Goal: Task Accomplishment & Management: Contribute content

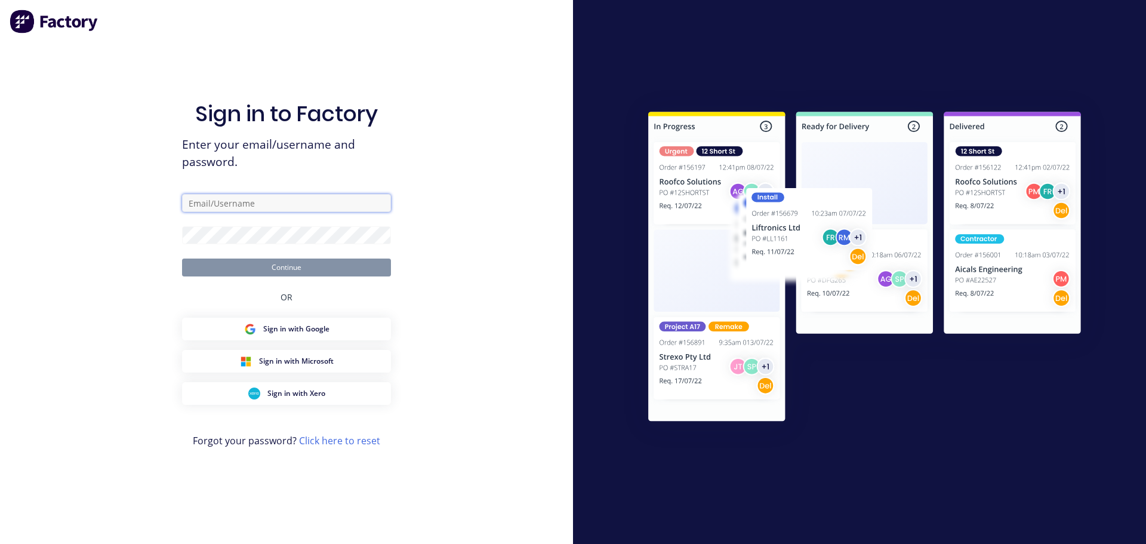
click at [233, 200] on input "text" at bounding box center [286, 203] width 209 height 18
type input "[PERSON_NAME][EMAIL_ADDRESS][DOMAIN_NAME]"
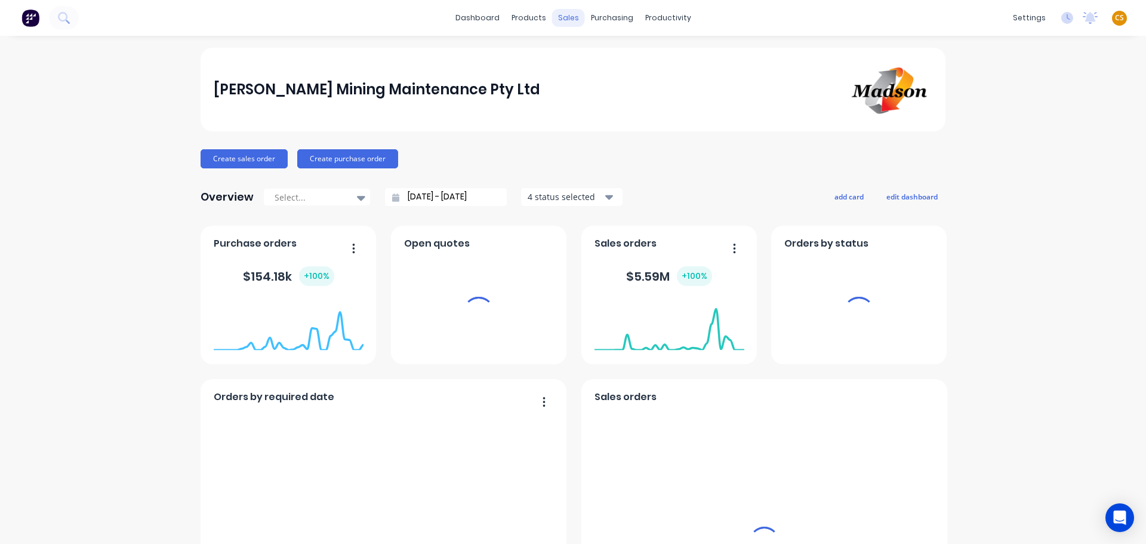
click at [563, 19] on div "sales" at bounding box center [568, 18] width 33 height 18
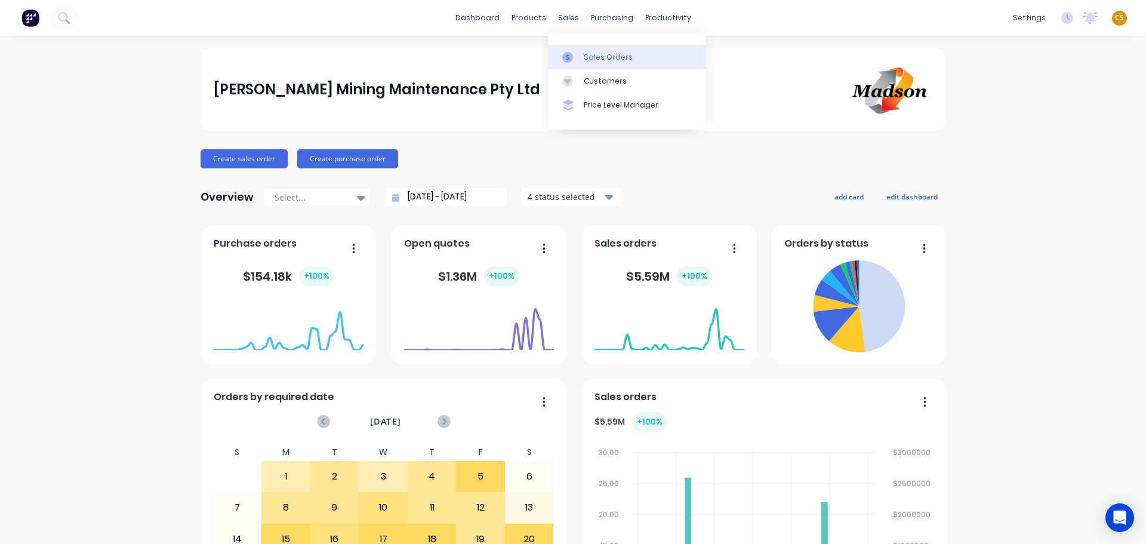
drag, startPoint x: 560, startPoint y: 17, endPoint x: 620, endPoint y: 61, distance: 74.6
click at [560, 17] on div "sales" at bounding box center [568, 18] width 33 height 18
click at [620, 62] on div "Sales Orders" at bounding box center [608, 57] width 49 height 11
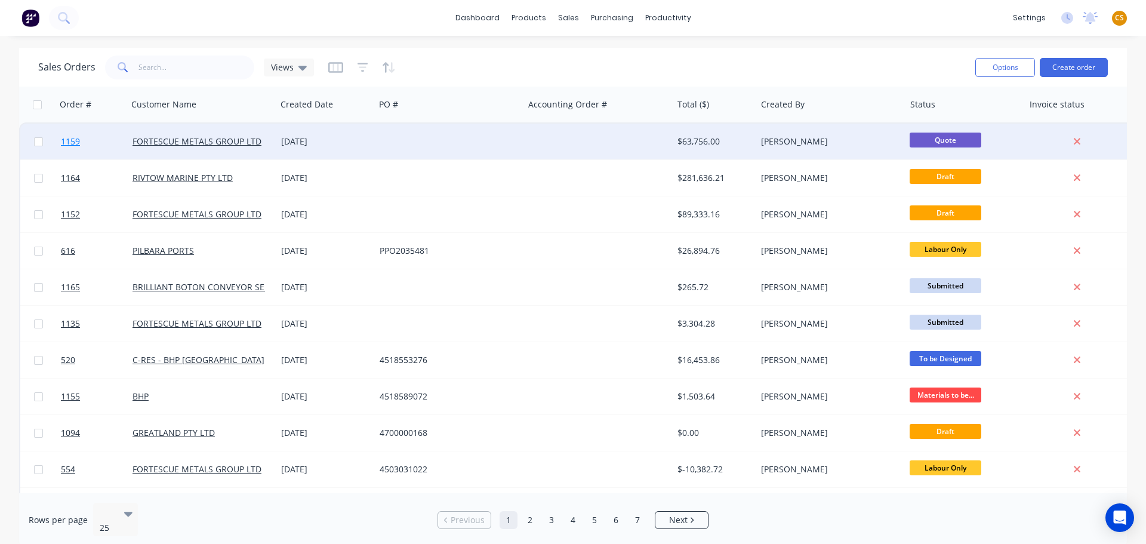
click at [90, 146] on link "1159" at bounding box center [97, 142] width 72 height 36
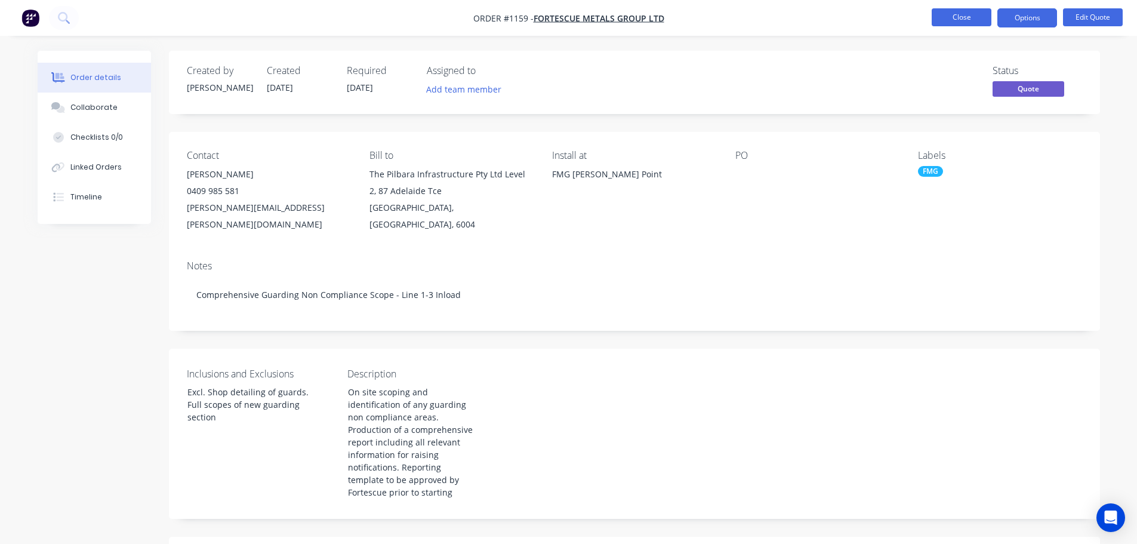
click at [969, 17] on button "Close" at bounding box center [962, 17] width 60 height 18
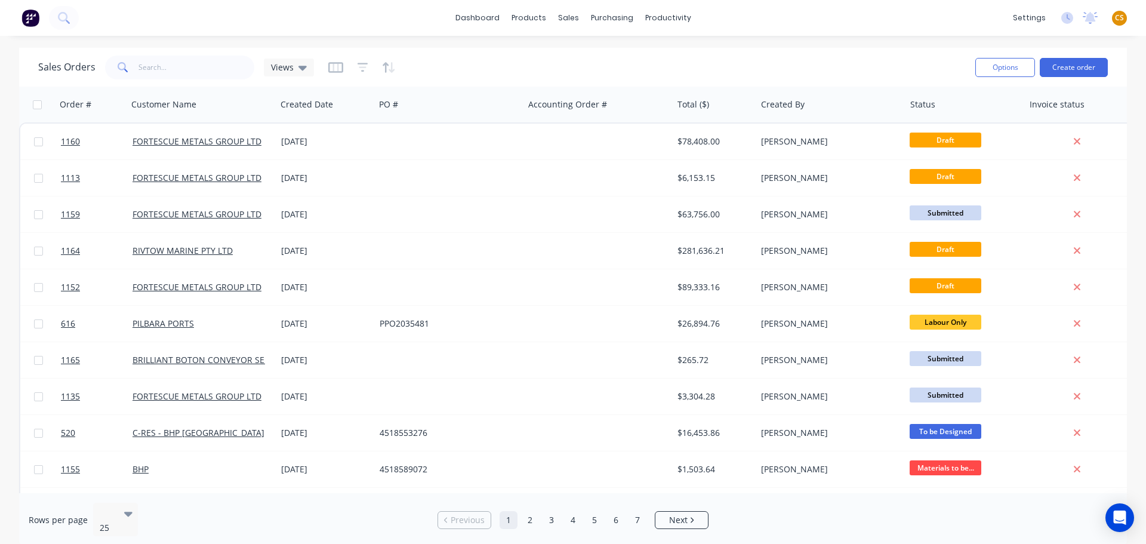
click at [1118, 18] on span "CS" at bounding box center [1119, 18] width 9 height 11
click at [859, 19] on div "dashboard products sales purchasing productivity dashboard products Product Cat…" at bounding box center [573, 18] width 1146 height 36
click at [478, 20] on link "dashboard" at bounding box center [477, 18] width 56 height 18
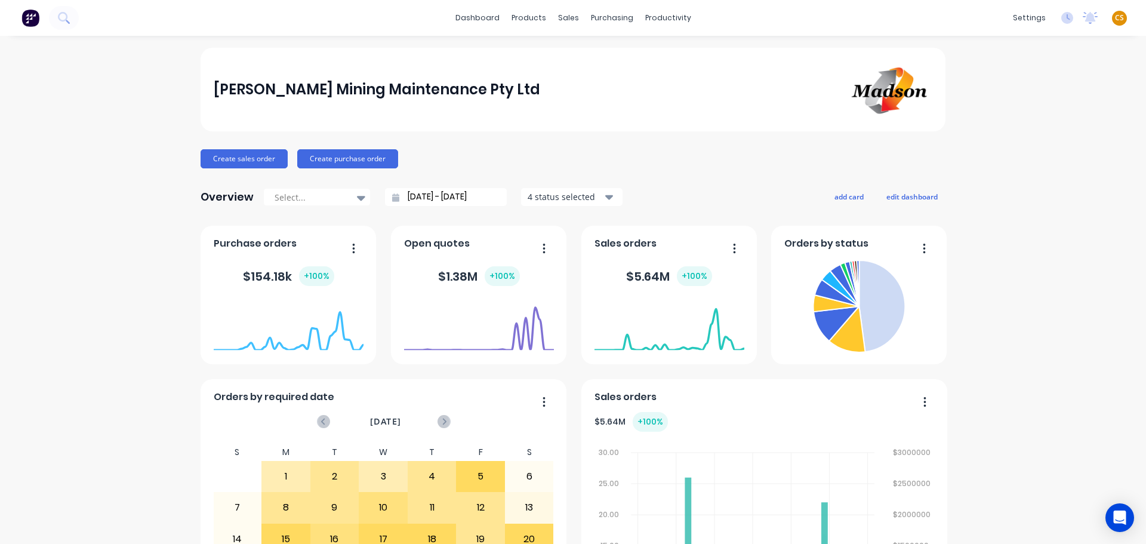
click at [1115, 16] on span "CS" at bounding box center [1119, 18] width 9 height 11
click at [1018, 155] on div "Sign out" at bounding box center [1017, 160] width 32 height 11
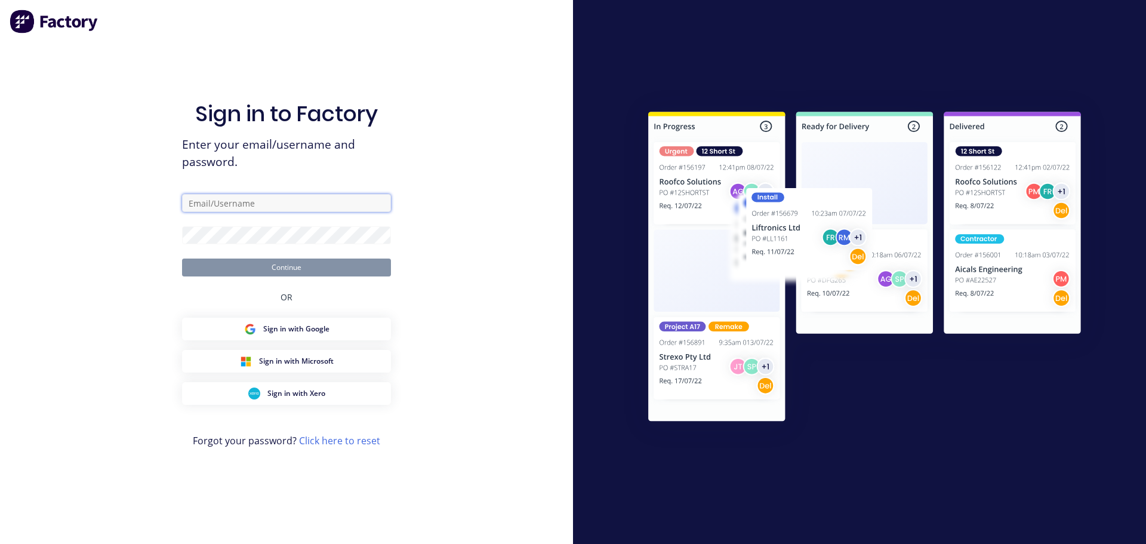
click at [220, 207] on input "text" at bounding box center [286, 203] width 209 height 18
type input "[PERSON_NAME][EMAIL_ADDRESS][DOMAIN_NAME]"
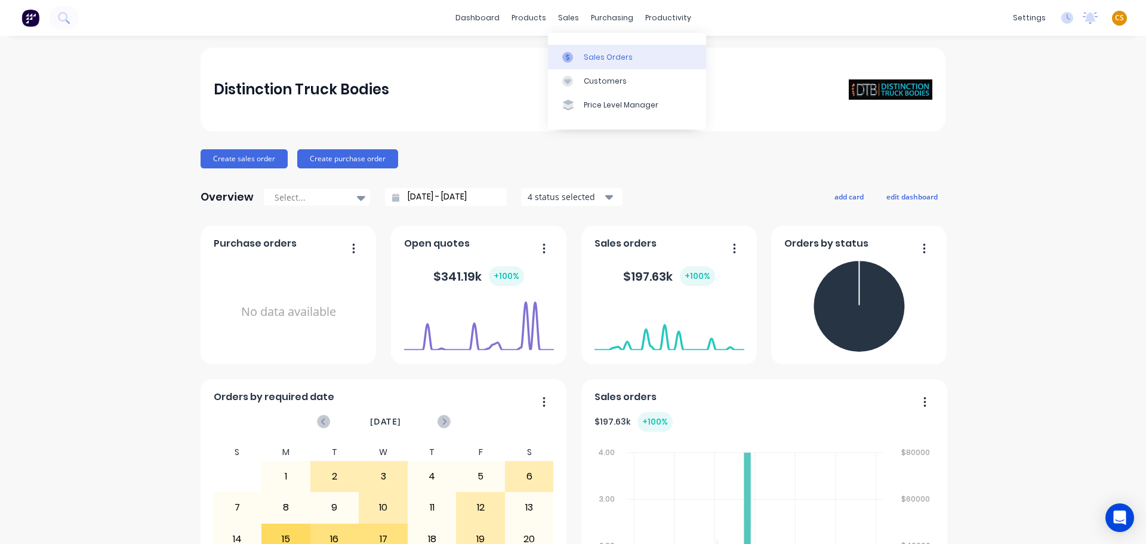
click at [594, 55] on div "Sales Orders" at bounding box center [608, 57] width 49 height 11
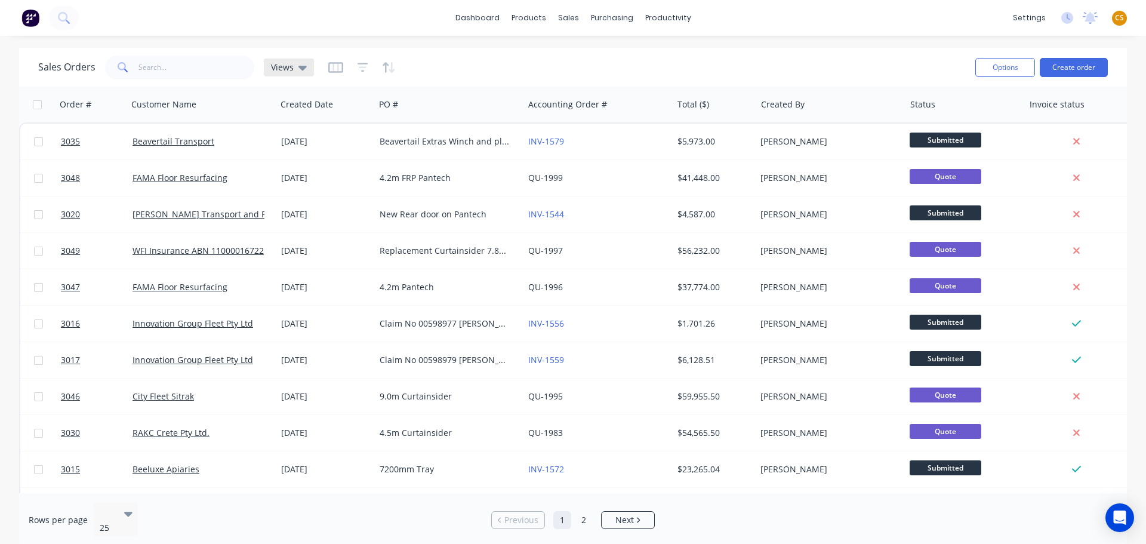
click at [279, 69] on span "Views" at bounding box center [282, 67] width 23 height 13
click at [360, 68] on icon "button" at bounding box center [363, 67] width 11 height 12
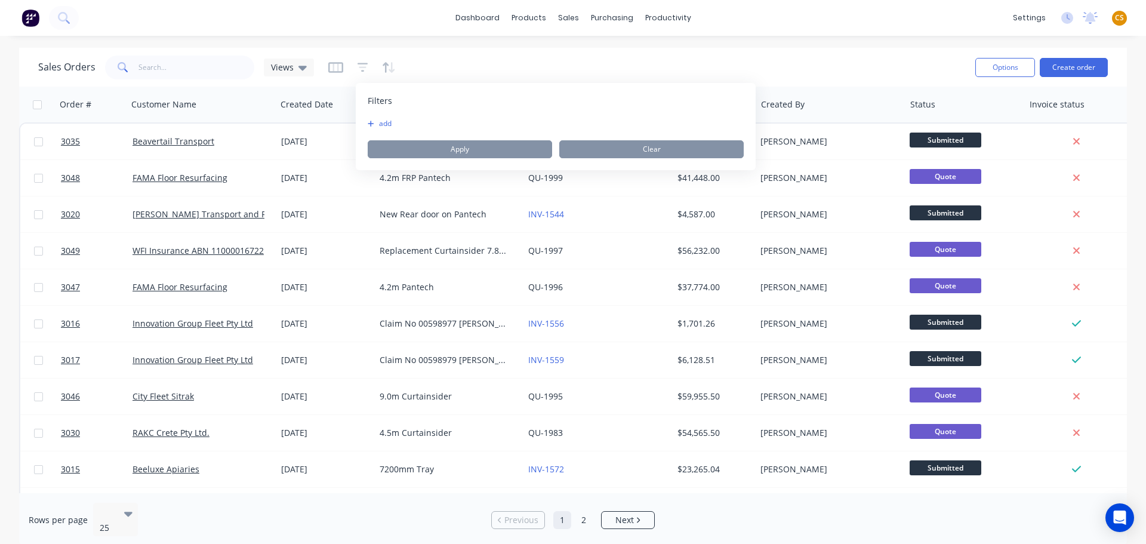
click at [386, 124] on button "add" at bounding box center [383, 124] width 30 height 10
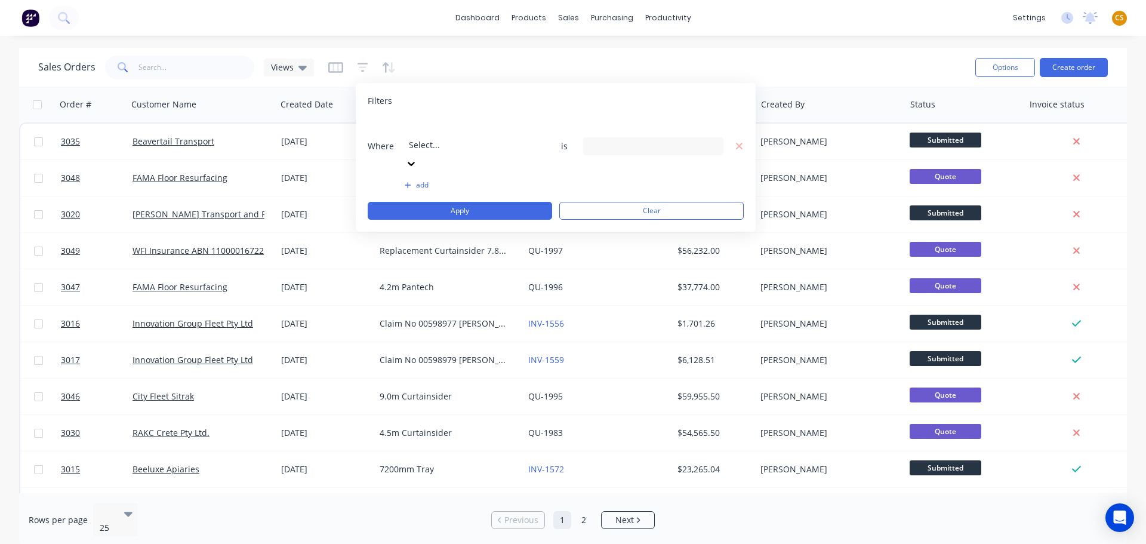
click at [433, 130] on div at bounding box center [495, 128] width 172 height 15
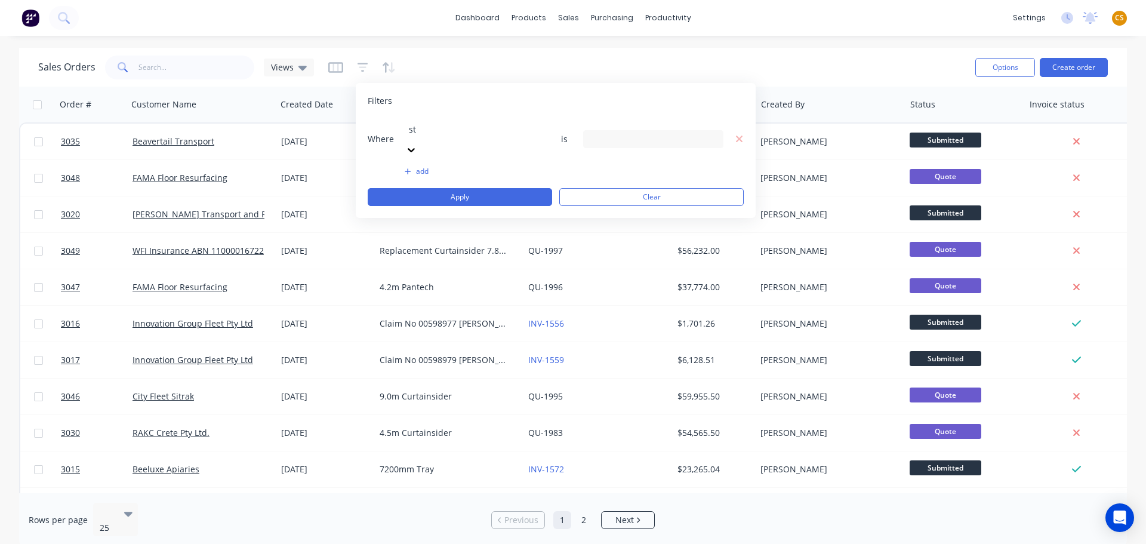
type input "sta"
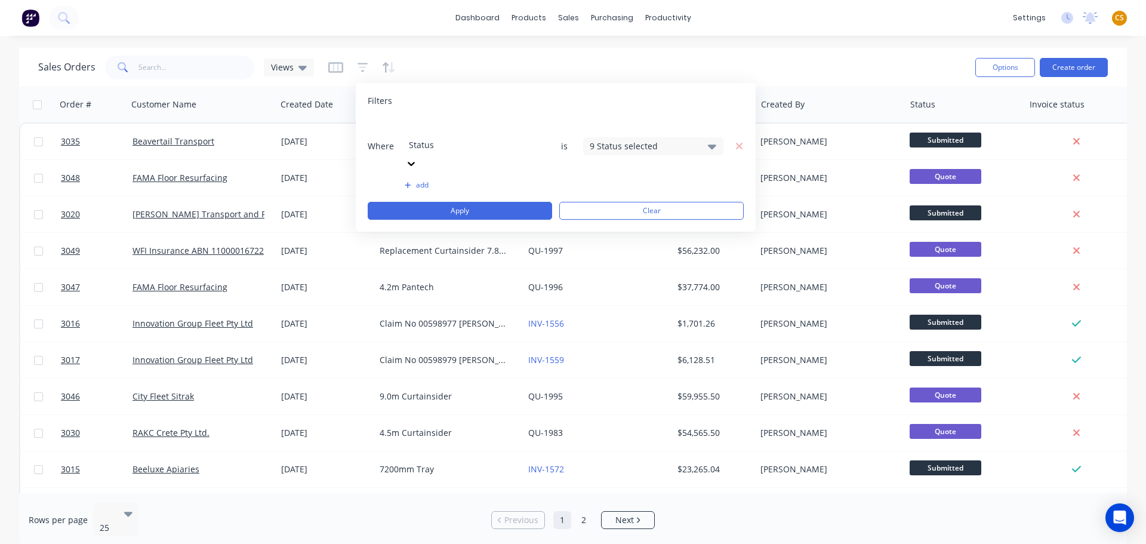
click at [673, 140] on div "9 Status selected" at bounding box center [644, 146] width 108 height 13
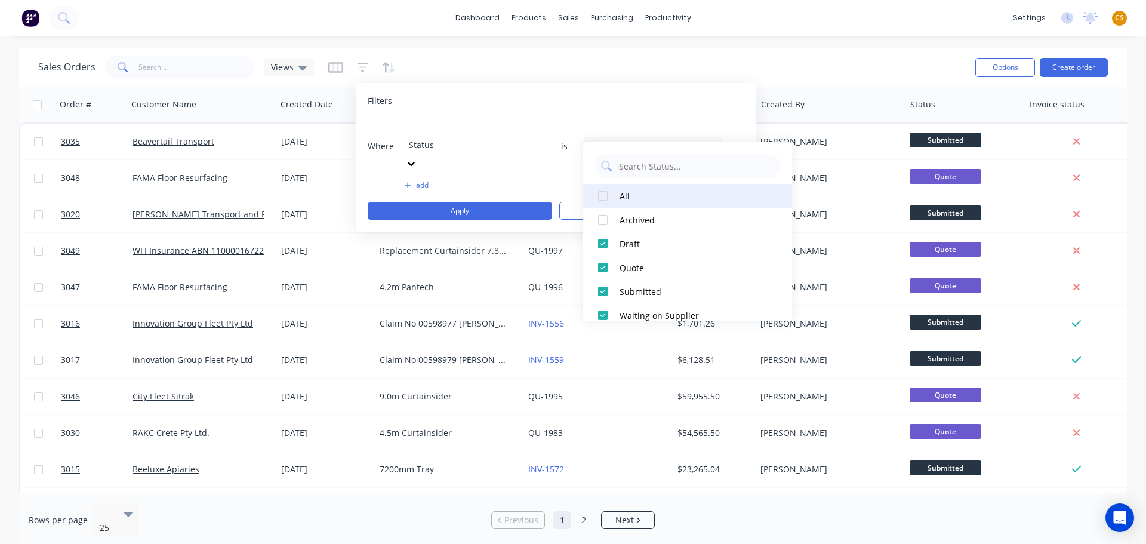
click at [601, 197] on div at bounding box center [603, 196] width 24 height 24
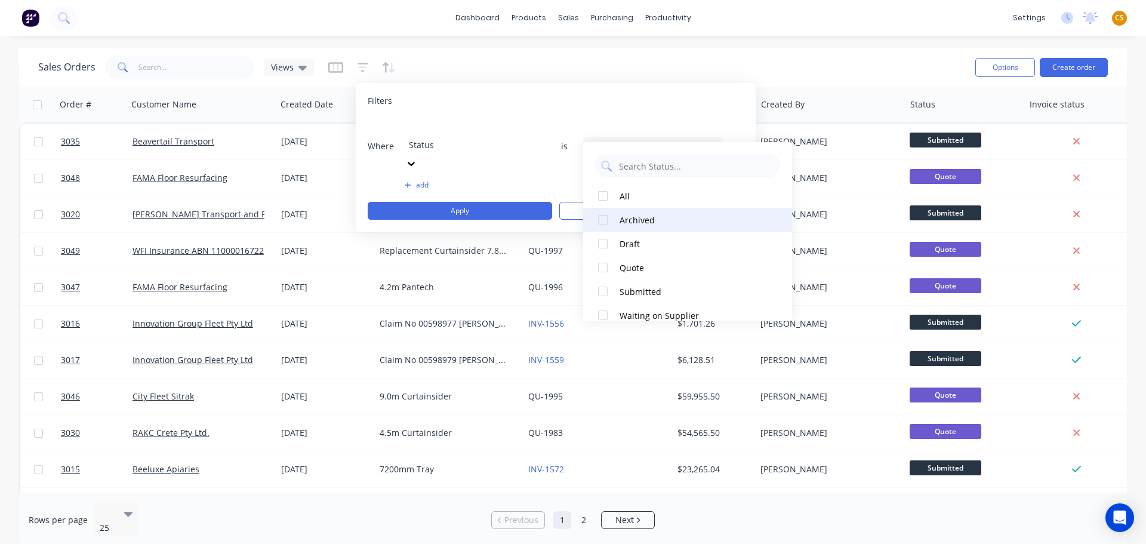
click at [603, 220] on div at bounding box center [603, 220] width 24 height 24
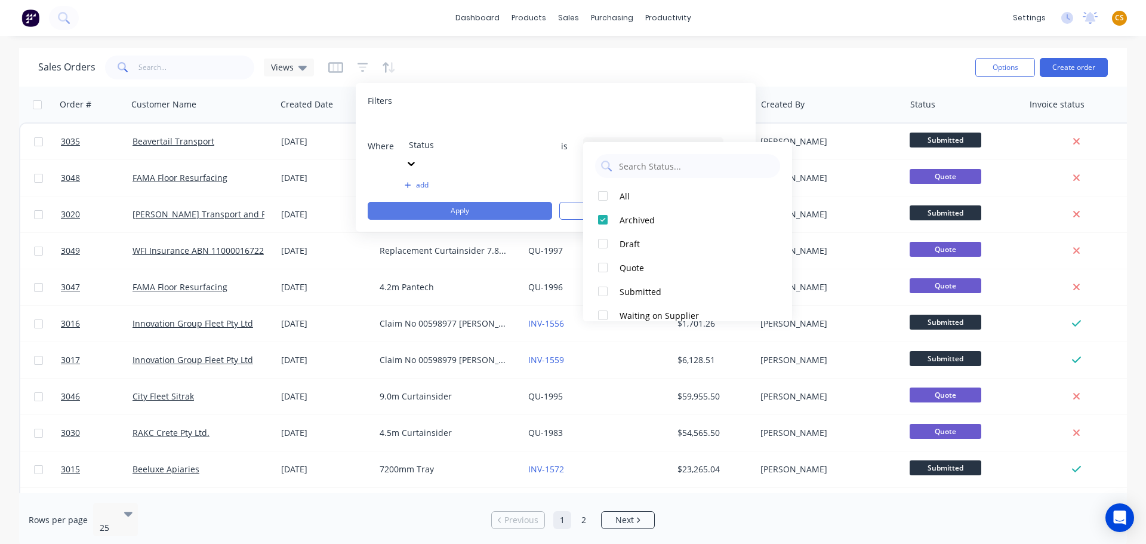
click at [501, 202] on button "Apply" at bounding box center [460, 211] width 184 height 18
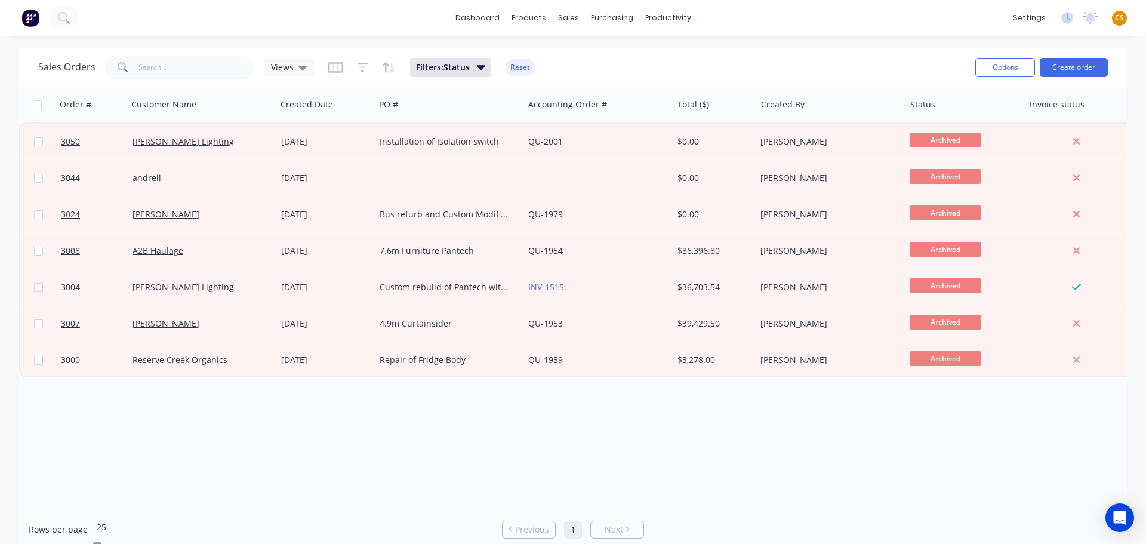
click at [101, 537] on icon at bounding box center [97, 543] width 8 height 13
click at [303, 69] on icon at bounding box center [302, 67] width 8 height 13
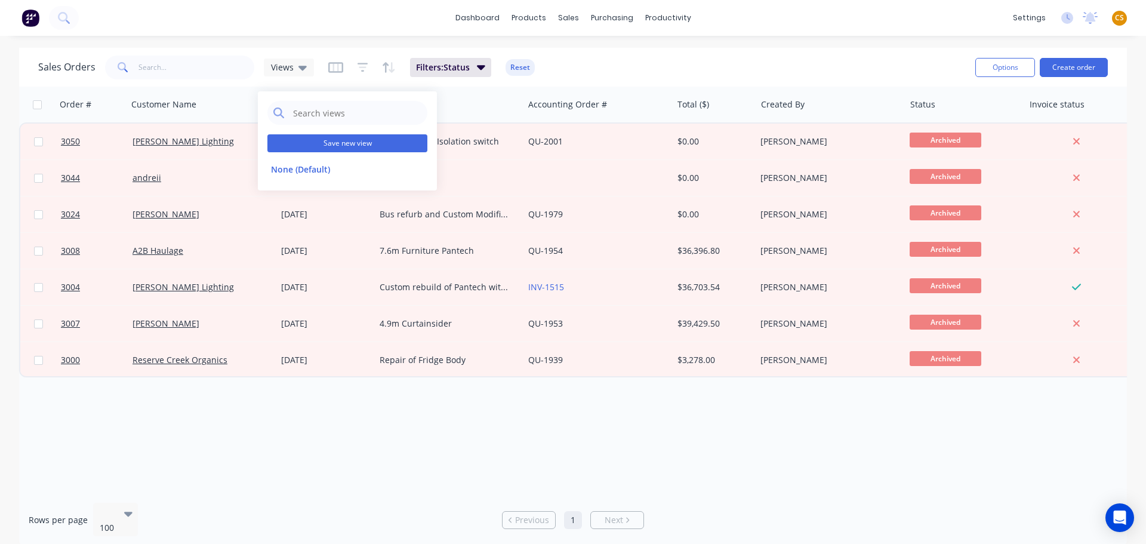
click at [337, 143] on button "Save new view" at bounding box center [347, 143] width 160 height 18
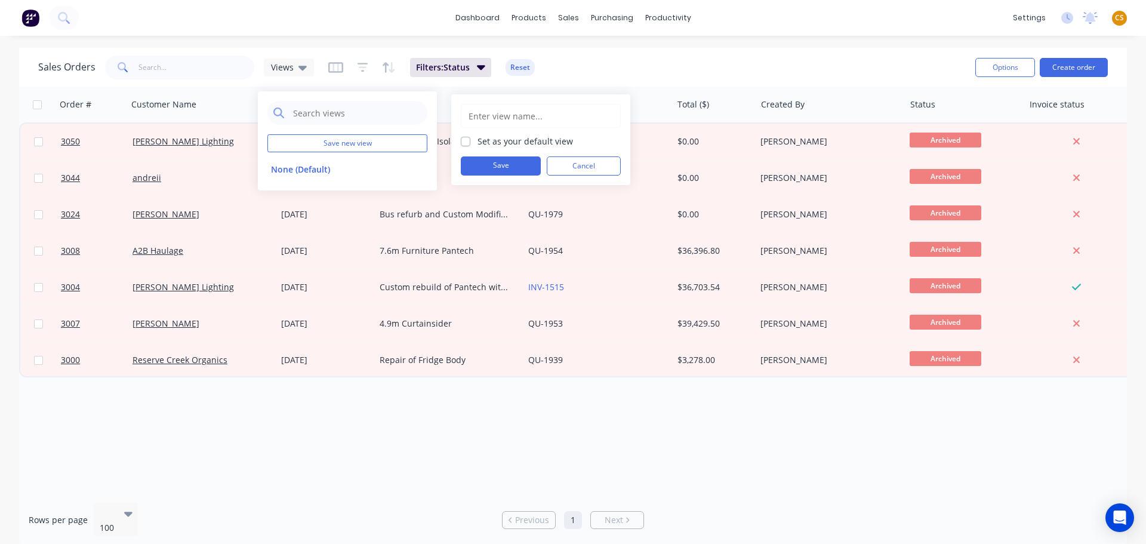
click at [475, 116] on input "text" at bounding box center [540, 115] width 147 height 23
type input "Archived"
click at [507, 165] on button "Save" at bounding box center [501, 165] width 80 height 19
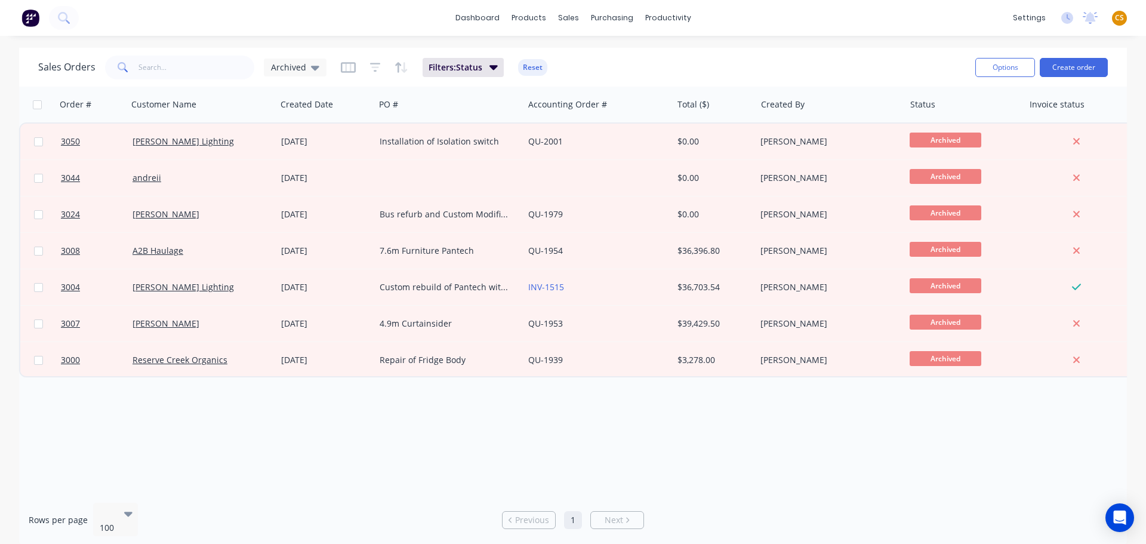
click at [617, 58] on div "Sales Orders Archived Filters: Status Reset" at bounding box center [501, 67] width 927 height 29
click at [276, 72] on span "Archived" at bounding box center [288, 67] width 35 height 13
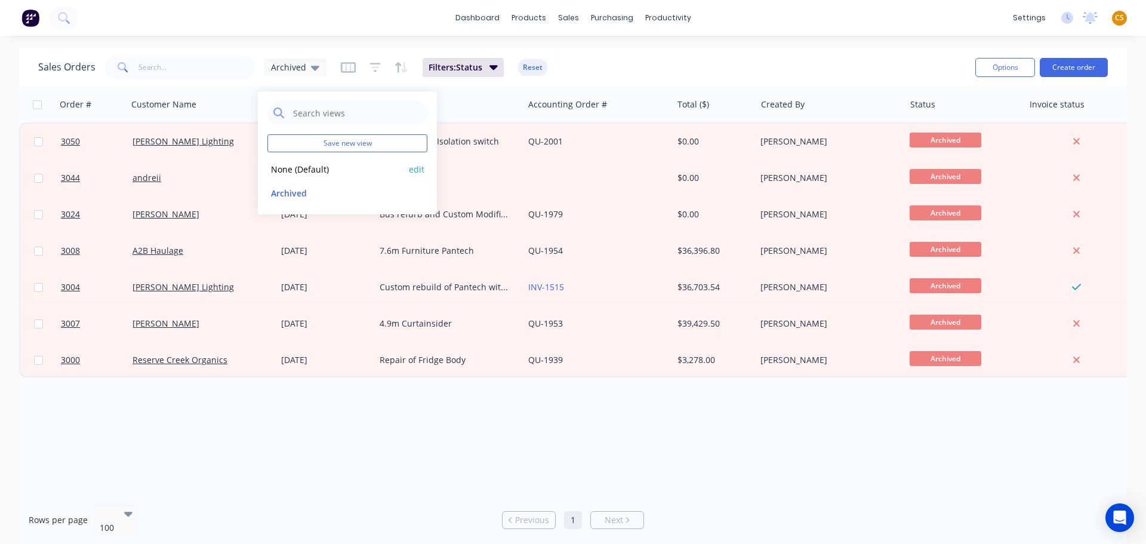
click at [289, 170] on button "None (Default)" at bounding box center [335, 169] width 136 height 14
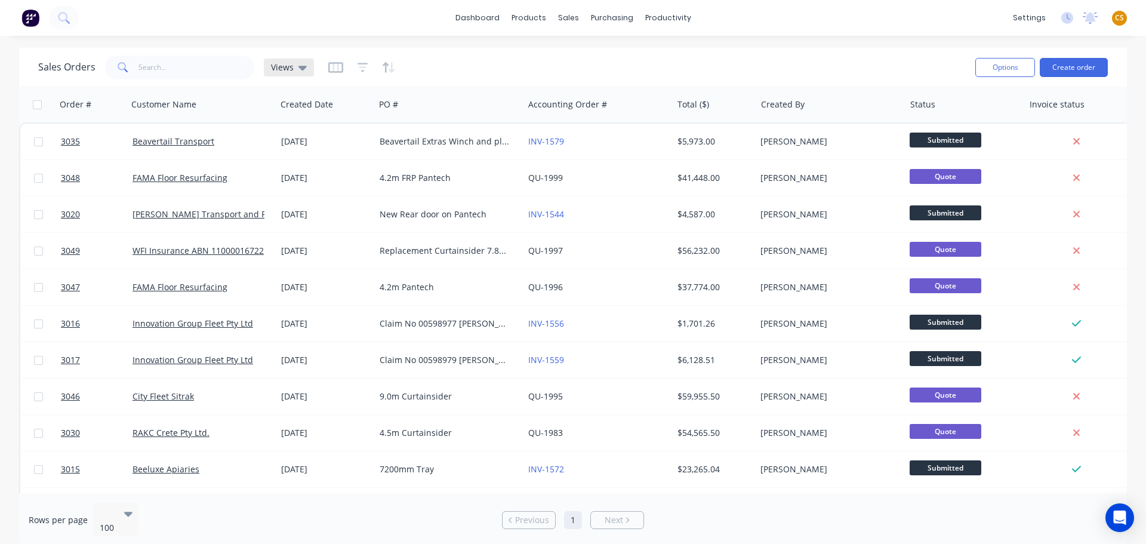
click at [276, 70] on span "Views" at bounding box center [282, 67] width 23 height 13
click at [286, 196] on button "Archived" at bounding box center [335, 193] width 136 height 14
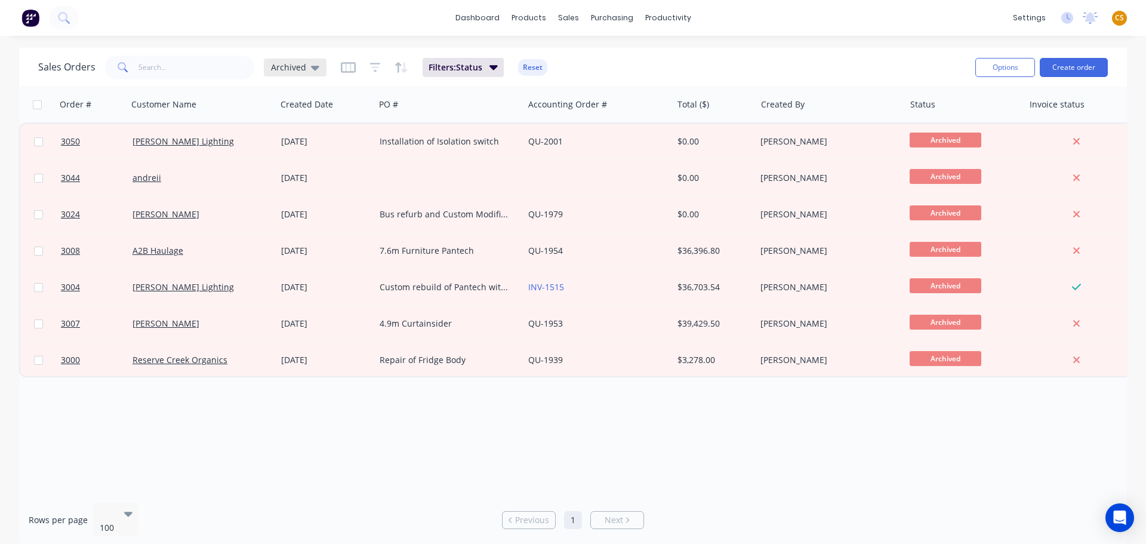
click at [294, 72] on span "Archived" at bounding box center [288, 67] width 35 height 13
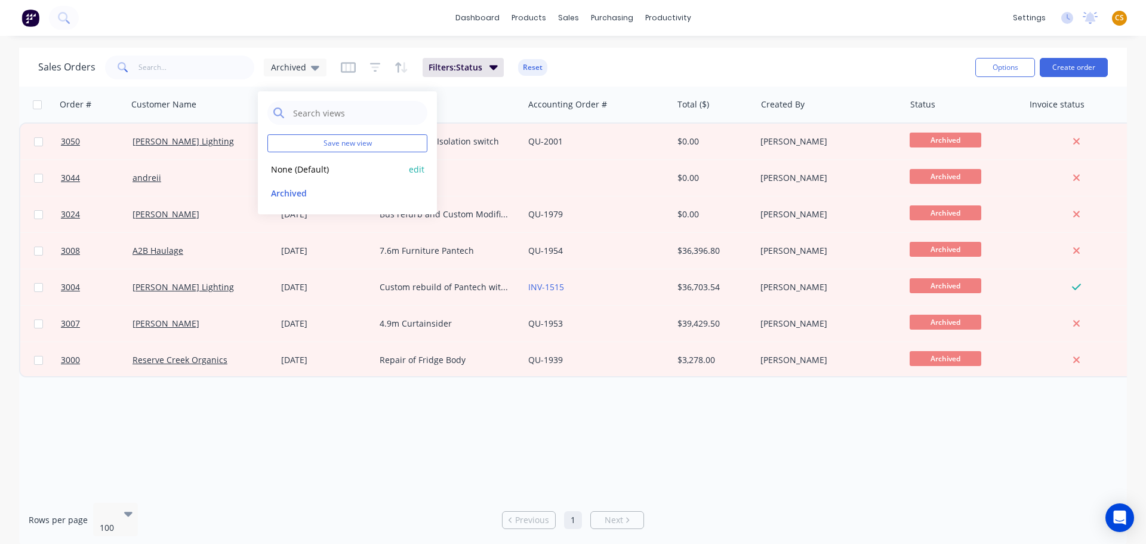
click at [291, 171] on button "None (Default)" at bounding box center [335, 169] width 136 height 14
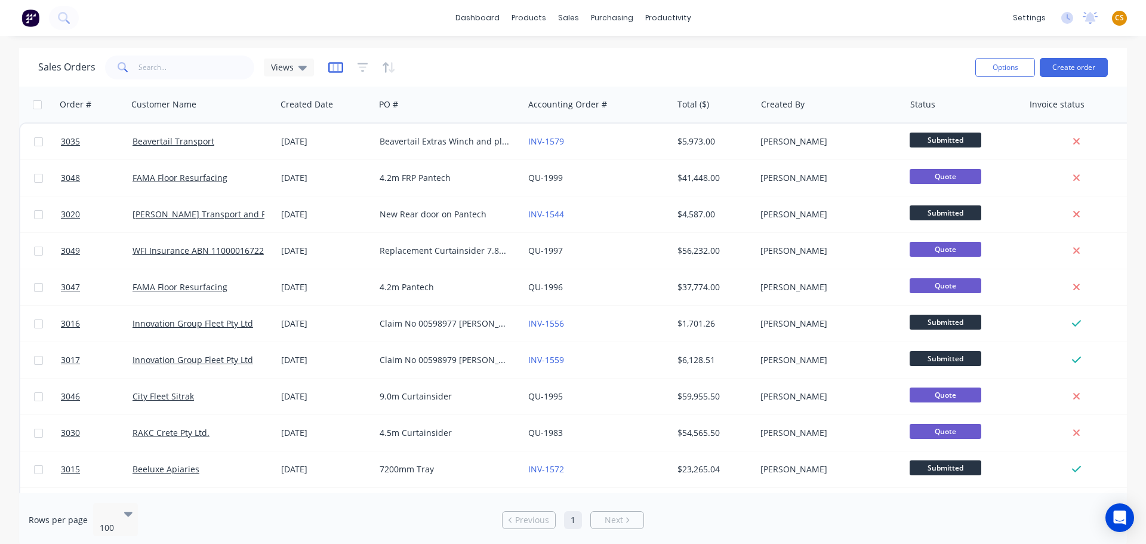
click at [334, 70] on icon "button" at bounding box center [335, 67] width 15 height 12
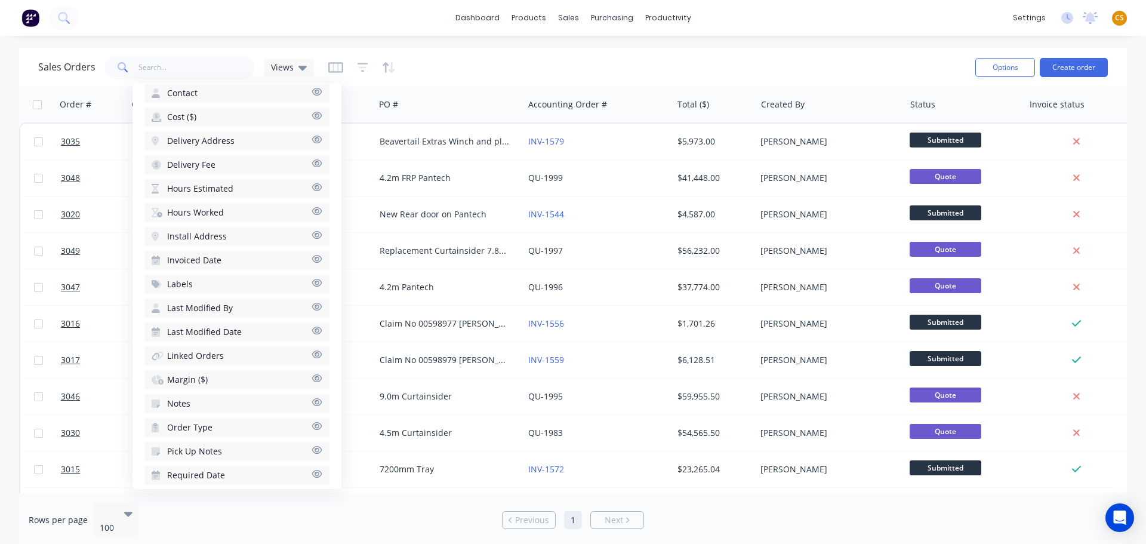
scroll to position [421, 0]
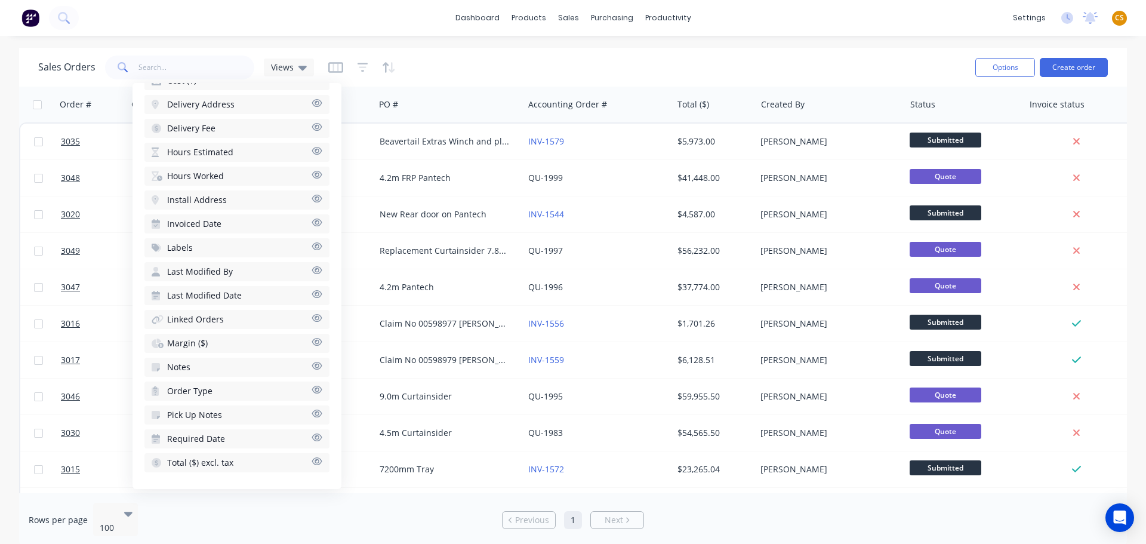
click at [1123, 17] on span "CS" at bounding box center [1119, 18] width 9 height 11
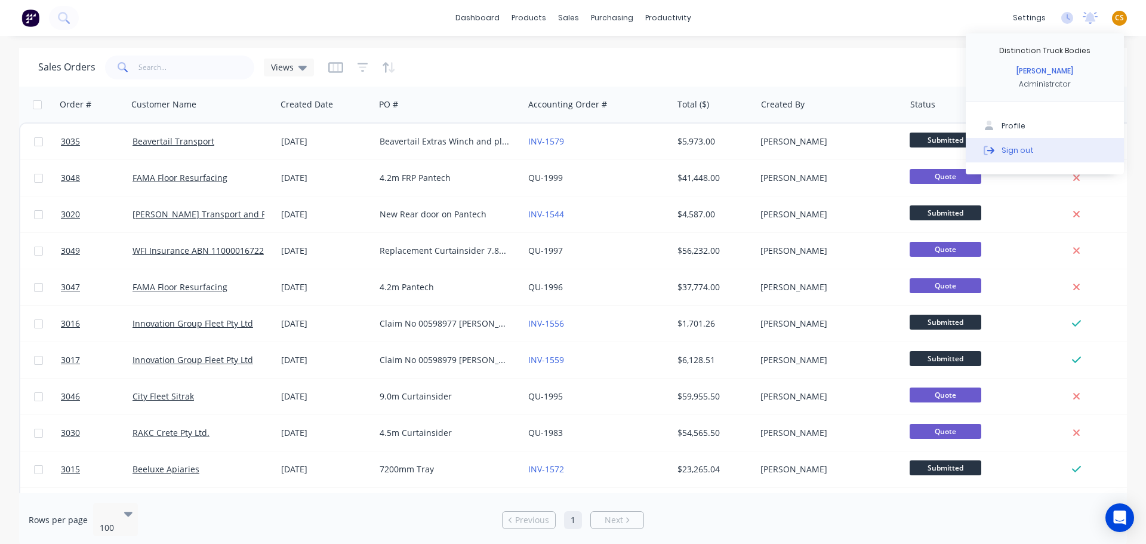
click at [1019, 153] on div "Sign out" at bounding box center [1017, 149] width 32 height 11
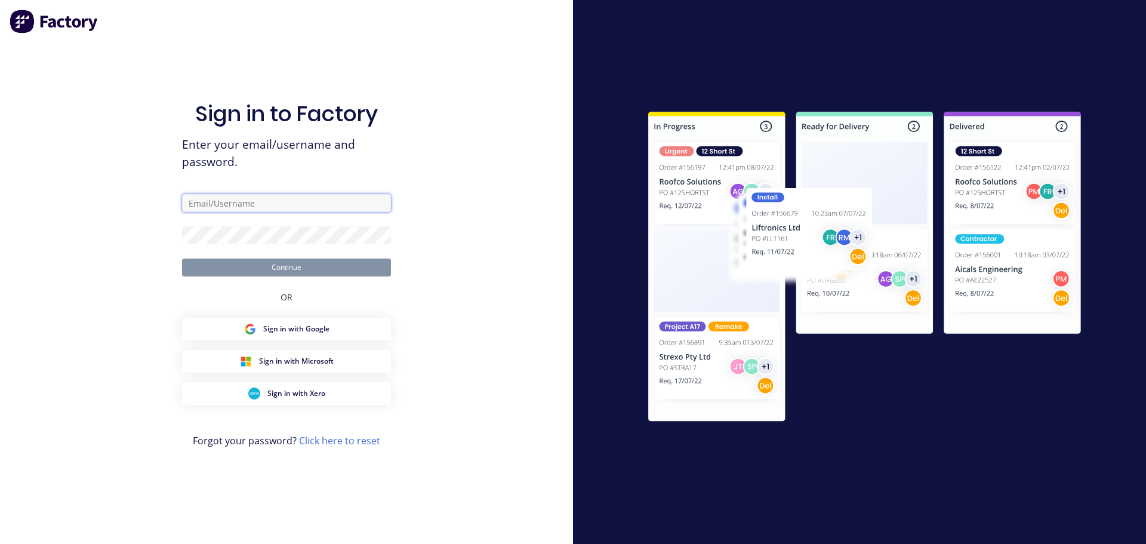
click at [225, 207] on input "text" at bounding box center [286, 203] width 209 height 18
type input "[PERSON_NAME][EMAIL_ADDRESS][DOMAIN_NAME]"
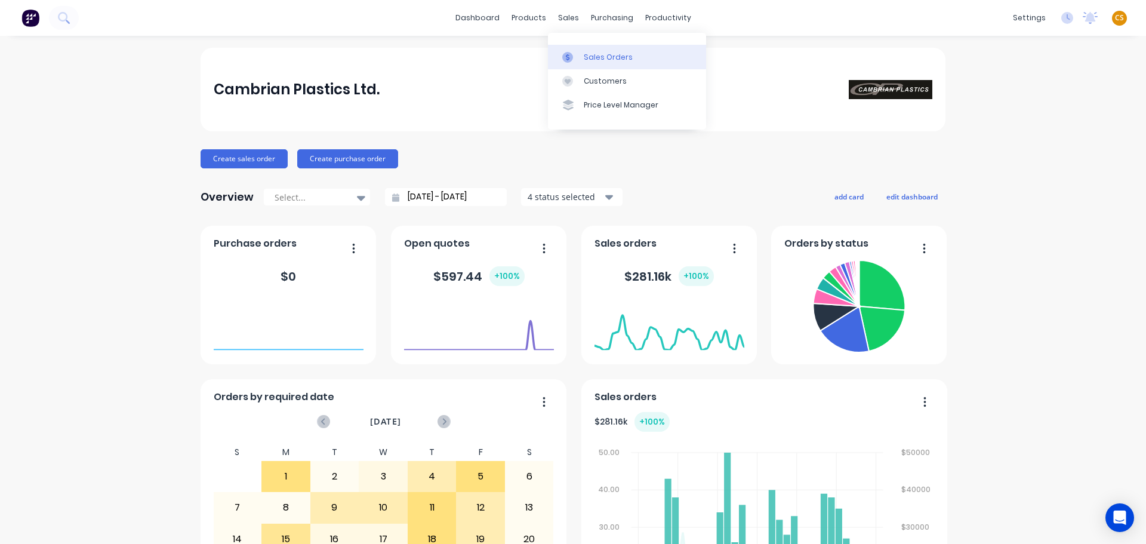
click at [597, 59] on div "Sales Orders" at bounding box center [608, 57] width 49 height 11
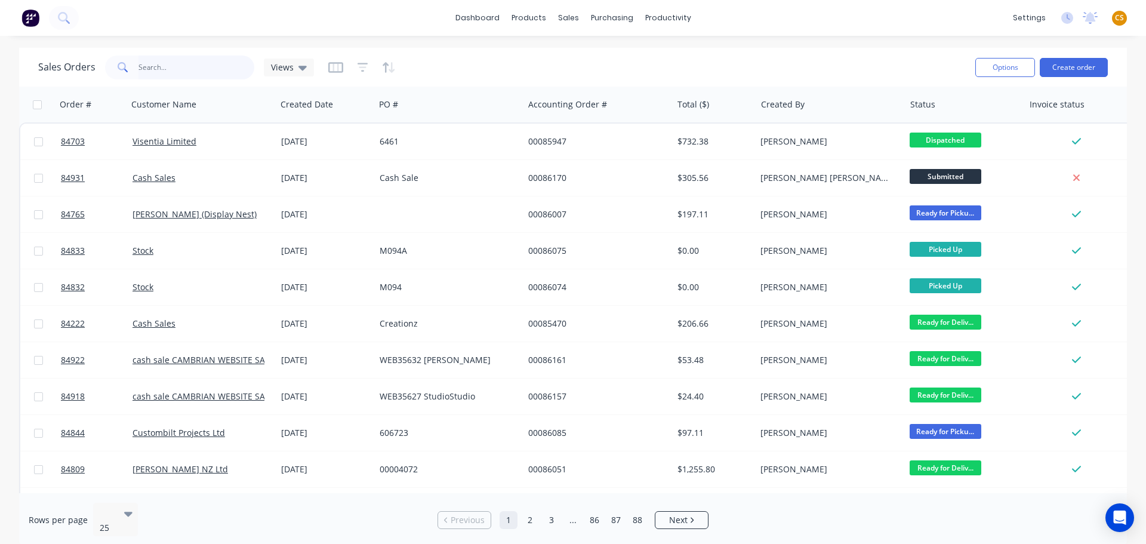
click at [162, 73] on input "text" at bounding box center [196, 68] width 116 height 24
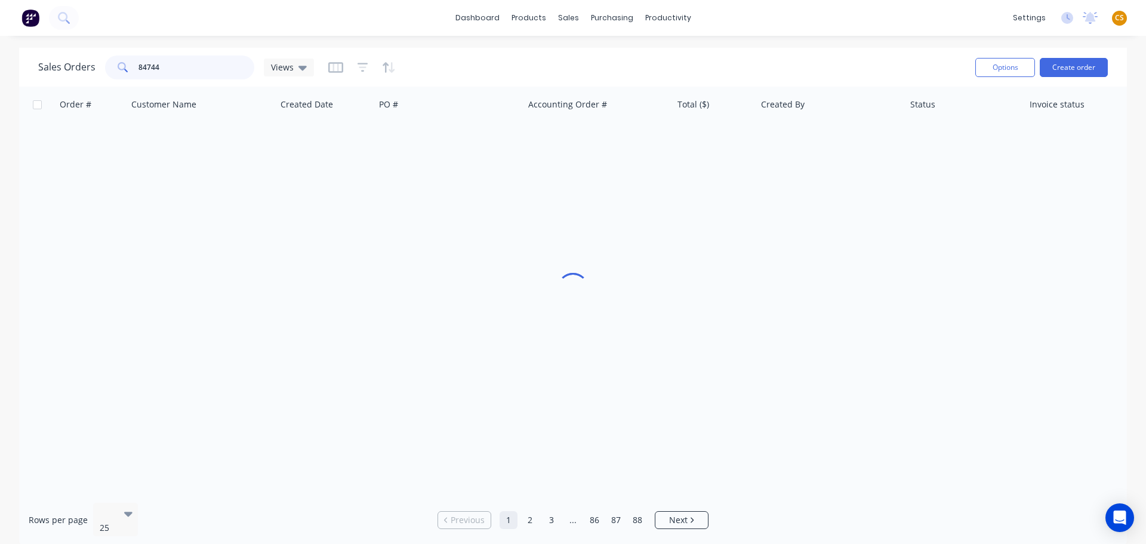
type input "84744"
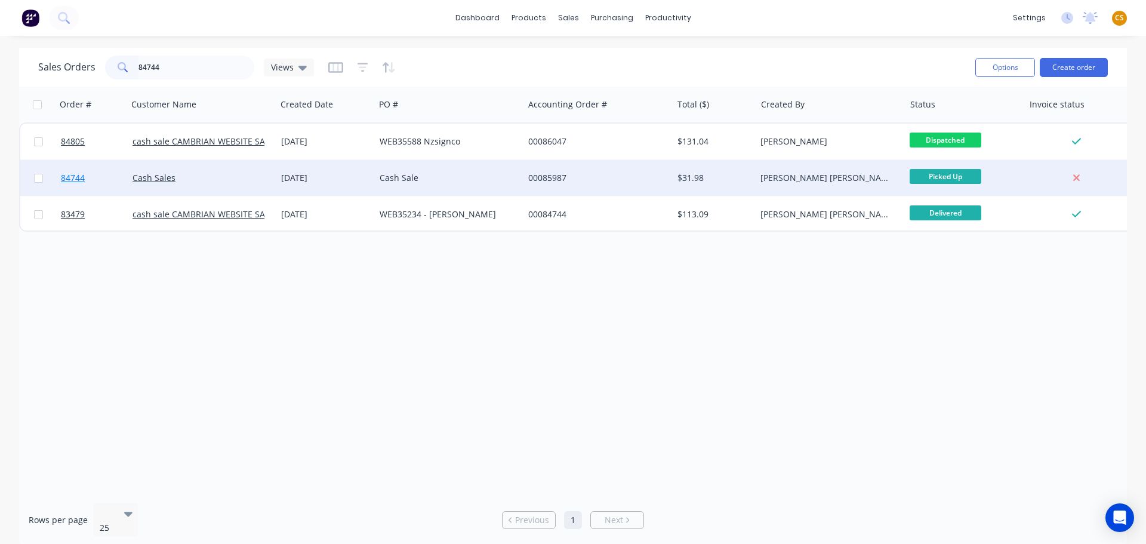
click at [94, 181] on link "84744" at bounding box center [97, 178] width 72 height 36
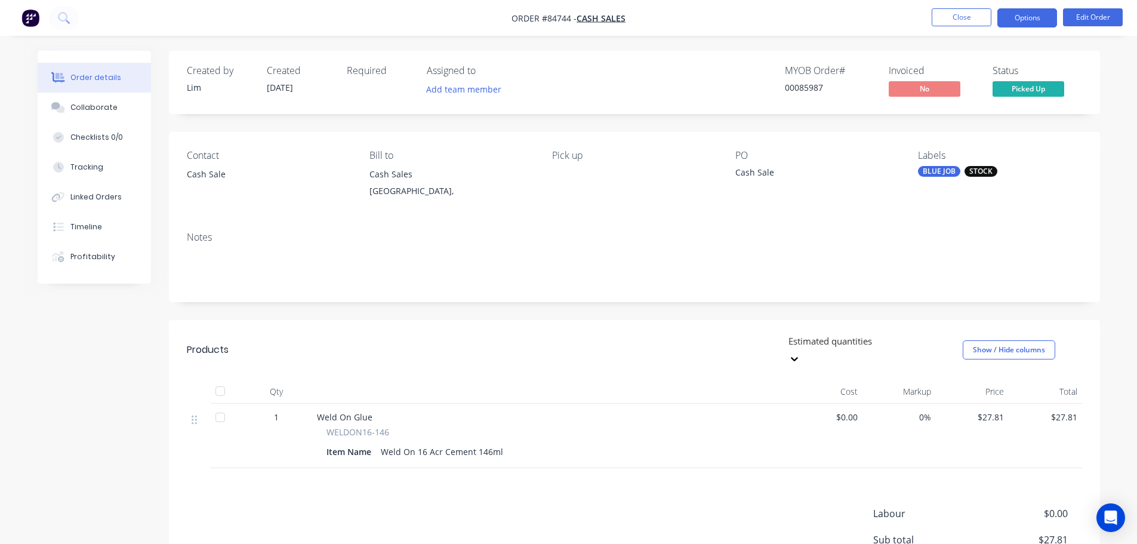
click at [1016, 15] on button "Options" at bounding box center [1027, 17] width 60 height 19
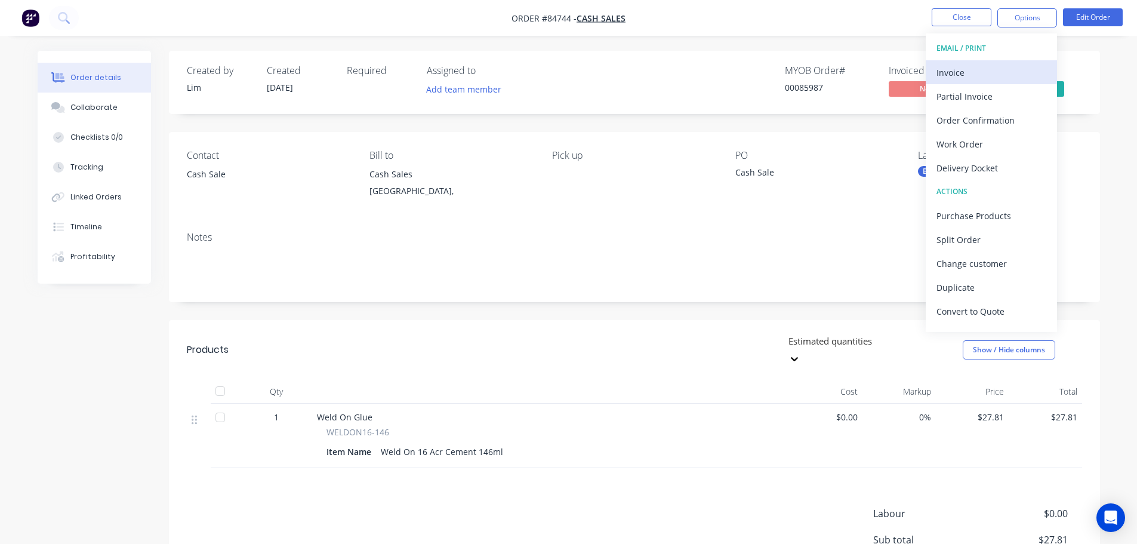
click at [963, 79] on div "Invoice" at bounding box center [991, 72] width 110 height 17
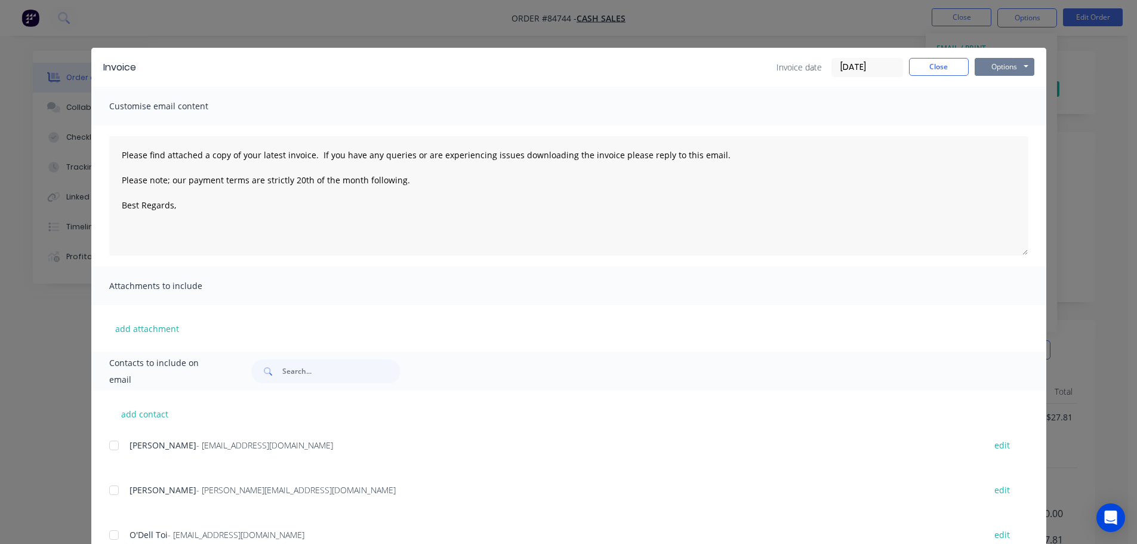
click at [987, 67] on button "Options" at bounding box center [1005, 67] width 60 height 18
click at [981, 109] on button "Print" at bounding box center [1013, 108] width 76 height 20
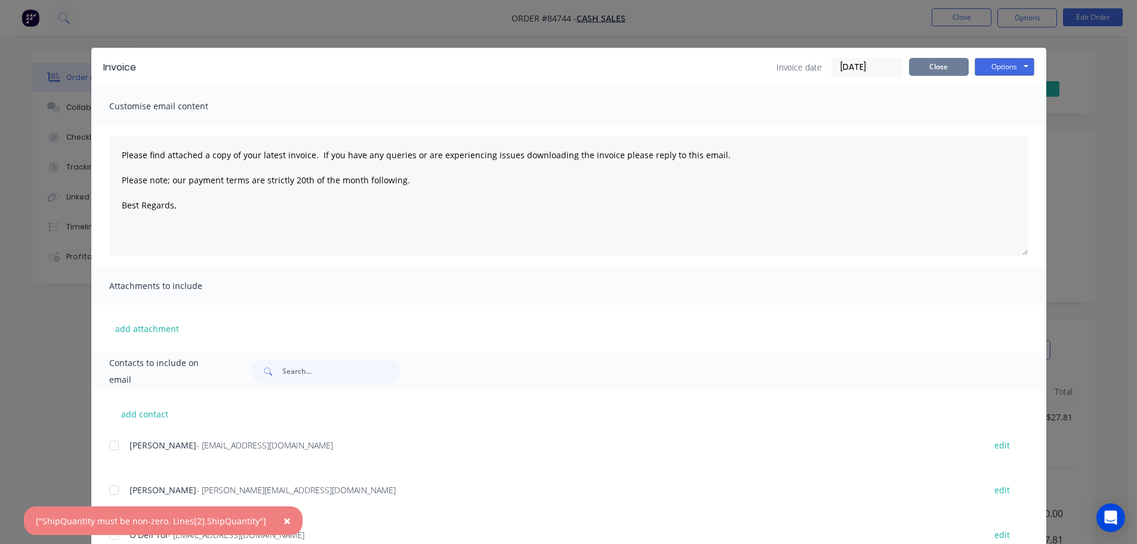
click at [917, 66] on button "Close" at bounding box center [939, 67] width 60 height 18
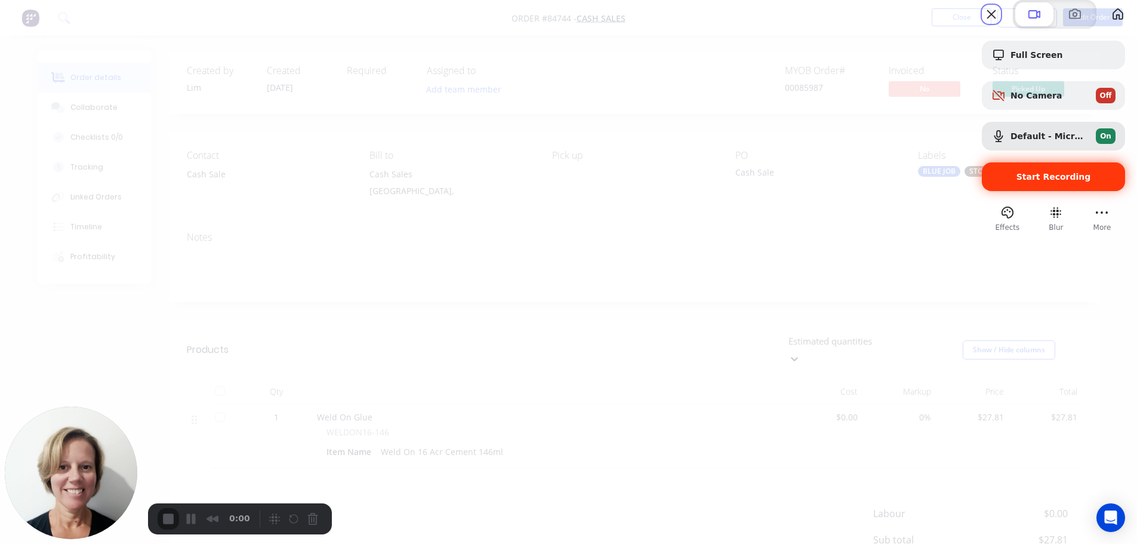
click at [1016, 181] on span "Start Recording" at bounding box center [1053, 177] width 75 height 10
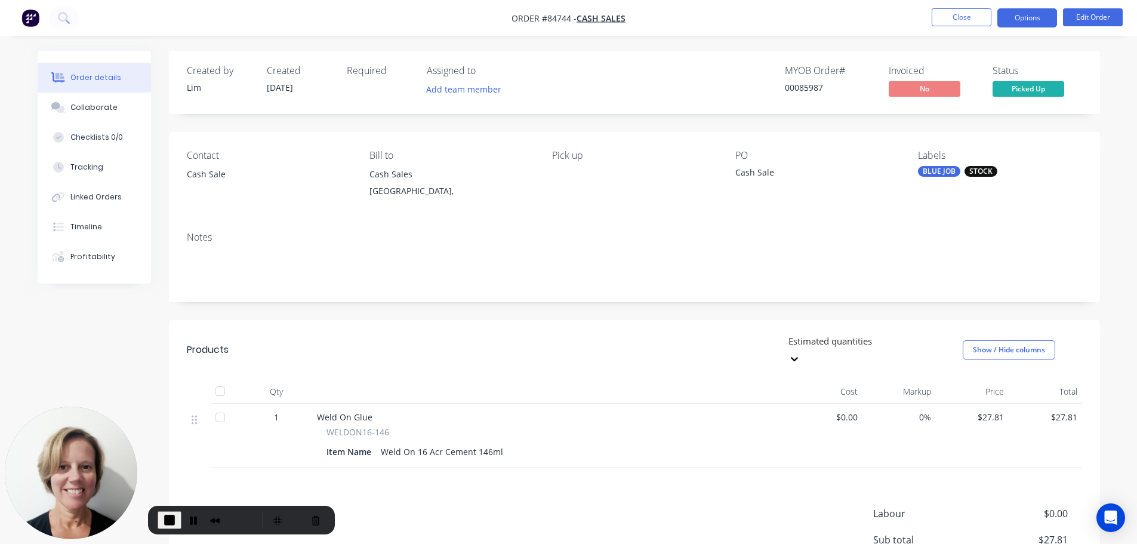
click at [1023, 22] on button "Options" at bounding box center [1027, 17] width 60 height 19
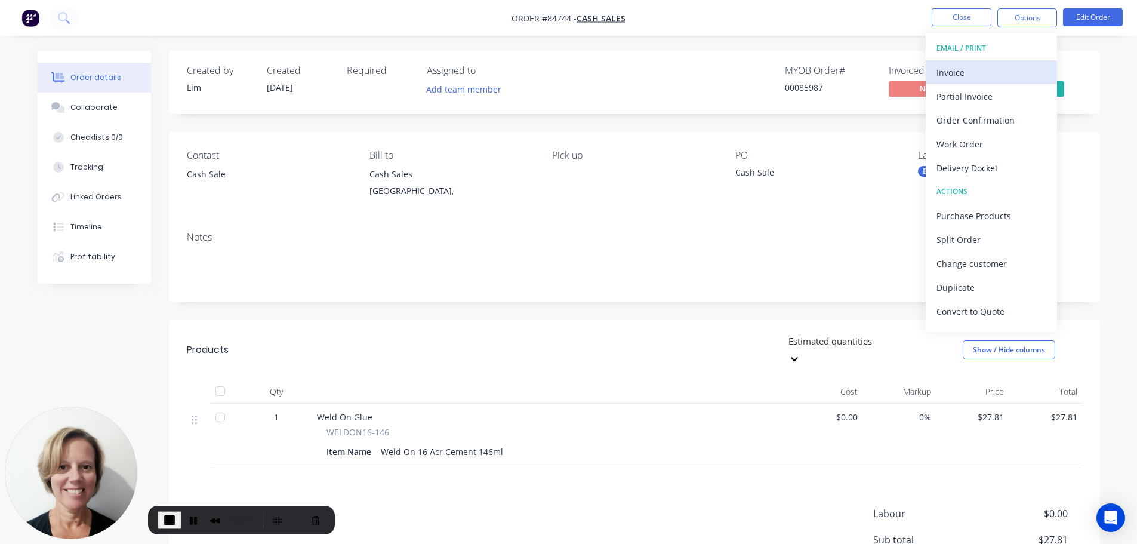
click at [965, 76] on div "Invoice" at bounding box center [991, 72] width 110 height 17
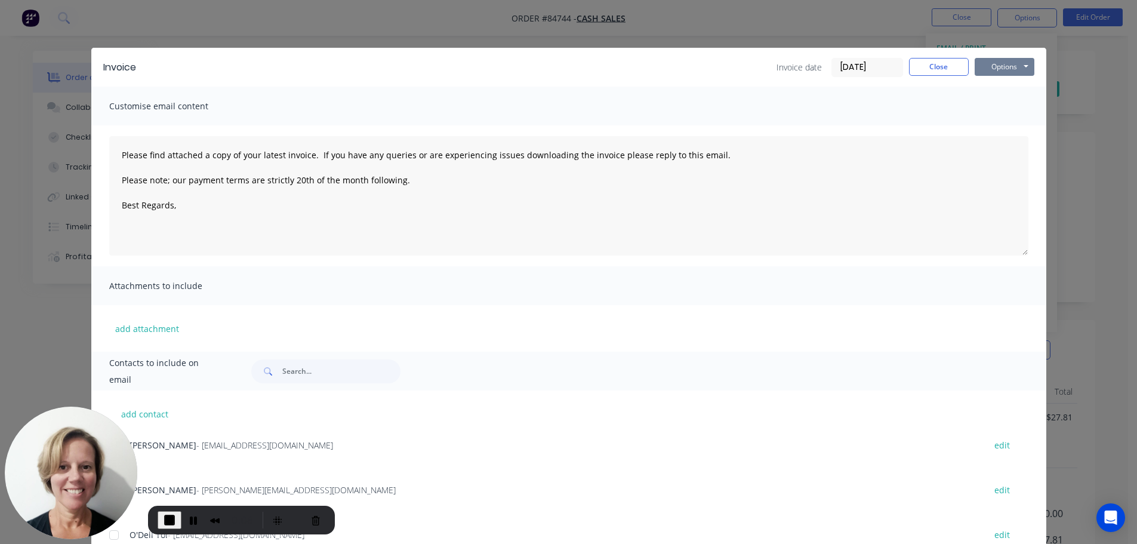
click at [998, 69] on button "Options" at bounding box center [1005, 67] width 60 height 18
click at [979, 109] on button "Print" at bounding box center [1013, 108] width 76 height 20
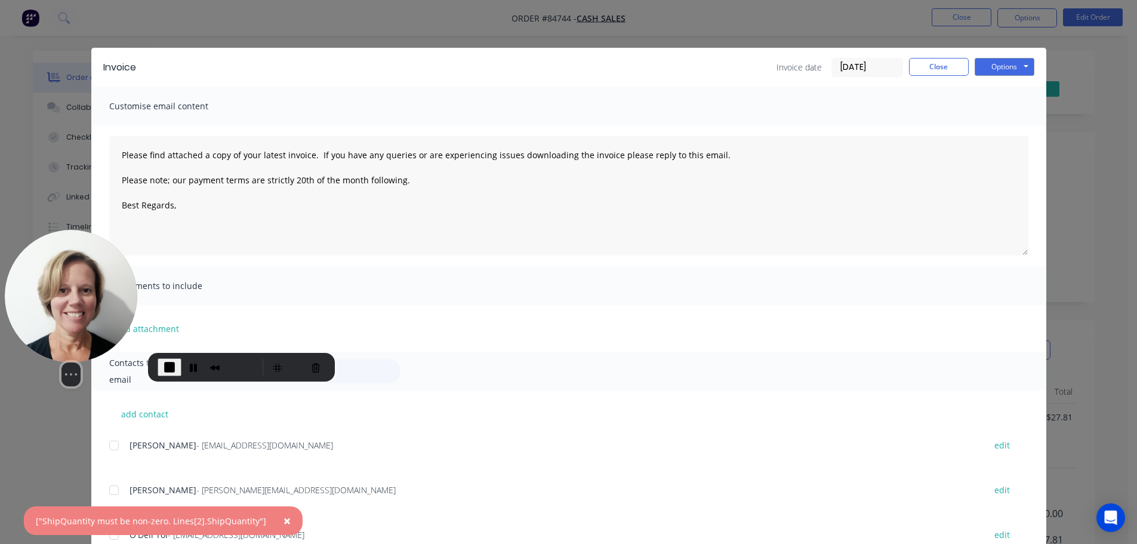
drag, startPoint x: 126, startPoint y: 500, endPoint x: 123, endPoint y: 347, distance: 152.8
click at [123, 362] on div "Select video screen size" at bounding box center [71, 374] width 132 height 24
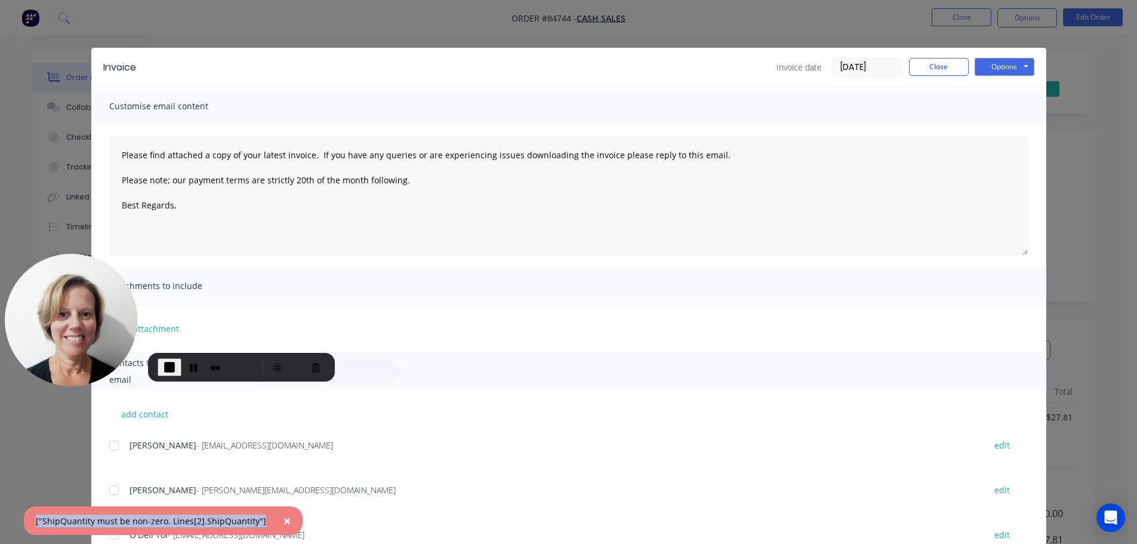
drag, startPoint x: 30, startPoint y: 520, endPoint x: 257, endPoint y: 522, distance: 227.4
click at [257, 522] on div "× ["ShipQuantity must be non-zero. Lines[2].ShipQuantity"]" at bounding box center [163, 520] width 279 height 29
copy div "["ShipQuantity must be non-zero. Lines[2].ShipQuantity"]"
click at [167, 366] on span "End Recording" at bounding box center [169, 367] width 14 height 14
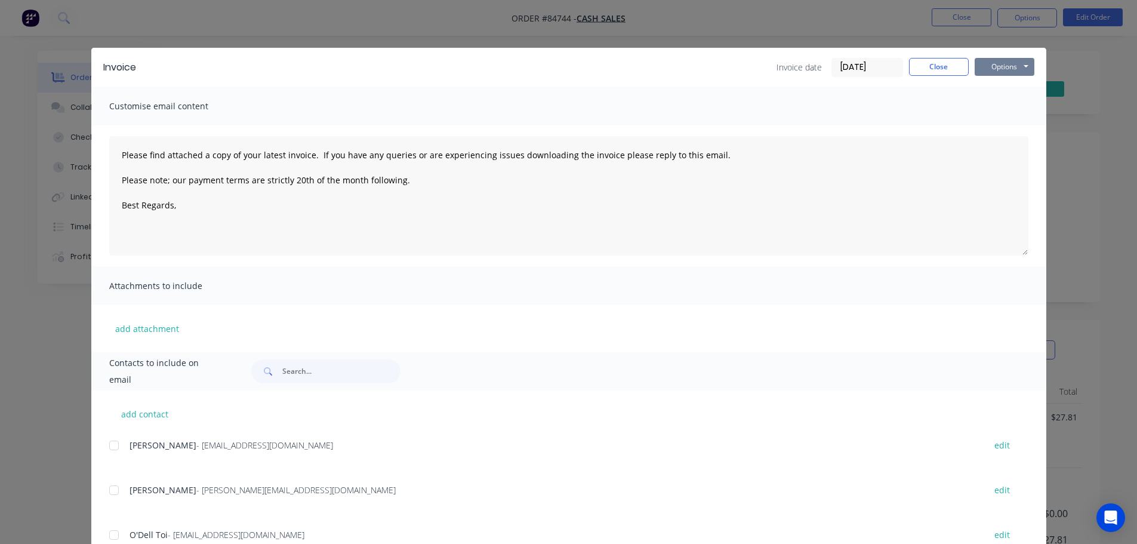
click at [987, 69] on button "Options" at bounding box center [1005, 67] width 60 height 18
click at [991, 106] on button "Print" at bounding box center [1013, 108] width 76 height 20
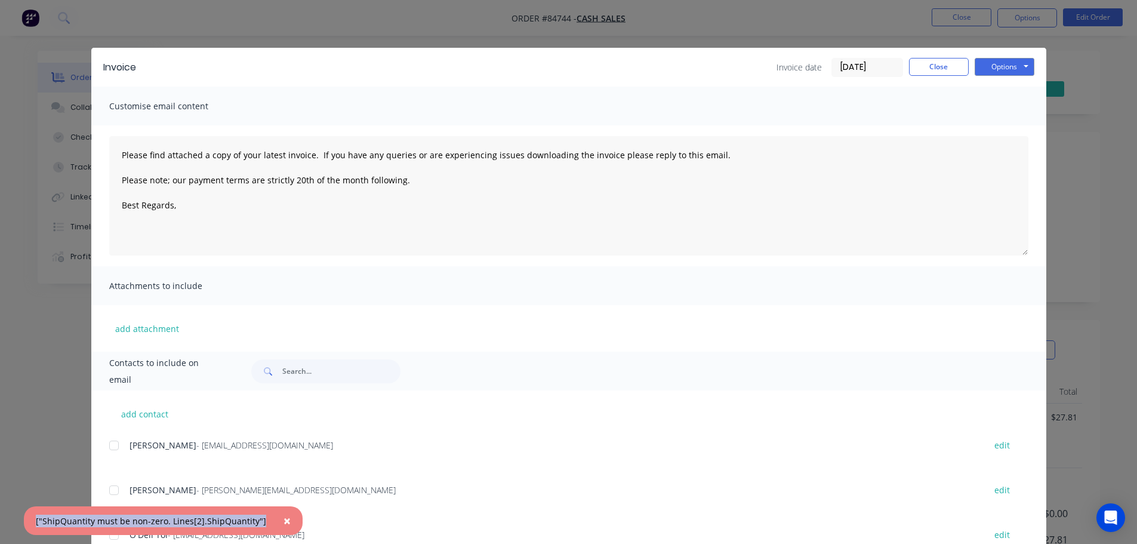
drag, startPoint x: 32, startPoint y: 520, endPoint x: 260, endPoint y: 529, distance: 228.8
click at [260, 529] on div "× ["ShipQuantity must be non-zero. Lines[2].ShipQuantity"]" at bounding box center [163, 520] width 279 height 29
copy div "["ShipQuantity must be non-zero. Lines[2].ShipQuantity"]"
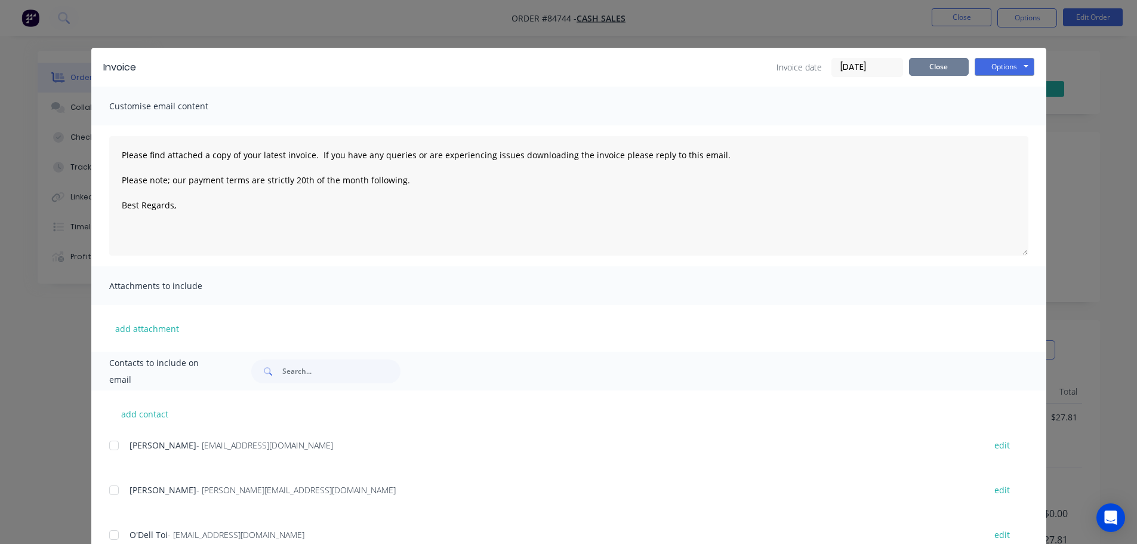
click at [919, 67] on button "Close" at bounding box center [939, 67] width 60 height 18
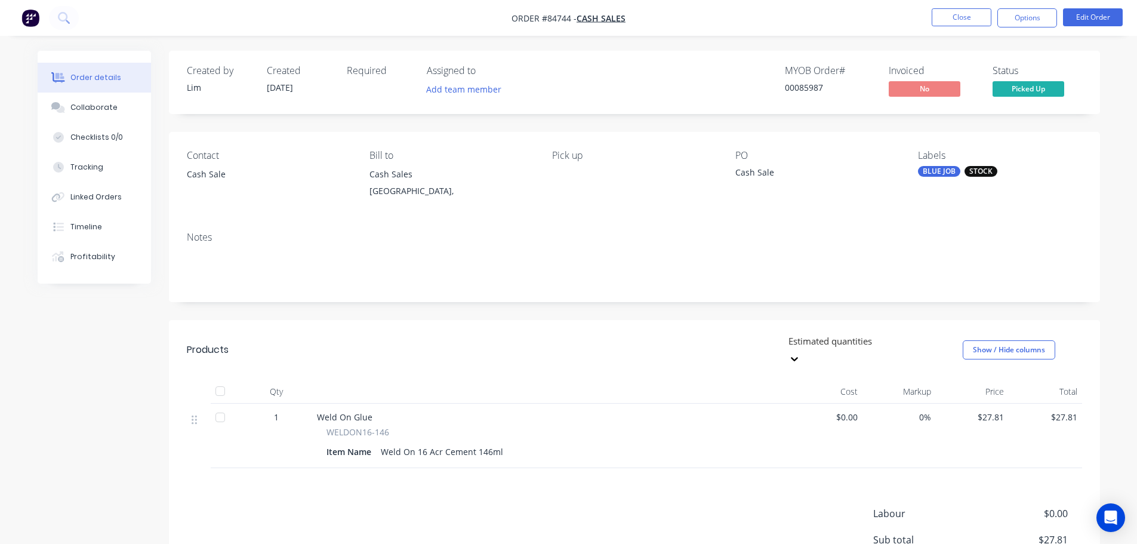
click at [323, 411] on span "Weld On Glue" at bounding box center [345, 416] width 56 height 11
drag, startPoint x: 323, startPoint y: 399, endPoint x: 362, endPoint y: 399, distance: 38.2
click at [362, 411] on span "Weld On Glue" at bounding box center [345, 416] width 56 height 11
copy span "Weld On Glue"
click at [942, 20] on button "Close" at bounding box center [962, 17] width 60 height 18
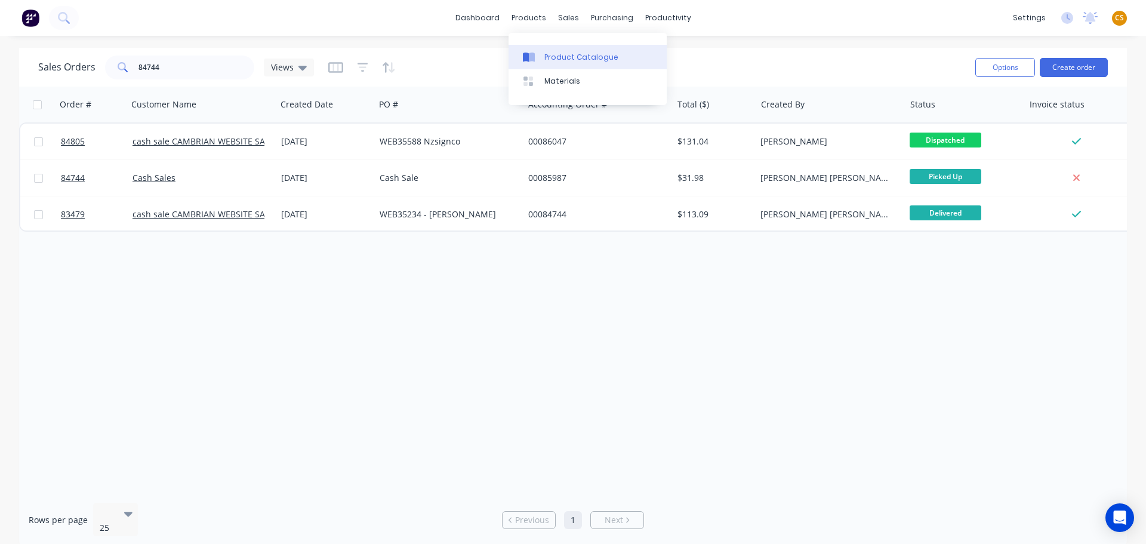
drag, startPoint x: 562, startPoint y: 54, endPoint x: 545, endPoint y: 64, distance: 19.8
click at [562, 55] on div "Product Catalogue" at bounding box center [581, 57] width 74 height 11
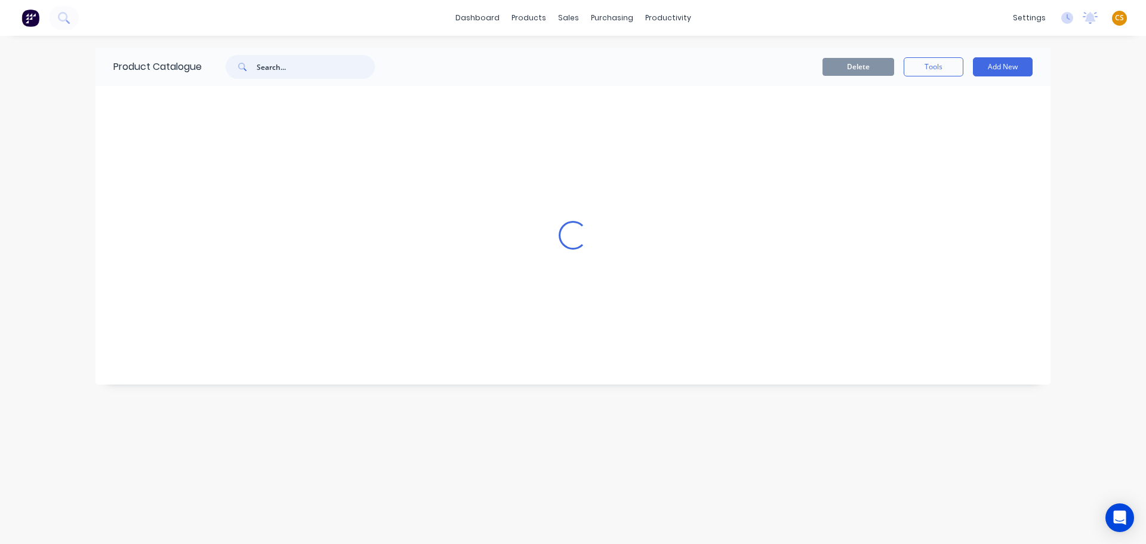
click at [280, 64] on input "text" at bounding box center [316, 67] width 118 height 24
paste input "Weld On Glue"
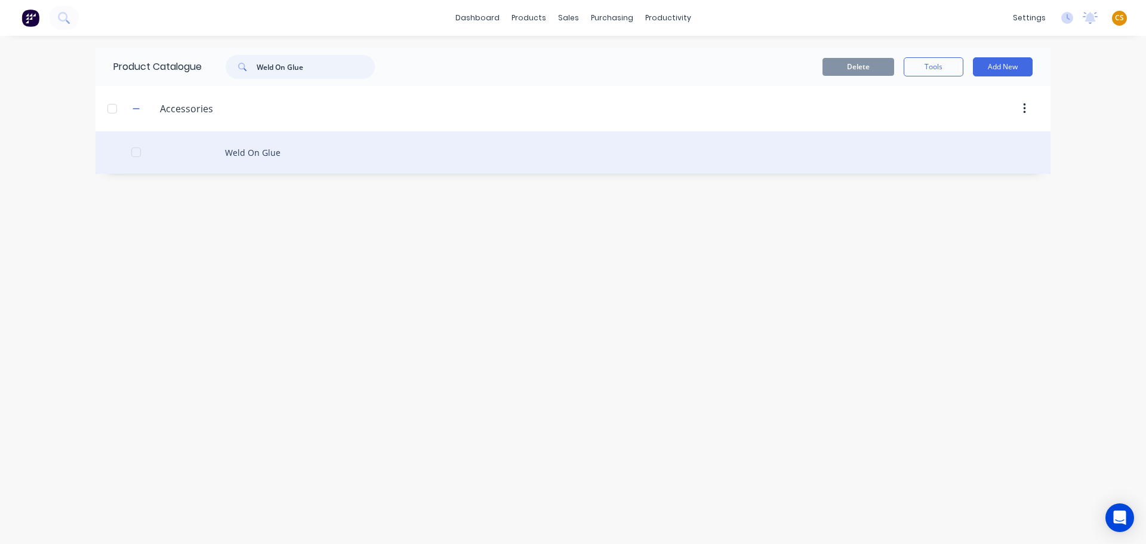
type input "Weld On Glue"
click at [252, 155] on div "Weld On Glue" at bounding box center [572, 152] width 955 height 42
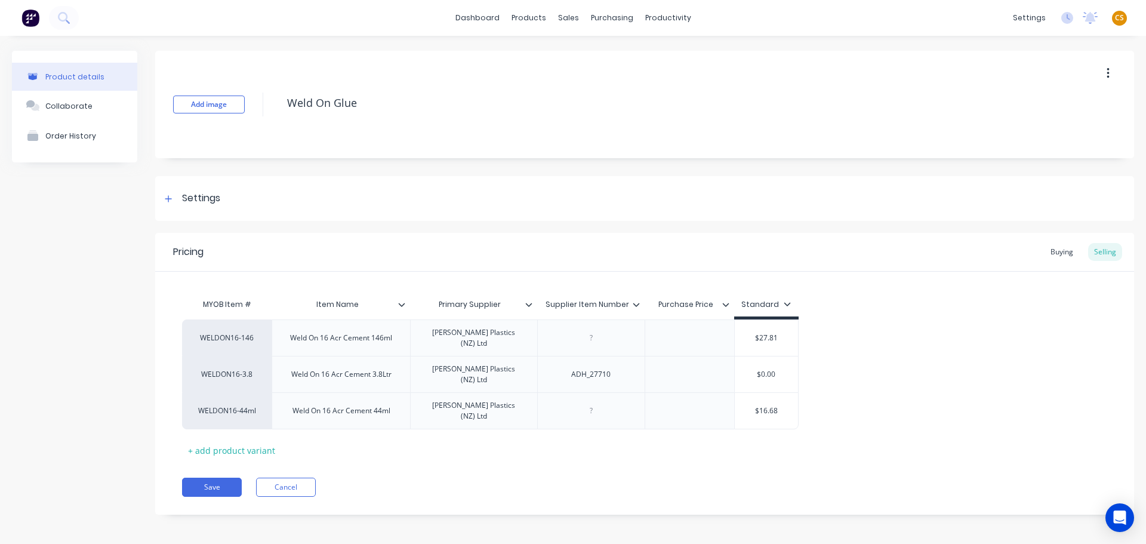
click at [636, 303] on icon at bounding box center [636, 304] width 7 height 7
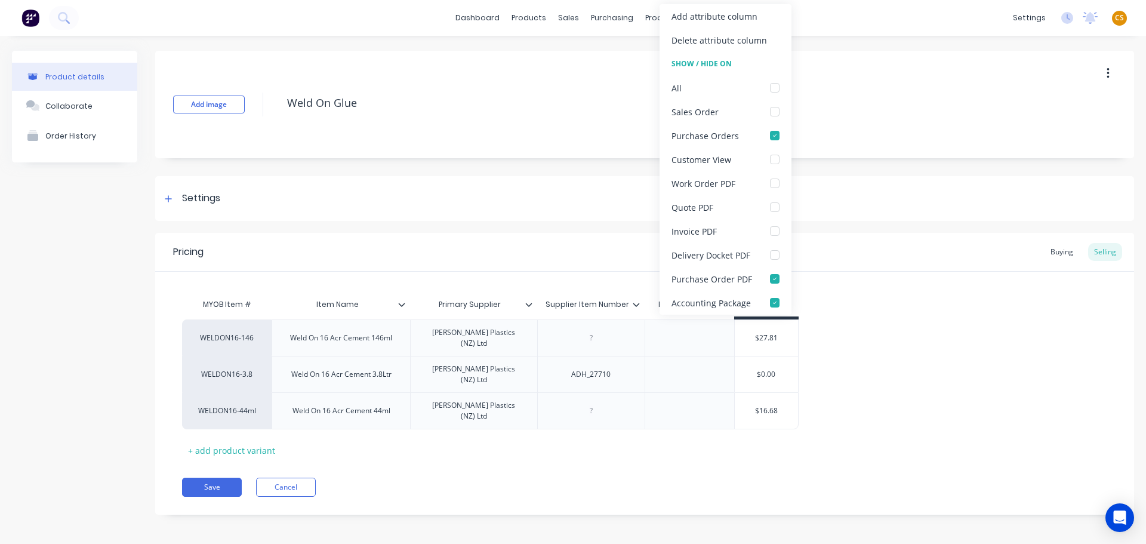
click at [916, 315] on div "MYOB Item # Item Name Primary Supplier Supplier Item Number Purchase Price Stan…" at bounding box center [644, 375] width 925 height 167
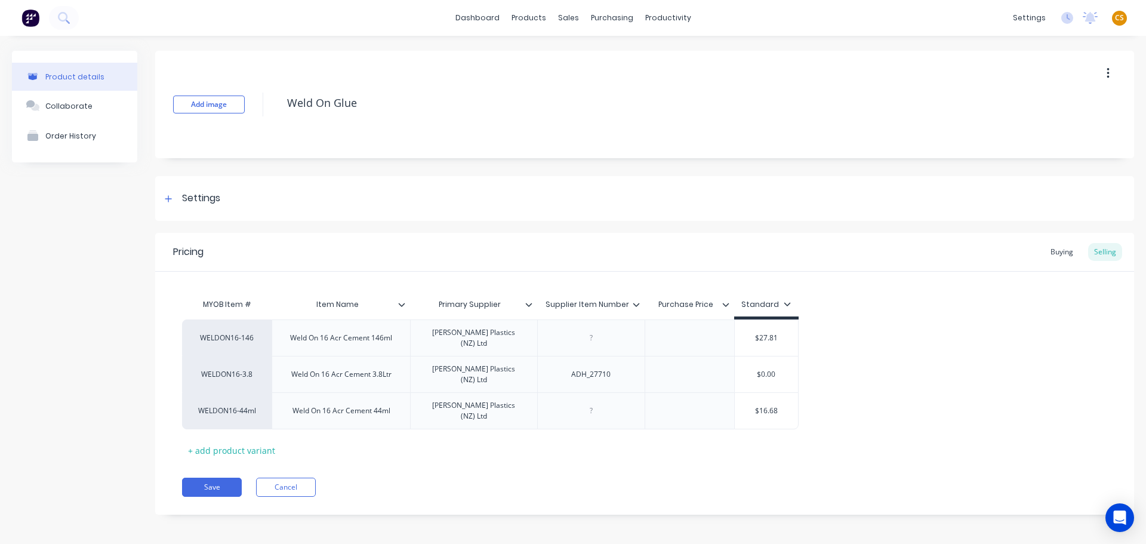
click at [530, 304] on icon at bounding box center [528, 305] width 7 height 4
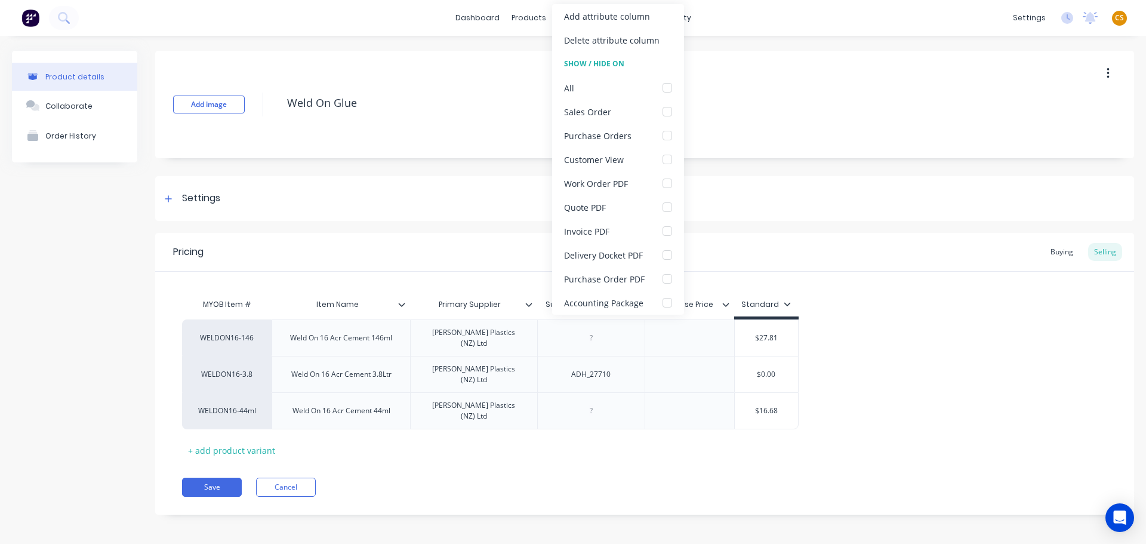
click at [936, 344] on div "WELDON16-146 Weld On 16 Acr Cement 146ml Mulford Plastics (NZ) Ltd $27.81 WELDO…" at bounding box center [644, 374] width 925 height 110
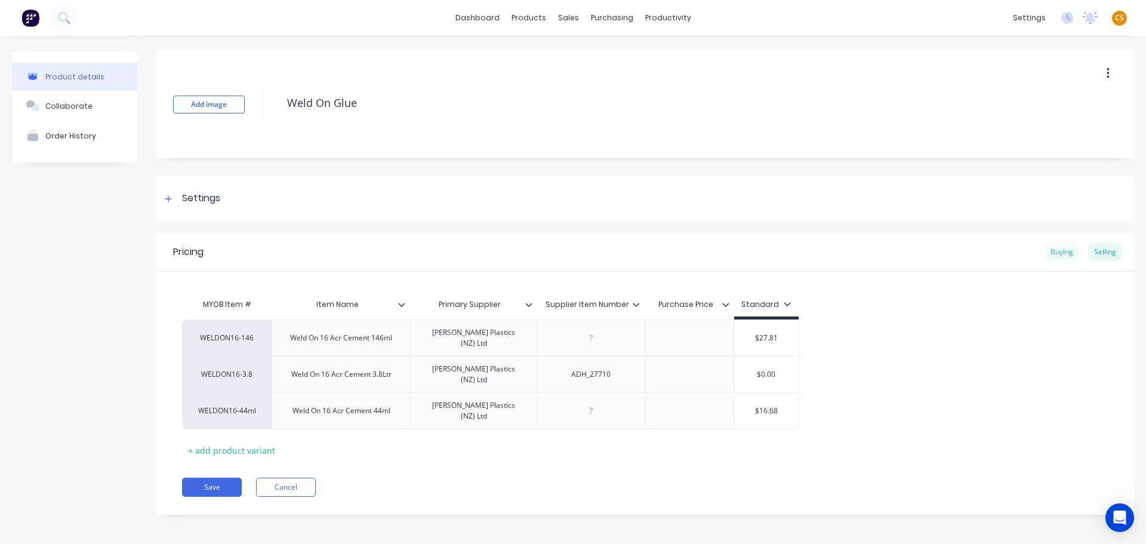
click at [1061, 252] on div "Buying" at bounding box center [1061, 252] width 35 height 18
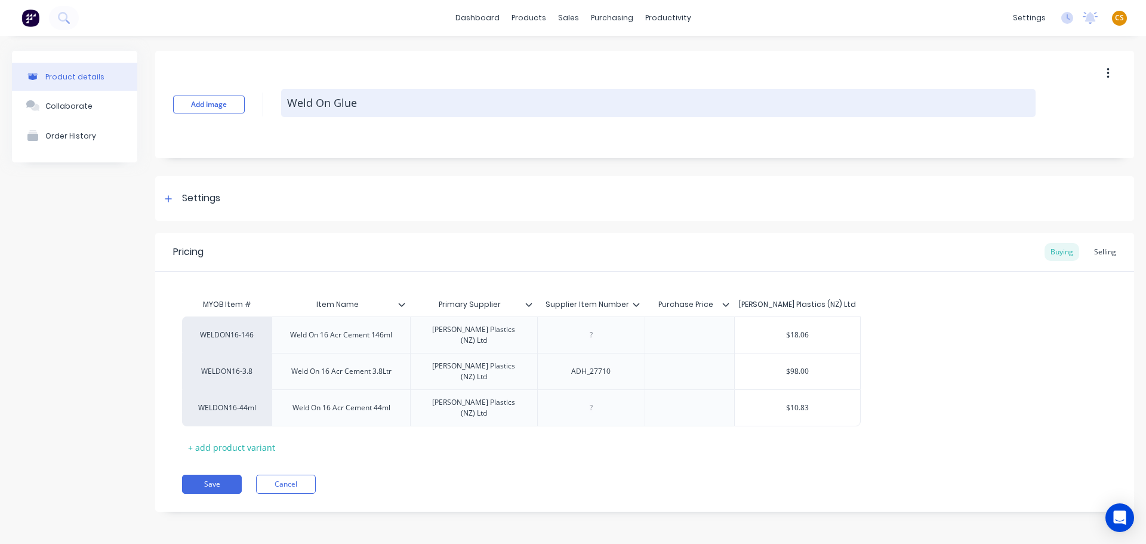
drag, startPoint x: 359, startPoint y: 104, endPoint x: 291, endPoint y: 104, distance: 67.4
click at [291, 104] on textarea "Weld On Glue" at bounding box center [658, 103] width 754 height 28
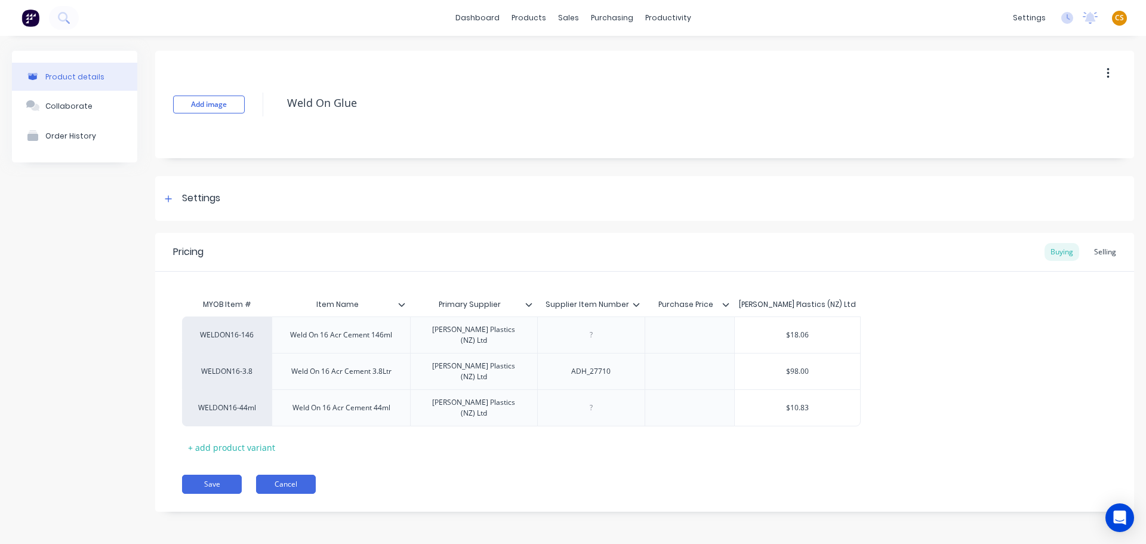
click at [272, 474] on button "Cancel" at bounding box center [286, 483] width 60 height 19
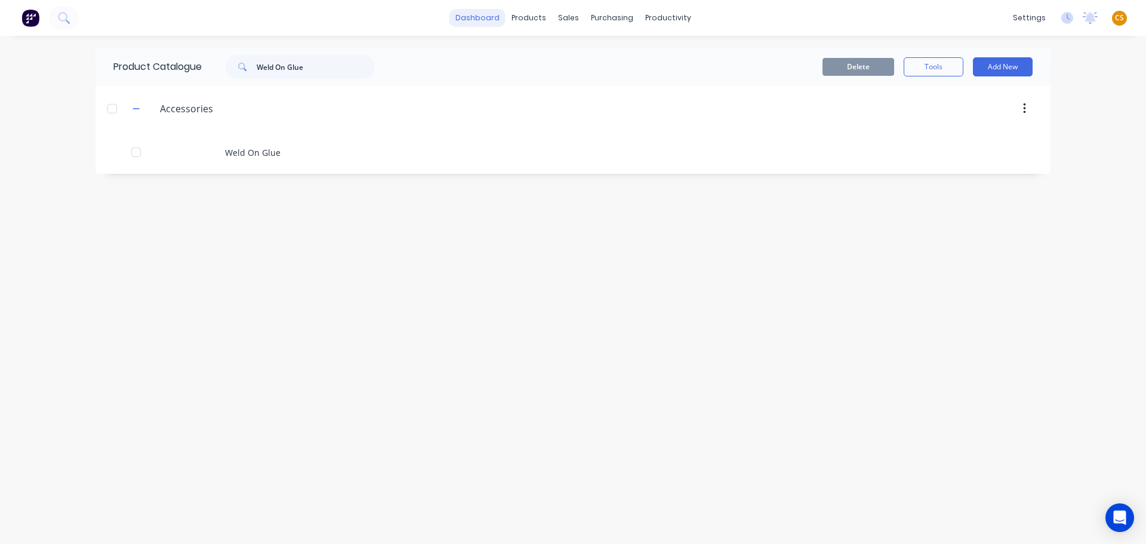
click at [485, 17] on link "dashboard" at bounding box center [477, 18] width 56 height 18
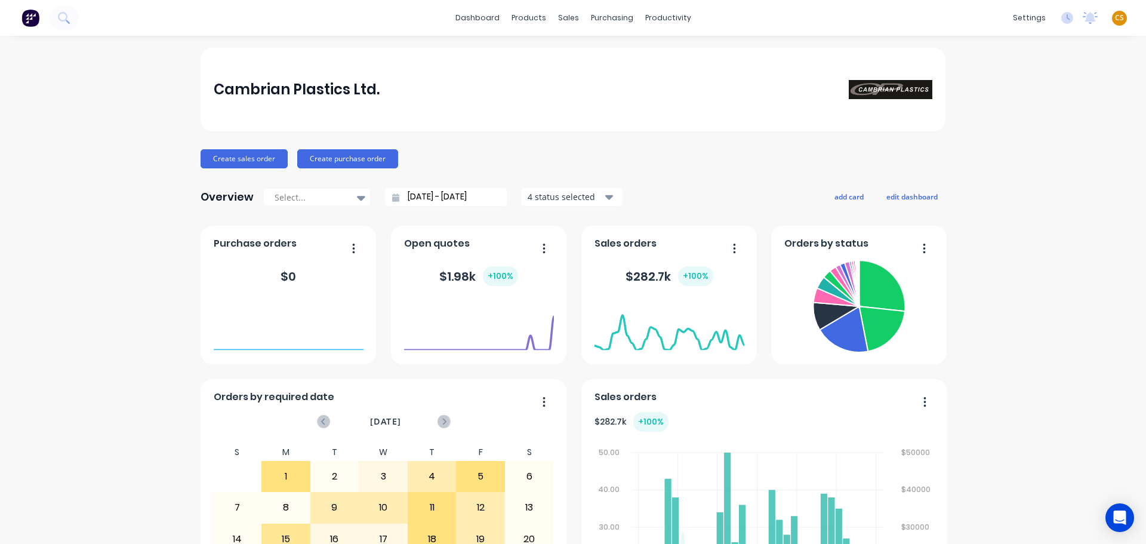
click at [1115, 17] on span "CS" at bounding box center [1119, 18] width 9 height 11
drag, startPoint x: 1015, startPoint y: 151, endPoint x: 1117, endPoint y: 146, distance: 102.2
click at [1016, 151] on div "Sign out" at bounding box center [1017, 149] width 32 height 11
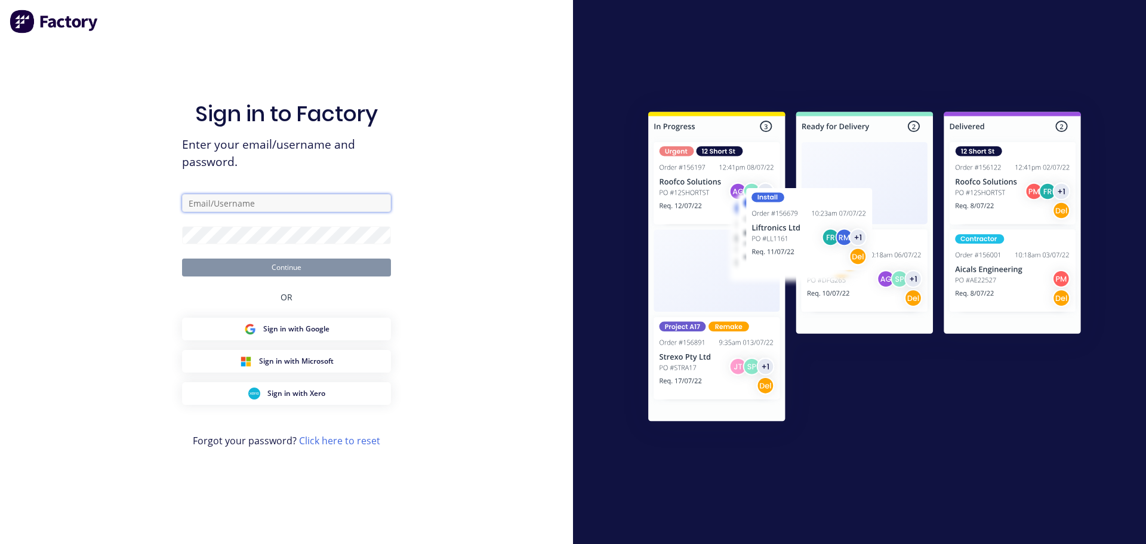
click at [204, 197] on input "text" at bounding box center [286, 203] width 209 height 18
type input "cathy@factory.app"
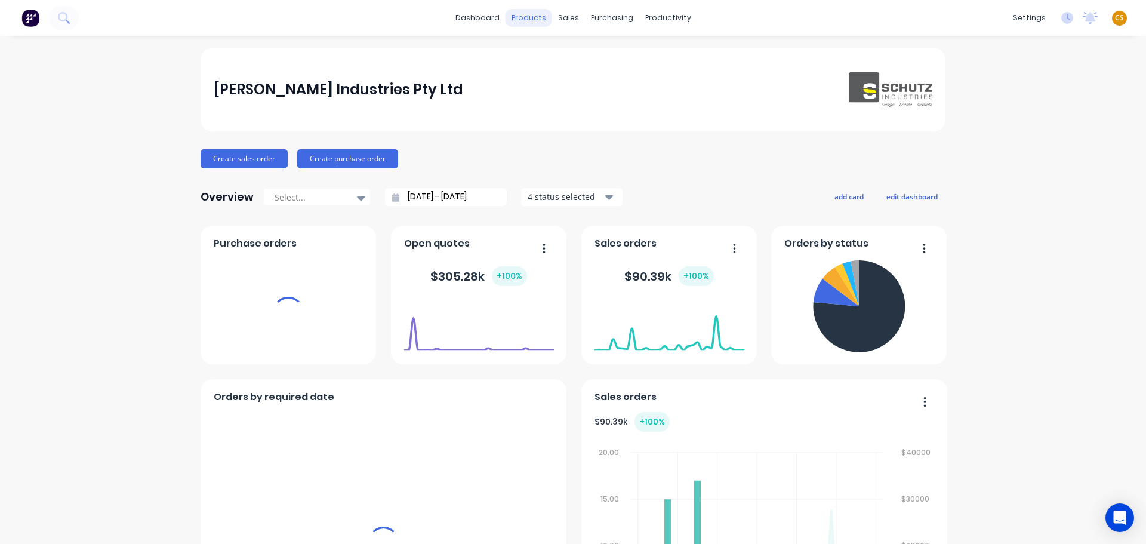
click at [531, 21] on div "products" at bounding box center [529, 18] width 47 height 18
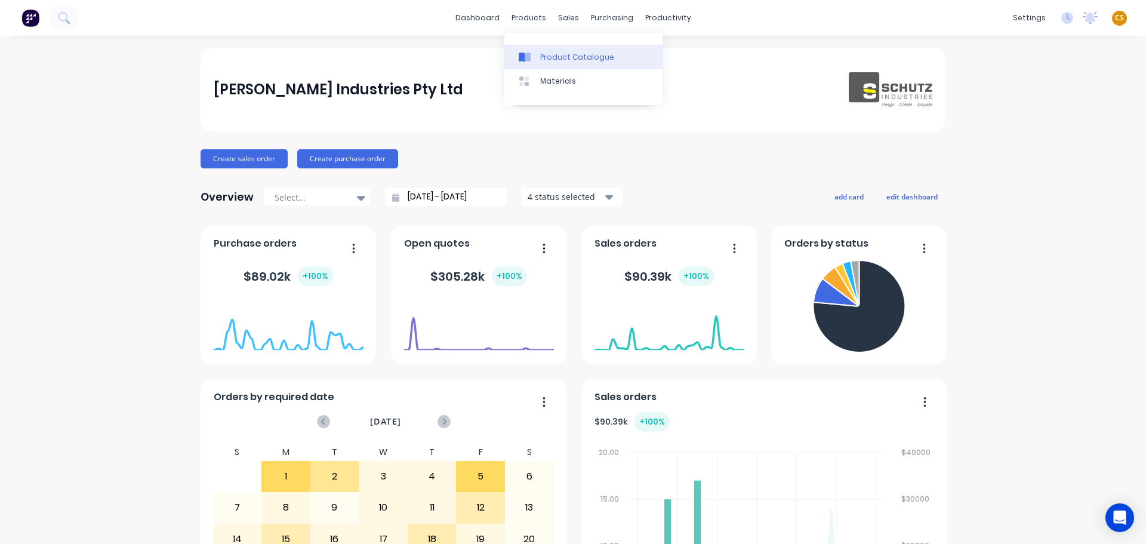
drag, startPoint x: 558, startPoint y: 61, endPoint x: 596, endPoint y: 62, distance: 38.2
click at [559, 62] on div "Product Catalogue" at bounding box center [577, 57] width 74 height 11
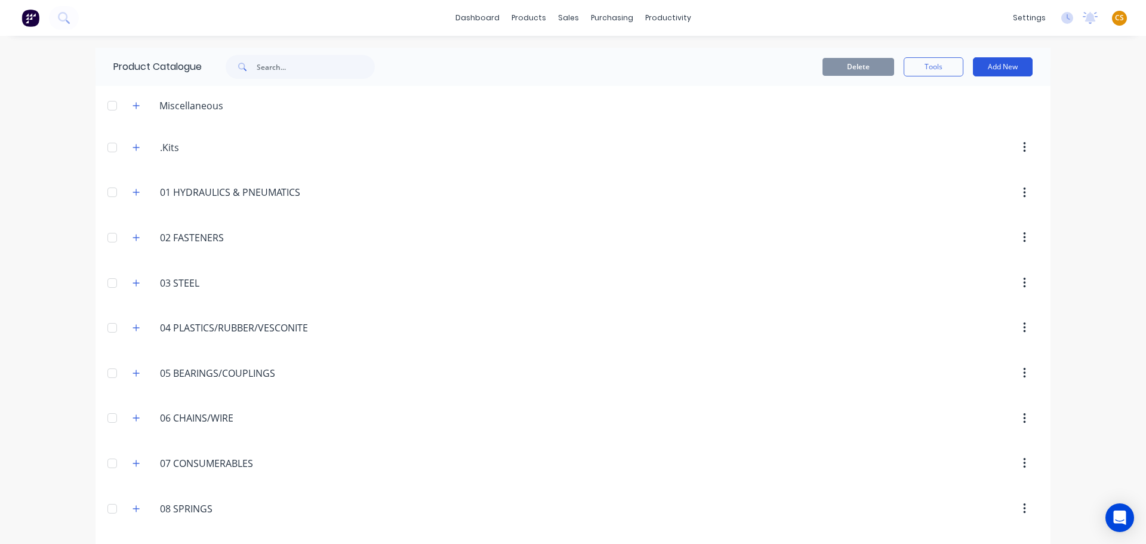
click at [982, 64] on button "Add New" at bounding box center [1003, 66] width 60 height 19
click at [944, 144] on div "Product Kit" at bounding box center [976, 145] width 92 height 17
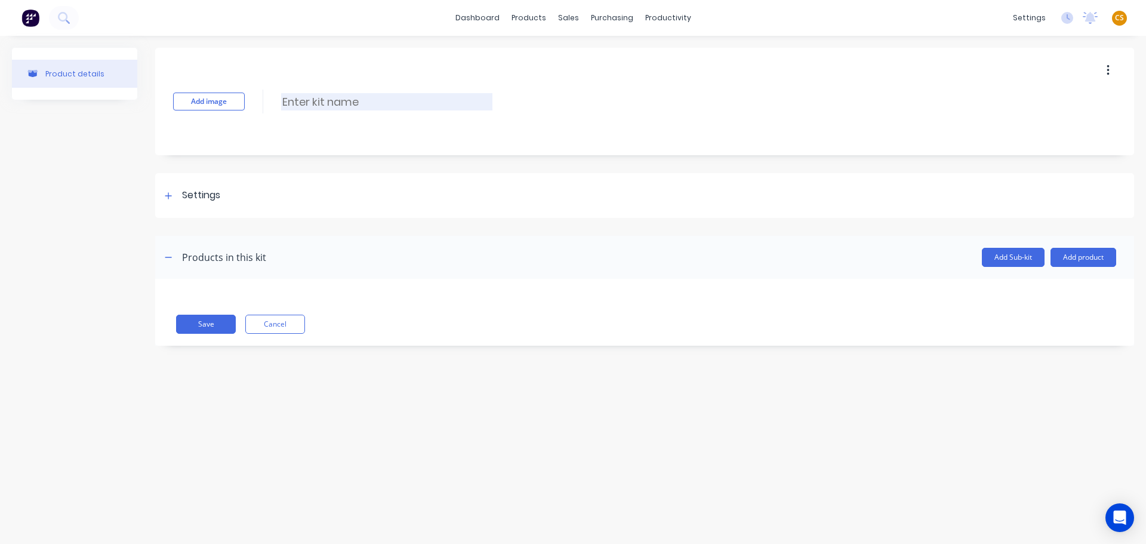
click at [306, 106] on input at bounding box center [386, 101] width 211 height 17
paste input "GV-51000, Baler Rotary Feeder"
type input "GV-51000, Baler Rotary Feeder"
click at [165, 194] on icon at bounding box center [168, 196] width 7 height 8
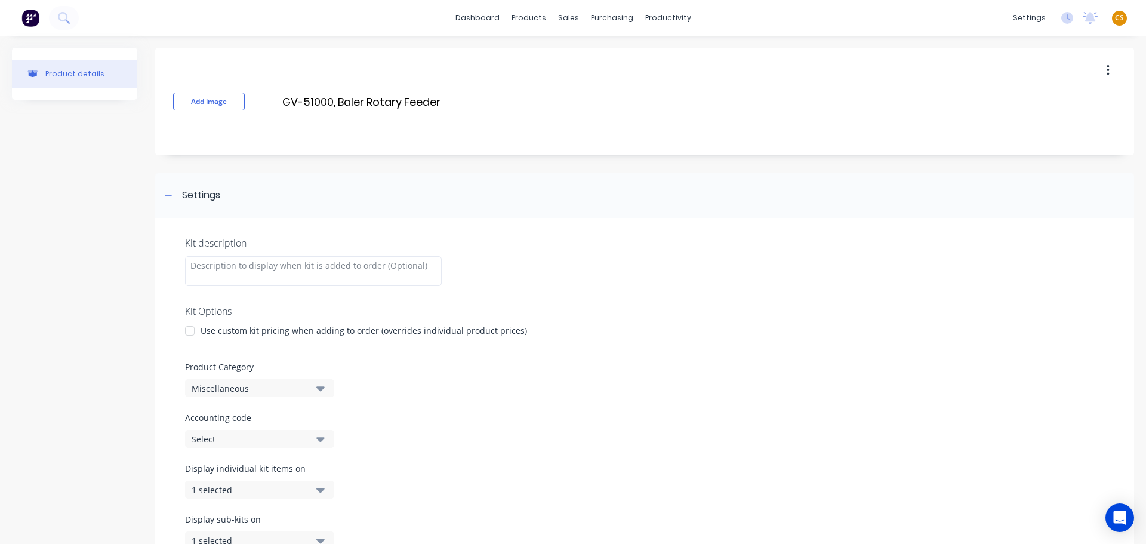
click at [189, 334] on div at bounding box center [190, 331] width 24 height 24
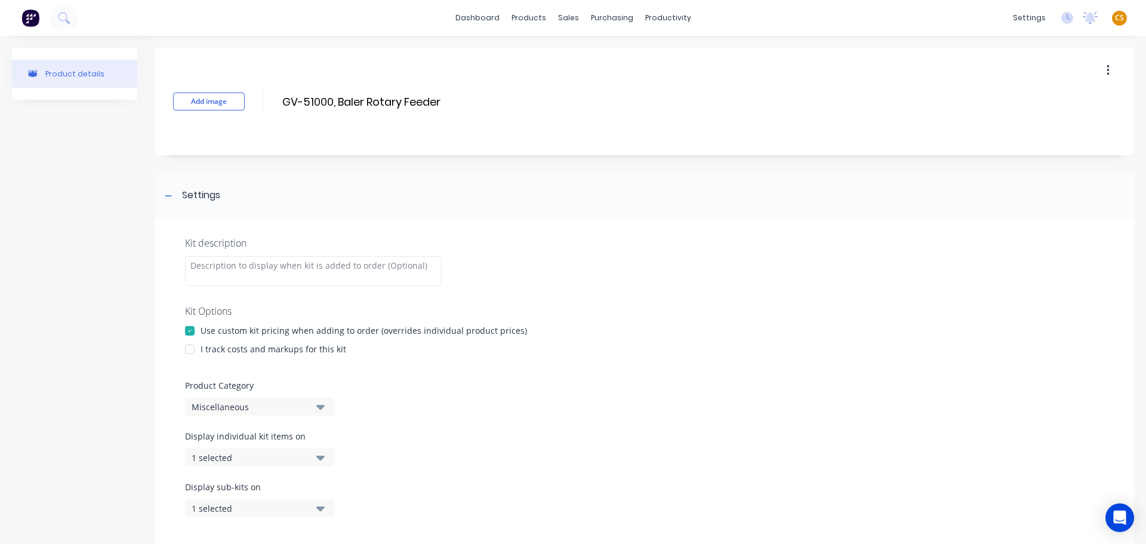
click at [188, 349] on div at bounding box center [190, 349] width 24 height 24
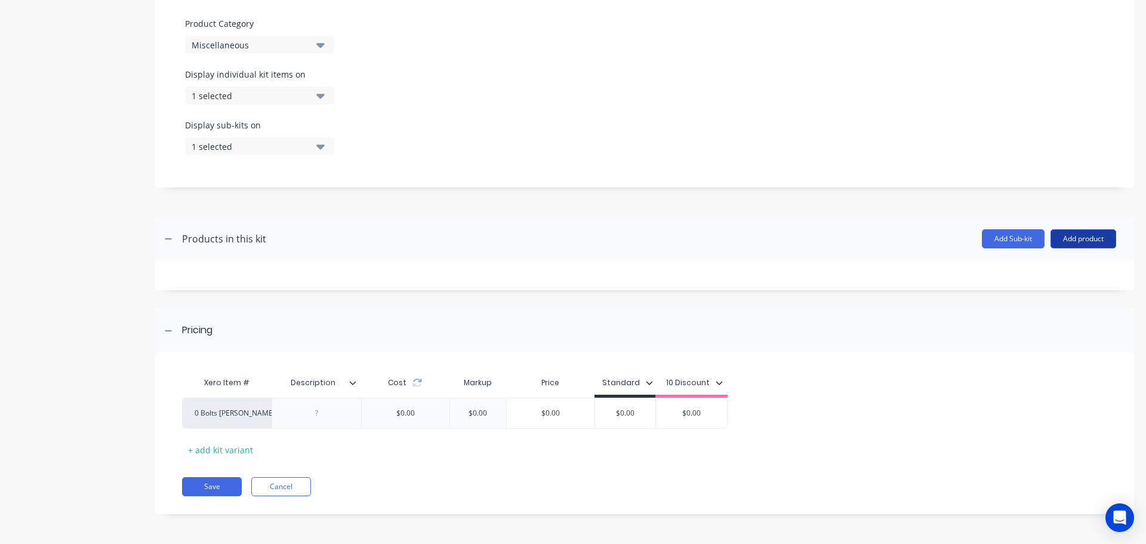
click at [1052, 239] on button "Add product" at bounding box center [1083, 238] width 66 height 19
click at [1037, 269] on div "Product catalogue" at bounding box center [1059, 269] width 92 height 17
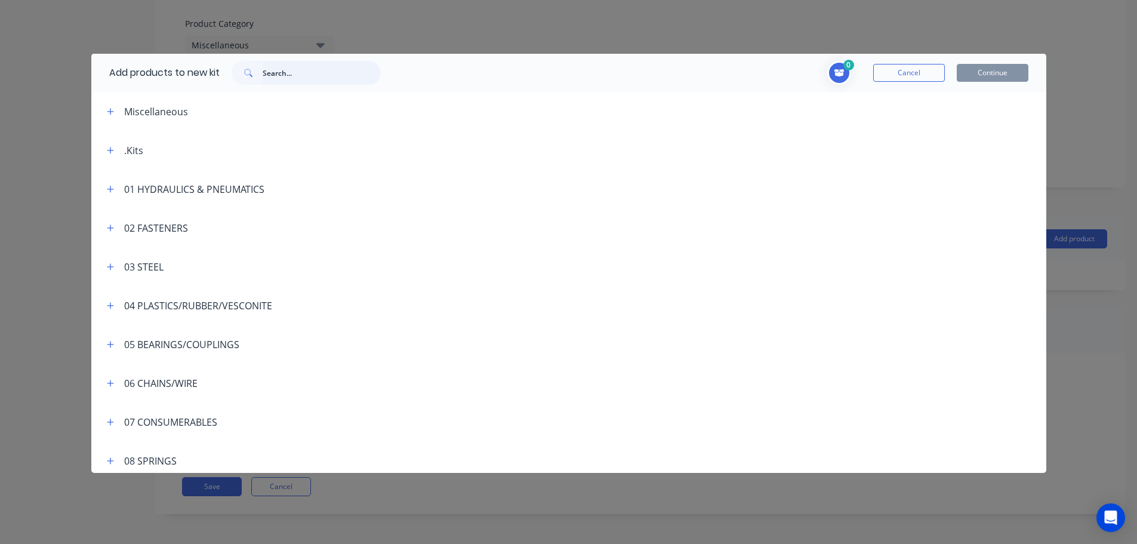
click at [274, 73] on input "text" at bounding box center [322, 73] width 118 height 24
paste input "M16 Threaded Rod Grade 8.8 Galv"
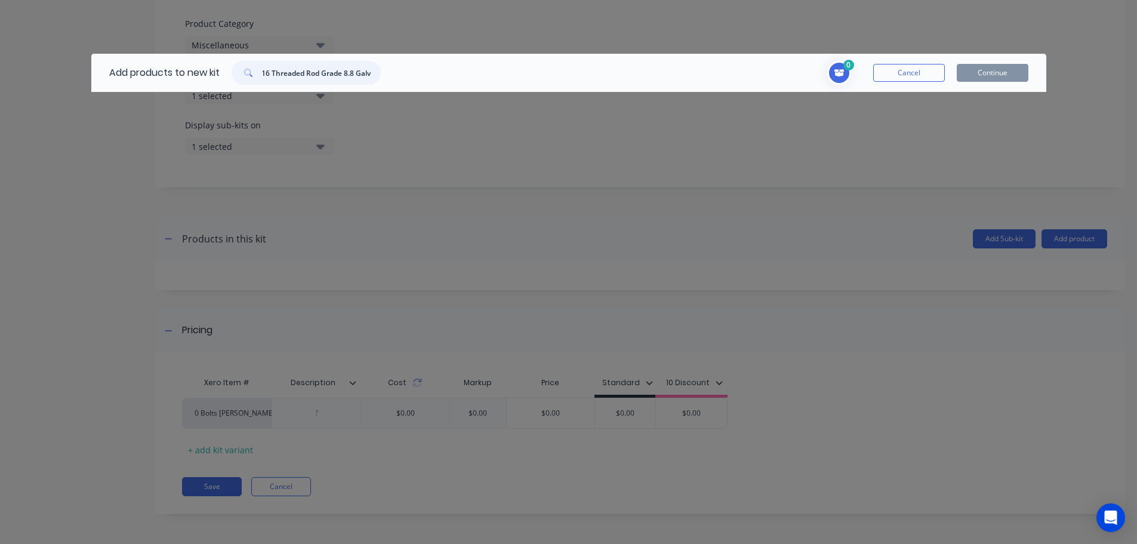
drag, startPoint x: 321, startPoint y: 72, endPoint x: 446, endPoint y: 72, distance: 125.3
click at [446, 72] on header "Add products to new kit M16 Threaded Rod Grade 8.8 Galv 0 Cancel Continue" at bounding box center [568, 73] width 955 height 38
drag, startPoint x: 340, startPoint y: 75, endPoint x: 279, endPoint y: 72, distance: 60.4
click at [279, 72] on input "M16 Threaded Rod" at bounding box center [322, 73] width 118 height 24
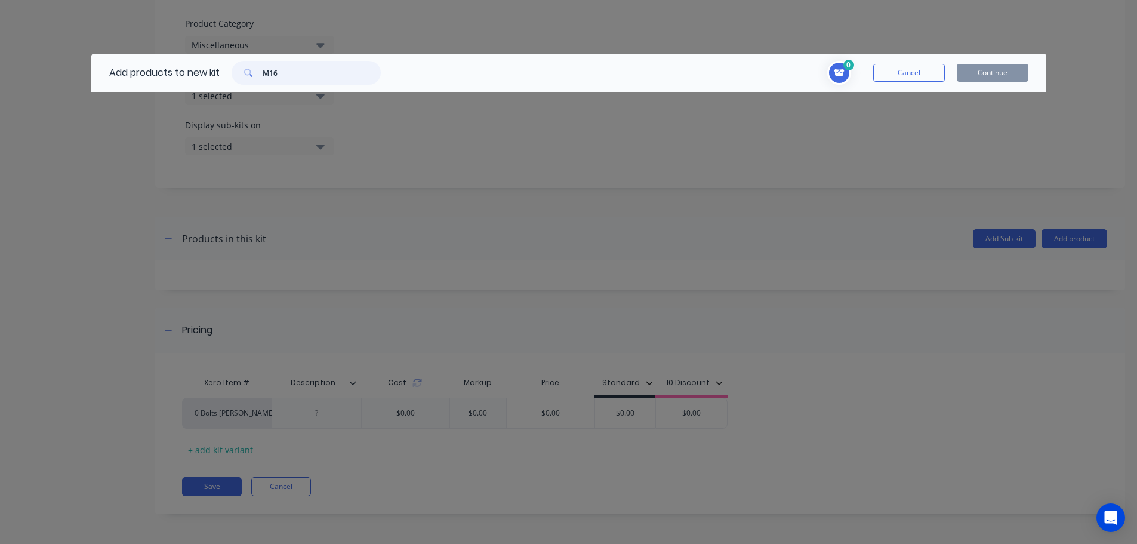
drag, startPoint x: 283, startPoint y: 70, endPoint x: 235, endPoint y: 69, distance: 47.8
click at [236, 69] on div "M16" at bounding box center [306, 73] width 149 height 24
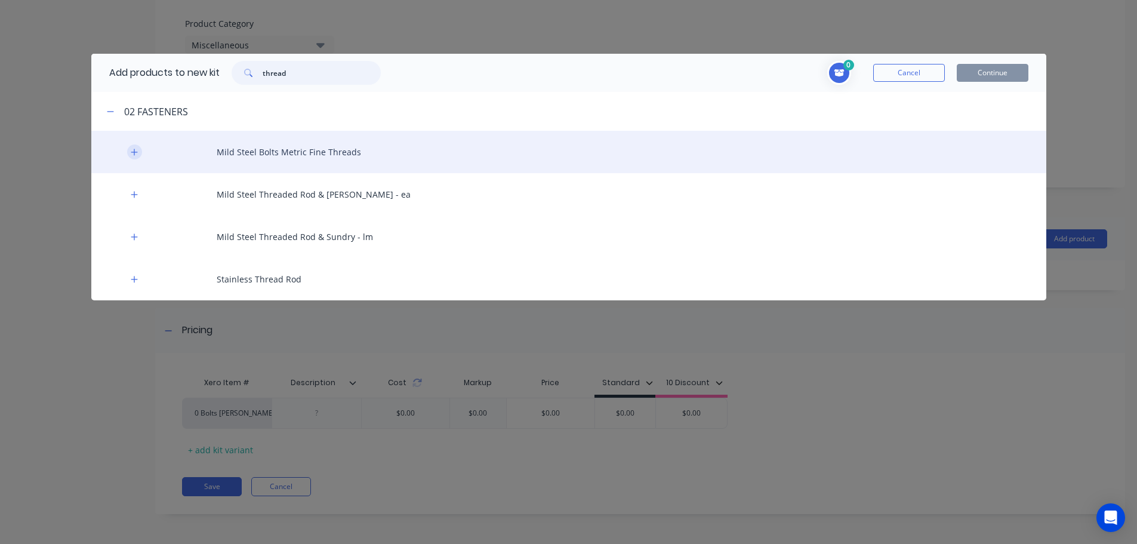
type input "thread"
click at [134, 150] on icon "button" at bounding box center [134, 152] width 7 height 8
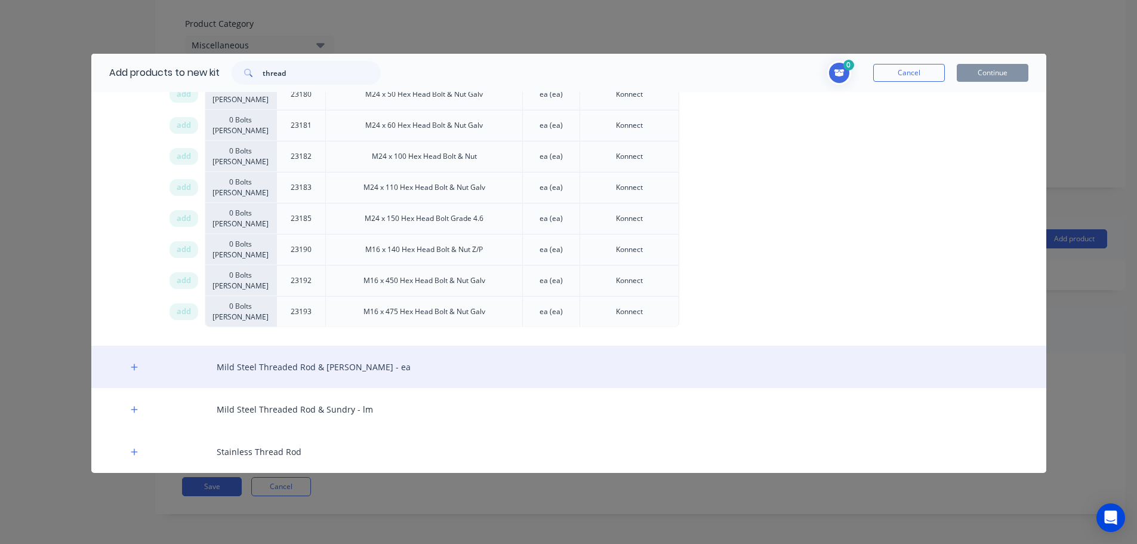
scroll to position [215, 0]
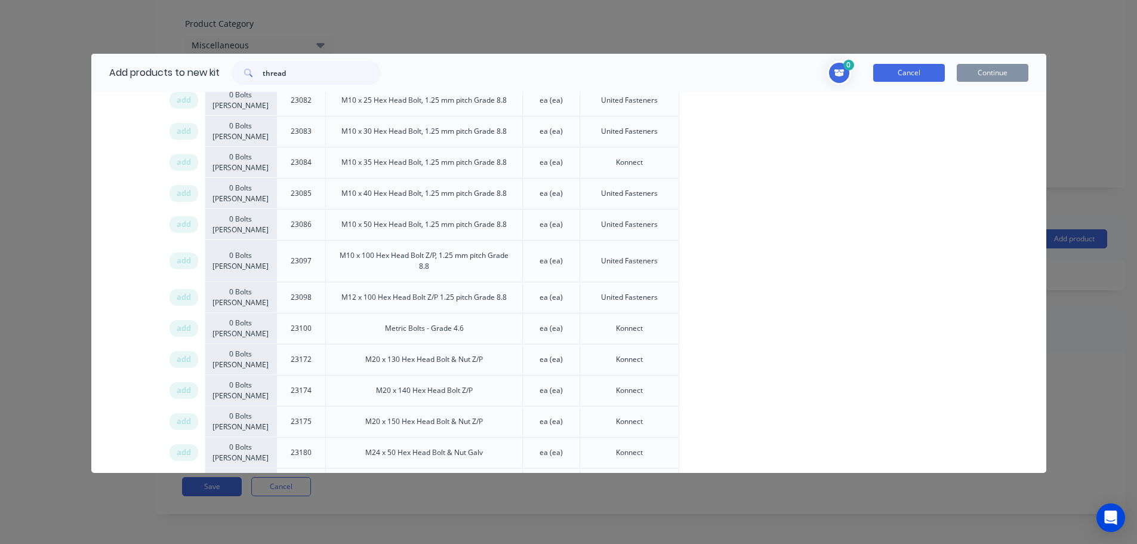
click at [885, 79] on button "Cancel" at bounding box center [909, 73] width 72 height 18
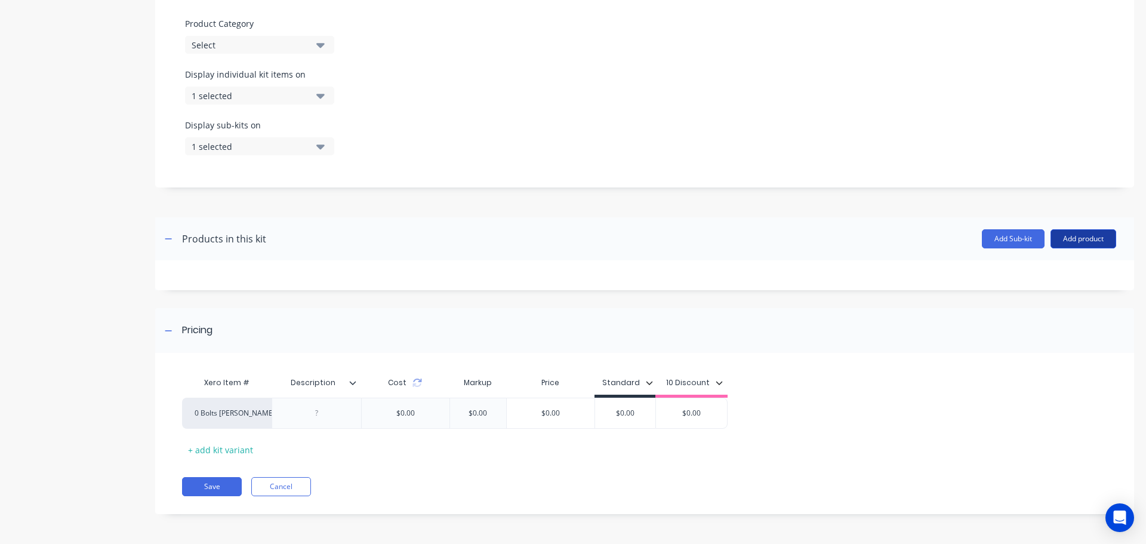
click at [1073, 240] on button "Add product" at bounding box center [1083, 238] width 66 height 19
click at [1022, 272] on div "Product catalogue" at bounding box center [1059, 269] width 92 height 17
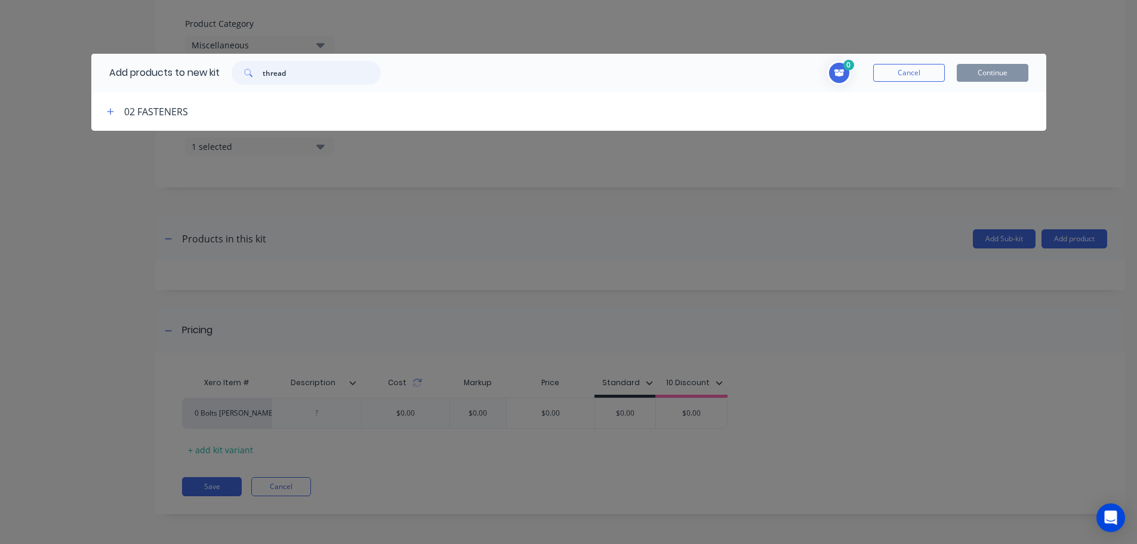
drag, startPoint x: 289, startPoint y: 72, endPoint x: 202, endPoint y: 70, distance: 87.7
click at [202, 70] on div "Add products to new kit thread" at bounding box center [241, 73] width 301 height 38
paste input "M16 Threaded Rod Grade 8.8 Galv"
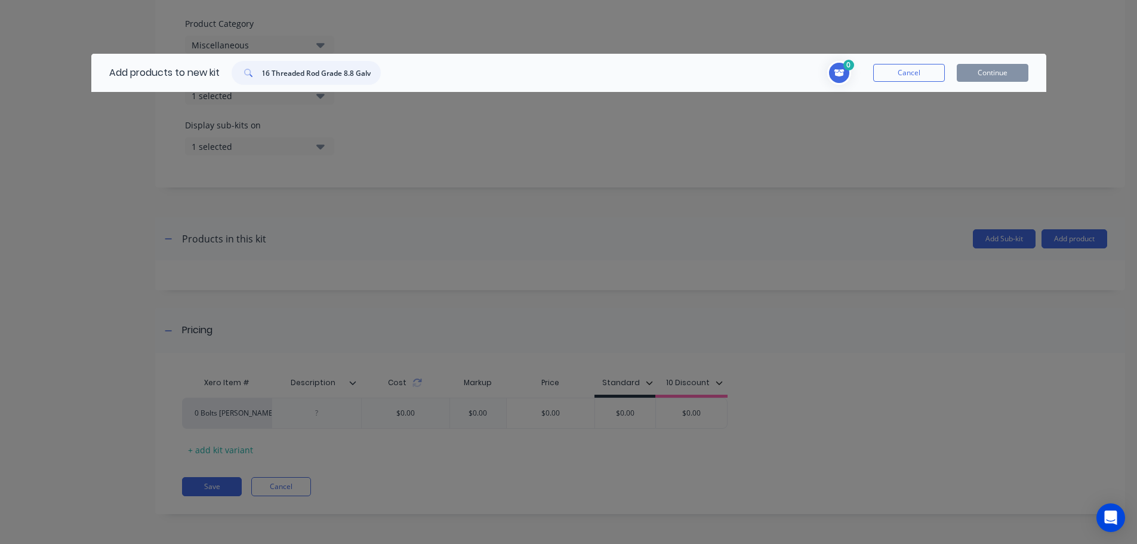
drag, startPoint x: 307, startPoint y: 67, endPoint x: 430, endPoint y: 69, distance: 122.4
click at [430, 69] on header "Add products to new kit M16 Threaded Rod Grade 8.8 Galv 0 Cancel Continue" at bounding box center [568, 73] width 955 height 38
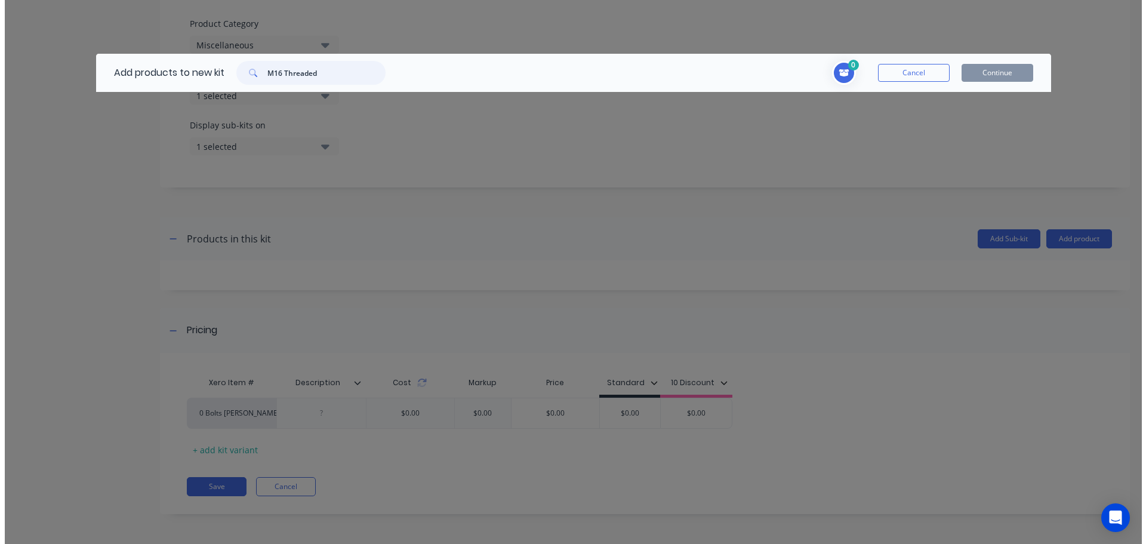
scroll to position [0, 0]
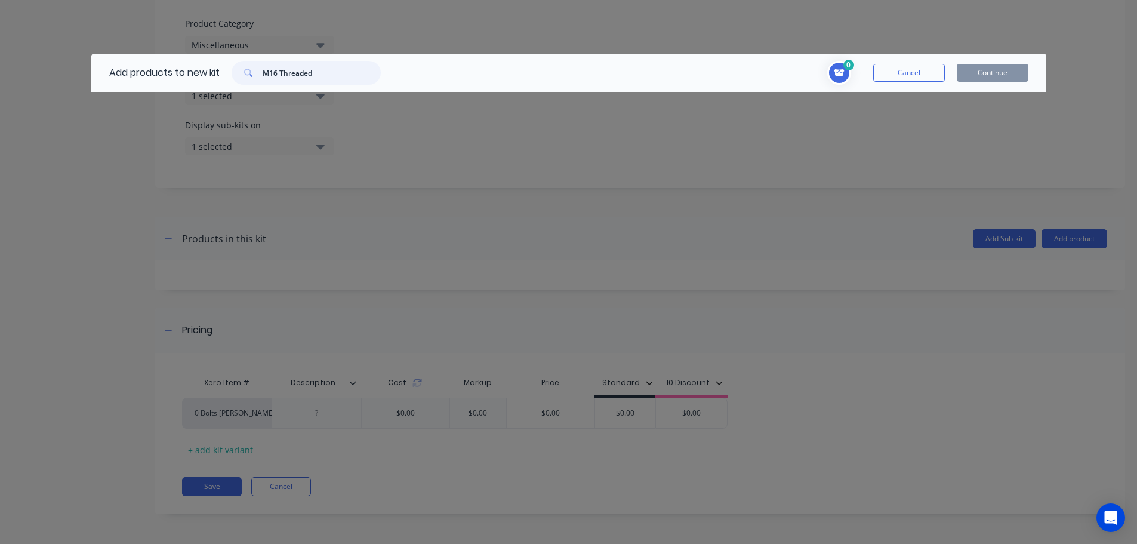
type input "M16 Threaded"
drag, startPoint x: 331, startPoint y: 68, endPoint x: 223, endPoint y: 70, distance: 108.0
click at [223, 70] on div "M16 Threaded" at bounding box center [306, 73] width 173 height 24
click at [903, 78] on button "Cancel" at bounding box center [909, 73] width 72 height 18
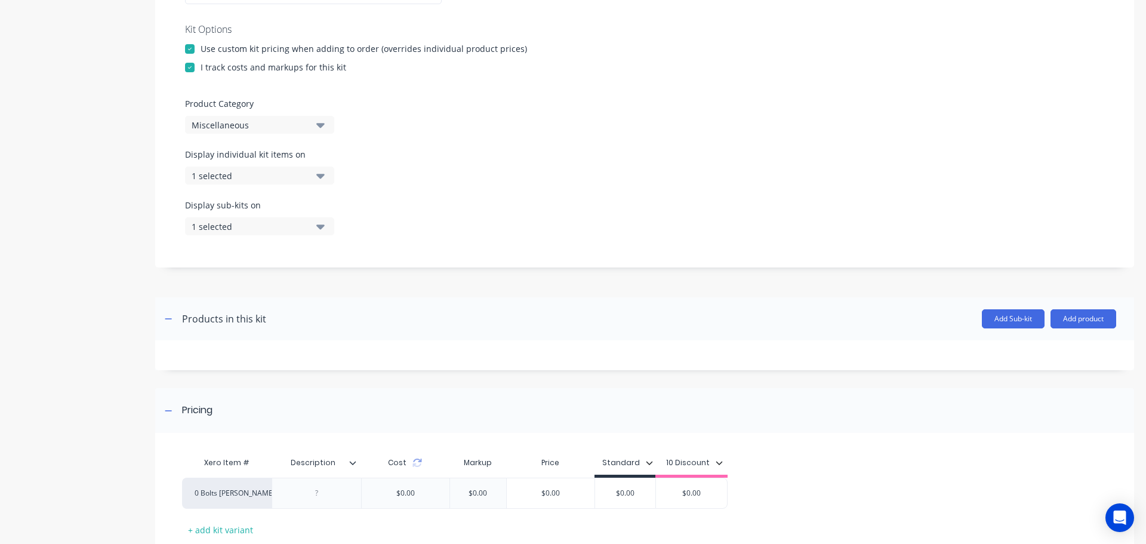
scroll to position [362, 0]
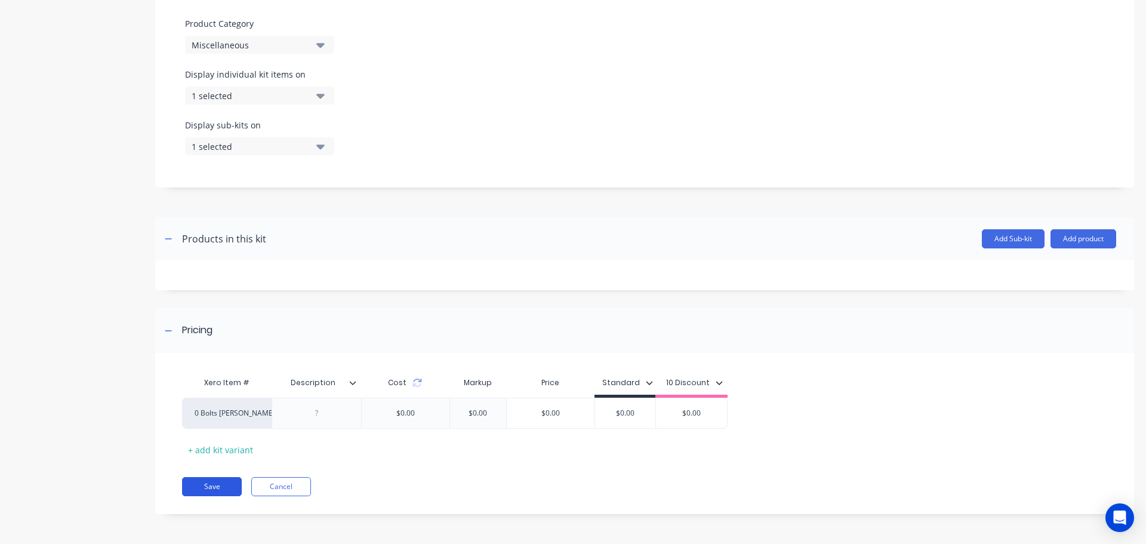
click at [206, 489] on button "Save" at bounding box center [212, 486] width 60 height 19
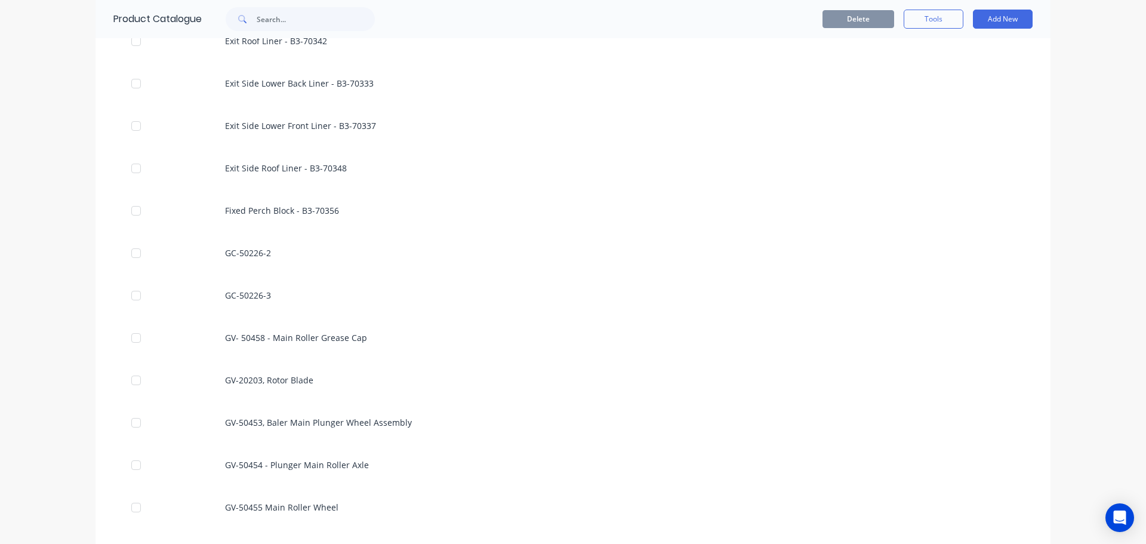
scroll to position [2328, 0]
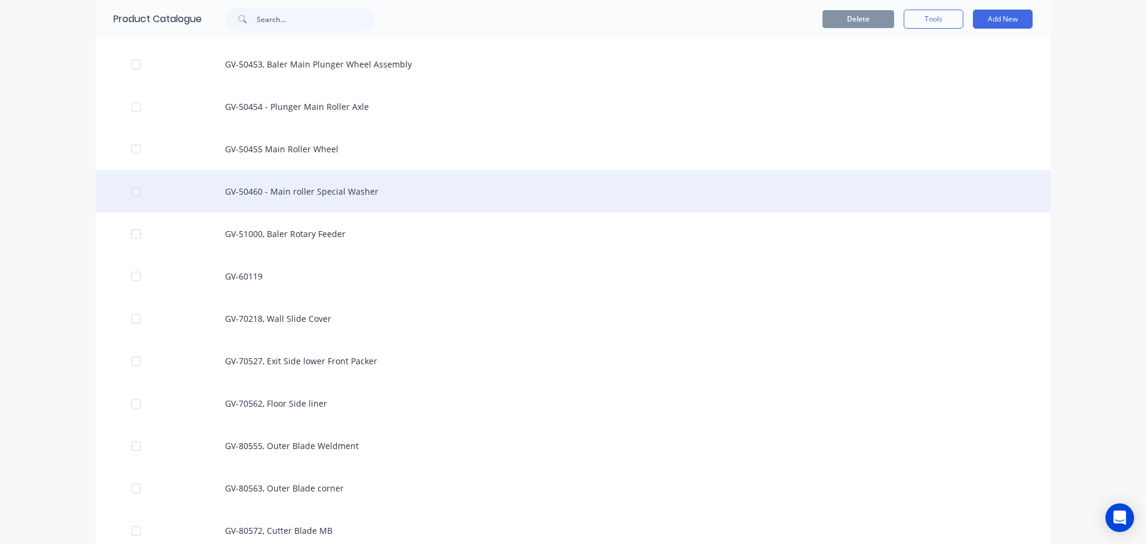
click at [318, 189] on div "GV-50460 - Main roller Special Washer" at bounding box center [572, 191] width 955 height 42
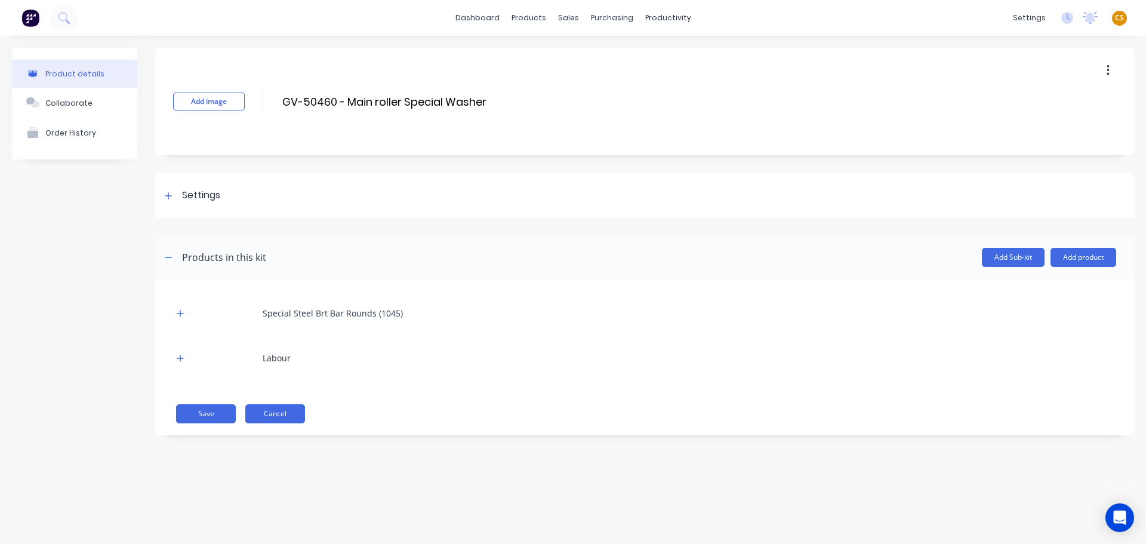
click at [282, 420] on button "Cancel" at bounding box center [275, 413] width 60 height 19
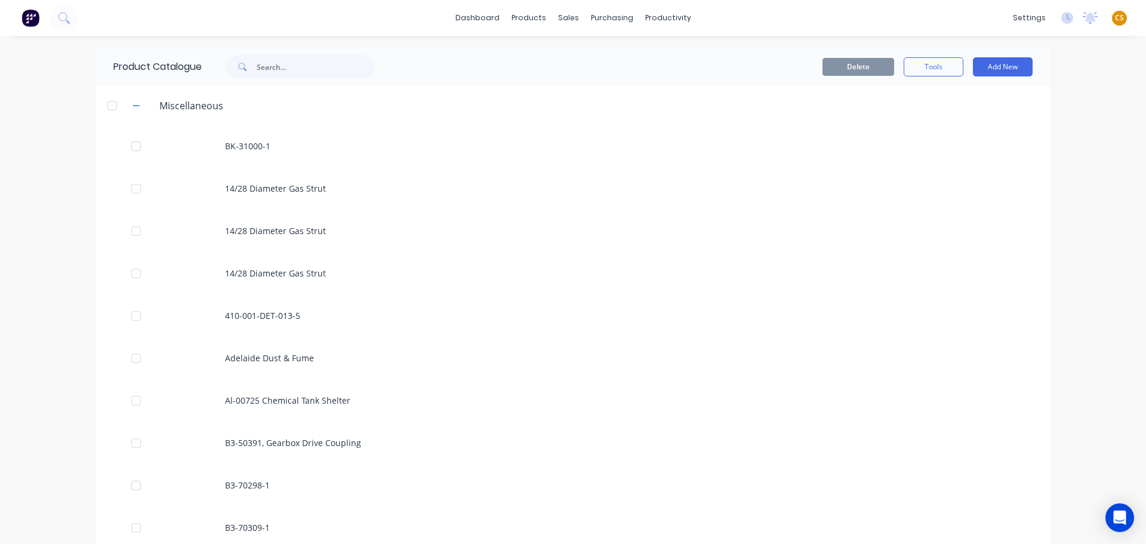
scroll to position [2289, 0]
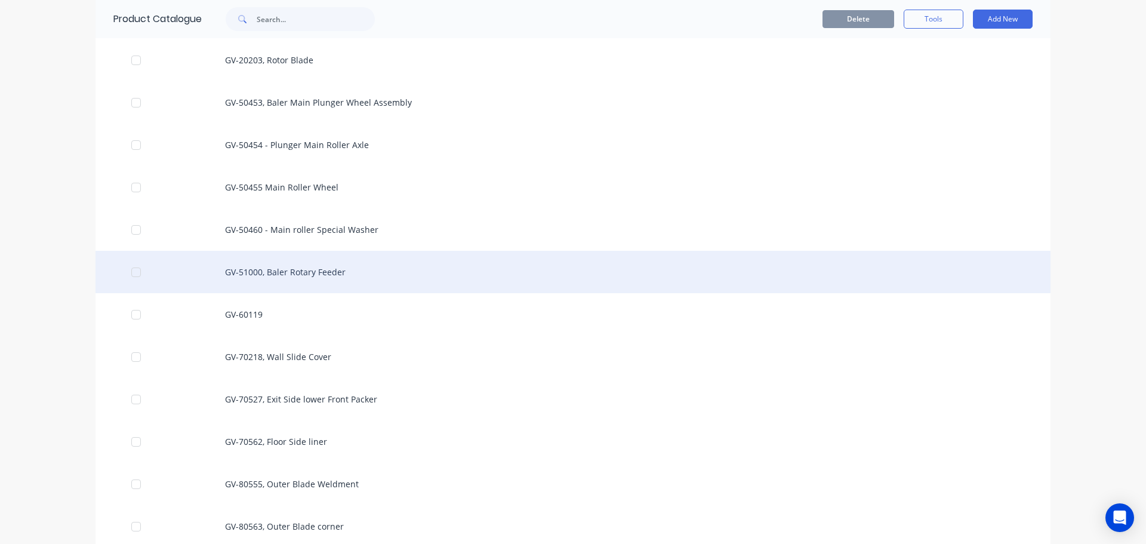
click at [325, 273] on div "GV-51000, Baler Rotary Feeder" at bounding box center [572, 272] width 955 height 42
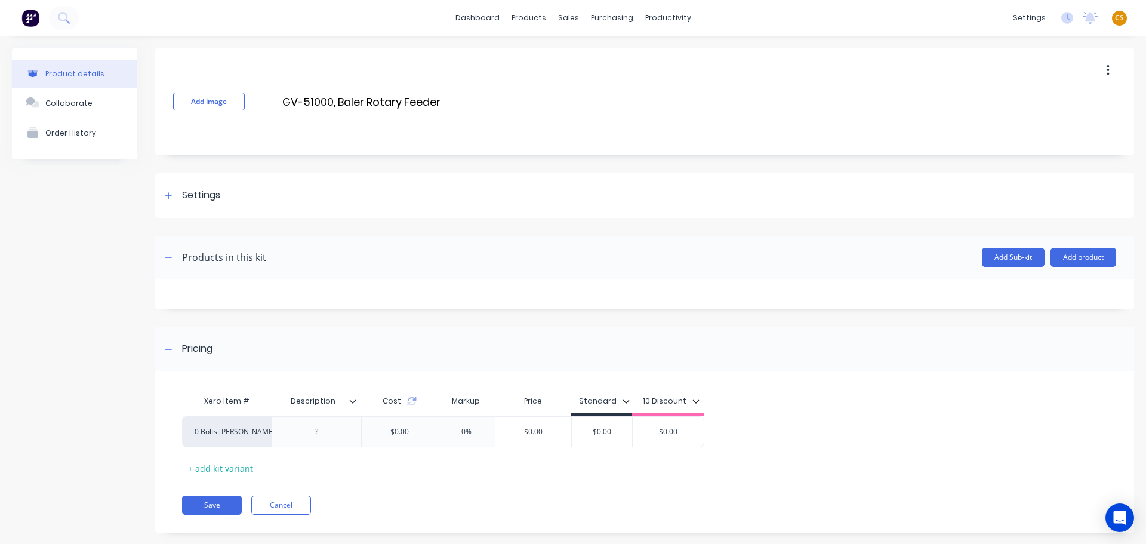
drag, startPoint x: 1067, startPoint y: 256, endPoint x: 1076, endPoint y: 270, distance: 16.9
click at [1067, 256] on button "Add product" at bounding box center [1083, 257] width 66 height 19
click at [1062, 288] on div "Product catalogue" at bounding box center [1059, 287] width 92 height 17
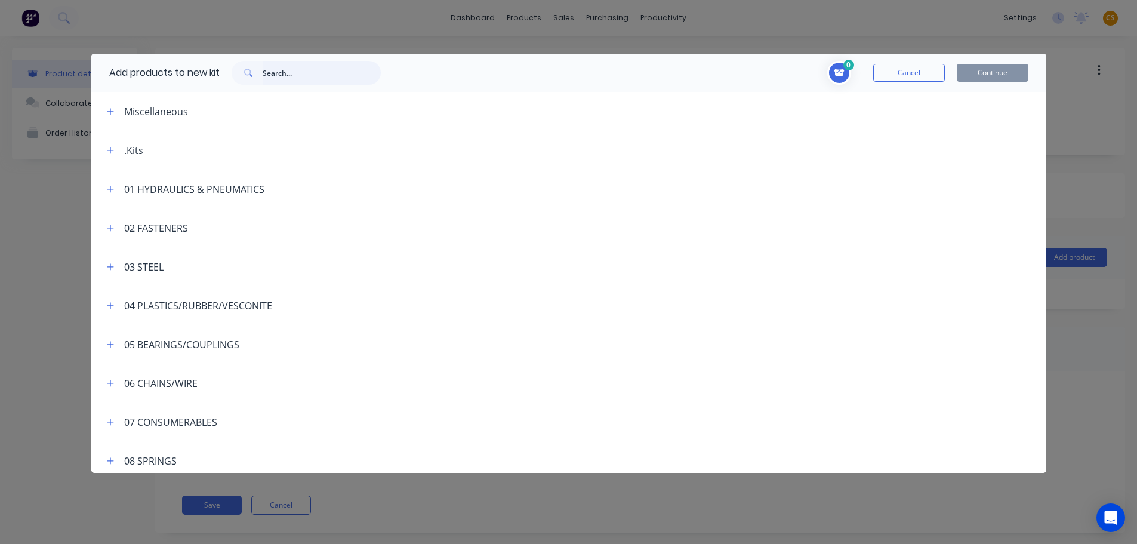
drag, startPoint x: 289, startPoint y: 78, endPoint x: 284, endPoint y: 70, distance: 9.4
click at [289, 77] on input "text" at bounding box center [322, 73] width 118 height 24
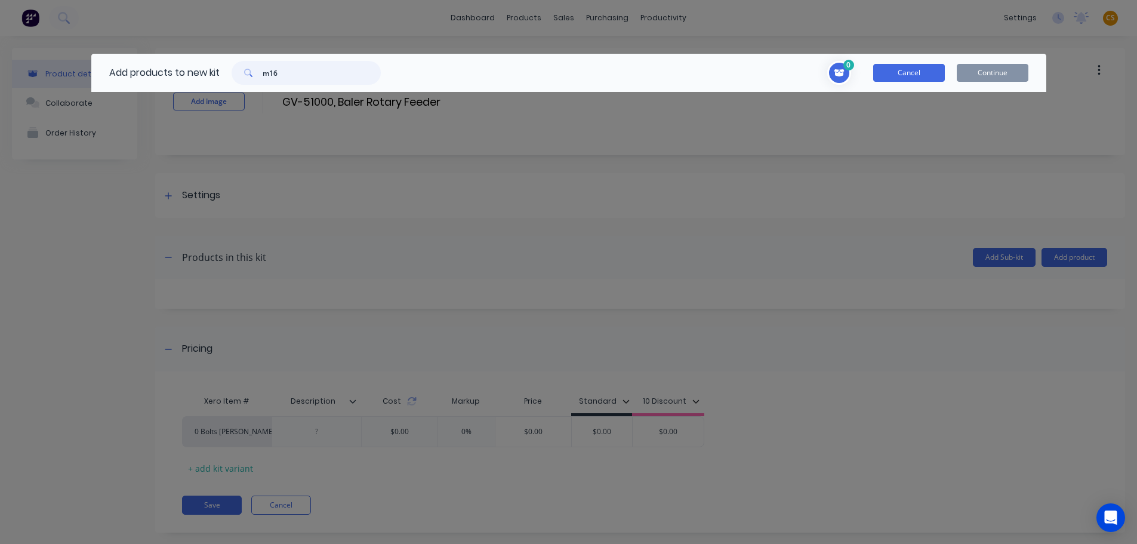
type input "m16"
click at [907, 74] on button "Cancel" at bounding box center [909, 73] width 72 height 18
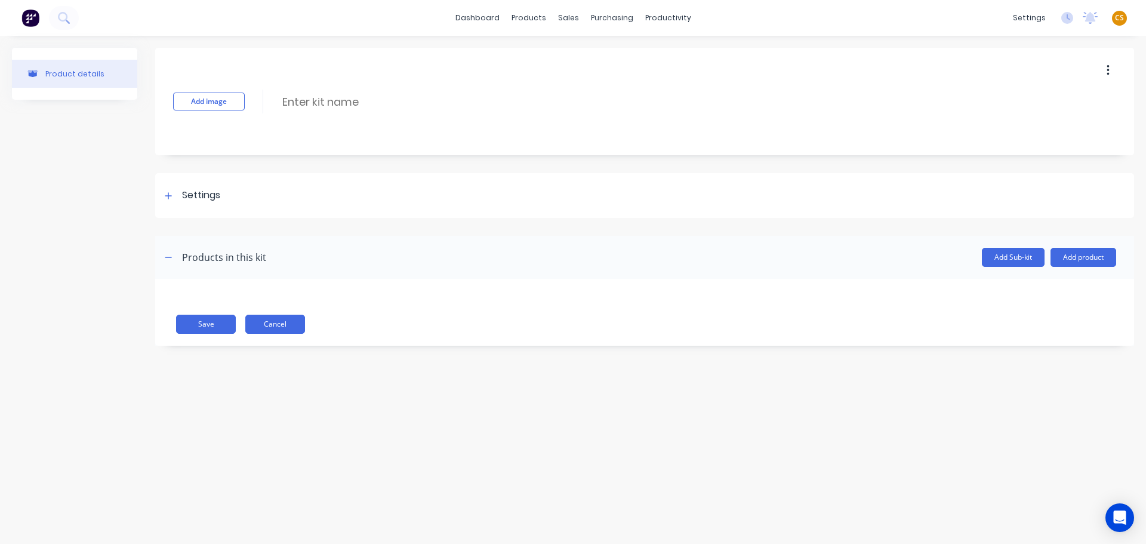
click at [269, 328] on button "Cancel" at bounding box center [275, 324] width 60 height 19
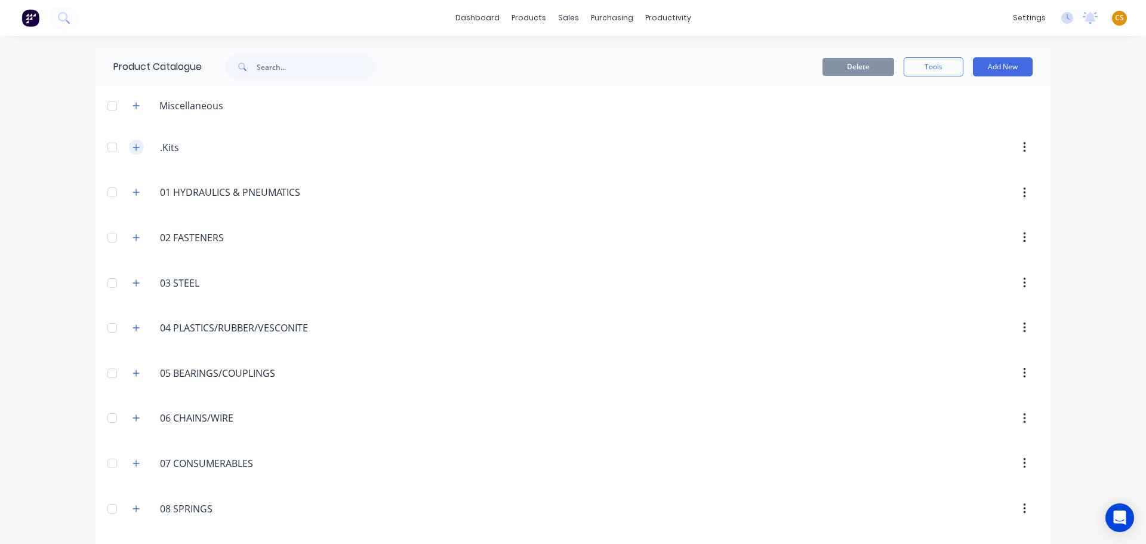
click at [132, 148] on icon "button" at bounding box center [135, 147] width 7 height 8
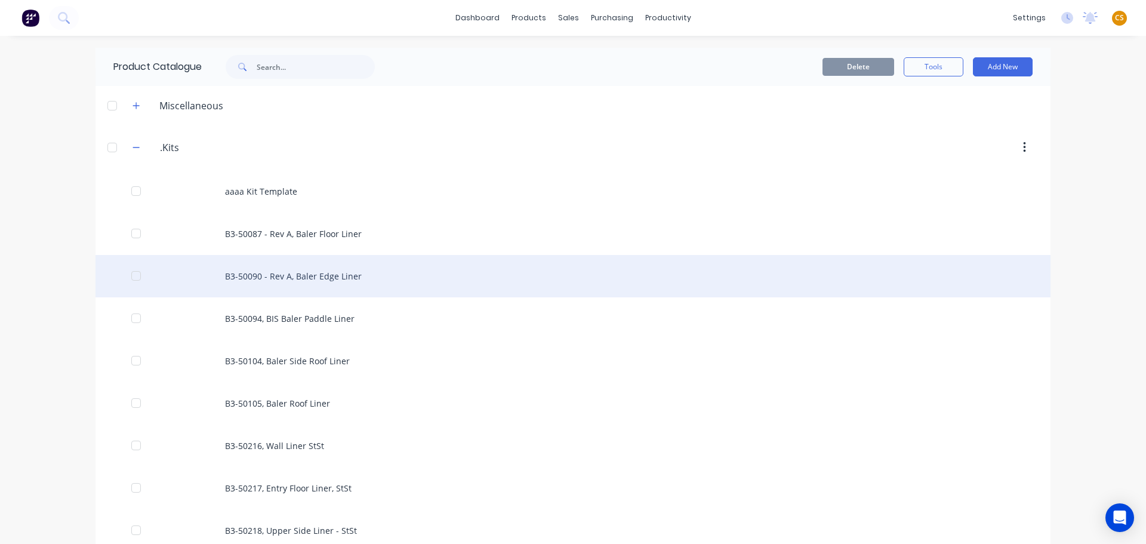
click at [242, 277] on div "B3-50090 - Rev A, Baler Edge Liner" at bounding box center [572, 276] width 955 height 42
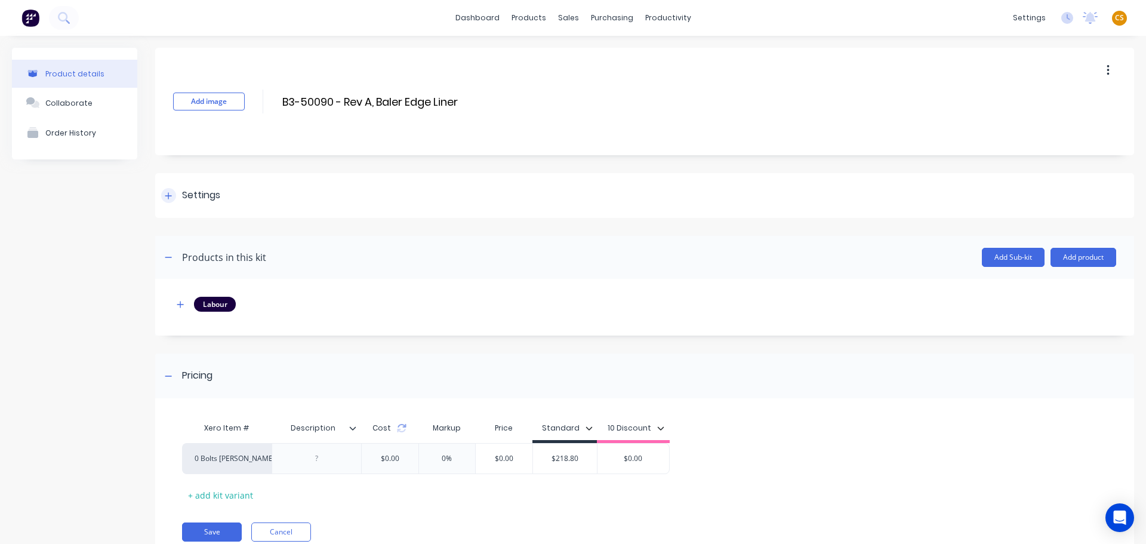
click at [166, 196] on icon at bounding box center [168, 195] width 7 height 7
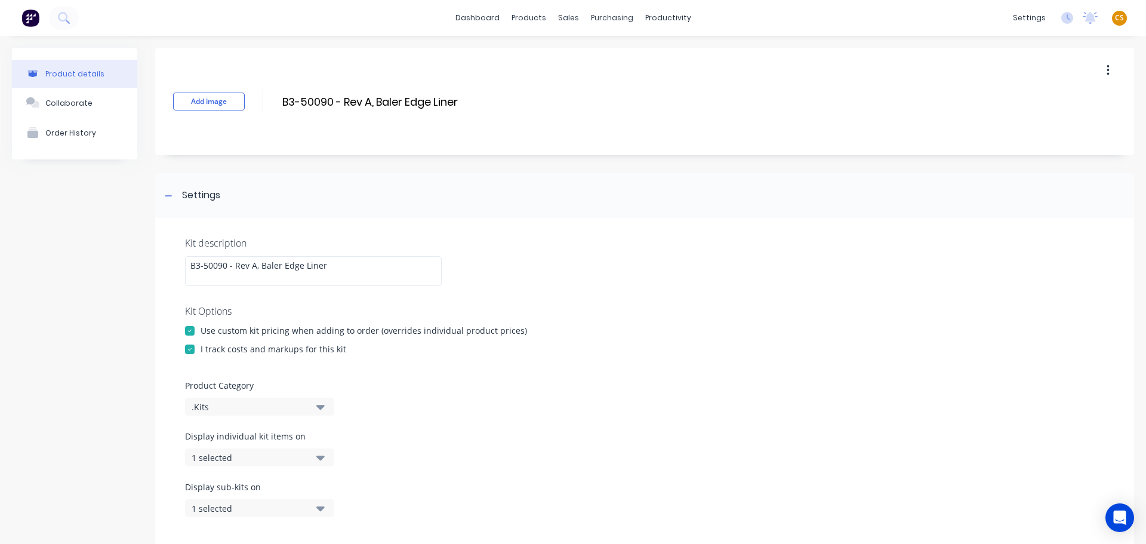
scroll to position [179, 0]
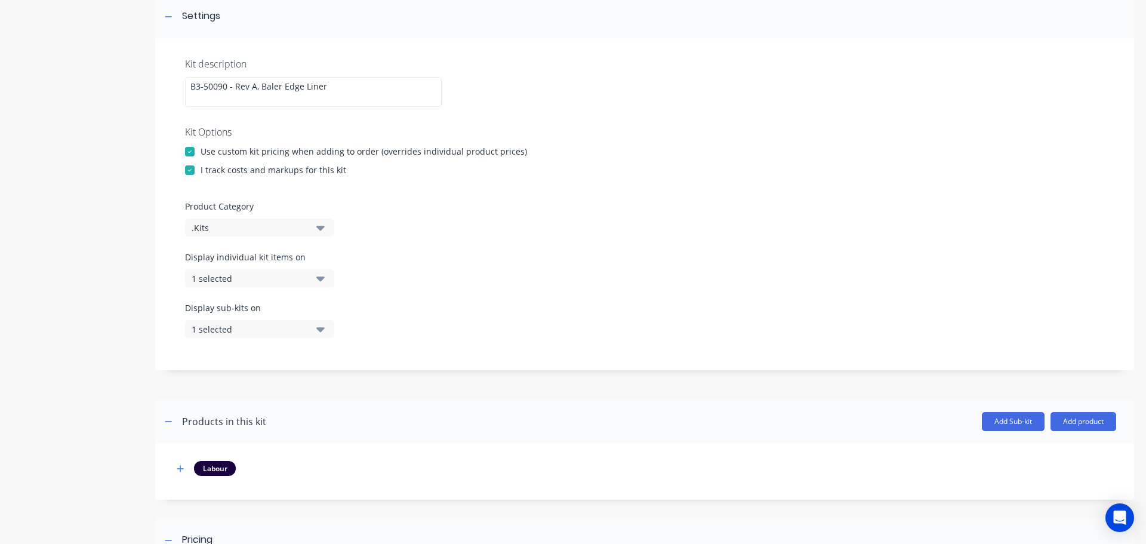
click at [280, 282] on div "1 selected" at bounding box center [250, 278] width 116 height 13
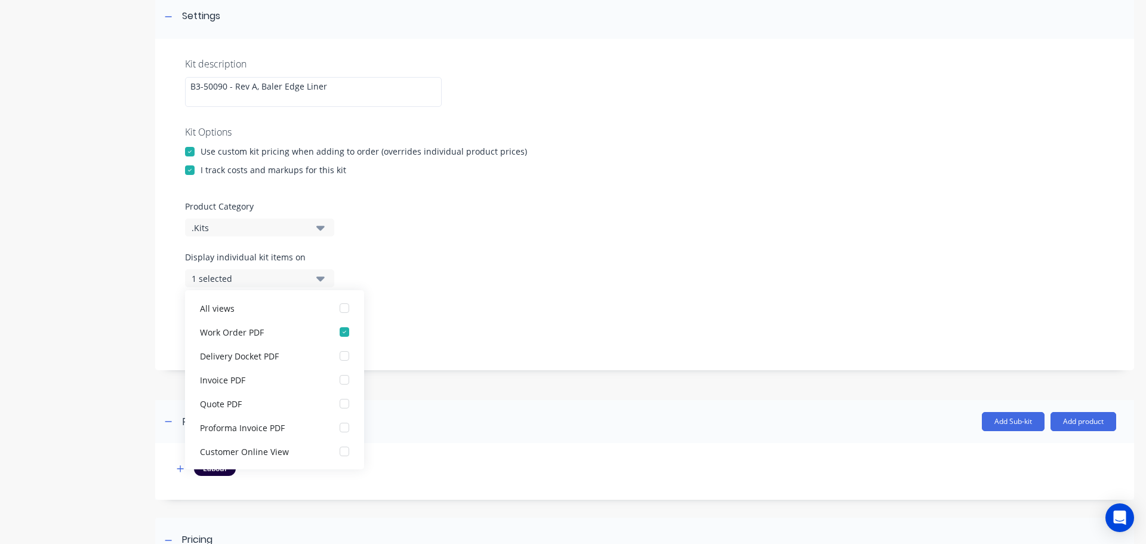
drag, startPoint x: 706, startPoint y: 255, endPoint x: 813, endPoint y: 84, distance: 202.2
click at [707, 254] on div "Display individual kit items on 1 selected" at bounding box center [644, 276] width 919 height 51
click at [655, 160] on div "Kit description B3-50090 - Rev A, Baler Edge Liner Kit Options Use custom kit p…" at bounding box center [644, 204] width 979 height 331
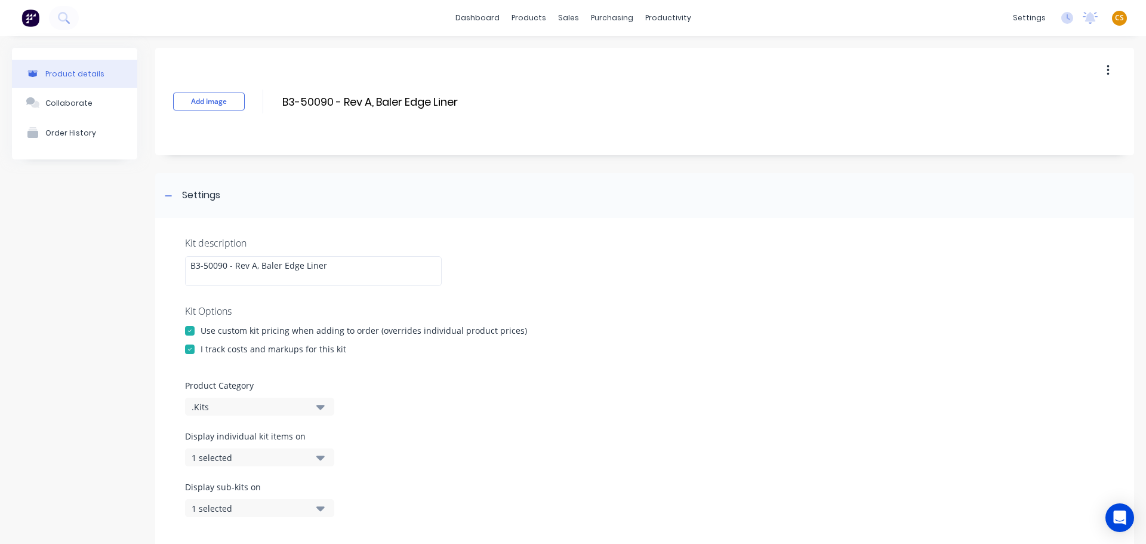
scroll to position [389, 0]
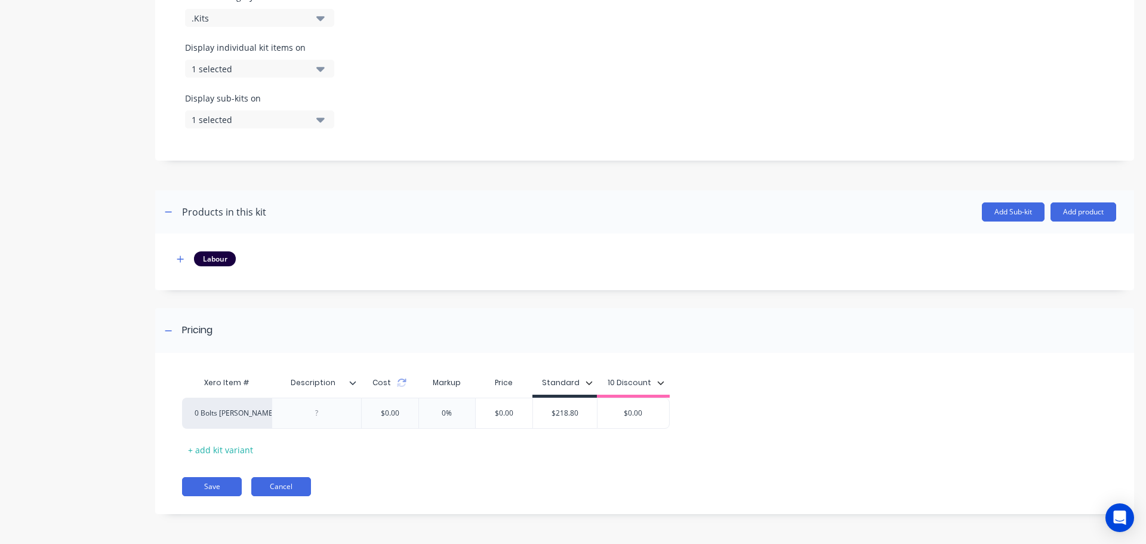
click at [293, 486] on button "Cancel" at bounding box center [281, 486] width 60 height 19
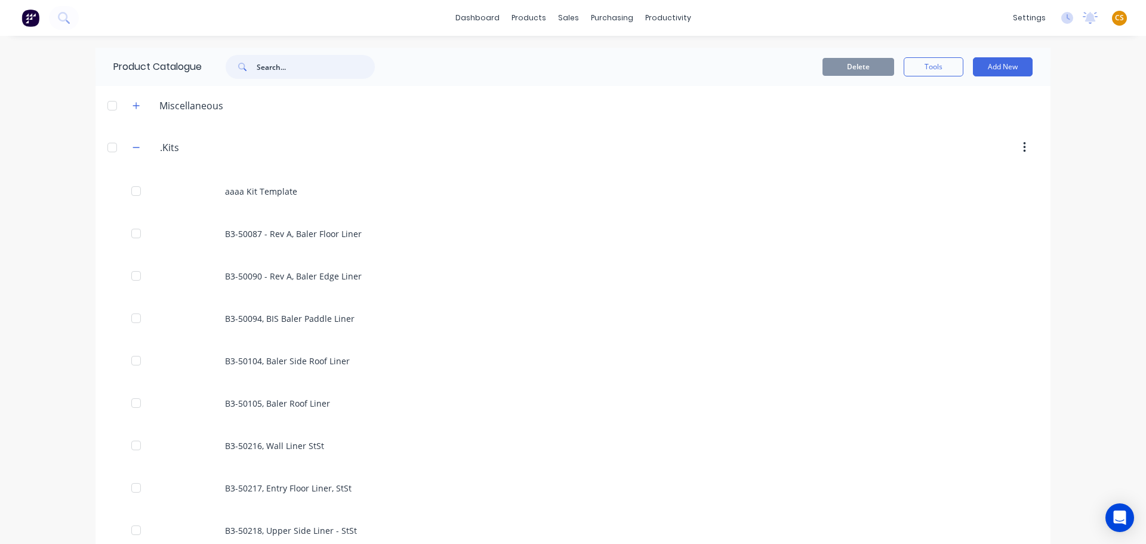
click at [291, 71] on input "text" at bounding box center [316, 67] width 118 height 24
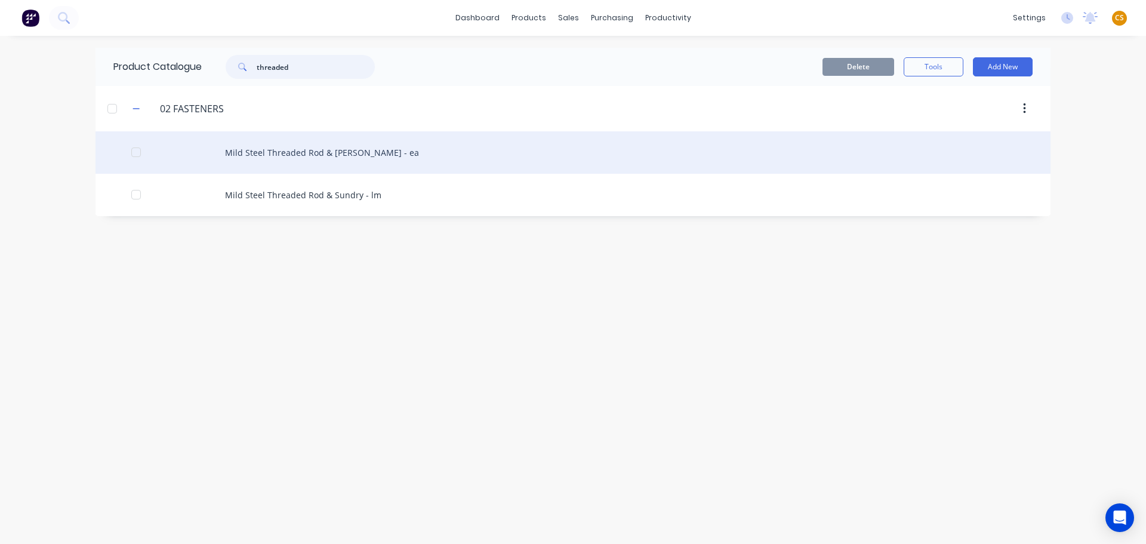
type input "threaded"
click at [295, 156] on div "Mild Steel Threaded Rod & [PERSON_NAME] - ea" at bounding box center [572, 152] width 955 height 42
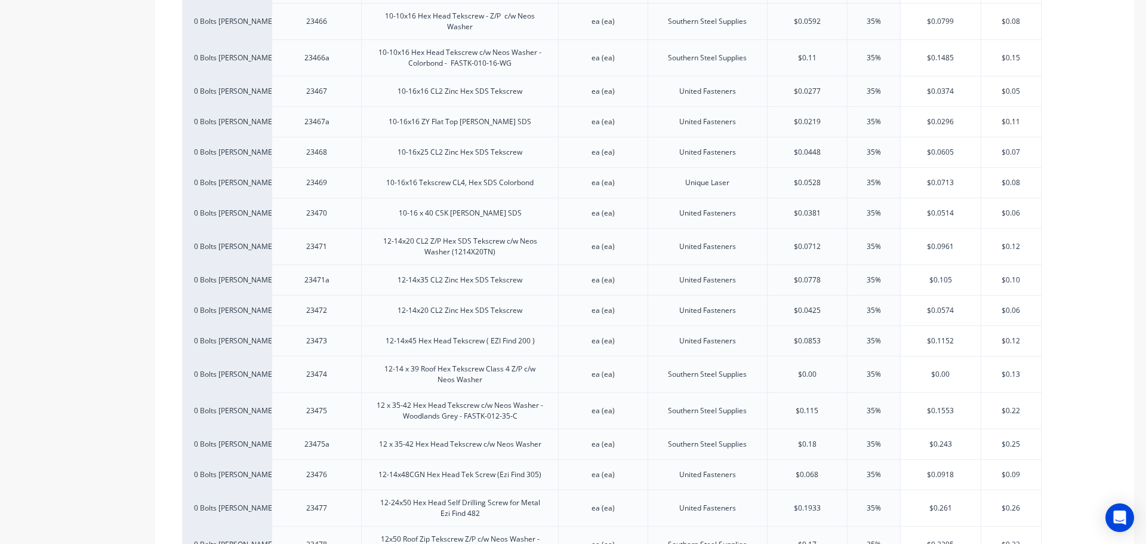
scroll to position [1253, 0]
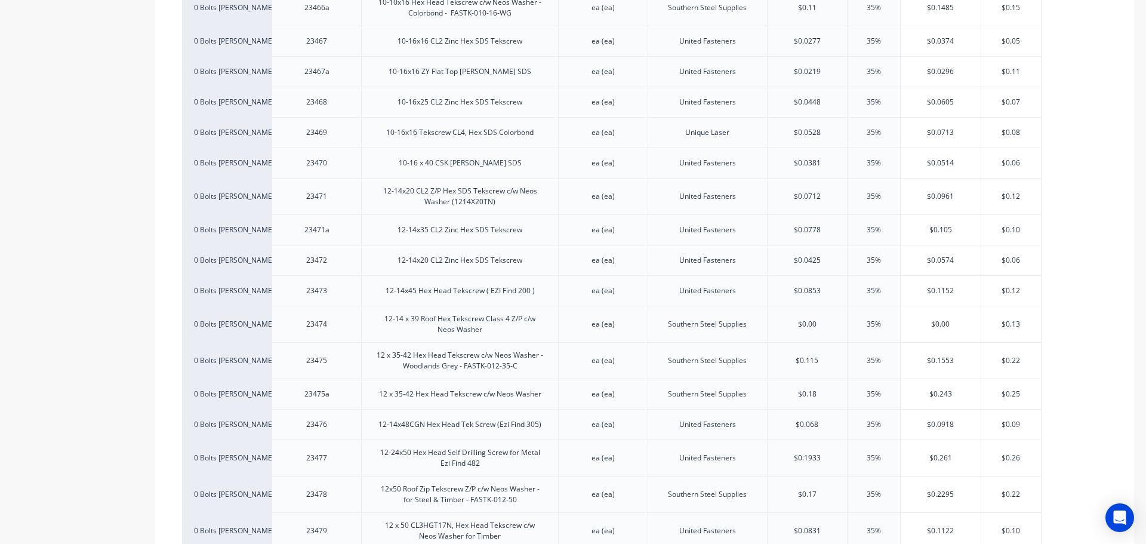
click at [42, 306] on div "Product details Collaborate Order History" at bounding box center [74, 238] width 125 height 2882
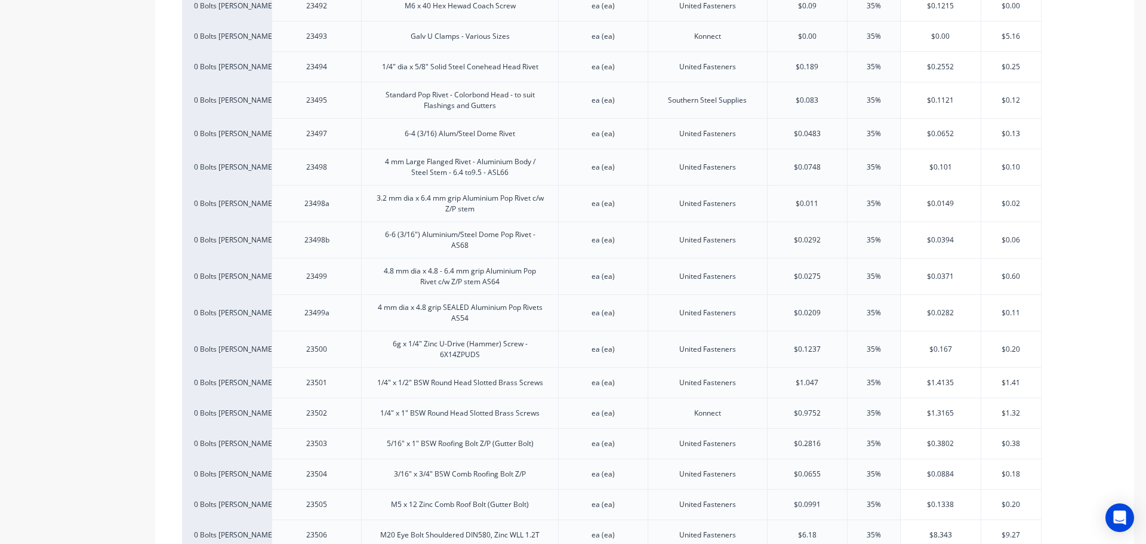
scroll to position [2392, 0]
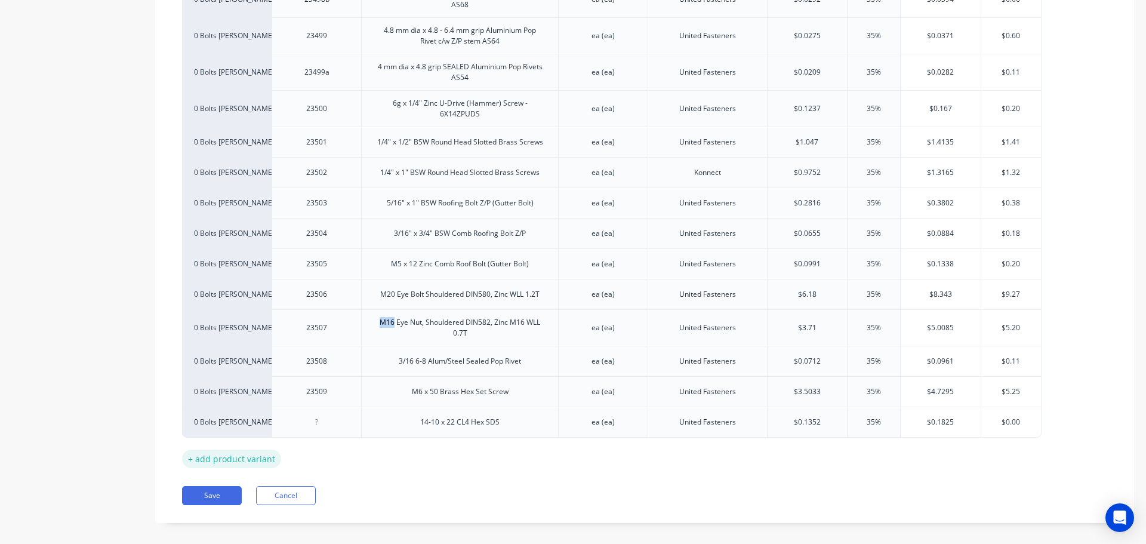
click at [245, 449] on div "+ add product variant" at bounding box center [231, 458] width 99 height 19
type textarea "x"
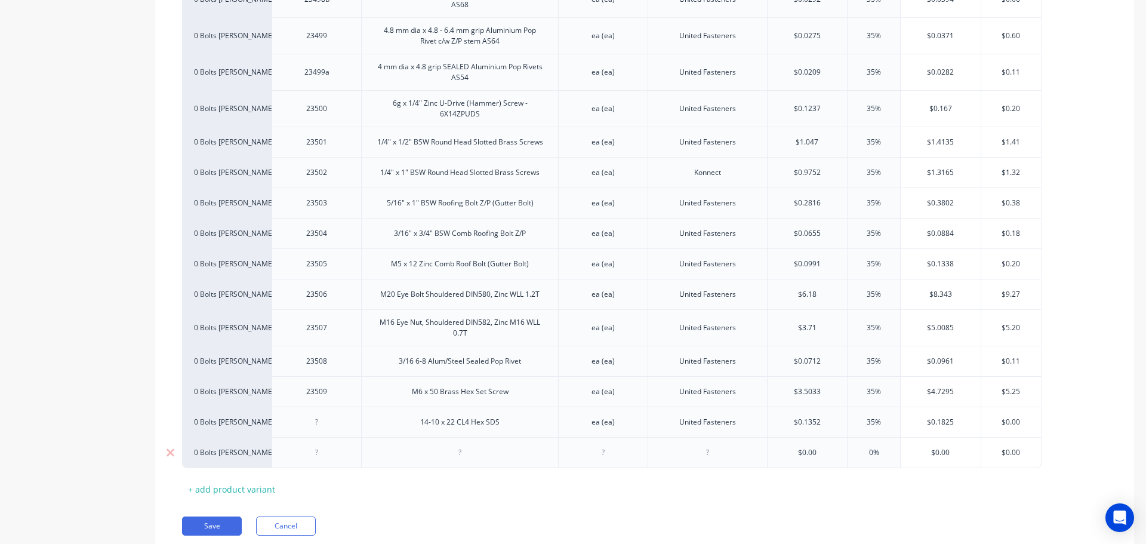
click at [443, 445] on div at bounding box center [460, 453] width 60 height 16
paste div
click at [206, 516] on button "Save" at bounding box center [212, 525] width 60 height 19
type textarea "x"
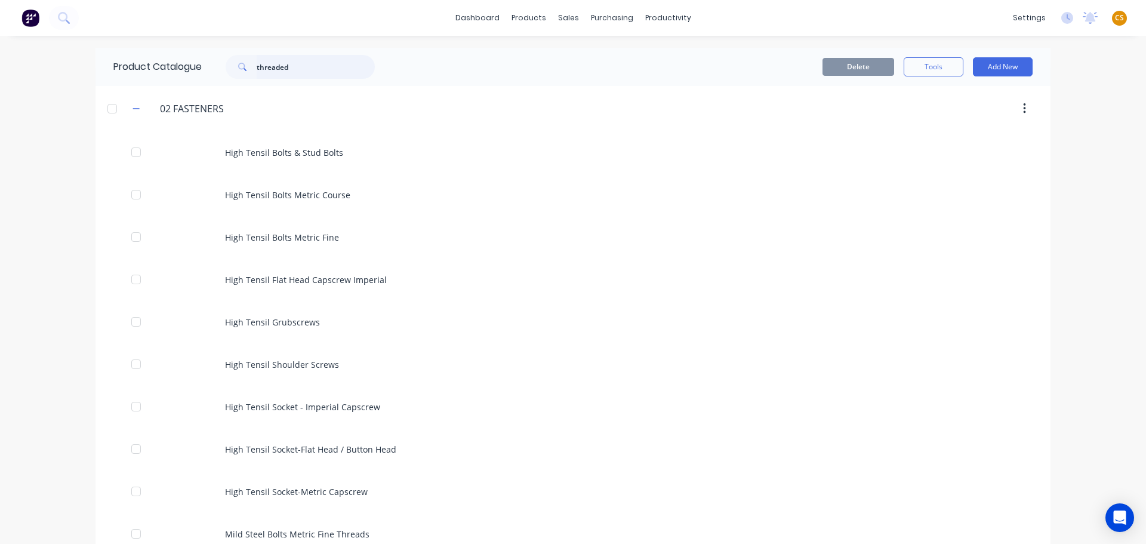
click at [260, 67] on input "threaded" at bounding box center [316, 67] width 118 height 24
type input "thread"
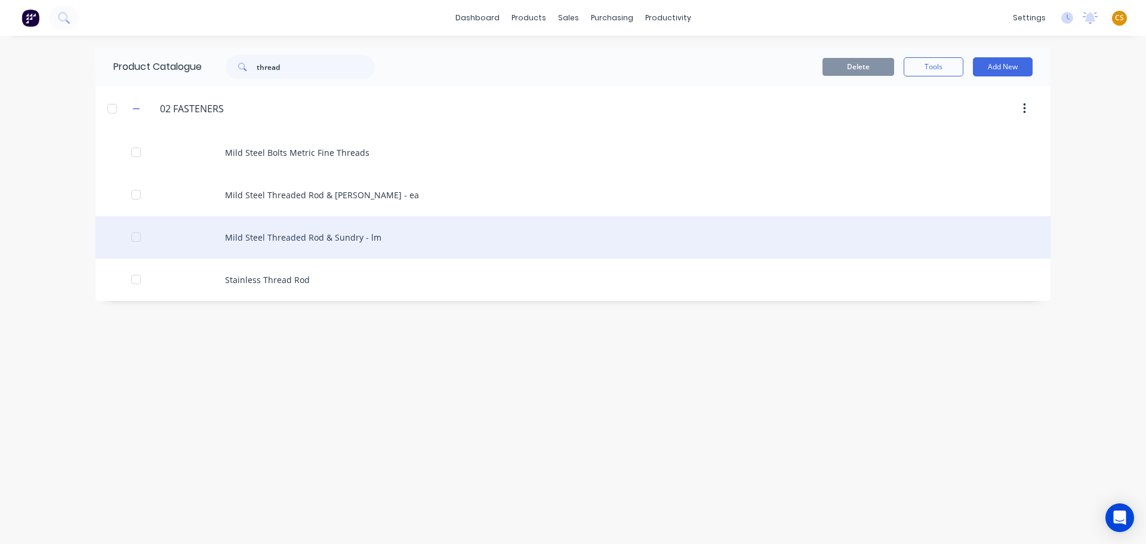
click at [350, 242] on div "Mild Steel Threaded Rod & Sundry - lm" at bounding box center [572, 237] width 955 height 42
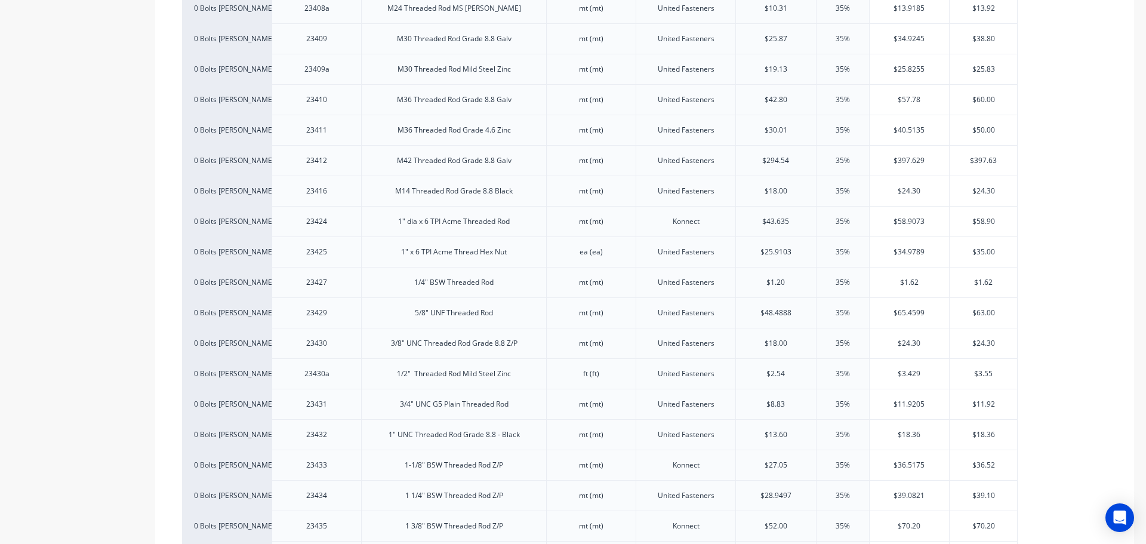
scroll to position [808, 0]
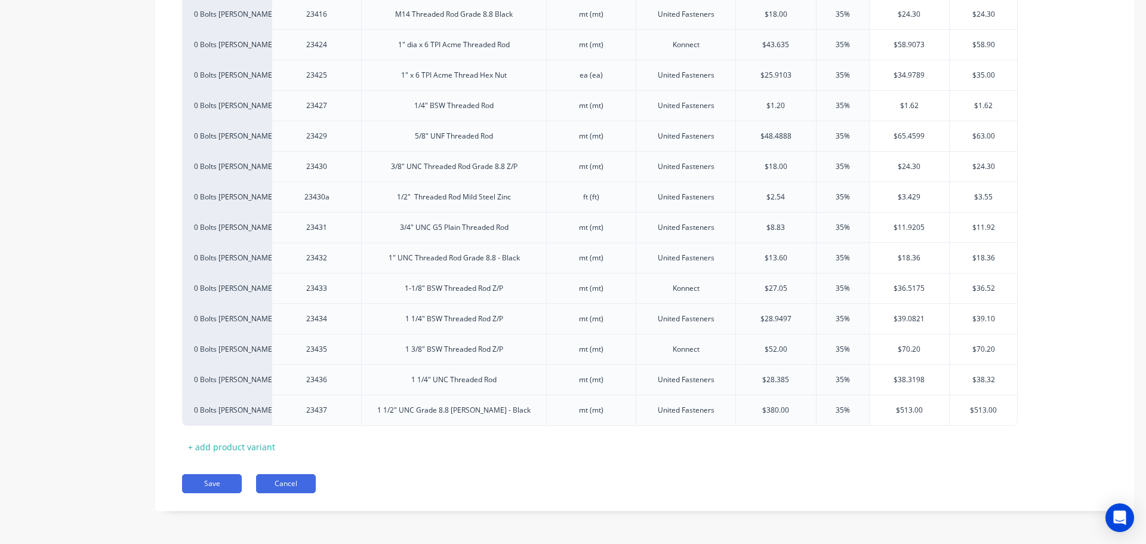
click at [284, 481] on button "Cancel" at bounding box center [286, 483] width 60 height 19
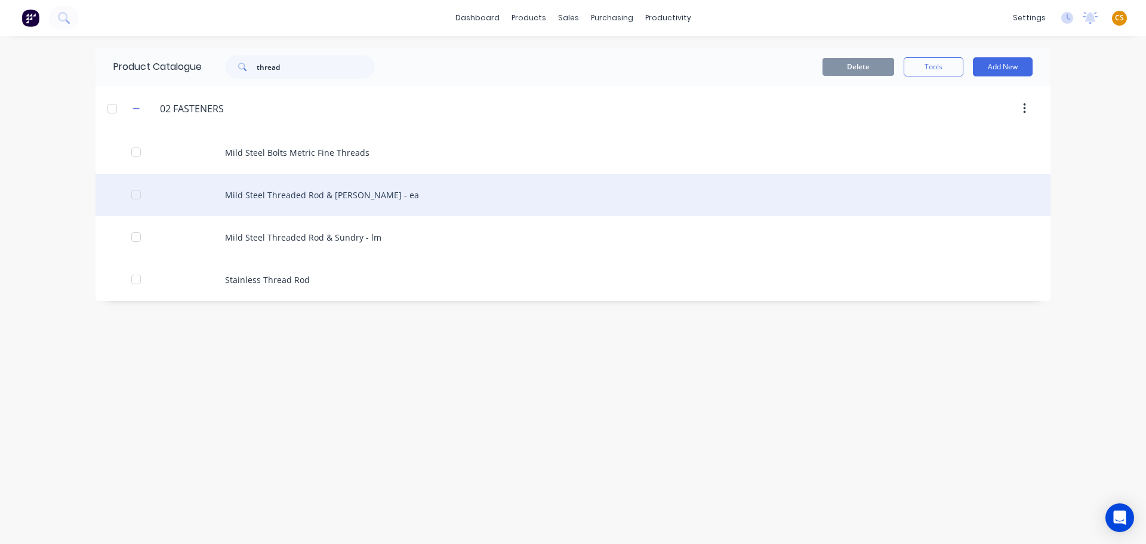
click at [313, 197] on div "Mild Steel Threaded Rod & Sundry - ea" at bounding box center [572, 195] width 955 height 42
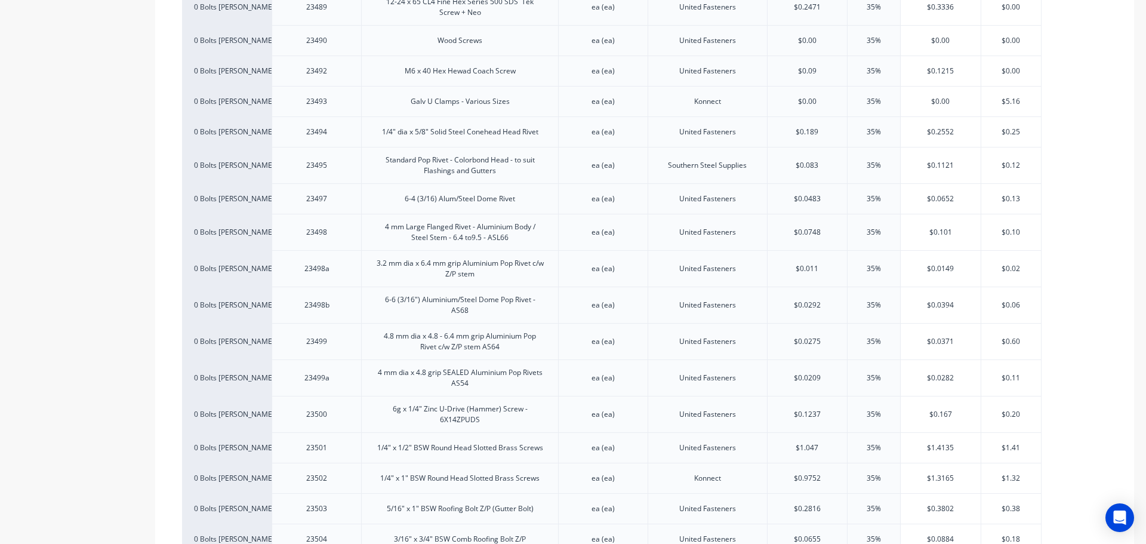
scroll to position [2423, 0]
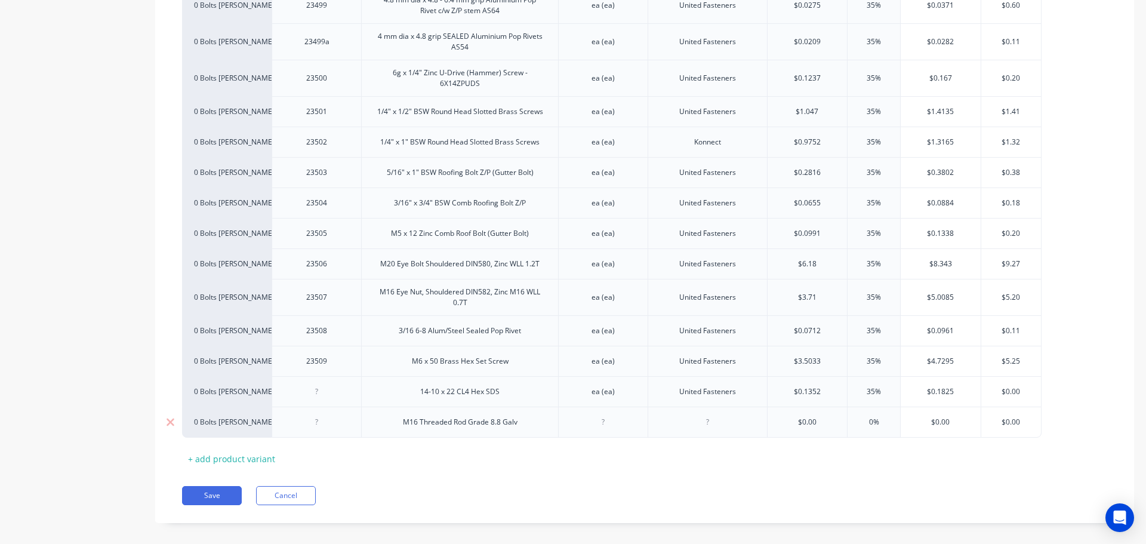
click at [409, 414] on div "M16 Threaded Rod Grade 8.8 Galv" at bounding box center [460, 422] width 134 height 16
drag, startPoint x: 409, startPoint y: 410, endPoint x: 510, endPoint y: 403, distance: 101.1
click at [510, 414] on div "M16 Threaded Rod Grade 8.8 Galv" at bounding box center [460, 422] width 134 height 16
copy div "M16 Threaded Rod Grade 8.8 Galv"
drag, startPoint x: 204, startPoint y: 481, endPoint x: 718, endPoint y: 5, distance: 700.6
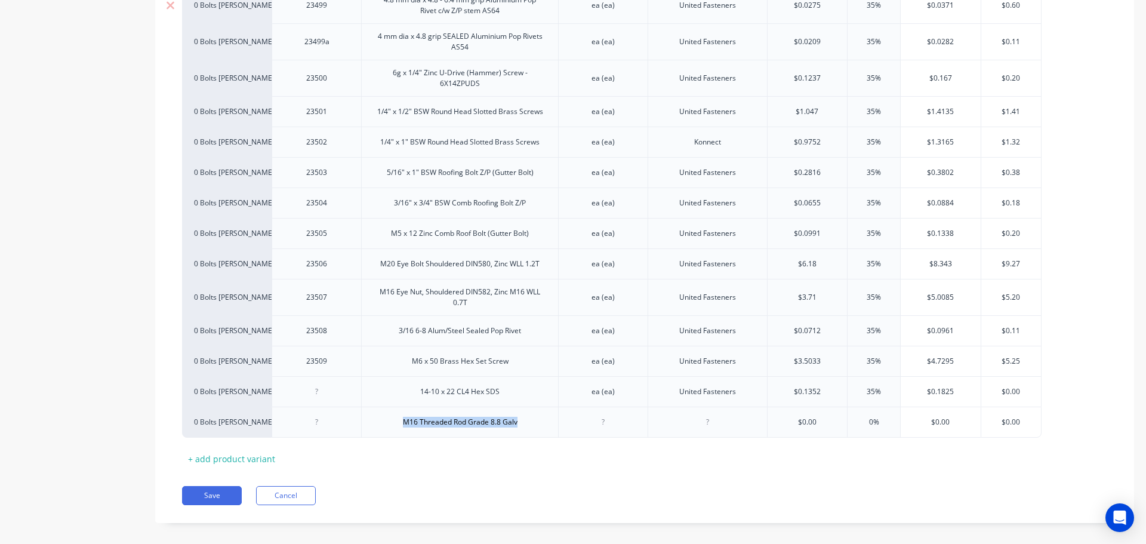
click at [208, 486] on button "Save" at bounding box center [212, 495] width 60 height 19
type textarea "x"
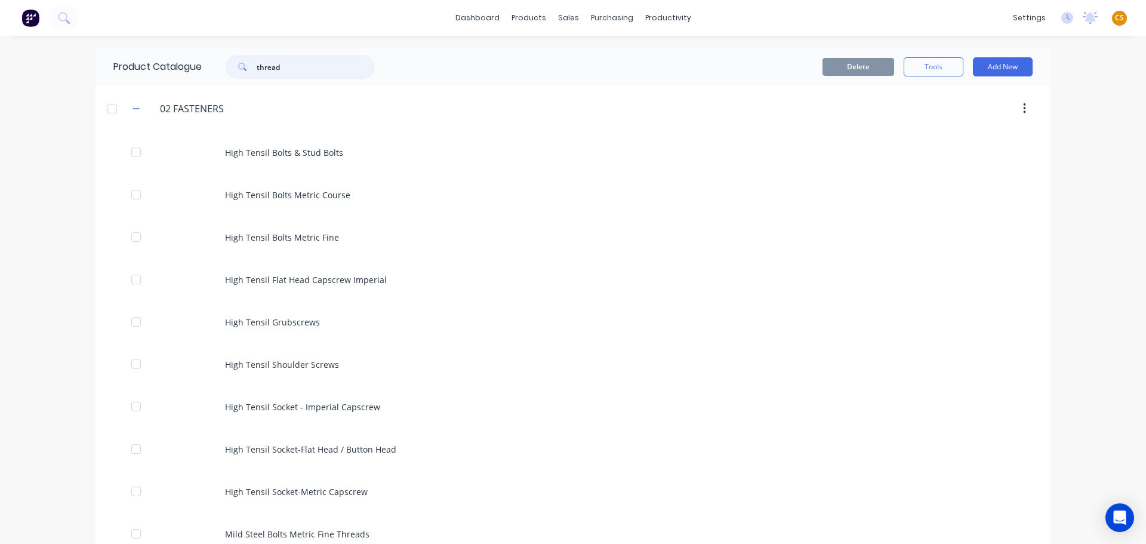
click at [286, 66] on input "thread" at bounding box center [316, 67] width 118 height 24
drag, startPoint x: 285, startPoint y: 65, endPoint x: 193, endPoint y: 65, distance: 92.5
click at [193, 65] on div "Product Catalogue thread" at bounding box center [249, 67] width 309 height 38
paste input "M16 Threaded Rod Grade 8.8 Galv"
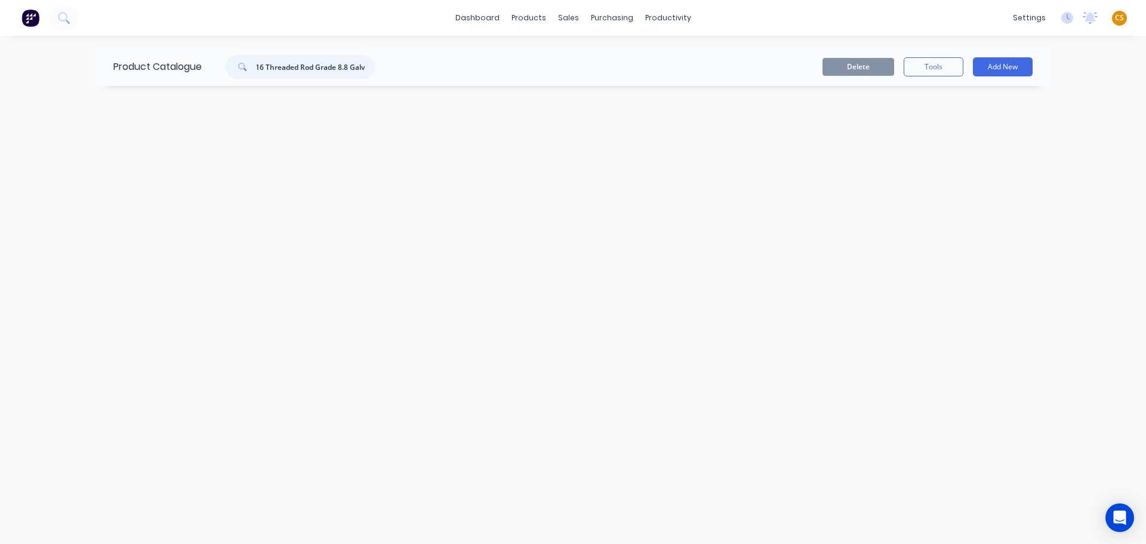
drag, startPoint x: 301, startPoint y: 65, endPoint x: 410, endPoint y: 64, distance: 108.6
click at [410, 64] on header "Product Catalogue M16 Threaded Rod Grade 8.8 Galv Delete Tools Add New" at bounding box center [572, 67] width 955 height 38
type input "M16 Threaded"
drag, startPoint x: 323, startPoint y: 69, endPoint x: 205, endPoint y: 68, distance: 118.8
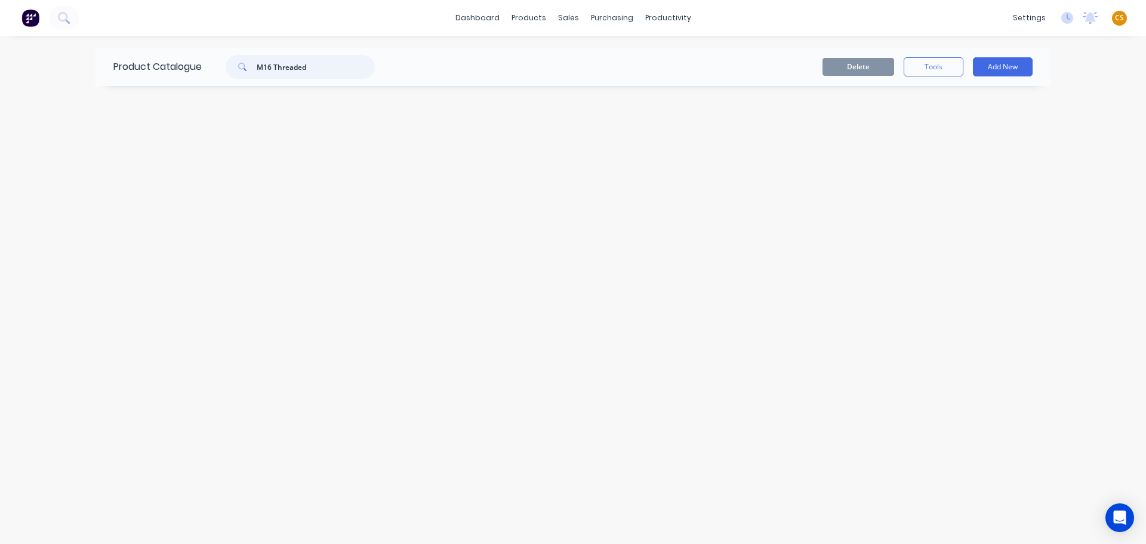
click at [205, 68] on div "M16 Threaded" at bounding box center [297, 67] width 191 height 24
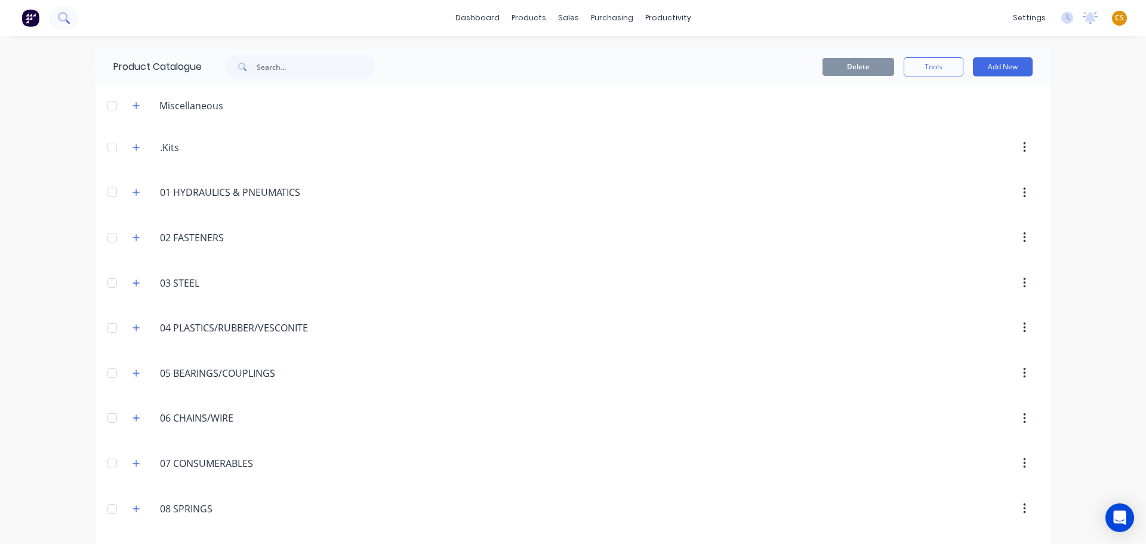
click at [60, 17] on icon at bounding box center [63, 17] width 11 height 11
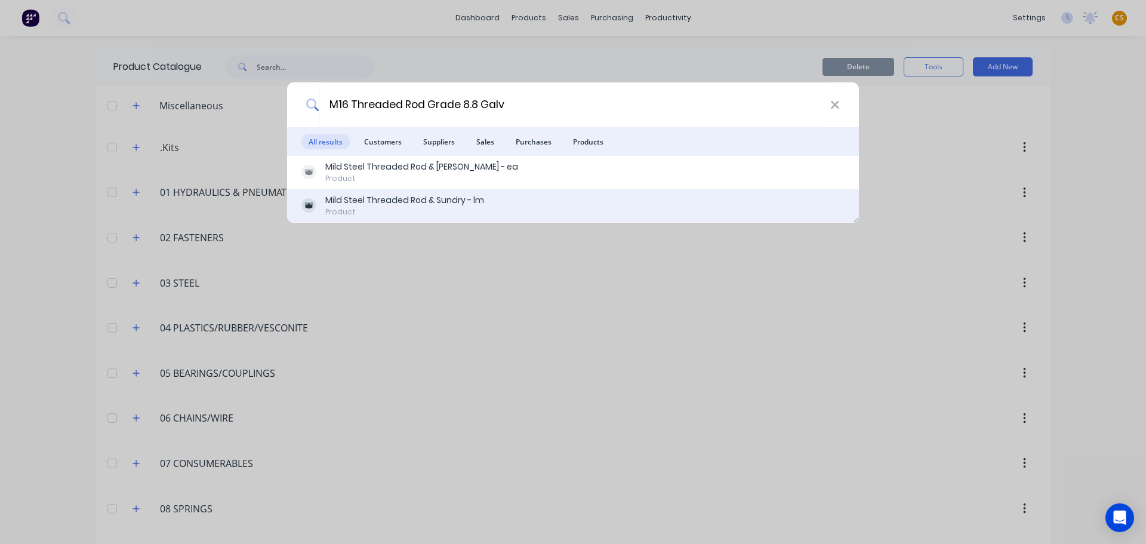
type input "M16 Threaded Rod Grade 8.8 Galv"
click at [376, 202] on div "Mild Steel Threaded Rod & Sundry - lm" at bounding box center [404, 200] width 159 height 13
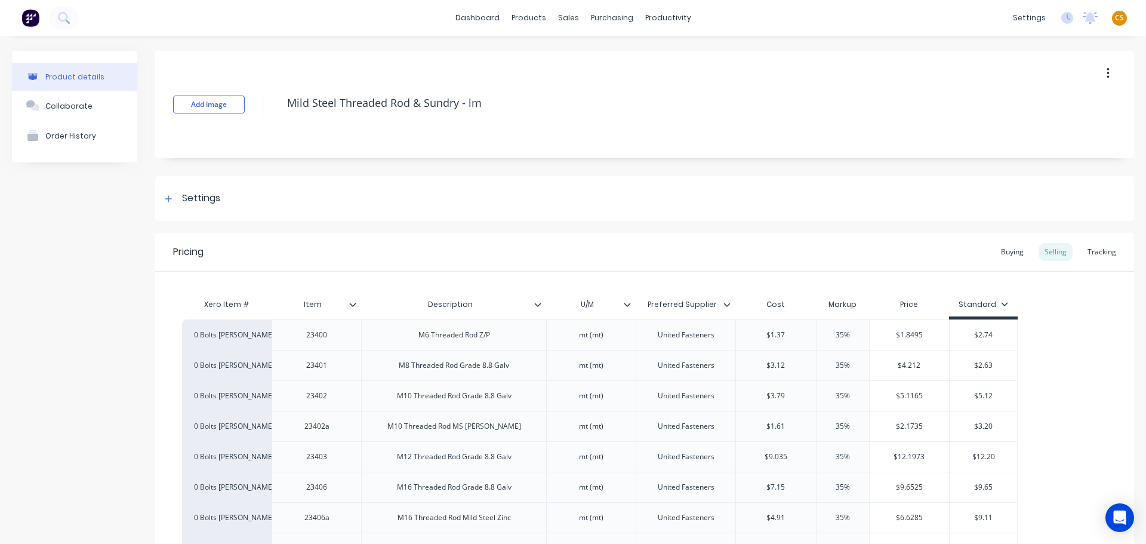
type textarea "x"
click at [59, 19] on icon at bounding box center [63, 17] width 10 height 10
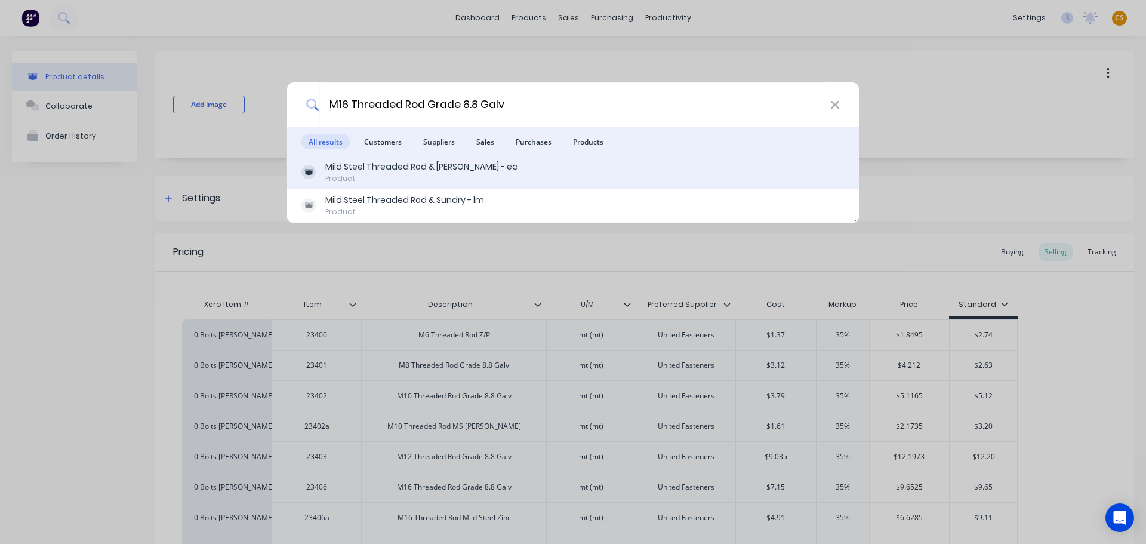
type input "M16 Threaded Rod Grade 8.8 Galv"
click at [460, 171] on div "Mild Steel Threaded Rod & [PERSON_NAME] - ea" at bounding box center [421, 167] width 193 height 13
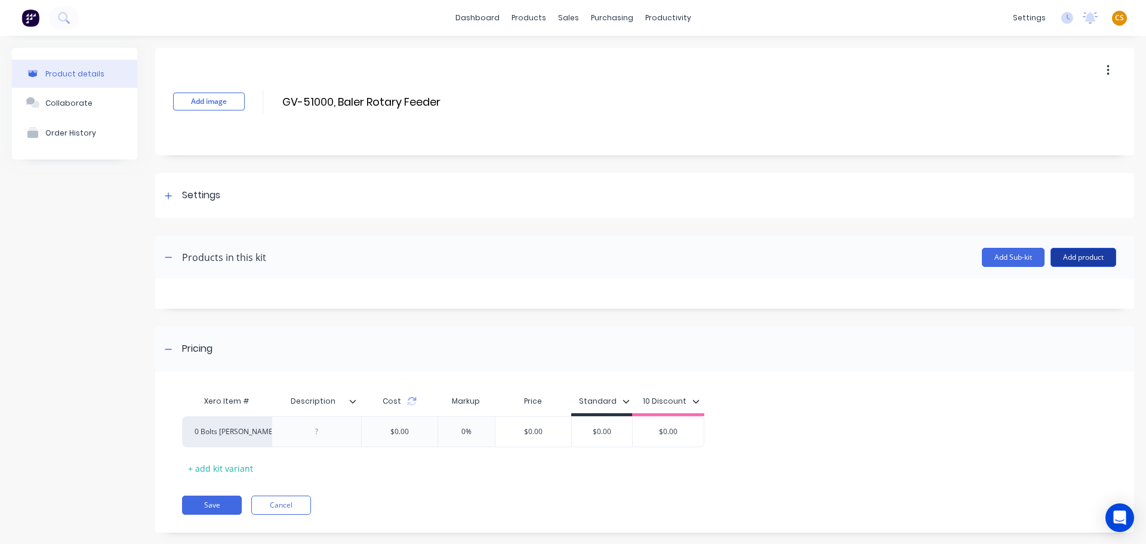
click at [1071, 256] on button "Add product" at bounding box center [1083, 257] width 66 height 19
click at [1028, 291] on div "Product catalogue" at bounding box center [1059, 287] width 92 height 17
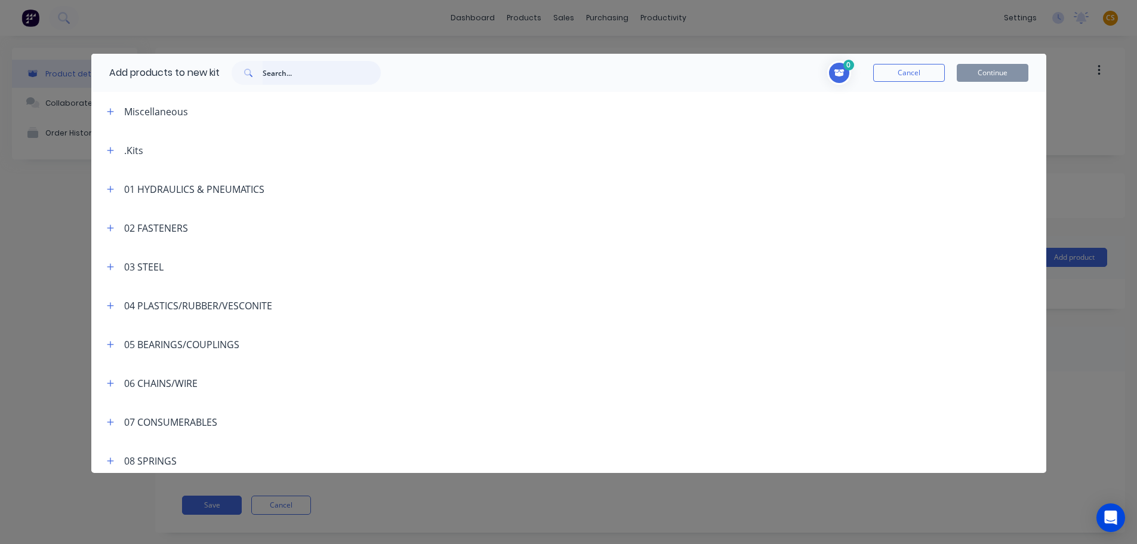
click at [281, 72] on input "text" at bounding box center [322, 73] width 118 height 24
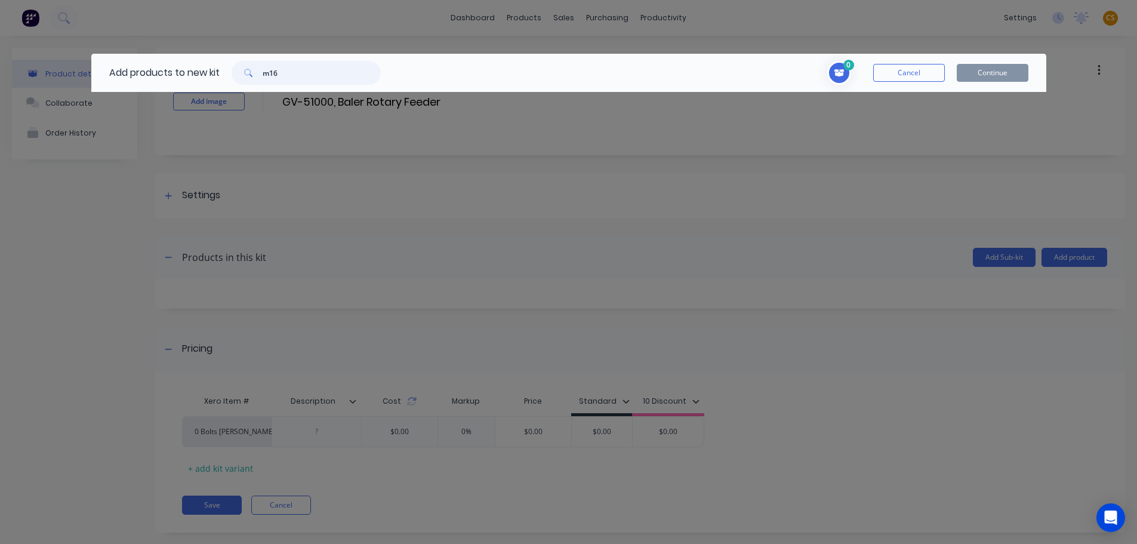
type input "m16"
click at [917, 77] on button "Cancel" at bounding box center [909, 73] width 72 height 18
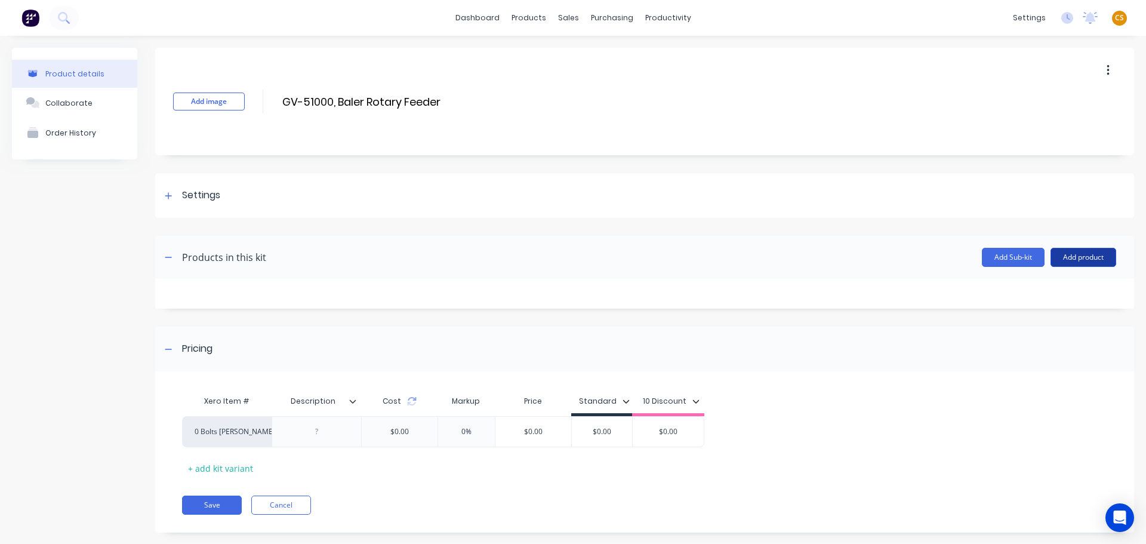
click at [1083, 259] on button "Add product" at bounding box center [1083, 257] width 66 height 19
click at [1028, 288] on div "Product catalogue" at bounding box center [1059, 287] width 92 height 17
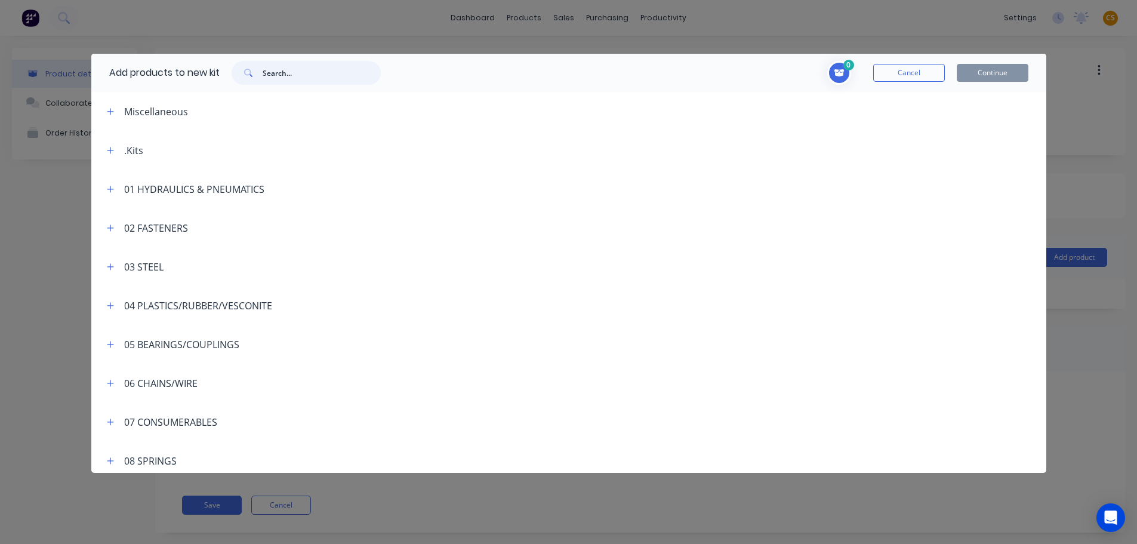
click at [270, 68] on input "text" at bounding box center [322, 73] width 118 height 24
paste input "M16 Threaded Rod Grade 8.8 Galv"
type input "M16 Threaded Rod Grade 8.8 Galv"
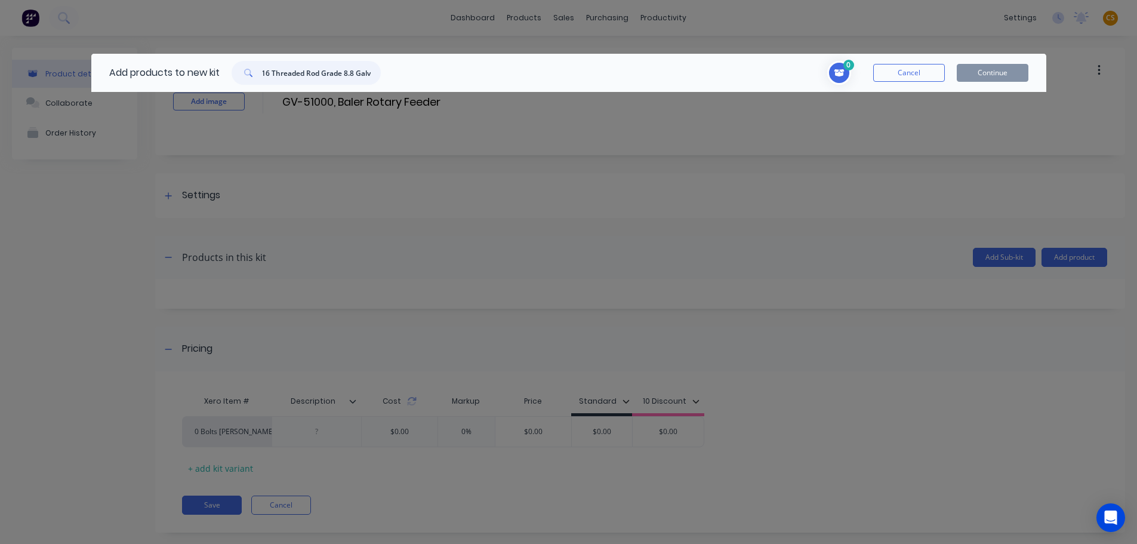
click at [365, 75] on input "M16 Threaded Rod Grade 8.8 Galv" at bounding box center [322, 73] width 118 height 24
drag, startPoint x: 362, startPoint y: 74, endPoint x: 226, endPoint y: 70, distance: 136.7
click at [226, 70] on div "M16 Threaded Rod Grade 8.8 Galv" at bounding box center [306, 73] width 173 height 24
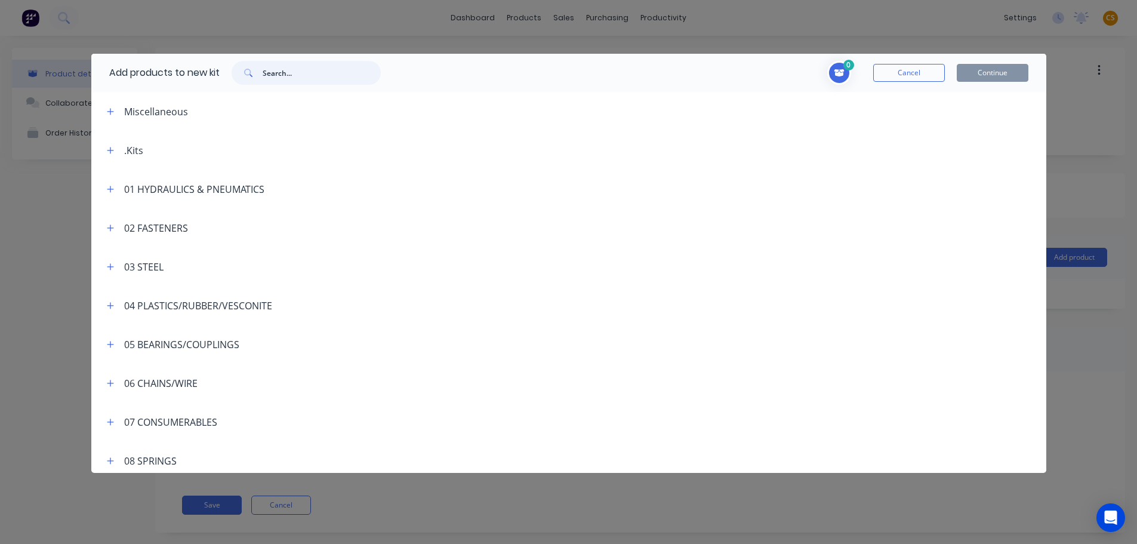
click at [274, 72] on input "text" at bounding box center [322, 73] width 118 height 24
click at [278, 71] on input "text" at bounding box center [322, 73] width 118 height 24
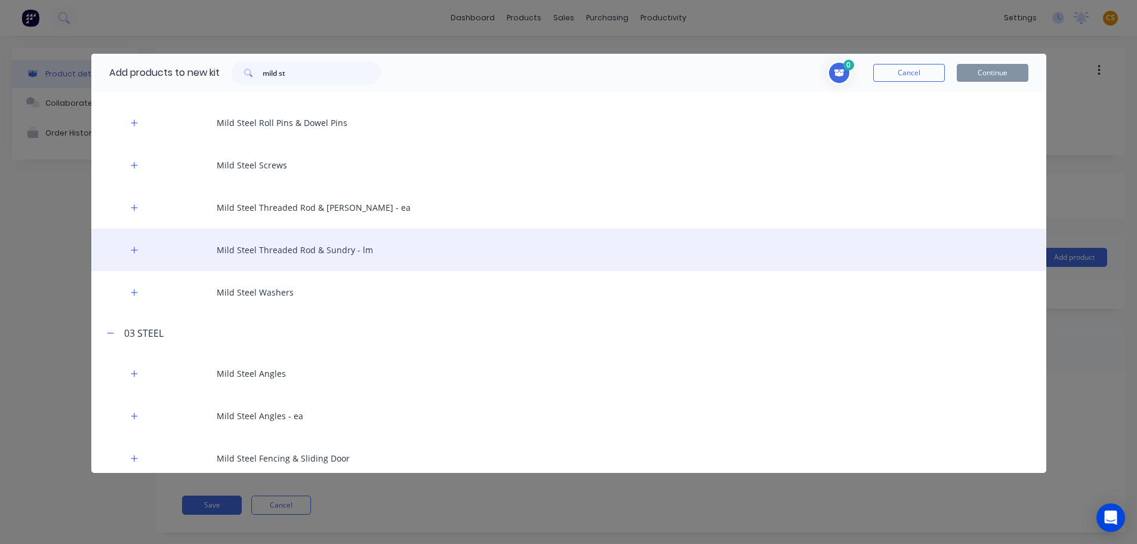
scroll to position [282, 0]
click at [258, 254] on div "Mild Steel Threaded Rod & Sundry - lm" at bounding box center [568, 251] width 955 height 42
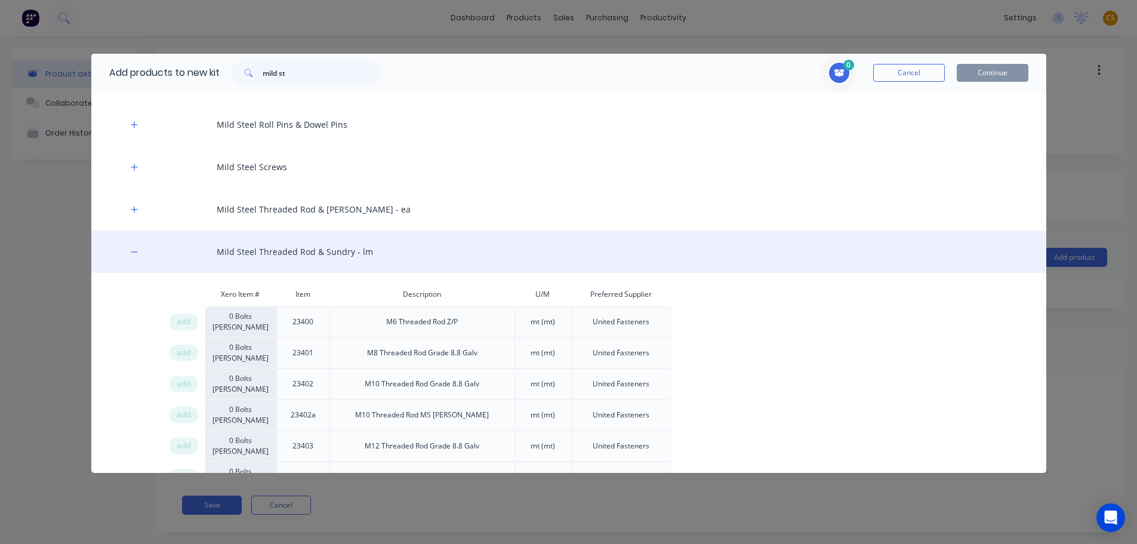
scroll to position [291, 0]
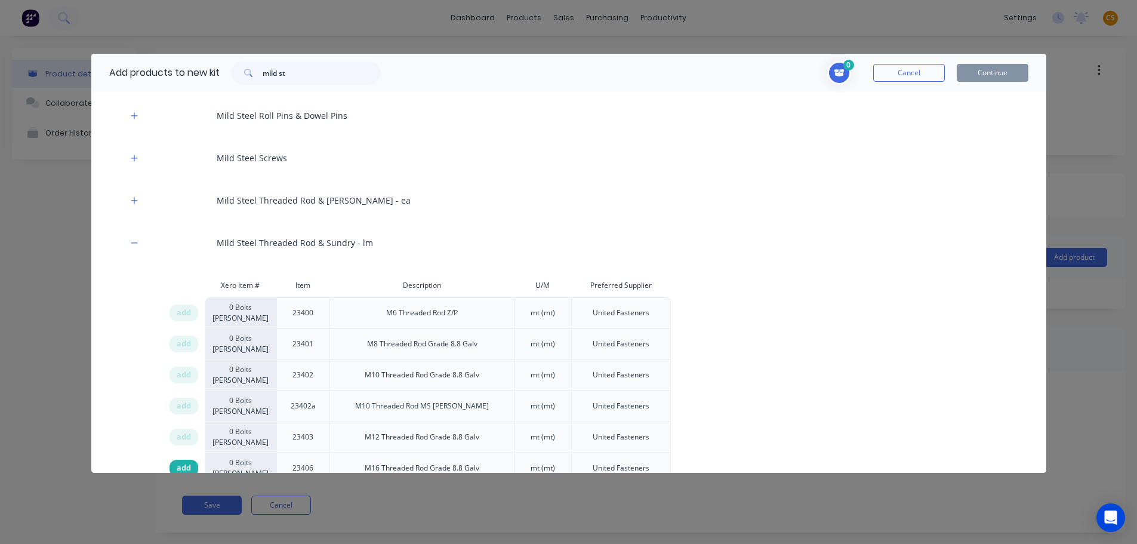
click at [181, 466] on span "add" at bounding box center [184, 468] width 14 height 12
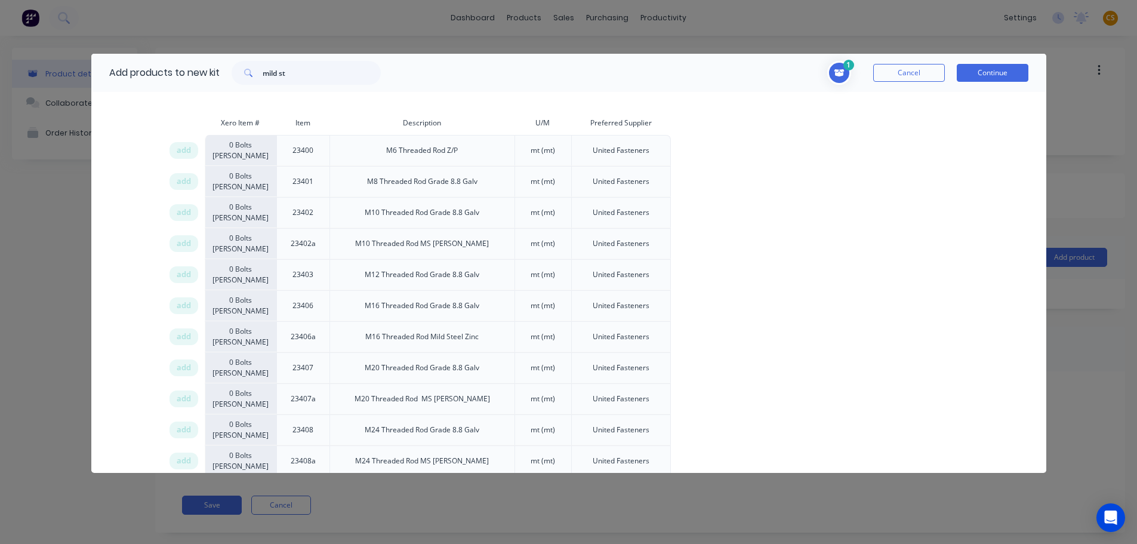
scroll to position [470, 0]
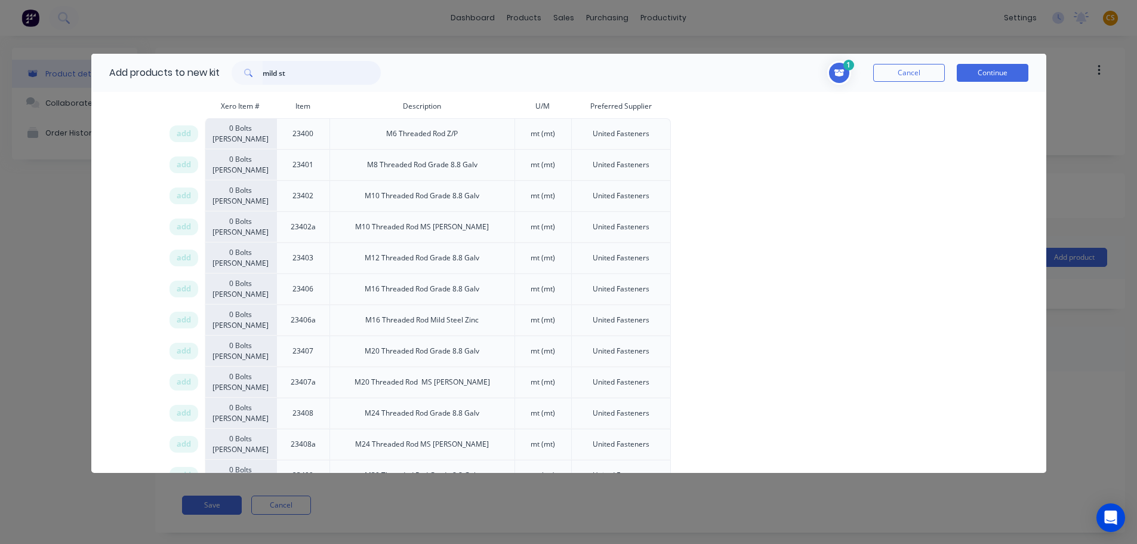
click at [244, 73] on div "mild st" at bounding box center [306, 73] width 149 height 24
paste input "High Tensil Bolts Metric Course"
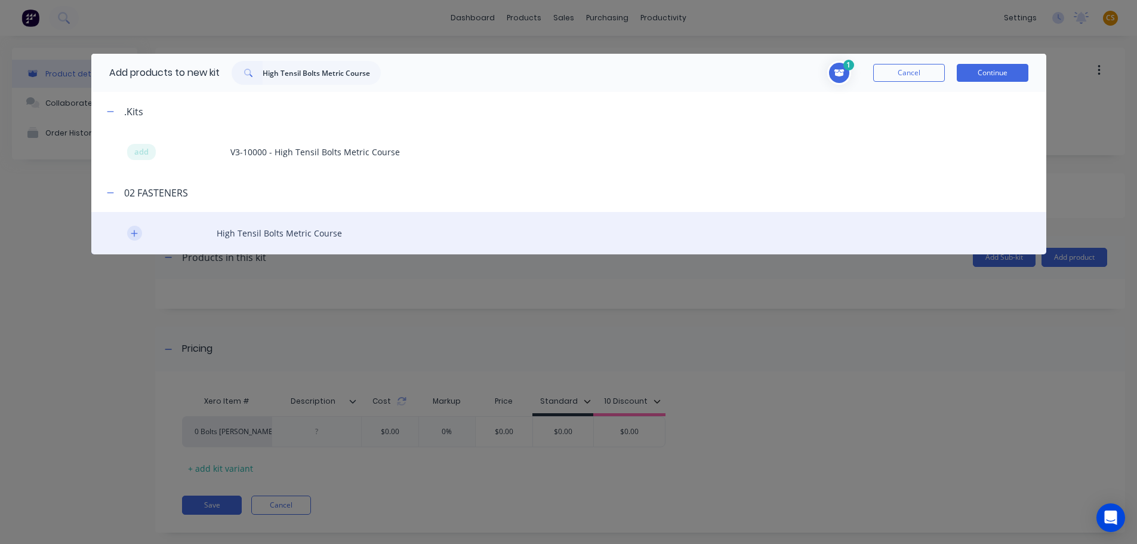
click at [131, 233] on icon "button" at bounding box center [134, 233] width 7 height 8
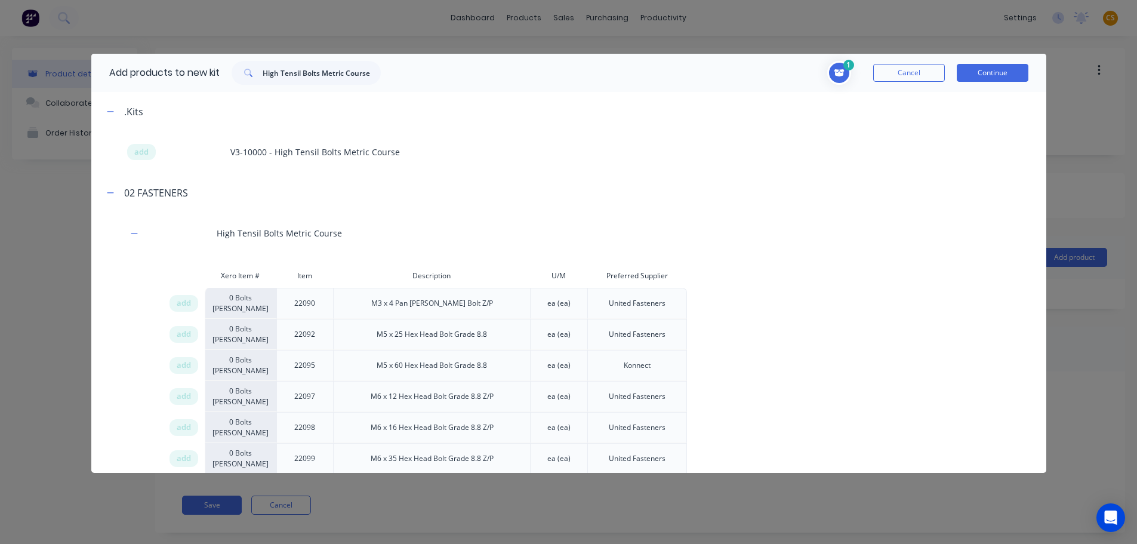
click at [679, 76] on div "1 Mild Steel Threaded Rod & Sundry - lm Item 23406 Description M16 Threaded Rod…" at bounding box center [711, 73] width 636 height 24
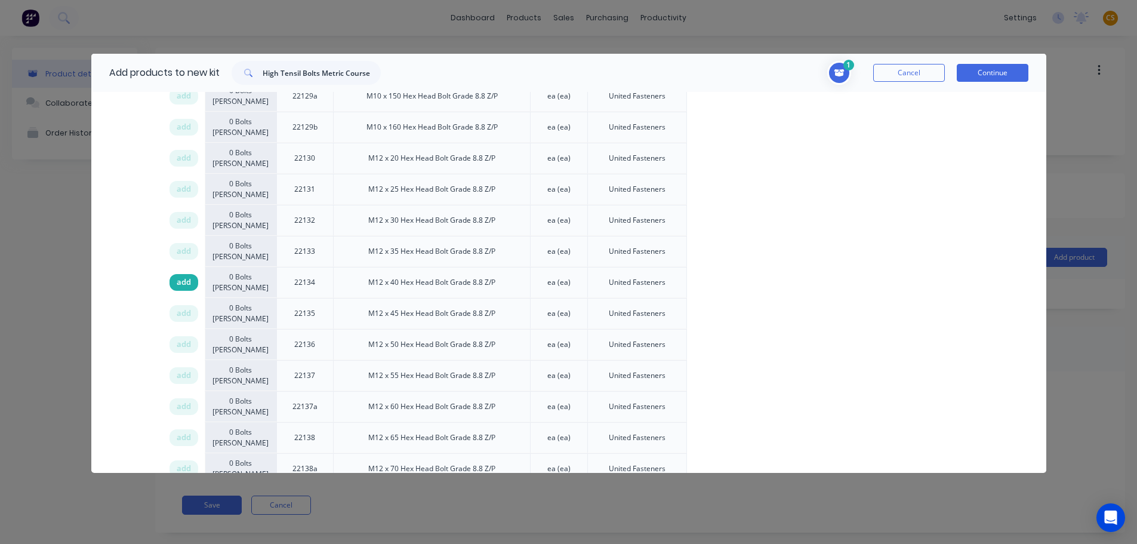
click at [177, 285] on span "add" at bounding box center [184, 282] width 14 height 12
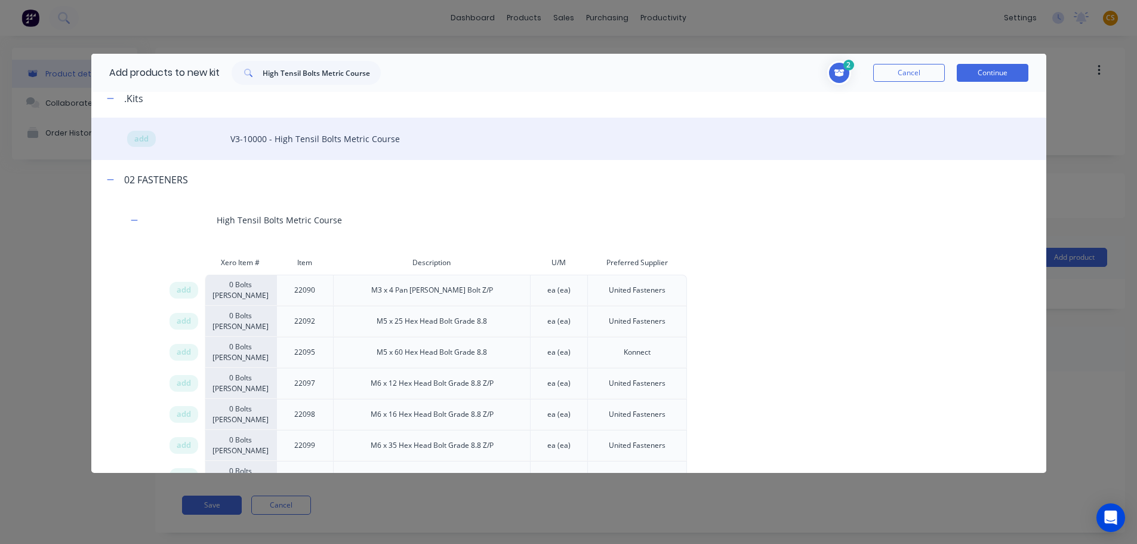
scroll to position [0, 0]
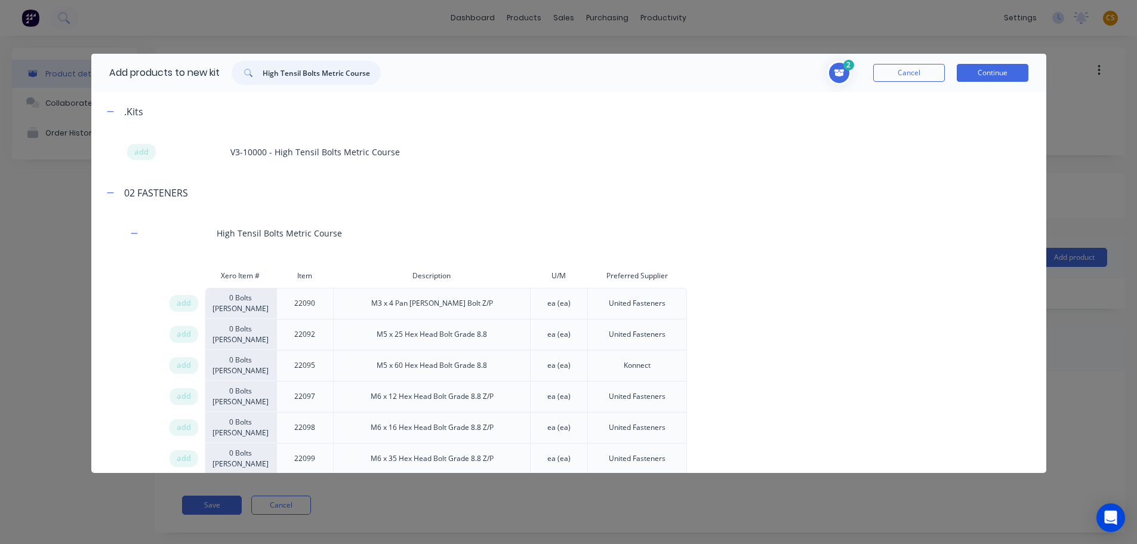
drag, startPoint x: 374, startPoint y: 70, endPoint x: 245, endPoint y: 70, distance: 128.9
click at [245, 70] on div "High Tensil Bolts Metric Course" at bounding box center [306, 73] width 149 height 24
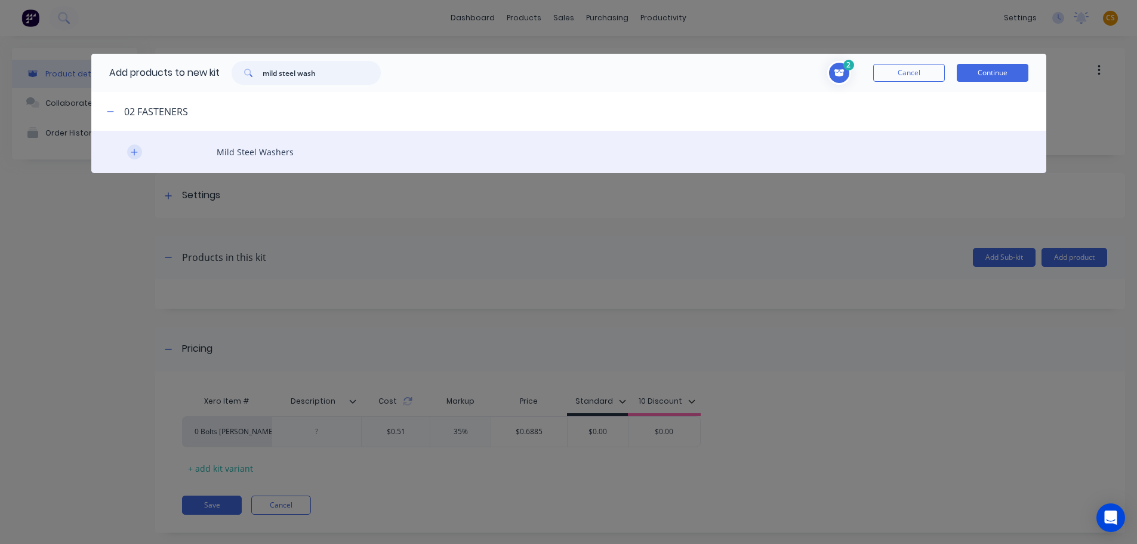
type input "mild steel wash"
drag, startPoint x: 131, startPoint y: 155, endPoint x: 147, endPoint y: 156, distance: 16.1
click at [132, 155] on icon "button" at bounding box center [134, 152] width 7 height 8
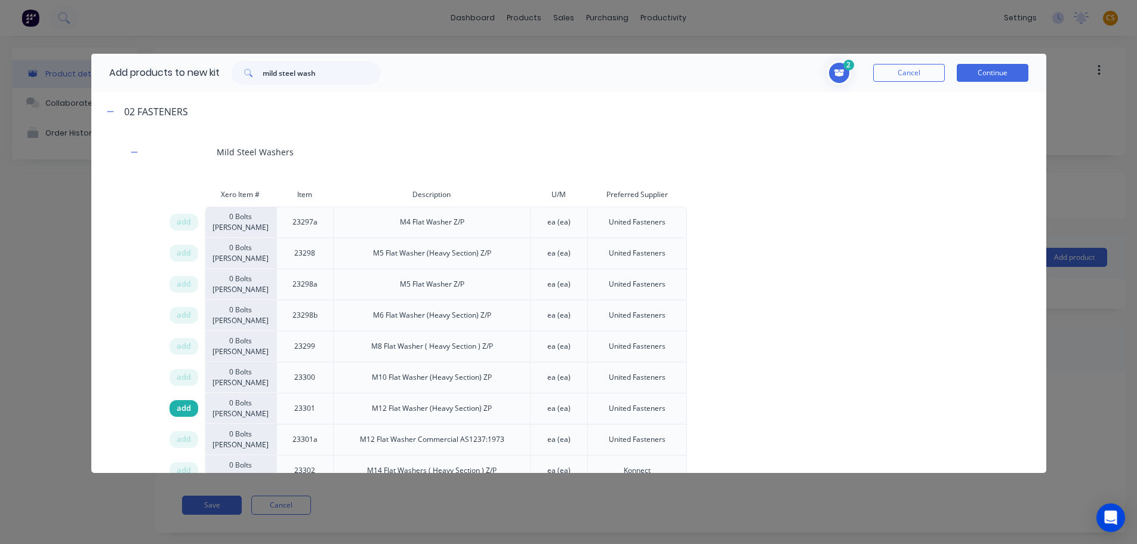
click at [178, 408] on span "add" at bounding box center [184, 408] width 14 height 12
click at [309, 72] on input "mild steel wash" at bounding box center [322, 73] width 118 height 24
click at [310, 72] on input "mild steel wash" at bounding box center [322, 73] width 118 height 24
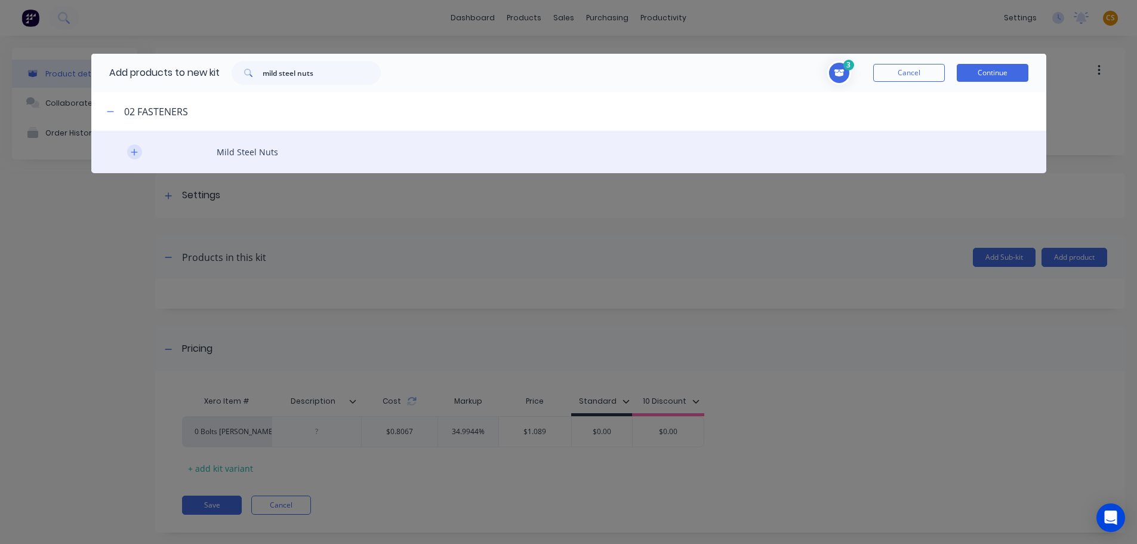
click at [132, 154] on icon "button" at bounding box center [134, 152] width 7 height 8
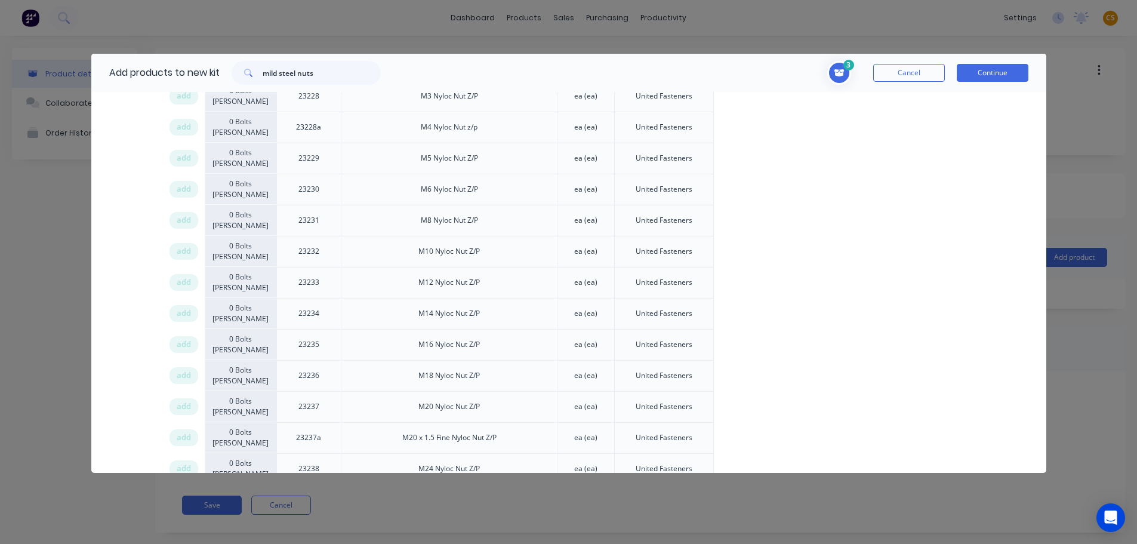
drag, startPoint x: 183, startPoint y: 282, endPoint x: 397, endPoint y: 283, distance: 214.9
click at [183, 282] on span "add" at bounding box center [184, 282] width 14 height 12
click at [126, 286] on div "Xero Item # Item Description U/M Preferred Supplier add 0 Bolts Metric Galvanis…" at bounding box center [568, 275] width 955 height 3292
drag, startPoint x: 327, startPoint y: 69, endPoint x: 251, endPoint y: 71, distance: 75.8
click at [251, 71] on div "mild steel nuts" at bounding box center [306, 73] width 149 height 24
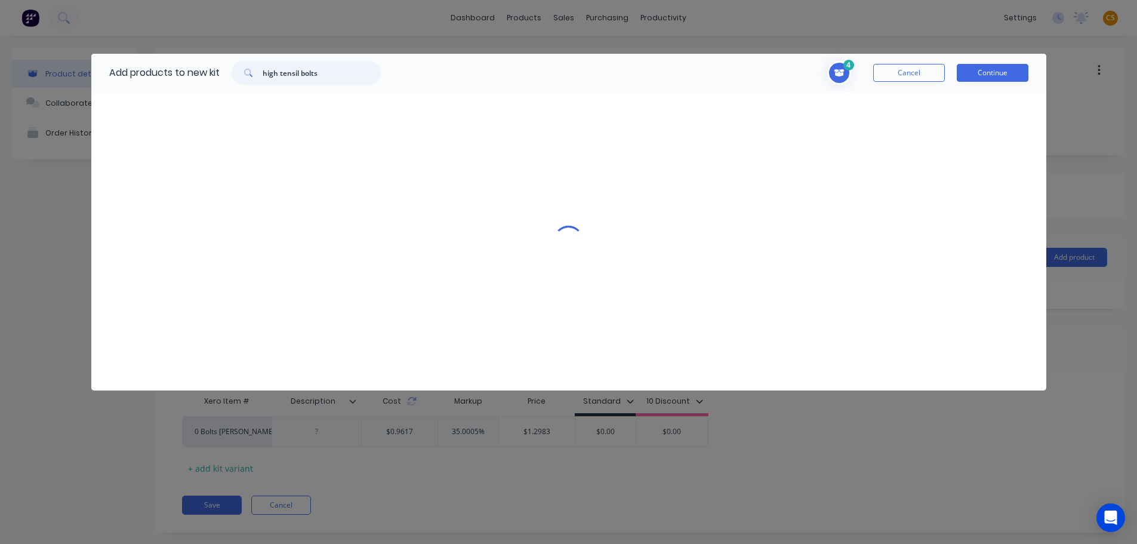
scroll to position [0, 0]
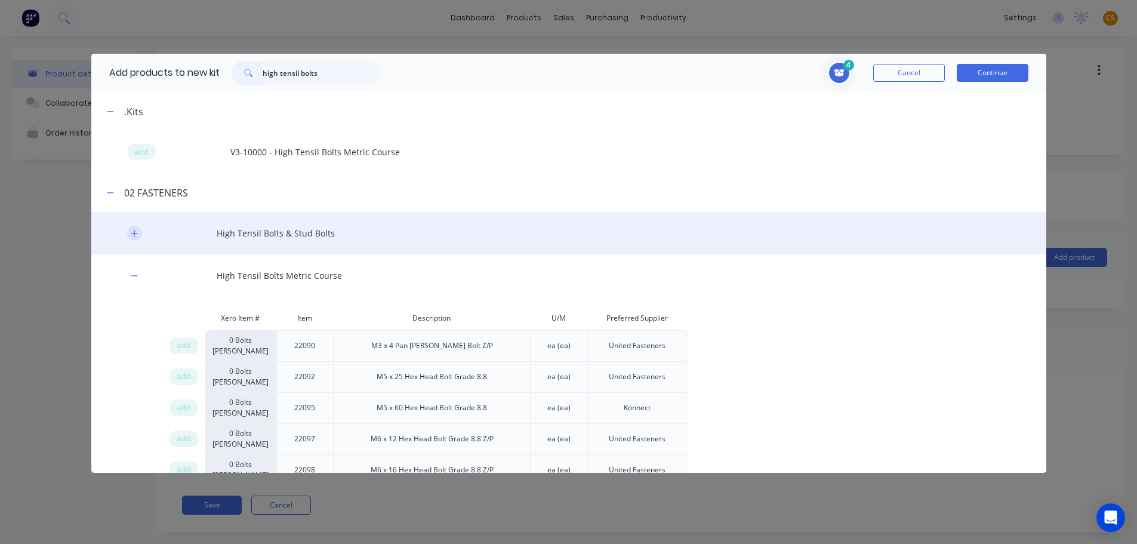
click at [135, 232] on icon "button" at bounding box center [134, 233] width 7 height 8
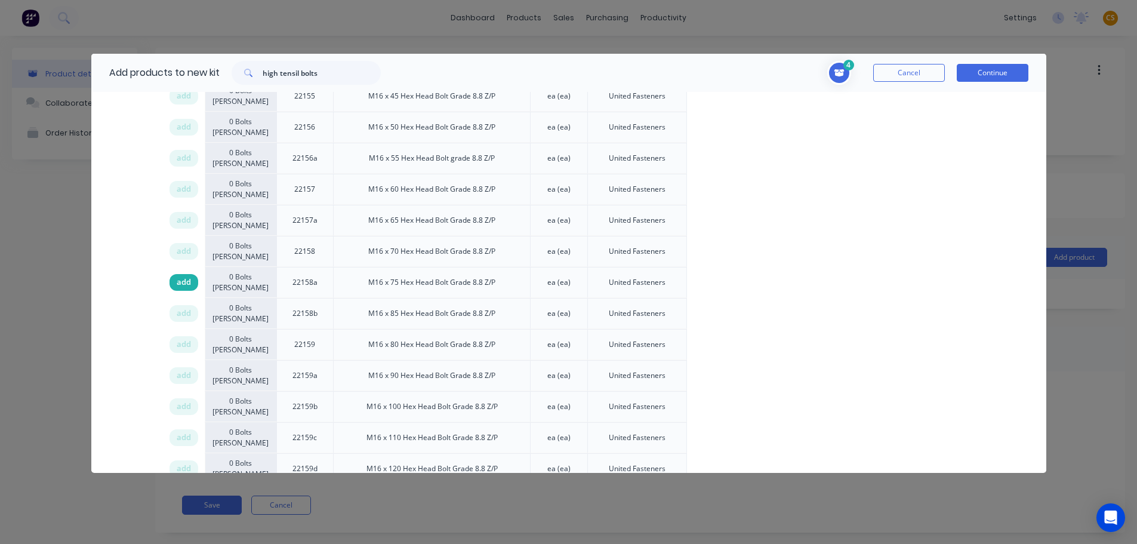
click at [180, 285] on span "add" at bounding box center [184, 282] width 14 height 12
click at [125, 323] on div "Xero Item # Item Description U/M Preferred Supplier add 0 Bolts Metric Galvanis…" at bounding box center [568, 187] width 955 height 6779
drag, startPoint x: 326, startPoint y: 70, endPoint x: 216, endPoint y: 73, distance: 109.9
click at [216, 73] on div "Add products to new kit high tensil bolts" at bounding box center [241, 73] width 301 height 38
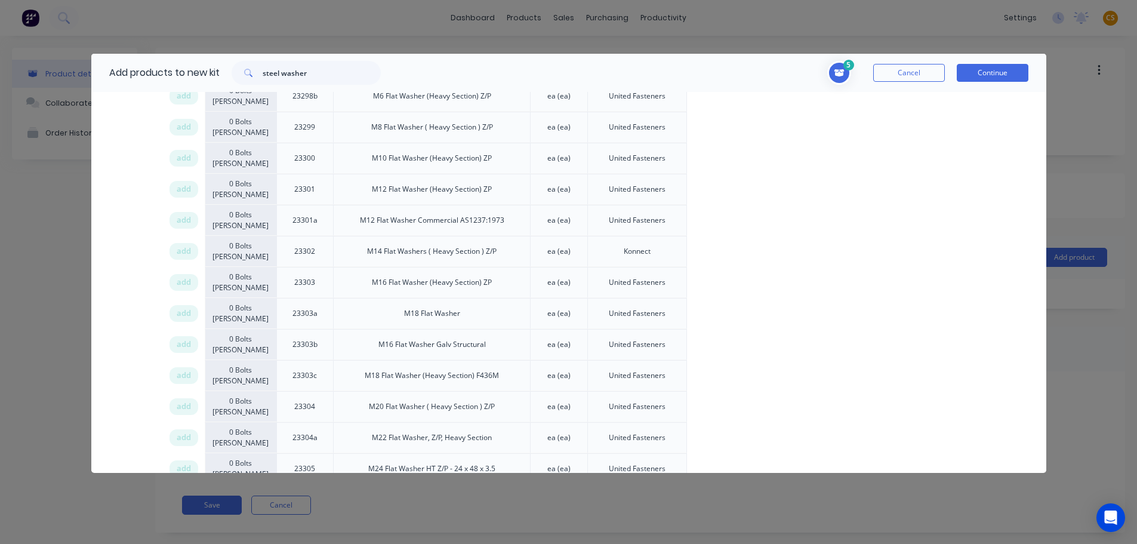
drag, startPoint x: 183, startPoint y: 282, endPoint x: 522, endPoint y: 283, distance: 339.0
click at [184, 282] on span "add" at bounding box center [184, 282] width 14 height 12
drag, startPoint x: 317, startPoint y: 73, endPoint x: 226, endPoint y: 73, distance: 90.7
click at [226, 73] on div "steel washer" at bounding box center [306, 73] width 173 height 24
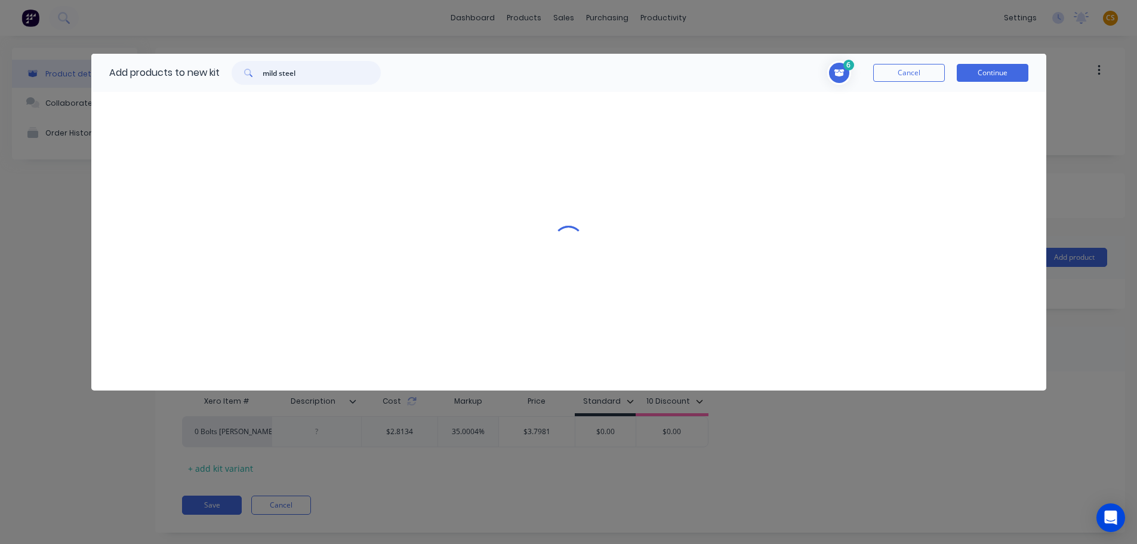
scroll to position [0, 0]
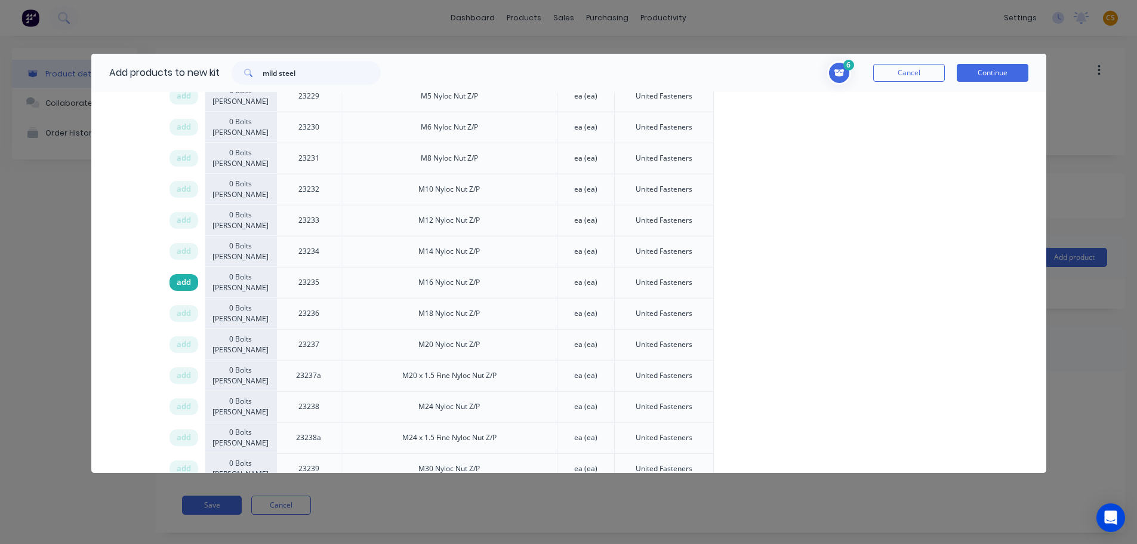
click at [183, 285] on span "add" at bounding box center [184, 282] width 14 height 12
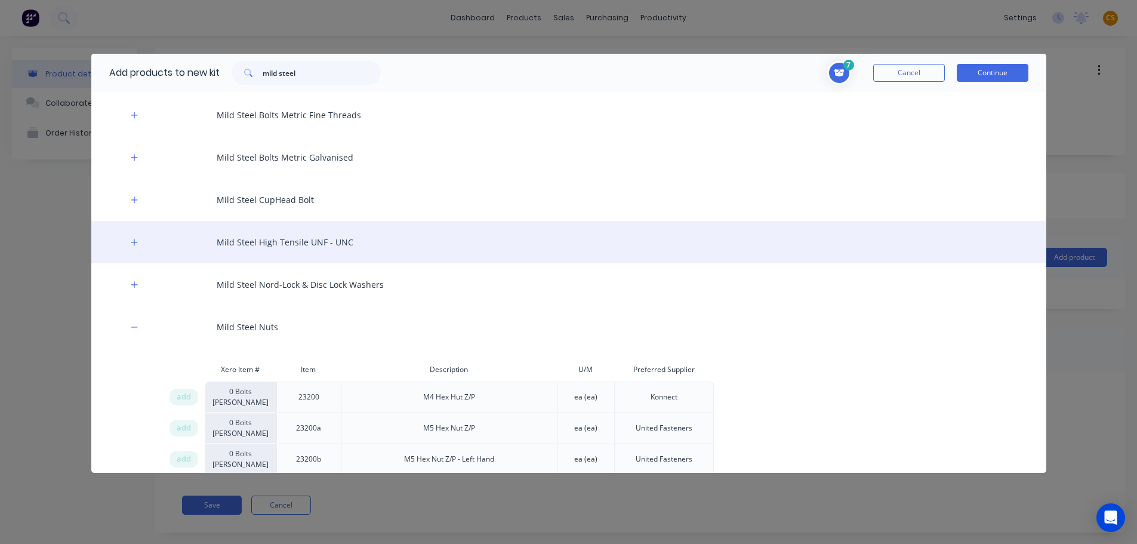
scroll to position [0, 0]
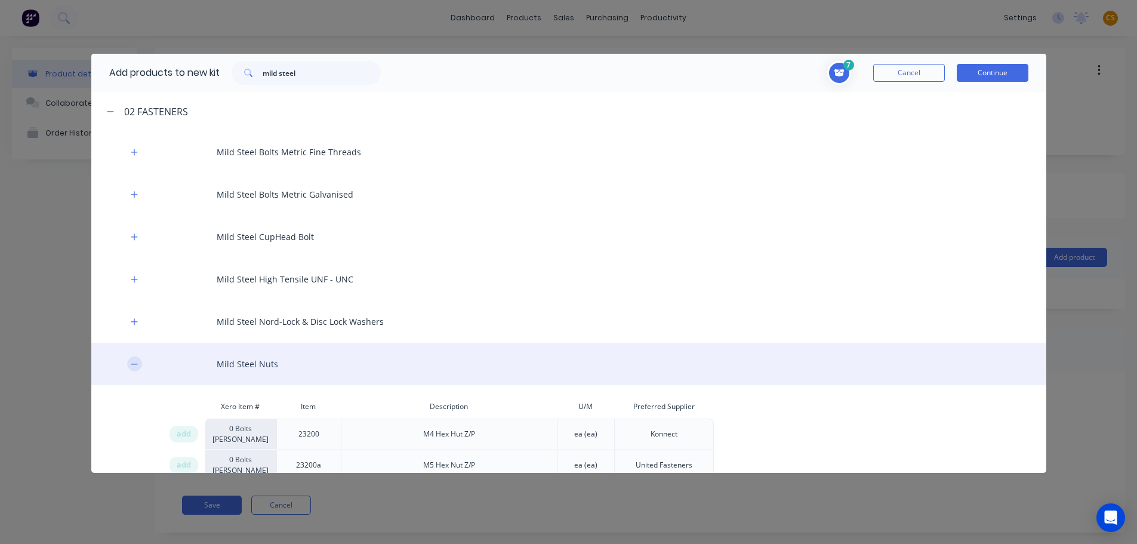
click at [132, 361] on icon "button" at bounding box center [134, 364] width 7 height 8
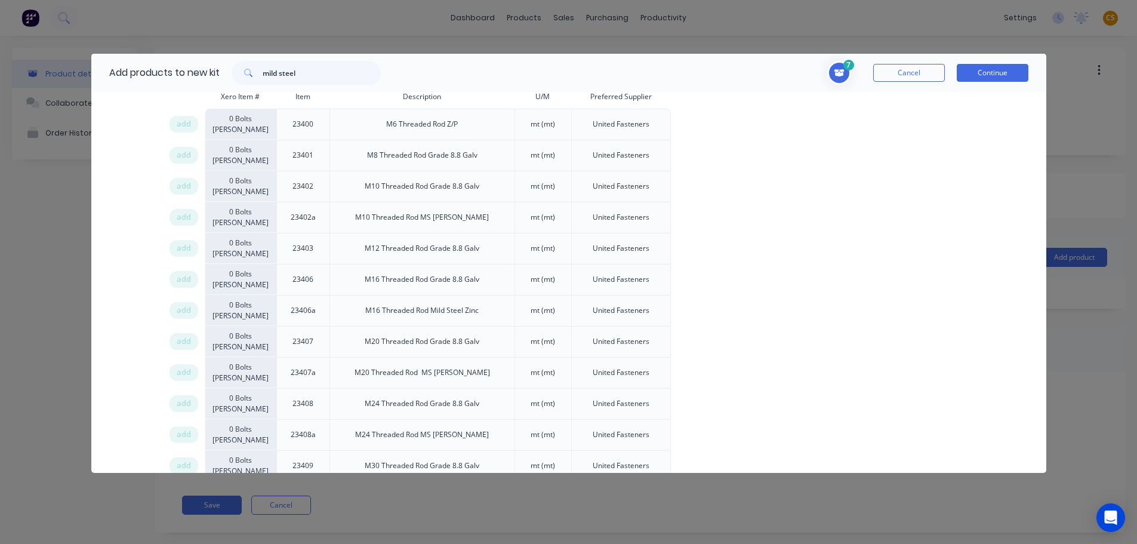
scroll to position [179, 0]
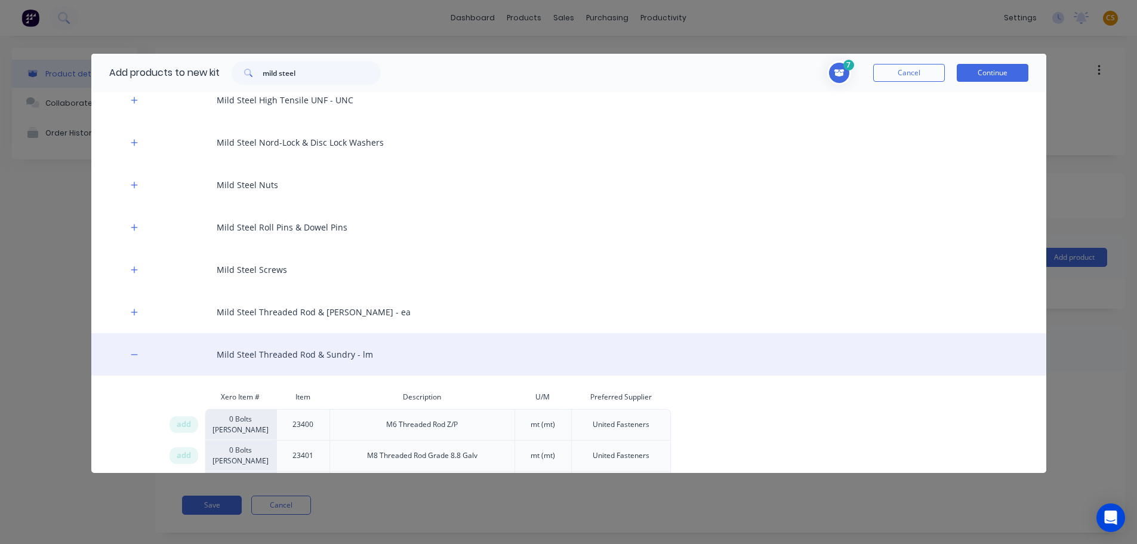
drag, startPoint x: 134, startPoint y: 352, endPoint x: 154, endPoint y: 344, distance: 21.5
click at [134, 352] on icon "button" at bounding box center [134, 354] width 7 height 8
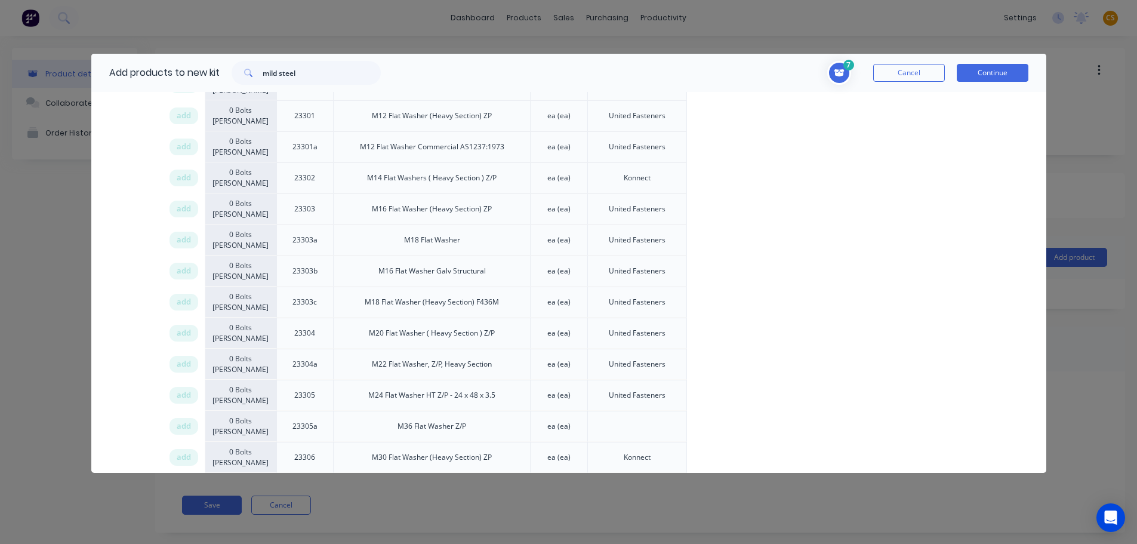
scroll to position [358, 0]
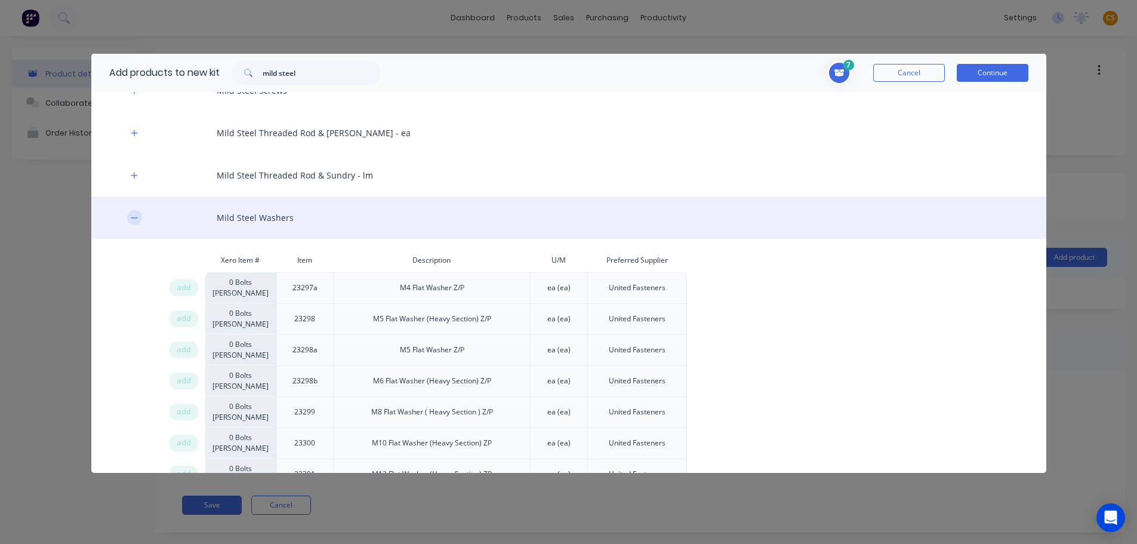
click at [136, 217] on icon "button" at bounding box center [134, 217] width 7 height 1
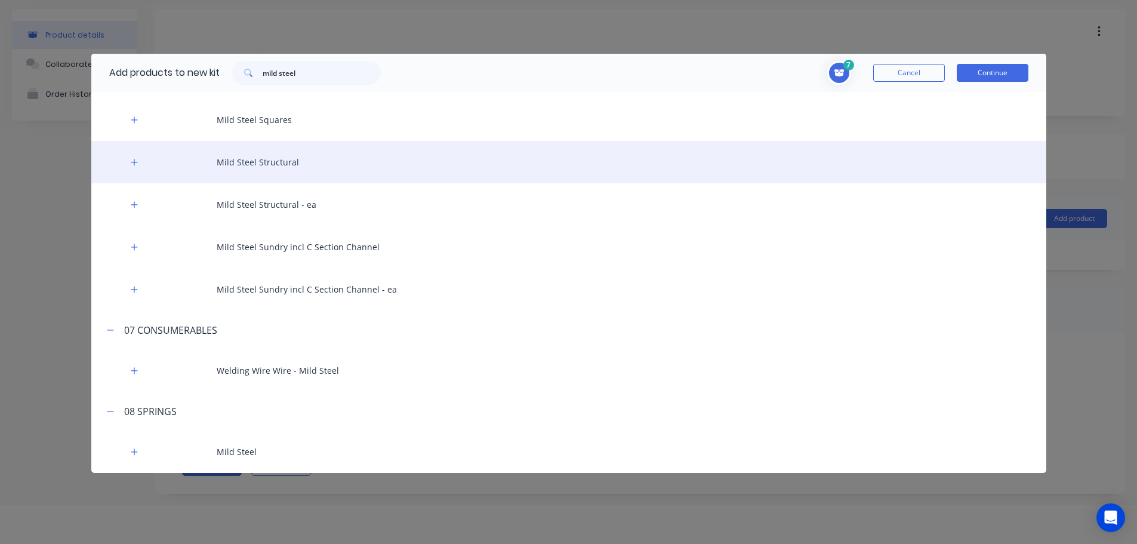
scroll to position [60, 0]
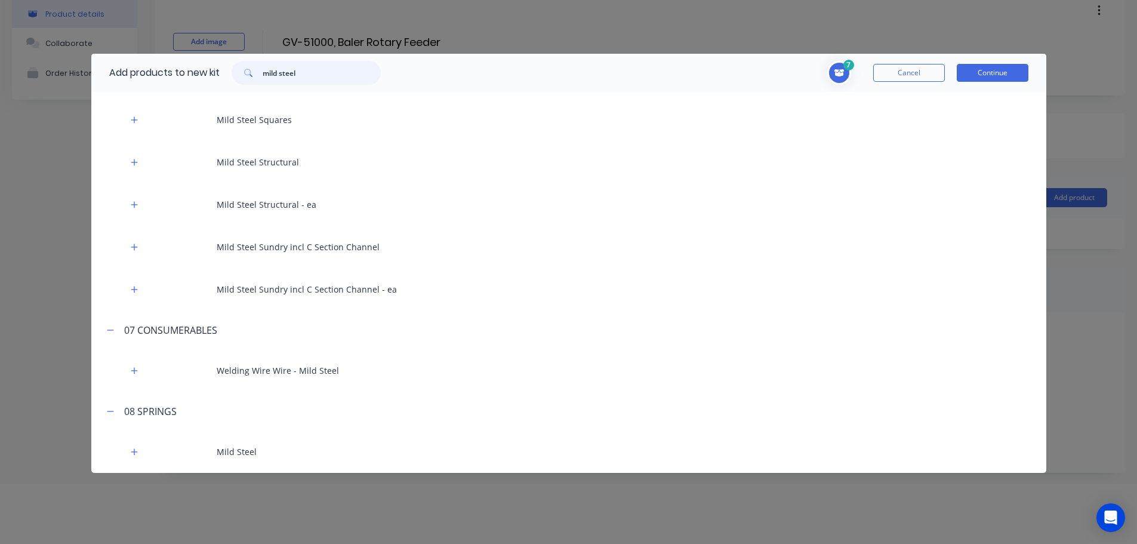
drag, startPoint x: 238, startPoint y: 74, endPoint x: 218, endPoint y: 74, distance: 19.7
click at [218, 74] on div "Add products to new kit mild steel" at bounding box center [241, 73] width 301 height 38
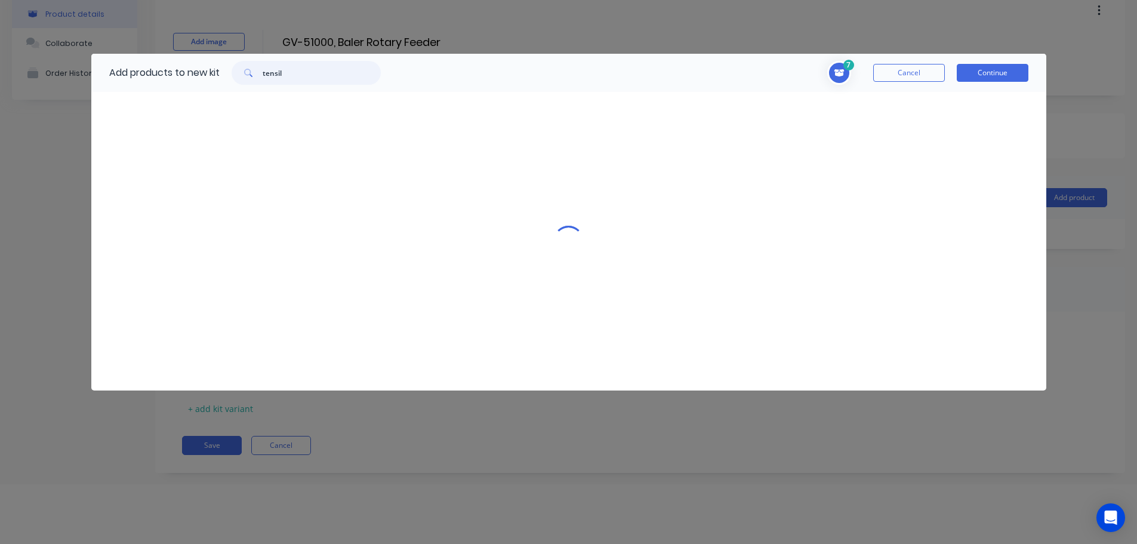
scroll to position [0, 0]
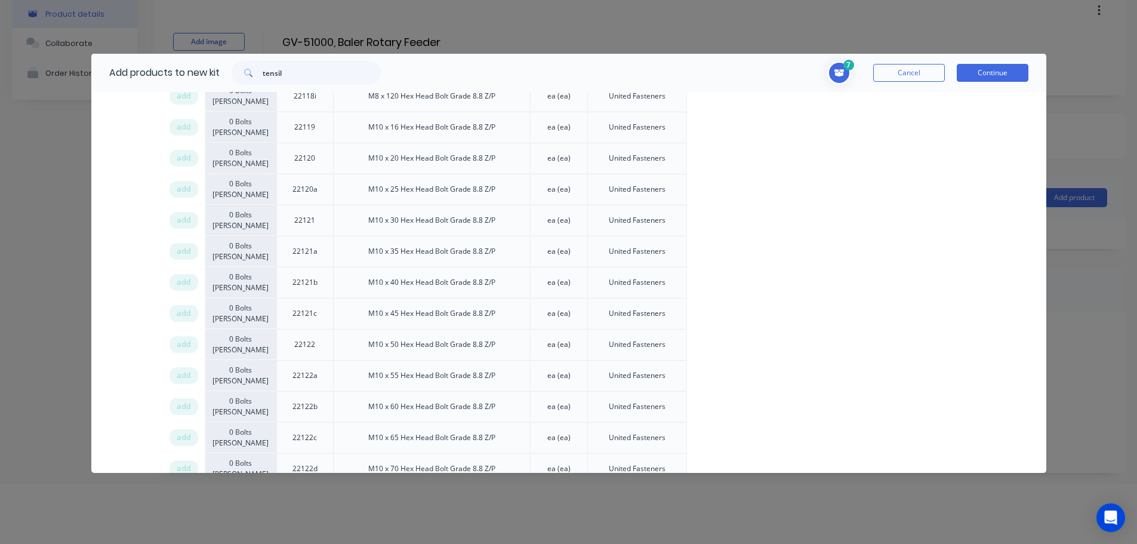
drag, startPoint x: 178, startPoint y: 280, endPoint x: 1112, endPoint y: 282, distance: 934.1
click at [180, 280] on span "add" at bounding box center [184, 282] width 14 height 12
drag, startPoint x: 296, startPoint y: 72, endPoint x: 236, endPoint y: 68, distance: 59.8
click at [241, 68] on div "tensil" at bounding box center [306, 73] width 149 height 24
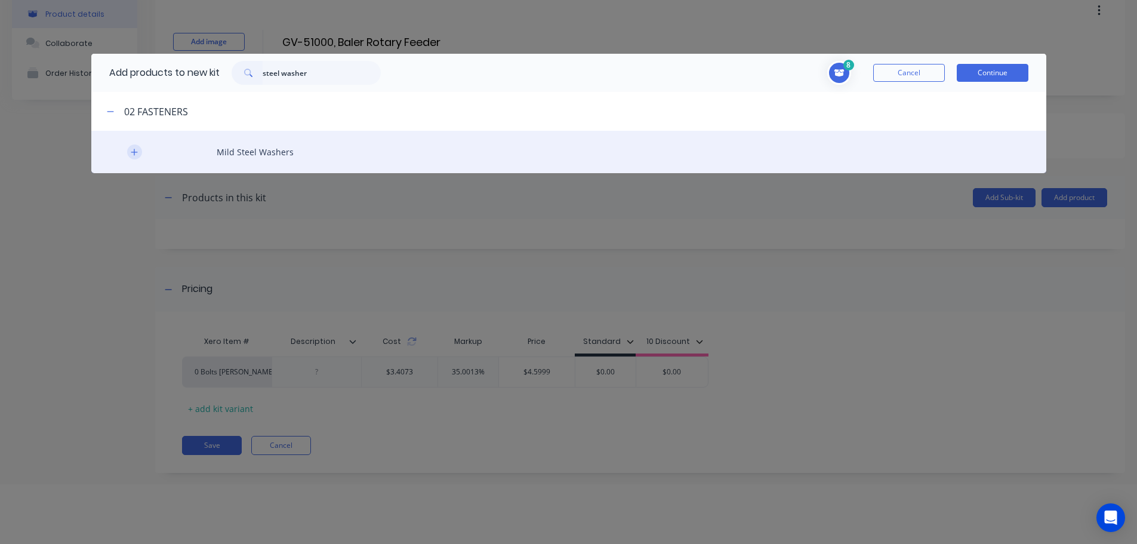
click at [134, 153] on icon "button" at bounding box center [134, 152] width 7 height 7
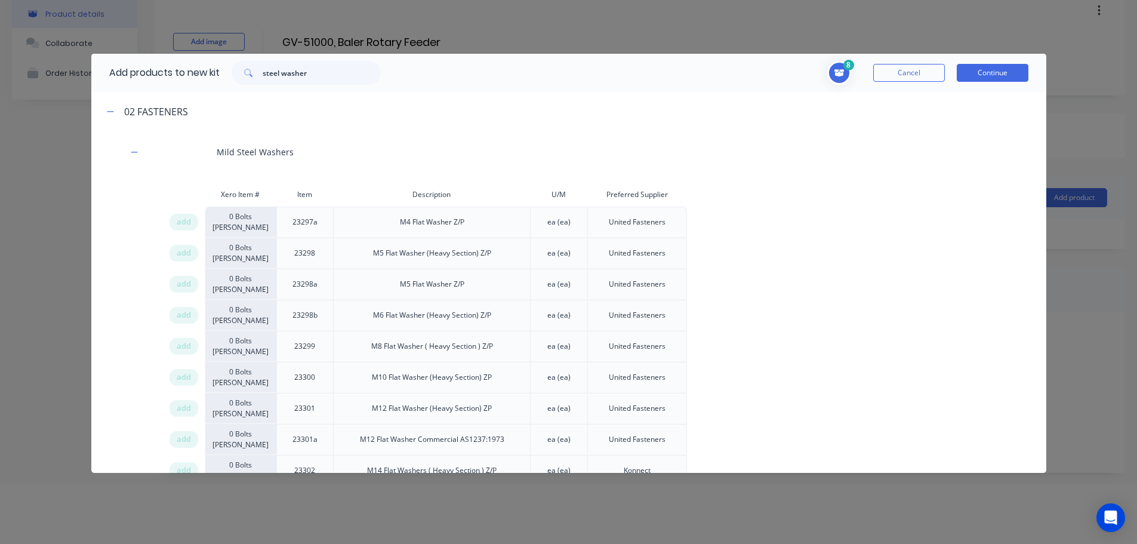
drag, startPoint x: 182, startPoint y: 375, endPoint x: 1140, endPoint y: 375, distance: 957.9
click at [183, 375] on span "add" at bounding box center [184, 377] width 14 height 12
drag, startPoint x: 317, startPoint y: 72, endPoint x: 189, endPoint y: 66, distance: 127.9
click at [190, 66] on div "Add products to new kit steel washer" at bounding box center [241, 73] width 301 height 38
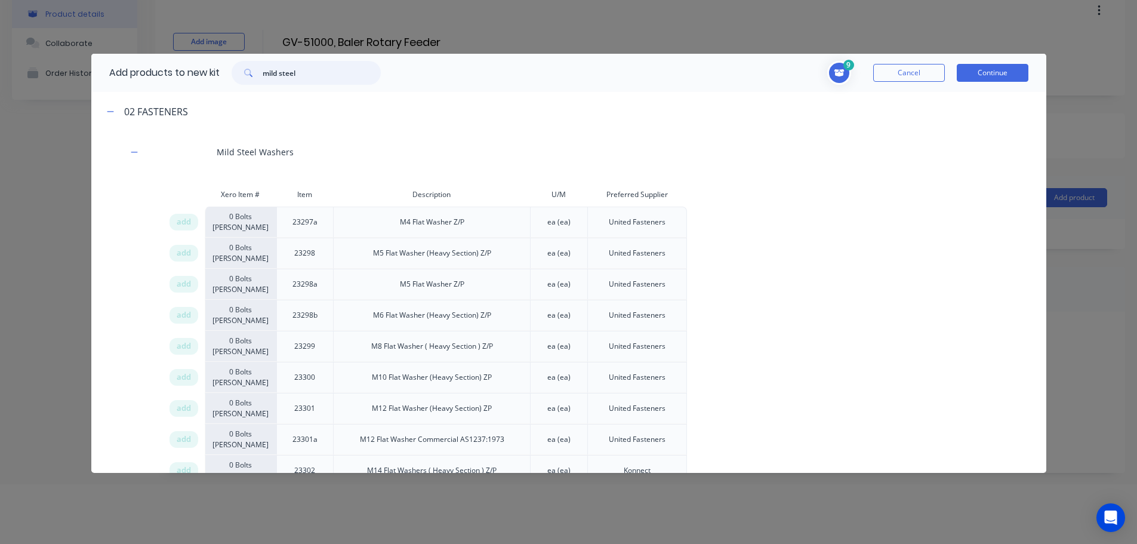
type input "mild steel"
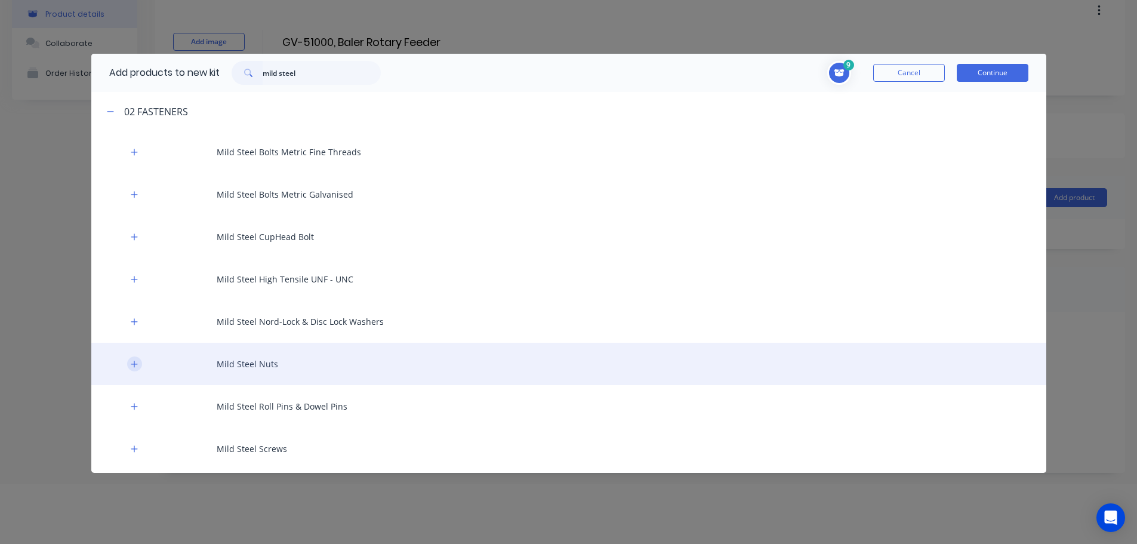
click at [131, 364] on icon "button" at bounding box center [134, 363] width 7 height 7
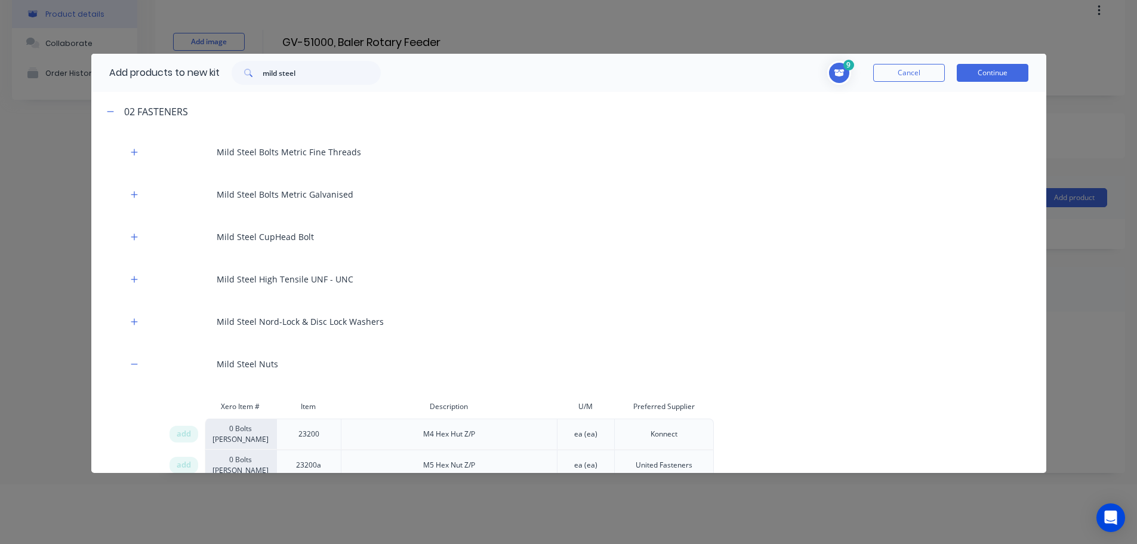
scroll to position [1734, 0]
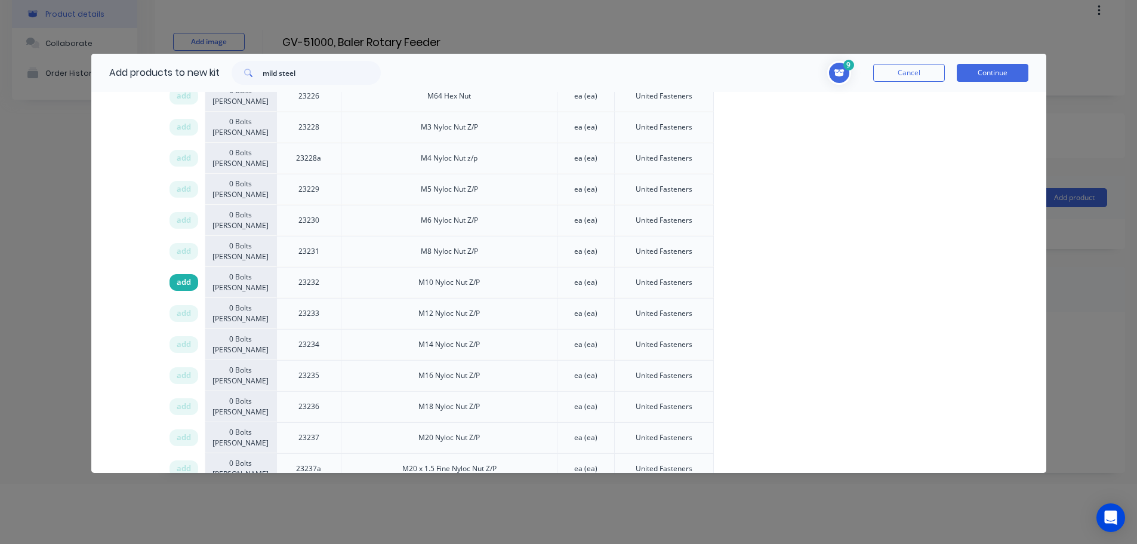
click at [180, 284] on span "add" at bounding box center [184, 282] width 14 height 12
drag, startPoint x: 315, startPoint y: 73, endPoint x: 198, endPoint y: 72, distance: 117.0
click at [199, 73] on div "Add products to new kit mild steel" at bounding box center [241, 73] width 301 height 38
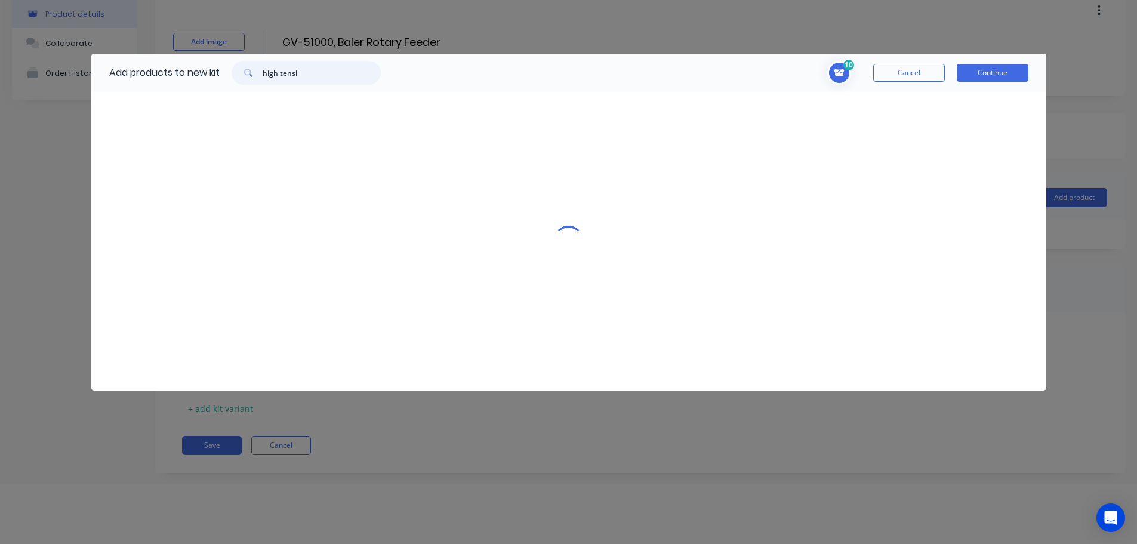
scroll to position [0, 0]
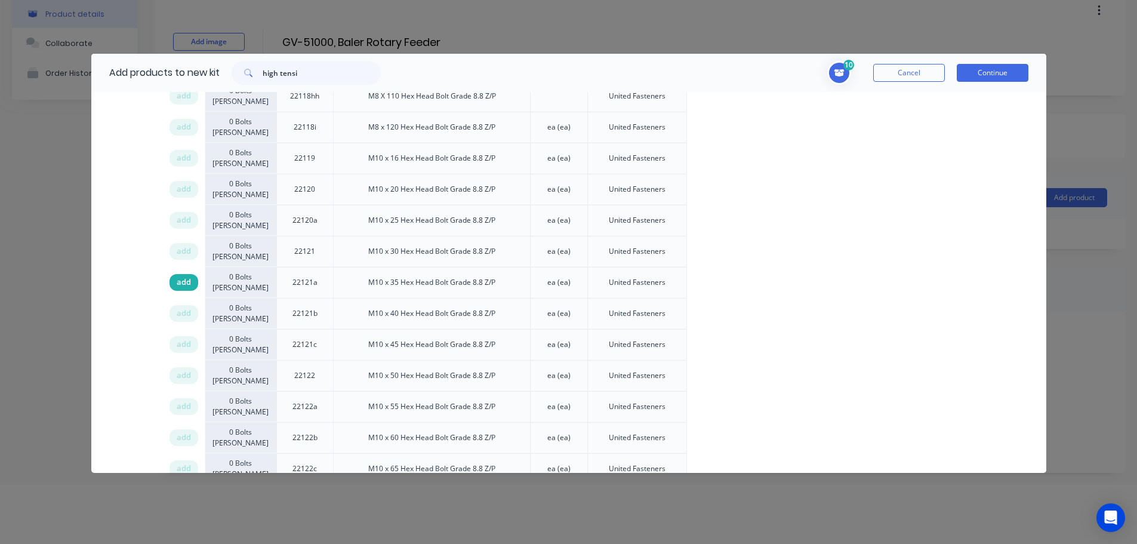
click at [177, 283] on span "add" at bounding box center [184, 282] width 14 height 12
drag, startPoint x: 316, startPoint y: 76, endPoint x: 186, endPoint y: 72, distance: 130.8
click at [189, 73] on div "Add products to new kit high tensi" at bounding box center [241, 73] width 301 height 38
type input "bearing"
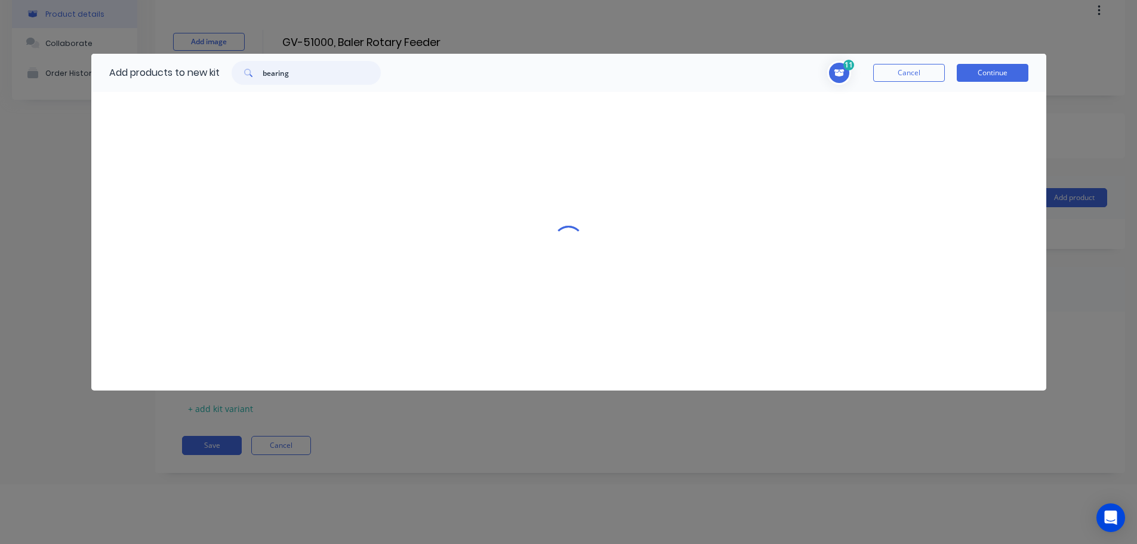
scroll to position [0, 0]
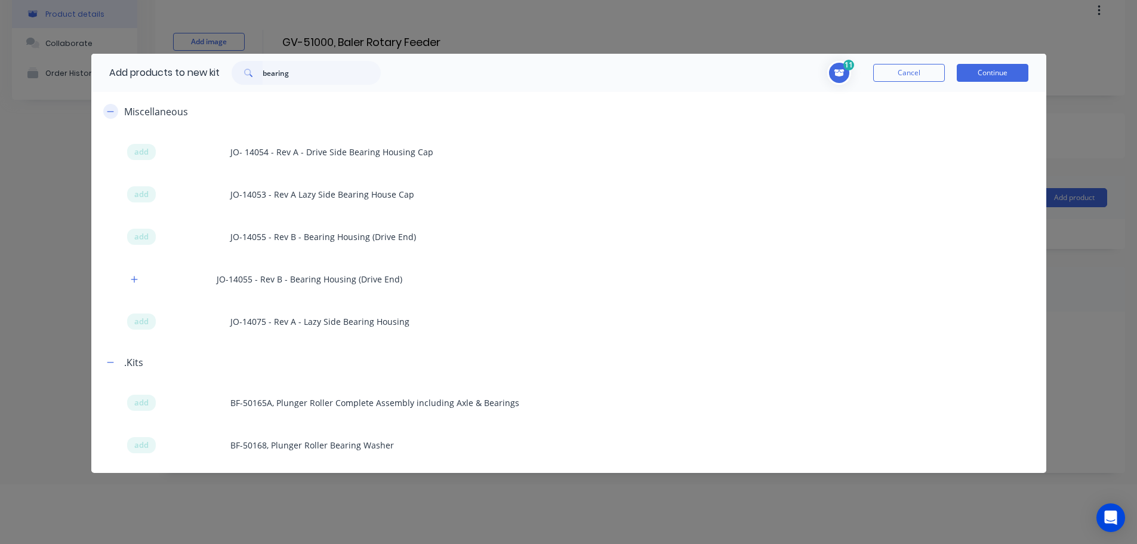
click at [111, 113] on icon "button" at bounding box center [110, 111] width 7 height 8
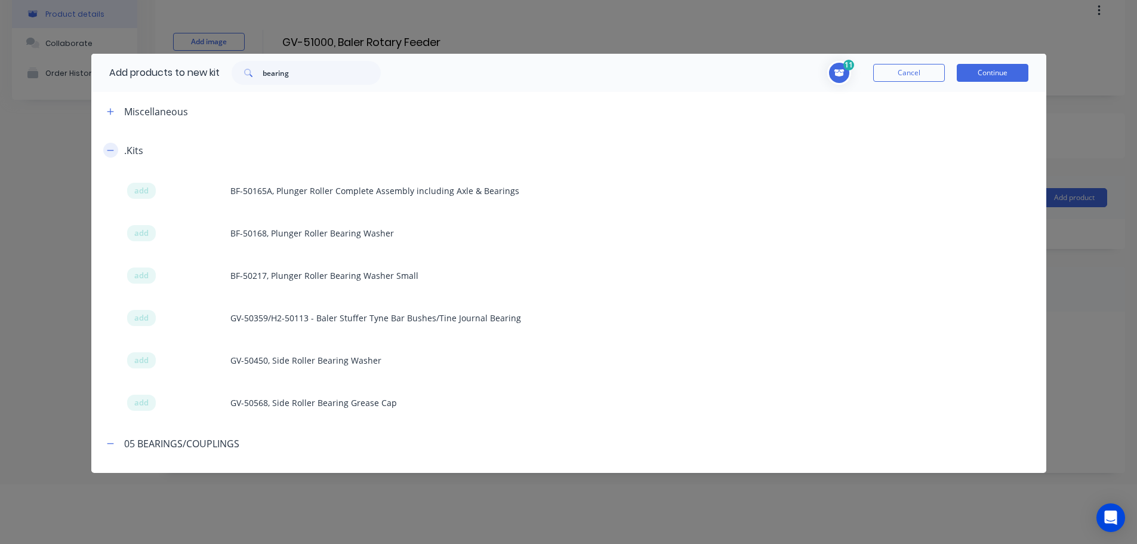
click at [109, 150] on icon "button" at bounding box center [110, 150] width 7 height 1
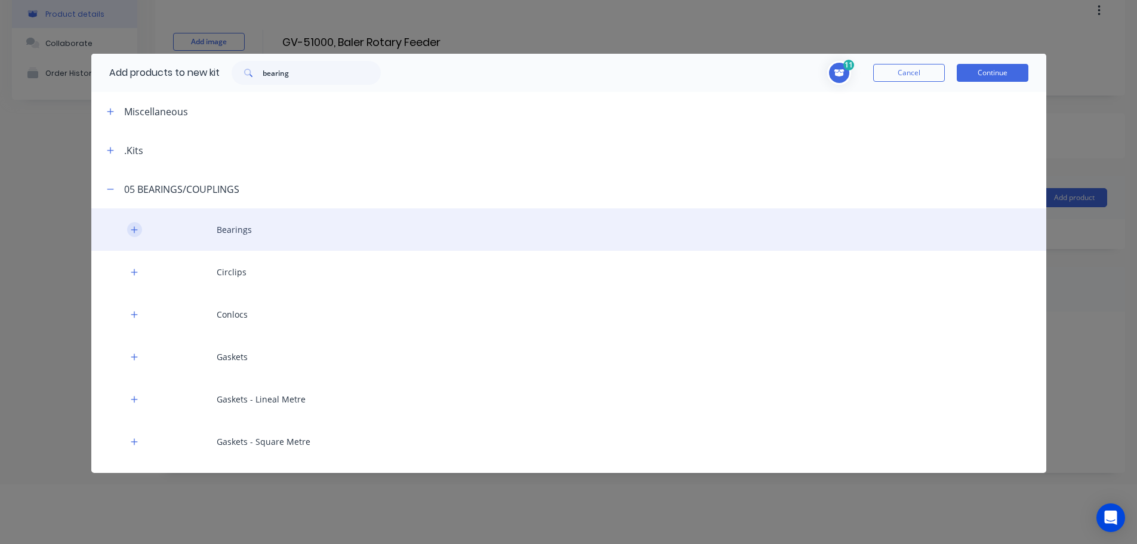
click at [131, 231] on icon "button" at bounding box center [134, 230] width 7 height 8
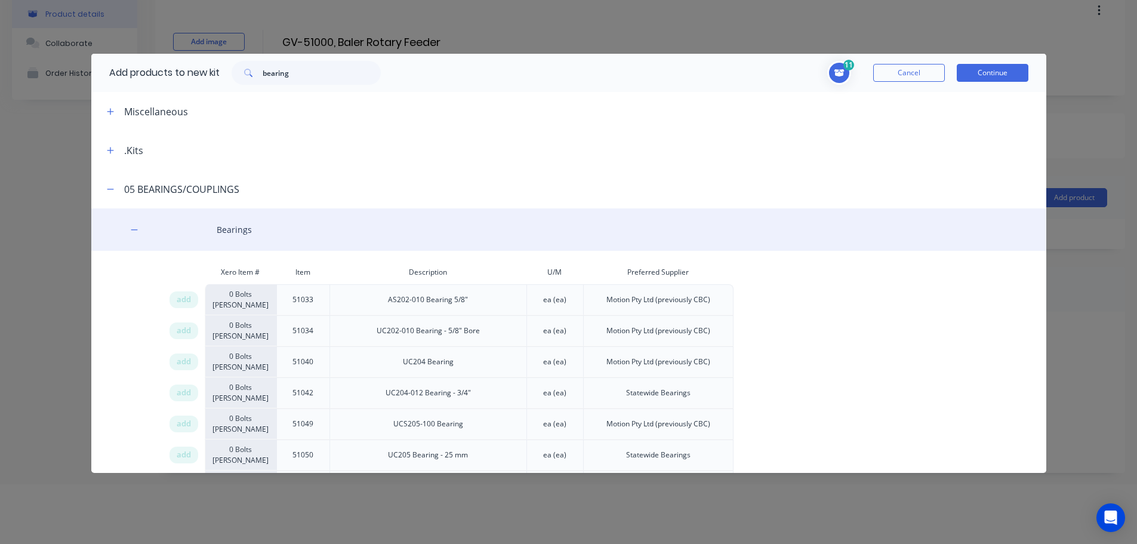
scroll to position [3007, 0]
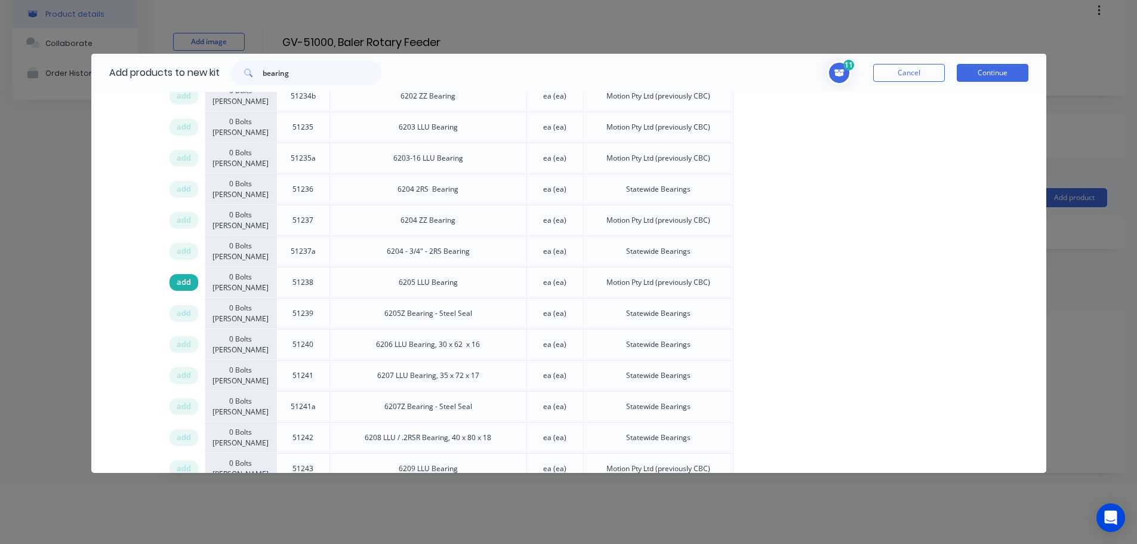
click at [184, 284] on span "add" at bounding box center [184, 282] width 14 height 12
drag, startPoint x: 178, startPoint y: 280, endPoint x: 1131, endPoint y: 292, distance: 953.2
click at [178, 281] on span "add" at bounding box center [184, 282] width 14 height 12
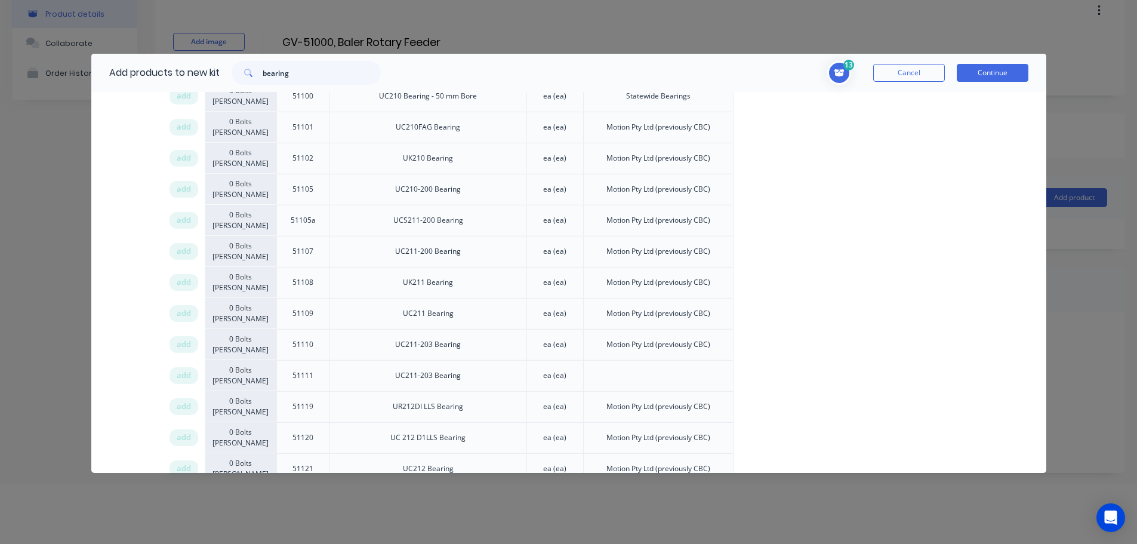
drag, startPoint x: 295, startPoint y: 74, endPoint x: 164, endPoint y: 67, distance: 130.9
click at [173, 69] on div "Add products to new kit bearing" at bounding box center [241, 73] width 301 height 38
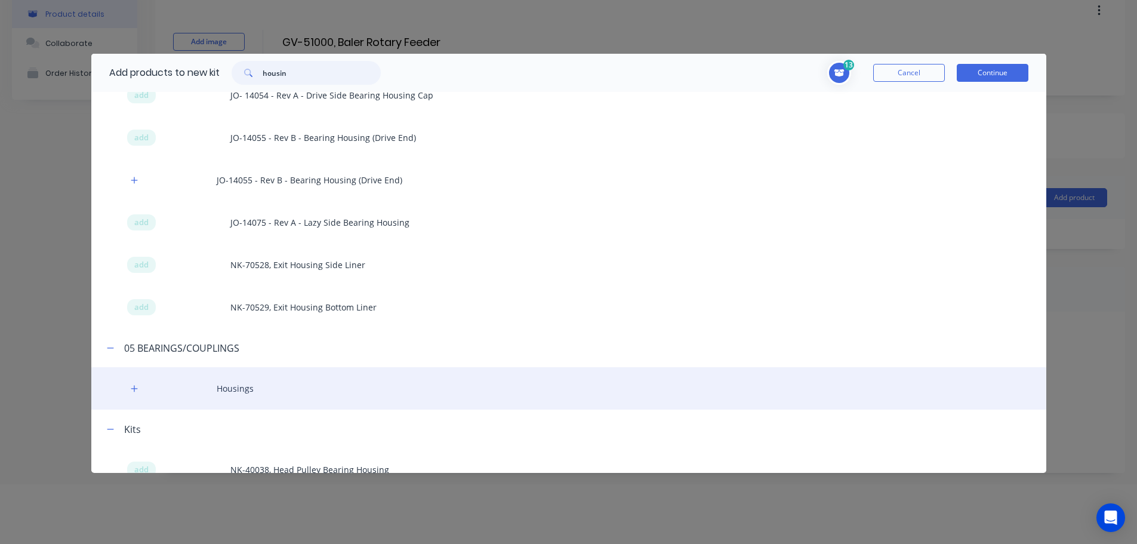
scroll to position [244, 0]
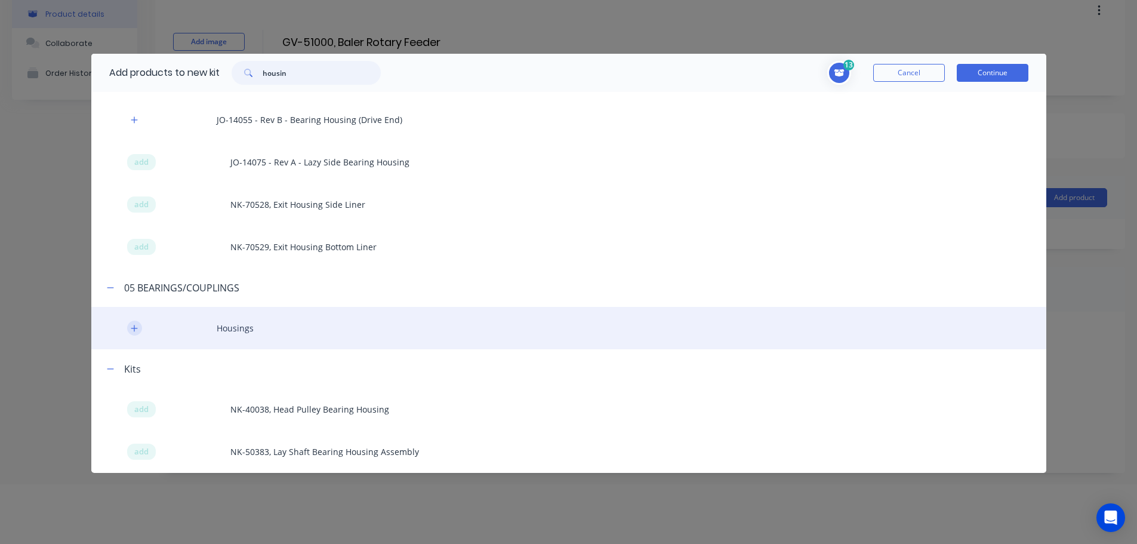
type input "housin"
click at [136, 332] on icon "button" at bounding box center [134, 328] width 7 height 8
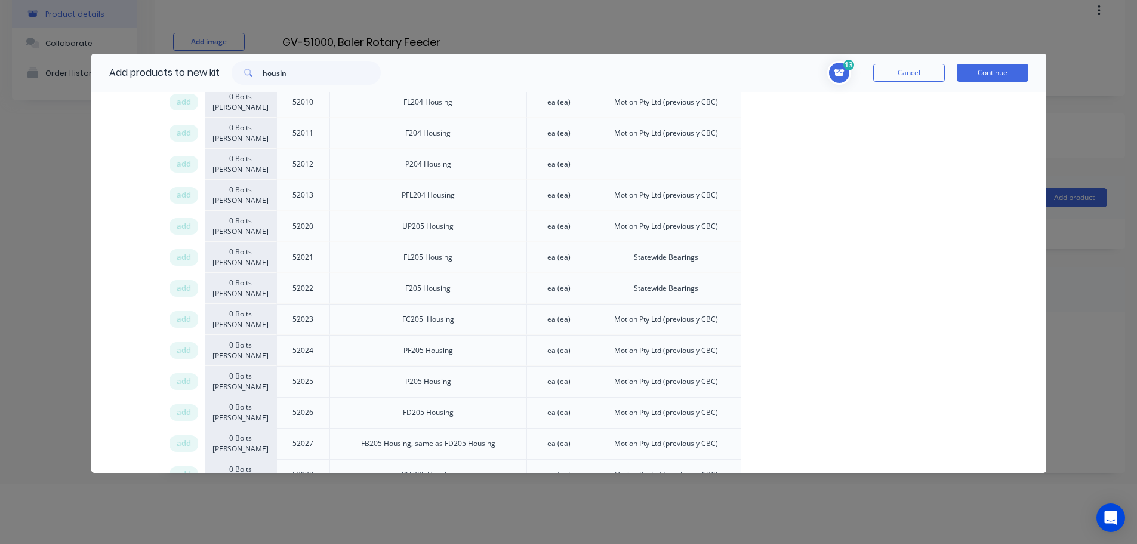
scroll to position [2408, 0]
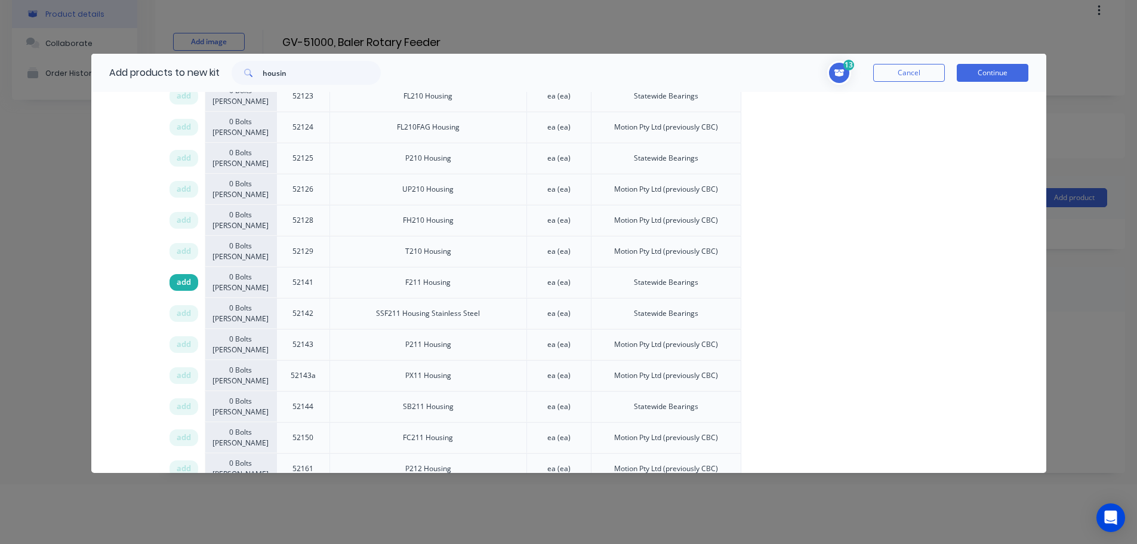
click at [180, 279] on span "add" at bounding box center [184, 282] width 14 height 12
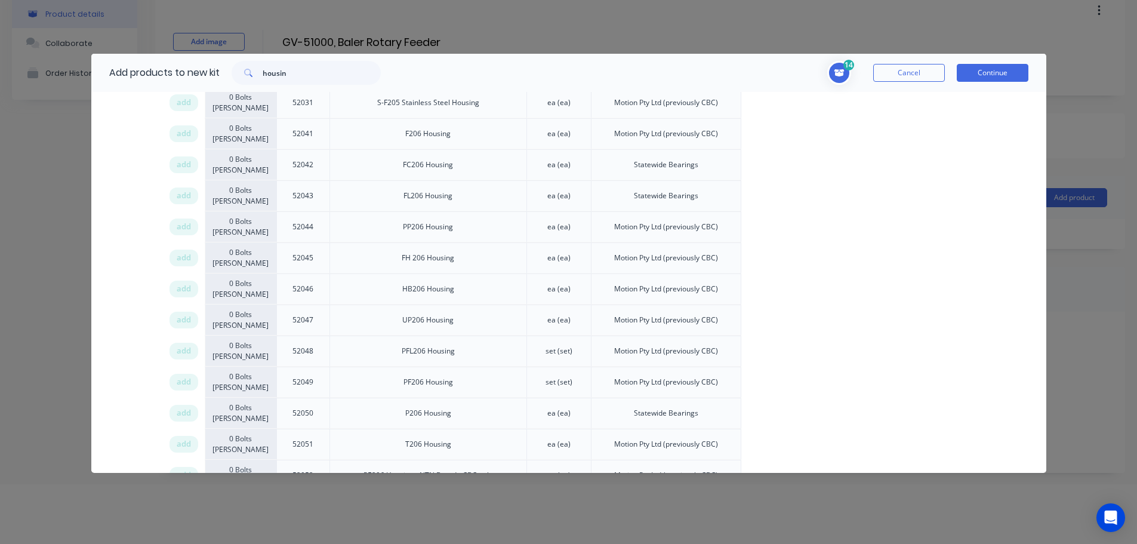
scroll to position [797, 0]
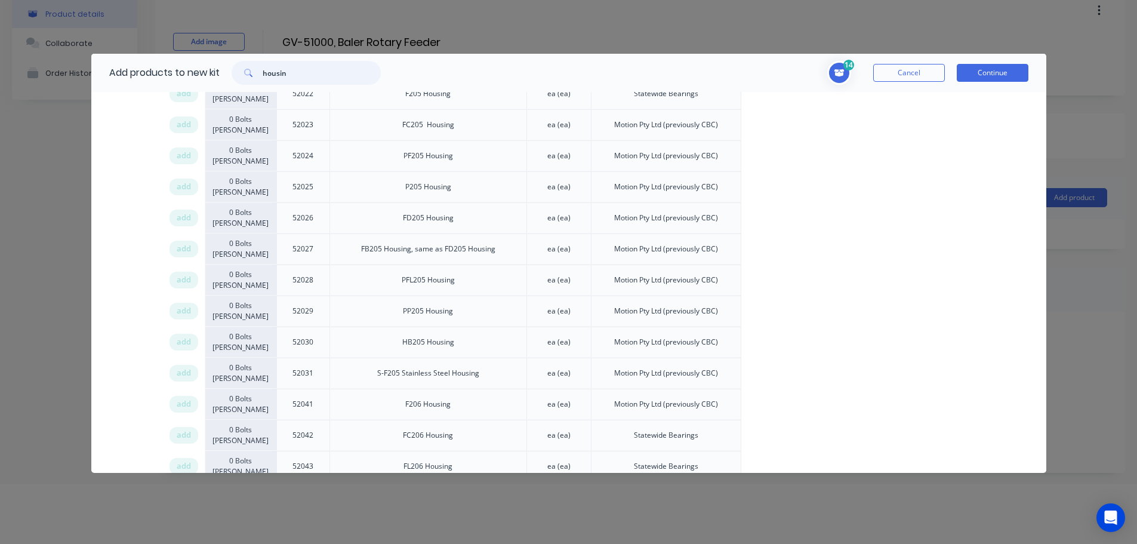
click at [273, 73] on input "housin" at bounding box center [322, 73] width 118 height 24
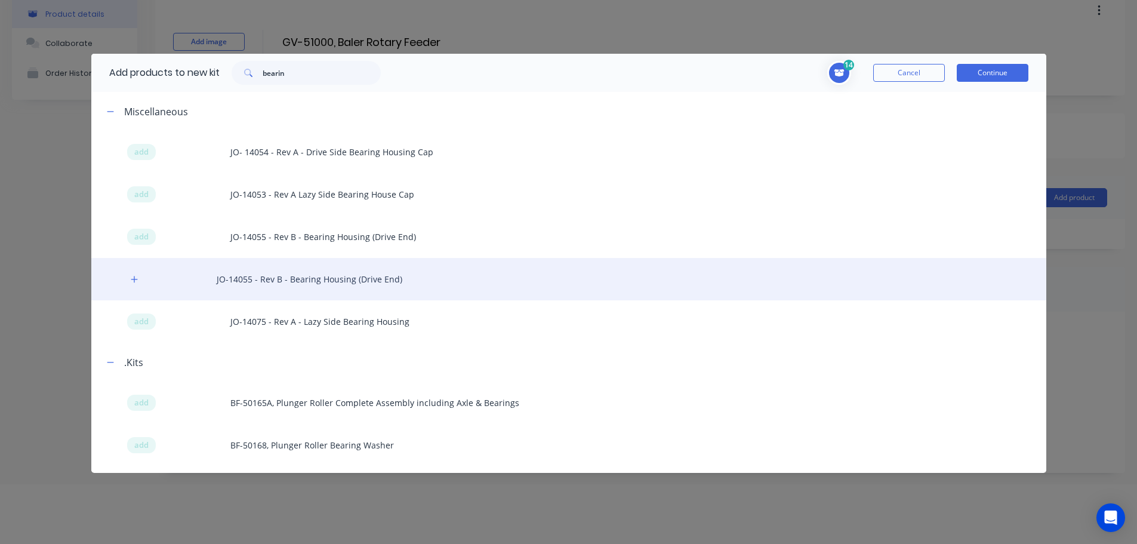
scroll to position [8999, 0]
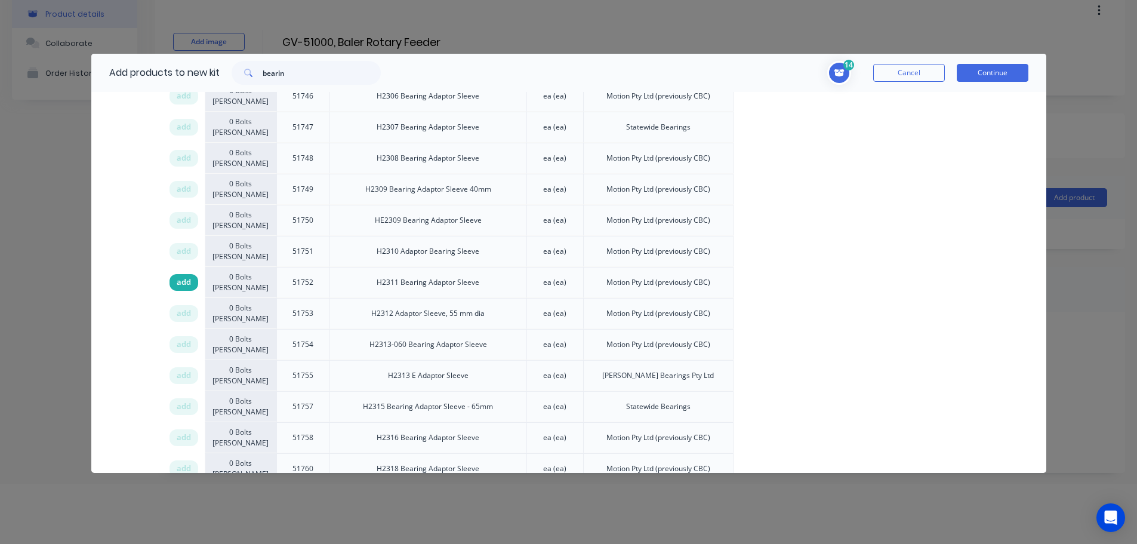
click at [180, 283] on span "add" at bounding box center [184, 282] width 14 height 12
drag, startPoint x: 304, startPoint y: 73, endPoint x: 187, endPoint y: 71, distance: 117.6
click at [189, 71] on div "Add products to new kit bearin" at bounding box center [241, 73] width 301 height 38
type input "sprocket"
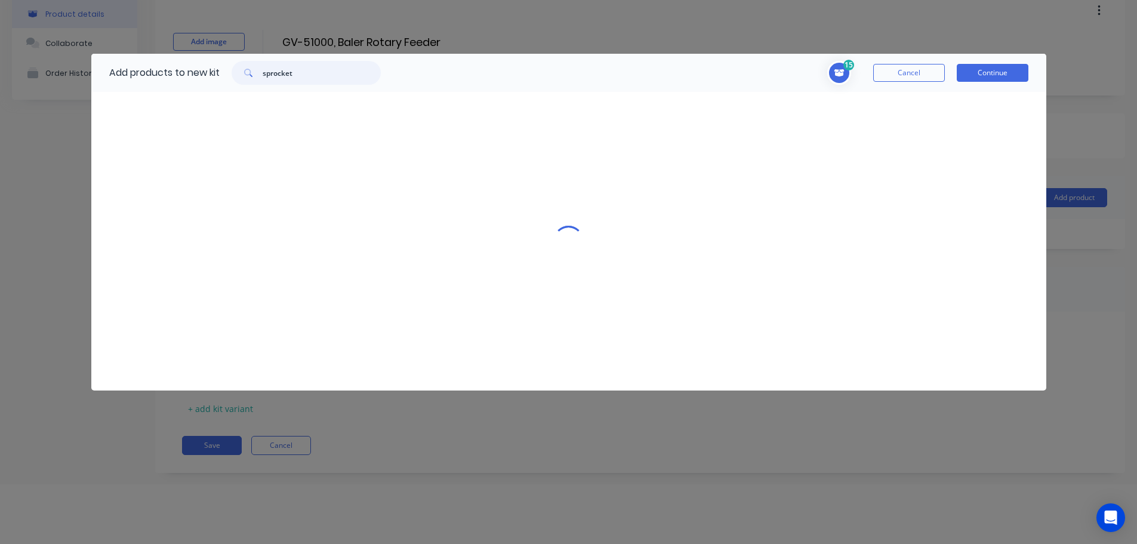
scroll to position [0, 0]
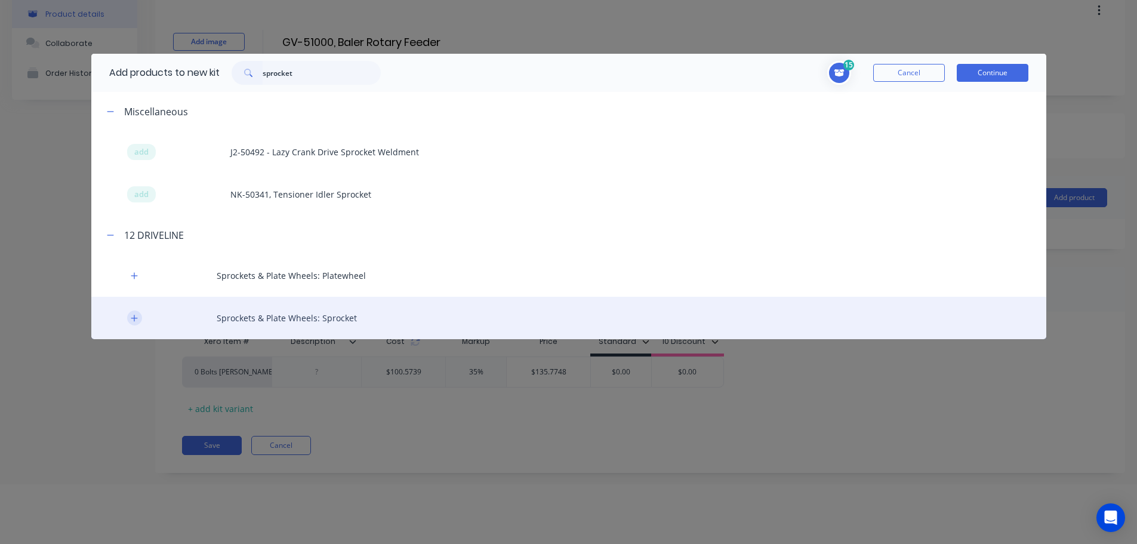
click at [132, 319] on icon "button" at bounding box center [134, 318] width 7 height 8
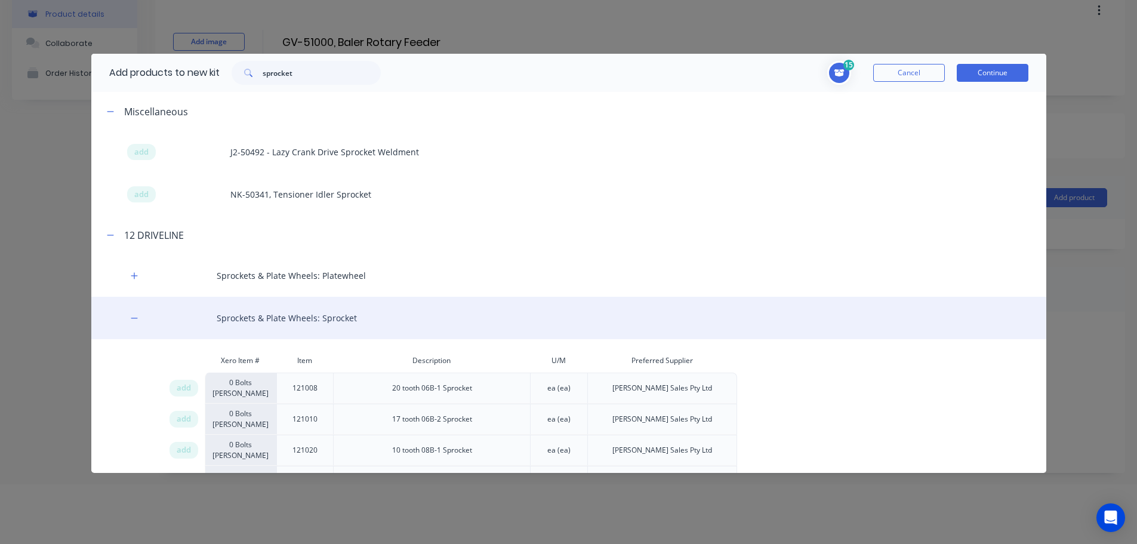
scroll to position [2714, 0]
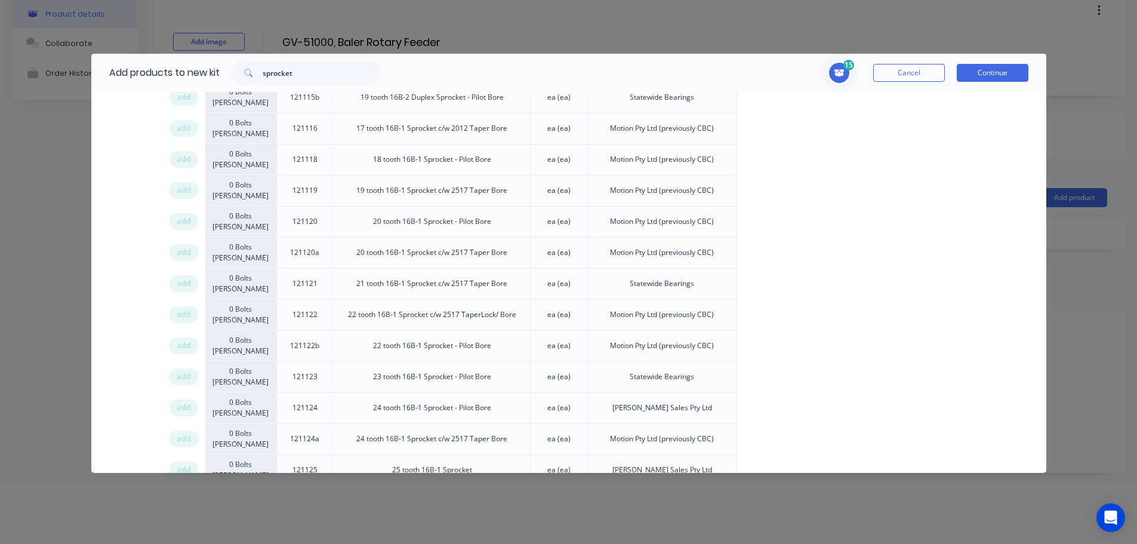
drag, startPoint x: 180, startPoint y: 282, endPoint x: 1120, endPoint y: 306, distance: 940.3
click at [183, 309] on span "add" at bounding box center [184, 315] width 14 height 12
drag, startPoint x: 312, startPoint y: 75, endPoint x: 172, endPoint y: 62, distance: 140.2
click at [175, 66] on div "Add products to new kit sprocket" at bounding box center [241, 73] width 301 height 38
type input "pulley"
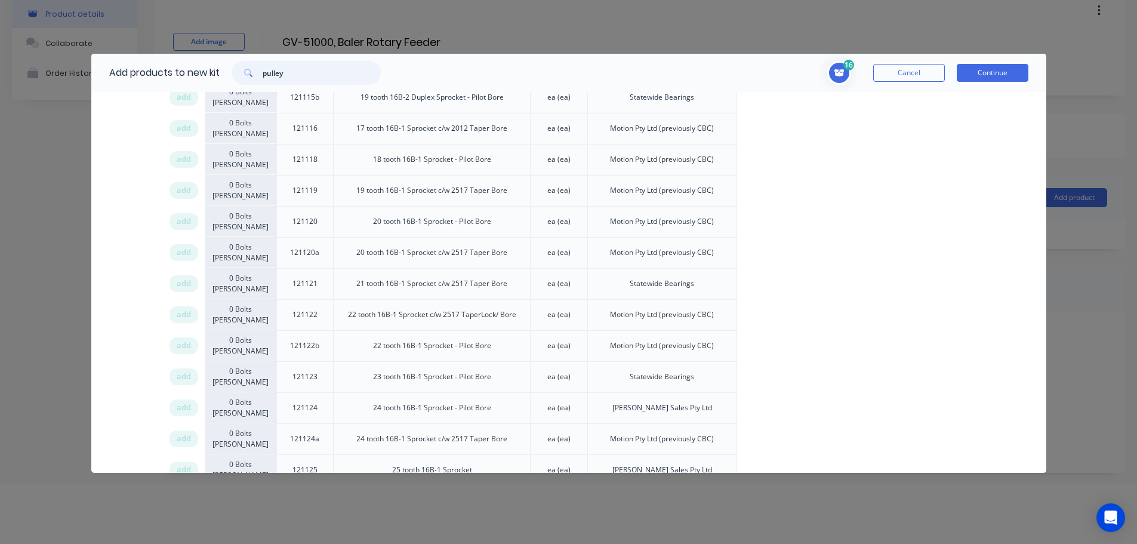
scroll to position [0, 0]
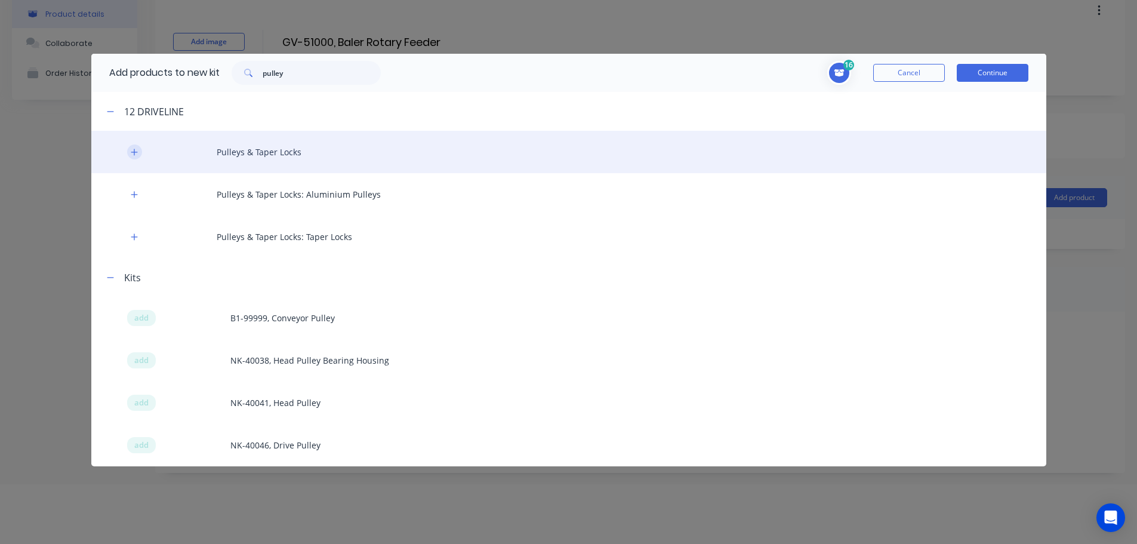
click at [132, 149] on icon "button" at bounding box center [134, 152] width 7 height 8
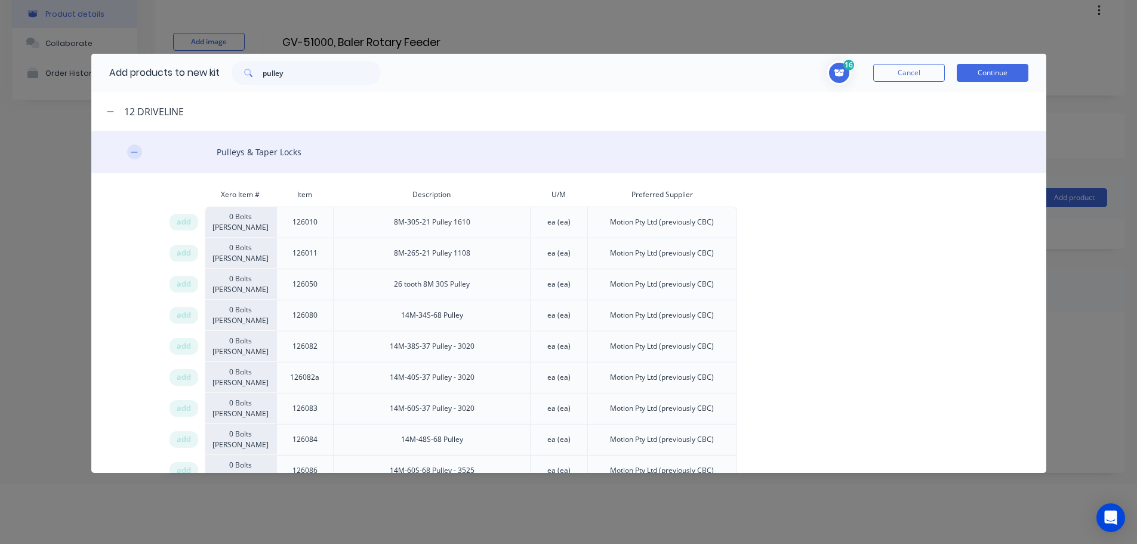
click at [131, 151] on icon "button" at bounding box center [134, 152] width 7 height 8
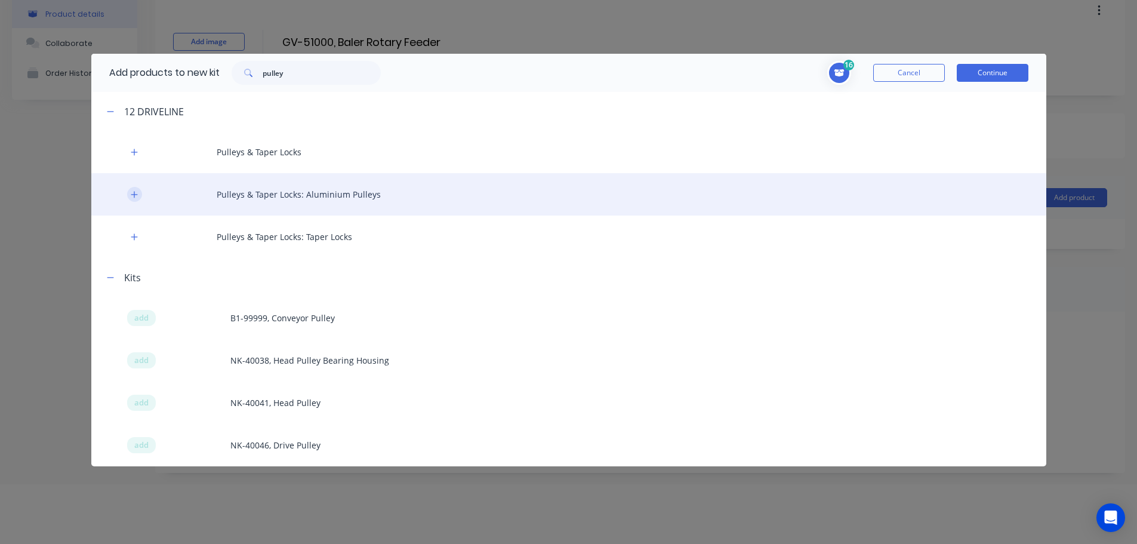
click at [134, 193] on icon "button" at bounding box center [134, 194] width 7 height 7
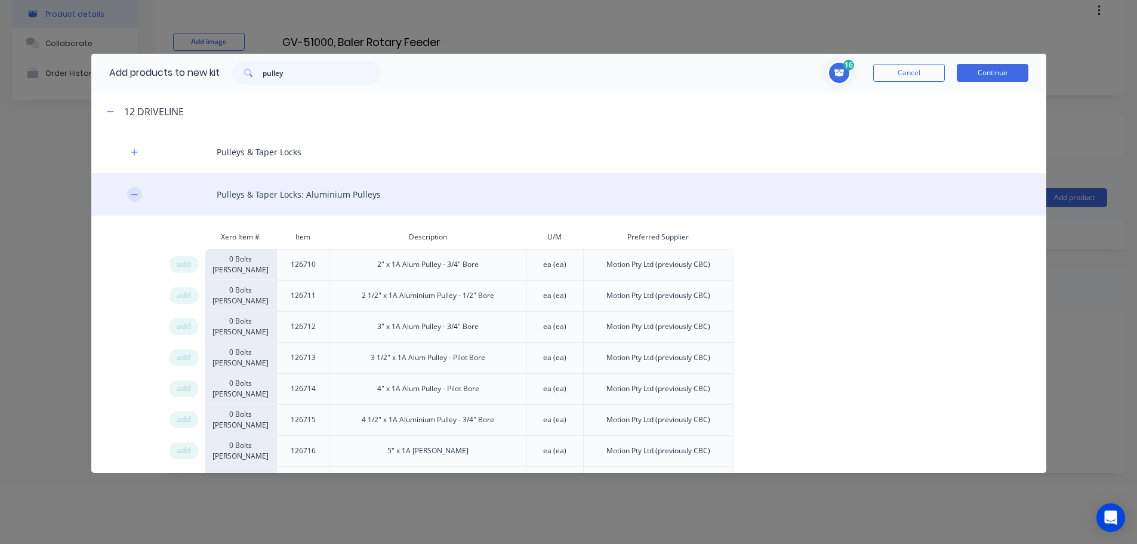
click at [133, 193] on icon "button" at bounding box center [134, 194] width 7 height 8
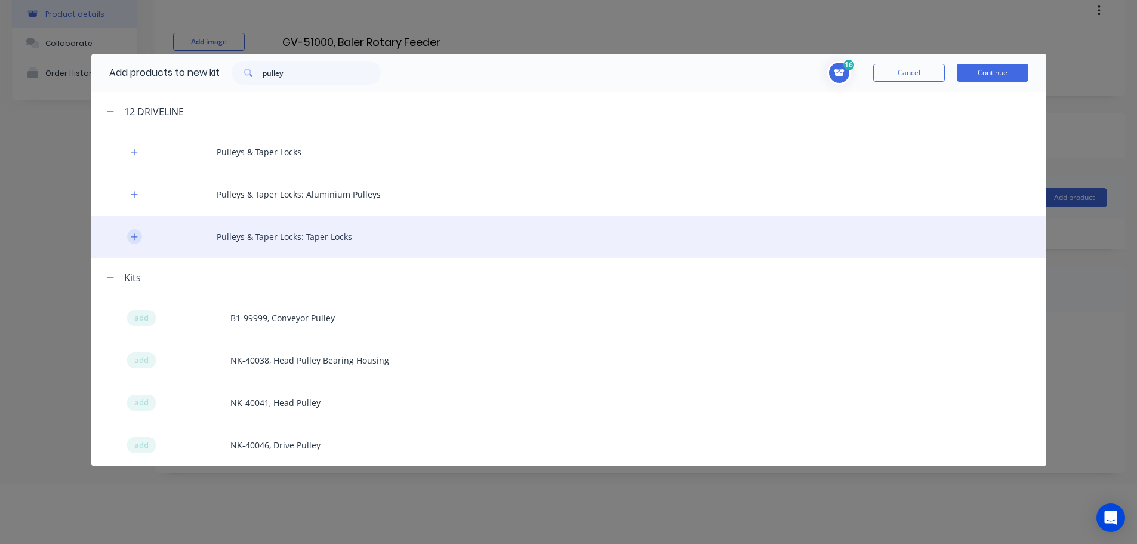
click at [131, 236] on icon "button" at bounding box center [134, 237] width 7 height 8
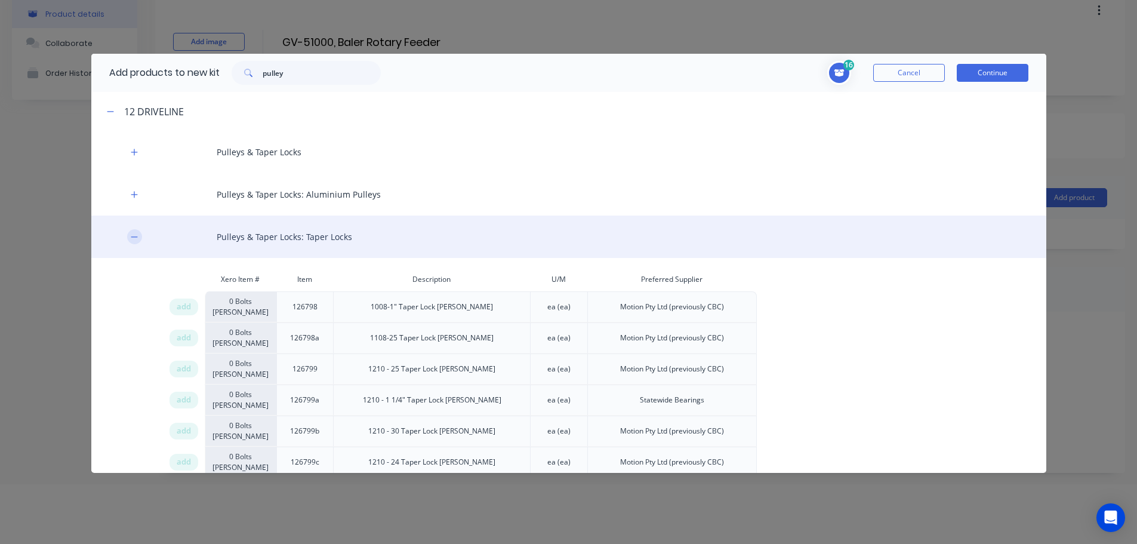
scroll to position [1328, 0]
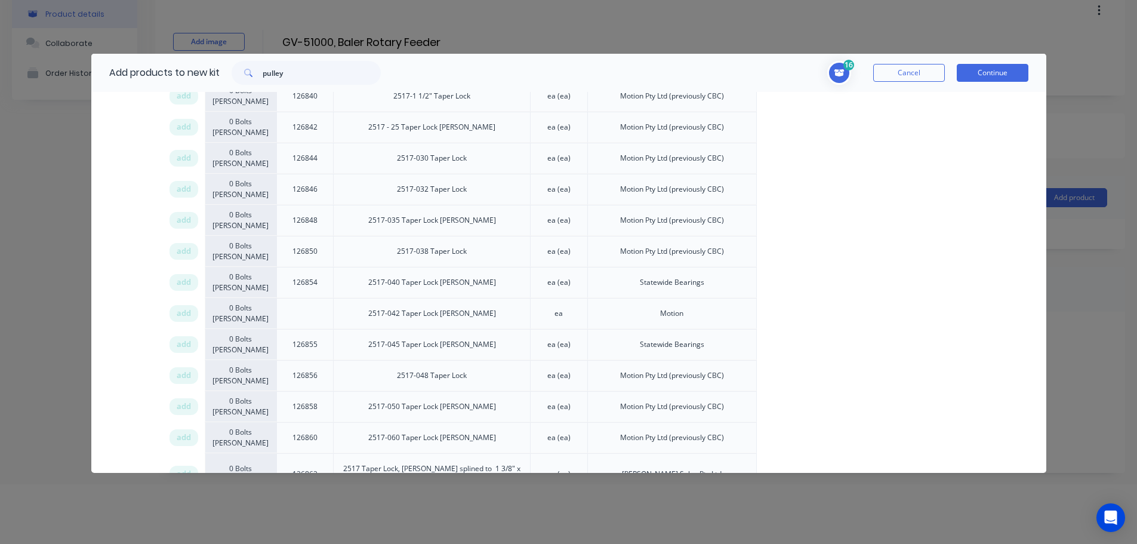
drag, startPoint x: 182, startPoint y: 281, endPoint x: 1145, endPoint y: 331, distance: 964.0
click at [183, 281] on span "add" at bounding box center [184, 282] width 14 height 12
drag, startPoint x: 289, startPoint y: 74, endPoint x: 202, endPoint y: 66, distance: 87.5
click at [212, 69] on div "Add products to new kit pulley" at bounding box center [241, 73] width 301 height 38
type input "chain"
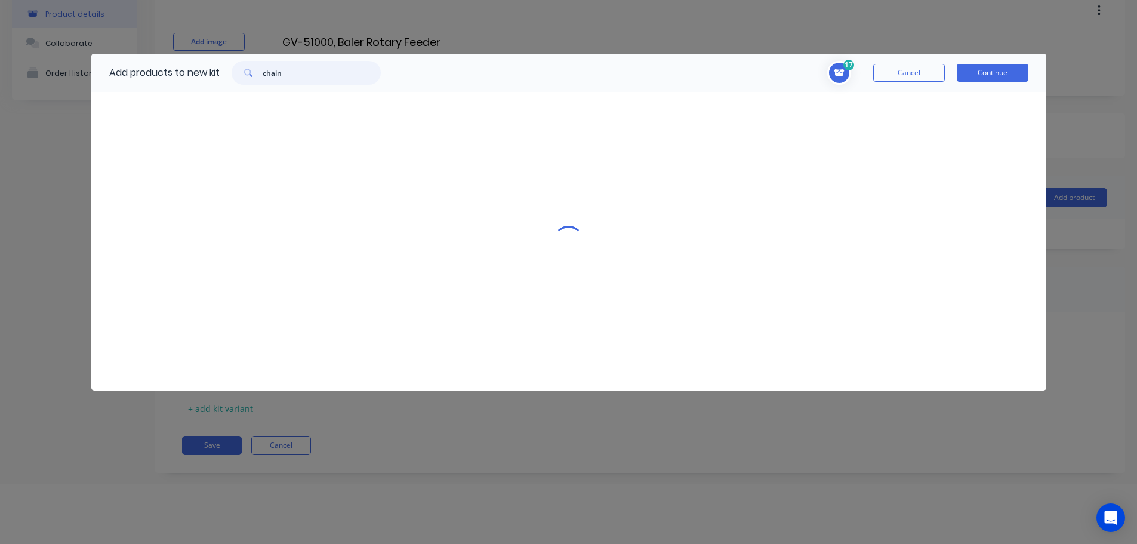
scroll to position [0, 0]
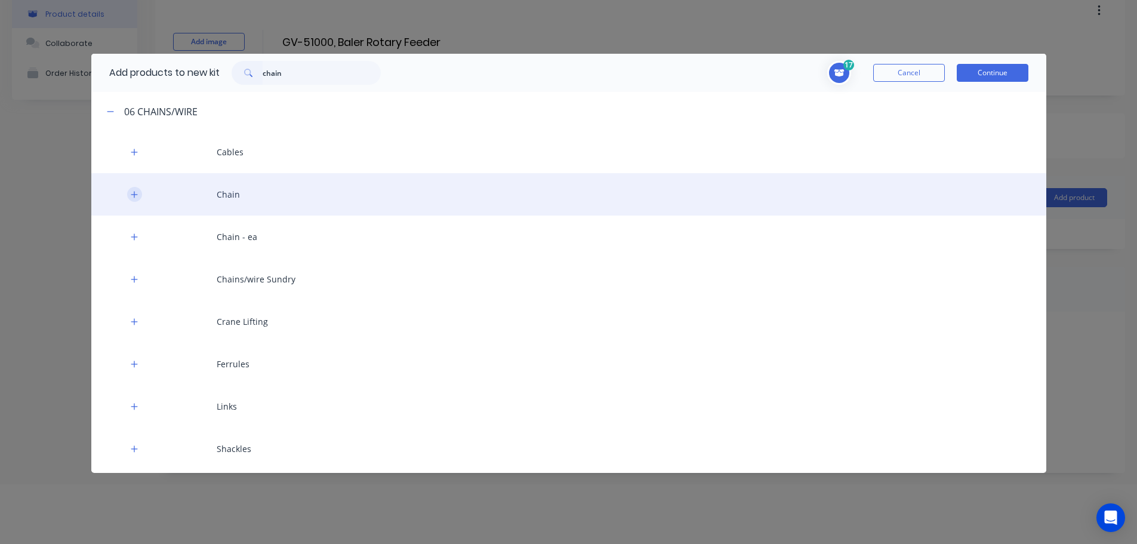
click at [132, 198] on icon "button" at bounding box center [134, 194] width 7 height 8
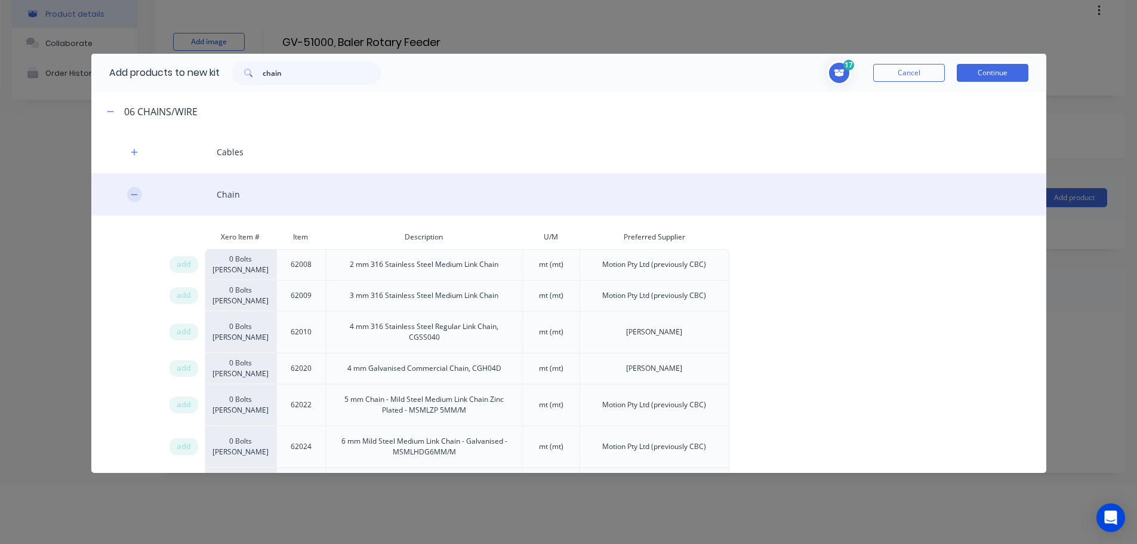
click at [134, 198] on icon "button" at bounding box center [134, 194] width 7 height 8
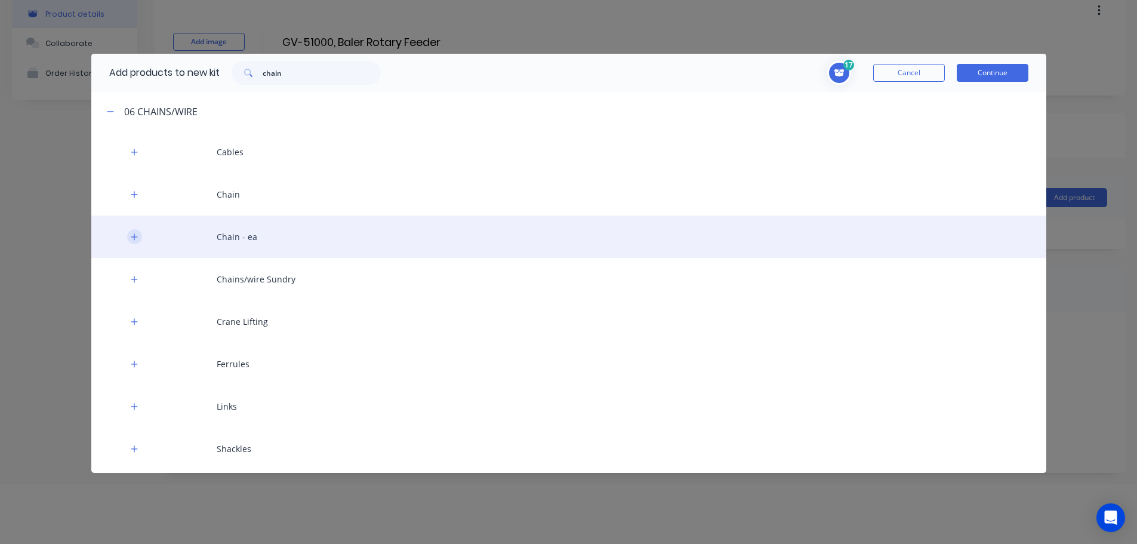
click at [131, 236] on icon "button" at bounding box center [134, 237] width 7 height 8
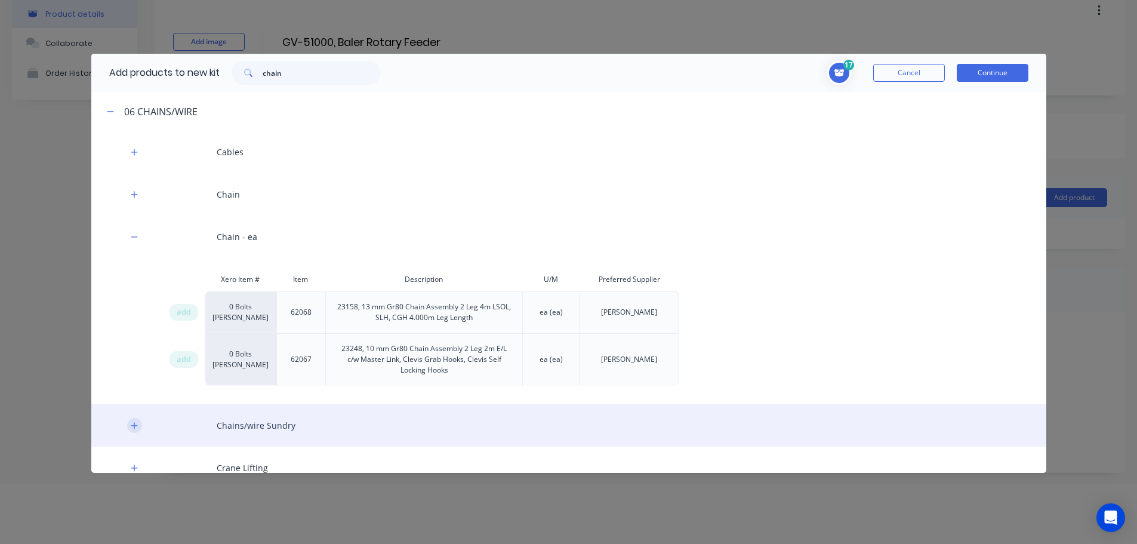
click at [132, 424] on icon "button" at bounding box center [134, 425] width 7 height 8
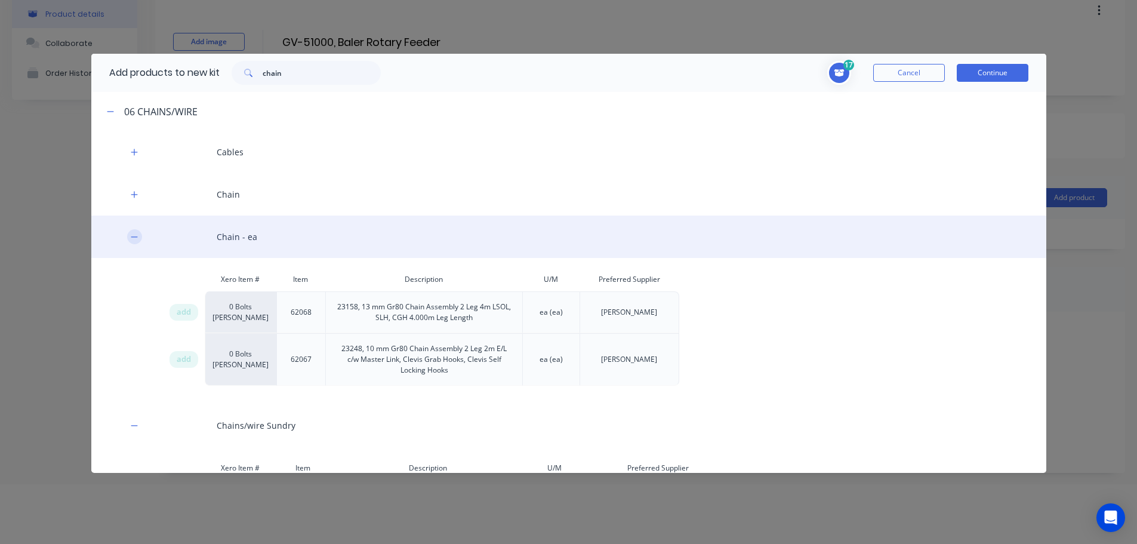
click at [132, 236] on icon "button" at bounding box center [134, 236] width 7 height 1
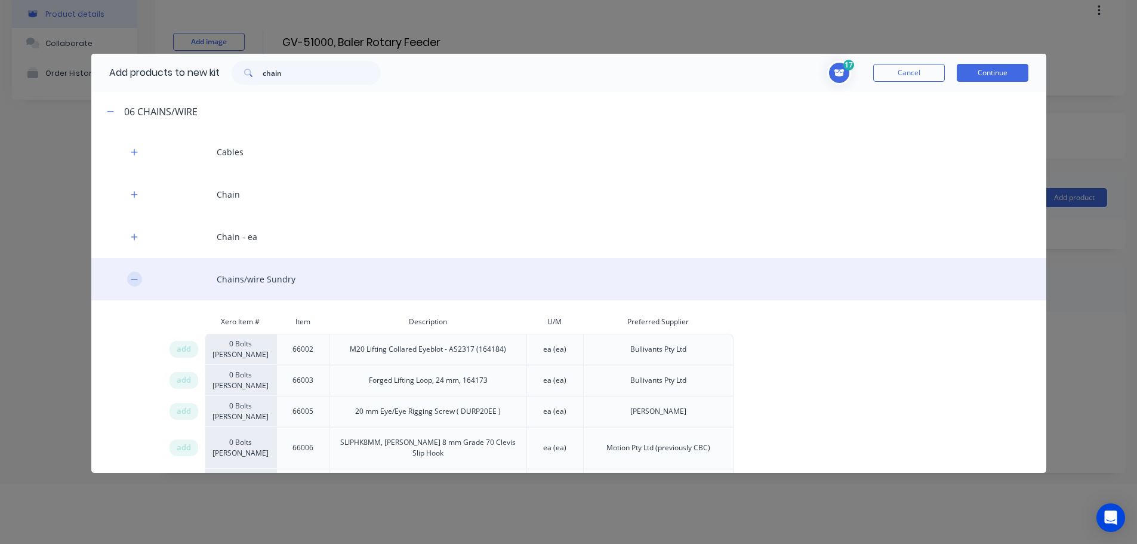
click at [134, 278] on icon "button" at bounding box center [134, 279] width 7 height 8
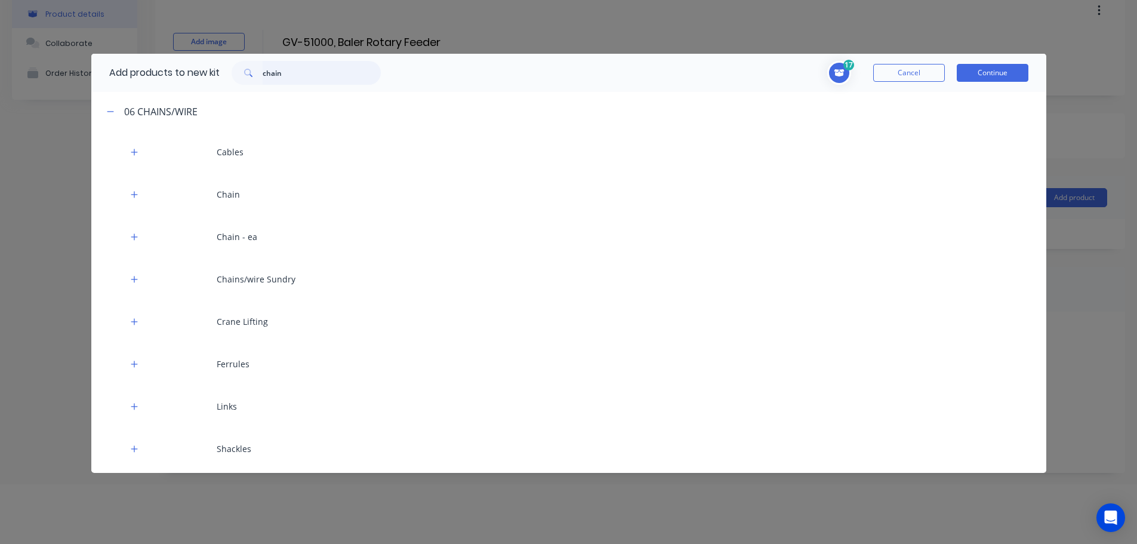
click at [291, 71] on input "chain" at bounding box center [322, 73] width 118 height 24
type input "chains"
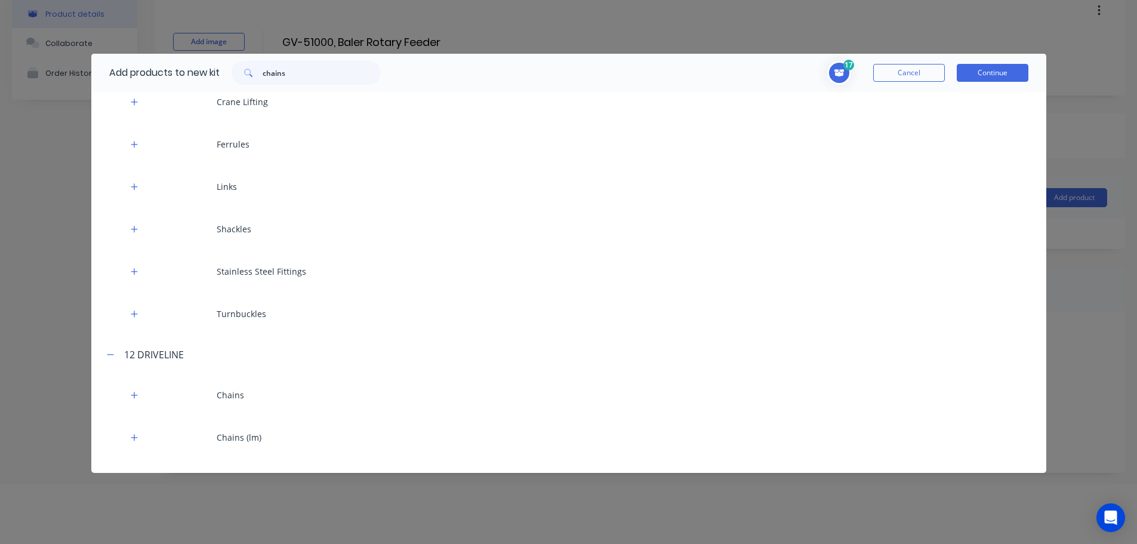
scroll to position [248, 0]
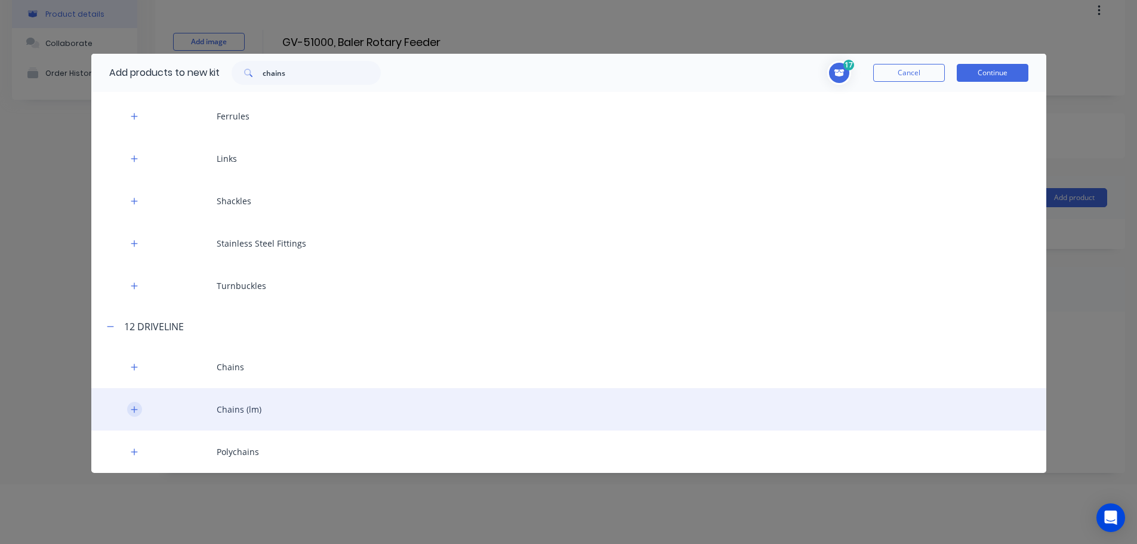
click at [134, 406] on icon "button" at bounding box center [134, 409] width 7 height 8
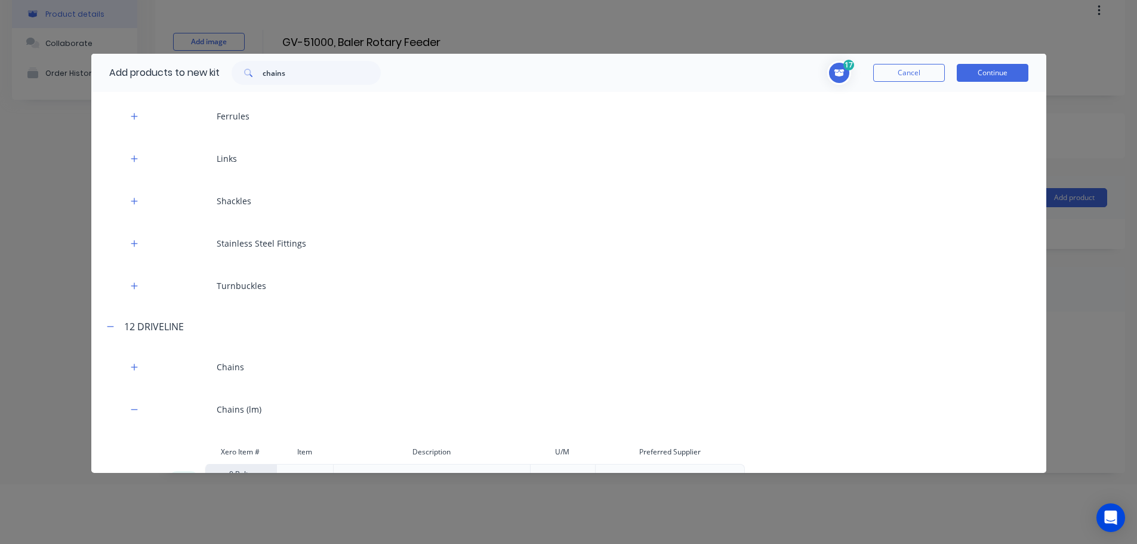
scroll to position [755, 0]
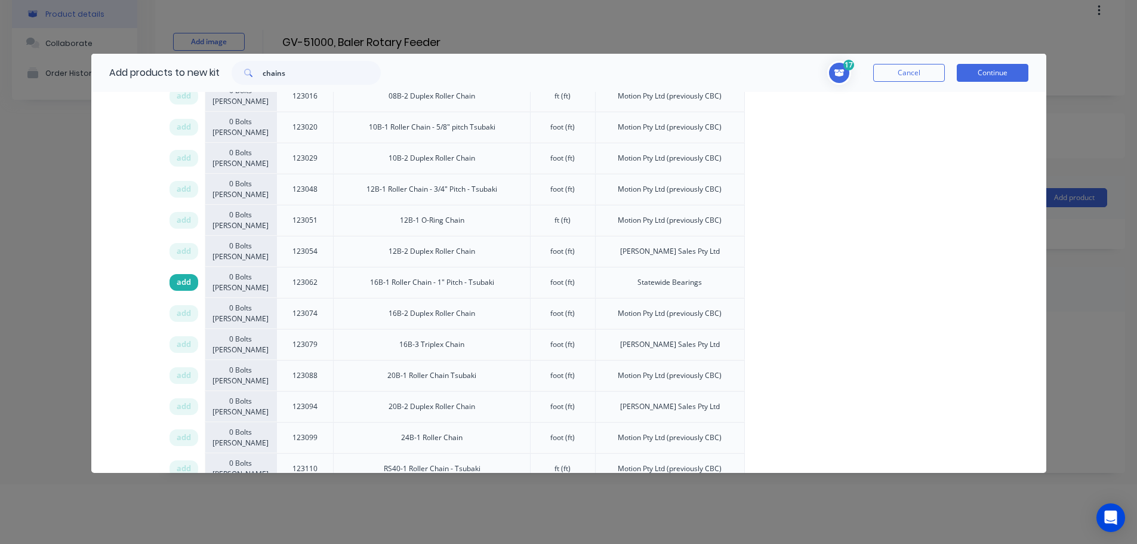
click at [177, 281] on span "add" at bounding box center [184, 282] width 14 height 12
drag, startPoint x: 291, startPoint y: 70, endPoint x: 224, endPoint y: 70, distance: 67.4
click at [226, 70] on div "chains" at bounding box center [306, 73] width 173 height 24
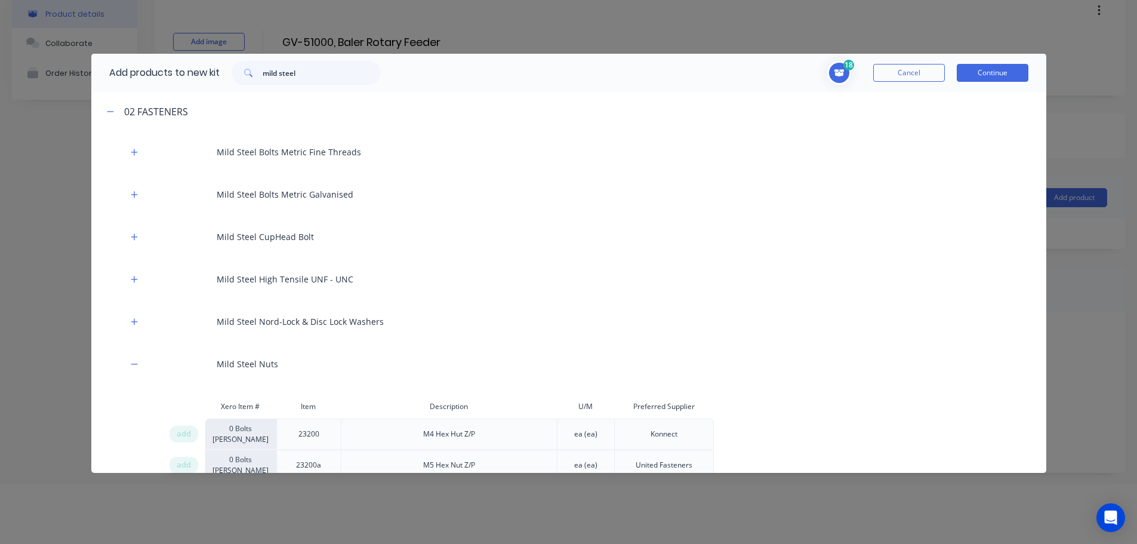
scroll to position [1952, 0]
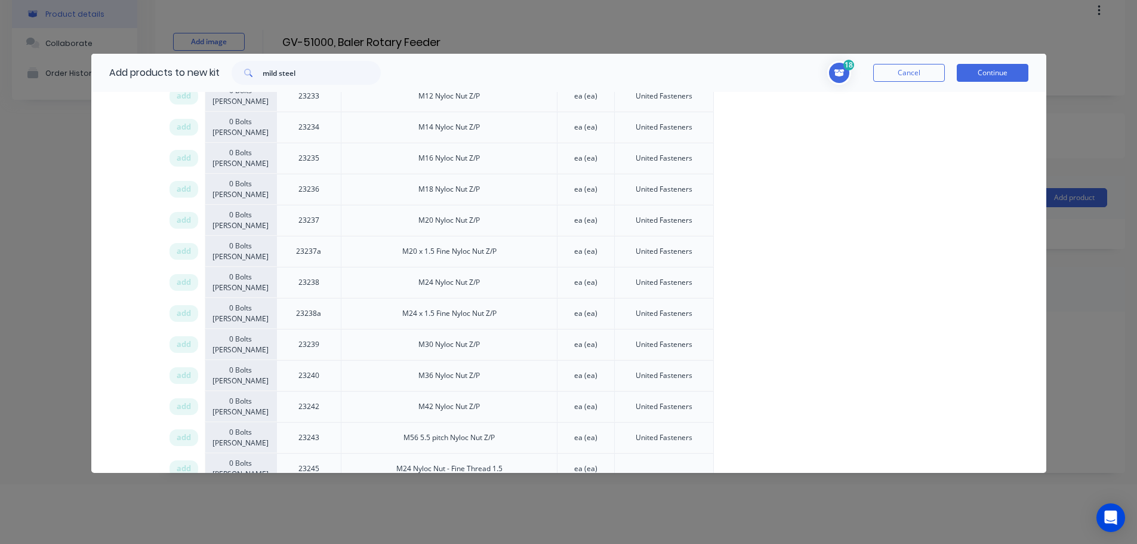
drag, startPoint x: 183, startPoint y: 285, endPoint x: 1118, endPoint y: 291, distance: 935.9
click at [183, 285] on span "add" at bounding box center [184, 282] width 14 height 12
drag, startPoint x: 313, startPoint y: 71, endPoint x: 173, endPoint y: 73, distance: 139.7
click at [173, 73] on div "Add products to new kit mild steel" at bounding box center [241, 73] width 301 height 38
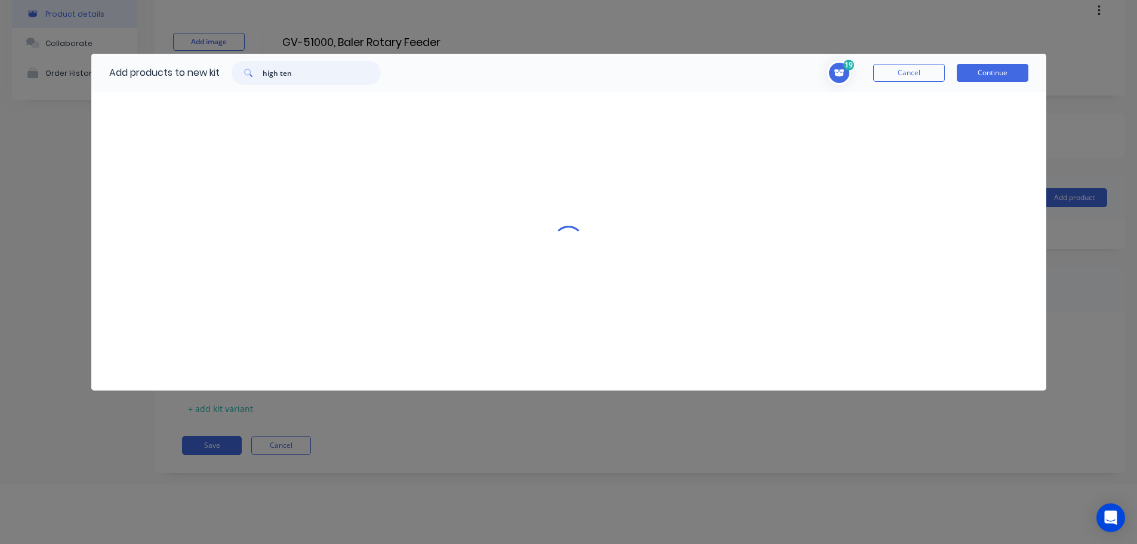
scroll to position [0, 0]
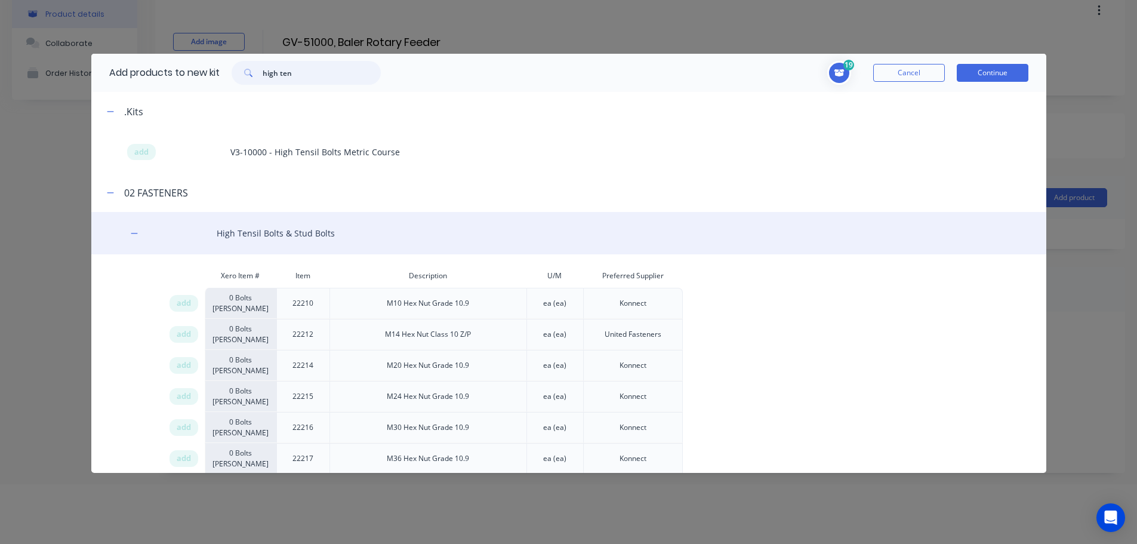
type input "high ten"
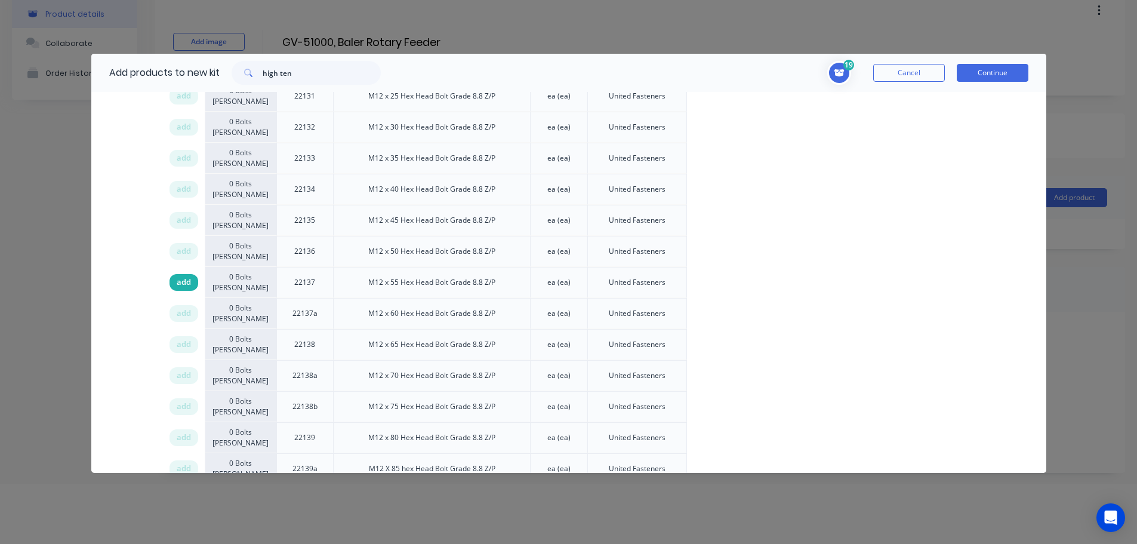
click at [177, 282] on span "add" at bounding box center [184, 282] width 14 height 12
drag, startPoint x: 188, startPoint y: 282, endPoint x: 1115, endPoint y: 289, distance: 927.5
click at [191, 282] on div "add" at bounding box center [184, 282] width 29 height 17
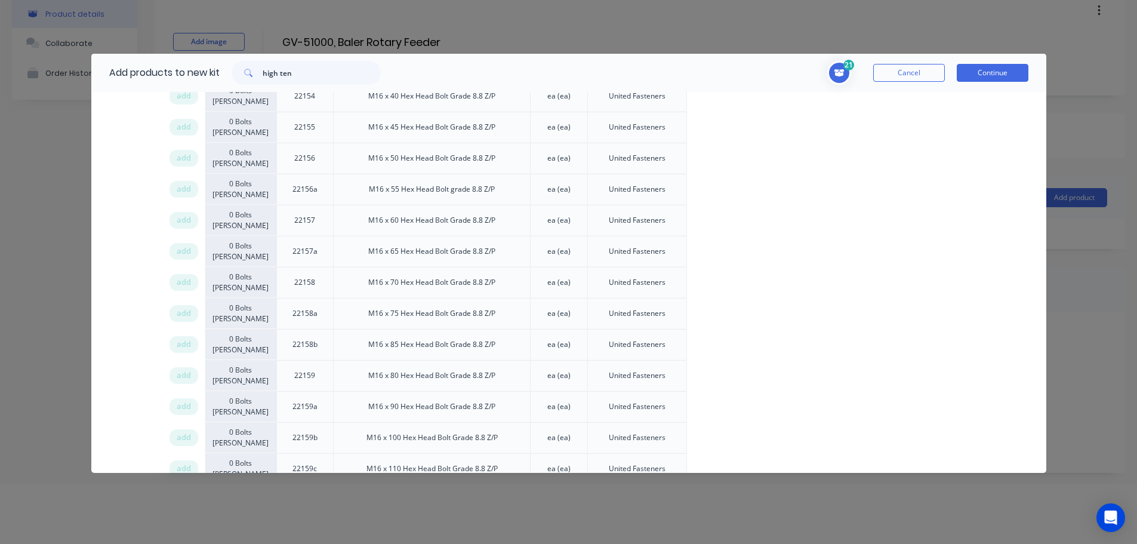
click at [128, 290] on div "Xero Item # Item Description U/M Preferred Supplier add 0 Bolts Metric Galvanis…" at bounding box center [568, 218] width 955 height 6779
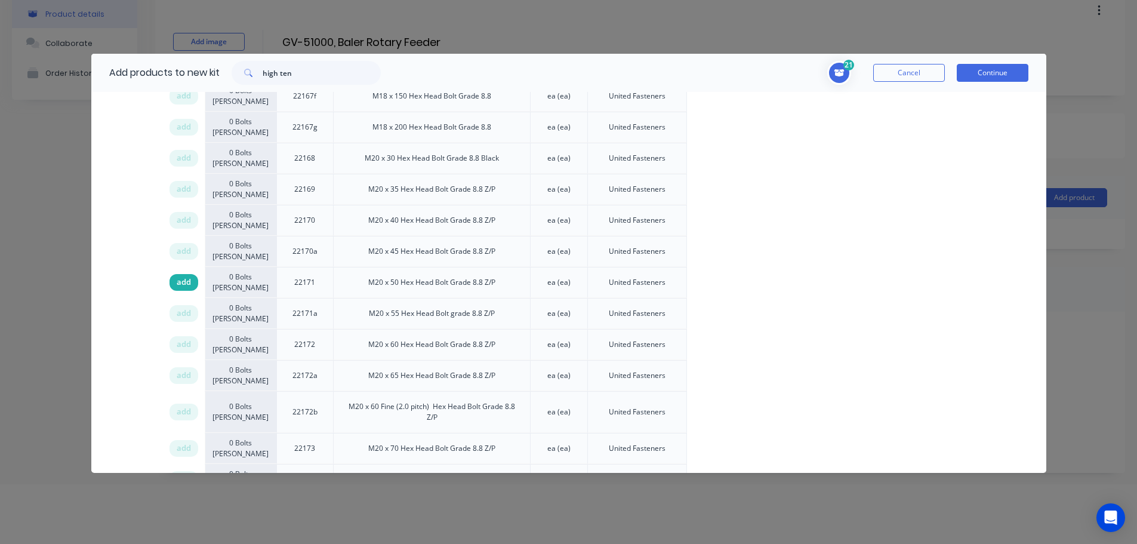
click at [181, 283] on span "add" at bounding box center [184, 282] width 14 height 12
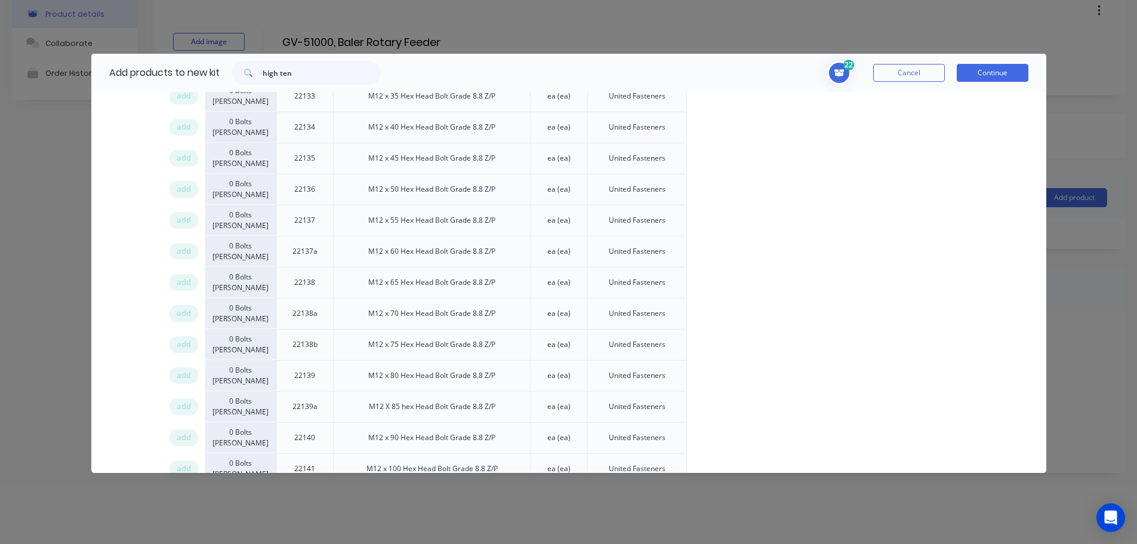
drag, startPoint x: 183, startPoint y: 280, endPoint x: 1132, endPoint y: 251, distance: 950.0
click at [182, 281] on span "add" at bounding box center [184, 282] width 14 height 12
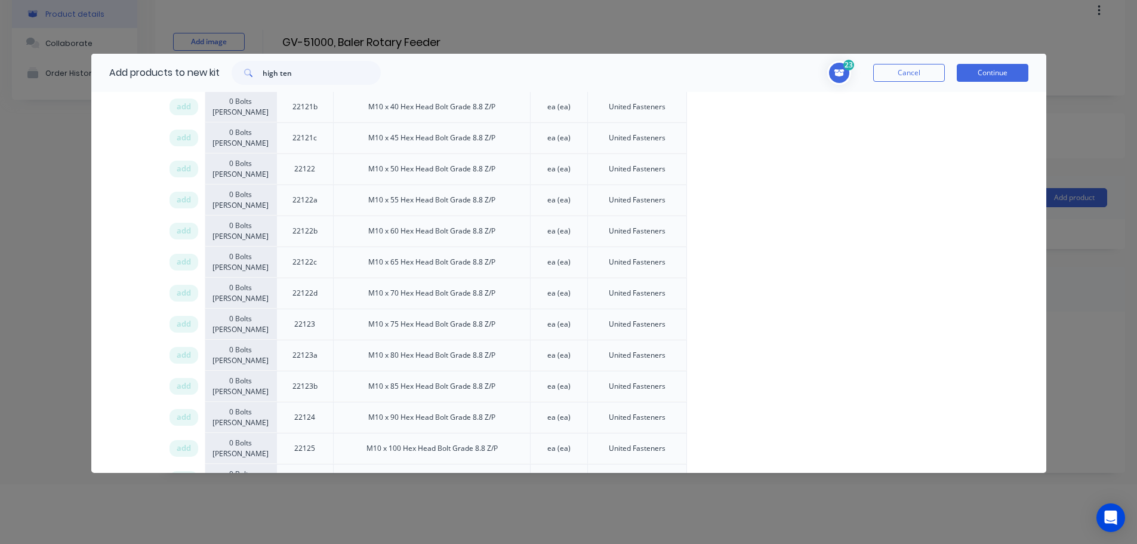
scroll to position [3031, 0]
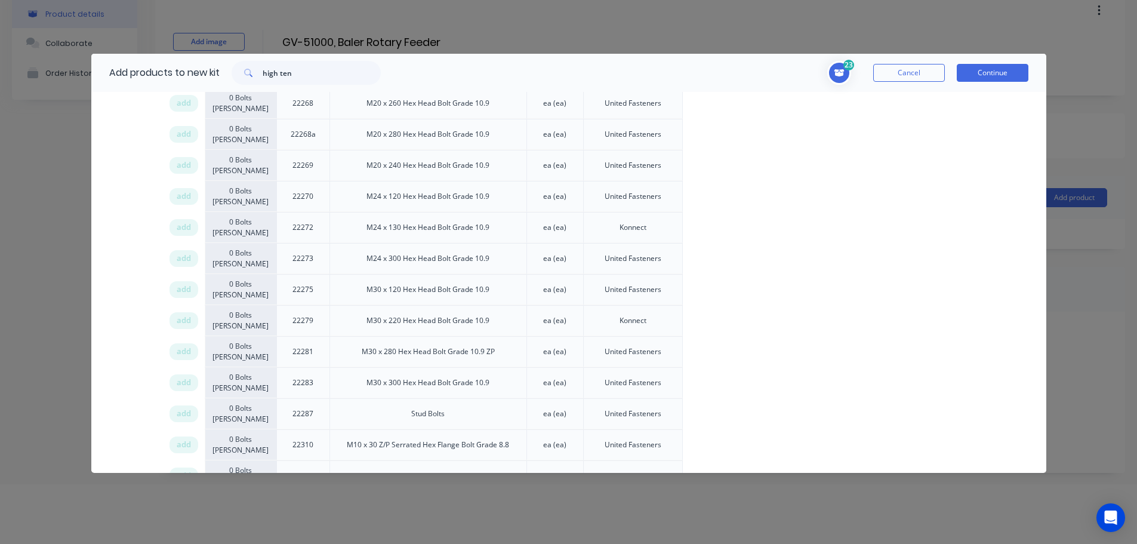
scroll to position [0, 0]
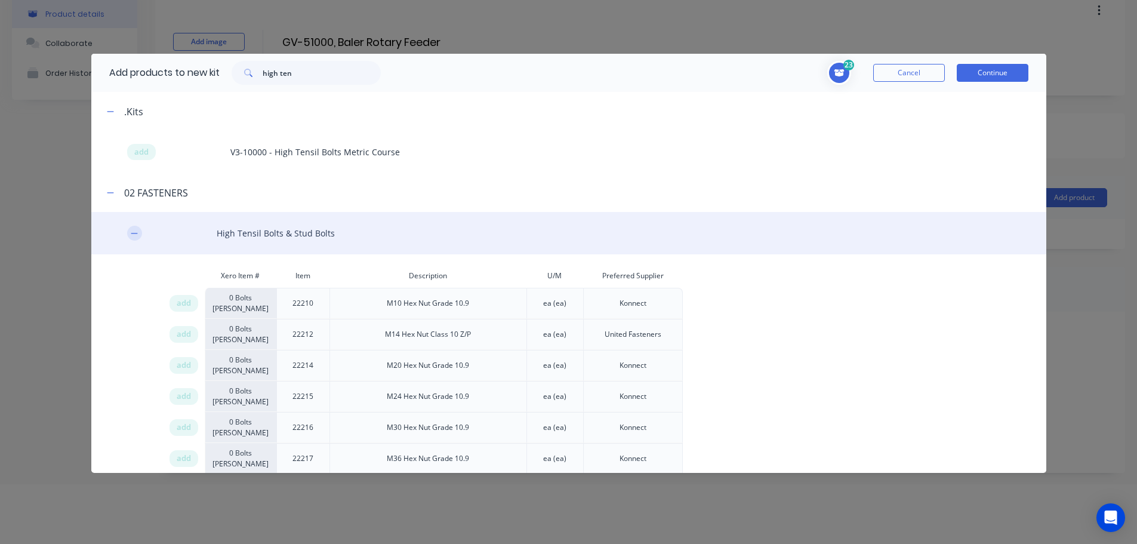
click at [131, 233] on icon "button" at bounding box center [134, 233] width 7 height 8
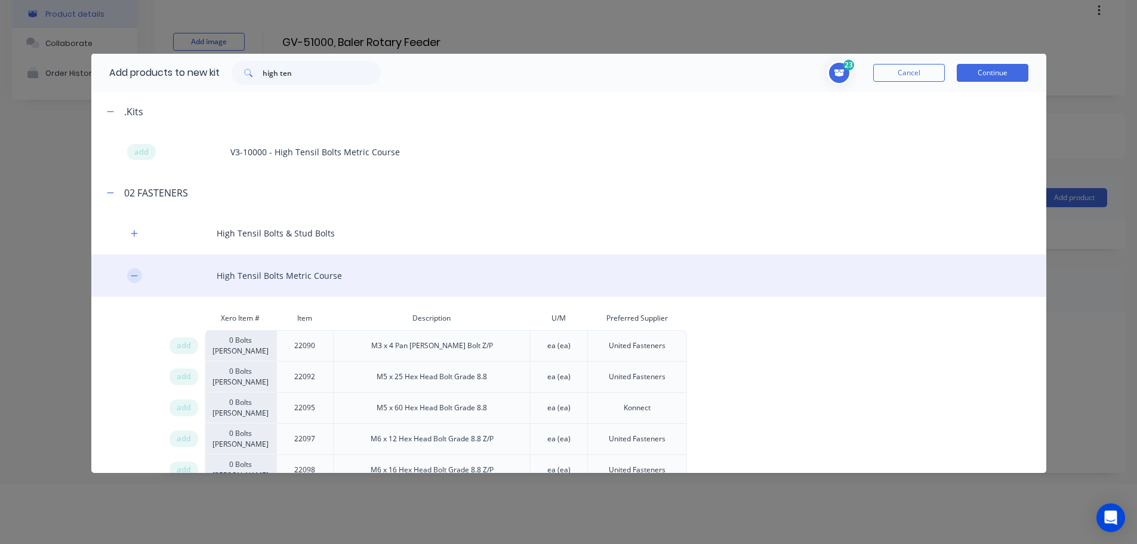
click at [131, 277] on icon "button" at bounding box center [134, 276] width 7 height 8
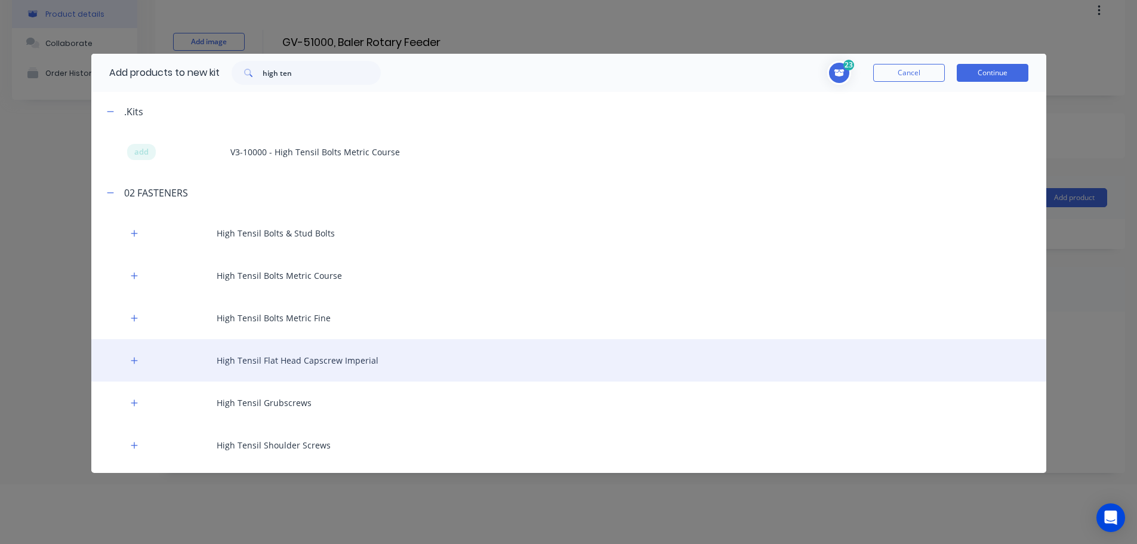
scroll to position [163, 0]
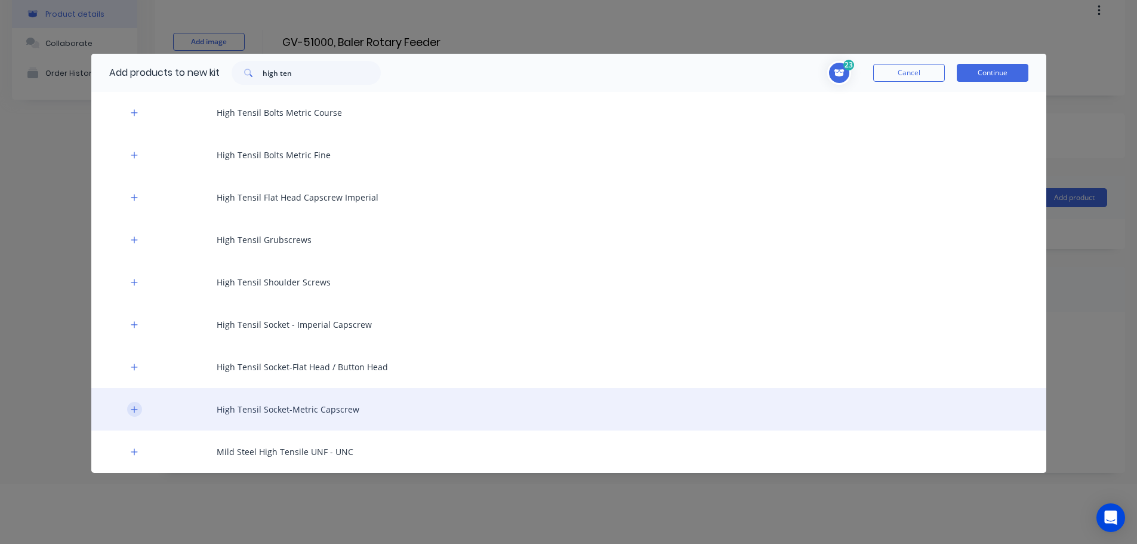
click at [135, 410] on icon "button" at bounding box center [134, 409] width 7 height 8
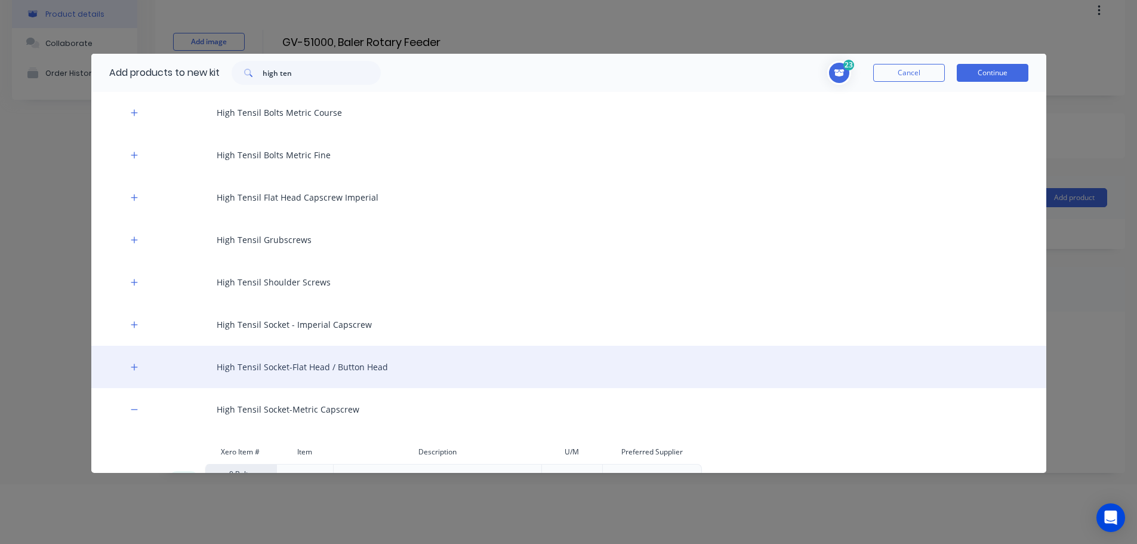
scroll to position [2098, 0]
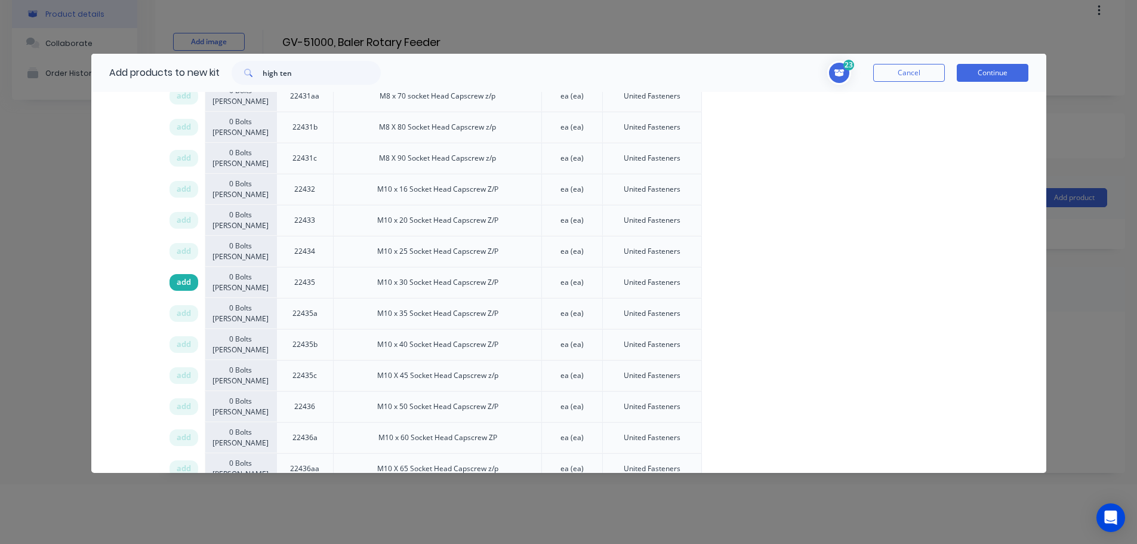
click at [177, 281] on span "add" at bounding box center [184, 282] width 14 height 12
drag, startPoint x: 275, startPoint y: 72, endPoint x: 150, endPoint y: 70, distance: 124.2
click at [157, 70] on div "Add products to new kit high ten" at bounding box center [241, 73] width 301 height 38
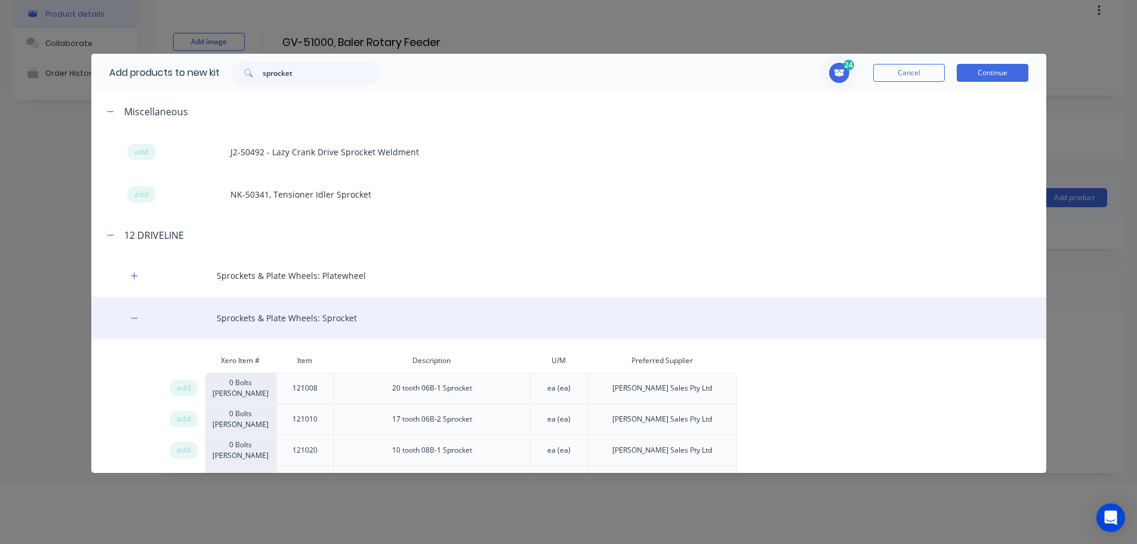
scroll to position [2745, 0]
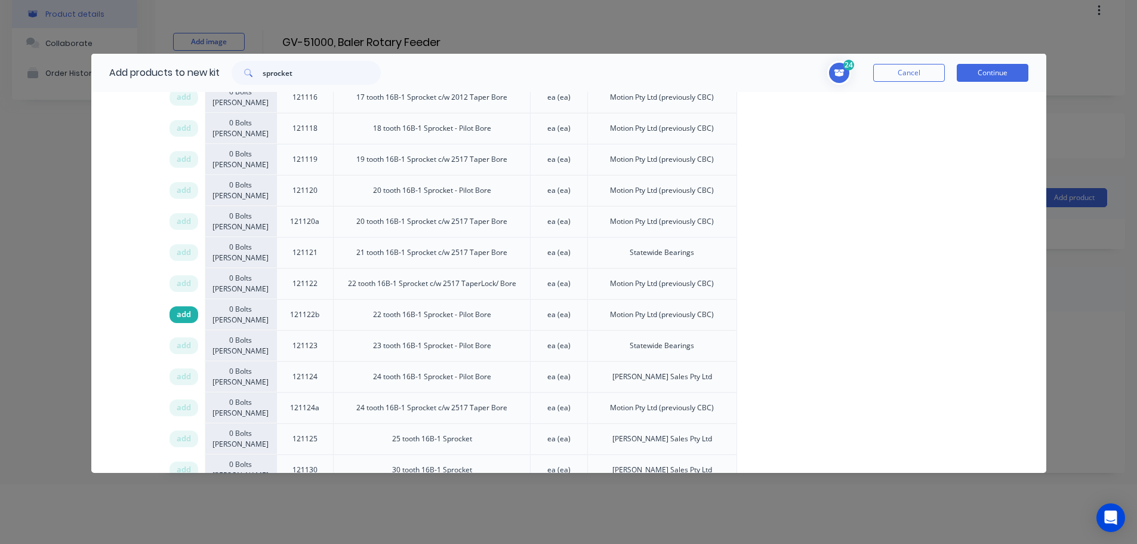
click at [183, 309] on span "add" at bounding box center [184, 315] width 14 height 12
click at [275, 70] on input "sprocket" at bounding box center [322, 73] width 118 height 24
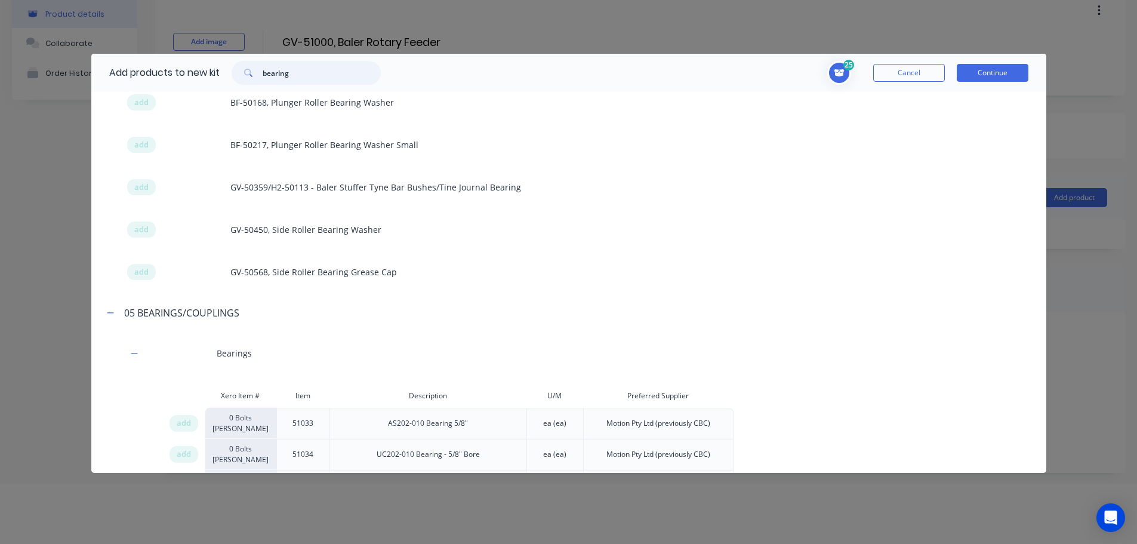
scroll to position [537, 0]
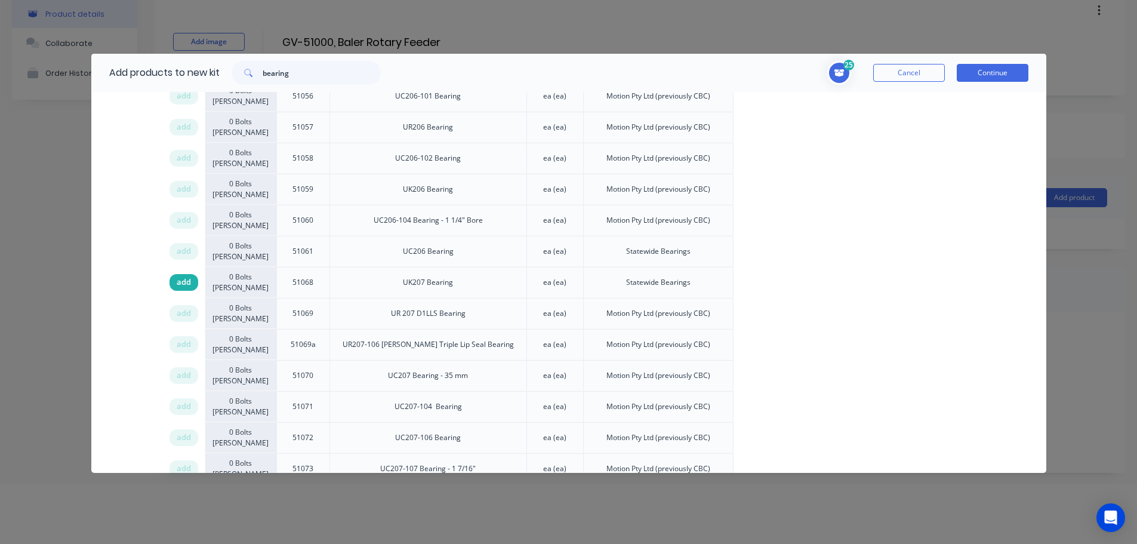
click at [181, 283] on span "add" at bounding box center [184, 282] width 14 height 12
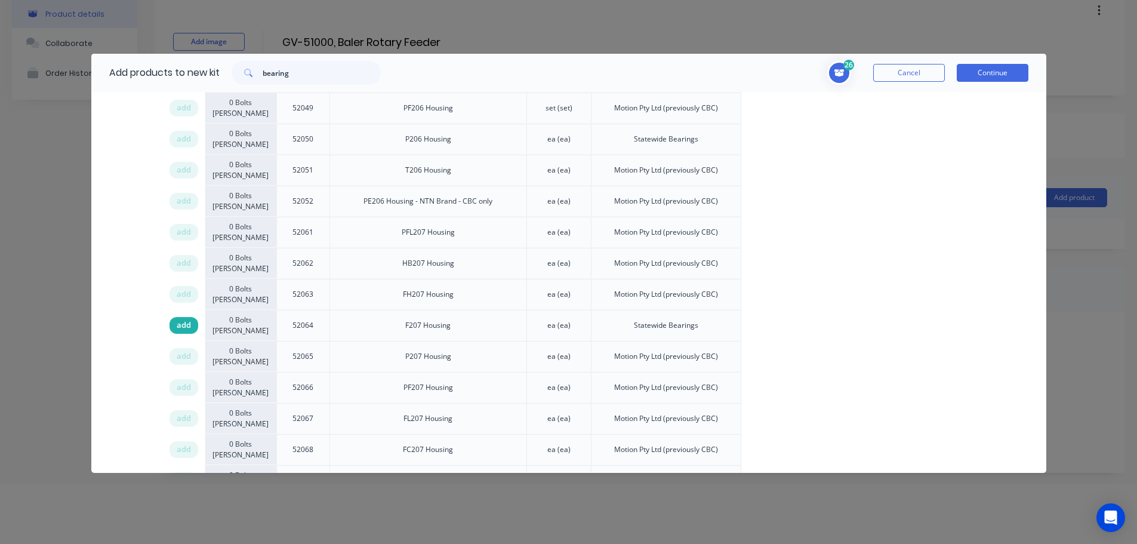
click at [181, 319] on span "add" at bounding box center [184, 325] width 14 height 12
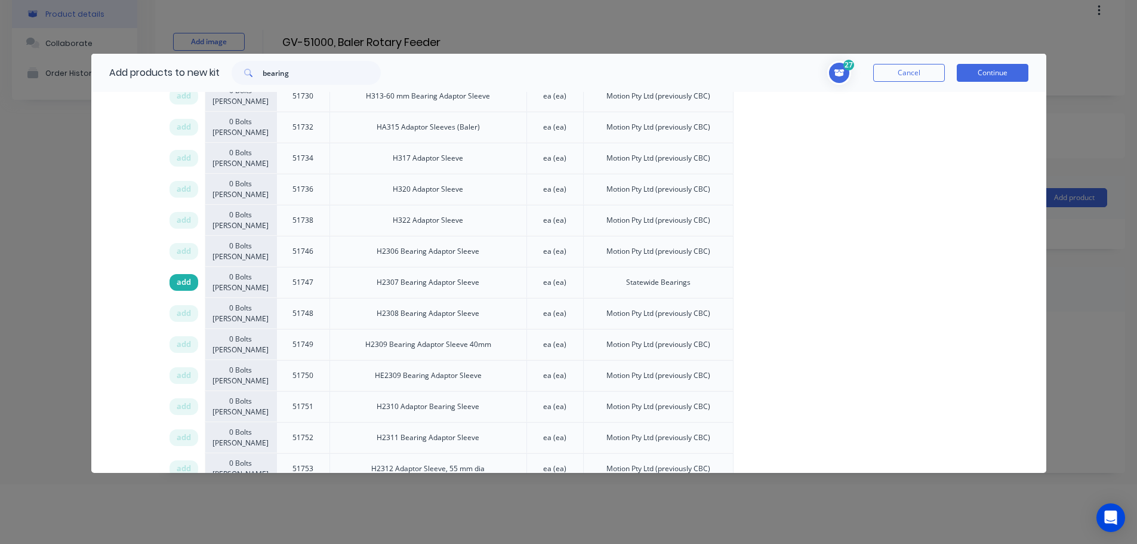
click at [180, 282] on span "add" at bounding box center [184, 282] width 14 height 12
click at [182, 283] on span "add" at bounding box center [184, 282] width 14 height 12
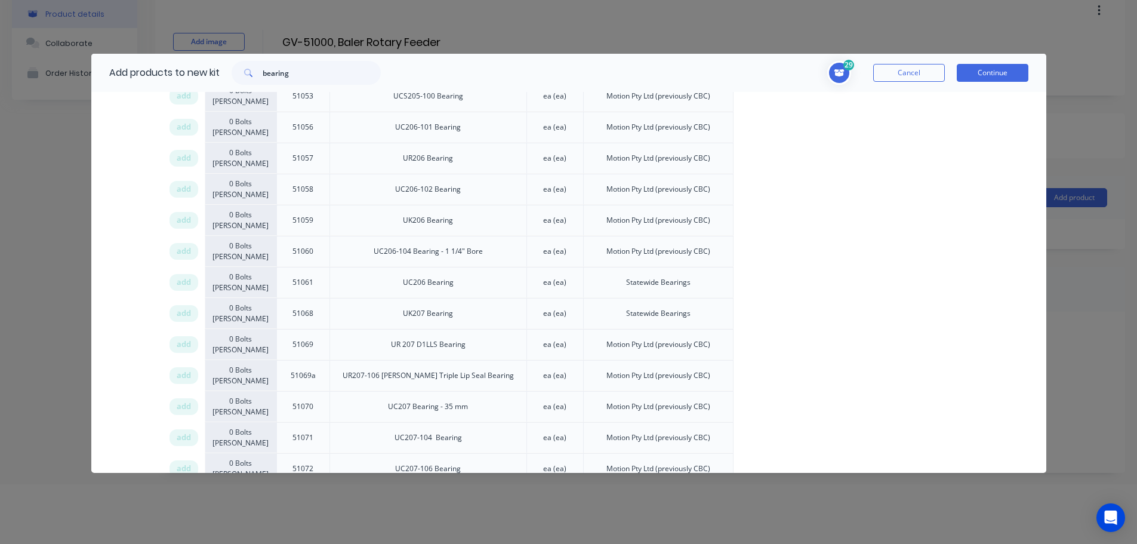
scroll to position [14122, 0]
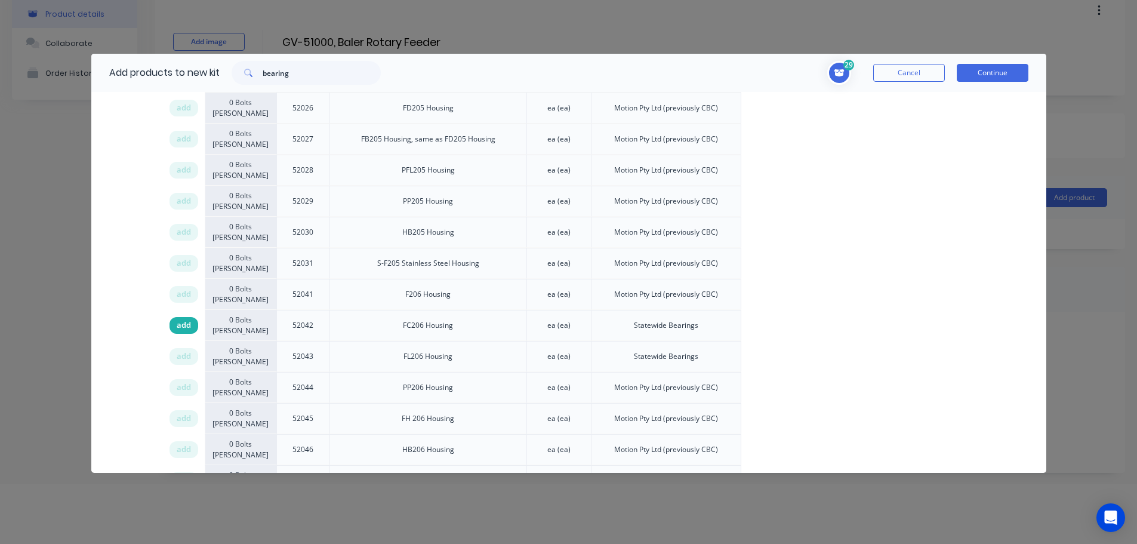
click at [180, 319] on span "add" at bounding box center [184, 325] width 14 height 12
drag, startPoint x: 307, startPoint y: 72, endPoint x: 215, endPoint y: 64, distance: 92.2
click at [217, 64] on div "Add products to new kit bearing" at bounding box center [241, 73] width 301 height 38
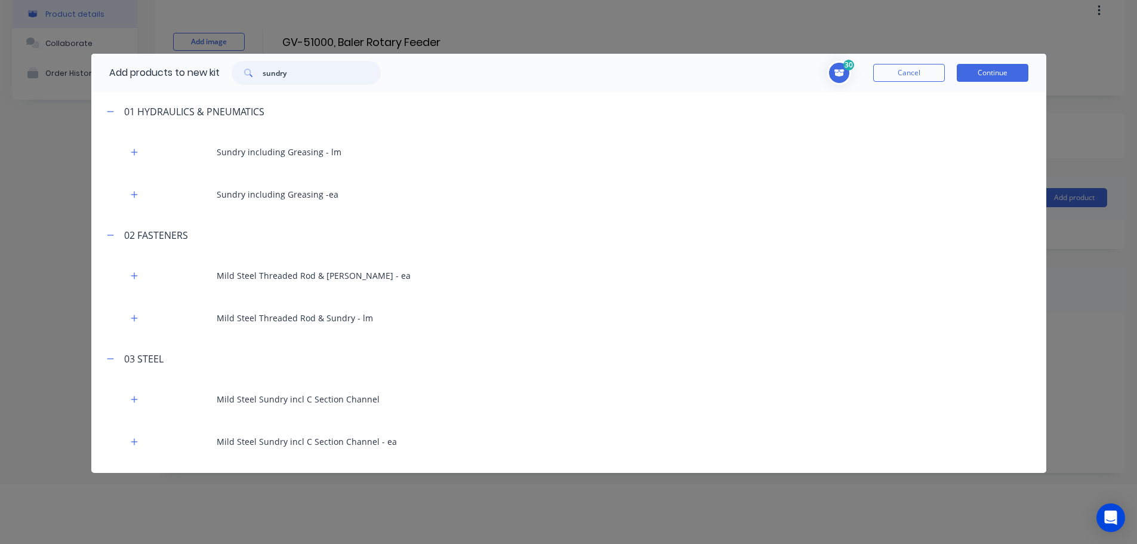
scroll to position [358, 0]
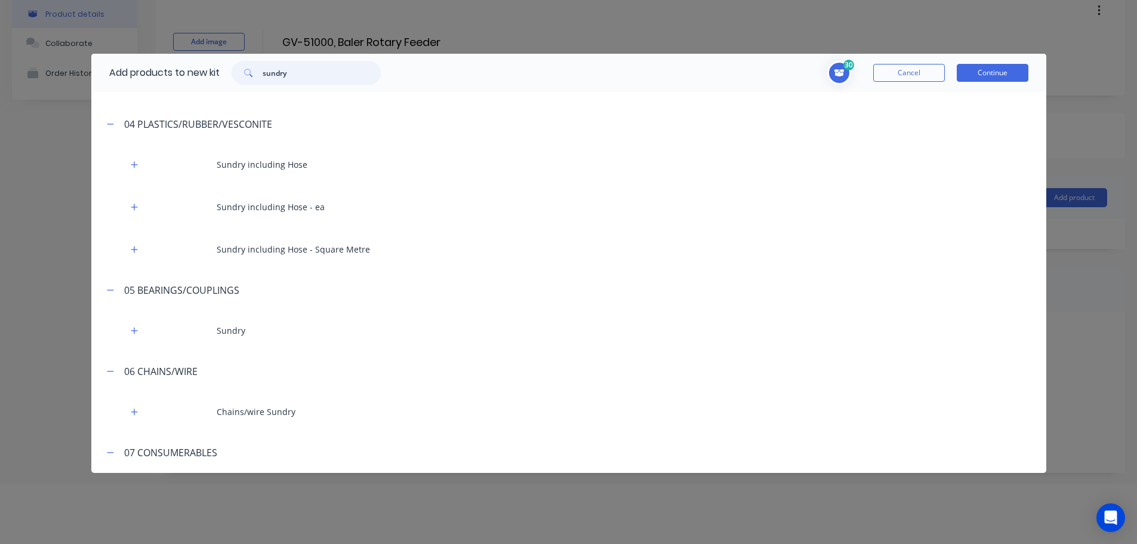
type input "sundry"
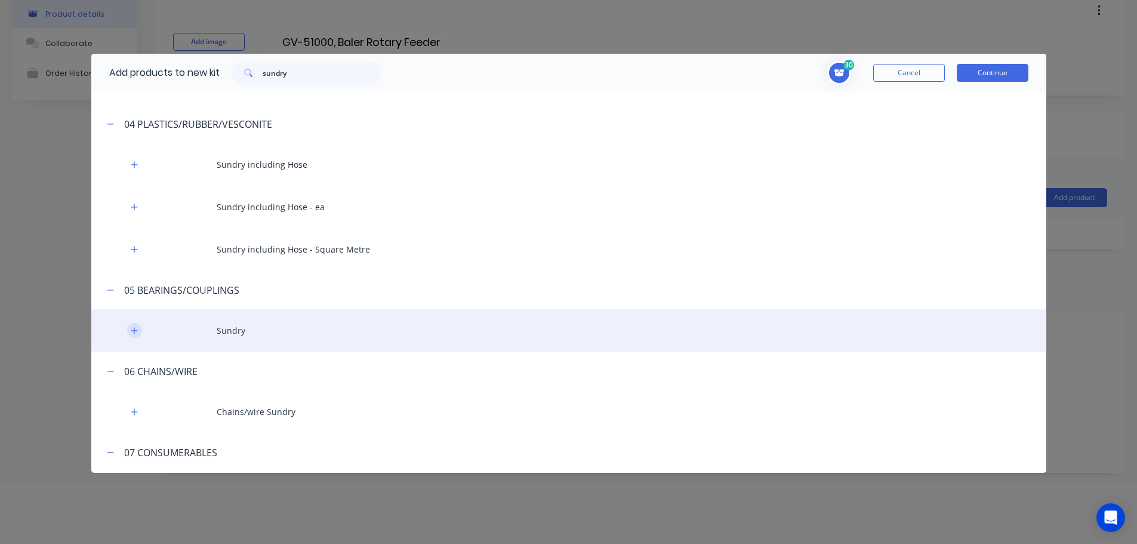
click at [133, 328] on icon "button" at bounding box center [134, 330] width 7 height 8
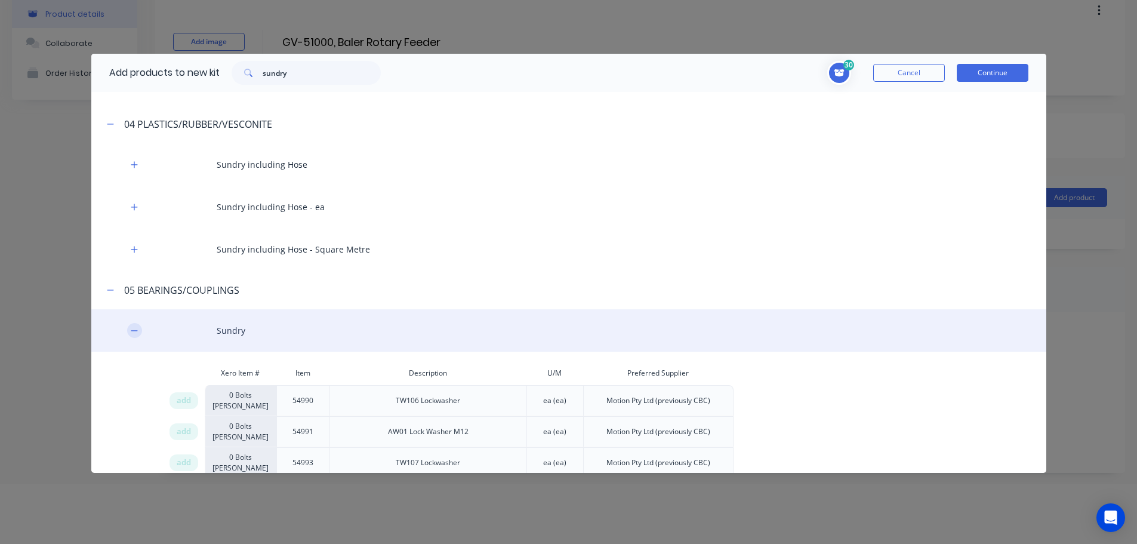
click at [135, 332] on icon "button" at bounding box center [134, 330] width 7 height 8
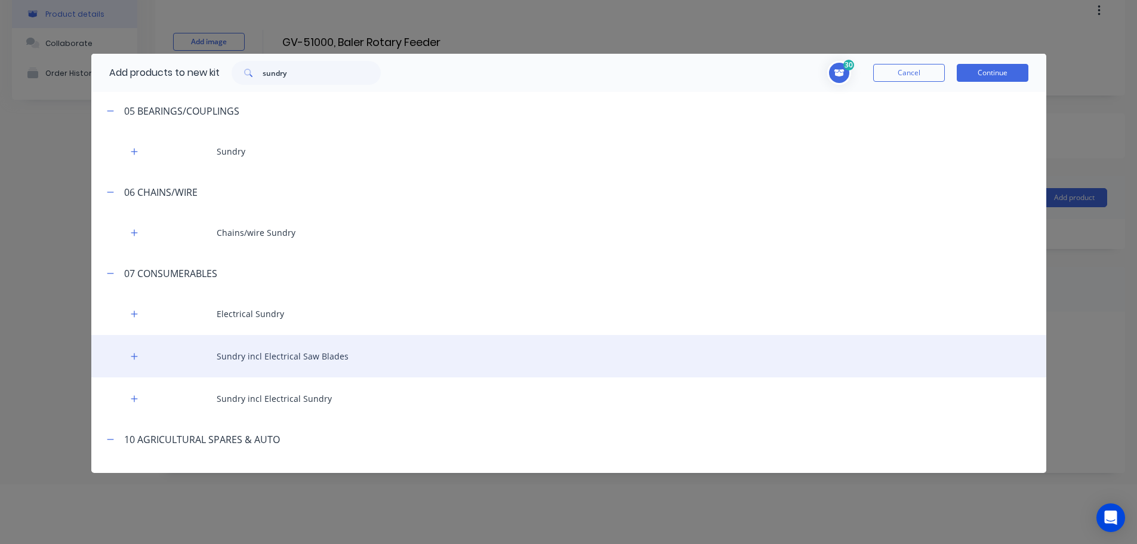
scroll to position [895, 0]
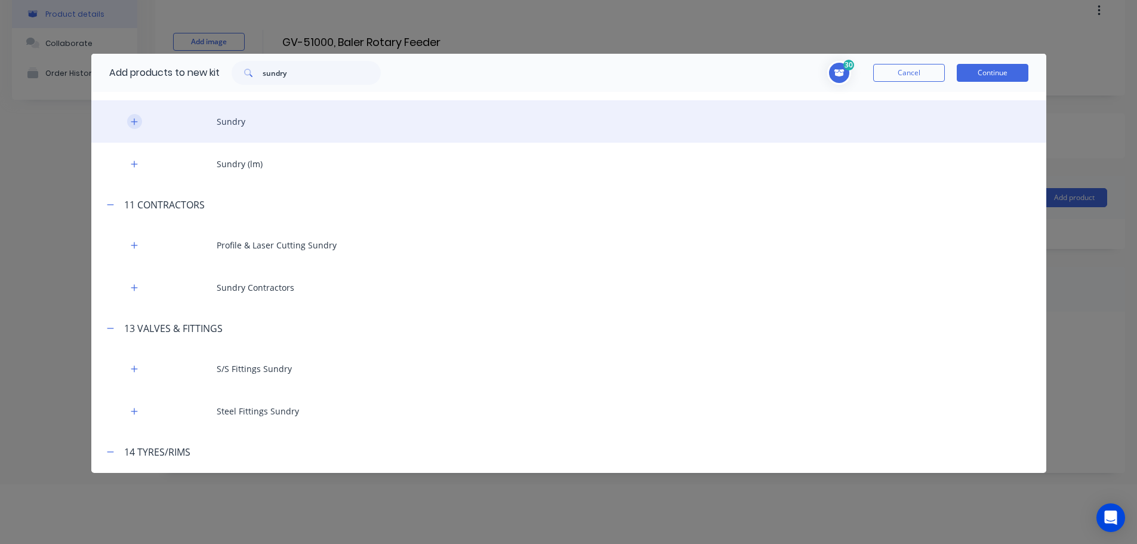
click at [132, 119] on icon "button" at bounding box center [134, 122] width 7 height 8
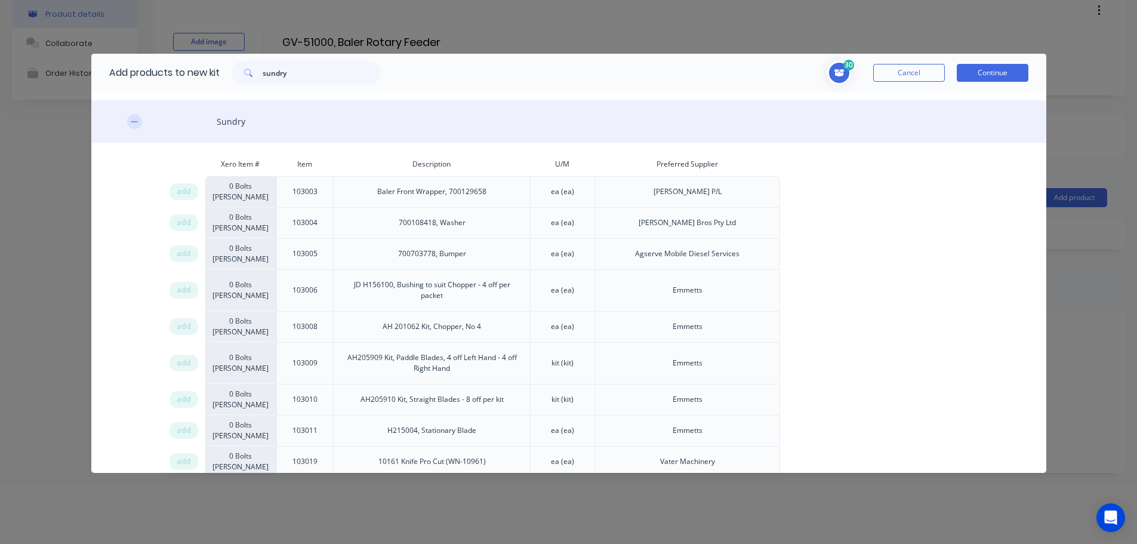
scroll to position [1240, 0]
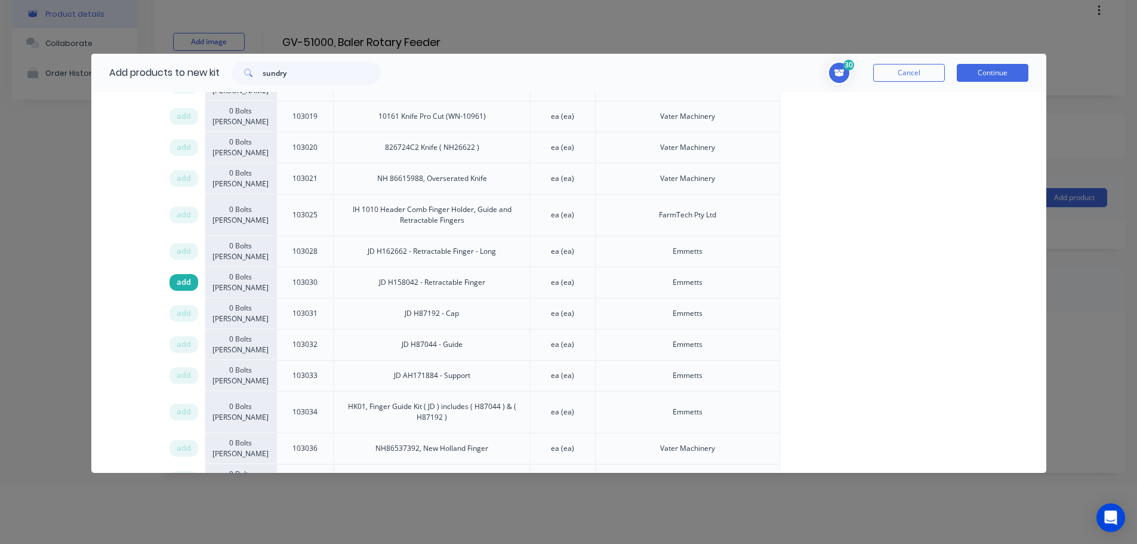
click at [187, 283] on span "add" at bounding box center [184, 282] width 14 height 12
drag, startPoint x: 184, startPoint y: 378, endPoint x: 1114, endPoint y: 380, distance: 929.9
click at [187, 378] on span "add" at bounding box center [184, 375] width 14 height 12
click at [274, 70] on input "sundry" at bounding box center [322, 73] width 118 height 24
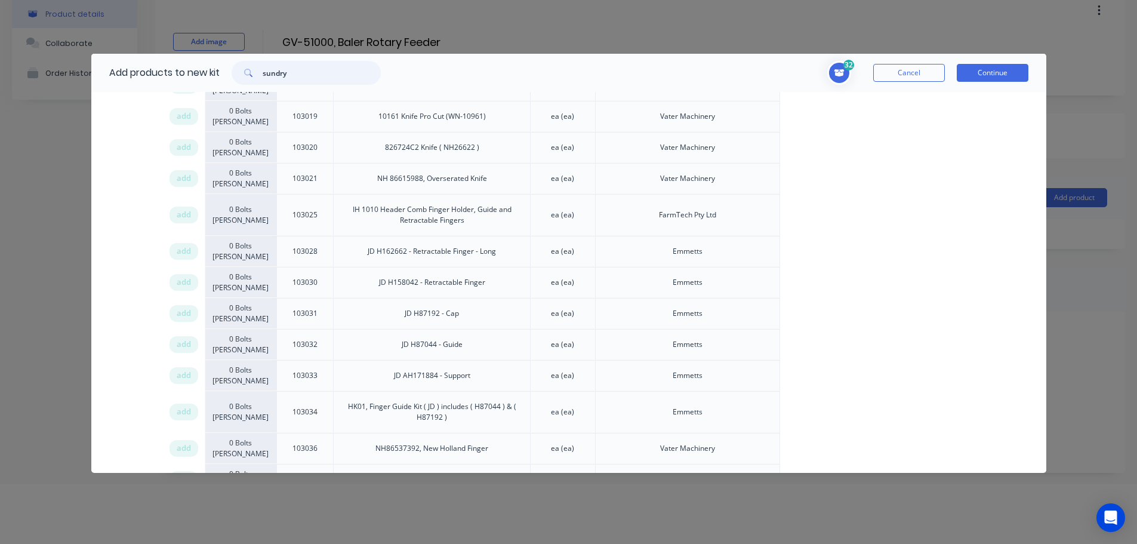
click at [274, 70] on input "sundry" at bounding box center [322, 73] width 118 height 24
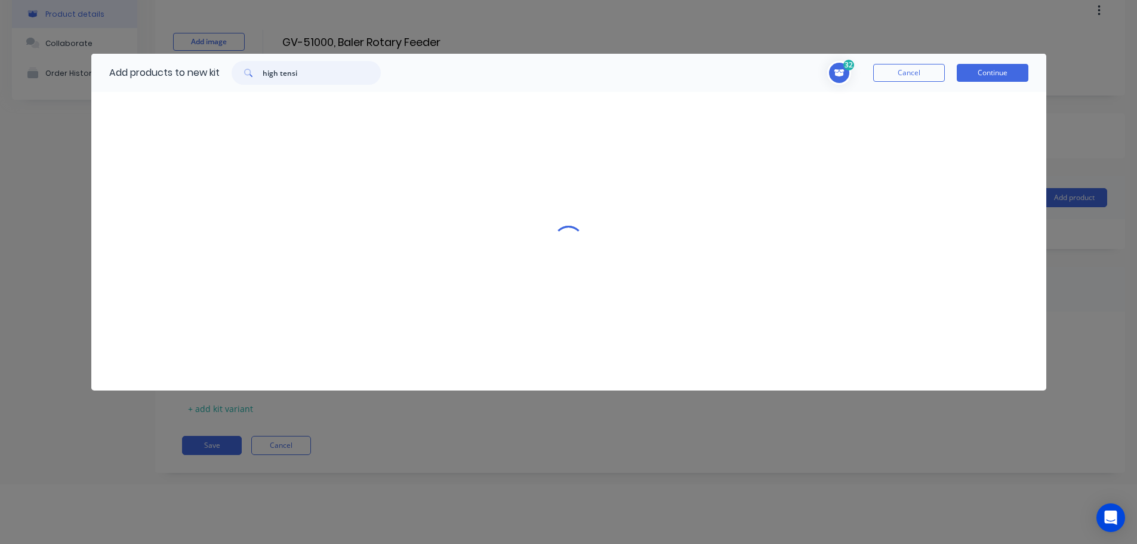
scroll to position [0, 0]
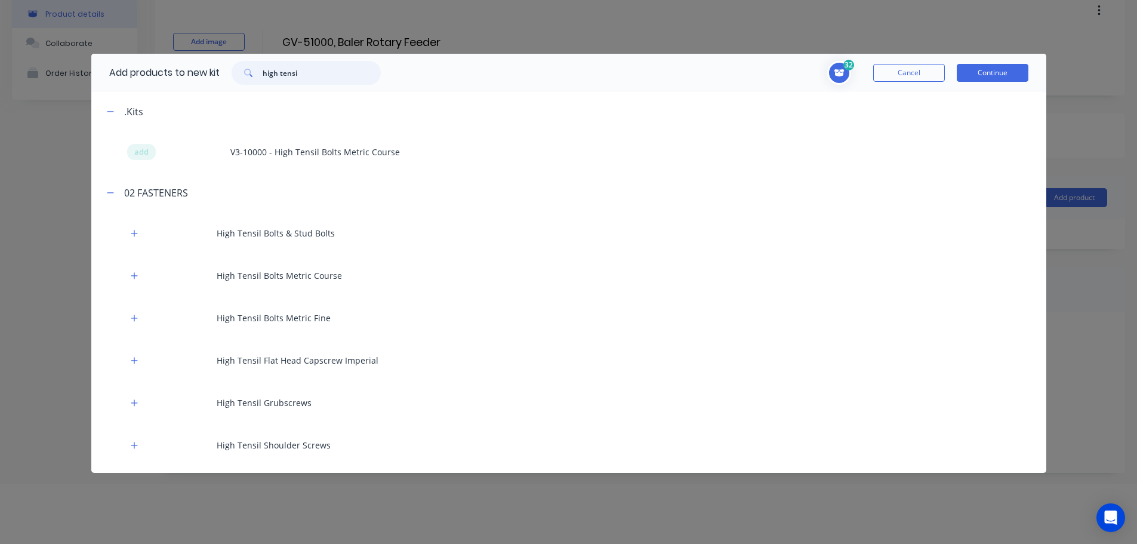
type input "high tensi"
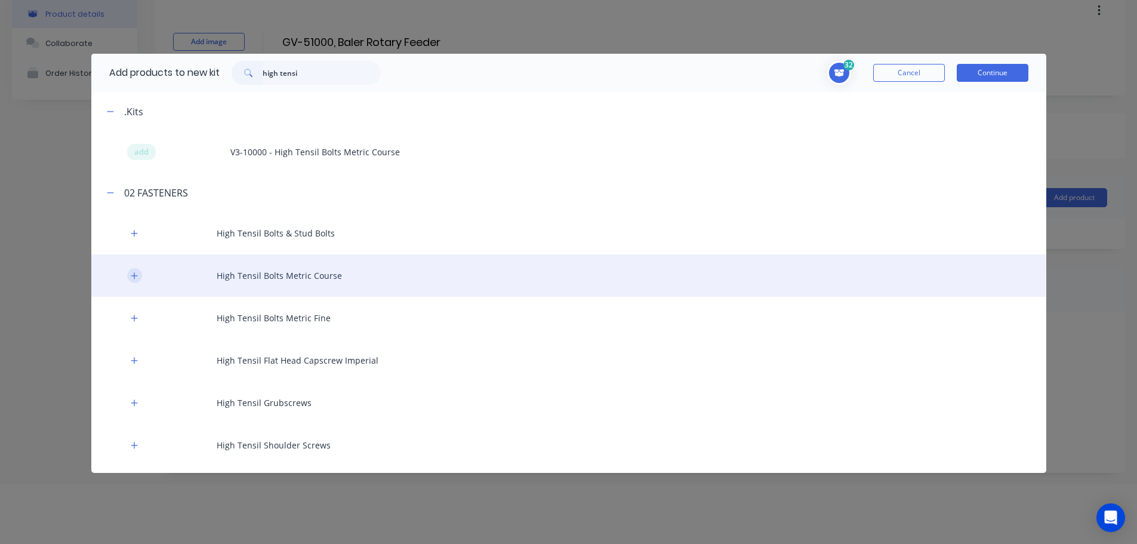
click at [135, 273] on icon "button" at bounding box center [134, 276] width 7 height 8
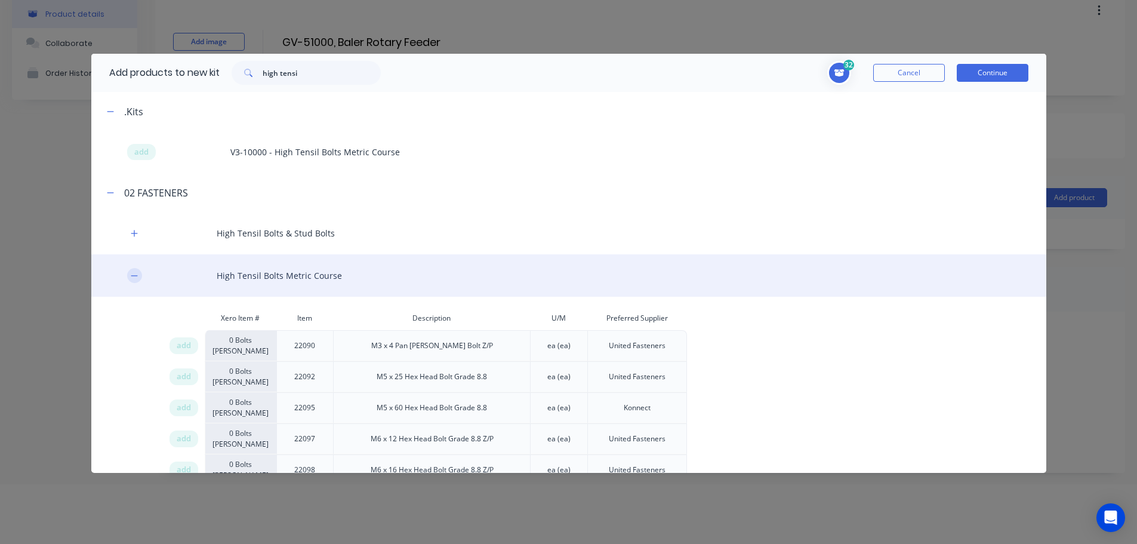
scroll to position [2174, 0]
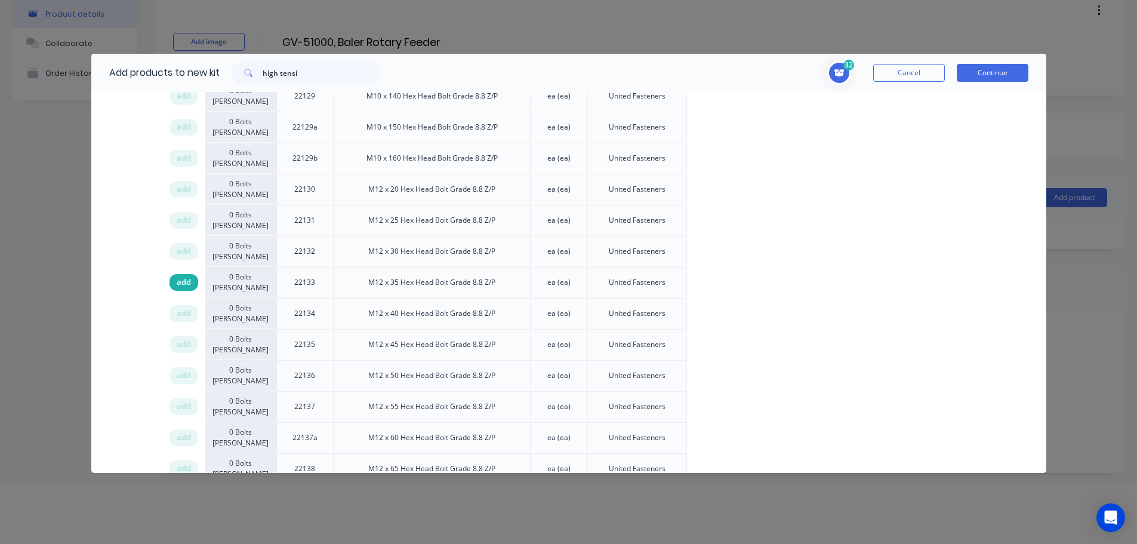
click at [187, 282] on span "add" at bounding box center [184, 282] width 14 height 12
click at [182, 217] on span "add" at bounding box center [184, 220] width 14 height 12
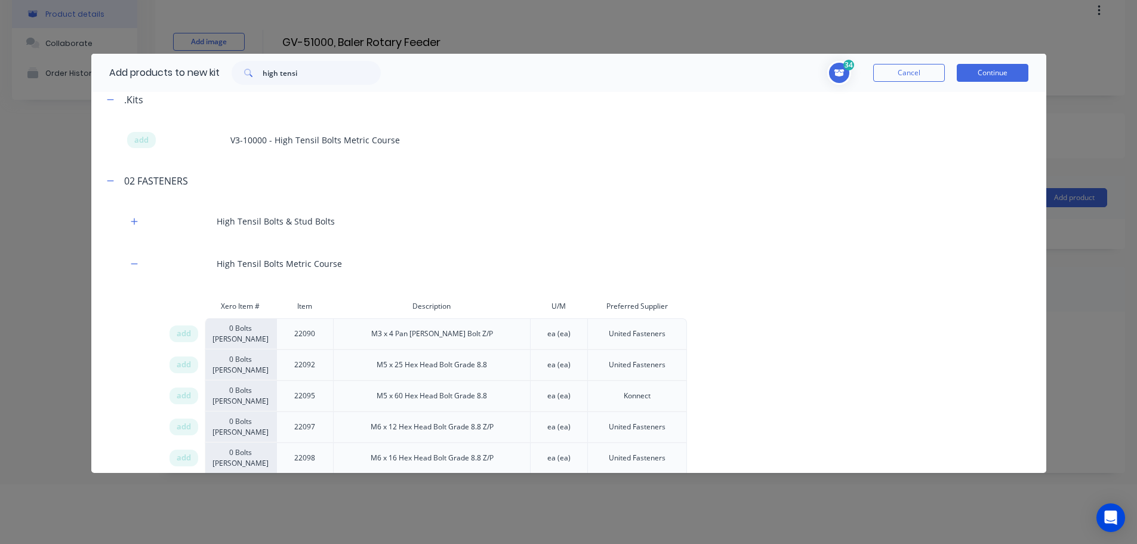
scroll to position [0, 0]
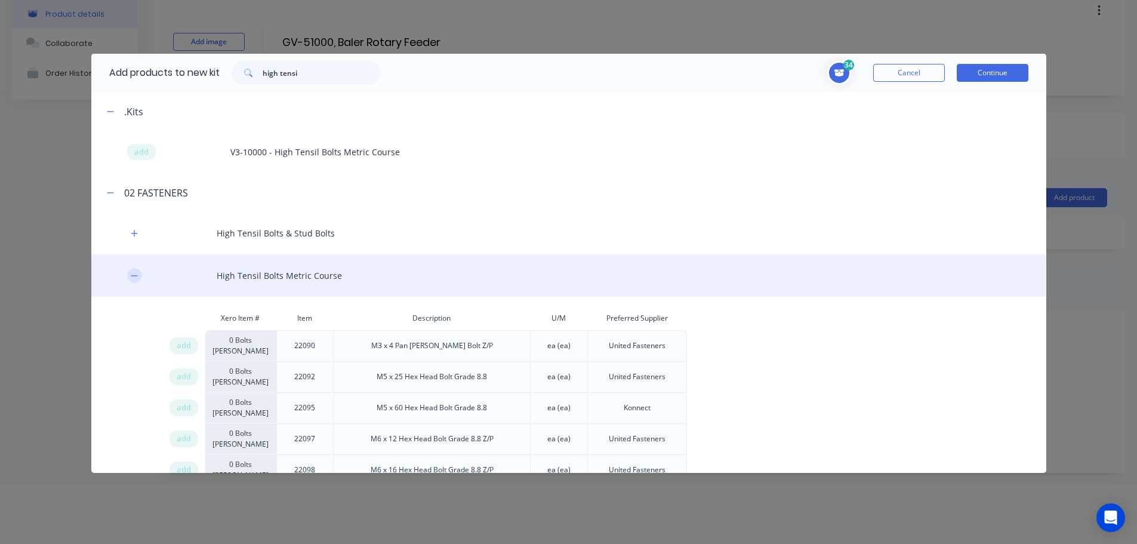
click at [132, 278] on icon "button" at bounding box center [134, 276] width 7 height 8
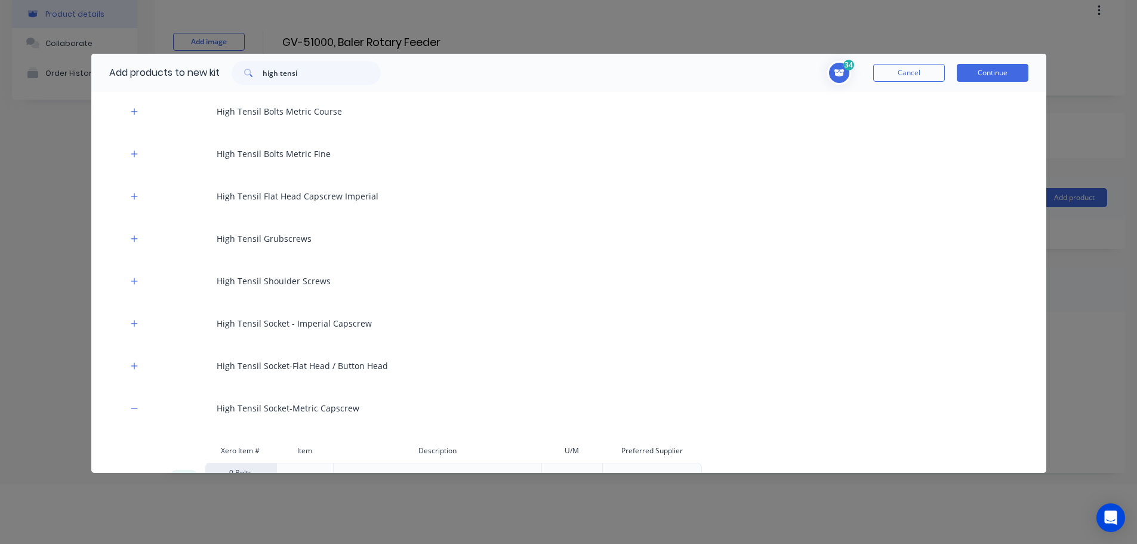
scroll to position [195, 0]
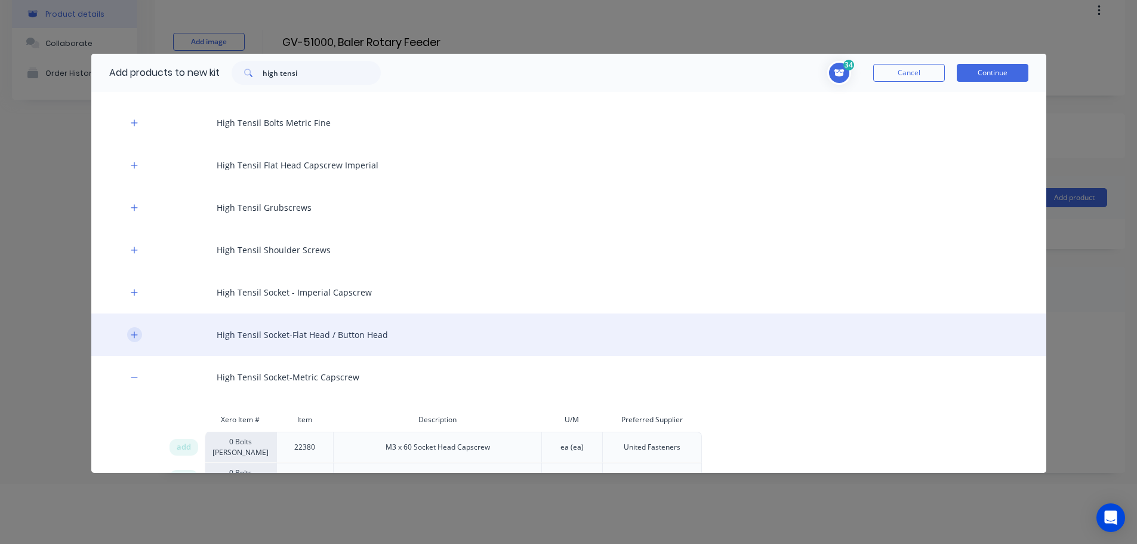
click at [131, 335] on icon "button" at bounding box center [134, 335] width 7 height 8
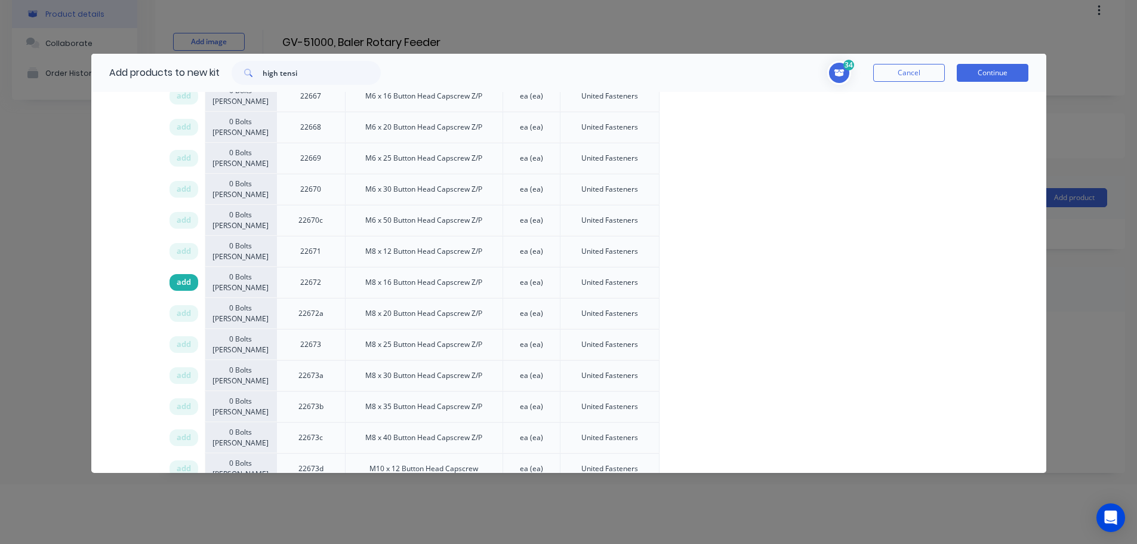
click at [190, 282] on span "add" at bounding box center [184, 282] width 14 height 12
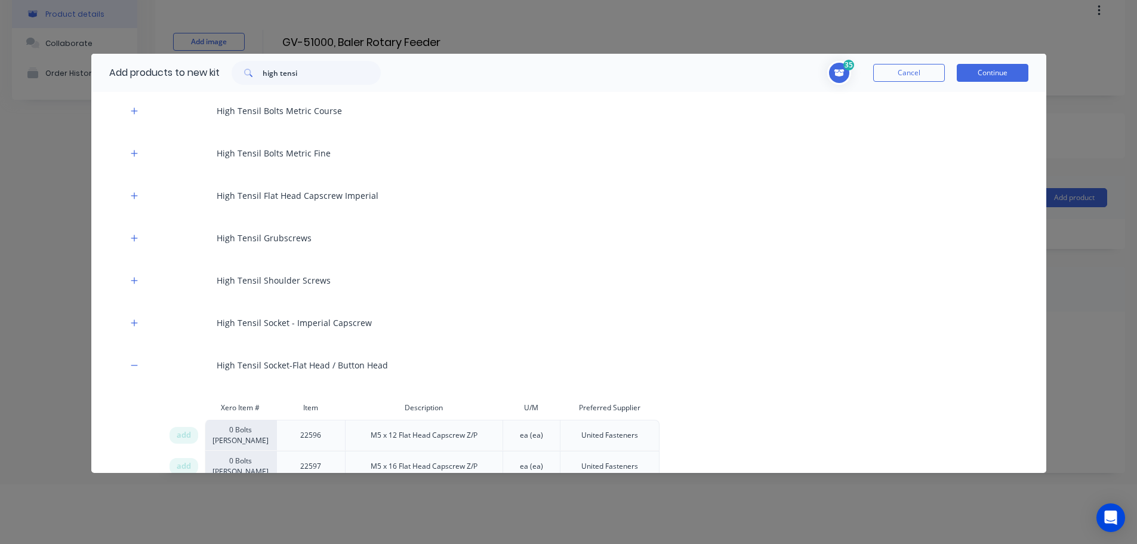
scroll to position [0, 0]
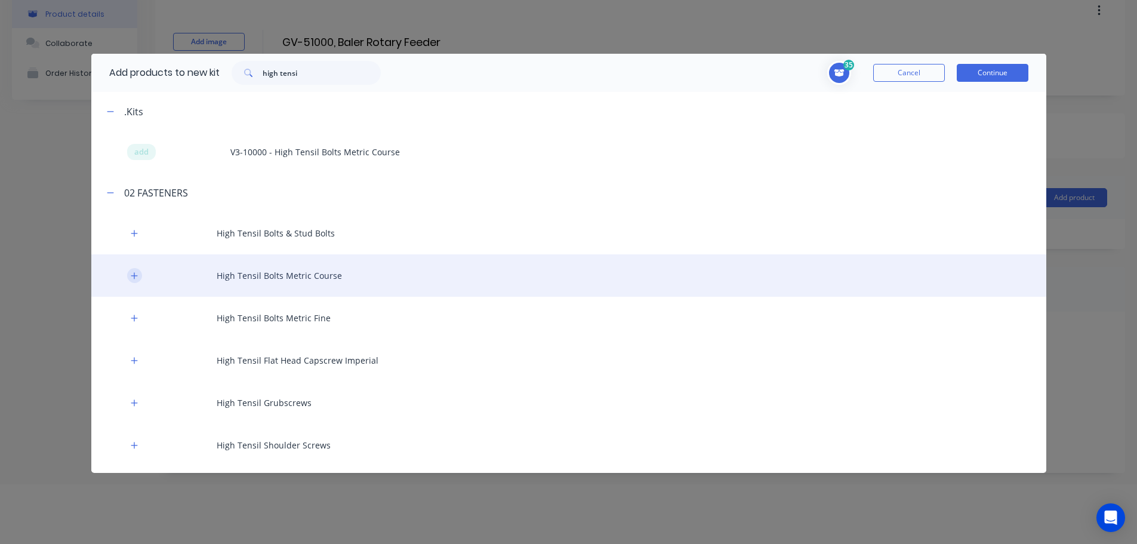
click at [133, 276] on icon "button" at bounding box center [134, 275] width 7 height 7
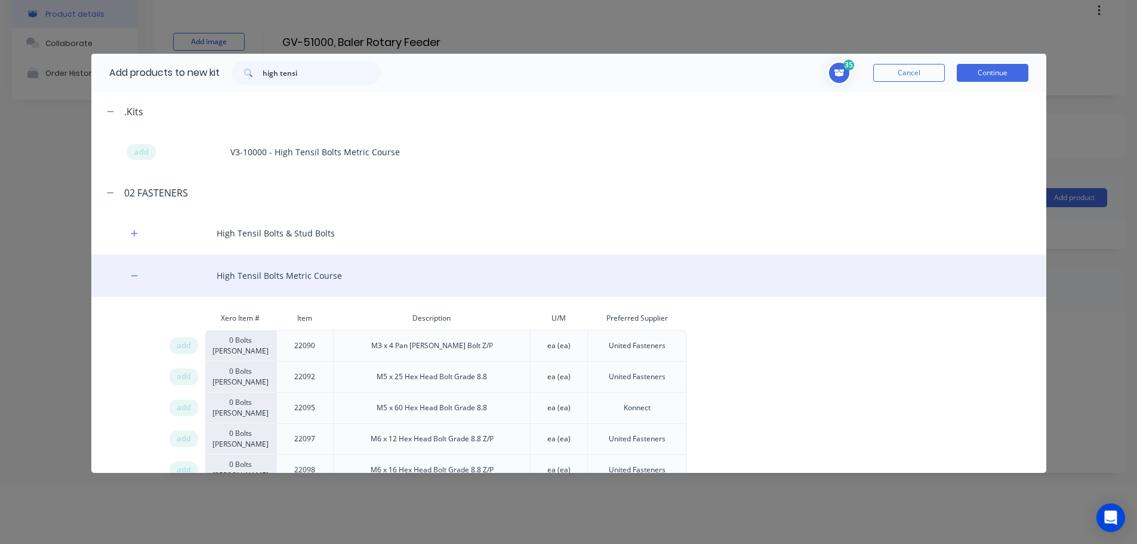
scroll to position [1056, 0]
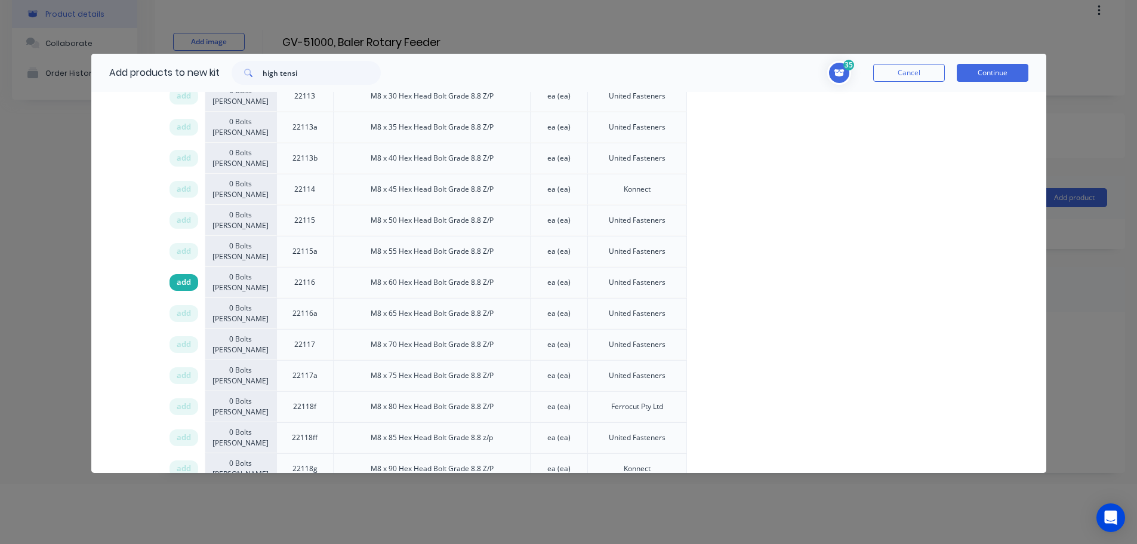
click at [189, 284] on span "add" at bounding box center [184, 282] width 14 height 12
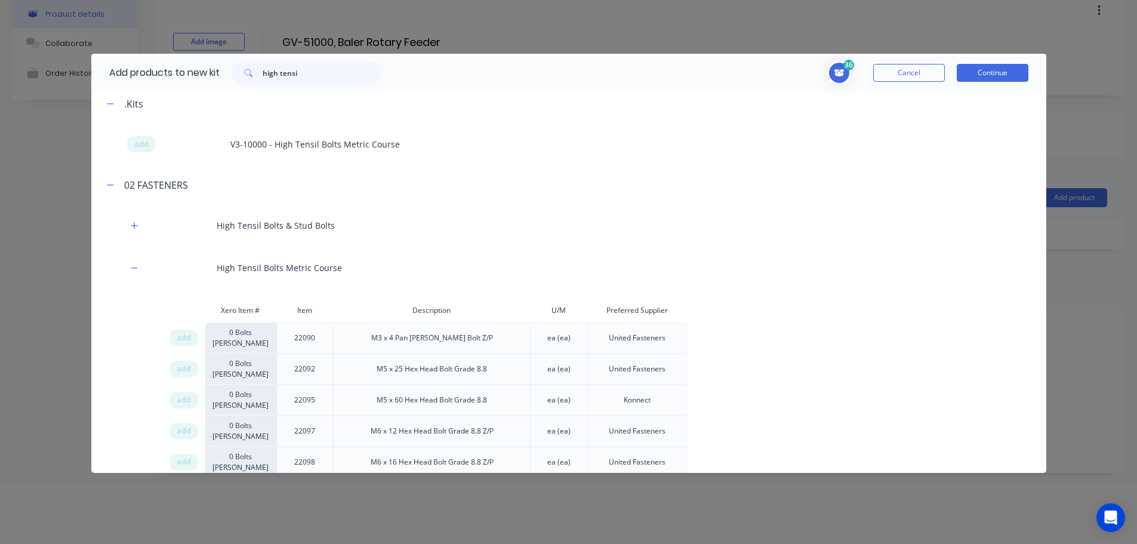
scroll to position [0, 0]
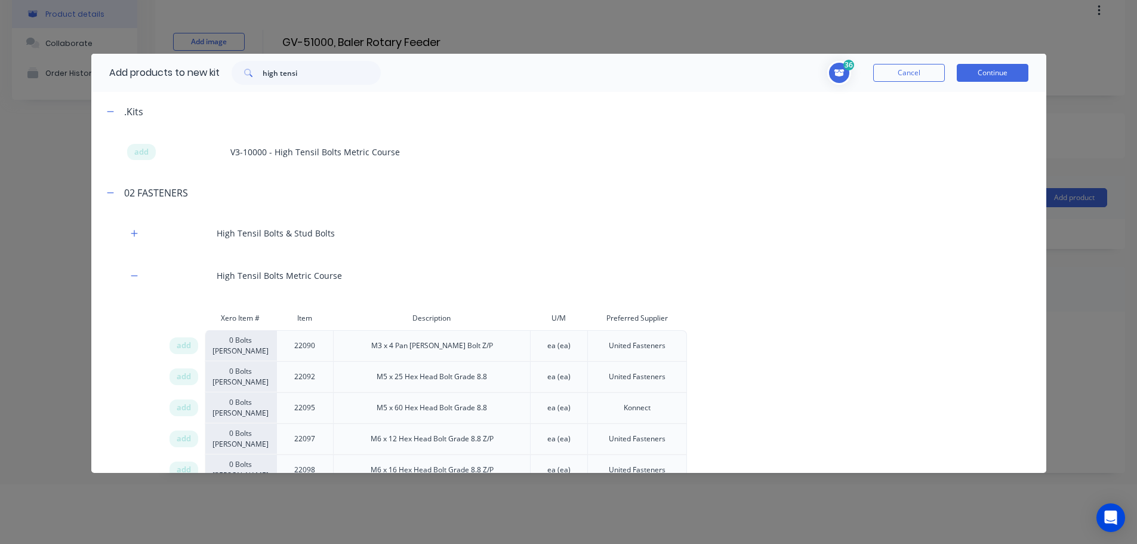
drag, startPoint x: 347, startPoint y: 60, endPoint x: 286, endPoint y: 60, distance: 60.3
click at [286, 60] on div "Add products to new kit high tensi" at bounding box center [241, 73] width 301 height 38
click at [322, 73] on input "high tensi" at bounding box center [322, 73] width 118 height 24
drag, startPoint x: 318, startPoint y: 73, endPoint x: 207, endPoint y: 75, distance: 111.0
click at [207, 75] on div "Add products to new kit high tensi" at bounding box center [241, 73] width 301 height 38
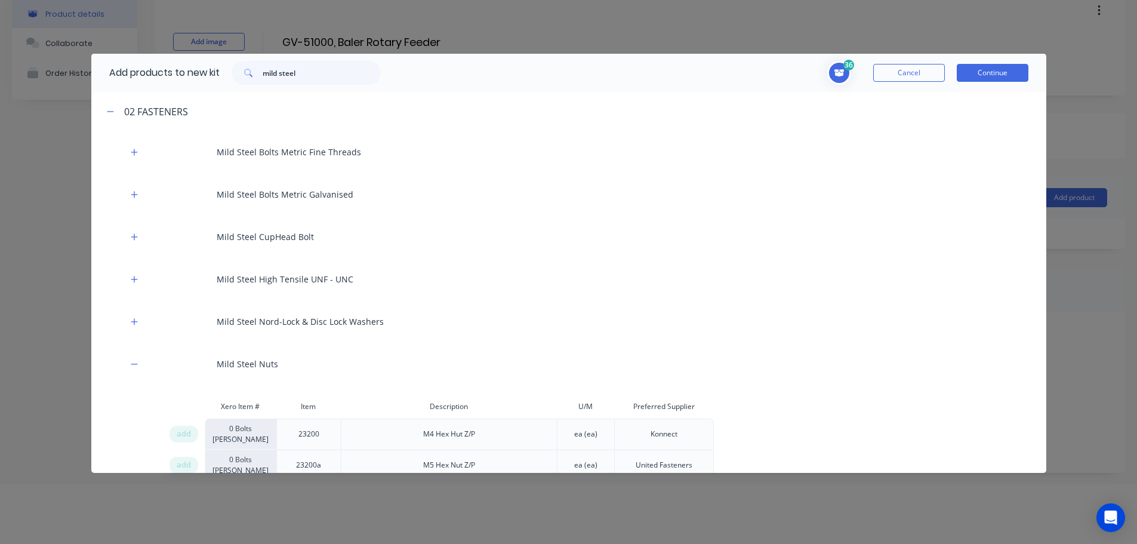
scroll to position [1703, 0]
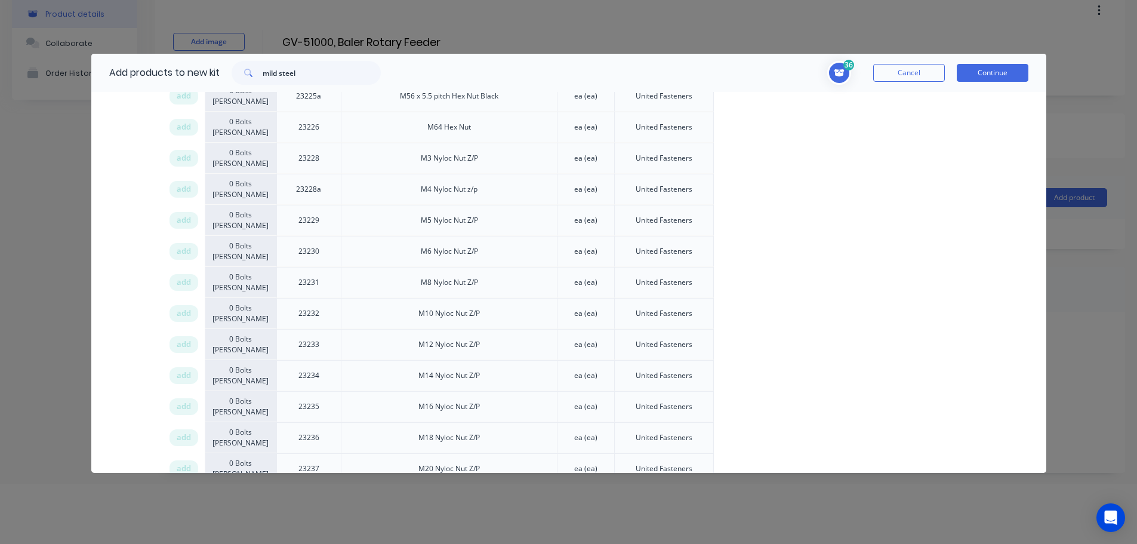
drag, startPoint x: 180, startPoint y: 284, endPoint x: 1105, endPoint y: 291, distance: 924.5
click at [181, 285] on span "add" at bounding box center [184, 282] width 14 height 12
drag, startPoint x: 312, startPoint y: 73, endPoint x: 194, endPoint y: 72, distance: 117.6
click at [195, 72] on div "Add products to new kit mild steel" at bounding box center [241, 73] width 301 height 38
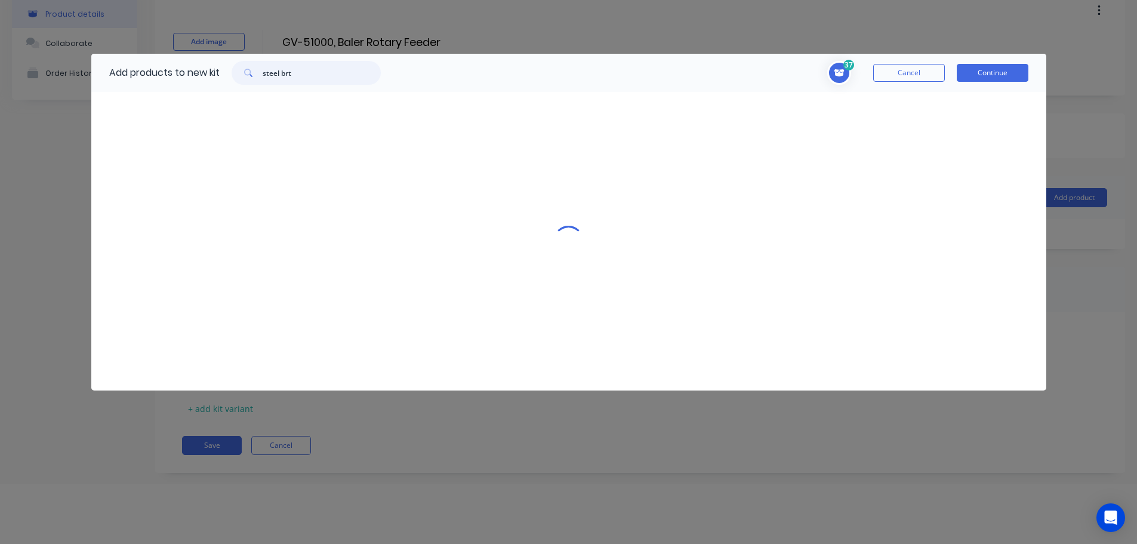
scroll to position [0, 0]
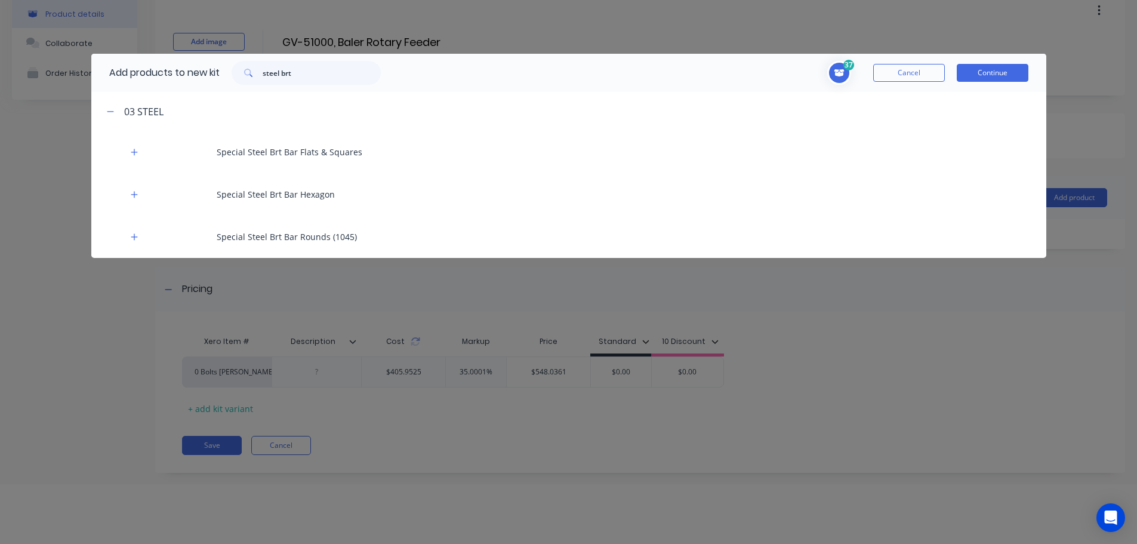
drag, startPoint x: 135, startPoint y: 235, endPoint x: 1117, endPoint y: 235, distance: 981.2
click at [143, 236] on div "Special Steel Brt Bar Rounds (1045)" at bounding box center [568, 236] width 955 height 42
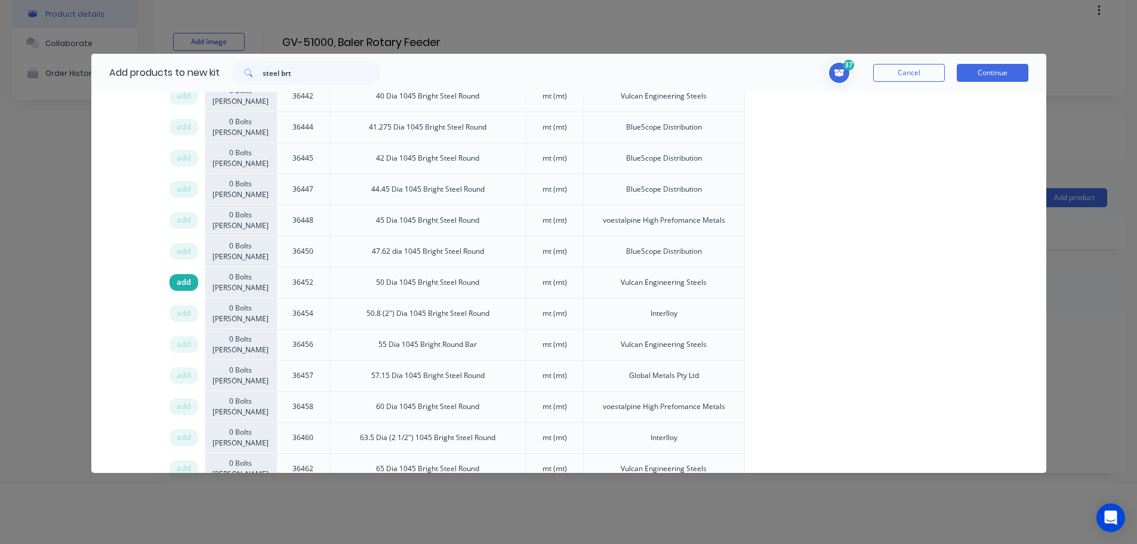
click at [180, 286] on span "add" at bounding box center [184, 282] width 14 height 12
drag, startPoint x: 303, startPoint y: 67, endPoint x: 216, endPoint y: 67, distance: 87.1
click at [216, 67] on div "Add products to new kit steel brt" at bounding box center [241, 73] width 301 height 38
type input "steel round"
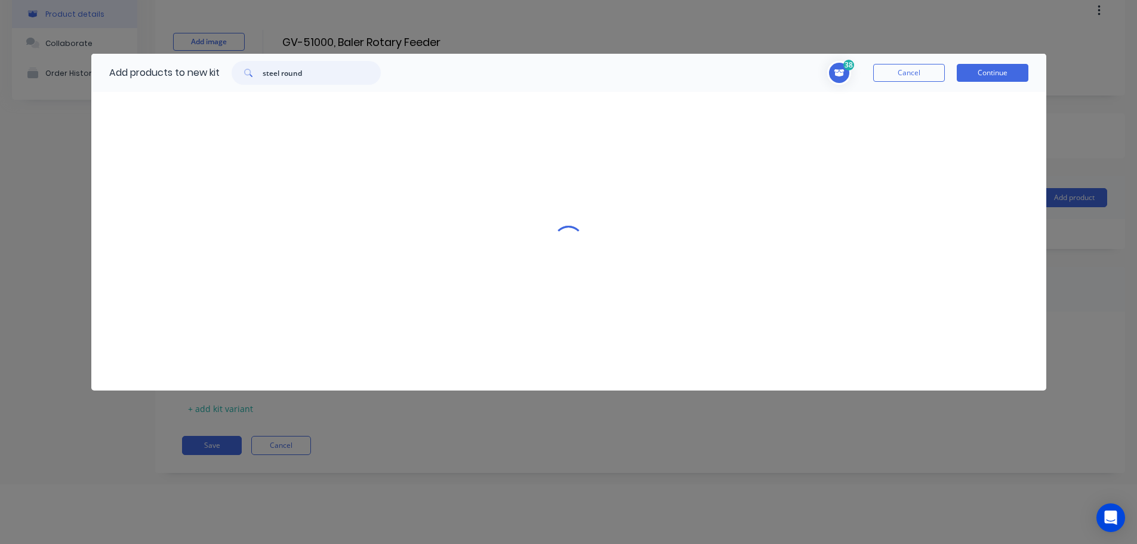
scroll to position [0, 0]
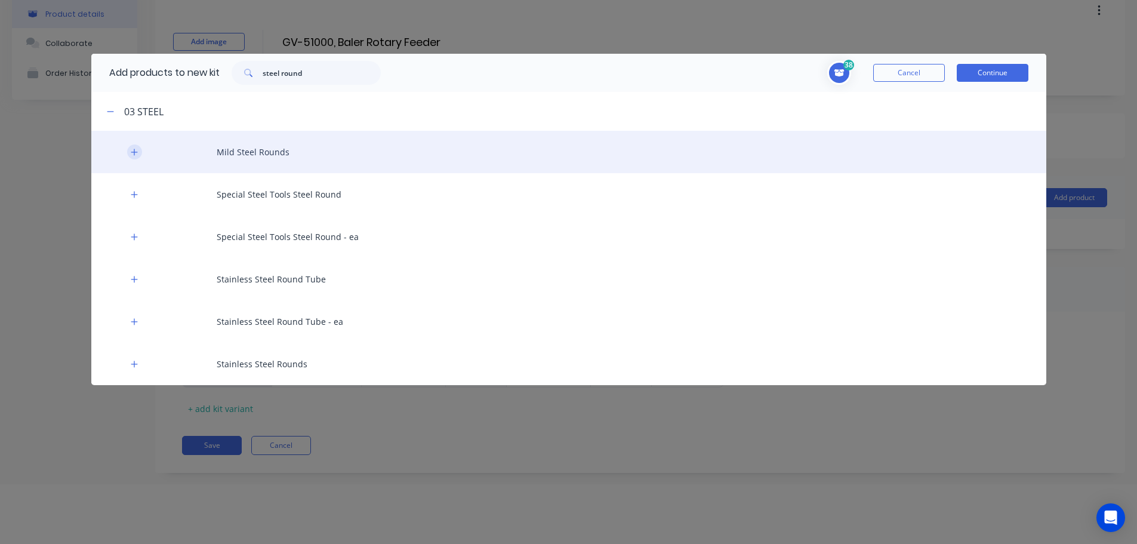
click at [137, 153] on icon "button" at bounding box center [134, 152] width 7 height 8
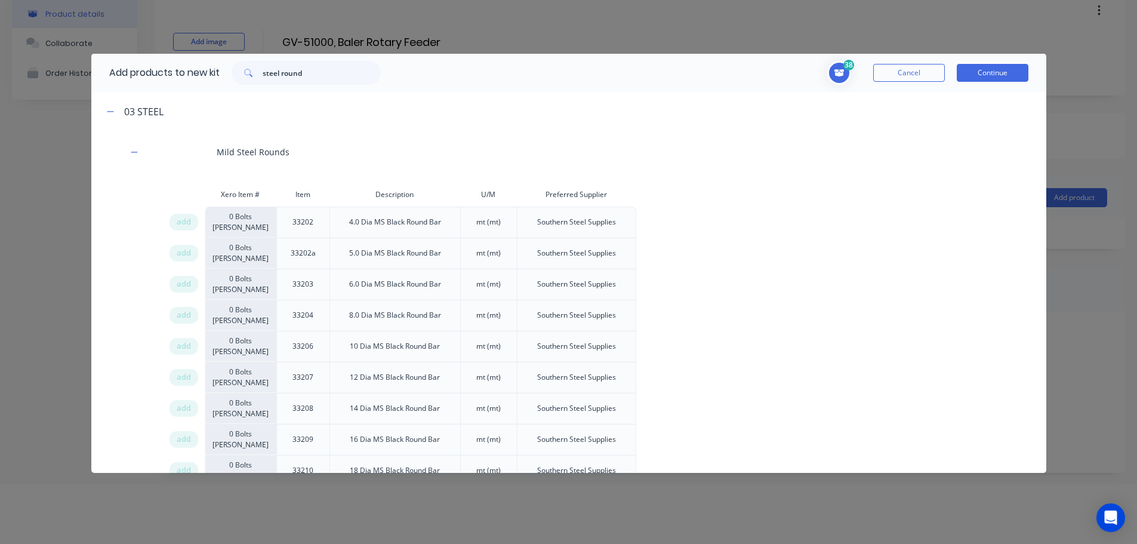
drag, startPoint x: 180, startPoint y: 283, endPoint x: 1057, endPoint y: 325, distance: 878.4
click at [180, 283] on span "add" at bounding box center [184, 284] width 14 height 12
click at [116, 308] on div "Xero Item # Item Description U/M Preferred Supplier add 0 Bolts Metric Galvanis…" at bounding box center [568, 510] width 955 height 654
click at [291, 76] on input "steel round" at bounding box center [322, 73] width 118 height 24
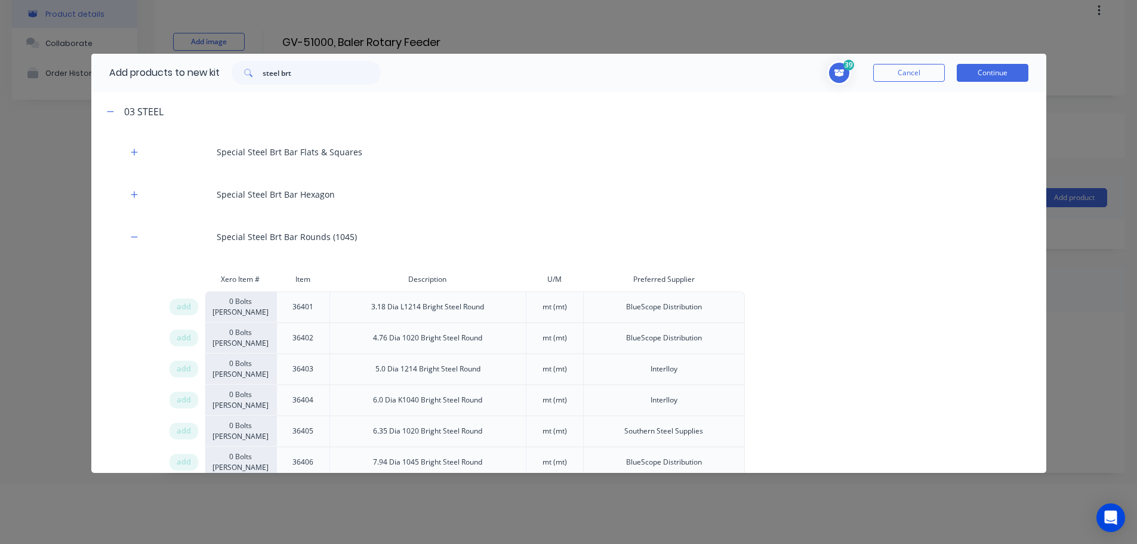
scroll to position [1111, 0]
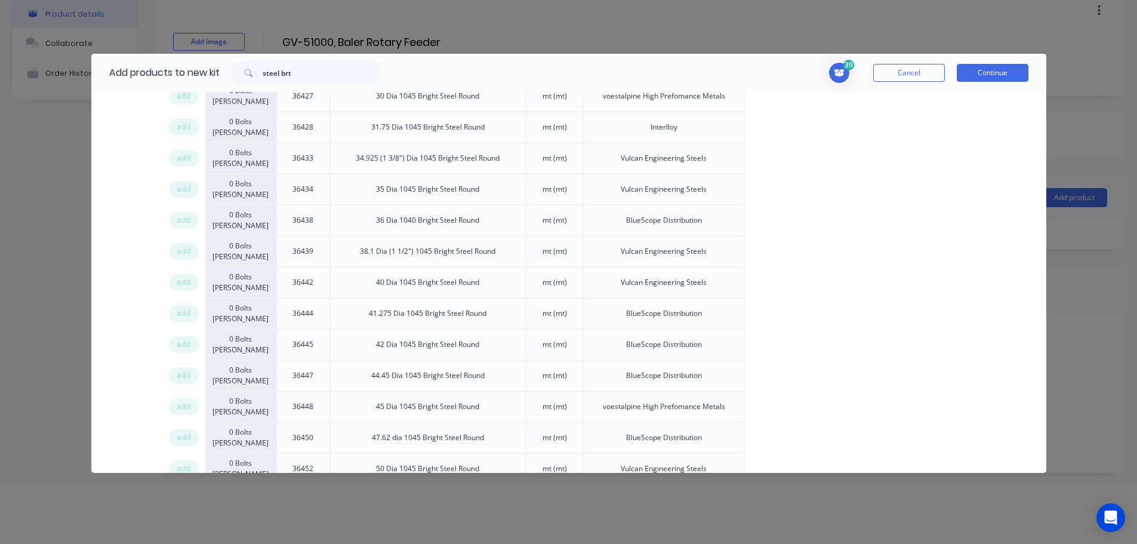
drag, startPoint x: 181, startPoint y: 283, endPoint x: 1102, endPoint y: 346, distance: 922.5
click at [184, 284] on span "add" at bounding box center [184, 282] width 14 height 12
click at [125, 332] on div "Xero Item # Item Description U/M Preferred Supplier add 0 Bolts Metric Galvanis…" at bounding box center [568, 151] width 955 height 1989
click at [177, 190] on span "add" at bounding box center [184, 189] width 14 height 12
click at [138, 313] on div "Xero Item # Item Description U/M Preferred Supplier add 0 Bolts Metric Galvanis…" at bounding box center [568, 151] width 955 height 1989
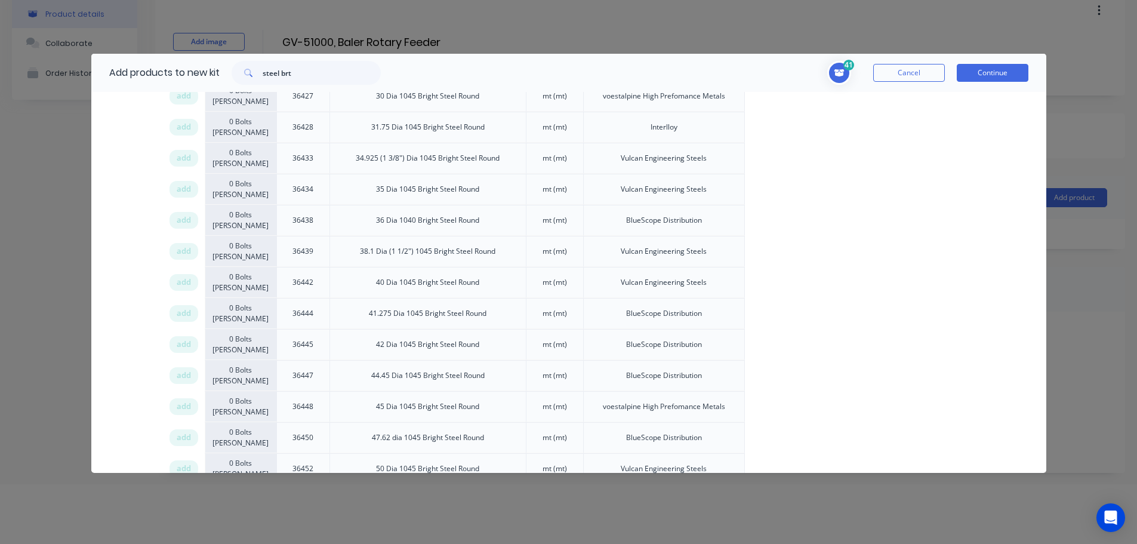
scroll to position [1514, 0]
click at [187, 286] on span "add" at bounding box center [184, 282] width 14 height 12
drag, startPoint x: 306, startPoint y: 70, endPoint x: 222, endPoint y: 70, distance: 83.6
click at [222, 70] on div "steel brt" at bounding box center [306, 73] width 173 height 24
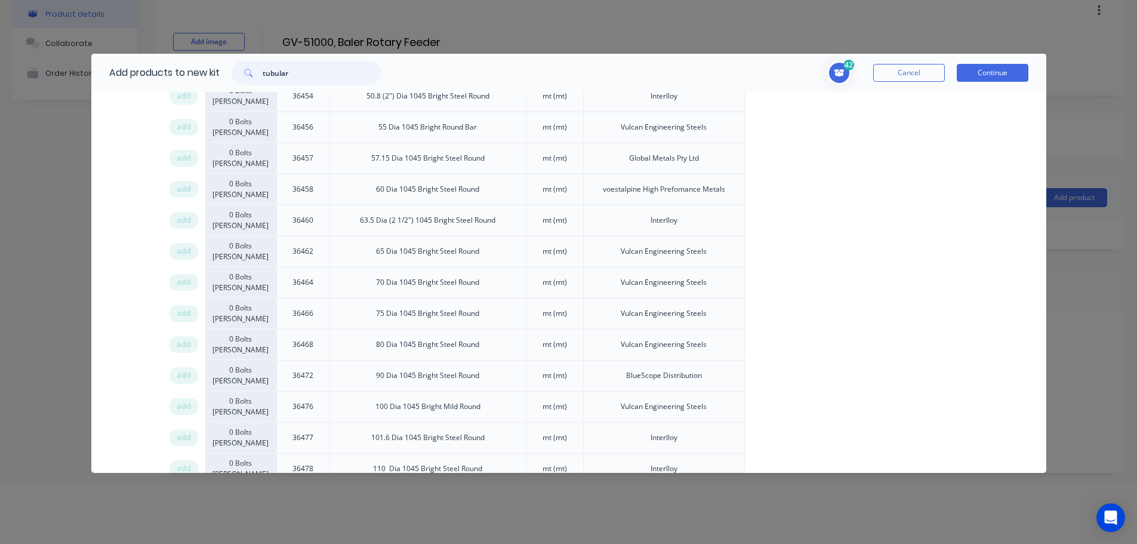
type input "tubular"
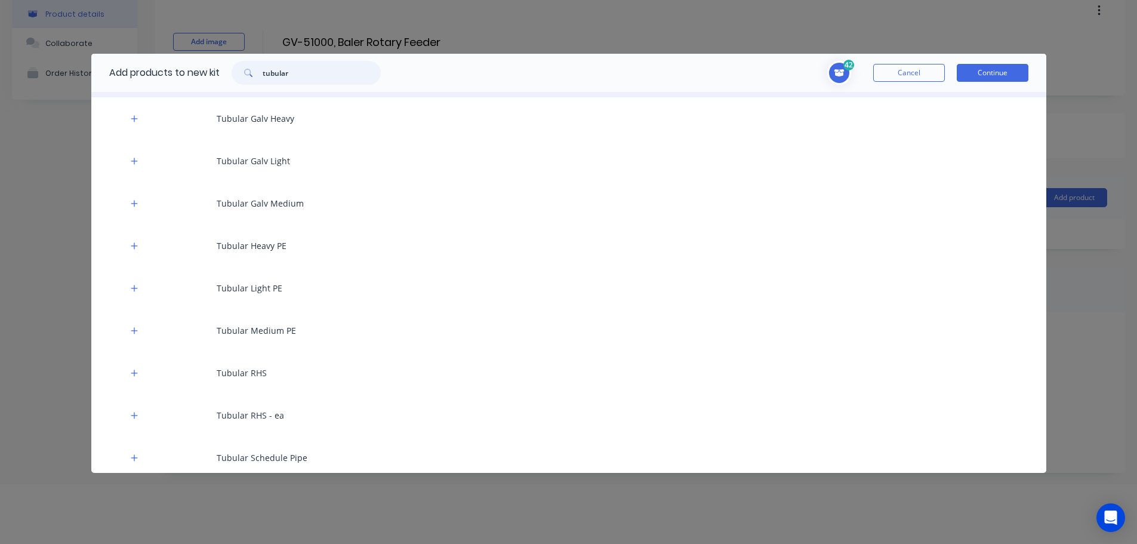
scroll to position [248, 0]
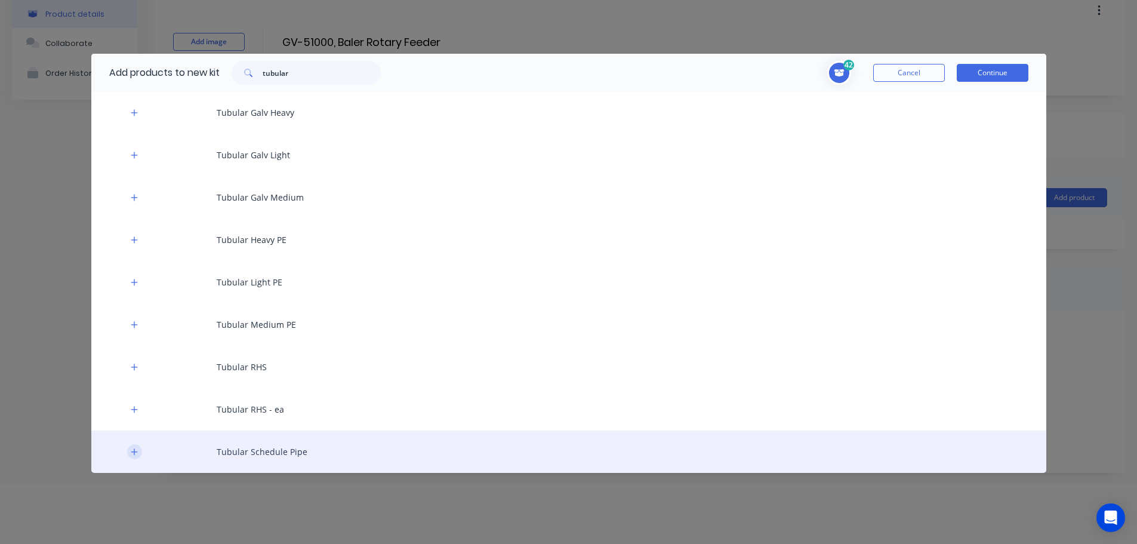
click at [134, 454] on icon "button" at bounding box center [134, 452] width 7 height 8
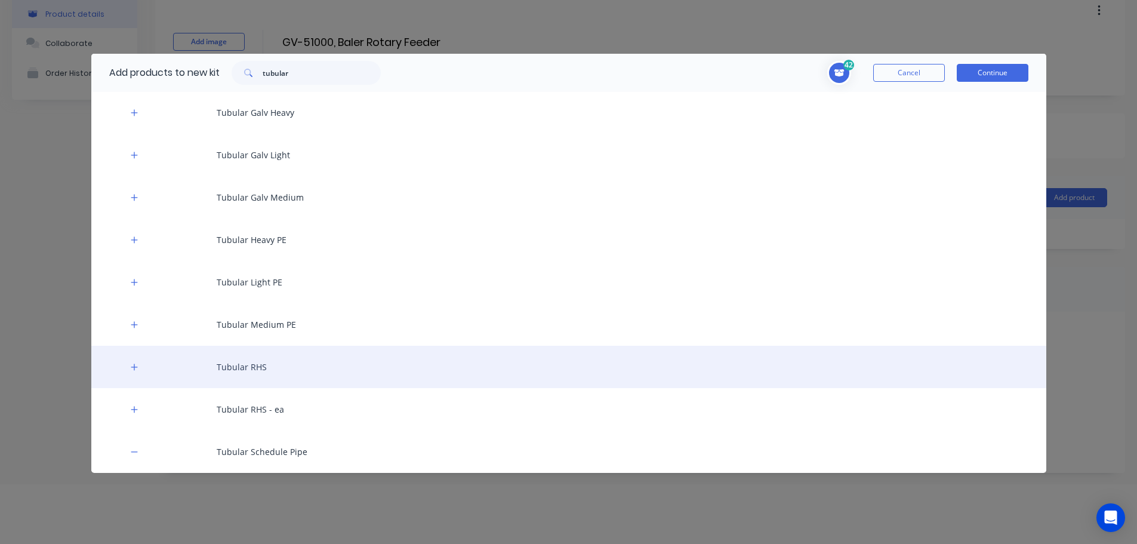
scroll to position [1593, 0]
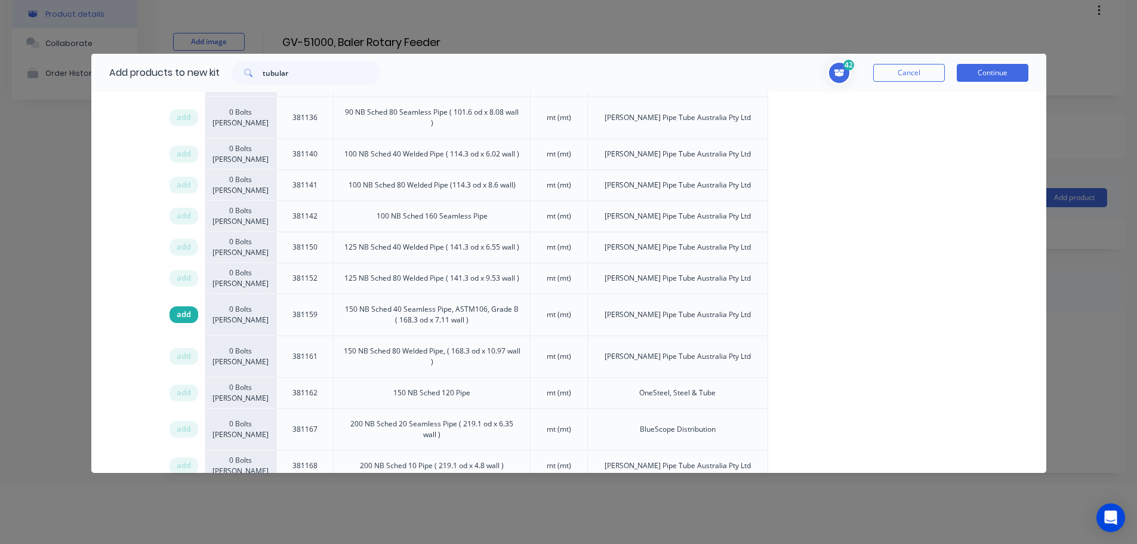
click at [185, 309] on span "add" at bounding box center [184, 315] width 14 height 12
click at [272, 73] on input "tubular" at bounding box center [322, 73] width 118 height 24
click at [272, 72] on input "tubular" at bounding box center [322, 73] width 118 height 24
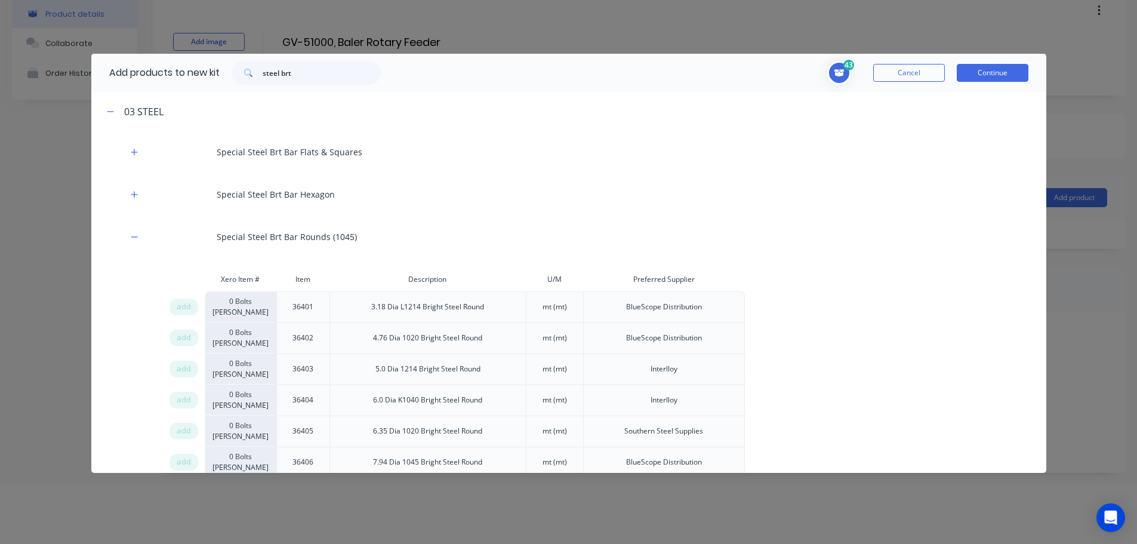
scroll to position [1421, 0]
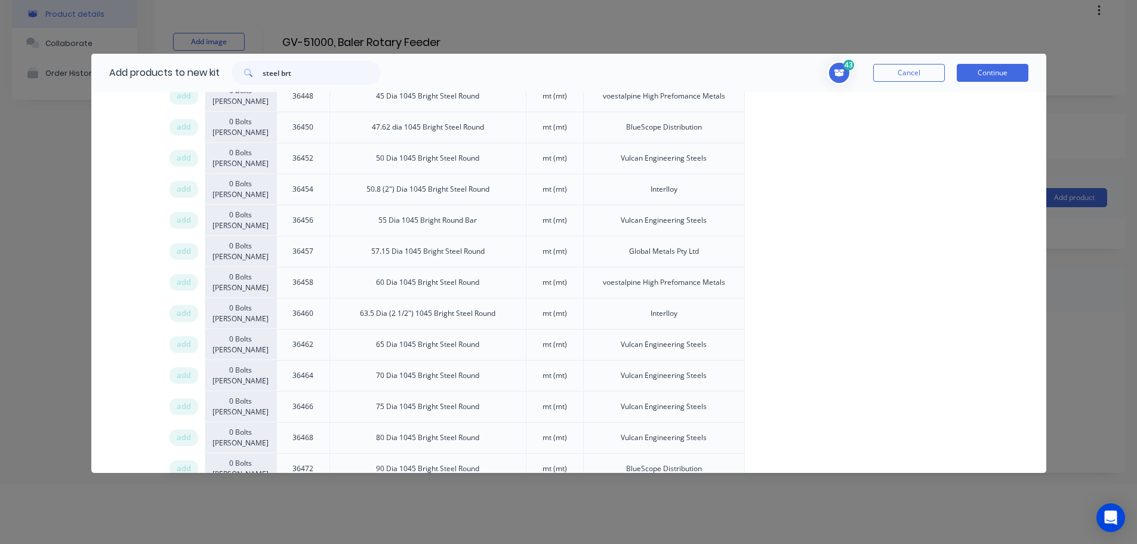
drag, startPoint x: 180, startPoint y: 280, endPoint x: 1130, endPoint y: 287, distance: 950.8
click at [184, 280] on span "add" at bounding box center [184, 282] width 14 height 12
drag, startPoint x: 188, startPoint y: 438, endPoint x: 328, endPoint y: 436, distance: 139.7
click at [202, 439] on div "add" at bounding box center [187, 437] width 36 height 31
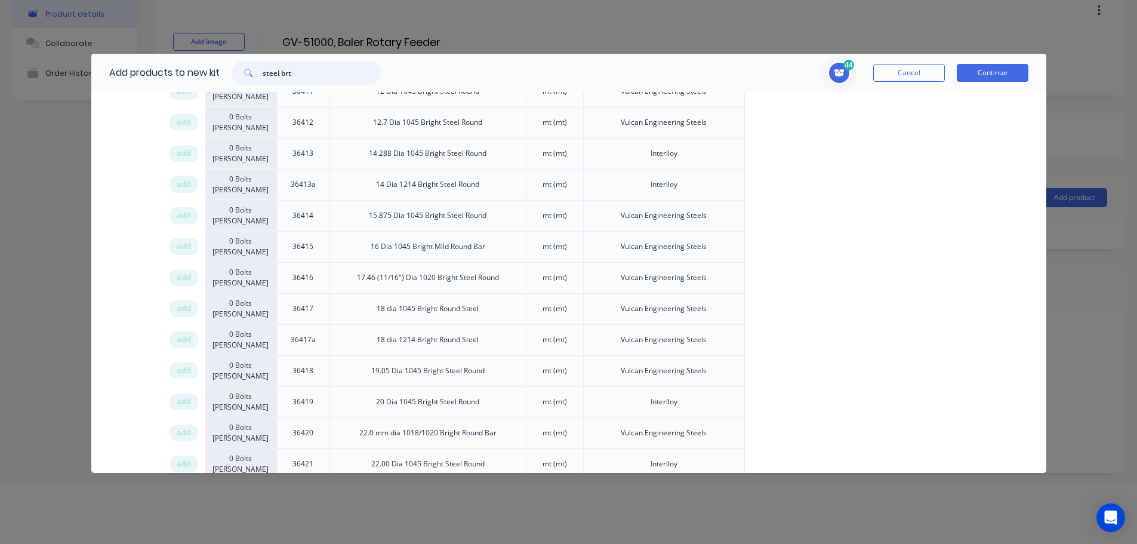
drag, startPoint x: 274, startPoint y: 71, endPoint x: 156, endPoint y: 71, distance: 117.6
click at [156, 71] on div "Add products to new kit steel brt" at bounding box center [241, 73] width 301 height 38
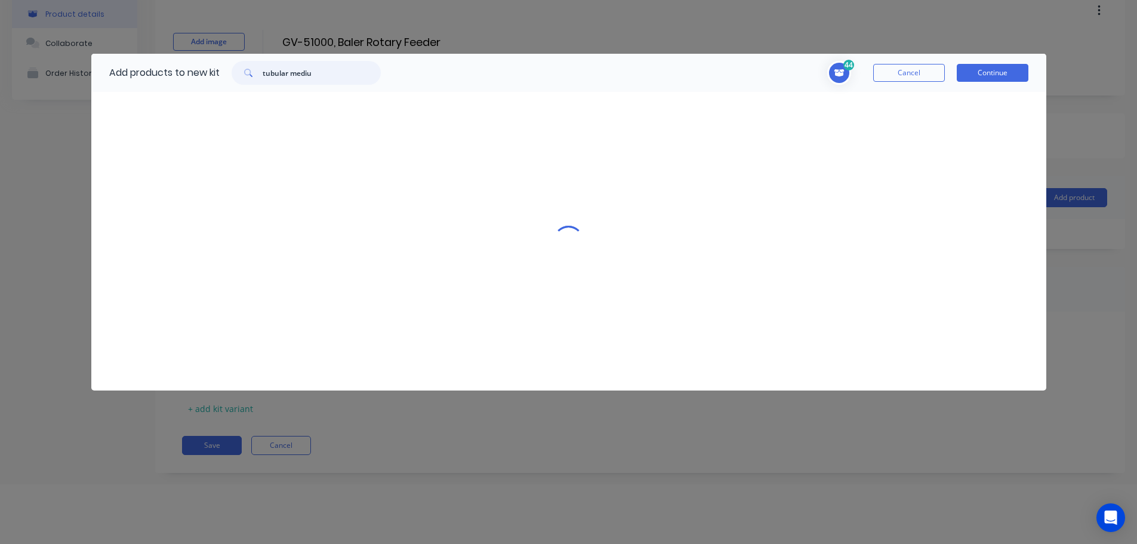
scroll to position [0, 0]
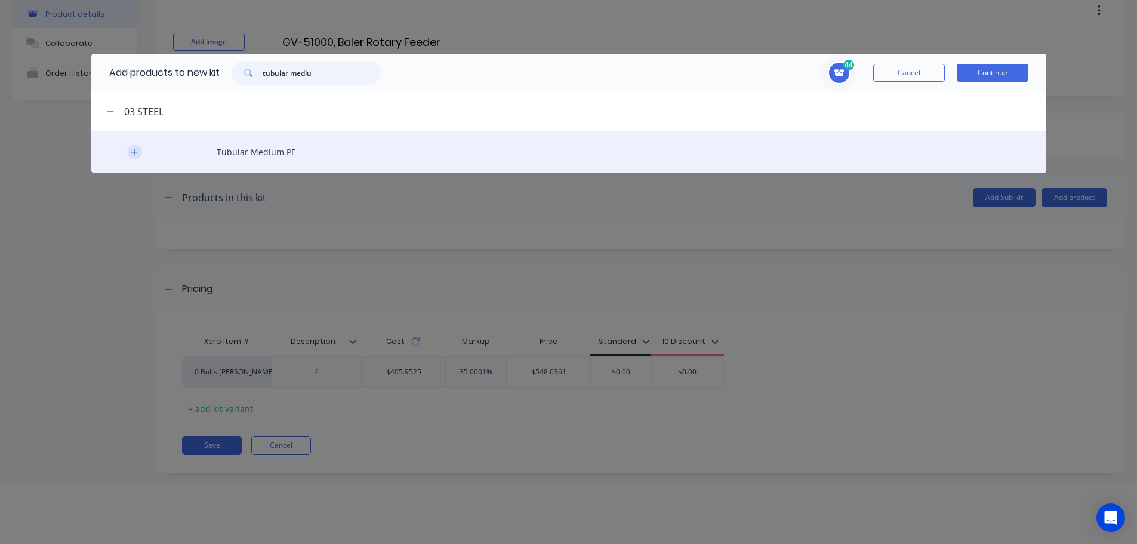
type input "tubular mediu"
click at [136, 153] on icon "button" at bounding box center [134, 152] width 7 height 8
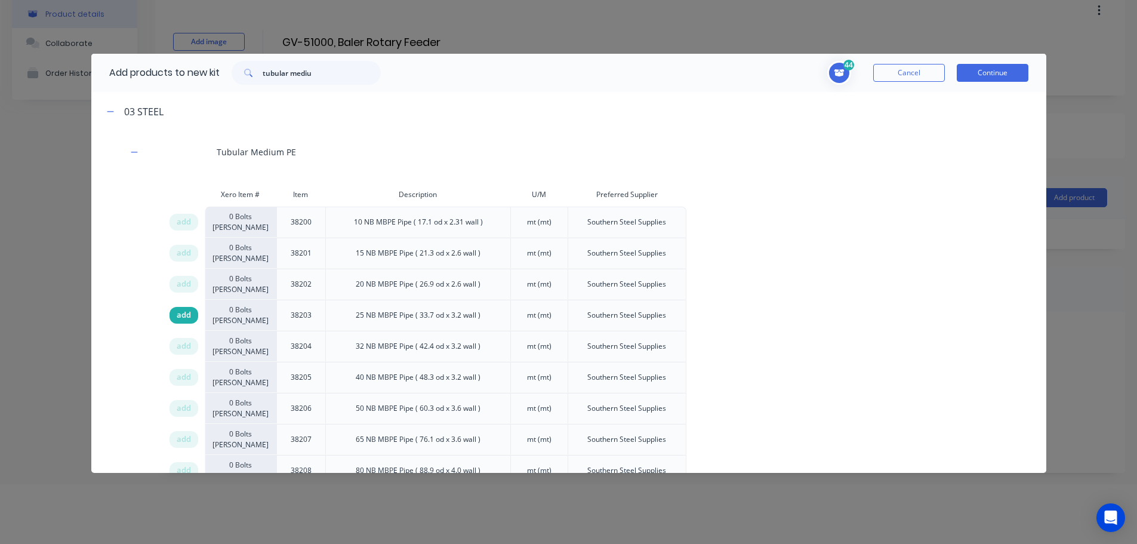
click at [180, 315] on span "add" at bounding box center [184, 315] width 14 height 12
click at [183, 317] on span "add" at bounding box center [184, 315] width 14 height 12
drag, startPoint x: 318, startPoint y: 70, endPoint x: 183, endPoint y: 61, distance: 135.8
click at [184, 70] on div "Add products to new kit tubular mediu" at bounding box center [241, 73] width 301 height 38
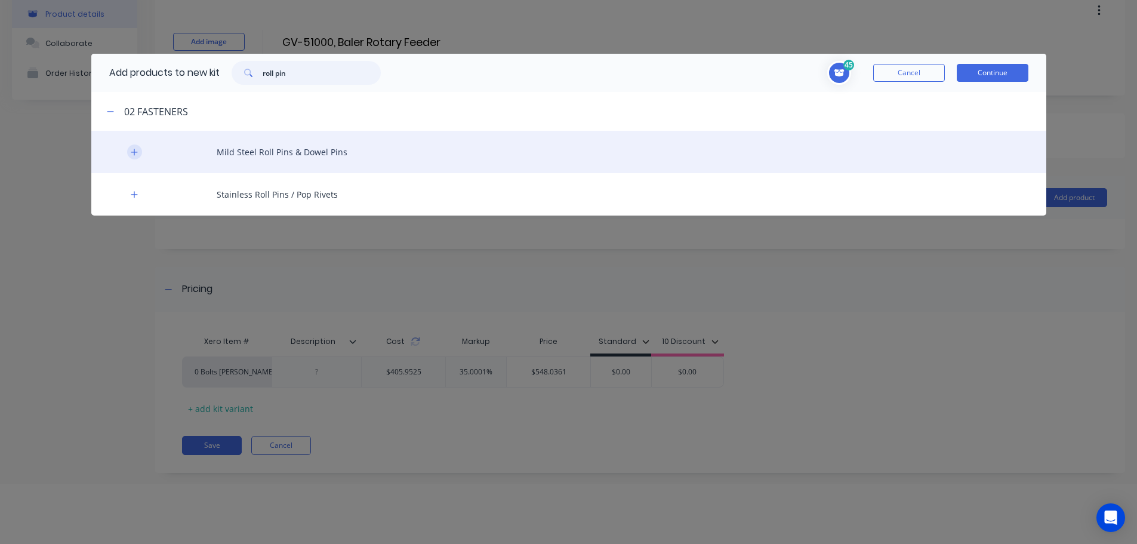
type input "roll pin"
click at [132, 152] on icon "button" at bounding box center [134, 152] width 7 height 7
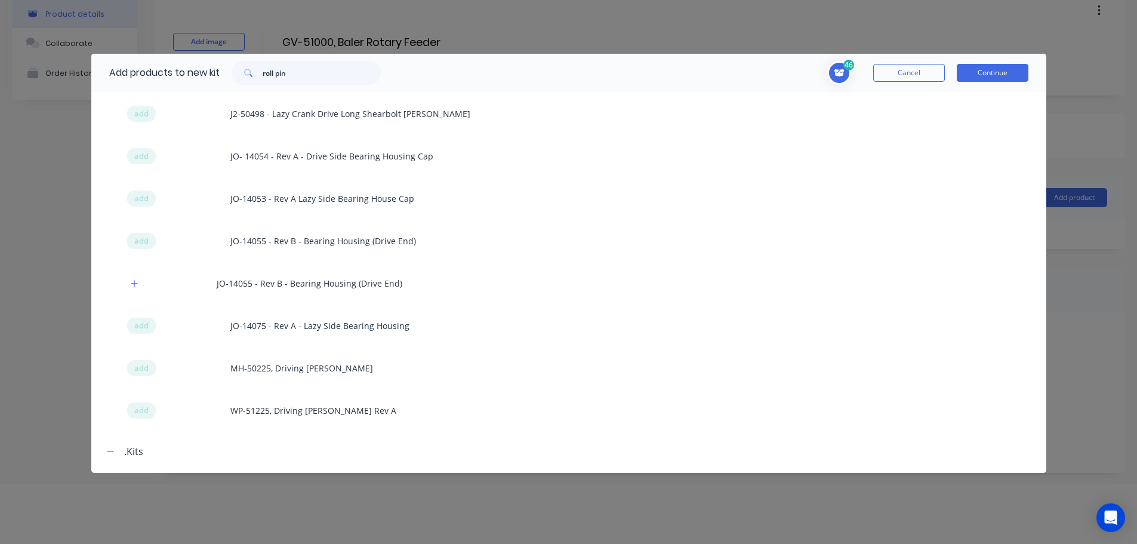
scroll to position [1175, 0]
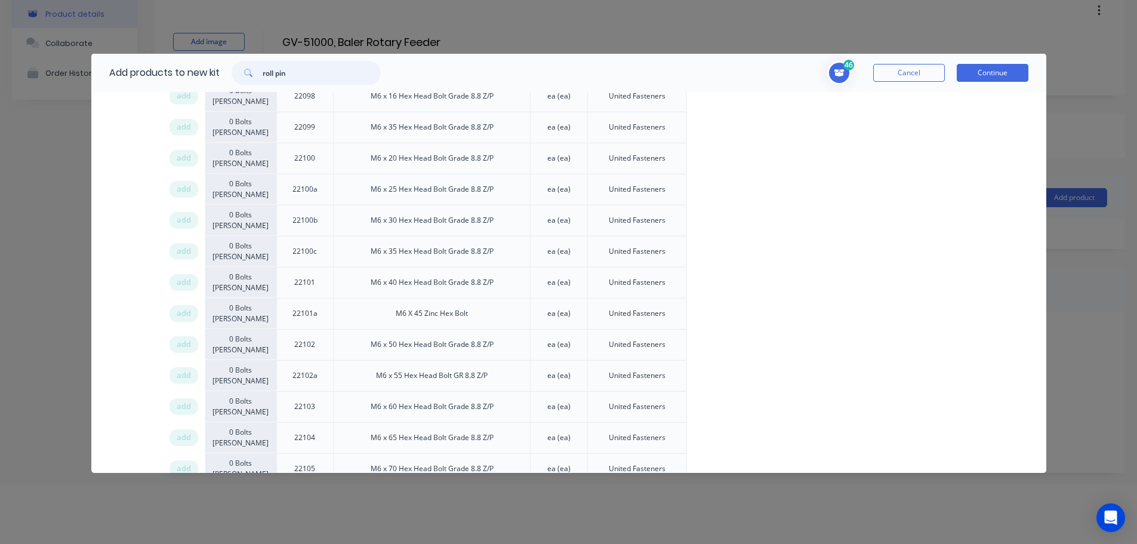
drag, startPoint x: 301, startPoint y: 77, endPoint x: 193, endPoint y: 75, distance: 107.4
click at [193, 75] on div "Add products to new kit roll pin" at bounding box center [241, 73] width 301 height 38
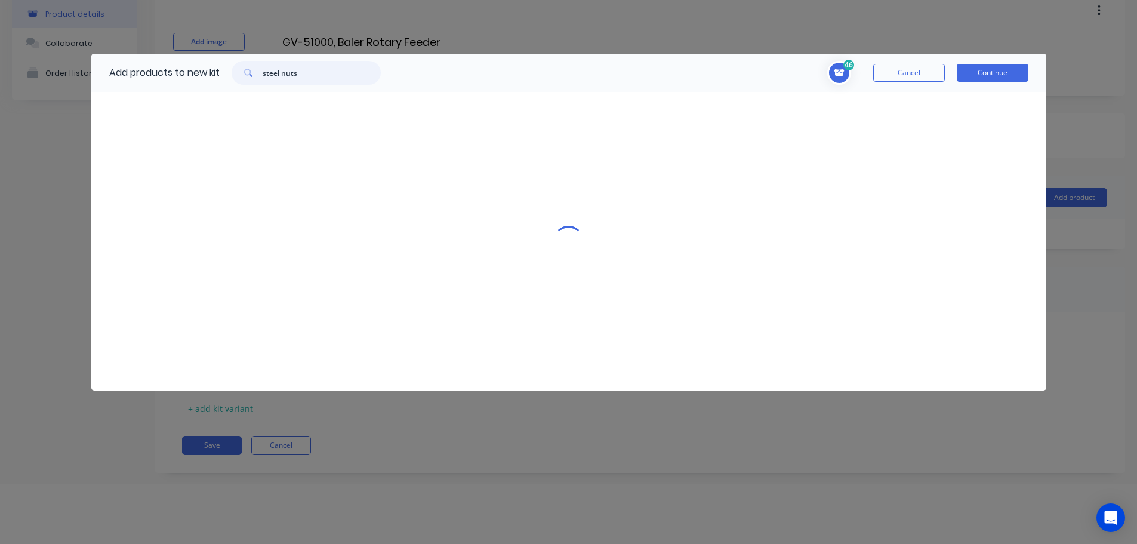
scroll to position [0, 0]
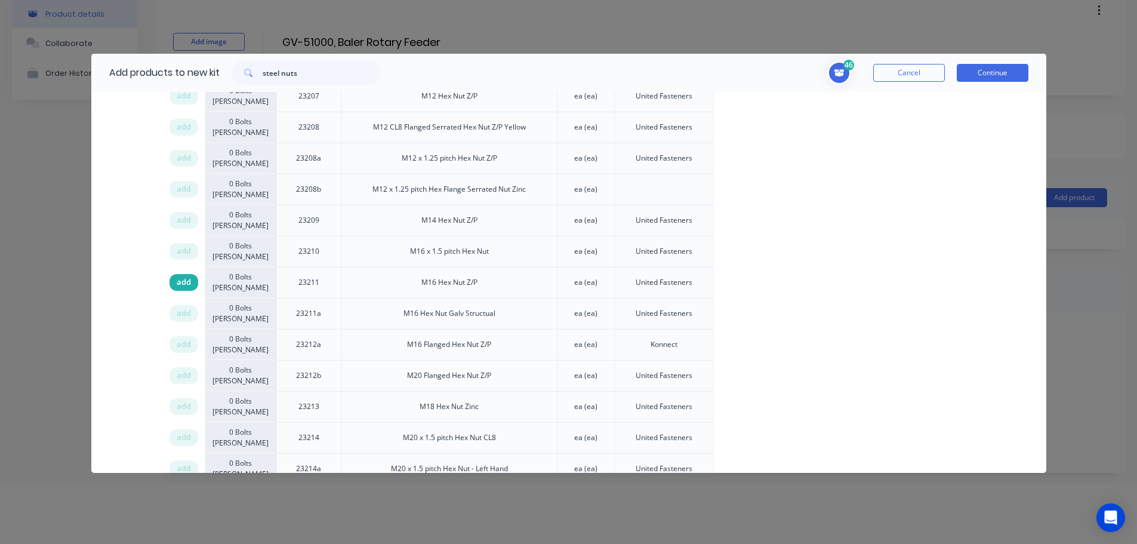
click at [184, 280] on span "add" at bounding box center [184, 282] width 14 height 12
drag, startPoint x: 335, startPoint y: 77, endPoint x: 140, endPoint y: 62, distance: 195.7
click at [152, 63] on div "Add products to new kit steel nuts" at bounding box center [241, 73] width 301 height 38
type input "gearbo"
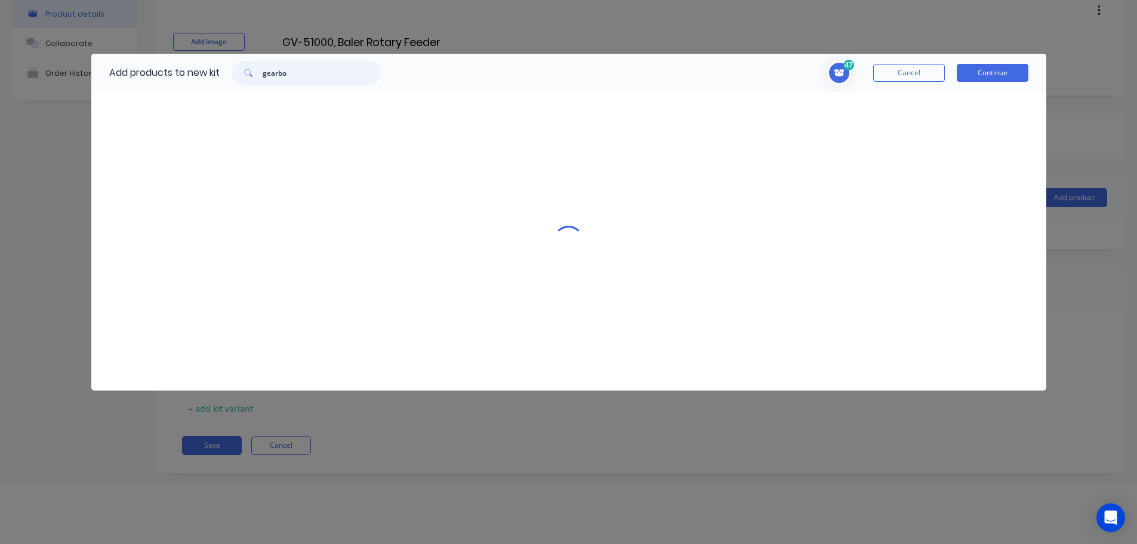
scroll to position [0, 0]
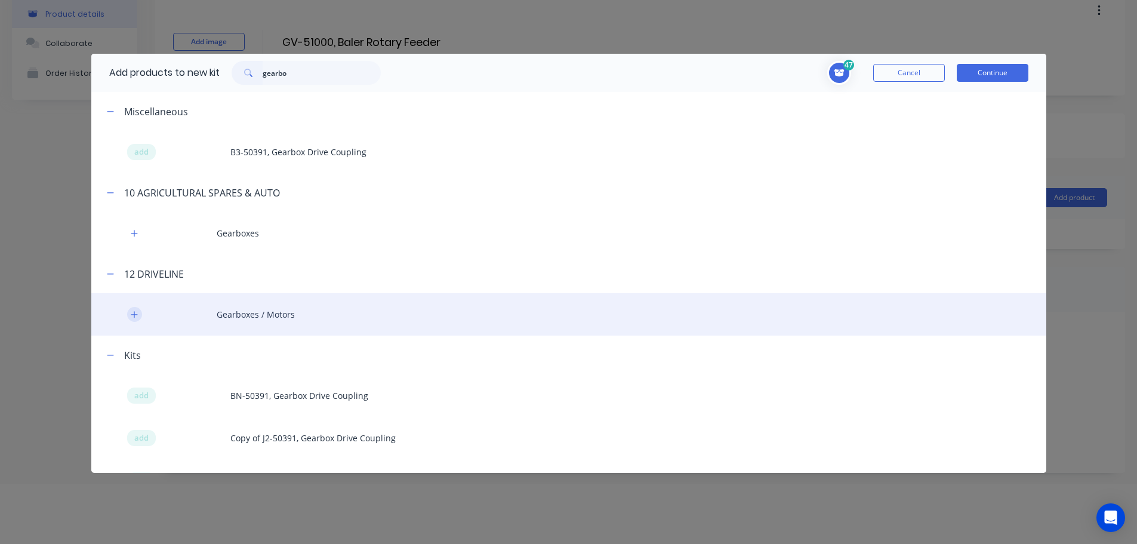
click at [136, 318] on icon "button" at bounding box center [134, 314] width 7 height 8
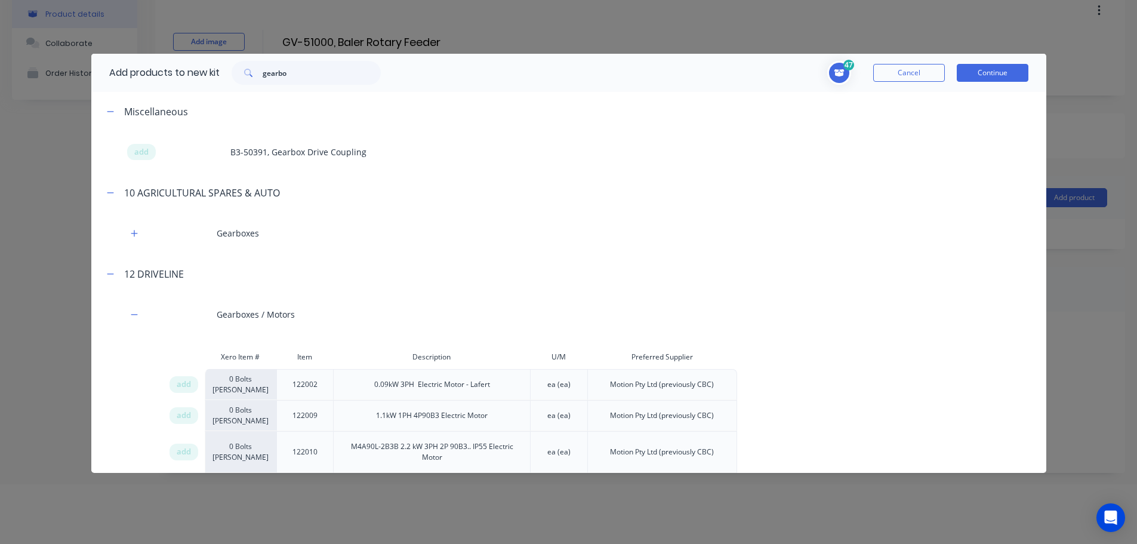
scroll to position [2923, 0]
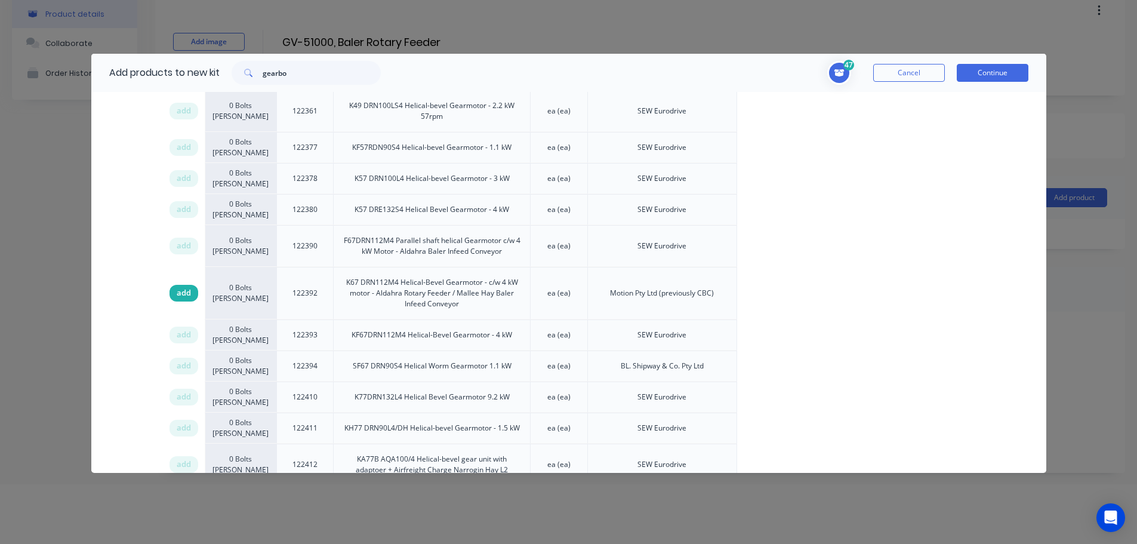
click at [180, 287] on span "add" at bounding box center [184, 293] width 14 height 12
drag, startPoint x: 292, startPoint y: 70, endPoint x: 207, endPoint y: 72, distance: 85.4
click at [207, 72] on div "Add products to new kit gearbo" at bounding box center [241, 73] width 301 height 38
type input "enam"
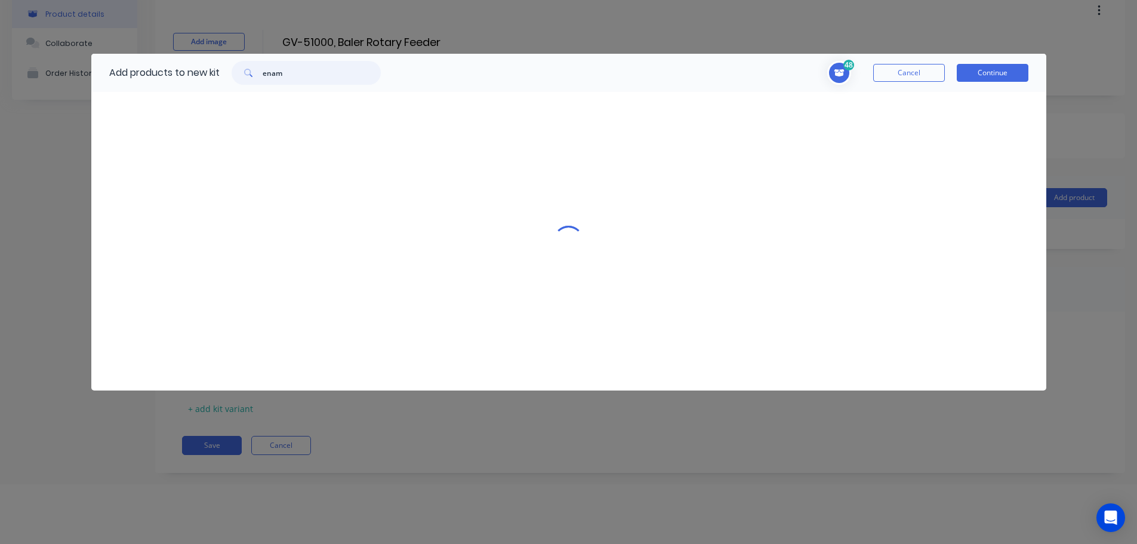
scroll to position [0, 0]
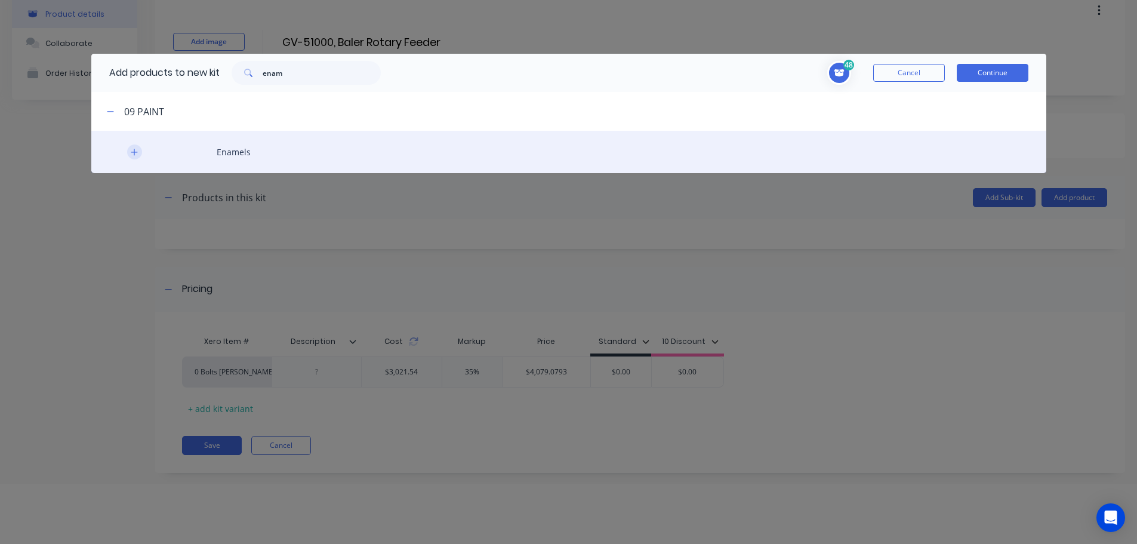
click at [133, 152] on icon "button" at bounding box center [134, 152] width 7 height 7
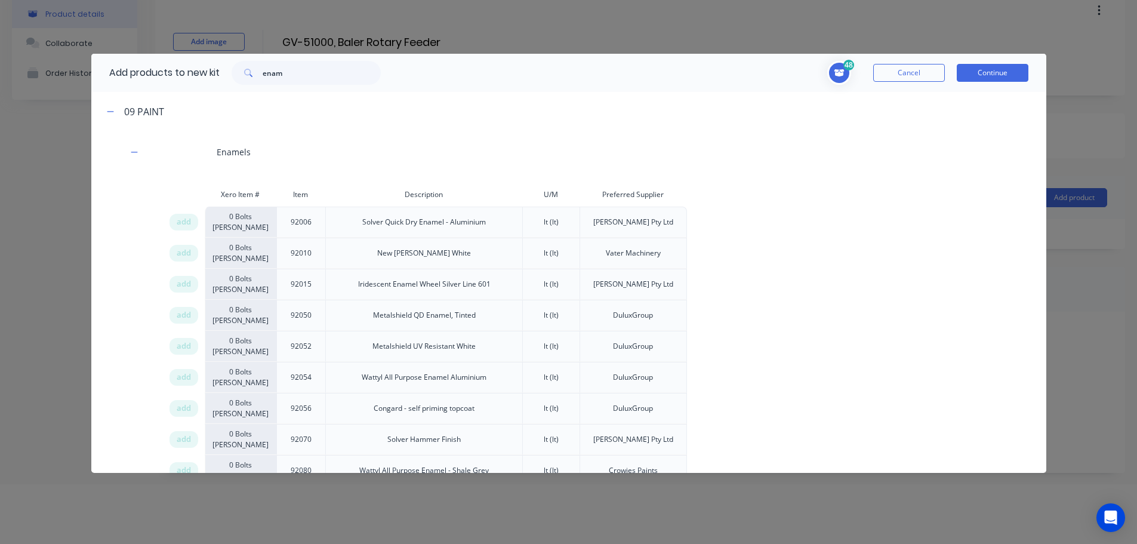
scroll to position [2, 0]
click at [182, 465] on span "add" at bounding box center [184, 468] width 14 height 12
click at [115, 267] on div "Xero Item # Item Description U/M Preferred Supplier add 0 Bolts Metric Galvanis…" at bounding box center [568, 538] width 955 height 717
drag, startPoint x: 323, startPoint y: 69, endPoint x: 130, endPoint y: 68, distance: 193.4
click at [137, 70] on div "Add products to new kit enam" at bounding box center [241, 73] width 301 height 38
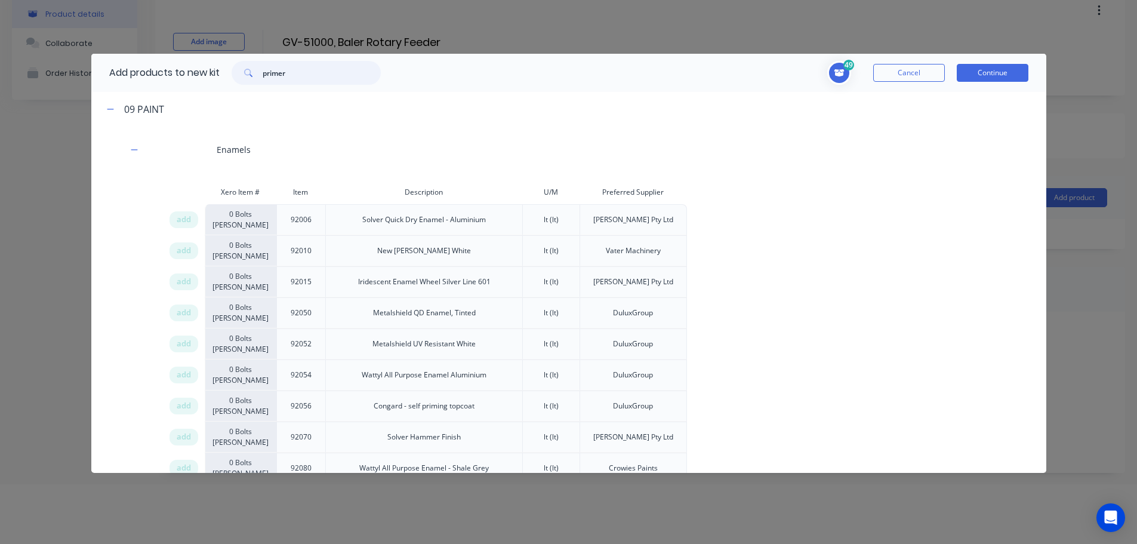
type input "primer"
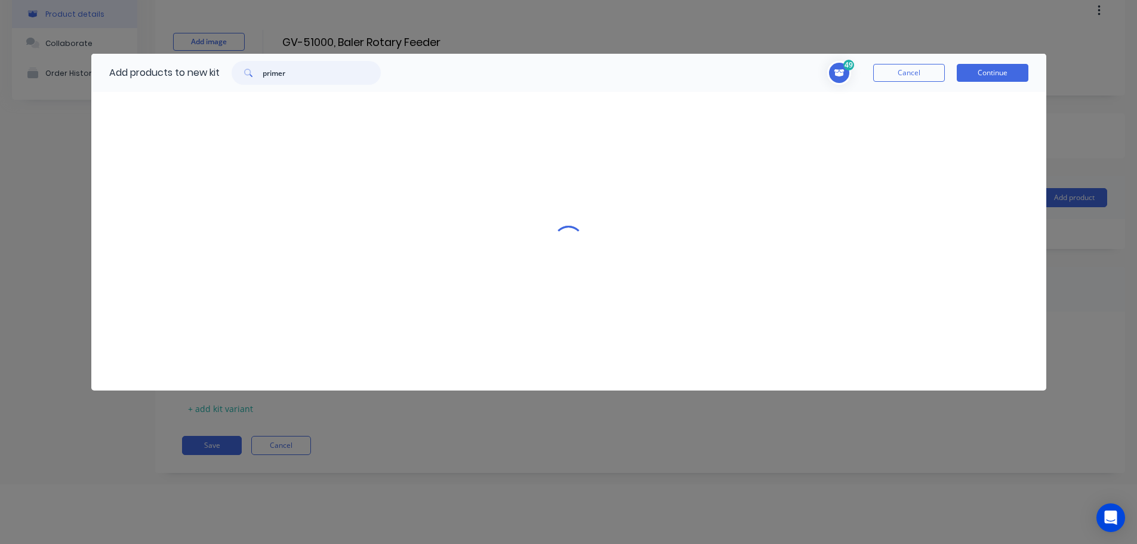
scroll to position [0, 0]
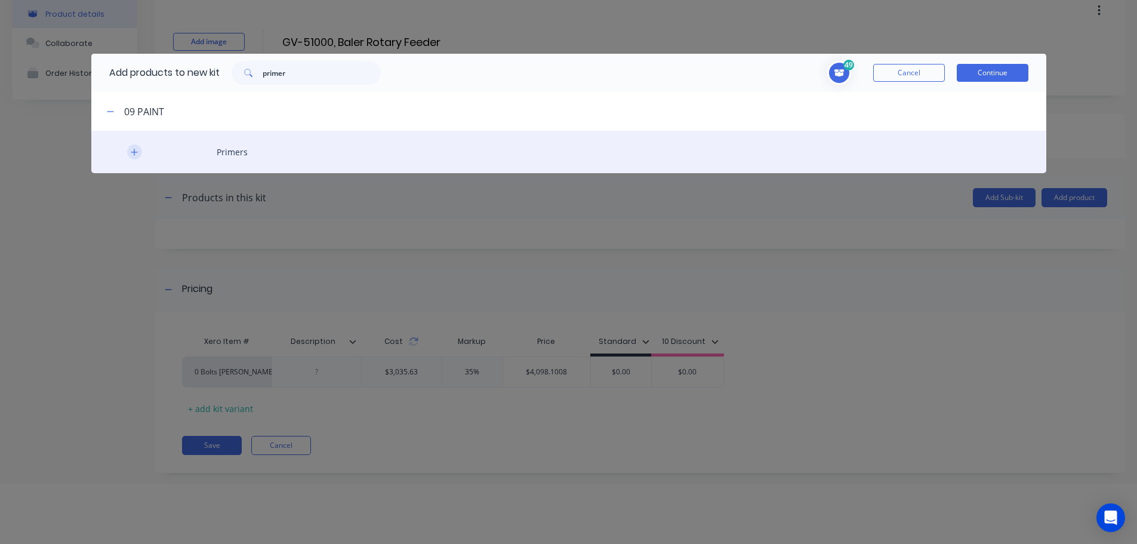
click at [133, 151] on icon "button" at bounding box center [134, 152] width 7 height 8
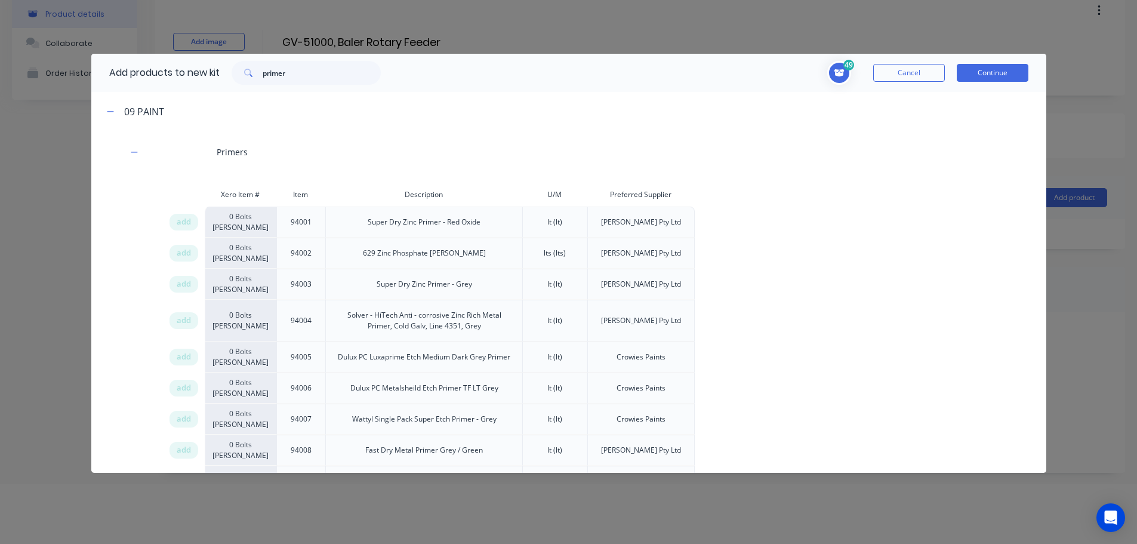
drag, startPoint x: 187, startPoint y: 419, endPoint x: 1133, endPoint y: 400, distance: 946.2
click at [188, 418] on span "add" at bounding box center [184, 419] width 14 height 12
drag, startPoint x: 316, startPoint y: 73, endPoint x: 207, endPoint y: 73, distance: 109.2
click at [207, 73] on div "Add products to new kit primer" at bounding box center [241, 73] width 301 height 38
type input "sundry"
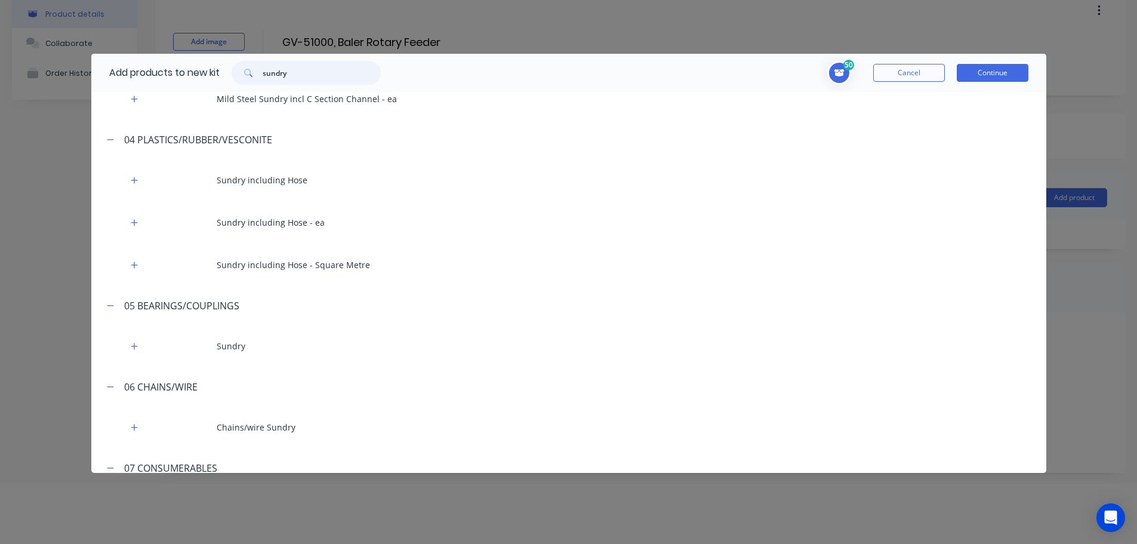
scroll to position [358, 0]
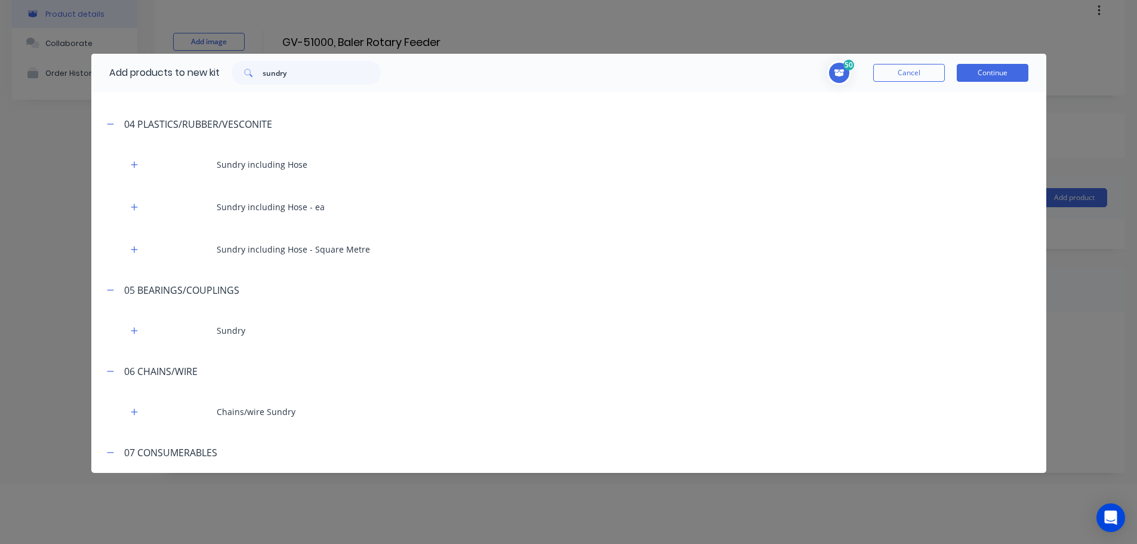
drag, startPoint x: 131, startPoint y: 330, endPoint x: 466, endPoint y: 283, distance: 338.7
click at [132, 331] on icon "button" at bounding box center [134, 330] width 7 height 8
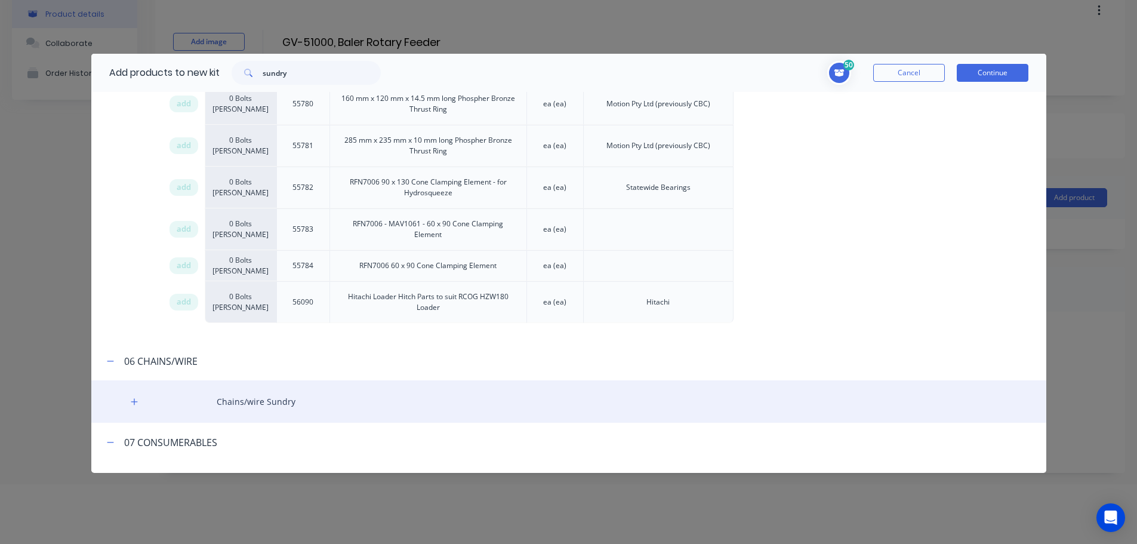
scroll to position [6883, 0]
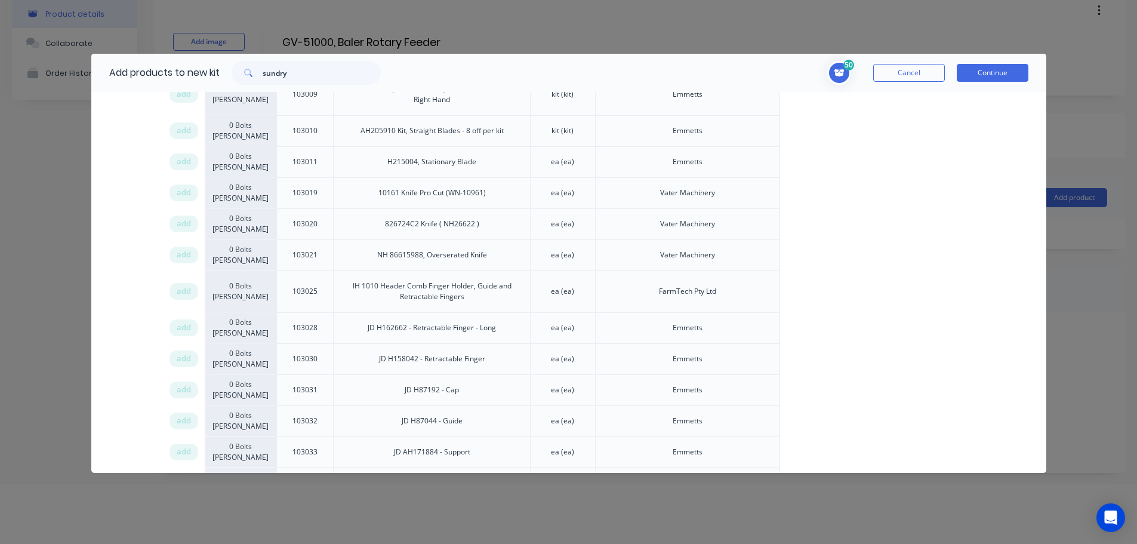
drag, startPoint x: 186, startPoint y: 284, endPoint x: 1110, endPoint y: 301, distance: 924.7
click at [189, 384] on span "add" at bounding box center [184, 390] width 14 height 12
drag, startPoint x: 187, startPoint y: 314, endPoint x: 1114, endPoint y: 363, distance: 928.2
click at [188, 415] on span "add" at bounding box center [184, 421] width 14 height 12
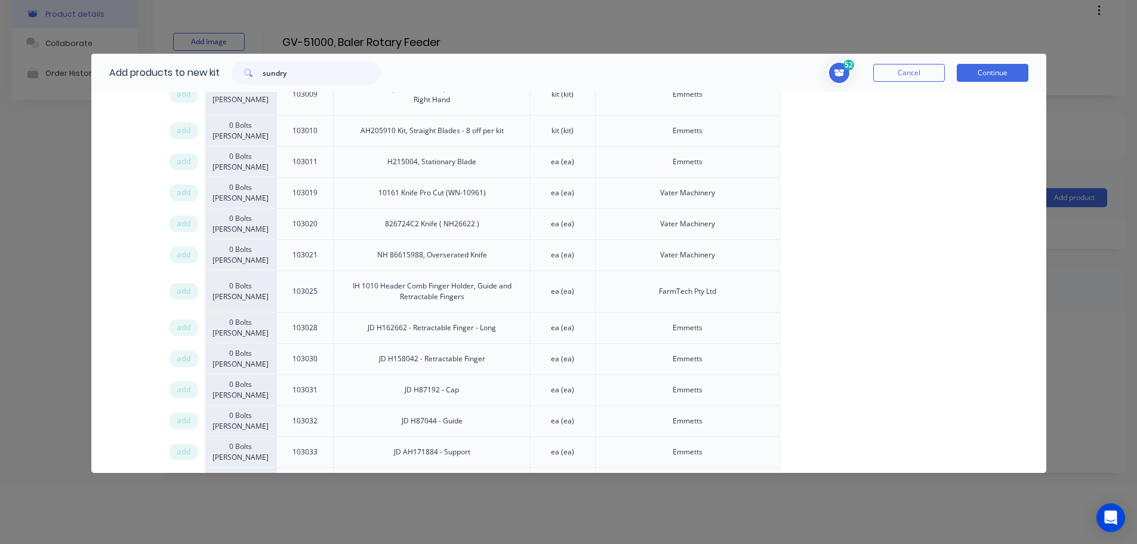
click at [272, 71] on input "sundry" at bounding box center [322, 73] width 118 height 24
type input "profile & las"
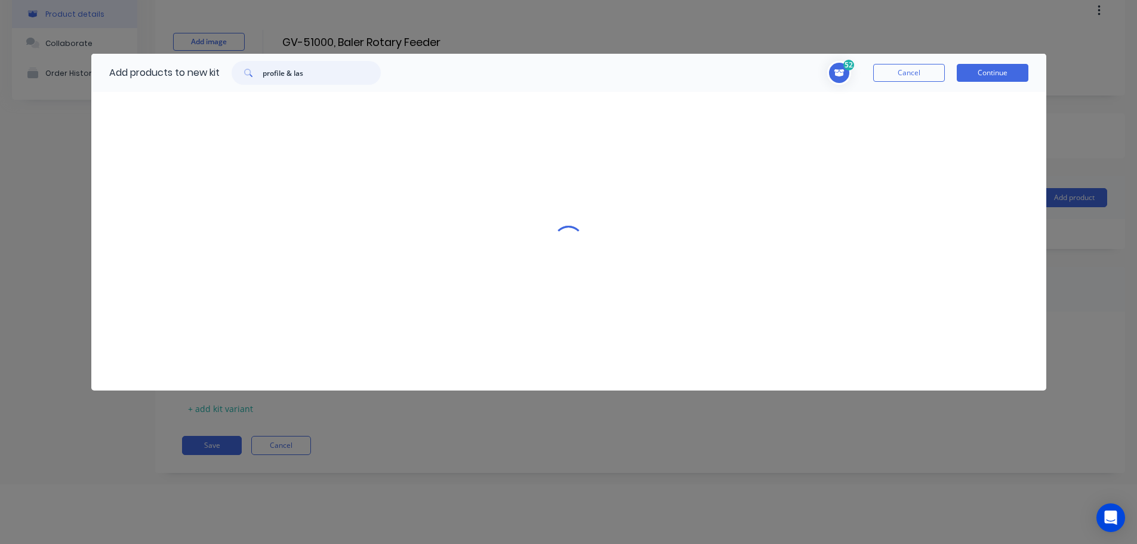
scroll to position [0, 0]
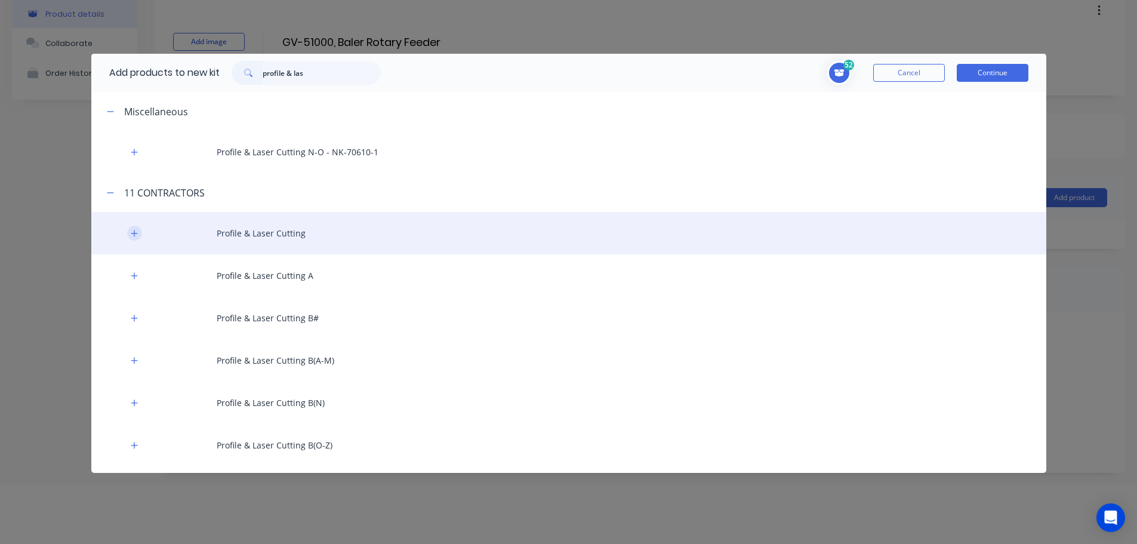
click at [127, 235] on button "button" at bounding box center [134, 233] width 15 height 15
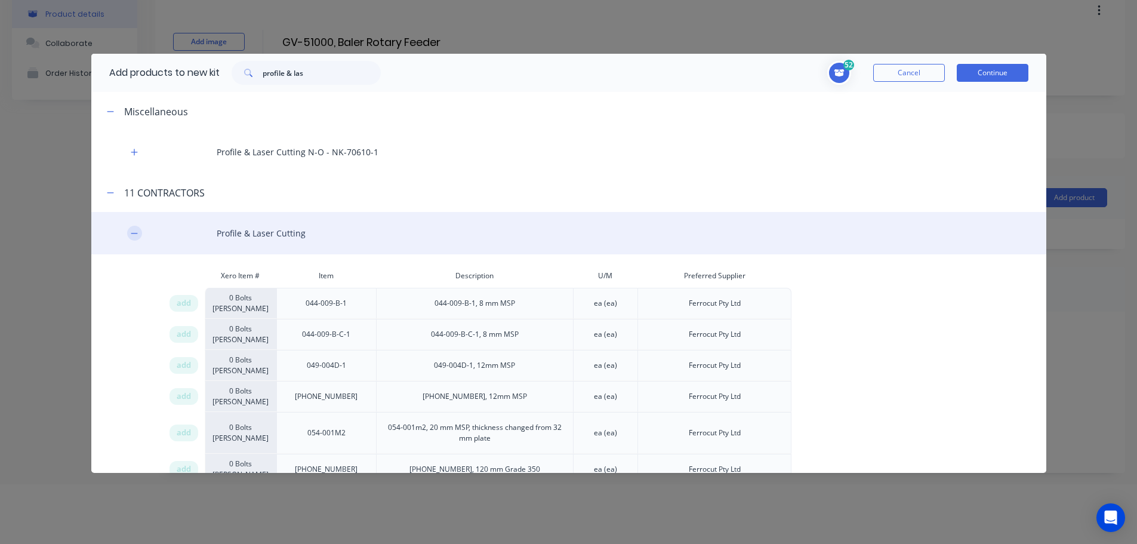
click at [133, 236] on icon "button" at bounding box center [134, 233] width 7 height 8
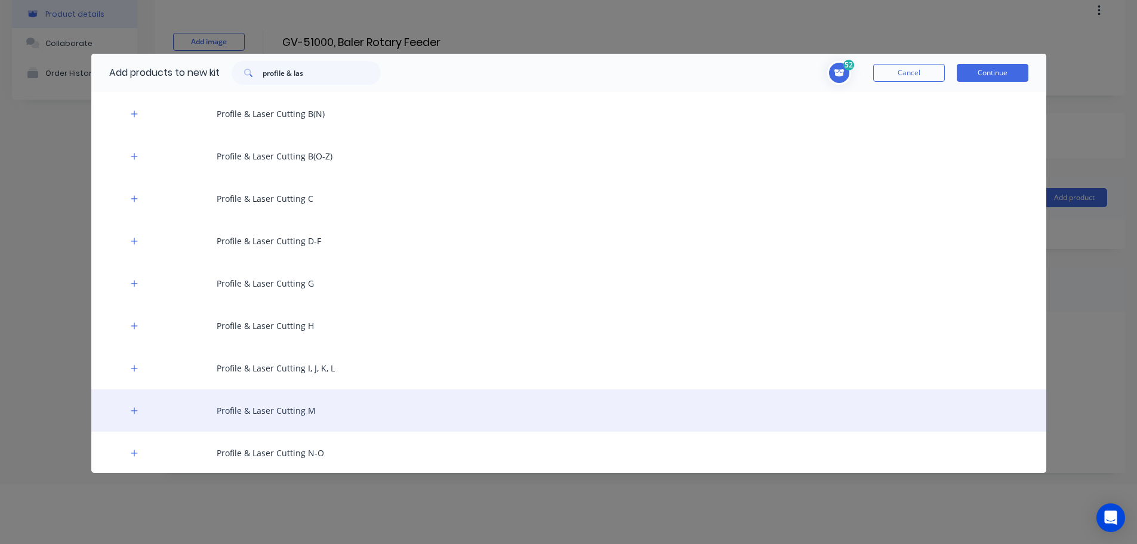
scroll to position [358, 0]
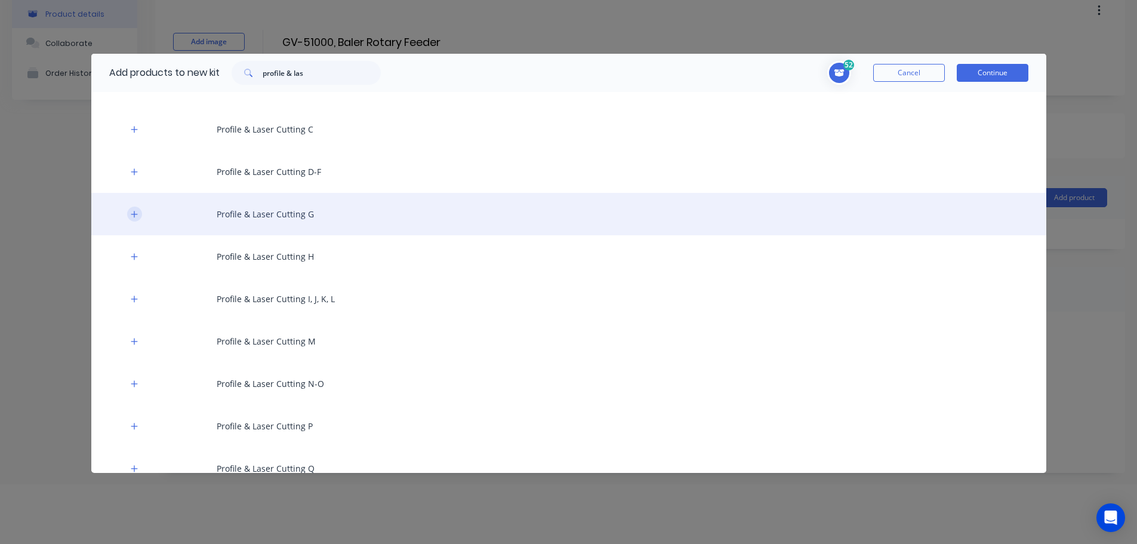
click at [132, 216] on icon "button" at bounding box center [134, 214] width 7 height 8
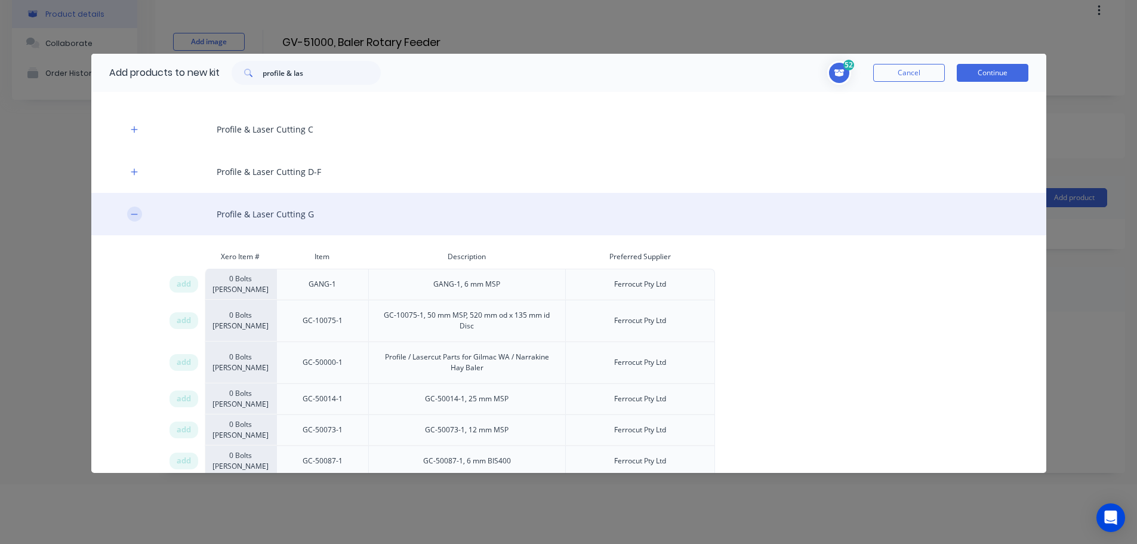
scroll to position [7913, 0]
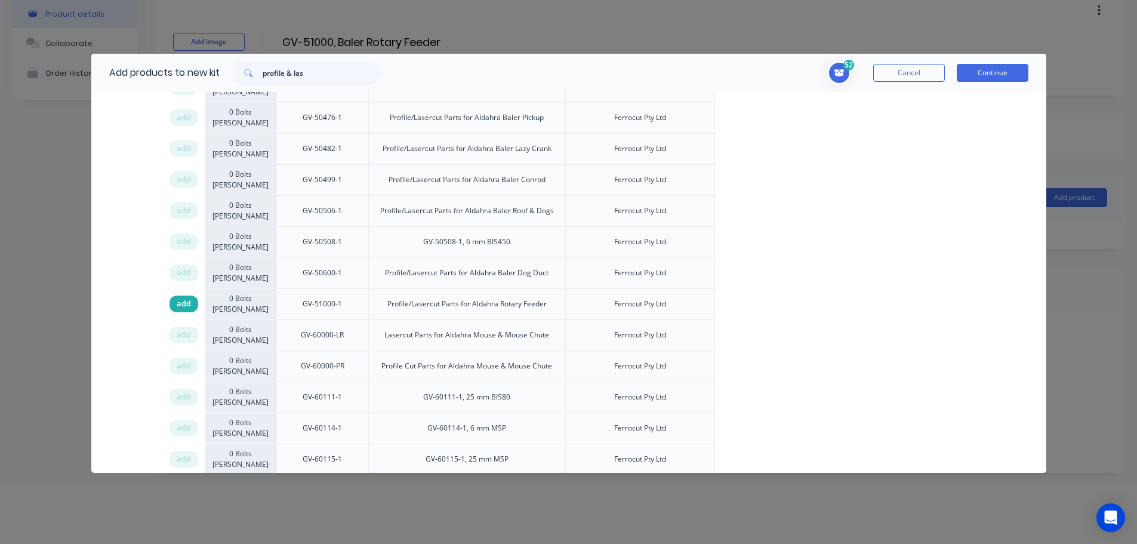
click at [181, 298] on span "add" at bounding box center [184, 304] width 14 height 12
click at [969, 74] on button "Continue" at bounding box center [993, 73] width 72 height 18
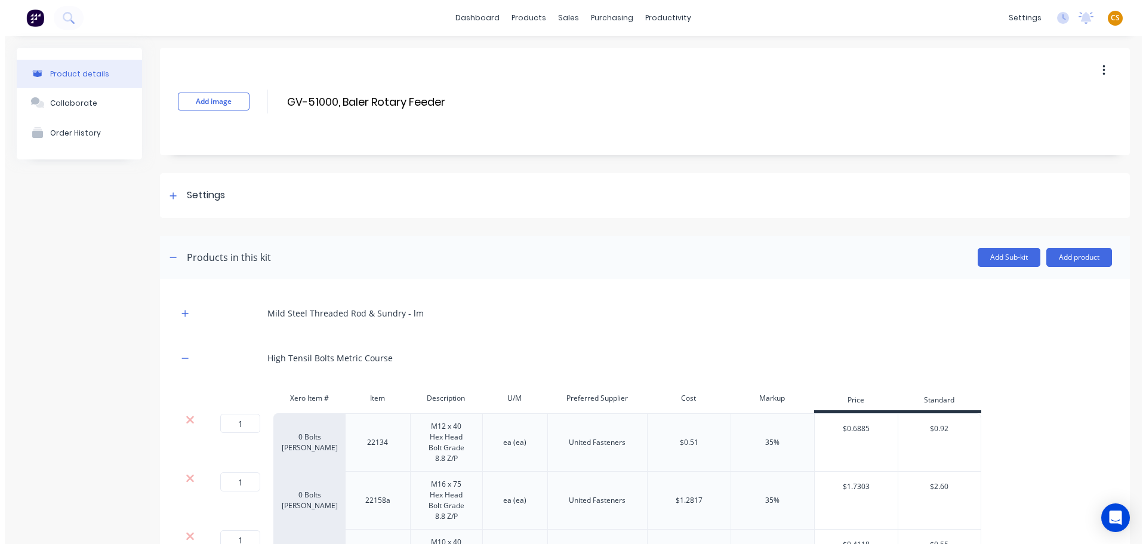
scroll to position [0, 0]
click at [180, 316] on icon "button" at bounding box center [180, 313] width 7 height 7
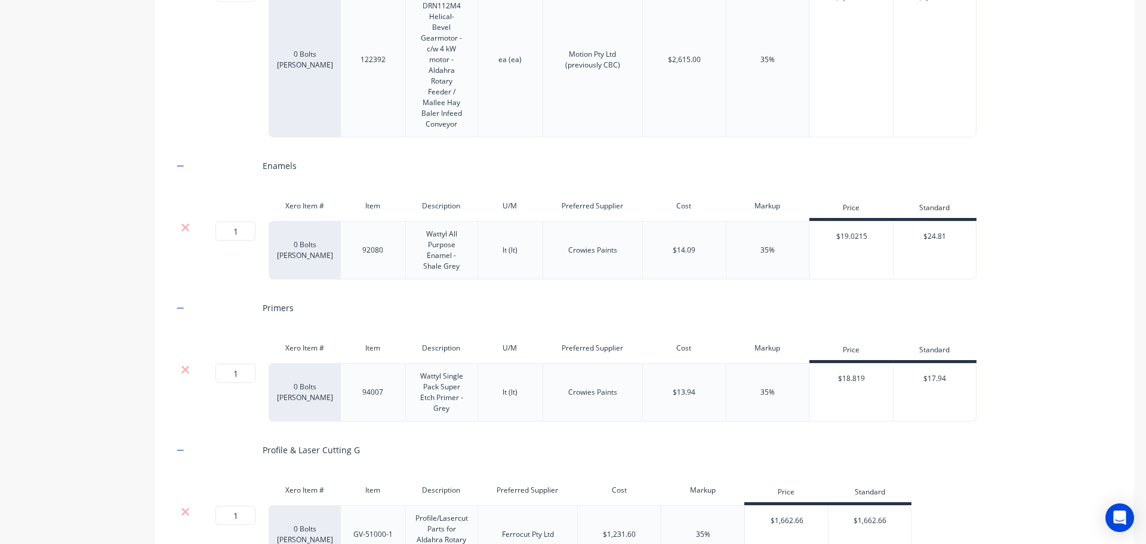
scroll to position [5157, 0]
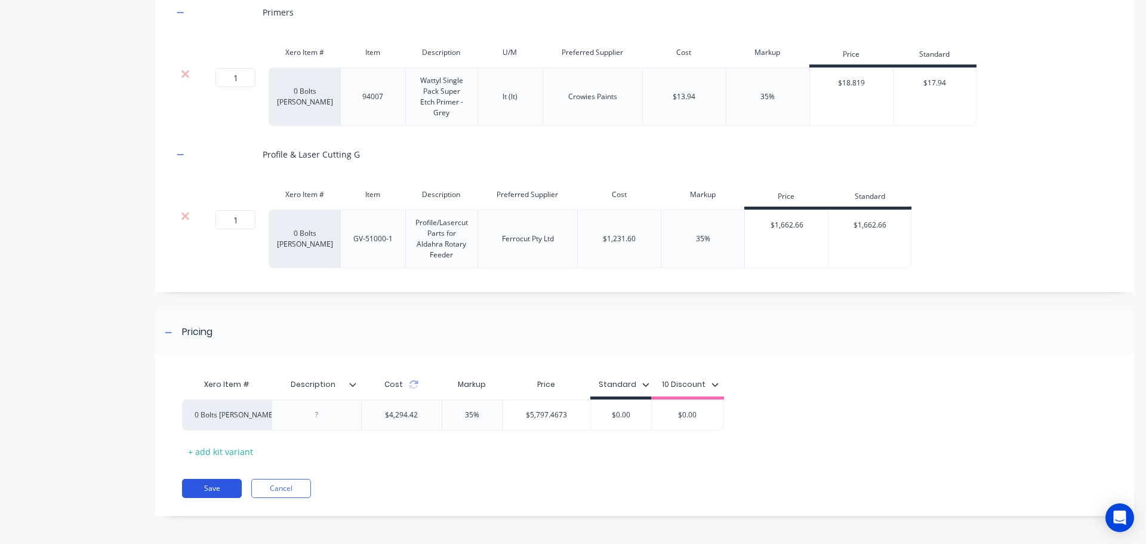
click at [215, 488] on button "Save" at bounding box center [212, 488] width 60 height 19
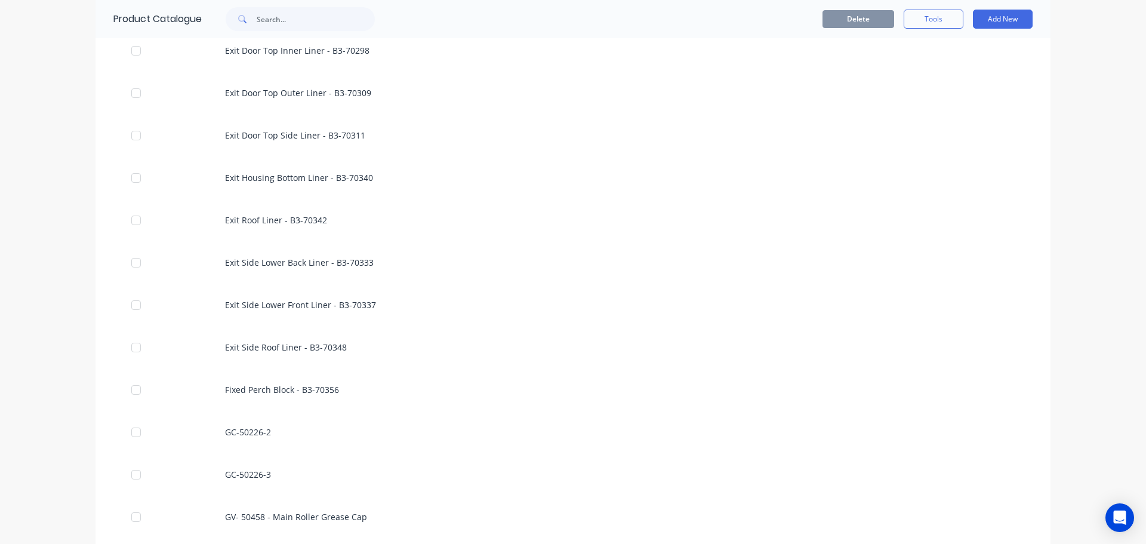
scroll to position [2149, 0]
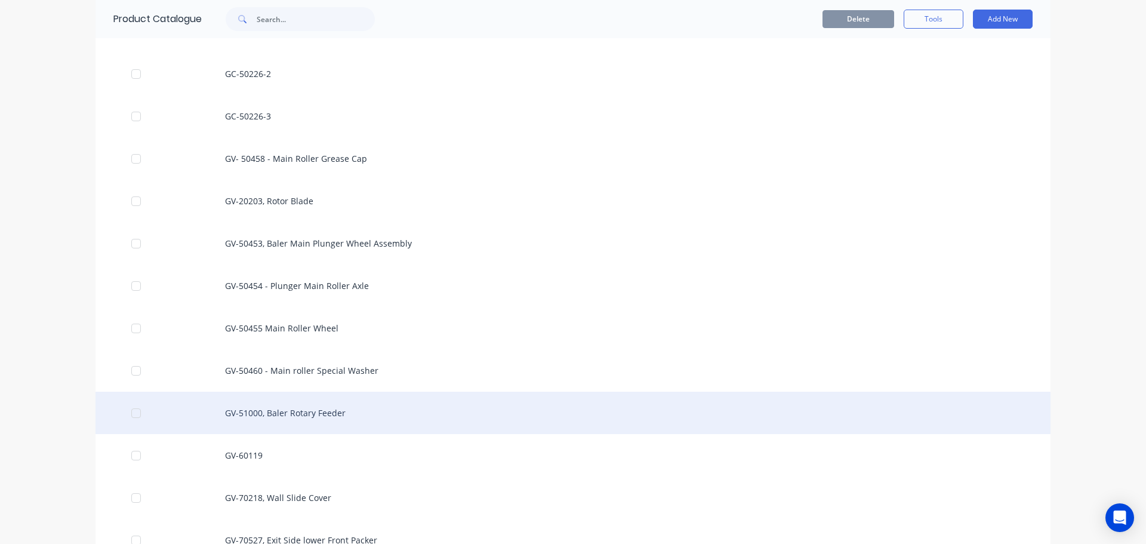
click at [283, 414] on div "GV-51000, Baler Rotary Feeder" at bounding box center [572, 413] width 955 height 42
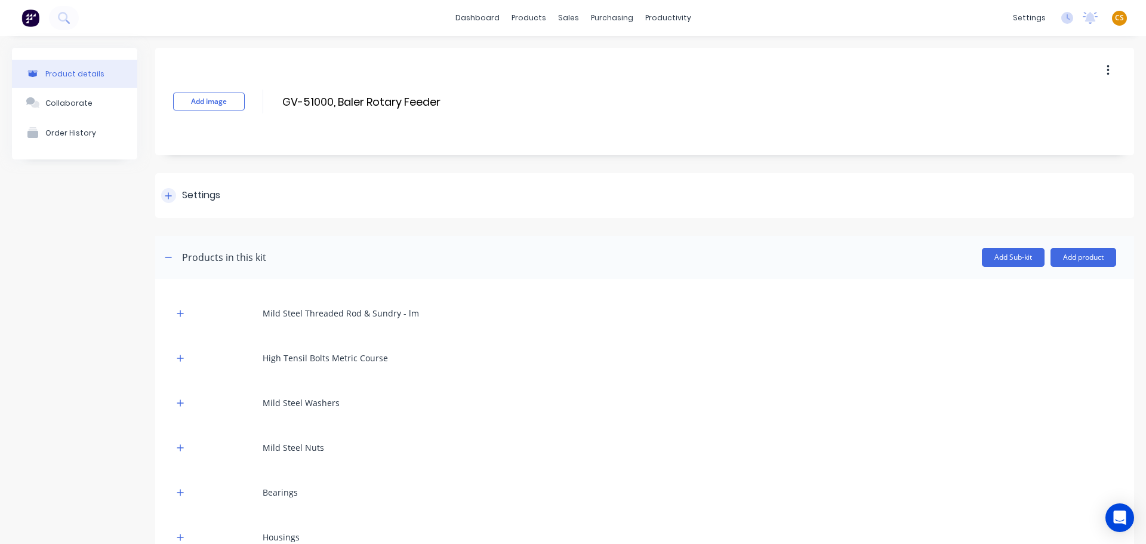
click at [168, 199] on icon at bounding box center [168, 196] width 7 height 8
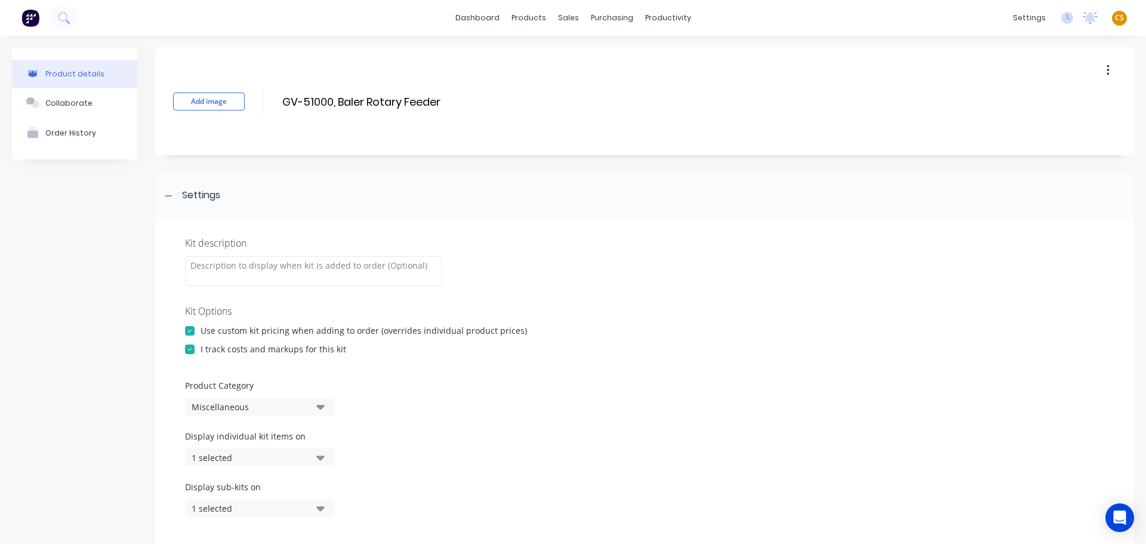
click at [239, 408] on div "Miscellaneous" at bounding box center [250, 406] width 116 height 13
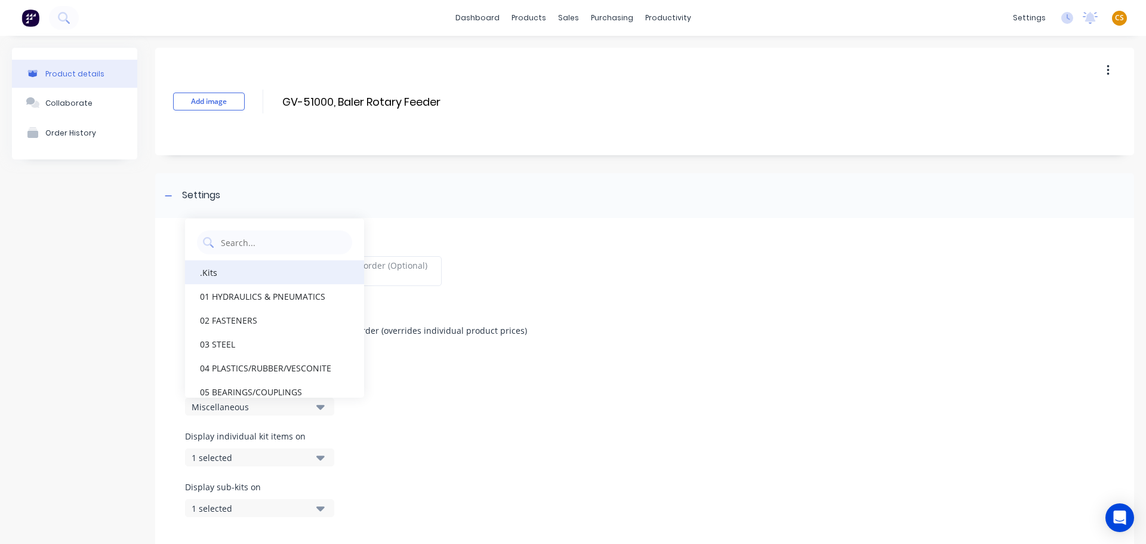
click at [229, 278] on div ".Kits" at bounding box center [274, 272] width 179 height 24
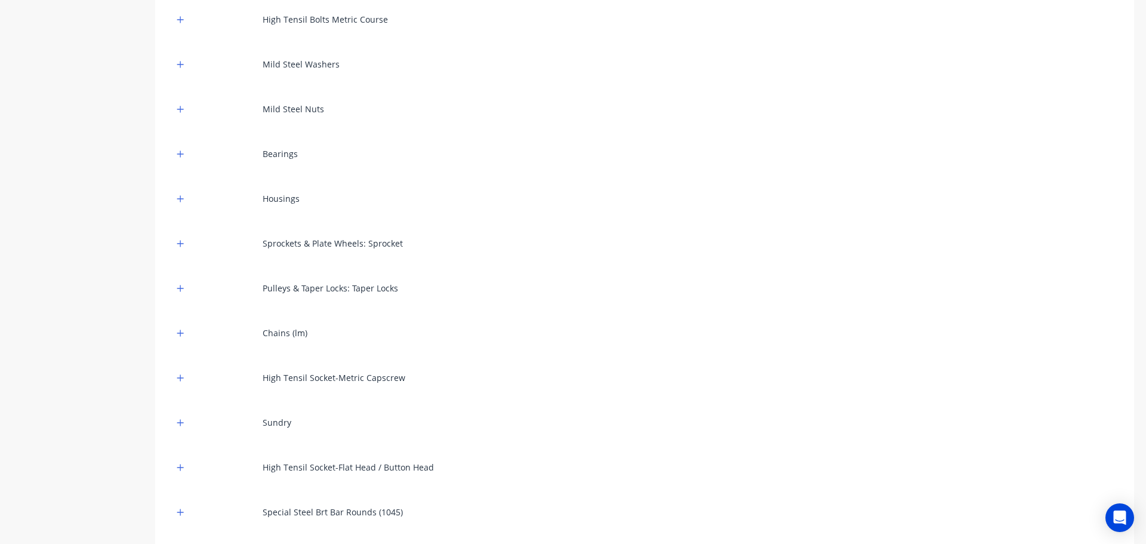
scroll to position [537, 0]
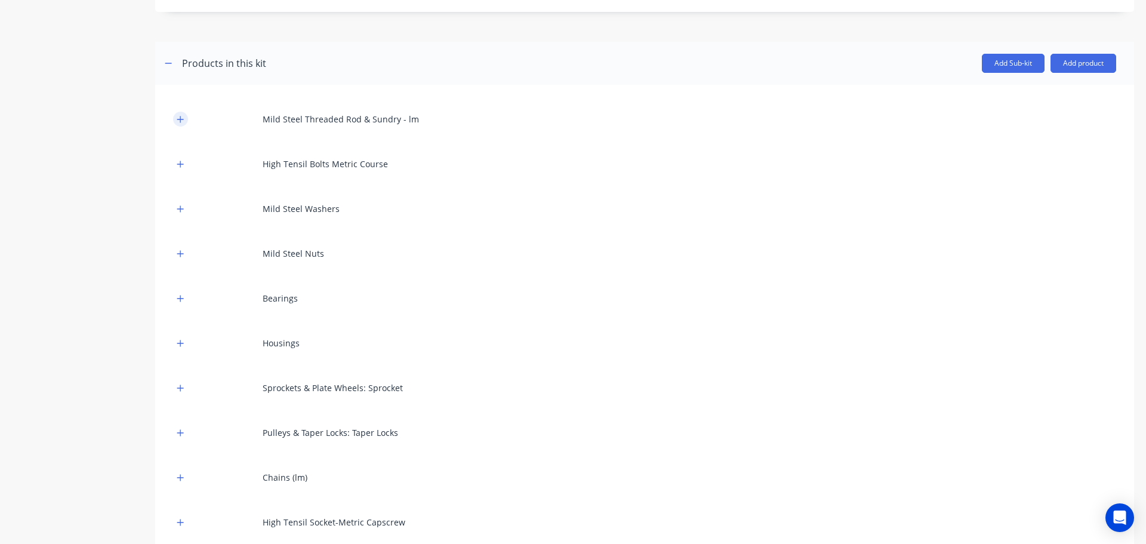
click at [182, 121] on icon "button" at bounding box center [180, 119] width 7 height 8
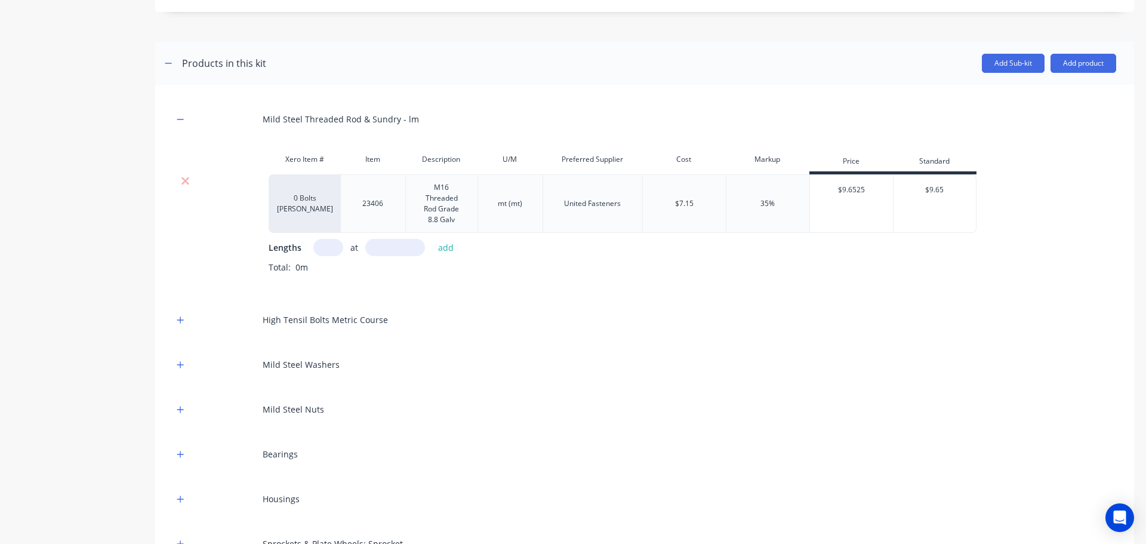
drag, startPoint x: 180, startPoint y: 316, endPoint x: 184, endPoint y: 341, distance: 25.4
click at [180, 317] on icon "button" at bounding box center [180, 320] width 7 height 8
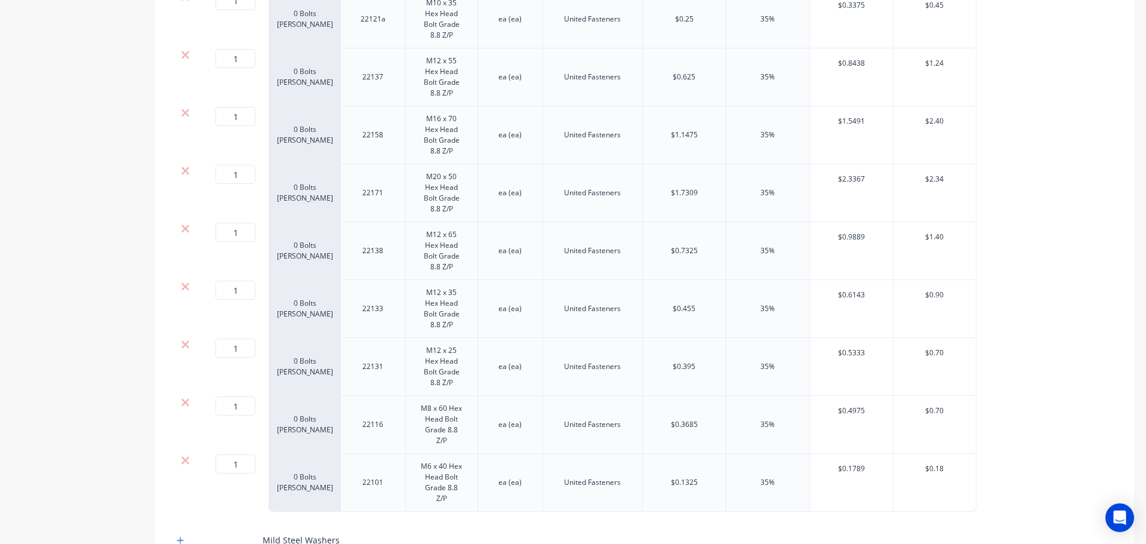
scroll to position [1253, 0]
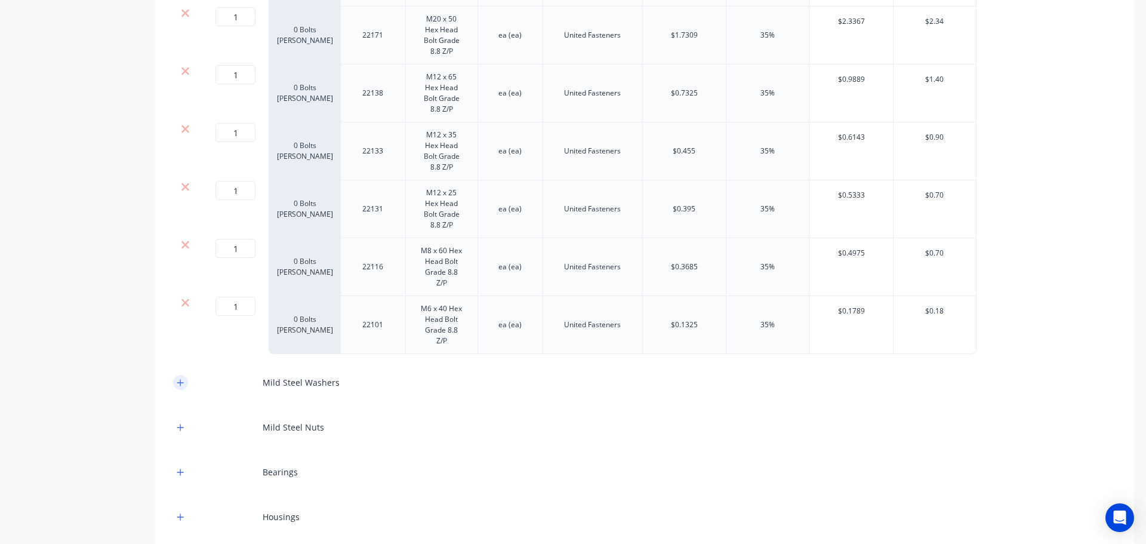
click at [179, 386] on icon "button" at bounding box center [180, 382] width 7 height 8
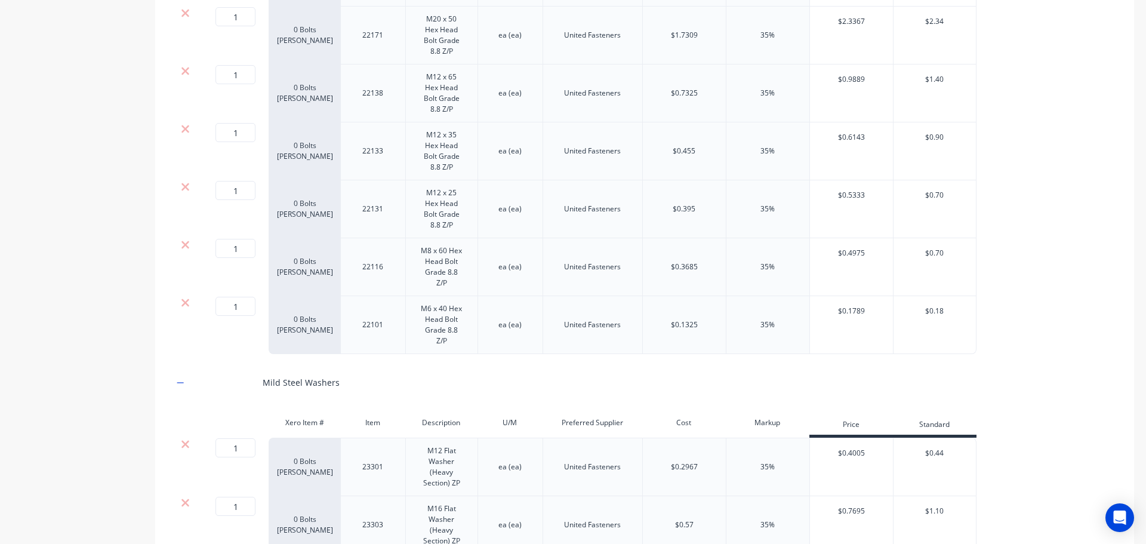
scroll to position [1611, 0]
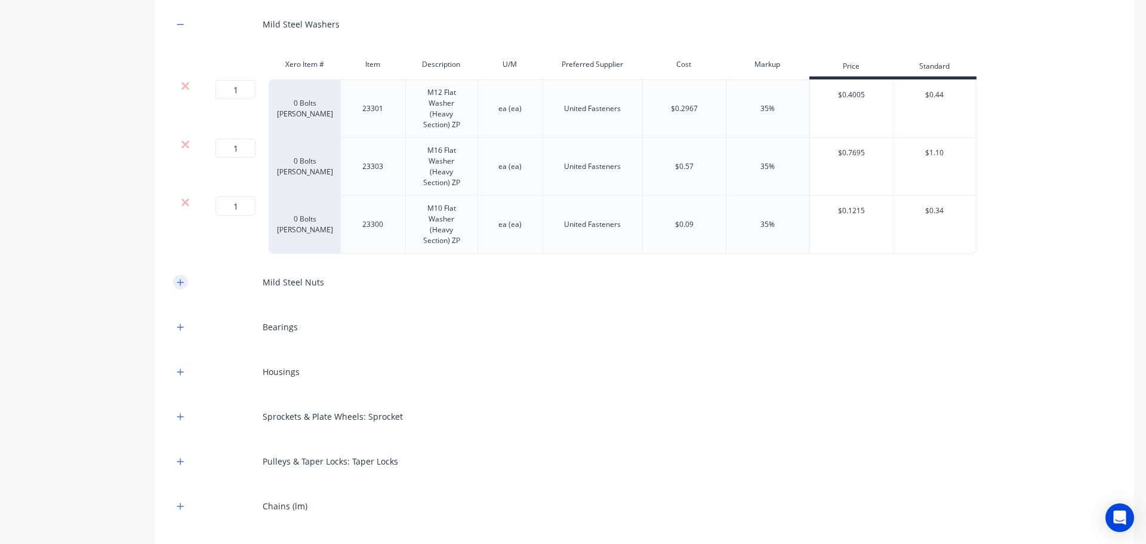
click at [178, 283] on icon "button" at bounding box center [180, 282] width 7 height 8
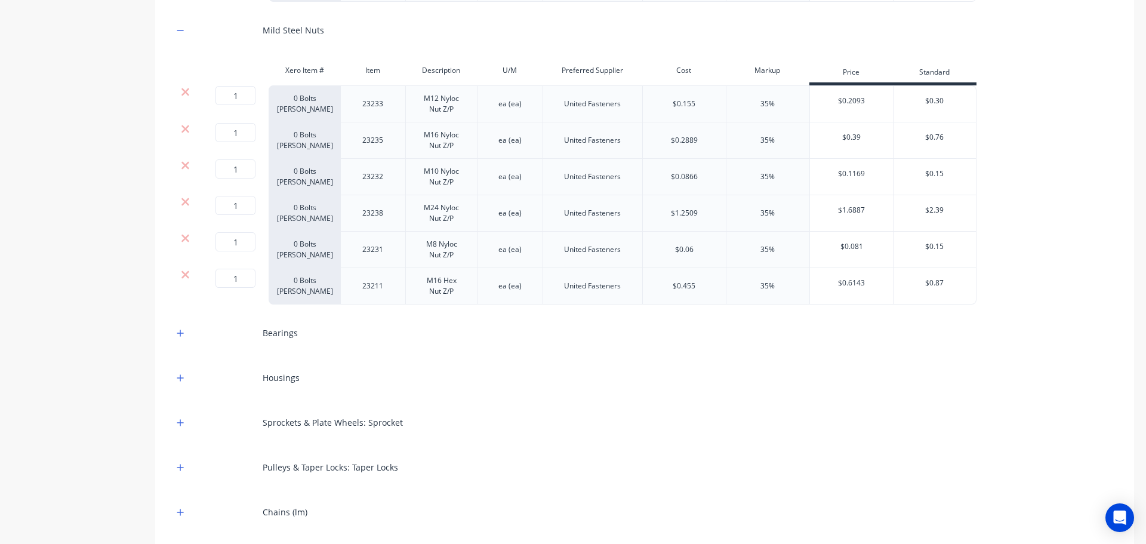
scroll to position [1970, 0]
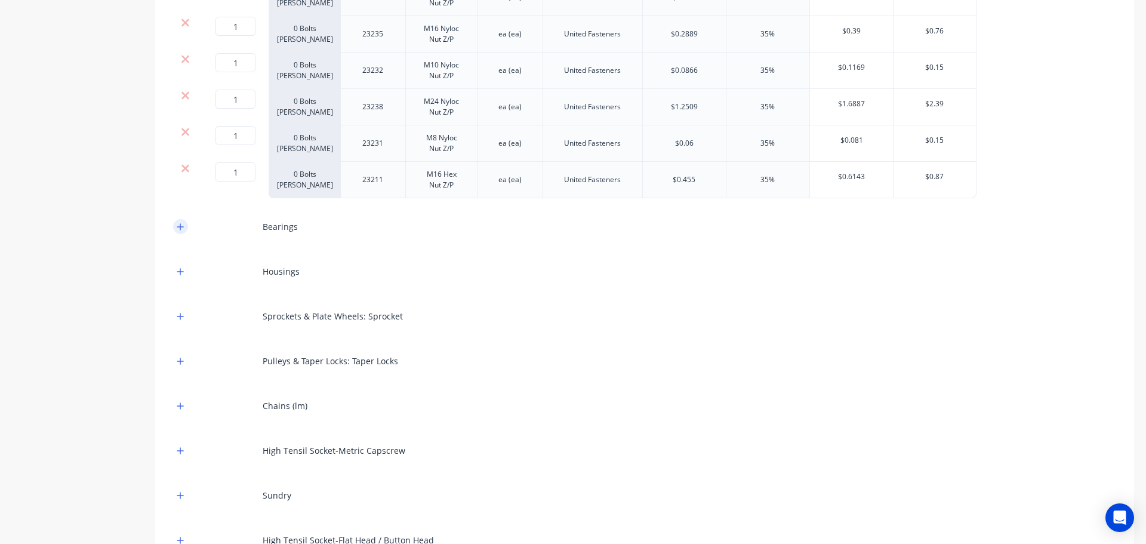
click at [183, 226] on icon "button" at bounding box center [180, 226] width 7 height 7
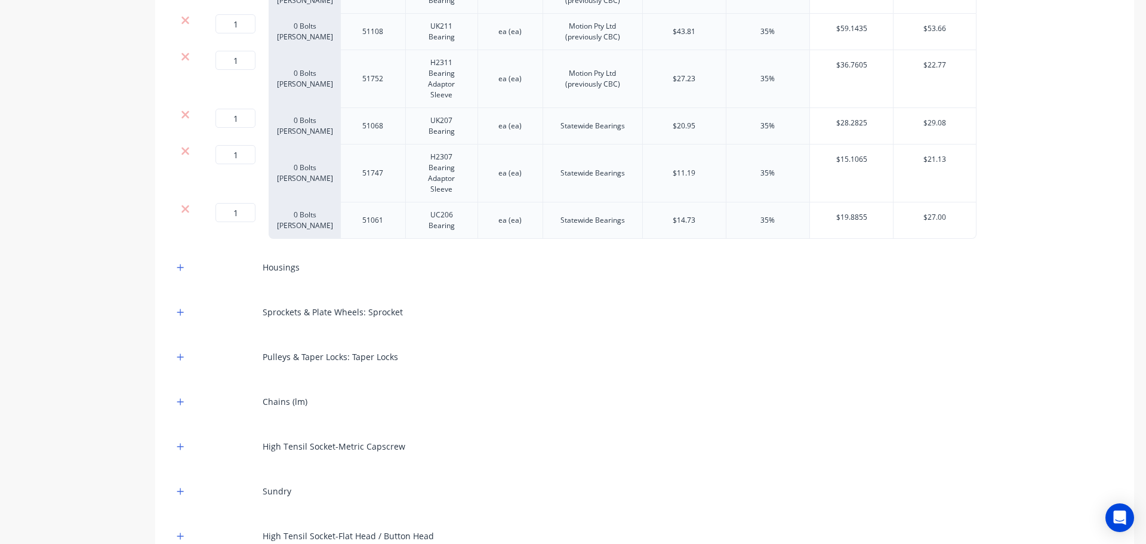
scroll to position [2328, 0]
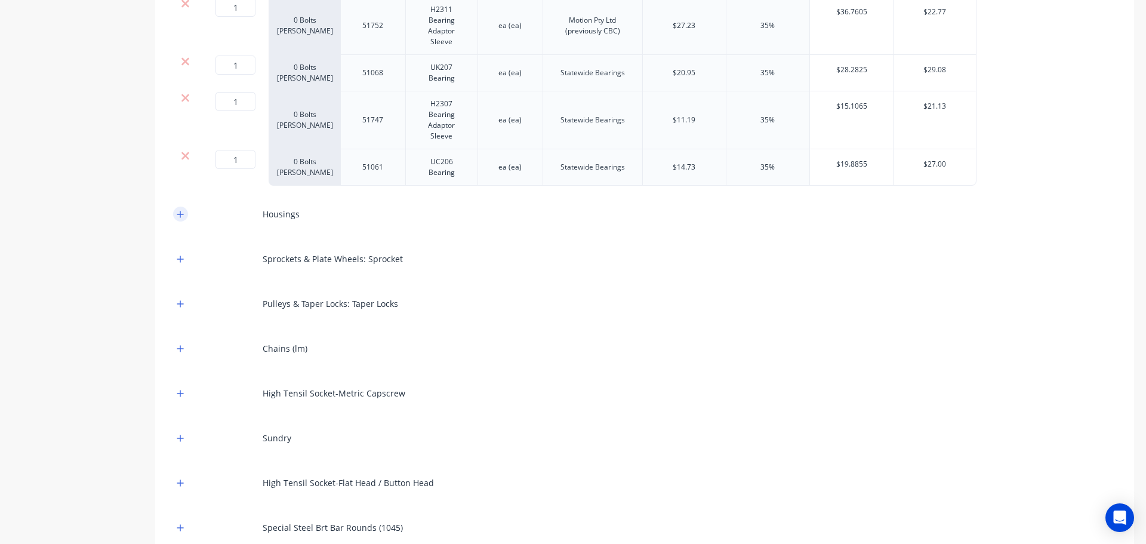
click at [179, 216] on icon "button" at bounding box center [180, 214] width 7 height 8
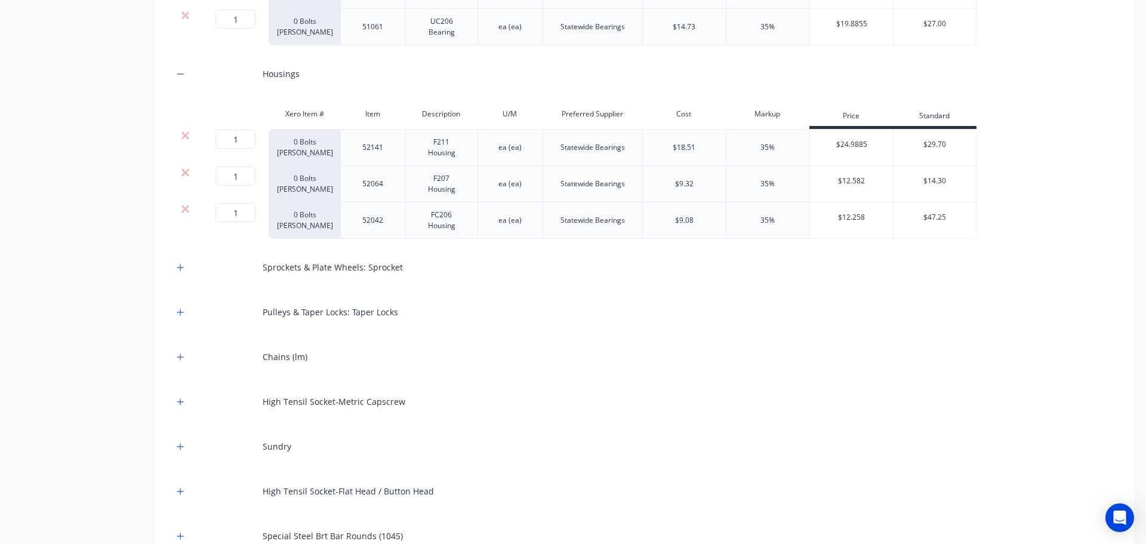
scroll to position [2507, 0]
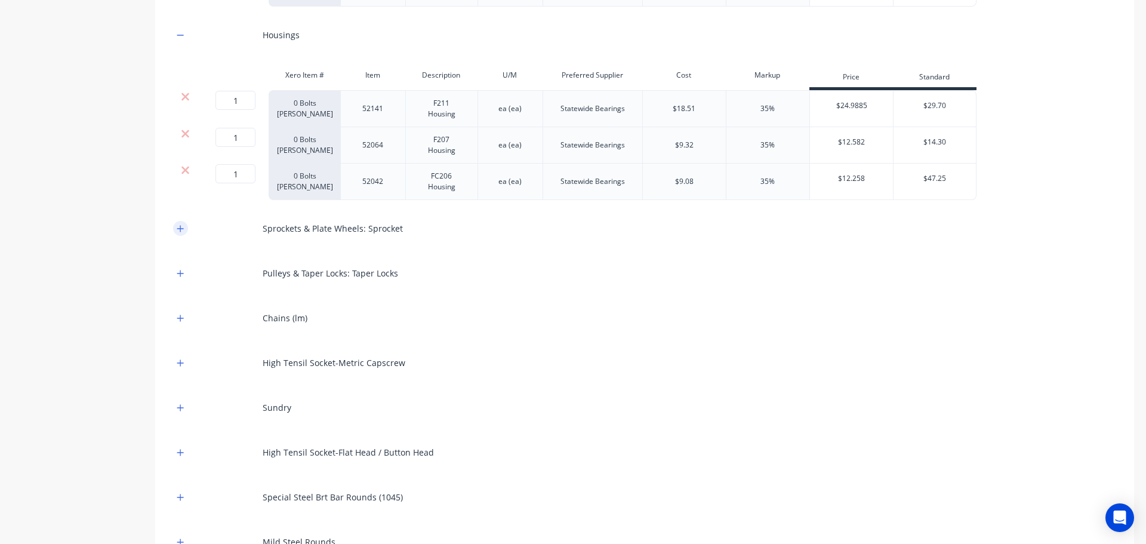
click at [180, 229] on icon "button" at bounding box center [180, 228] width 7 height 7
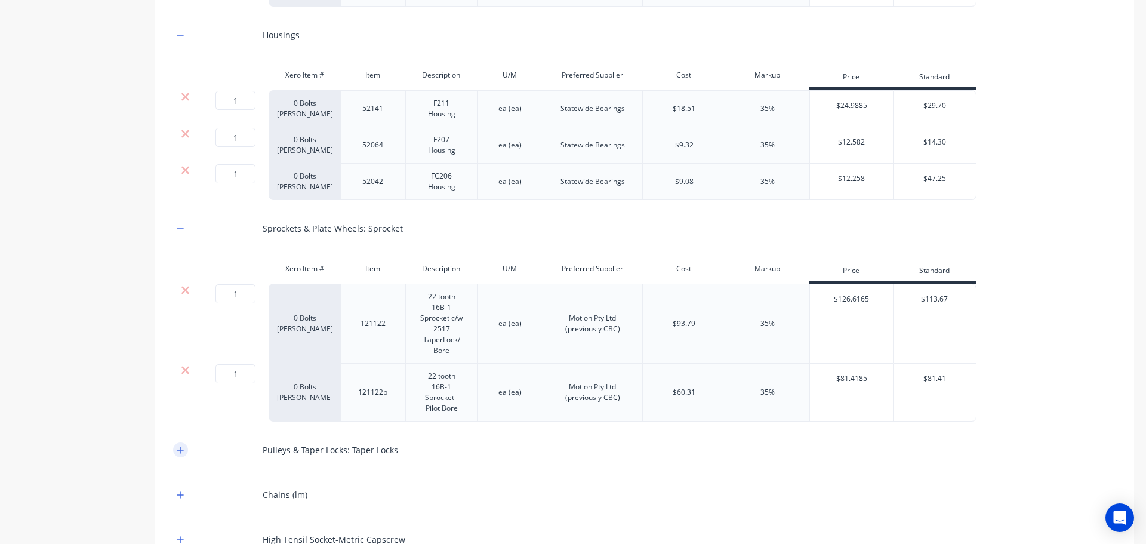
click at [181, 451] on icon "button" at bounding box center [180, 449] width 7 height 7
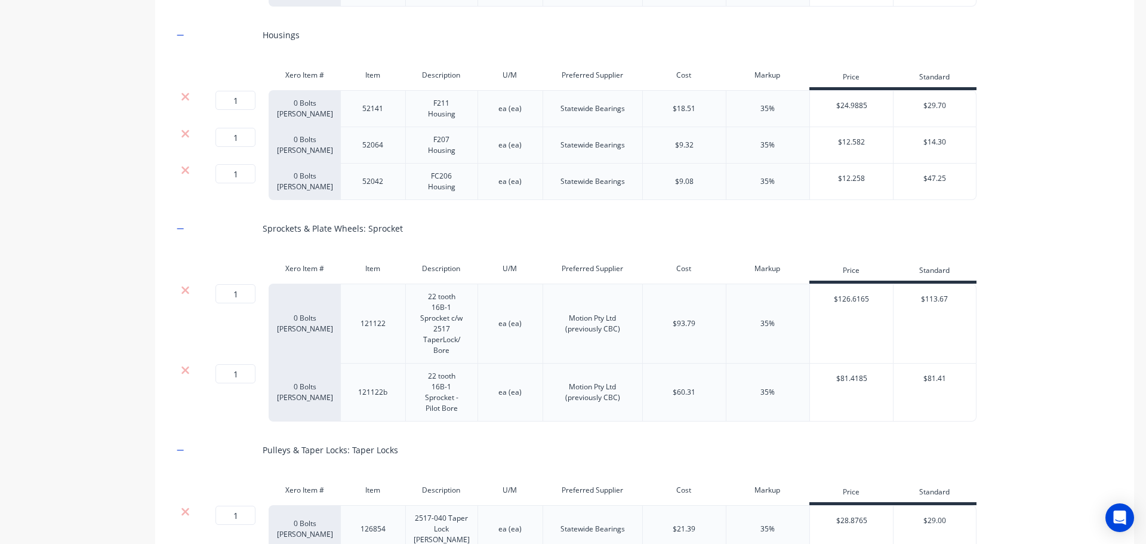
scroll to position [2865, 0]
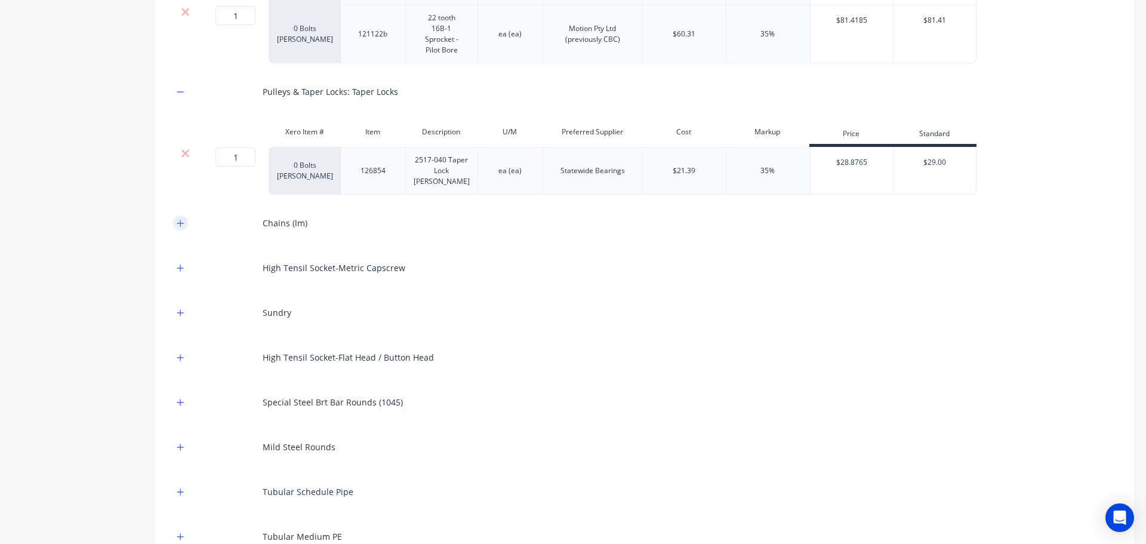
click at [180, 224] on icon "button" at bounding box center [180, 223] width 7 height 8
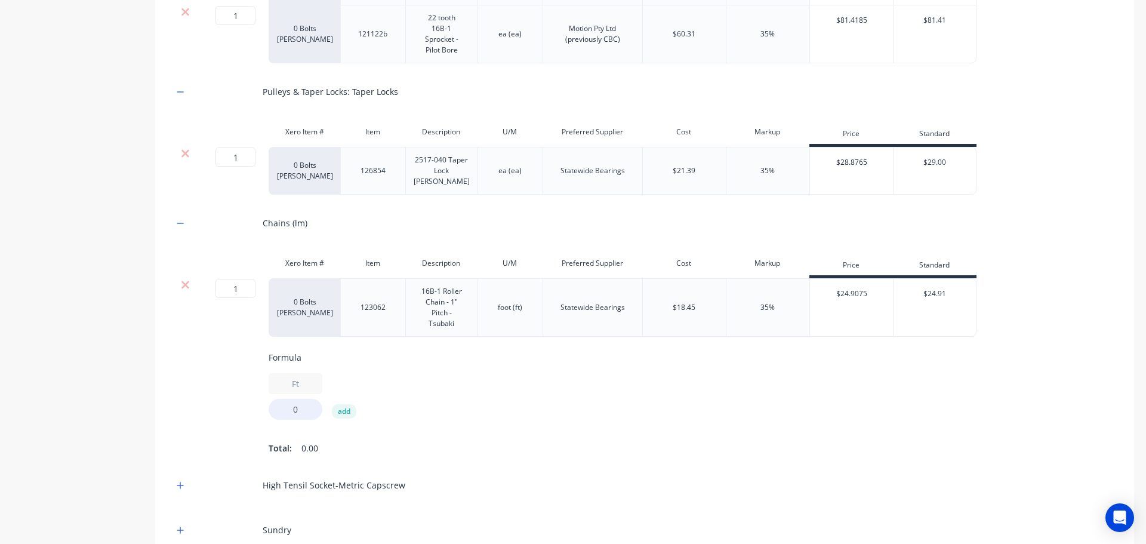
scroll to position [3223, 0]
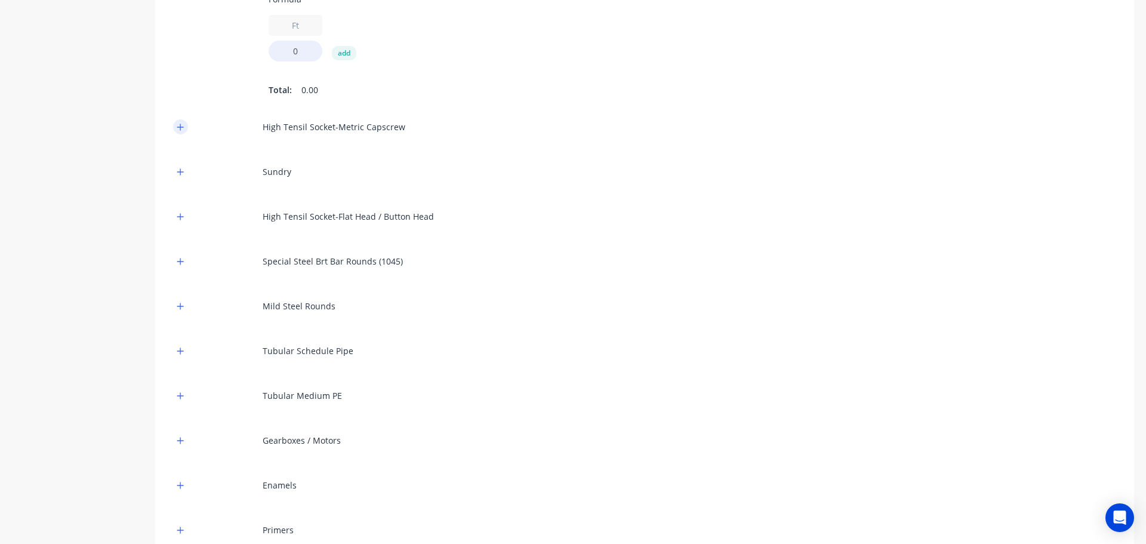
click at [181, 130] on icon "button" at bounding box center [180, 127] width 7 height 7
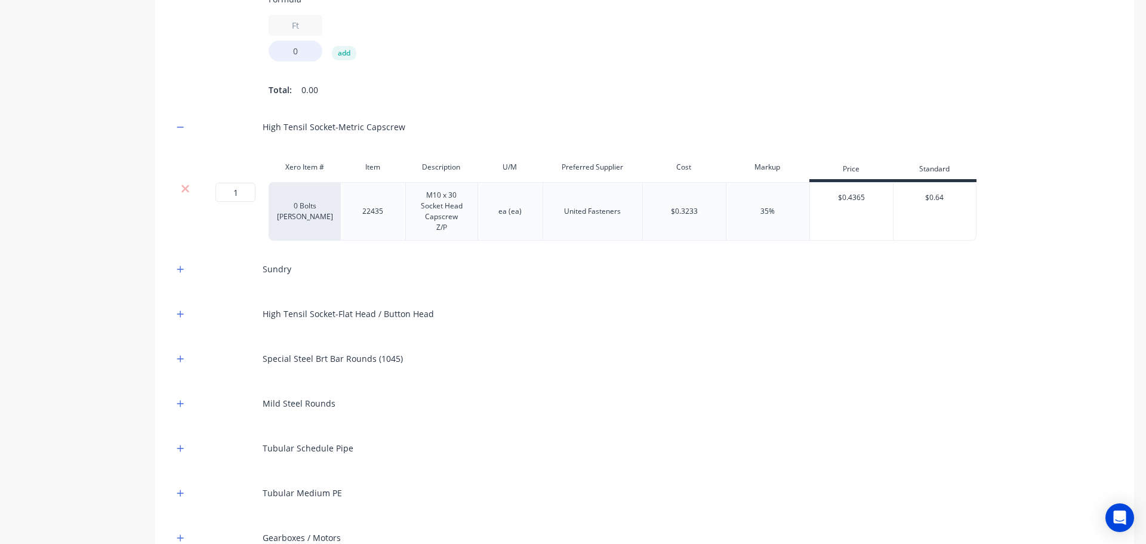
click at [179, 273] on icon "button" at bounding box center [180, 269] width 7 height 8
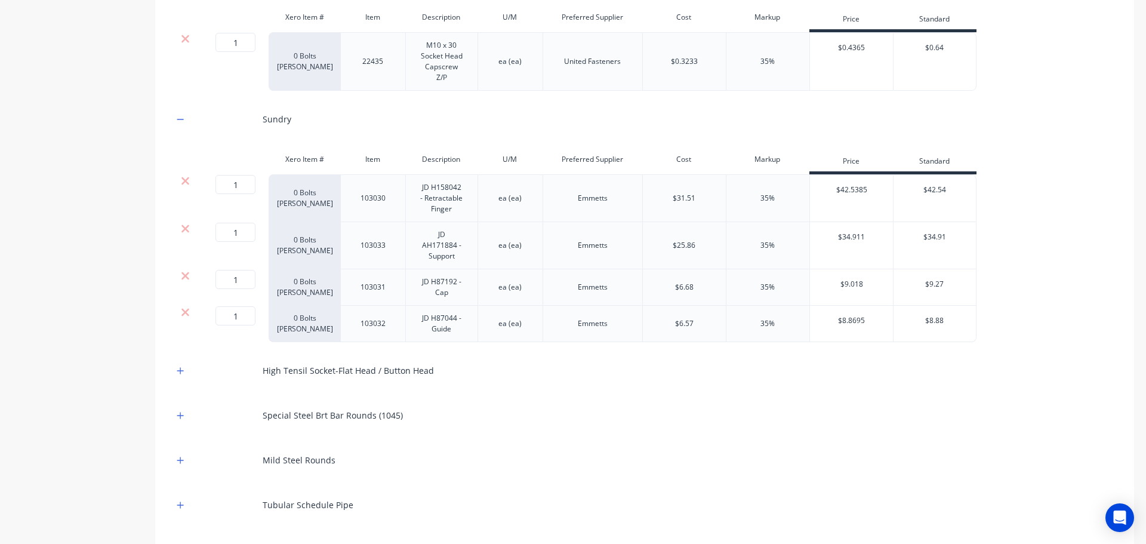
scroll to position [3402, 0]
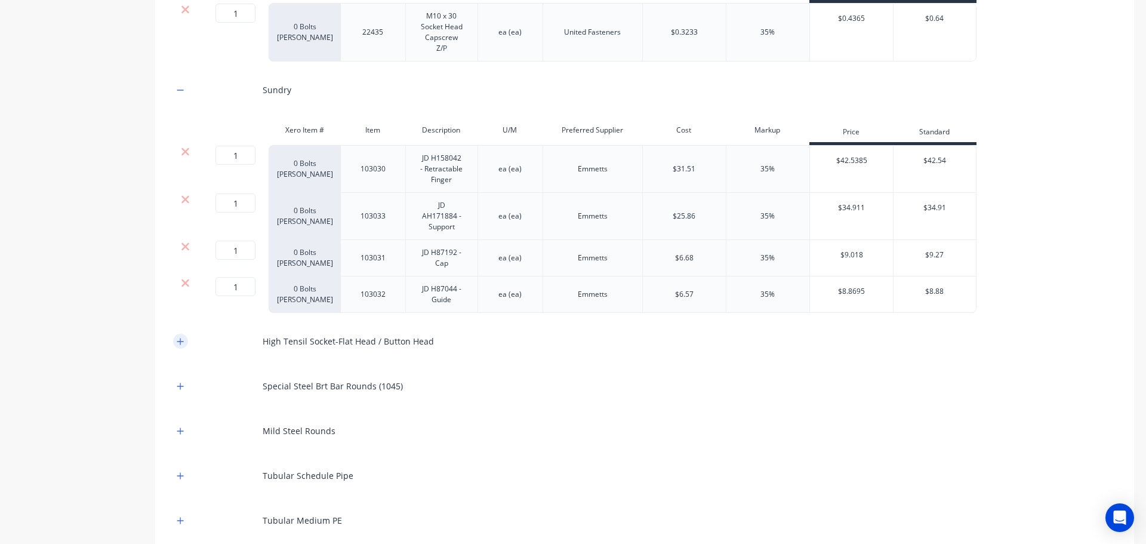
click at [180, 346] on icon "button" at bounding box center [180, 341] width 7 height 8
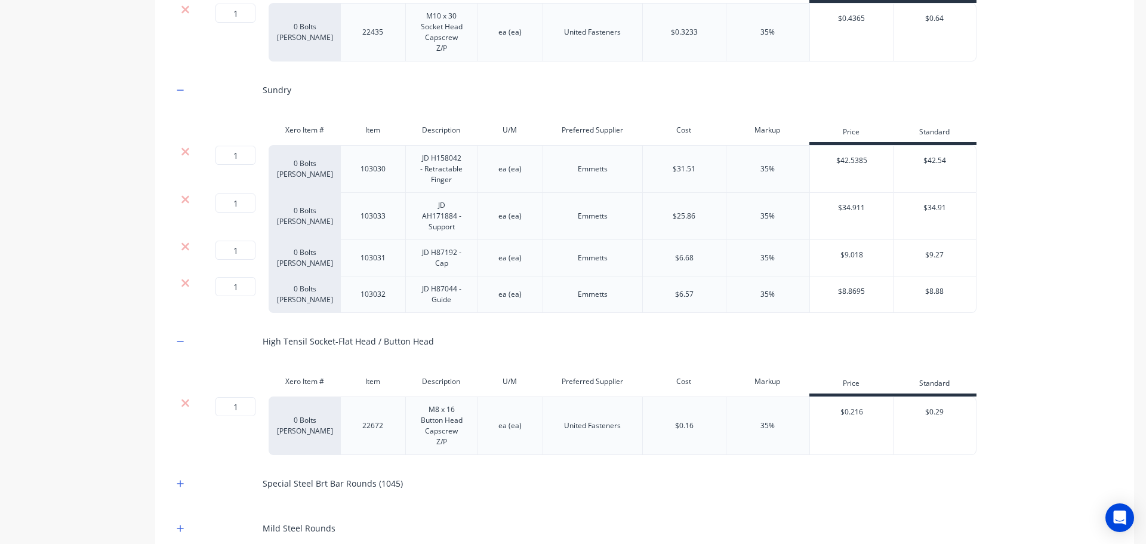
scroll to position [3760, 0]
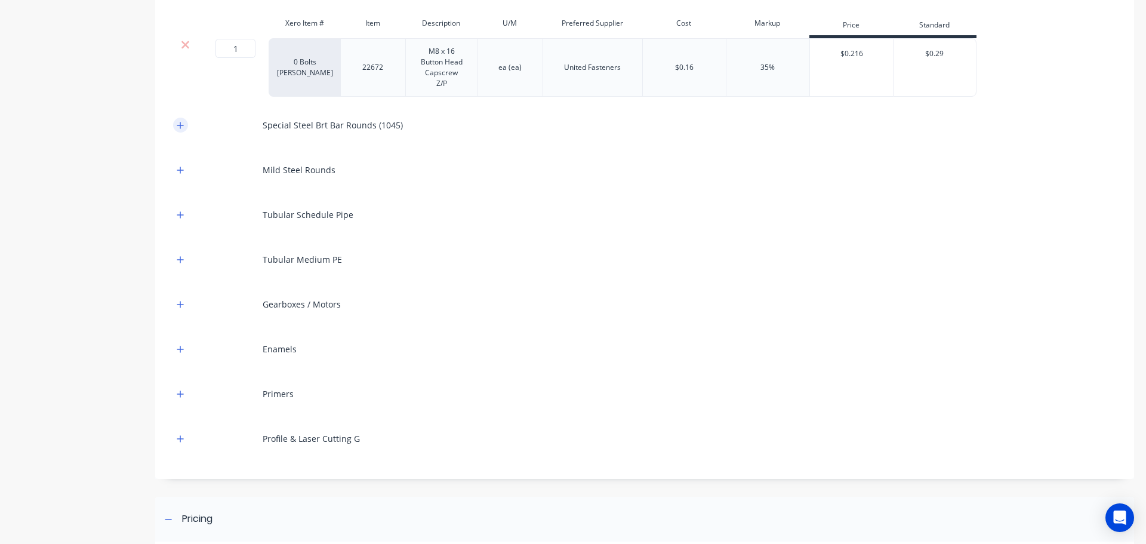
click at [183, 130] on icon "button" at bounding box center [180, 125] width 7 height 8
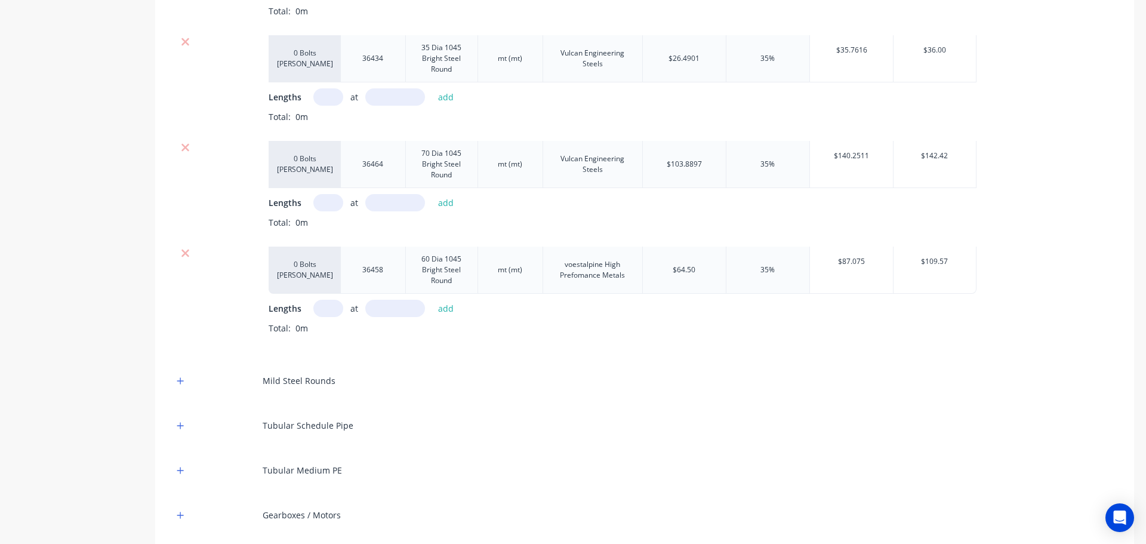
scroll to position [4118, 0]
click at [178, 384] on icon "button" at bounding box center [180, 379] width 7 height 8
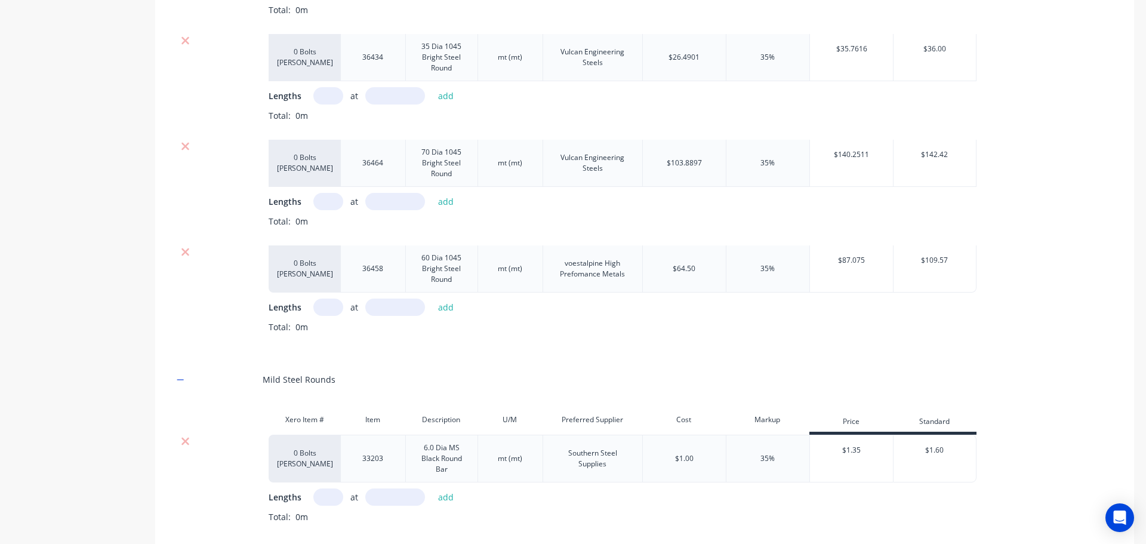
scroll to position [4476, 0]
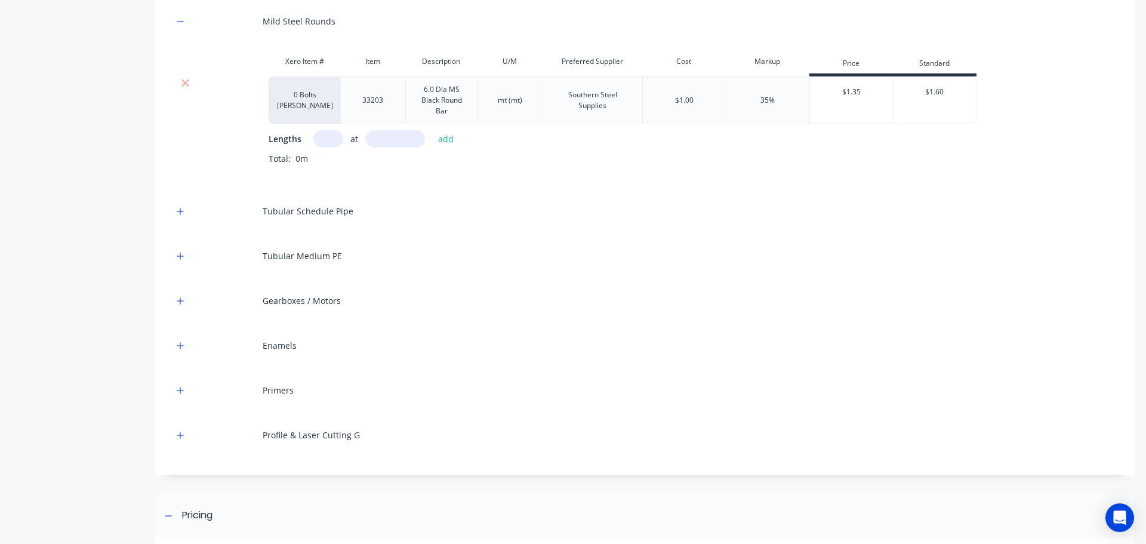
drag, startPoint x: 184, startPoint y: 220, endPoint x: 191, endPoint y: 245, distance: 25.5
click at [184, 215] on icon "button" at bounding box center [180, 211] width 7 height 8
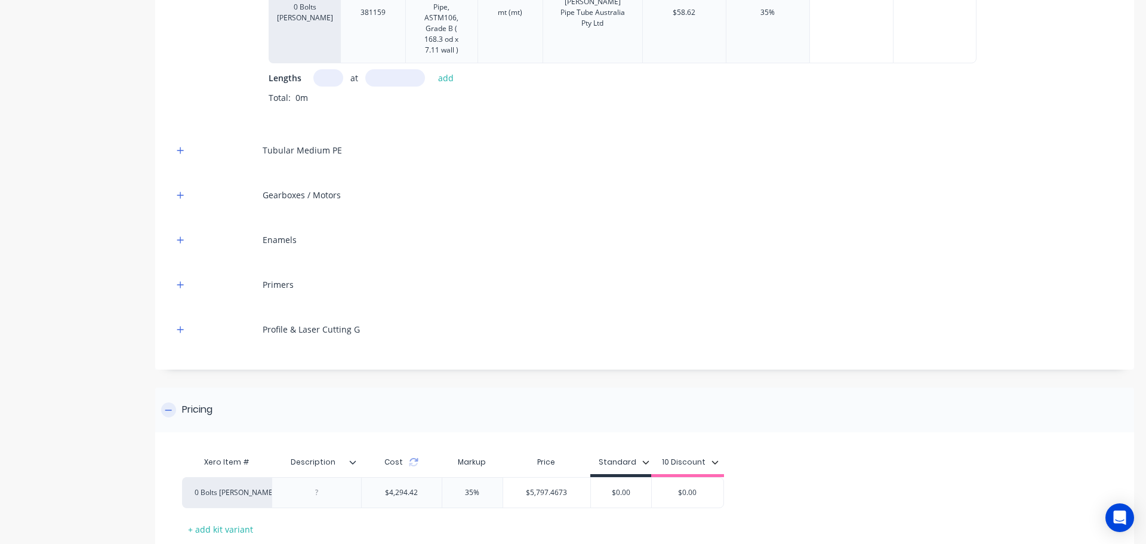
scroll to position [4834, 0]
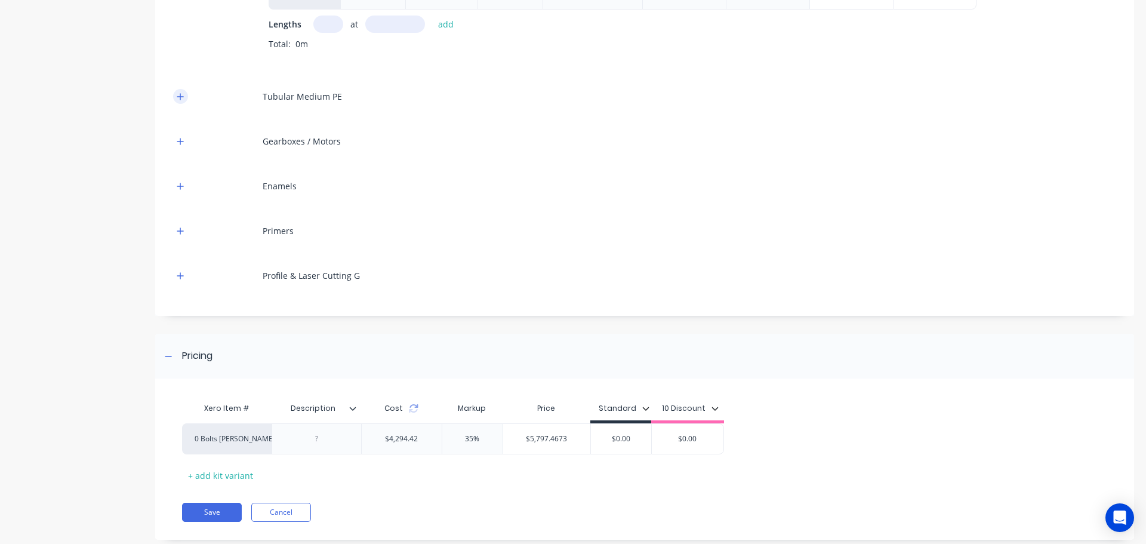
click at [185, 104] on button "button" at bounding box center [180, 96] width 15 height 15
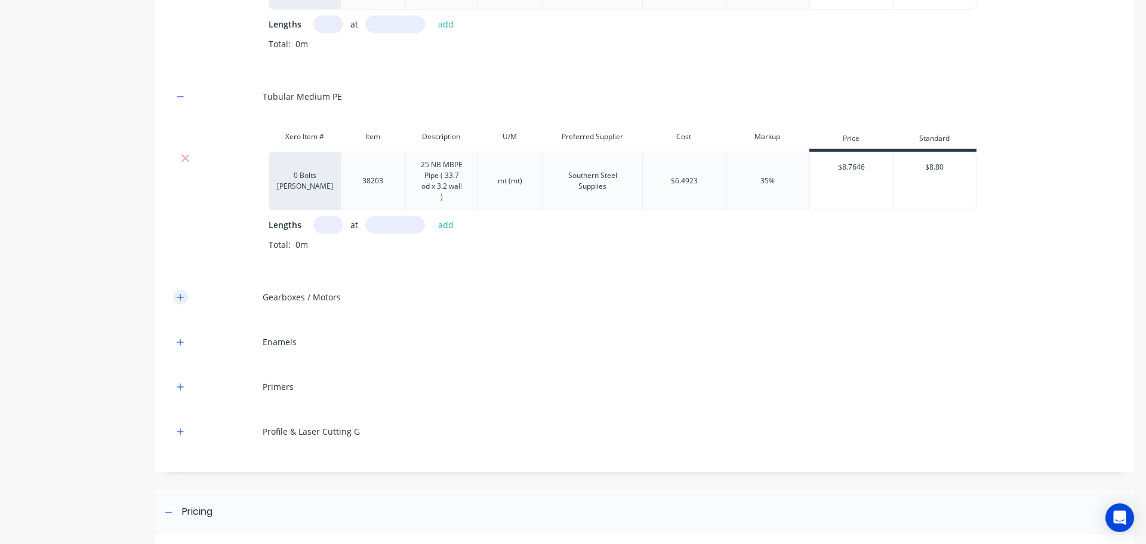
click at [181, 301] on icon "button" at bounding box center [180, 297] width 7 height 8
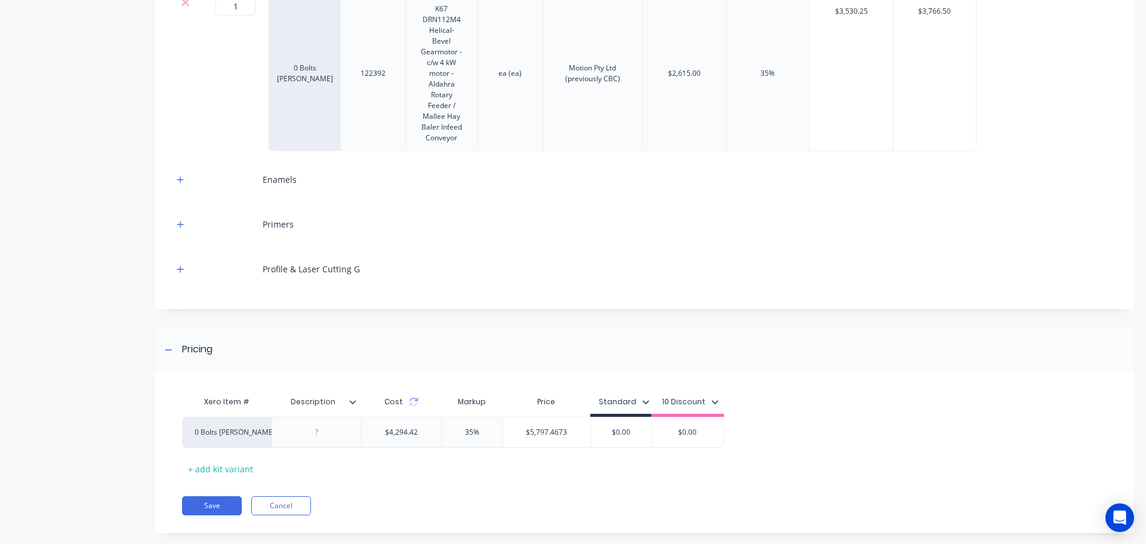
scroll to position [5192, 0]
click at [180, 176] on icon "button" at bounding box center [180, 177] width 7 height 7
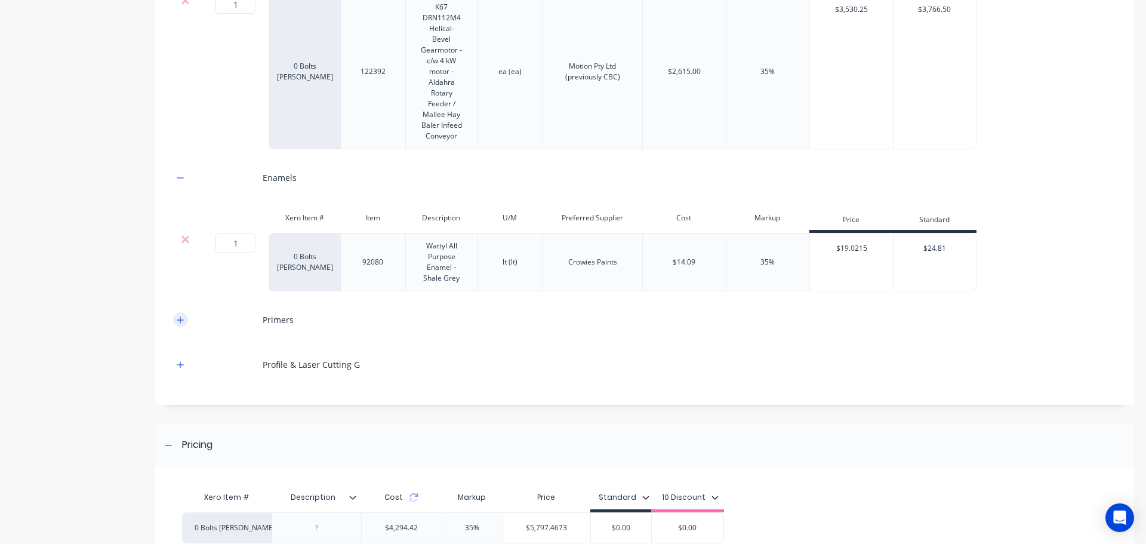
click at [180, 319] on icon "button" at bounding box center [180, 320] width 7 height 8
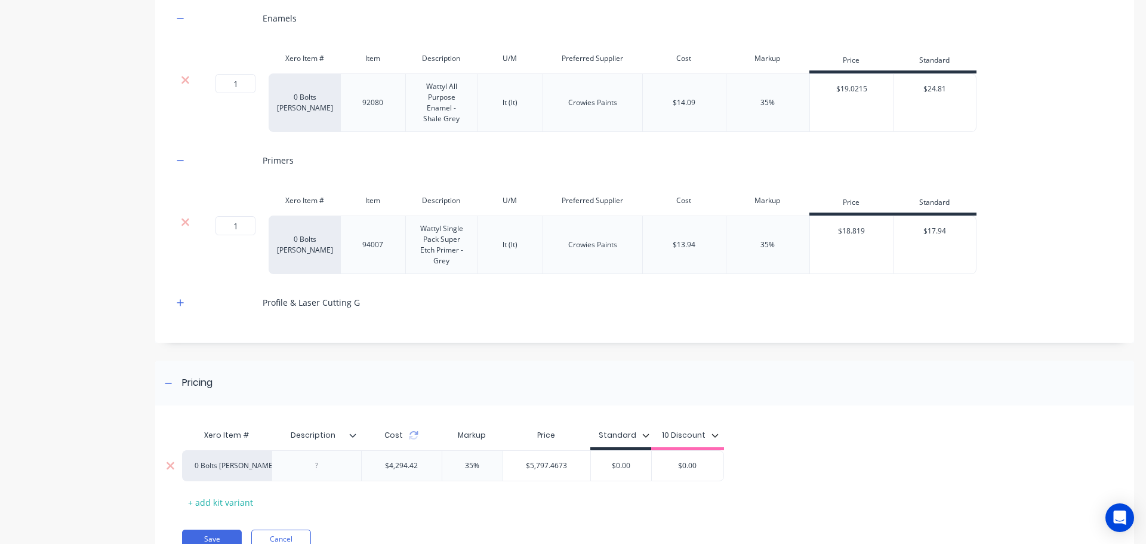
scroll to position [5403, 0]
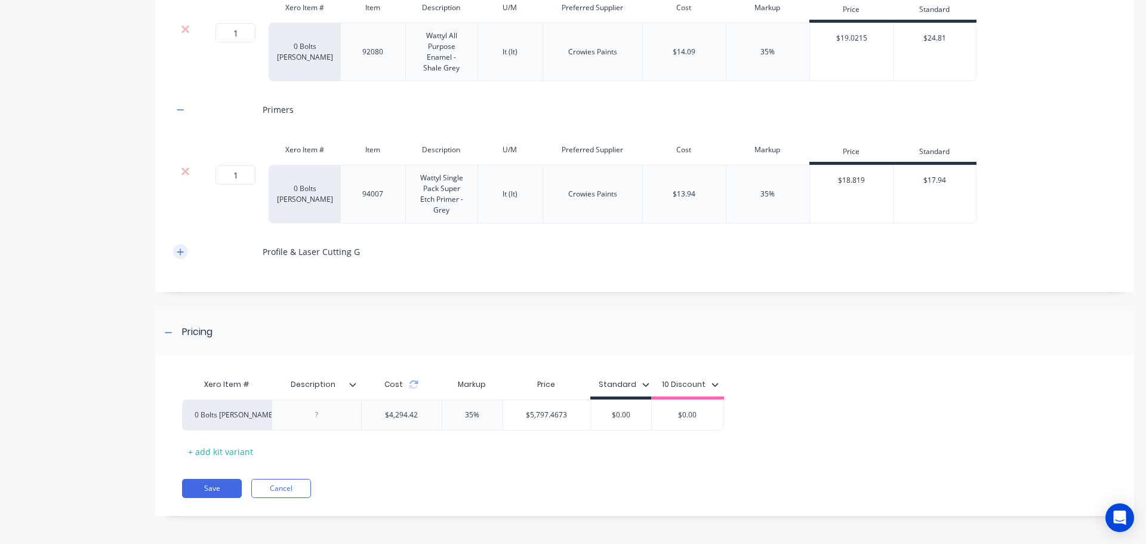
click at [178, 252] on icon "button" at bounding box center [180, 252] width 7 height 8
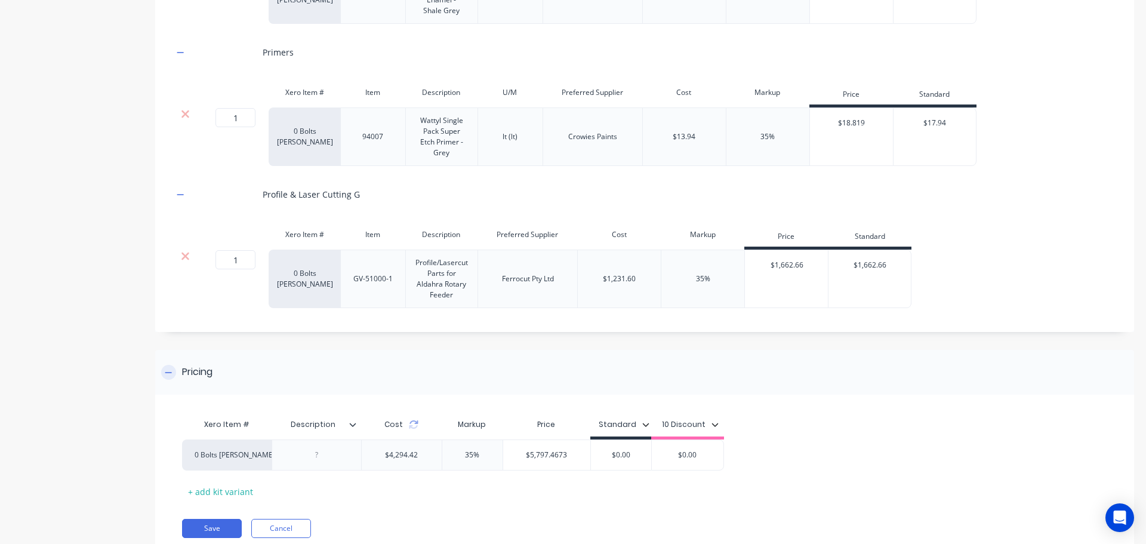
scroll to position [5500, 0]
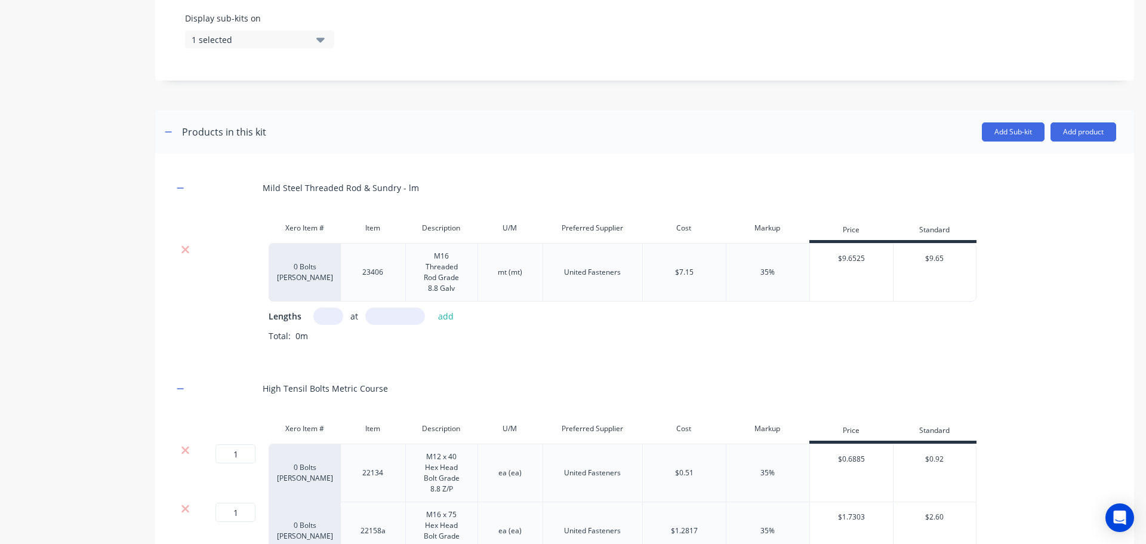
click at [326, 315] on input "text" at bounding box center [328, 315] width 30 height 17
type input "1"
type input ".943"
click at [445, 319] on button "add" at bounding box center [446, 316] width 28 height 16
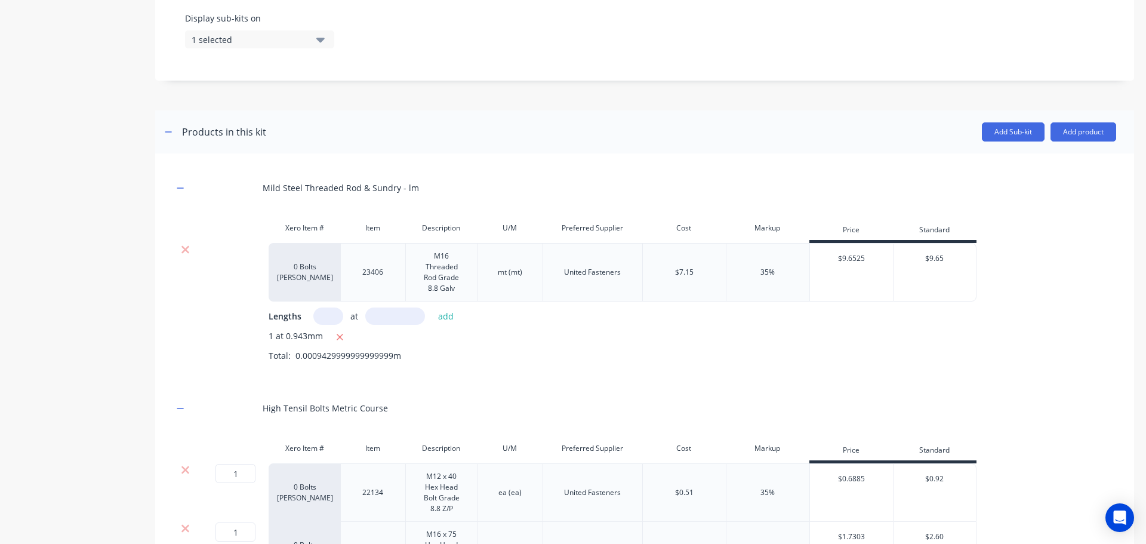
drag, startPoint x: 336, startPoint y: 338, endPoint x: 328, endPoint y: 315, distance: 24.7
click at [337, 338] on icon "button" at bounding box center [340, 337] width 8 height 11
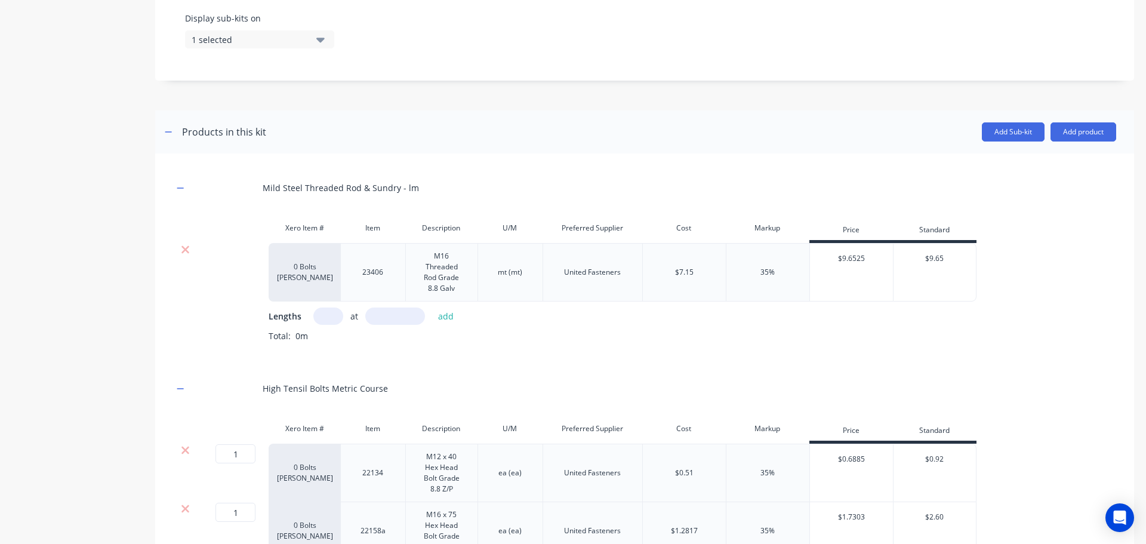
click at [325, 314] on input "text" at bounding box center [328, 315] width 30 height 17
type input "1"
type input "943"
click at [445, 319] on button "add" at bounding box center [446, 316] width 28 height 16
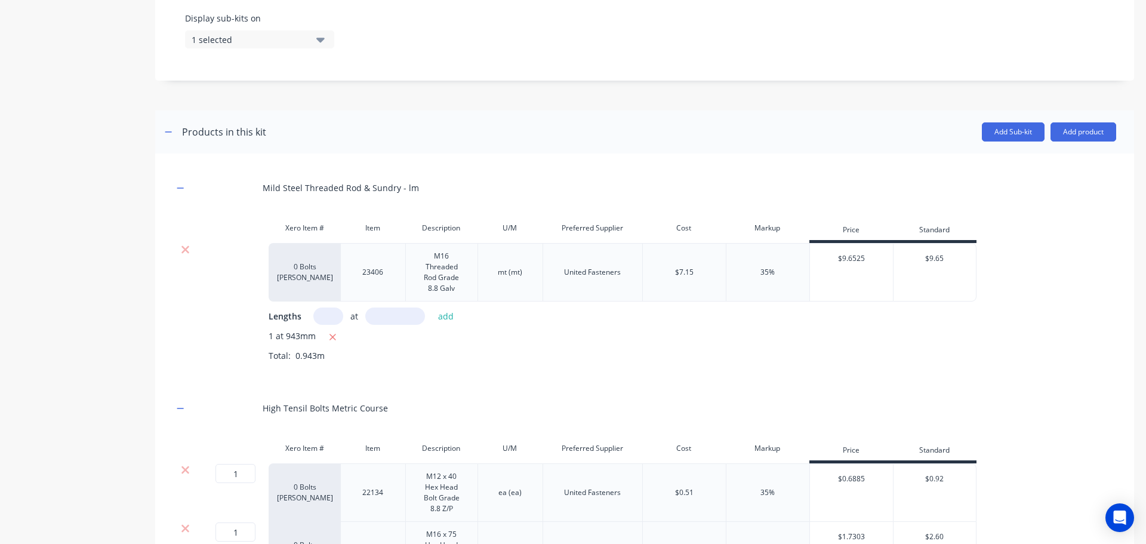
click at [246, 471] on input "1" at bounding box center [235, 473] width 40 height 19
type input "10"
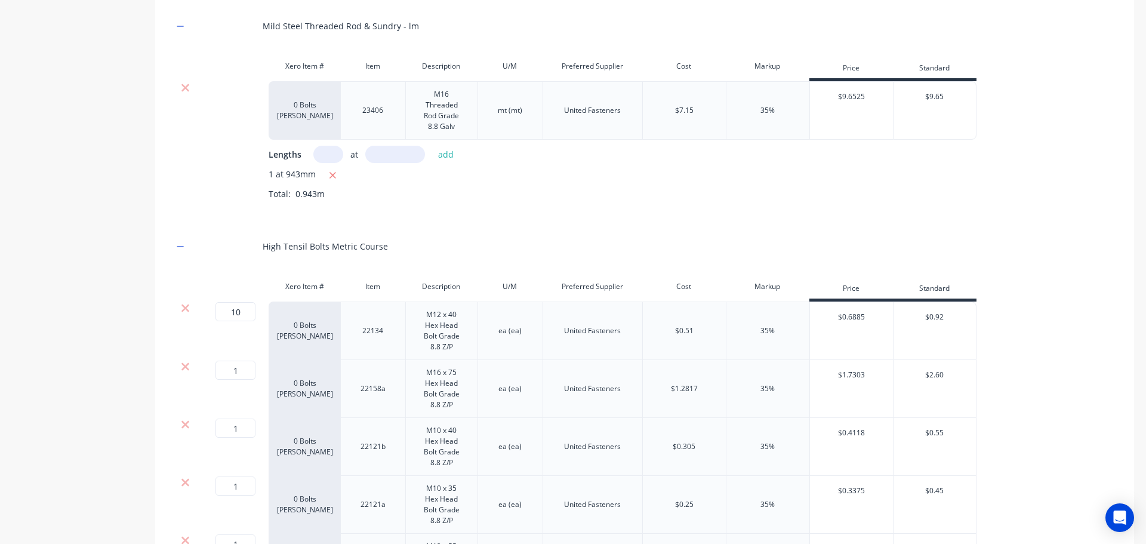
scroll to position [648, 0]
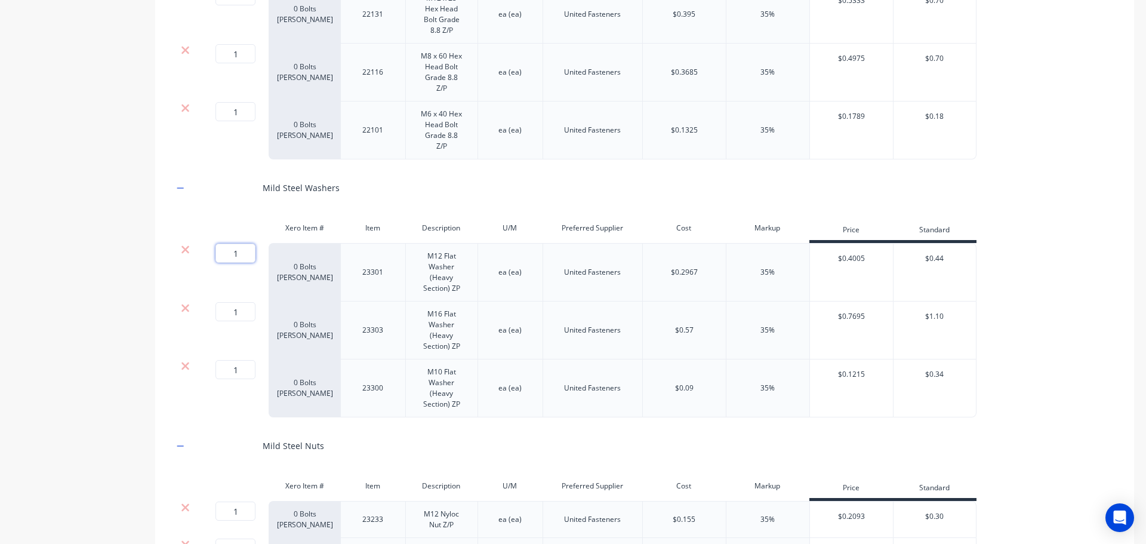
drag, startPoint x: 244, startPoint y: 251, endPoint x: 193, endPoint y: 251, distance: 51.3
click at [193, 251] on div "1 1 ? 0 Bolts Metric Galvanised 23301 M12 Flat Washer (Heavy Section) ZP ea (ea…" at bounding box center [574, 272] width 803 height 58
type input "26"
click at [245, 510] on input "1" at bounding box center [235, 510] width 40 height 19
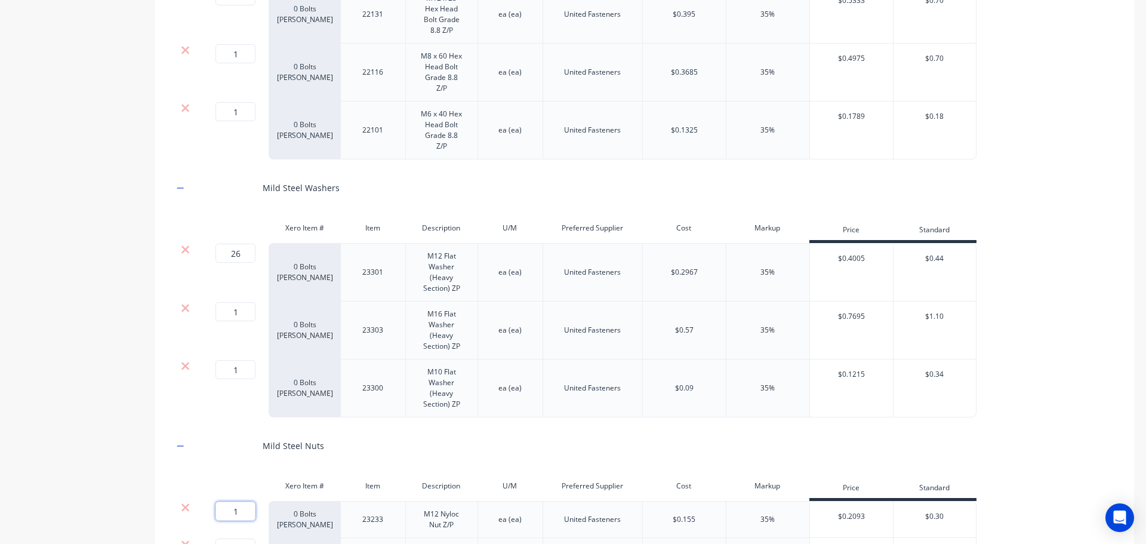
type input "11"
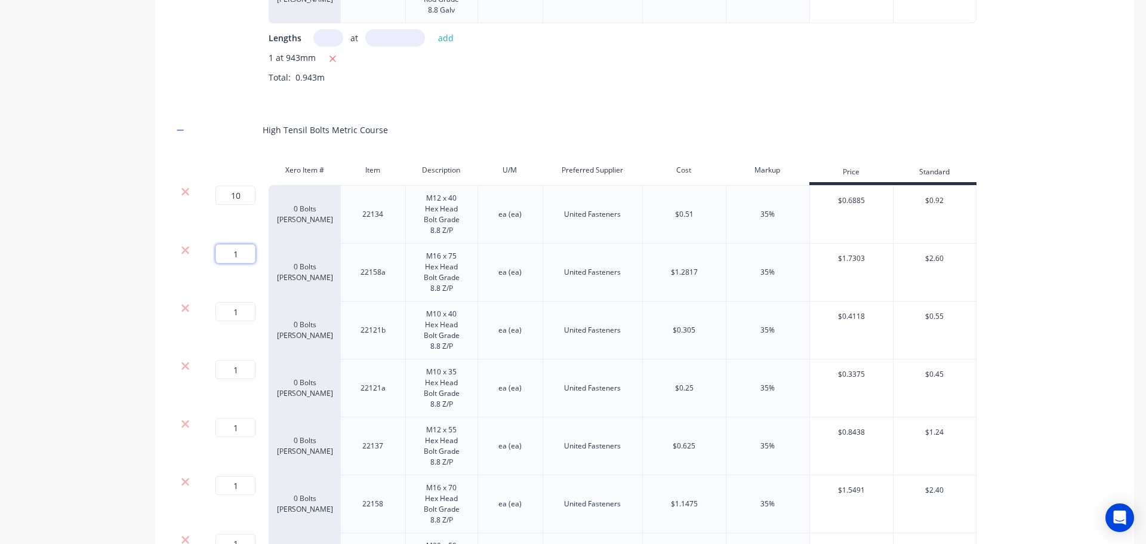
click at [244, 254] on input "1" at bounding box center [235, 253] width 40 height 19
type input "12"
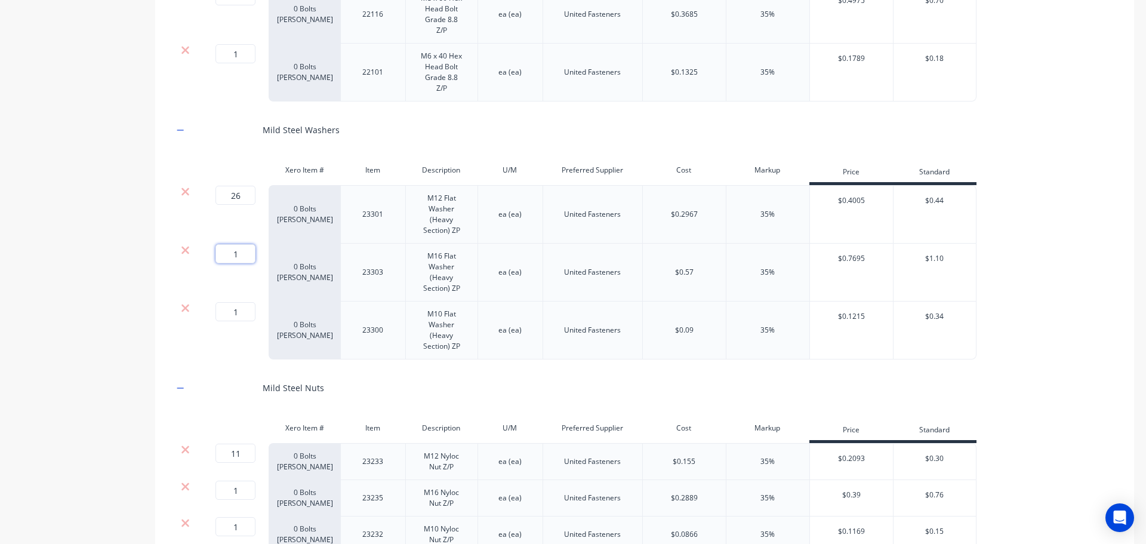
click at [246, 252] on input "1" at bounding box center [235, 253] width 40 height 19
type input "16"
click at [242, 492] on input "1" at bounding box center [235, 489] width 40 height 19
type input "12"
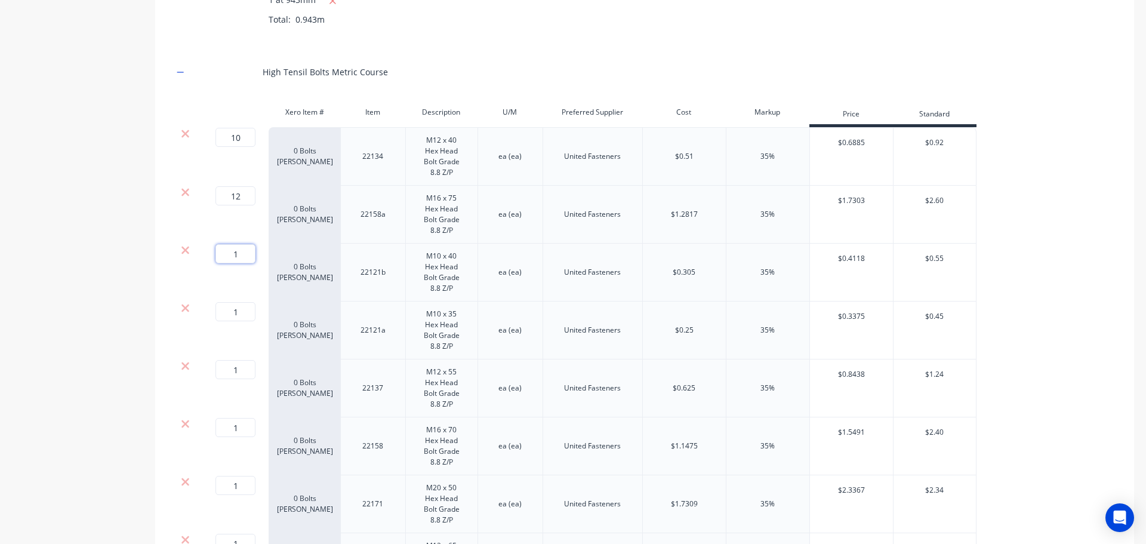
drag, startPoint x: 246, startPoint y: 253, endPoint x: 172, endPoint y: 253, distance: 74.0
type input "6"
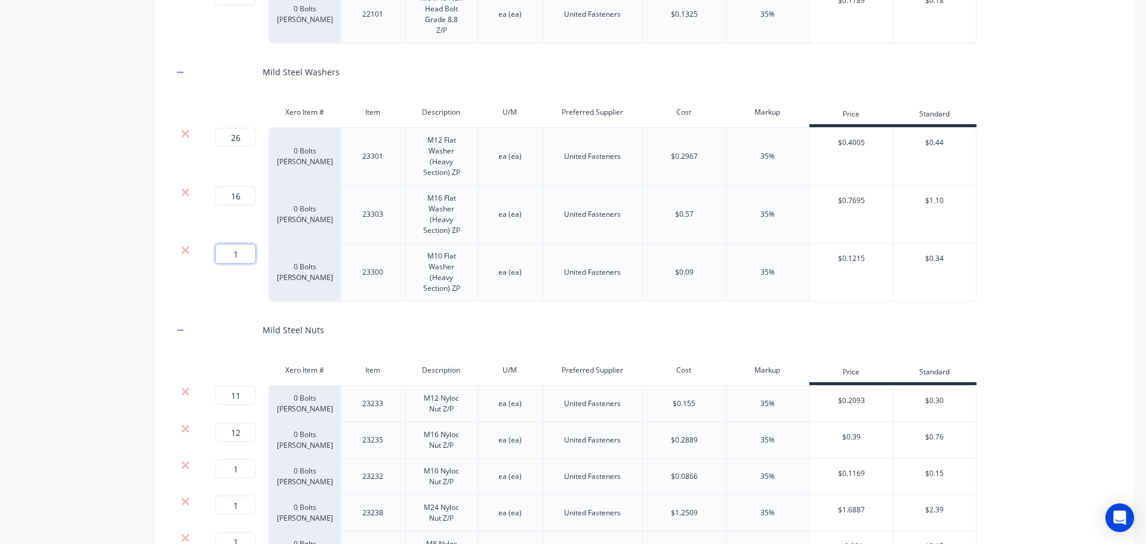
drag, startPoint x: 241, startPoint y: 252, endPoint x: 191, endPoint y: 252, distance: 49.5
click at [191, 252] on div "1 1 ? 0 Bolts Metric Galvanised 23300 M10 Flat Washer (Heavy Section) ZP ea (ea…" at bounding box center [574, 273] width 803 height 58
type input "22"
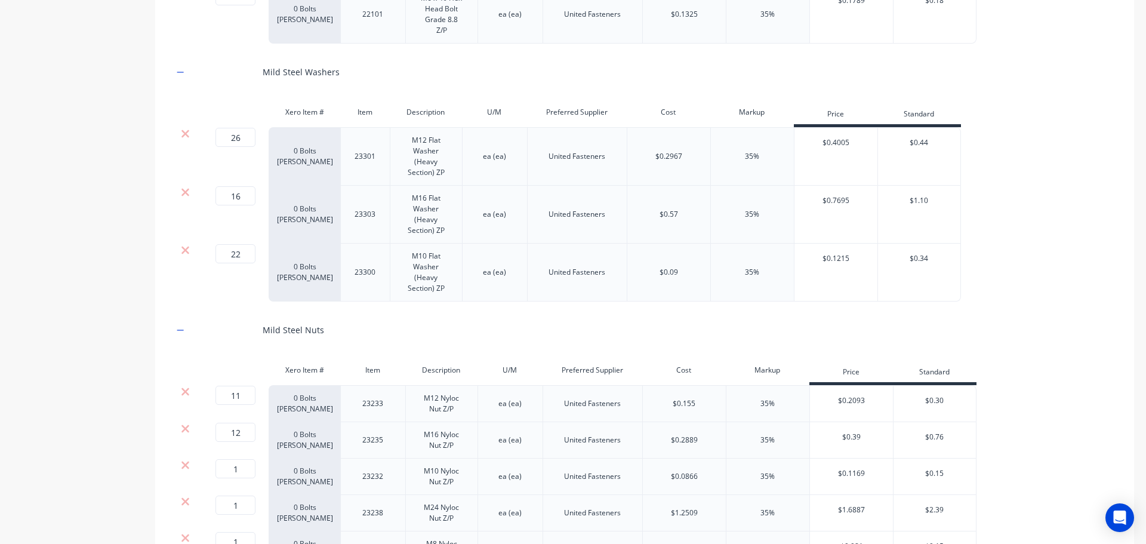
drag, startPoint x: 244, startPoint y: 469, endPoint x: 174, endPoint y: 464, distance: 70.0
click at [174, 464] on div "1 1 ? 0 Bolts Metric Galvanised 23232 M10 Nyloc Nut Z/P ea (ea) United Fastener…" at bounding box center [574, 476] width 803 height 36
type input "11"
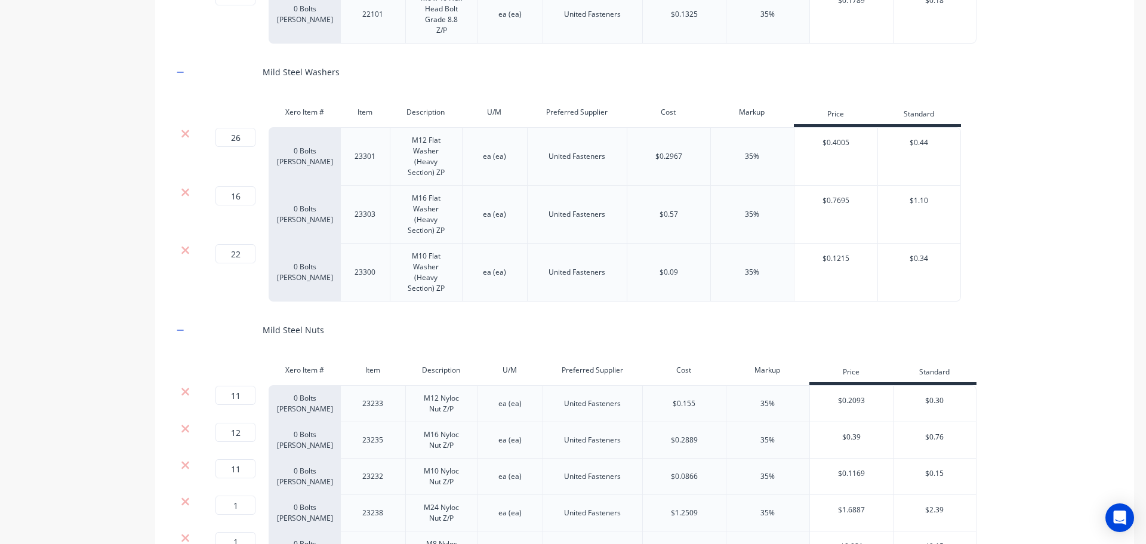
scroll to position [862, 0]
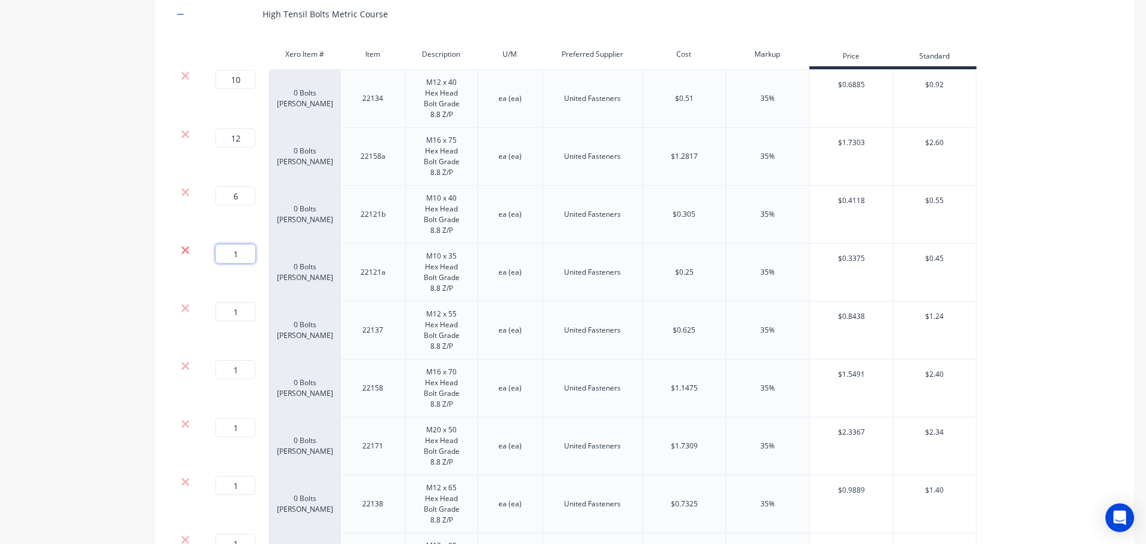
drag, startPoint x: 229, startPoint y: 252, endPoint x: 186, endPoint y: 252, distance: 43.0
click at [186, 252] on div "1 1 ? 0 Bolts Metric Galvanised 22121a M10 x 35 Hex Head Bolt Grade 8.8 Z/P ea …" at bounding box center [574, 273] width 803 height 58
type input "5"
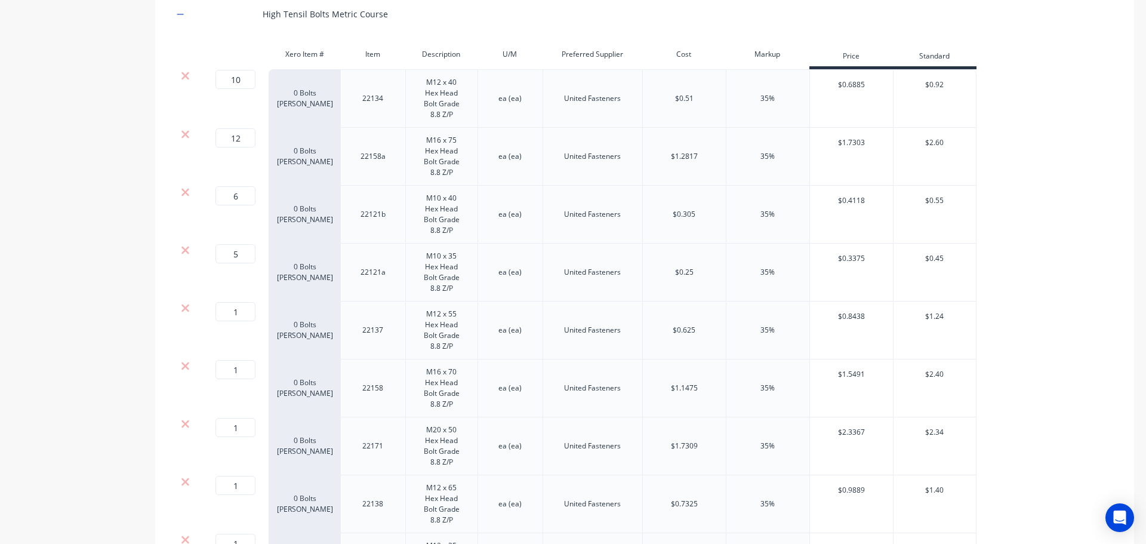
scroll to position [2017, 0]
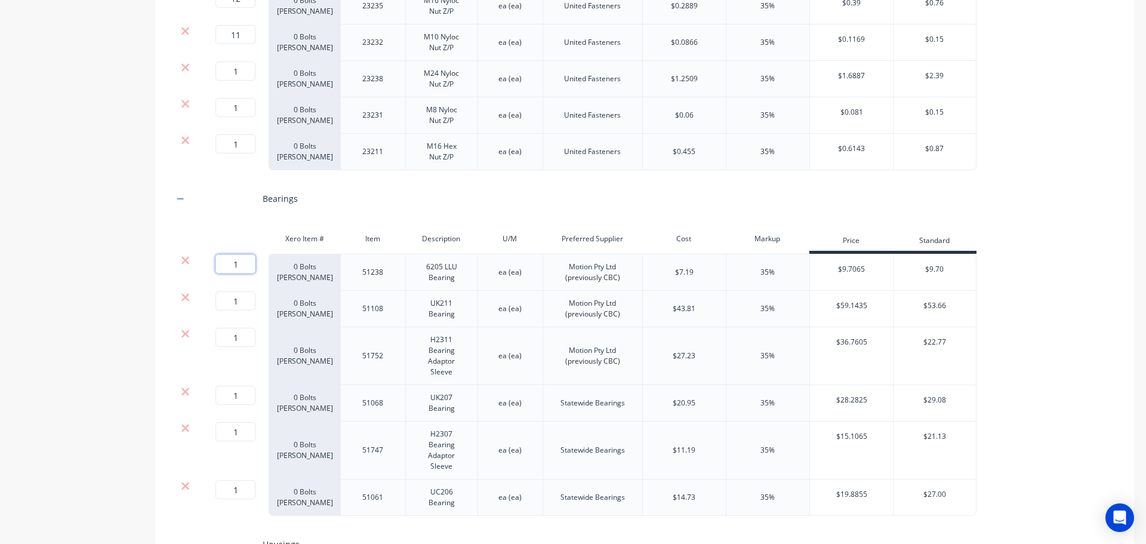
drag, startPoint x: 244, startPoint y: 260, endPoint x: 100, endPoint y: 260, distance: 144.4
type input "2"
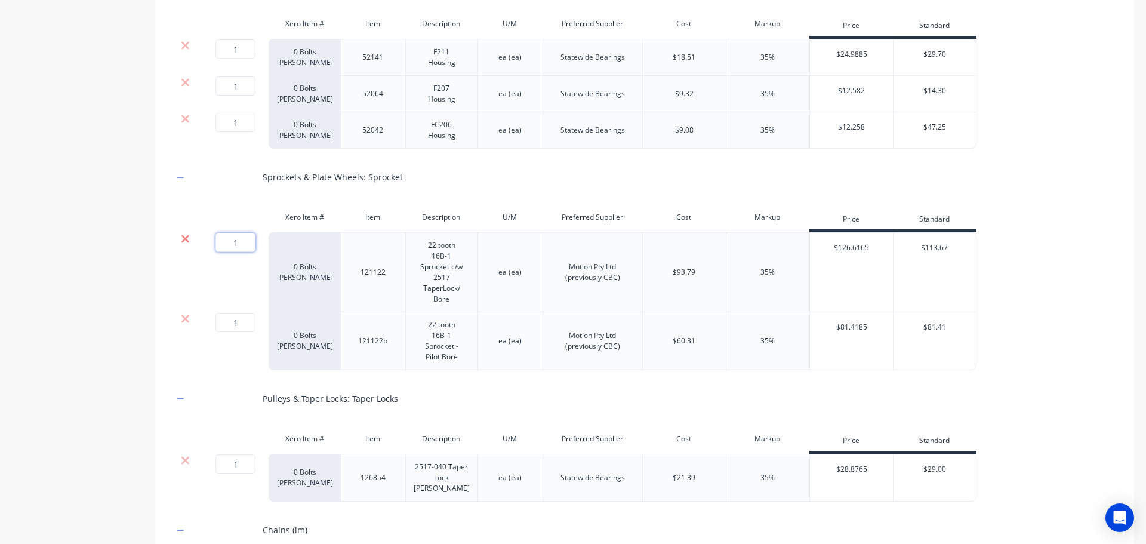
drag, startPoint x: 236, startPoint y: 239, endPoint x: 180, endPoint y: 241, distance: 56.1
click at [181, 241] on div "1 1 ? 0 Bolts Metric Galvanised 121122 22 tooth 16B-1 Sprocket c/w 2517 TaperLo…" at bounding box center [574, 272] width 803 height 80
type input "22"
click at [241, 241] on input "22" at bounding box center [235, 242] width 40 height 19
type input "2"
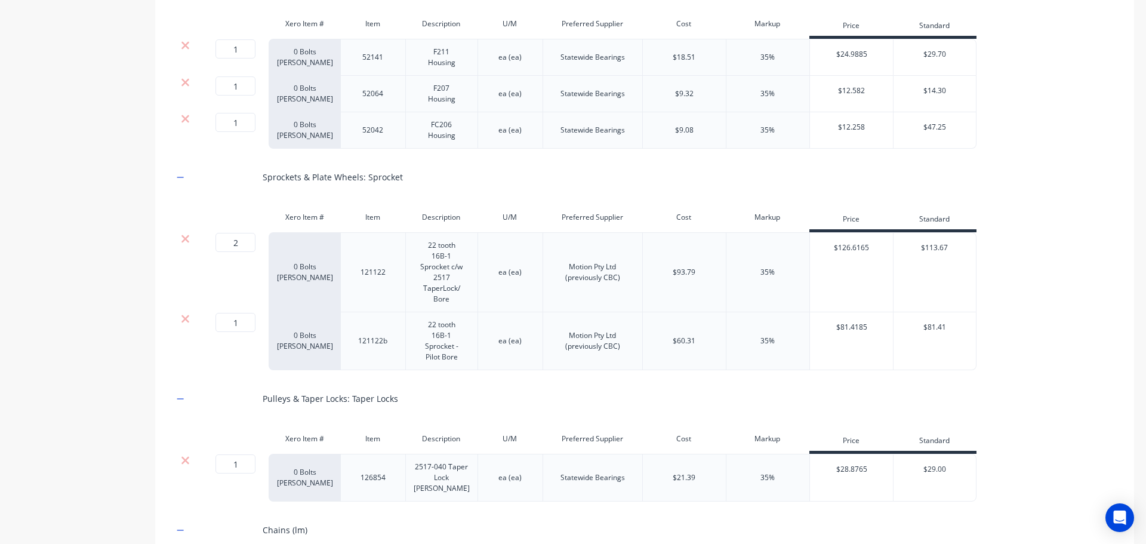
click at [95, 268] on div "Product details Collaborate Order History" at bounding box center [74, 472] width 125 height 6005
drag, startPoint x: 242, startPoint y: 457, endPoint x: 191, endPoint y: 461, distance: 51.0
click at [193, 461] on div "1 1 ? 0 Bolts Metric Galvanised 126854 2517-040 Taper Lock Bush ea (ea) Statewi…" at bounding box center [574, 478] width 803 height 48
type input "2"
click at [72, 281] on div "Product details Collaborate Order History" at bounding box center [74, 472] width 125 height 6005
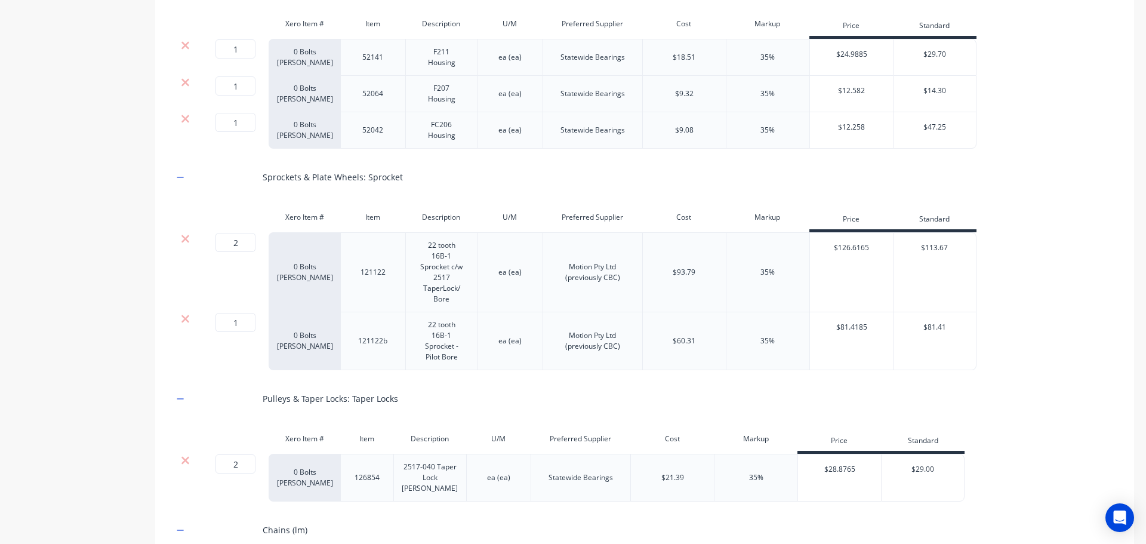
scroll to position [2920, 0]
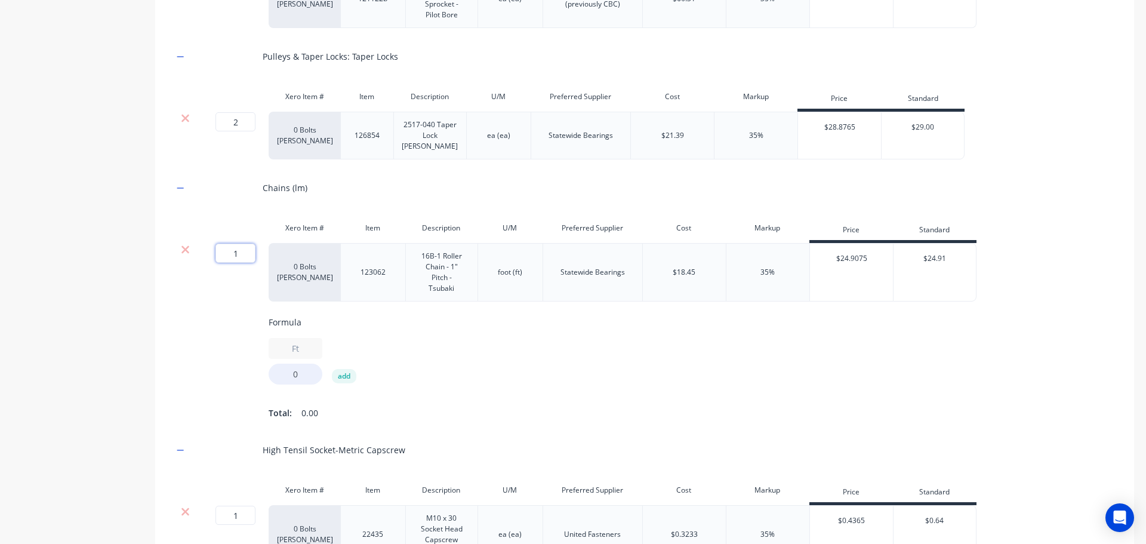
drag, startPoint x: 247, startPoint y: 247, endPoint x: 215, endPoint y: 252, distance: 32.6
click at [215, 252] on div "1 1 ?" at bounding box center [220, 253] width 27 height 19
type input "8.5"
click at [91, 283] on div "Product details Collaborate Order History" at bounding box center [74, 130] width 125 height 6005
click at [82, 325] on div "Product details Collaborate Order History" at bounding box center [74, 130] width 125 height 6005
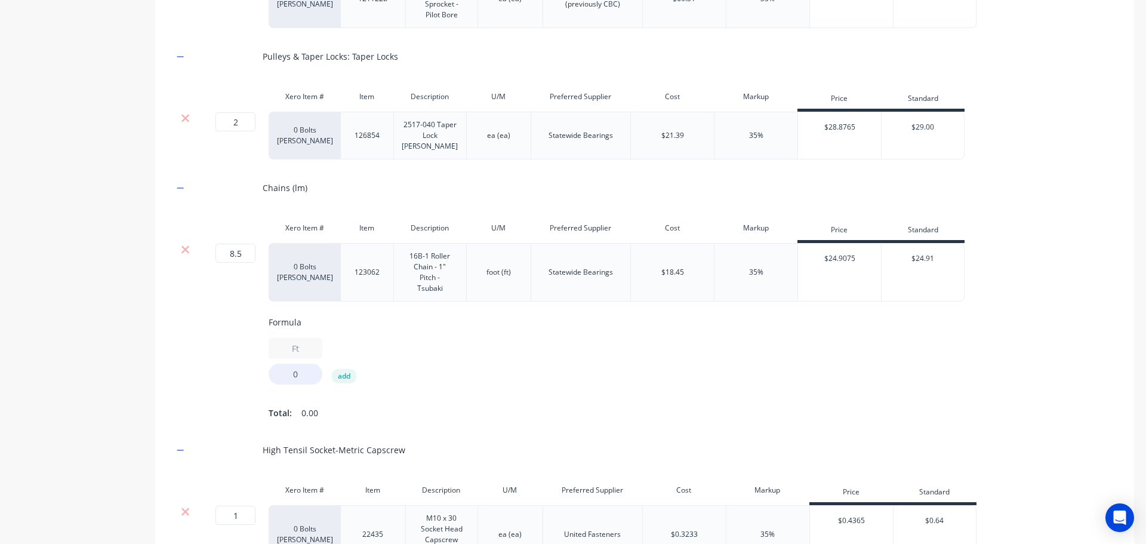
scroll to position [920, 0]
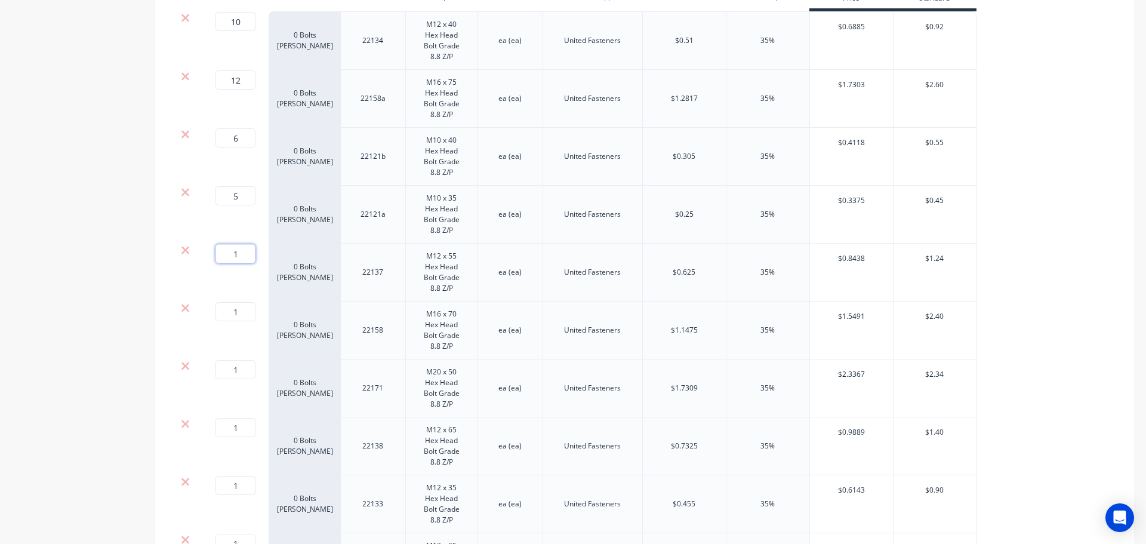
drag, startPoint x: 235, startPoint y: 252, endPoint x: 193, endPoint y: 255, distance: 42.5
click at [193, 255] on div "1 1 ? 0 Bolts Metric Galvanised 22137 M12 x 55 Hex Head Bolt Grade 8.8 Z/P ea (…" at bounding box center [574, 273] width 803 height 58
type input "4"
drag, startPoint x: 223, startPoint y: 310, endPoint x: 162, endPoint y: 310, distance: 60.9
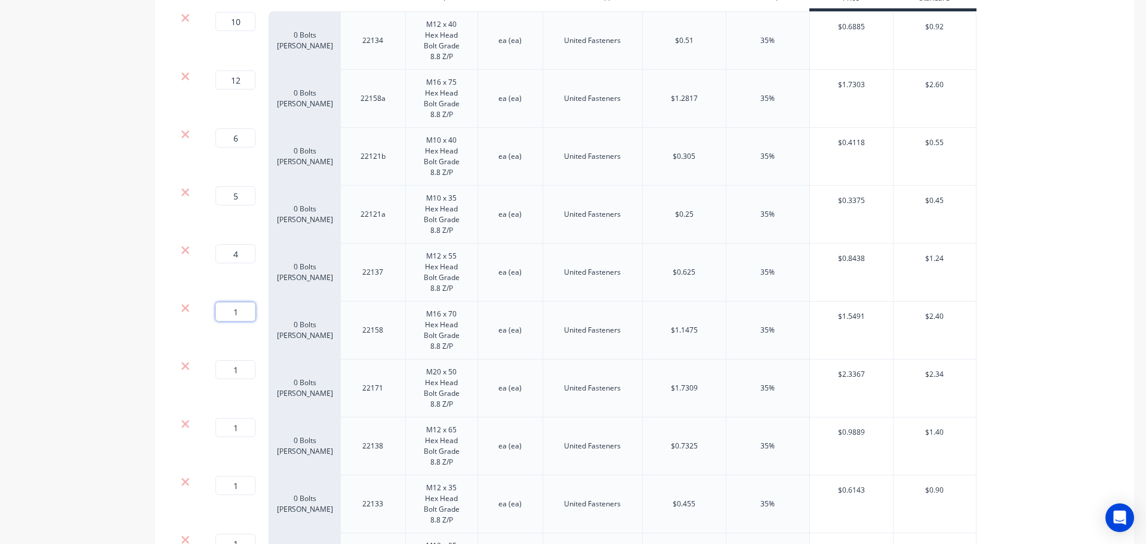
type input "4"
drag, startPoint x: 223, startPoint y: 427, endPoint x: 144, endPoint y: 420, distance: 78.5
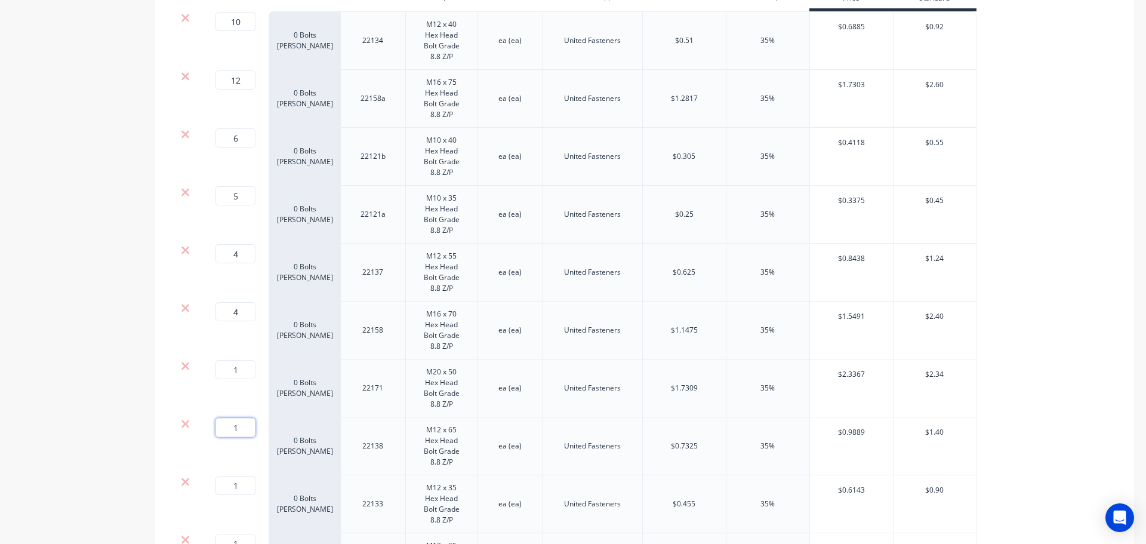
type input "4"
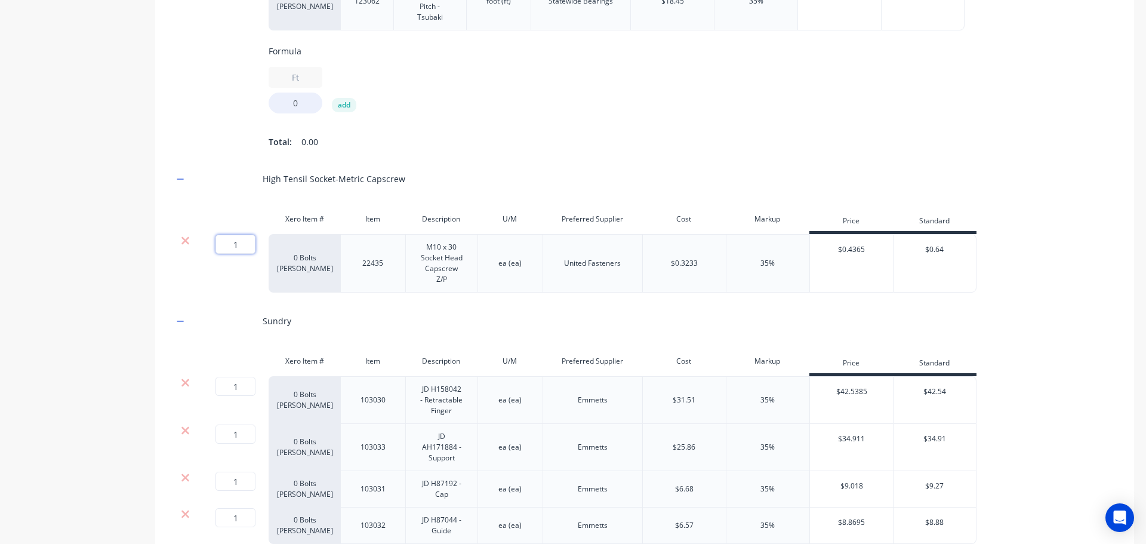
drag, startPoint x: 239, startPoint y: 253, endPoint x: 164, endPoint y: 246, distance: 76.1
click at [166, 246] on div "Mild Steel Threaded Rod & Sundry - lm Xero Item # Item Description U/M Preferre…" at bounding box center [644, 25] width 979 height 5189
type input "4"
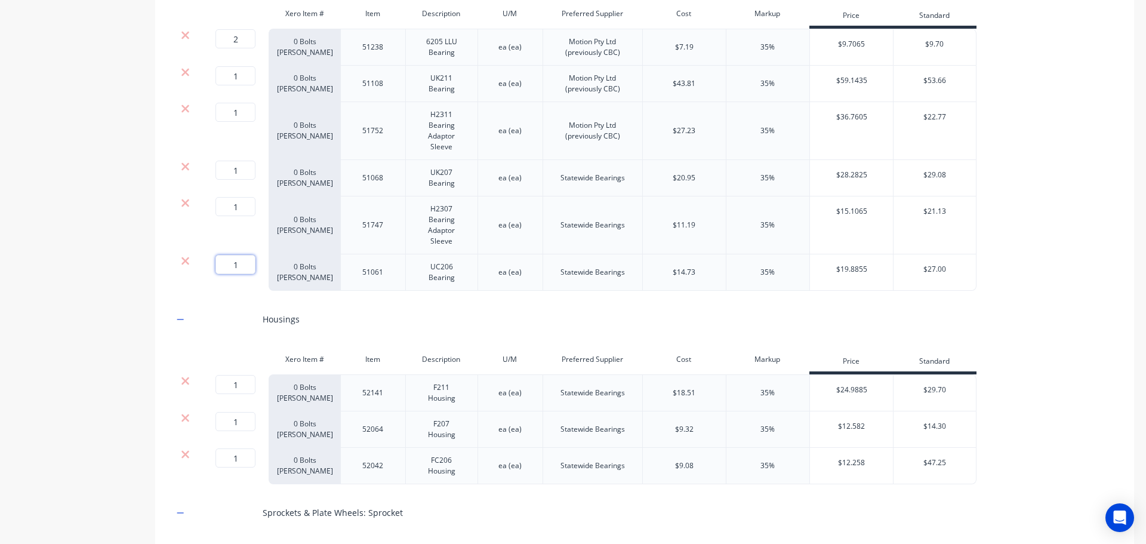
drag, startPoint x: 246, startPoint y: 261, endPoint x: 204, endPoint y: 260, distance: 42.4
click at [204, 260] on div "1 1 ?" at bounding box center [233, 272] width 72 height 36
type input "2"
drag, startPoint x: 196, startPoint y: 454, endPoint x: 169, endPoint y: 449, distance: 27.3
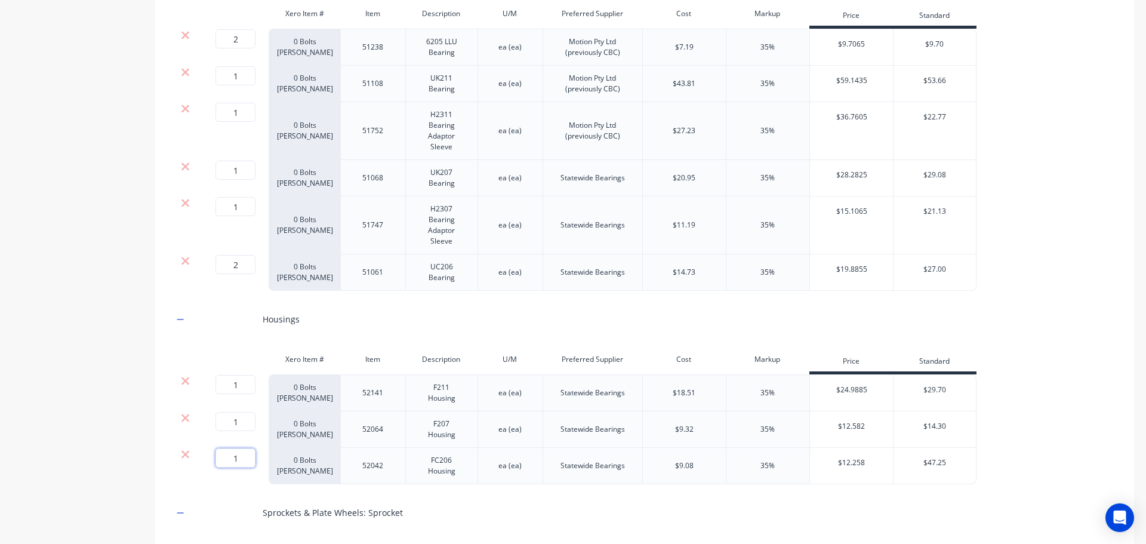
click at [175, 451] on div "1 1 ? 0 Bolts Metric Galvanised 52042 FC206 Housing ea (ea) Statewide Bearings …" at bounding box center [574, 466] width 803 height 36
type input "2"
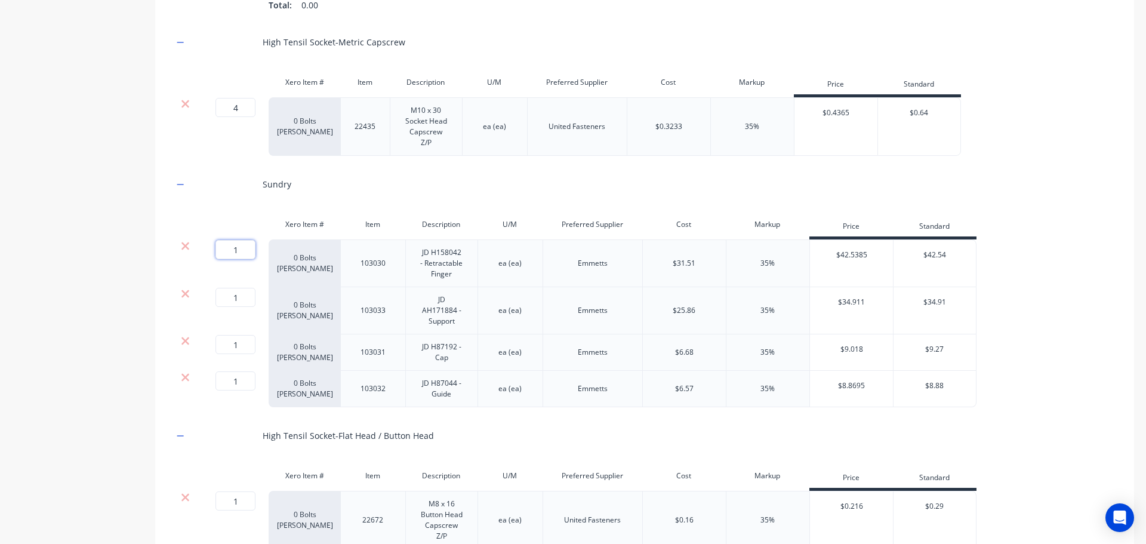
drag, startPoint x: 245, startPoint y: 255, endPoint x: 149, endPoint y: 258, distance: 96.1
type input "15"
drag, startPoint x: 246, startPoint y: 304, endPoint x: 73, endPoint y: 301, distance: 173.1
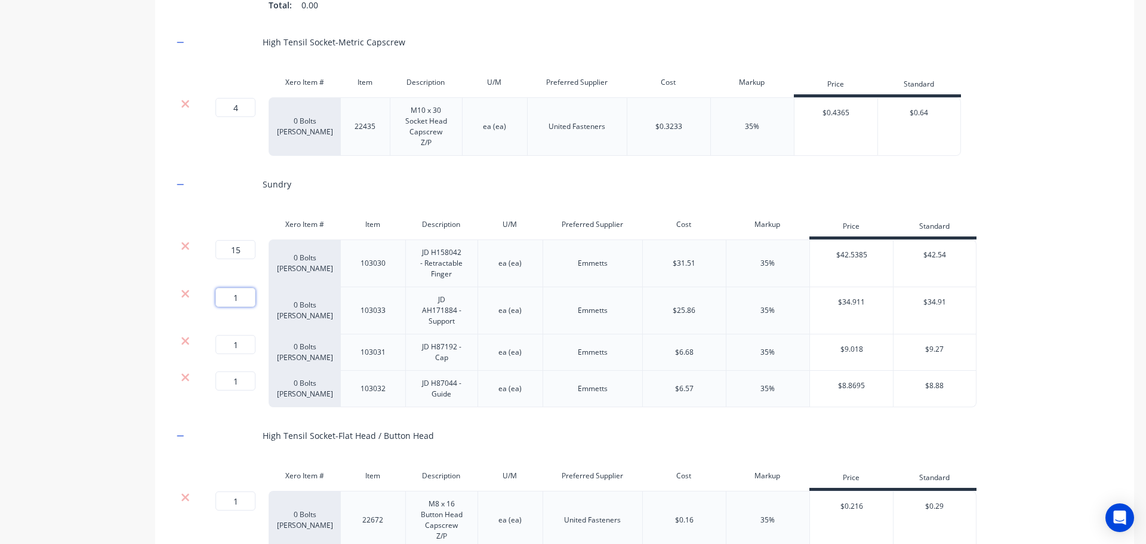
type input "15"
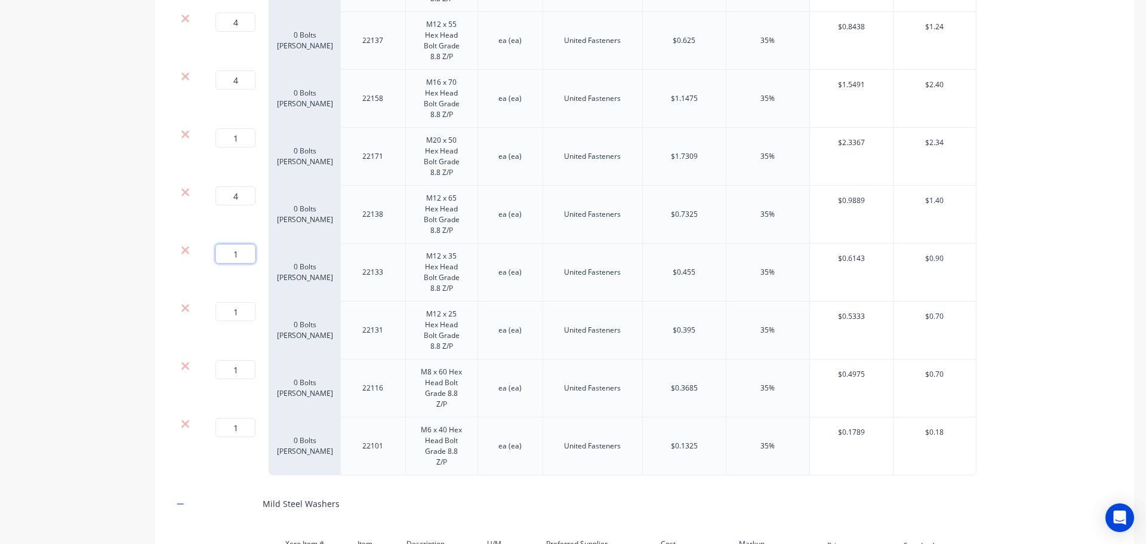
drag, startPoint x: 247, startPoint y: 252, endPoint x: 191, endPoint y: 258, distance: 56.4
click at [191, 258] on div "1 1 ? 0 Bolts Metric Galvanised 22133 M12 x 35 Hex Head Bolt Grade 8.8 Z/P ea (…" at bounding box center [574, 273] width 803 height 58
type input "8"
drag, startPoint x: 245, startPoint y: 309, endPoint x: 168, endPoint y: 309, distance: 77.0
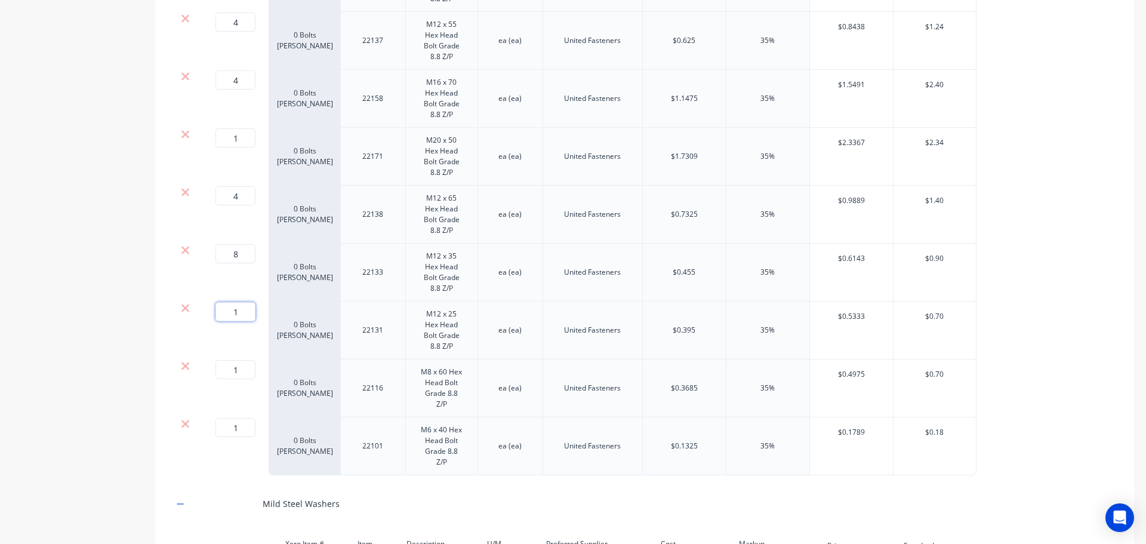
type input "6"
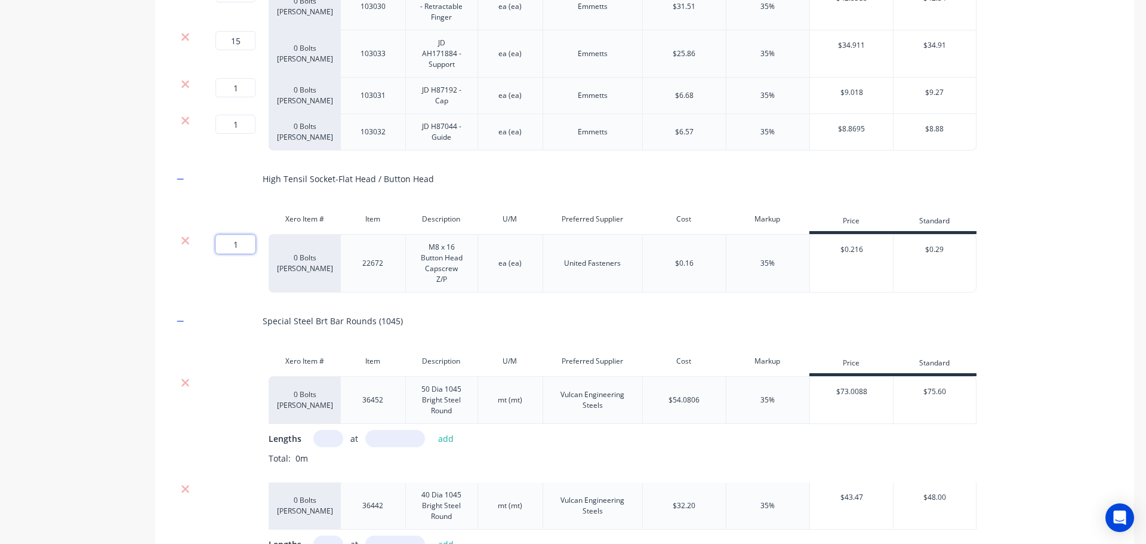
drag, startPoint x: 240, startPoint y: 251, endPoint x: 192, endPoint y: 249, distance: 48.4
click at [192, 249] on div "1 1 ? 0 Bolts Metric Galvanised 22672 M8 x 16 Button Head Capscrew Z/P ea (ea) …" at bounding box center [574, 263] width 803 height 58
type input "38"
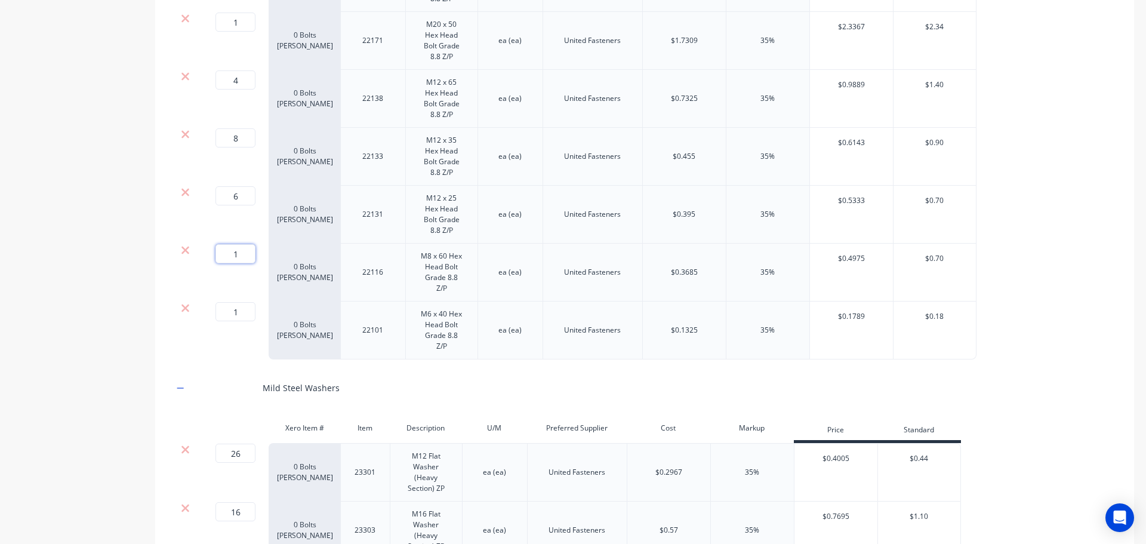
drag, startPoint x: 229, startPoint y: 252, endPoint x: 202, endPoint y: 252, distance: 27.5
click at [202, 252] on div "1 1 ?" at bounding box center [233, 273] width 72 height 58
type input "2"
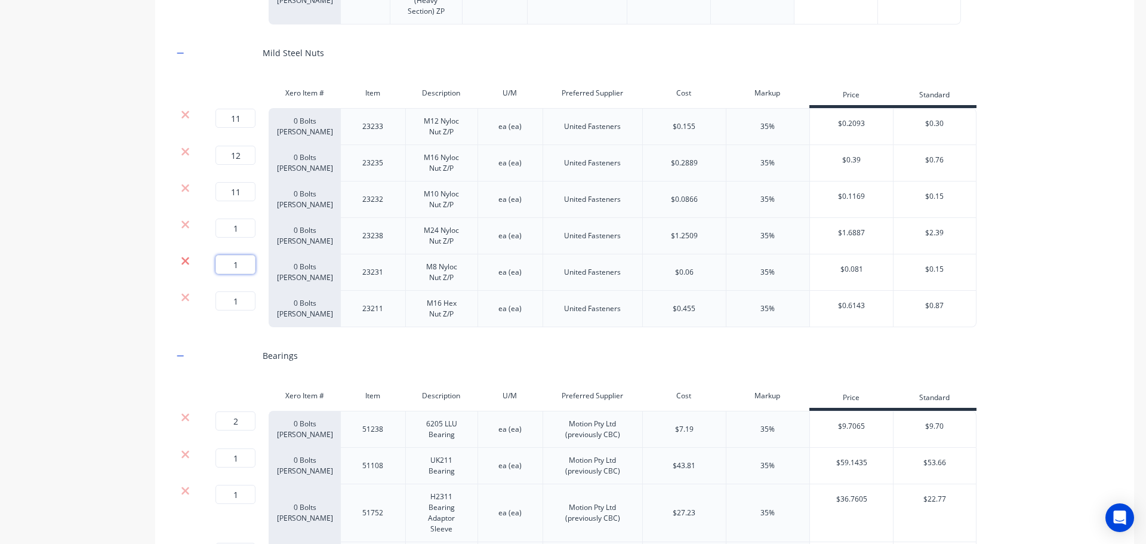
drag, startPoint x: 221, startPoint y: 261, endPoint x: 180, endPoint y: 261, distance: 40.6
click at [180, 261] on div "1 1 ? 0 Bolts Metric Galvanised 23231 M8 Nyloc Nut Z/P ea (ea) United Fasteners…" at bounding box center [574, 272] width 803 height 36
type input "2"
drag, startPoint x: 100, startPoint y: 291, endPoint x: 1111, endPoint y: 295, distance: 1011.1
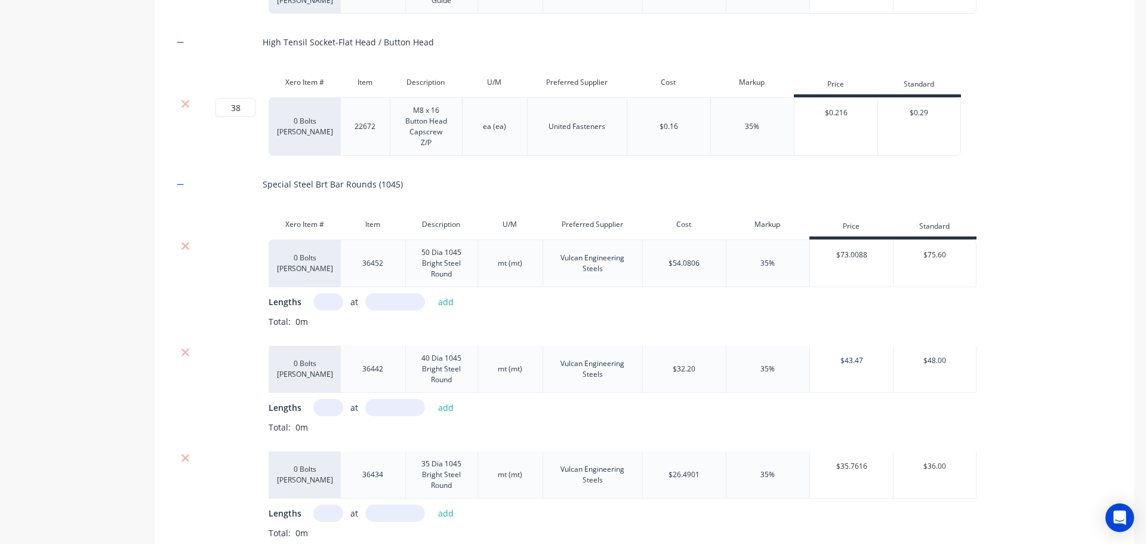
click at [320, 310] on input "text" at bounding box center [328, 301] width 30 height 17
type input "1"
type input "1005"
click at [448, 310] on button "add" at bounding box center [446, 302] width 28 height 16
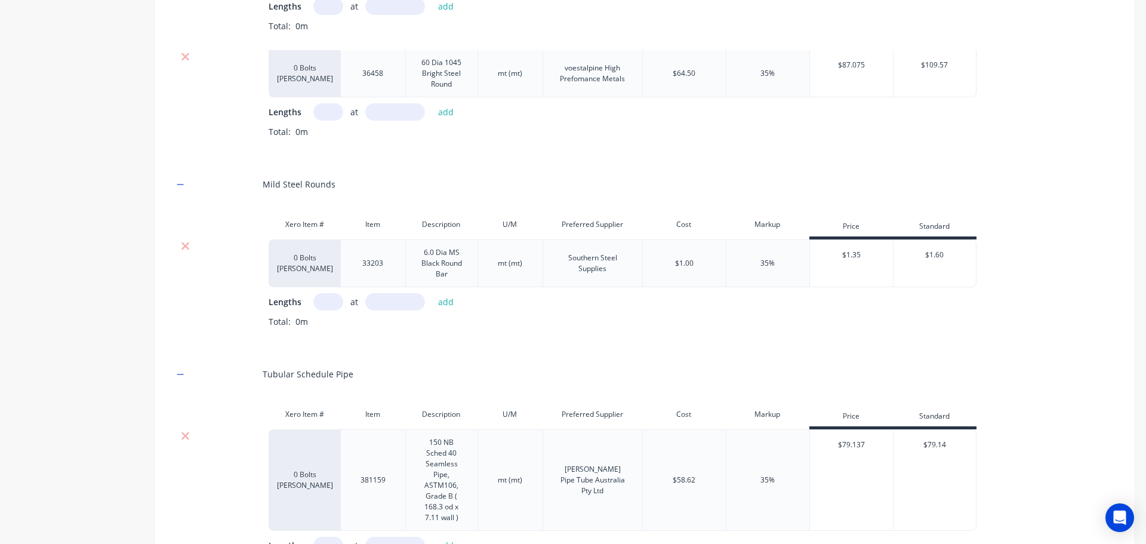
click at [328, 310] on input "text" at bounding box center [328, 301] width 30 height 17
type input "1"
type input "72"
click at [451, 310] on button "add" at bounding box center [446, 302] width 28 height 16
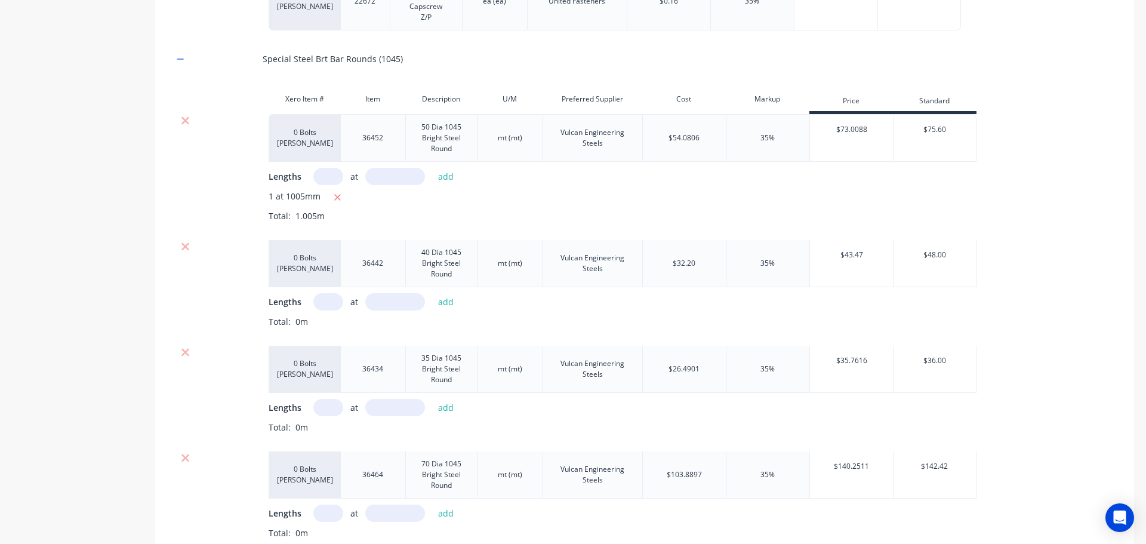
click at [325, 310] on input "text" at bounding box center [328, 301] width 30 height 17
type input "1"
type input "343"
click at [448, 310] on button "add" at bounding box center [446, 302] width 28 height 16
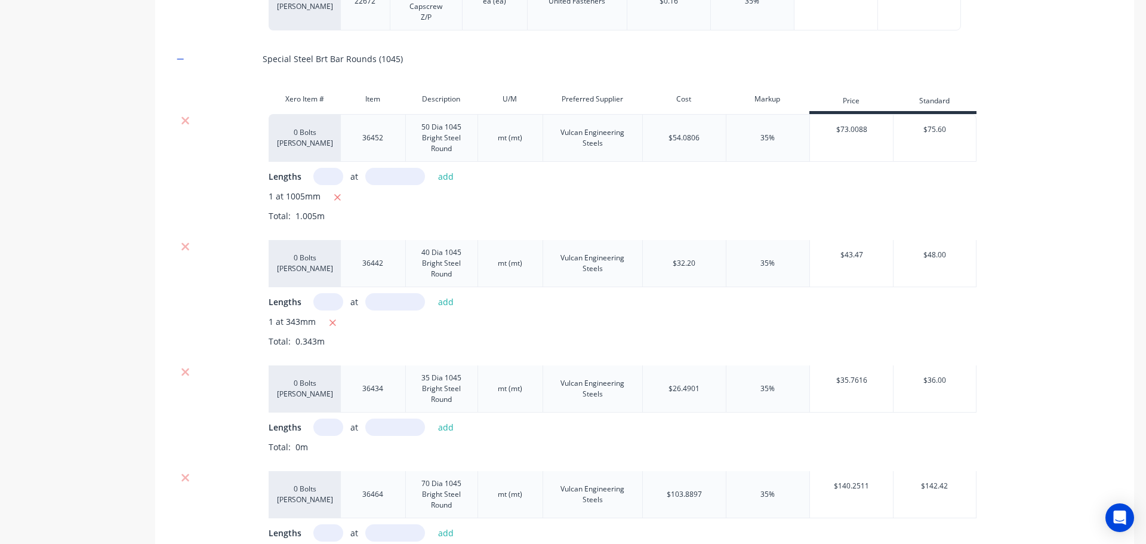
click at [332, 436] on input "text" at bounding box center [328, 426] width 30 height 17
type input "1"
type input "835"
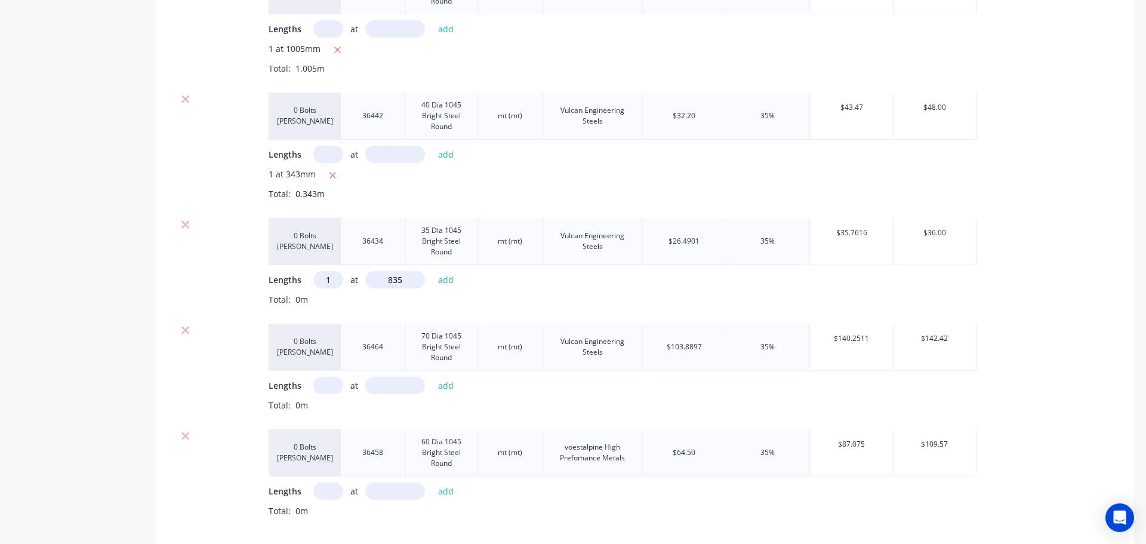
scroll to position [4025, 0]
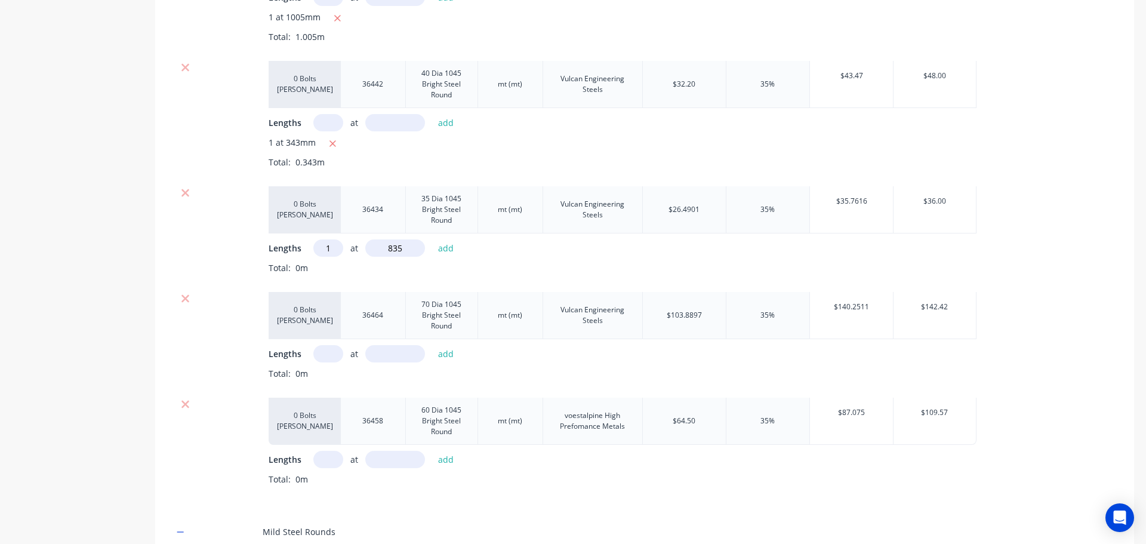
click at [331, 362] on input "text" at bounding box center [328, 353] width 30 height 17
type input "1"
type input "2408"
click at [442, 362] on button "add" at bounding box center [446, 354] width 28 height 16
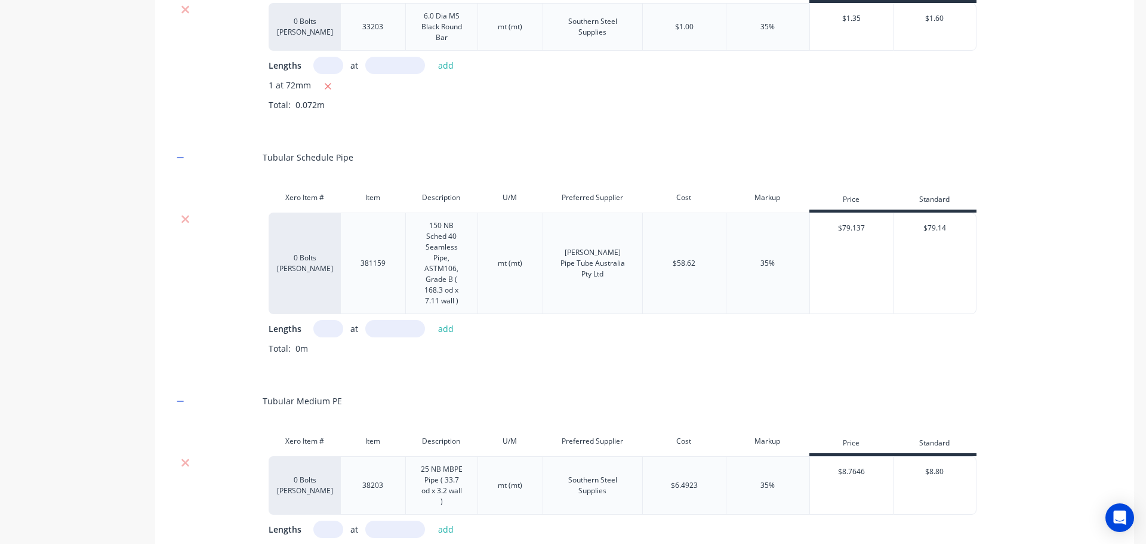
click at [322, 337] on input "text" at bounding box center [328, 328] width 30 height 17
type input "1"
type input ".4"
click at [445, 337] on button "add" at bounding box center [446, 329] width 28 height 16
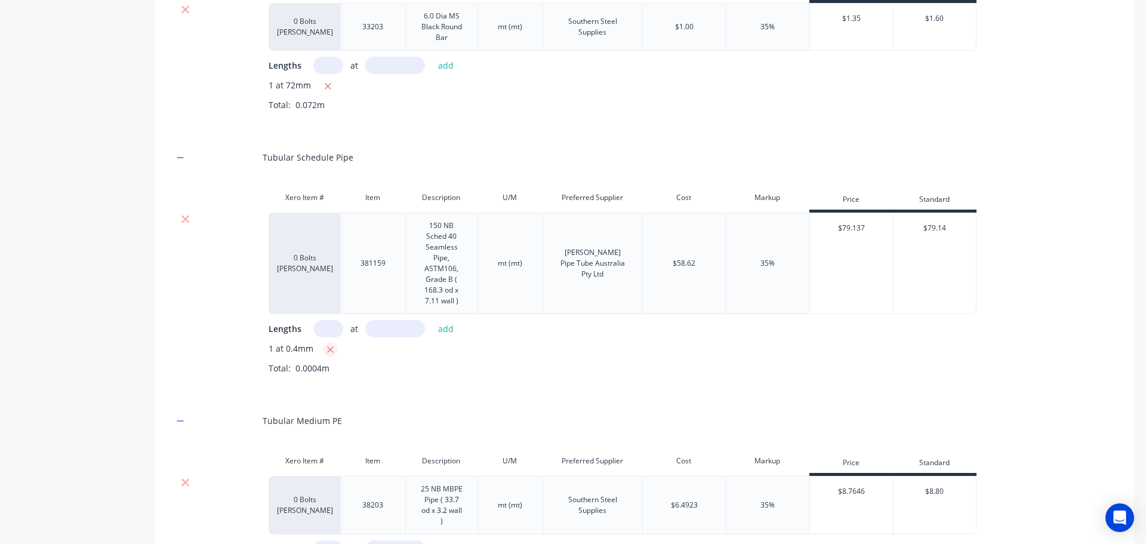
click at [329, 353] on icon "button" at bounding box center [330, 349] width 7 height 7
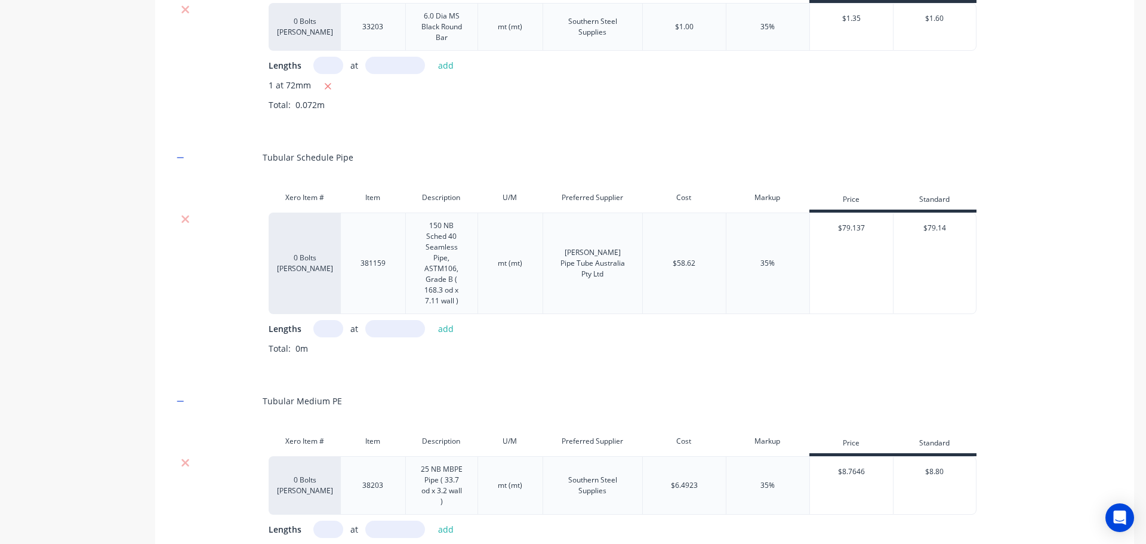
click at [329, 337] on input "text" at bounding box center [328, 328] width 30 height 17
type input "1"
type input "4"
click at [444, 337] on button "add" at bounding box center [446, 329] width 28 height 16
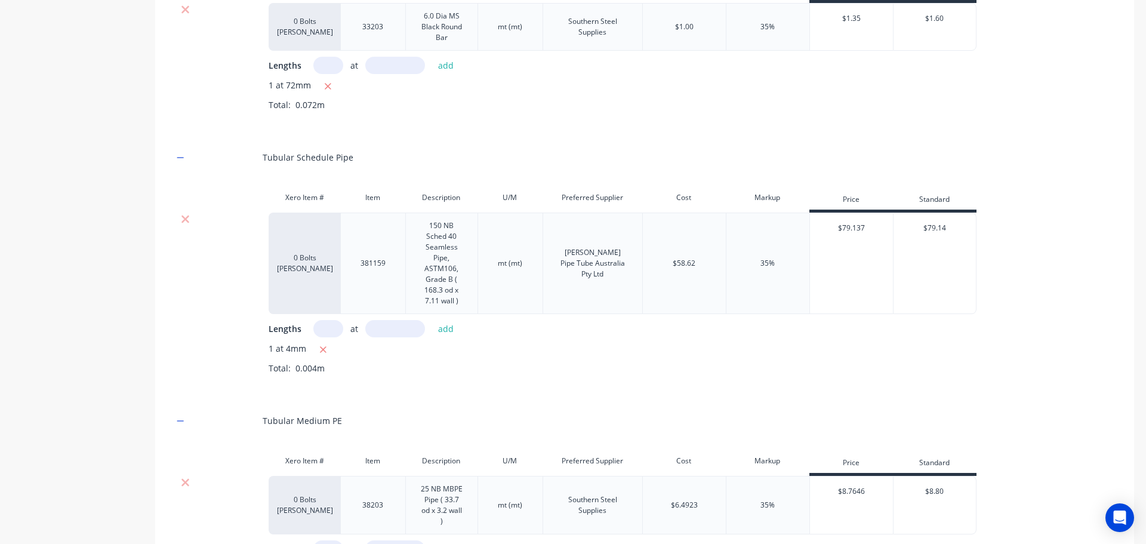
drag, startPoint x: 324, startPoint y: 360, endPoint x: 323, endPoint y: 337, distance: 22.7
click at [324, 353] on icon "button" at bounding box center [323, 349] width 7 height 7
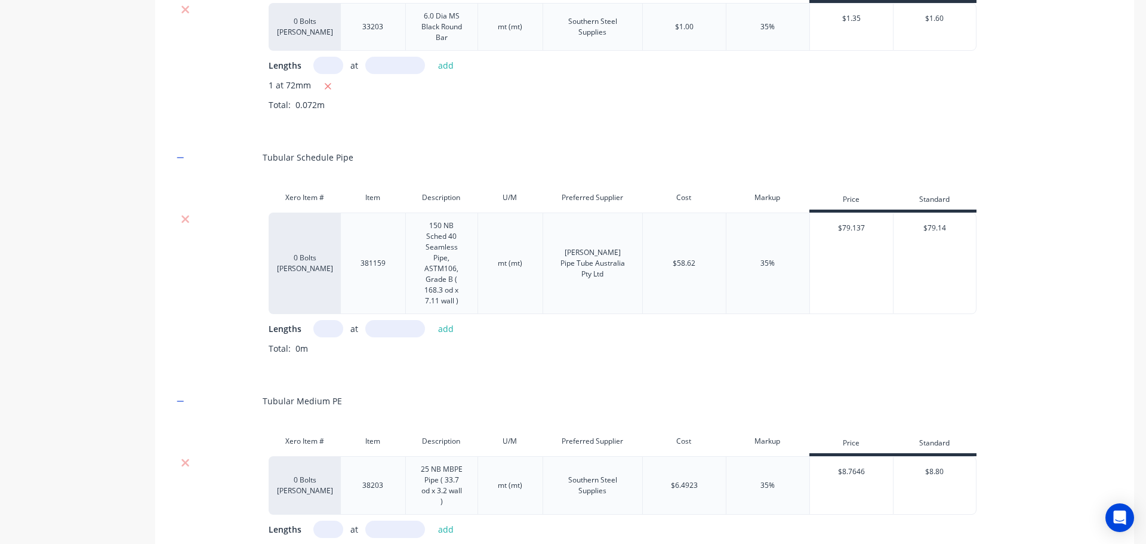
click at [325, 336] on input "text" at bounding box center [328, 328] width 30 height 17
type input "1"
type input ".4"
click at [449, 337] on button "add" at bounding box center [446, 329] width 28 height 16
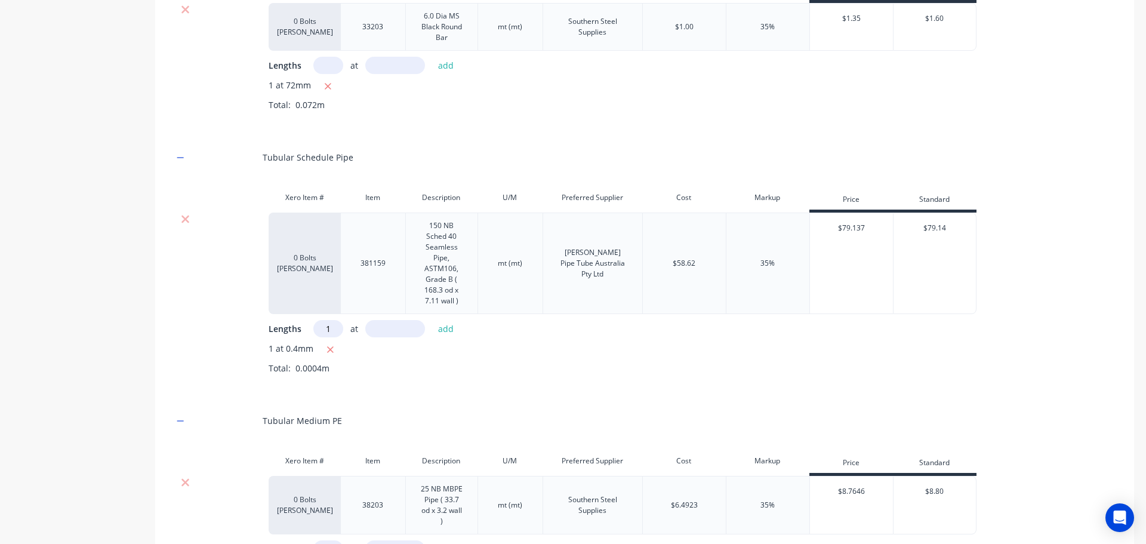
type input "1"
click at [396, 337] on input "text" at bounding box center [395, 328] width 60 height 17
type input "4"
click at [448, 337] on button "add" at bounding box center [446, 329] width 28 height 16
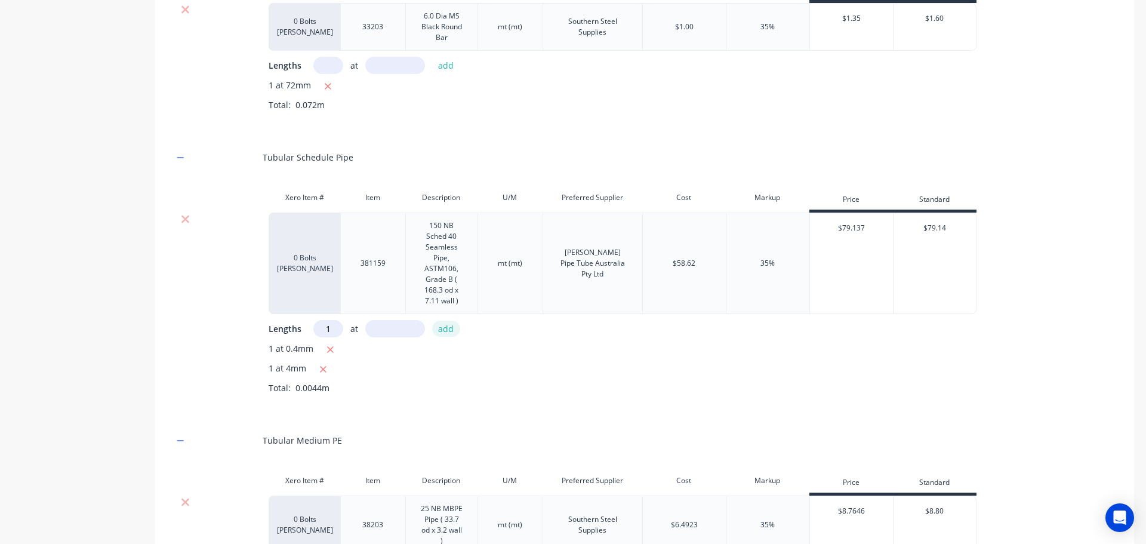
type input "1"
type input ".04"
click at [448, 337] on button "add" at bounding box center [446, 329] width 28 height 16
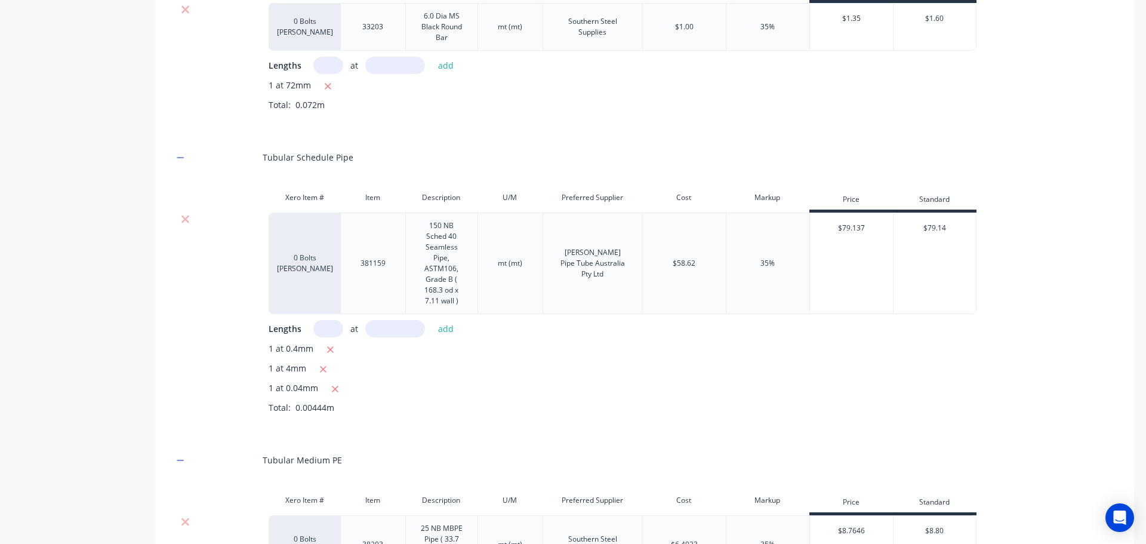
click at [329, 333] on input "text" at bounding box center [328, 328] width 30 height 17
type input "1"
type input "40"
click at [445, 337] on button "add" at bounding box center [446, 329] width 28 height 16
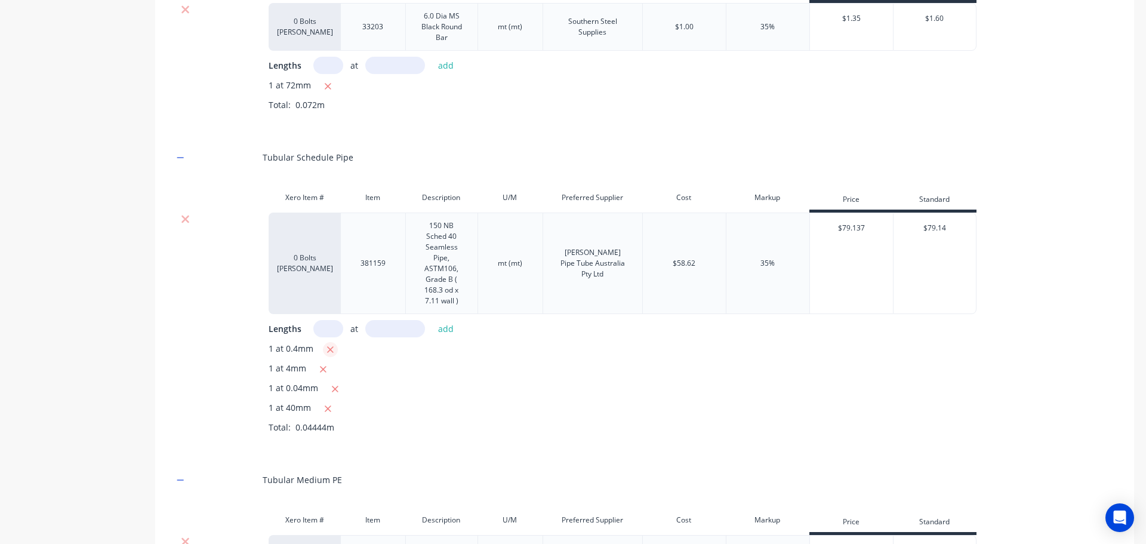
click at [329, 353] on icon "button" at bounding box center [330, 349] width 7 height 7
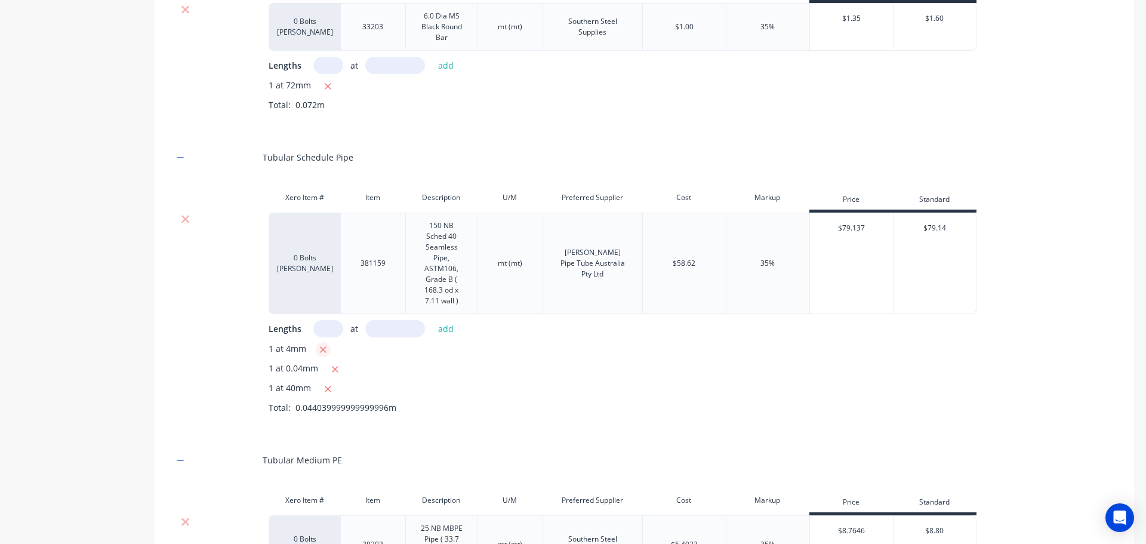
click at [324, 355] on icon "button" at bounding box center [323, 349] width 8 height 11
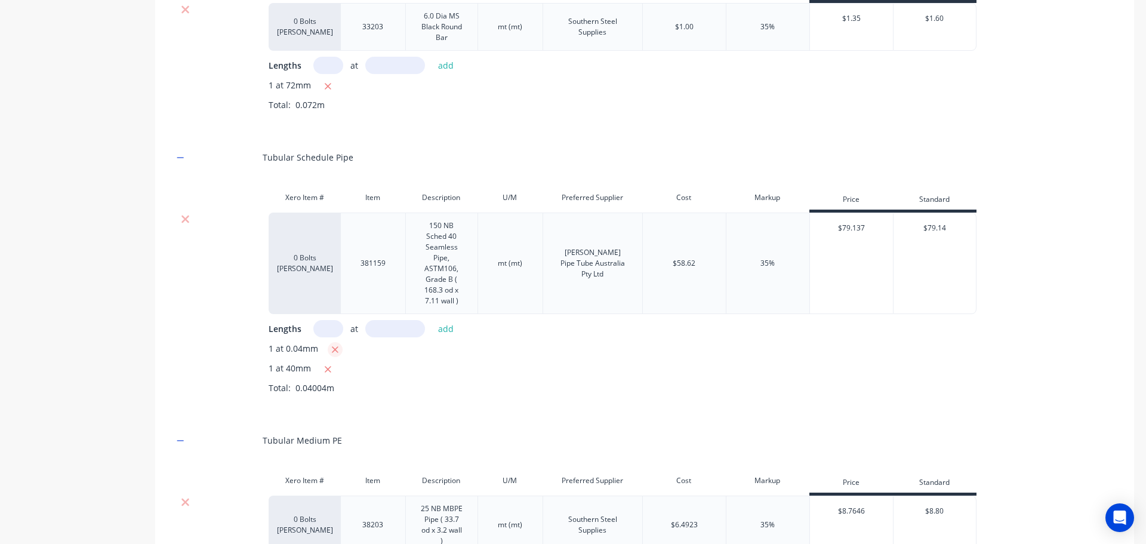
click at [332, 355] on icon "button" at bounding box center [335, 349] width 8 height 11
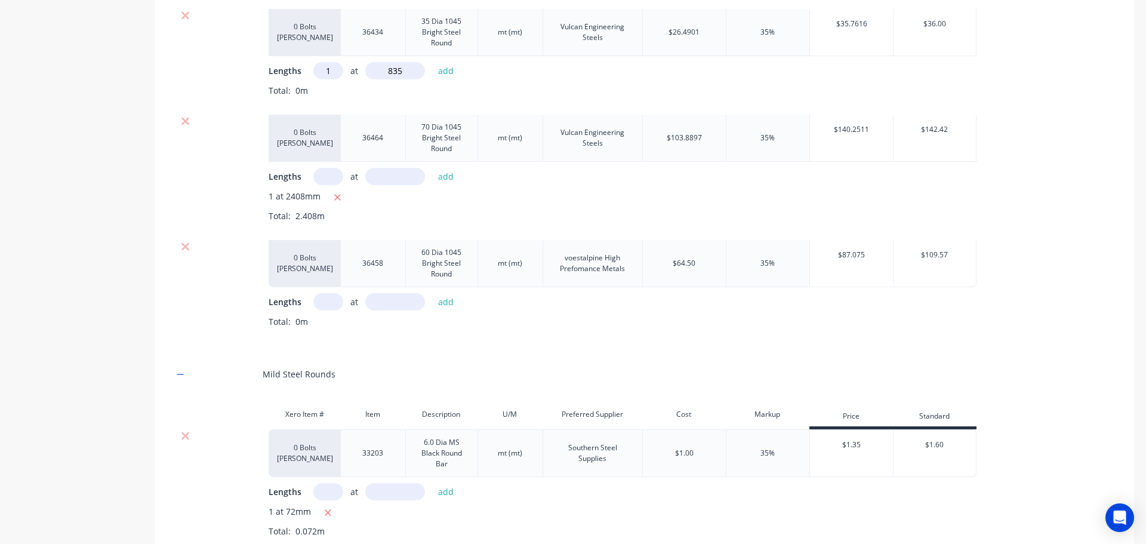
click at [332, 310] on input "text" at bounding box center [328, 301] width 30 height 17
type input "1"
type input "146"
click at [437, 310] on button "add" at bounding box center [446, 302] width 28 height 16
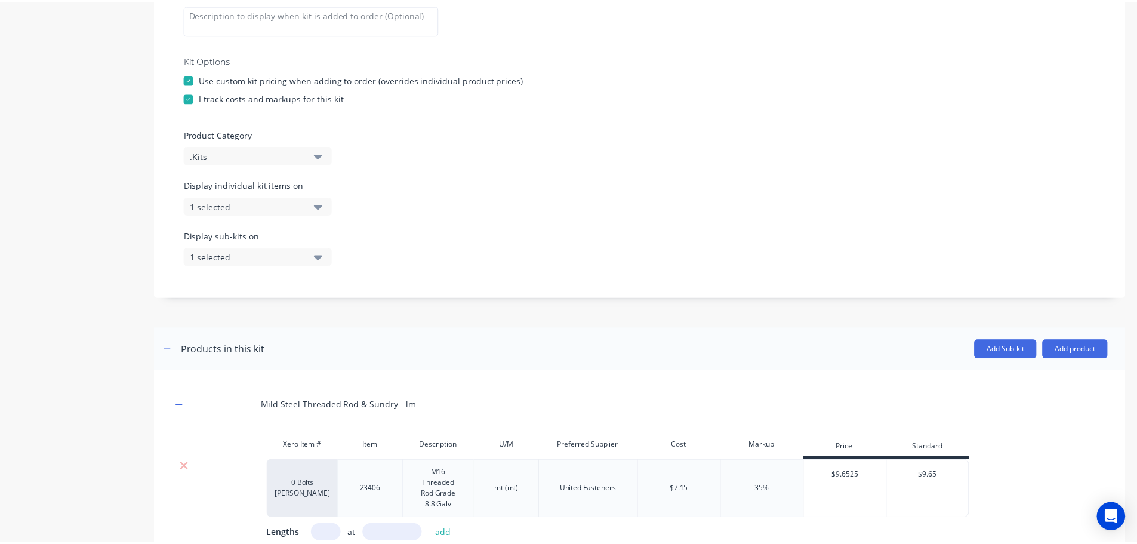
scroll to position [442, 0]
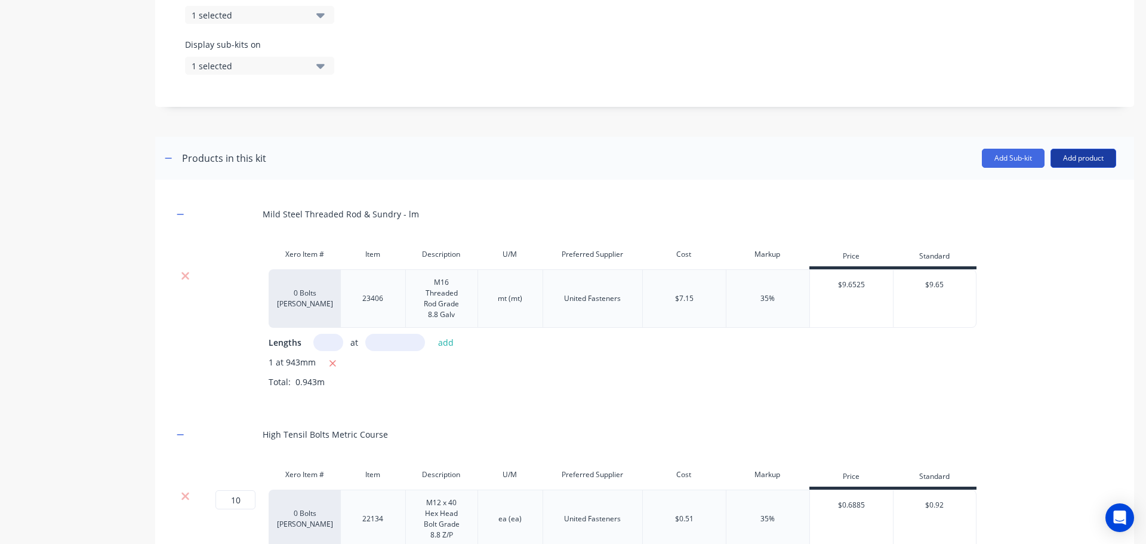
click at [1064, 159] on button "Add product" at bounding box center [1083, 158] width 66 height 19
click at [1033, 187] on div "Product catalogue" at bounding box center [1059, 188] width 92 height 17
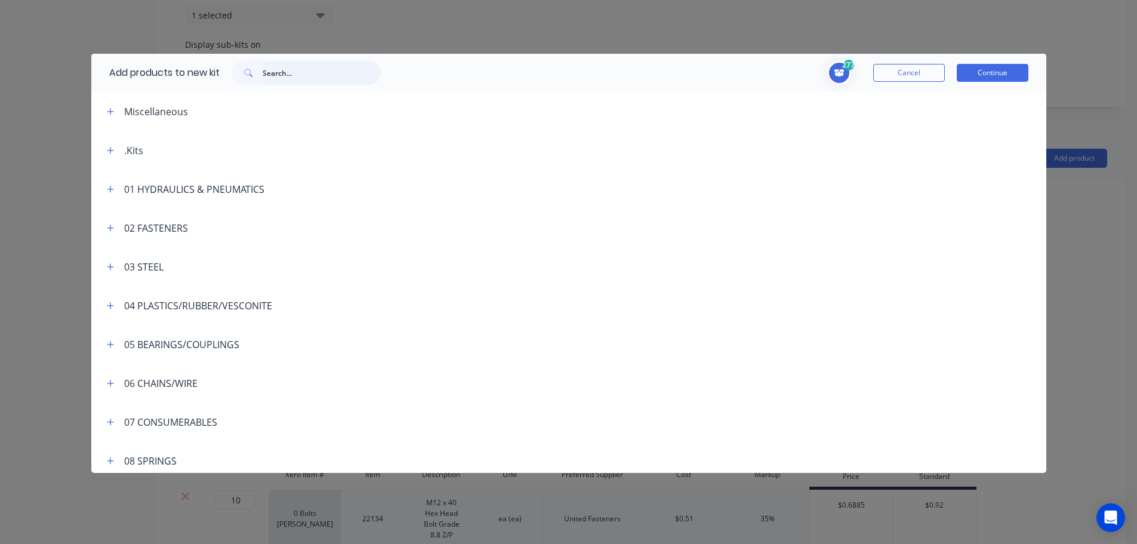
click at [275, 66] on input "text" at bounding box center [322, 73] width 118 height 24
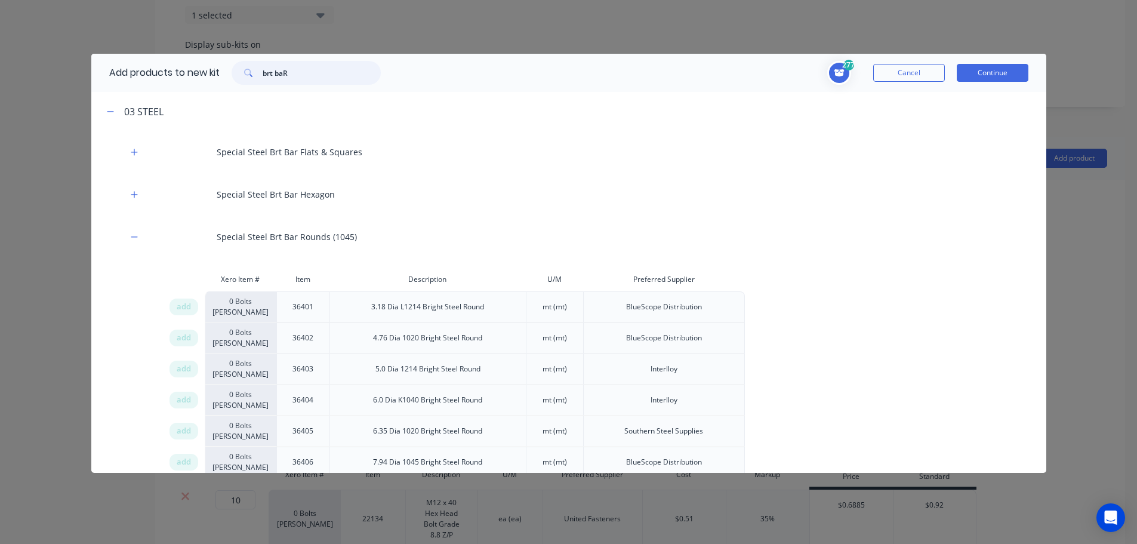
type input "brt baR"
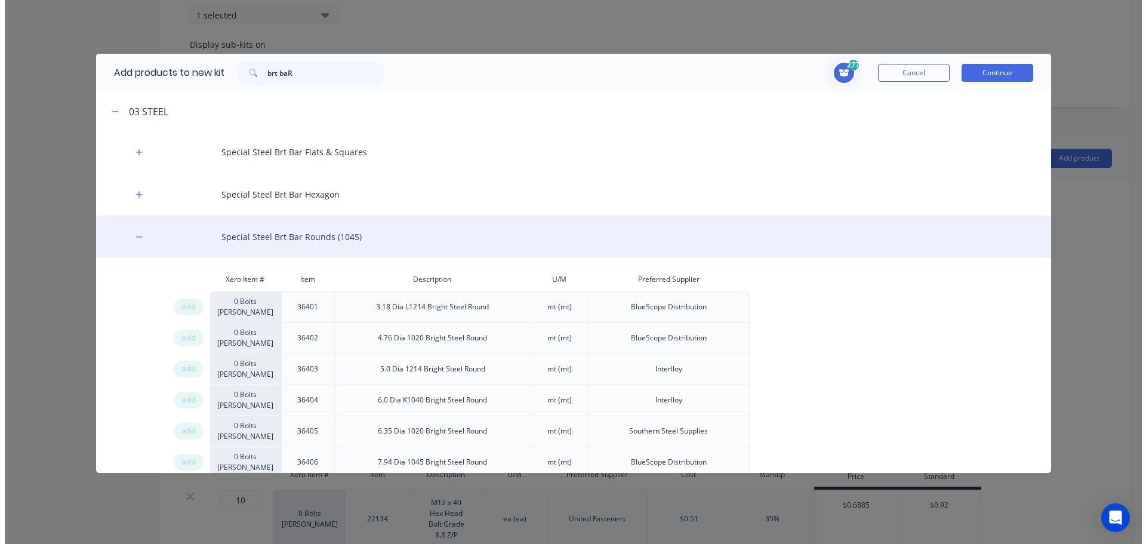
scroll to position [1576, 0]
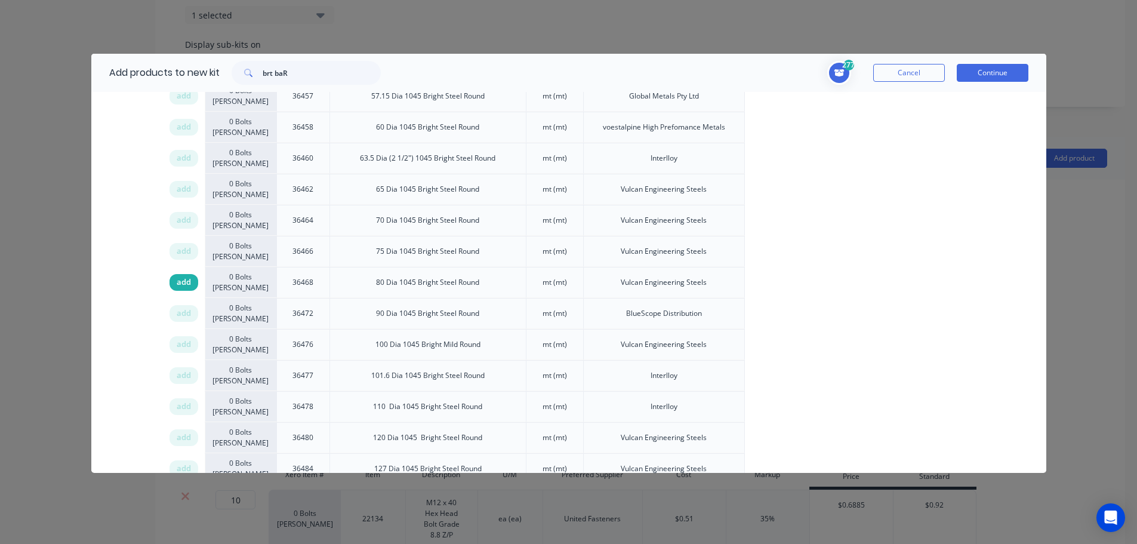
click at [184, 283] on span "add" at bounding box center [184, 282] width 14 height 12
click at [985, 73] on button "Continue" at bounding box center [993, 73] width 72 height 18
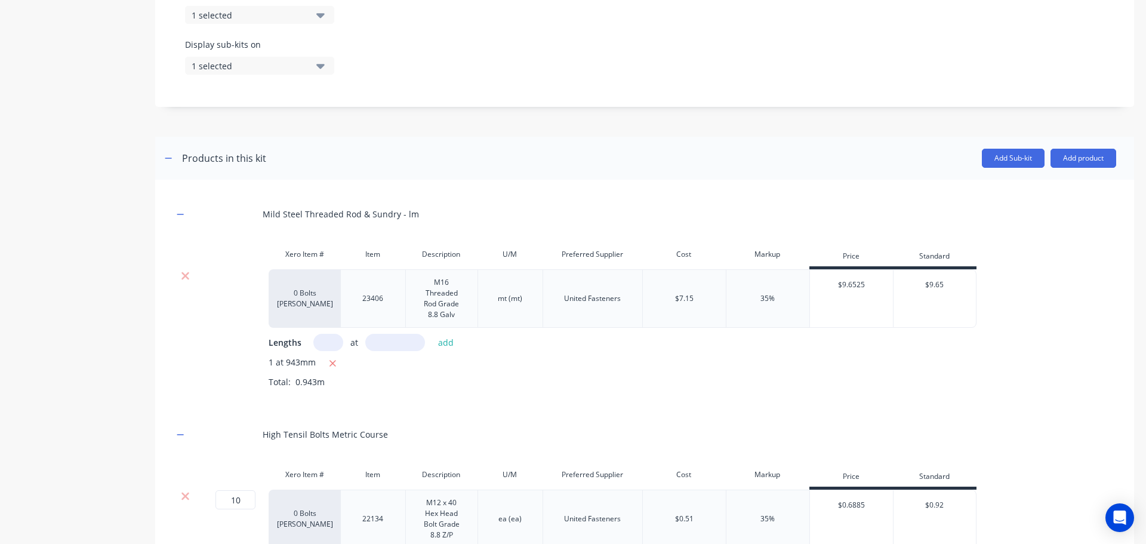
scroll to position [4328, 0]
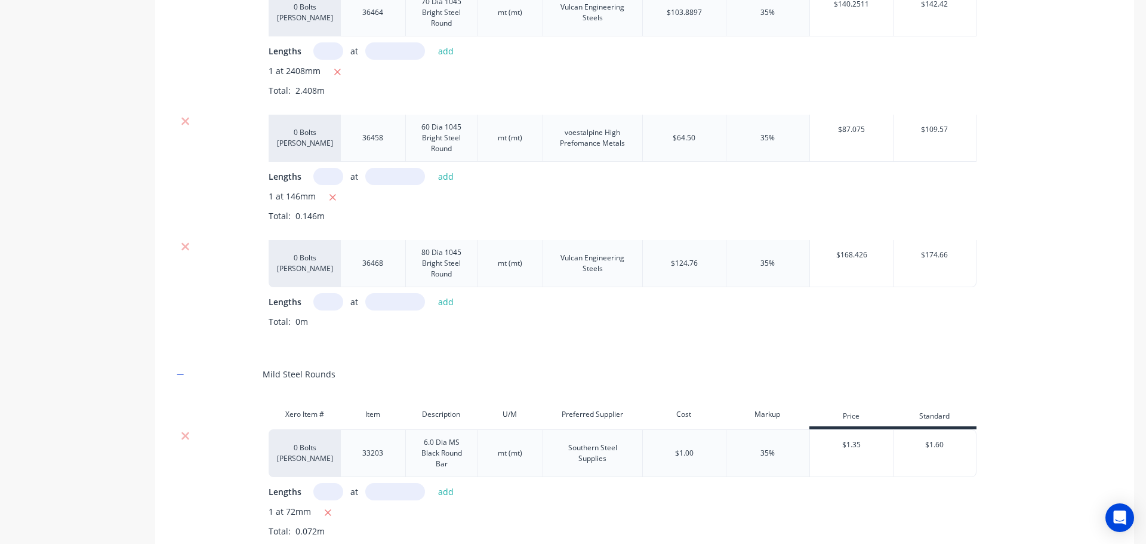
click at [331, 310] on input "text" at bounding box center [328, 301] width 30 height 17
type input "1"
type input "427"
click at [445, 310] on button "add" at bounding box center [446, 302] width 28 height 16
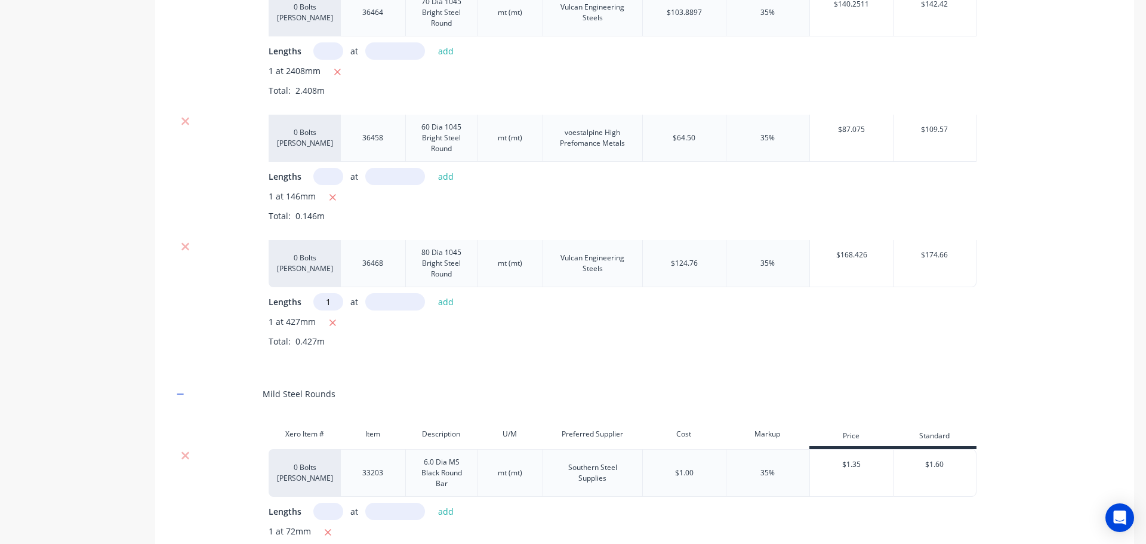
type input "1"
type input "4.27"
click at [446, 310] on button "add" at bounding box center [446, 302] width 28 height 16
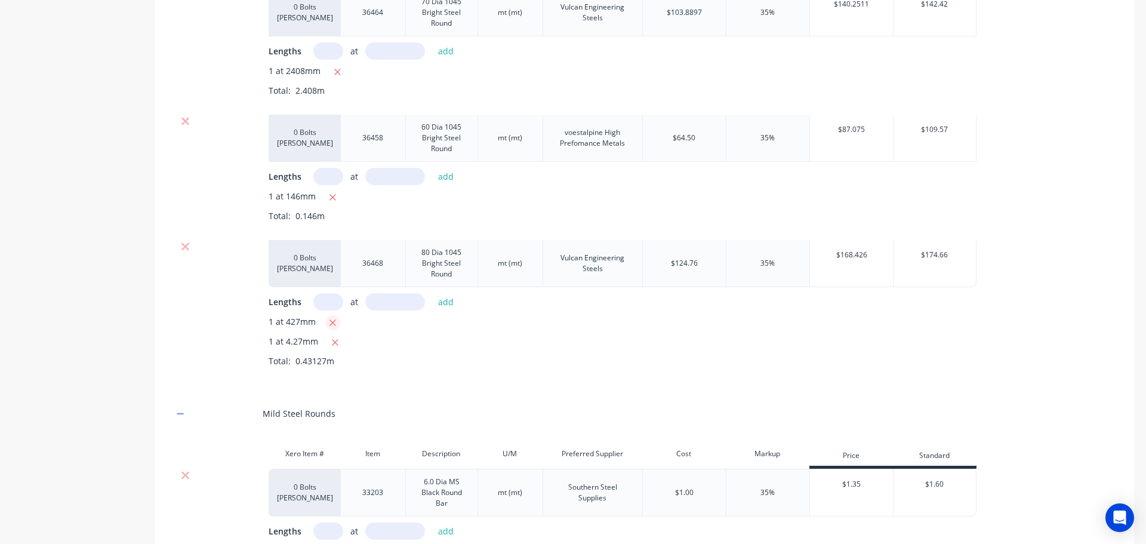
click at [331, 326] on icon "button" at bounding box center [332, 322] width 7 height 7
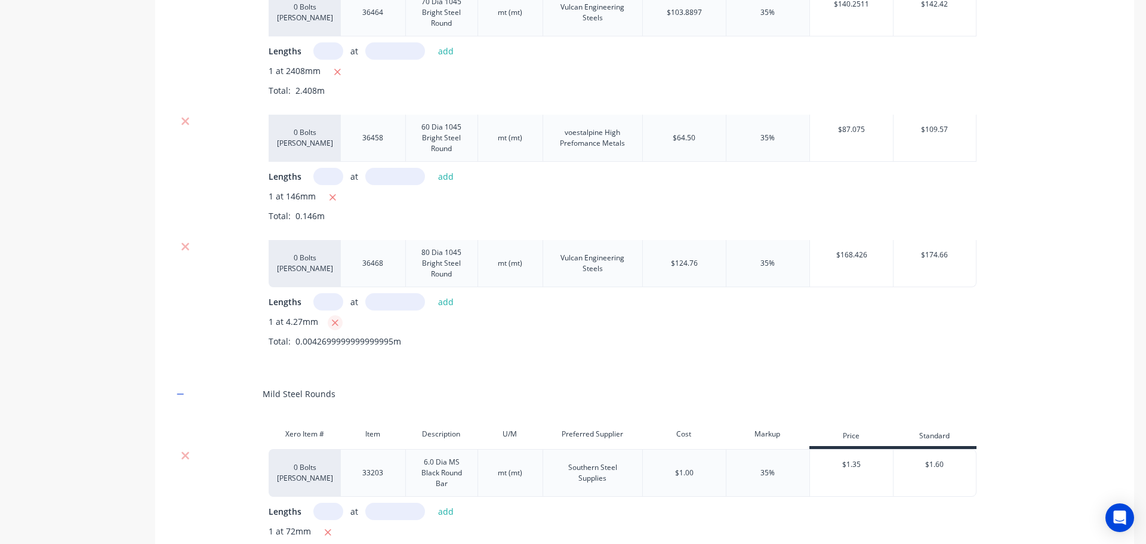
click at [335, 328] on icon "button" at bounding box center [335, 323] width 8 height 11
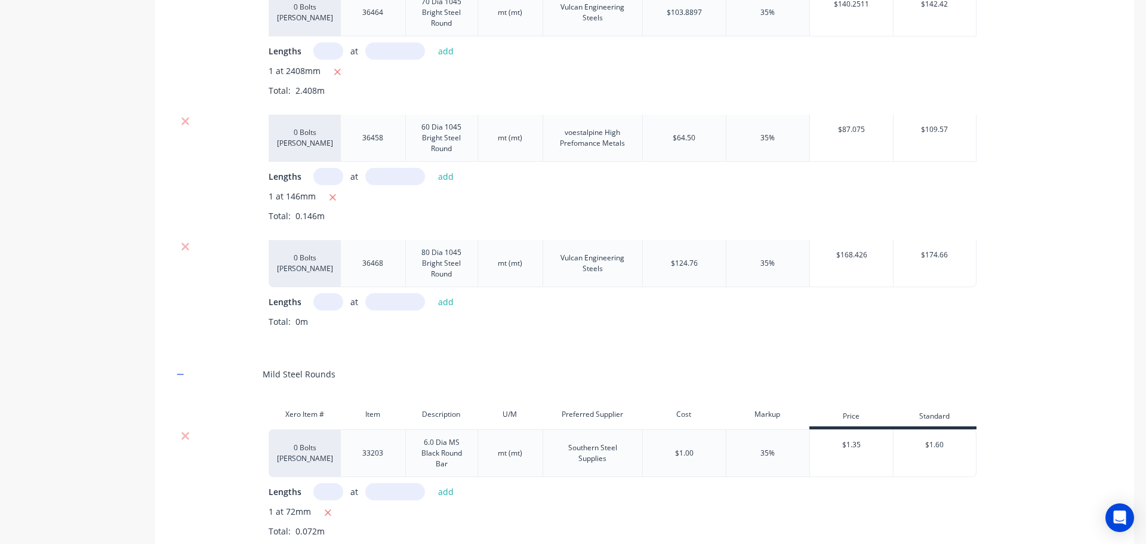
click at [325, 309] on input "text" at bounding box center [328, 301] width 30 height 17
type input "1"
click at [386, 310] on input "text" at bounding box center [395, 301] width 60 height 17
type input ".427"
click at [443, 310] on button "add" at bounding box center [446, 302] width 28 height 16
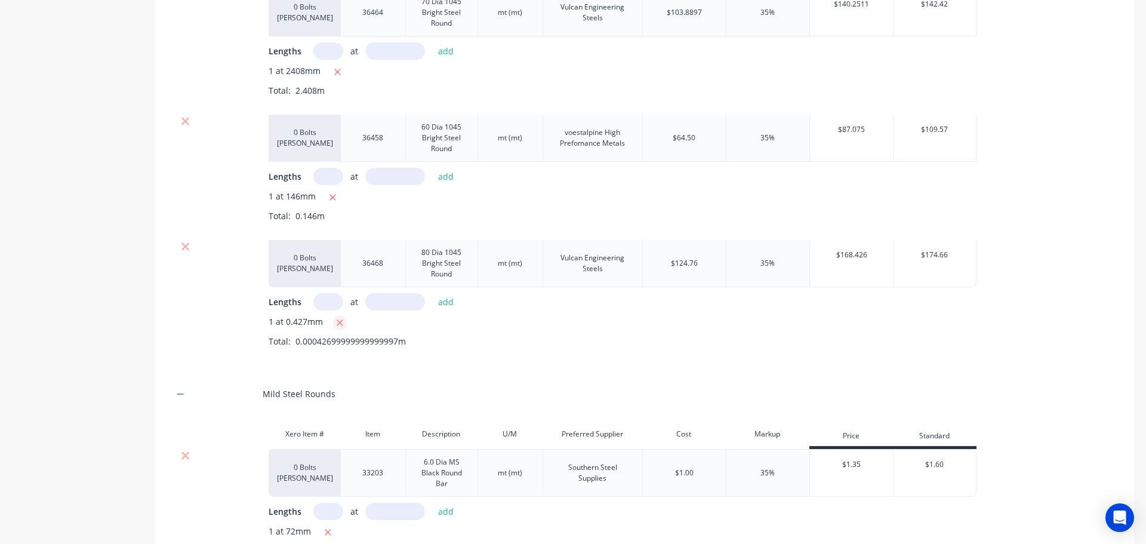
click at [340, 326] on icon "button" at bounding box center [340, 322] width 7 height 7
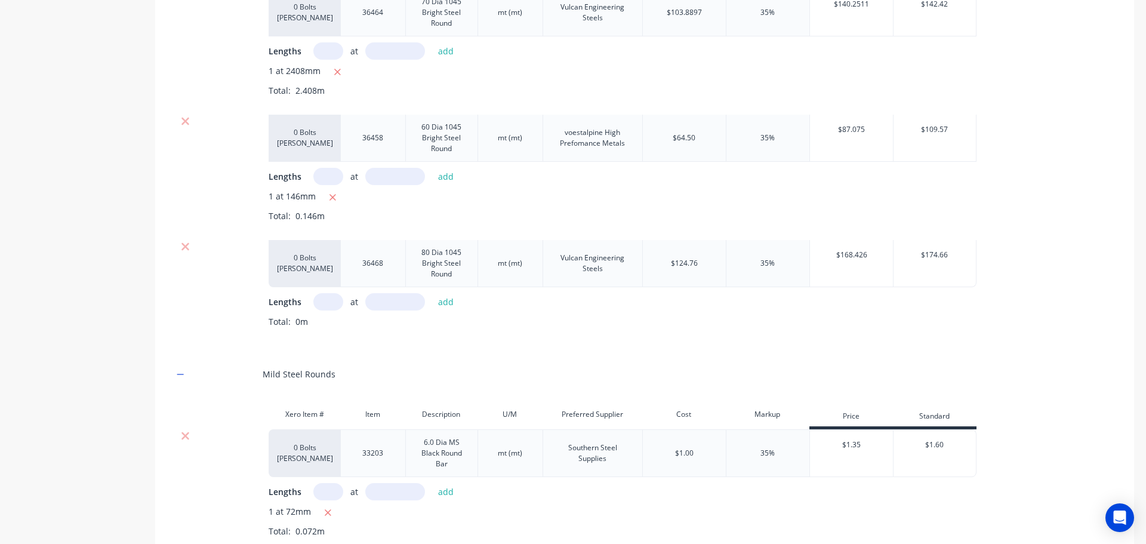
click at [325, 309] on input "text" at bounding box center [328, 301] width 30 height 17
drag, startPoint x: 335, startPoint y: 309, endPoint x: 249, endPoint y: 306, distance: 86.6
click at [256, 309] on div "0 Bolts Metric Galvanised 36468 80 Dia 1045 Bright Steel Round mt (mt) Vulcan E…" at bounding box center [644, 293] width 943 height 106
type input "1"
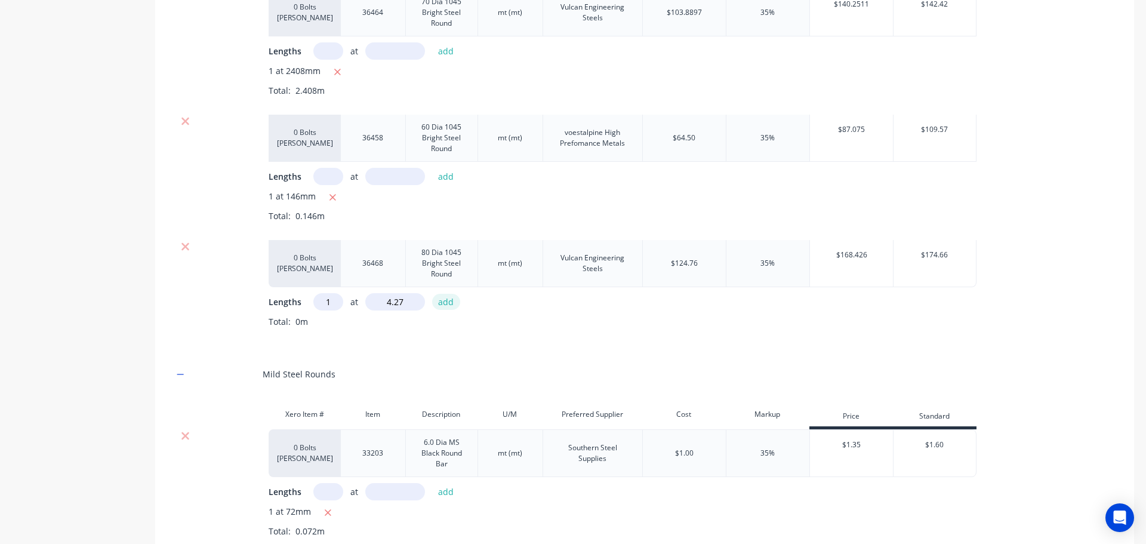
type input "4.27"
click at [440, 310] on button "add" at bounding box center [446, 302] width 28 height 16
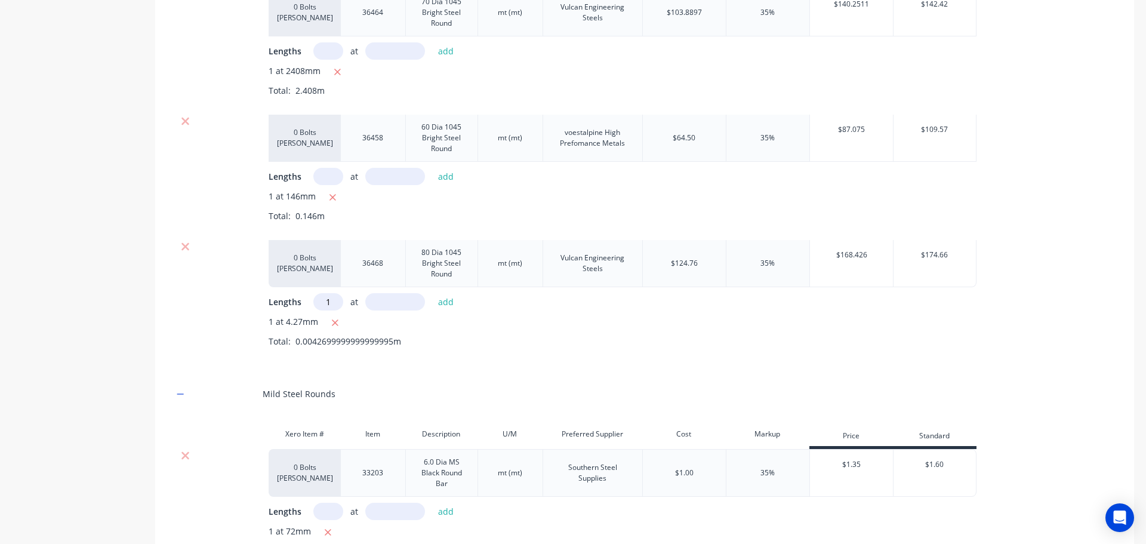
type input "1"
type input "42.7"
click at [448, 310] on button "add" at bounding box center [446, 302] width 28 height 16
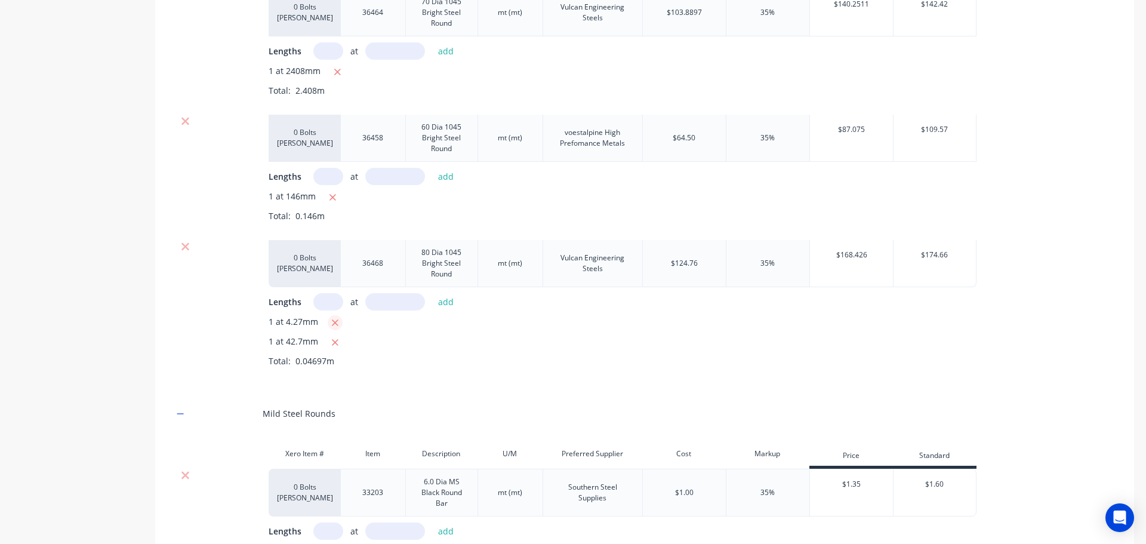
click at [334, 326] on icon "button" at bounding box center [335, 322] width 7 height 7
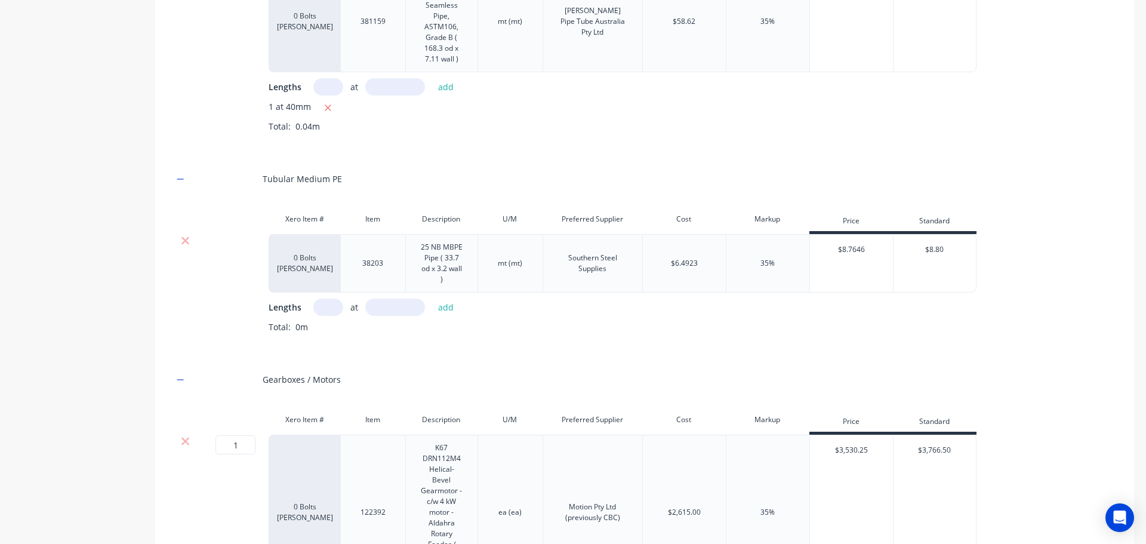
click at [327, 316] on input "text" at bounding box center [328, 306] width 30 height 17
type input "1"
type input ".140"
click at [452, 315] on button "add" at bounding box center [446, 307] width 28 height 16
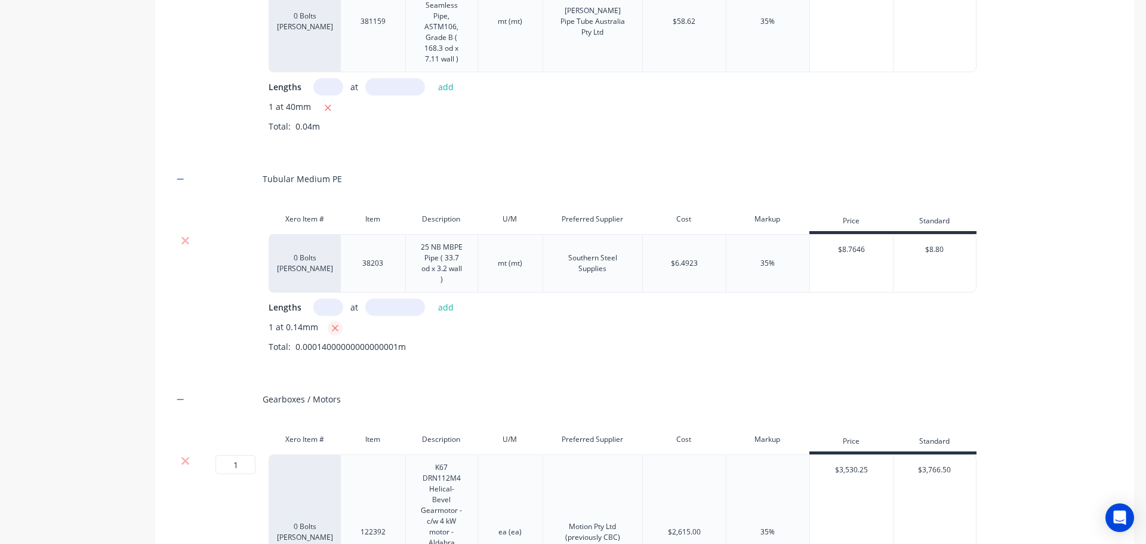
click at [335, 331] on icon "button" at bounding box center [335, 328] width 7 height 7
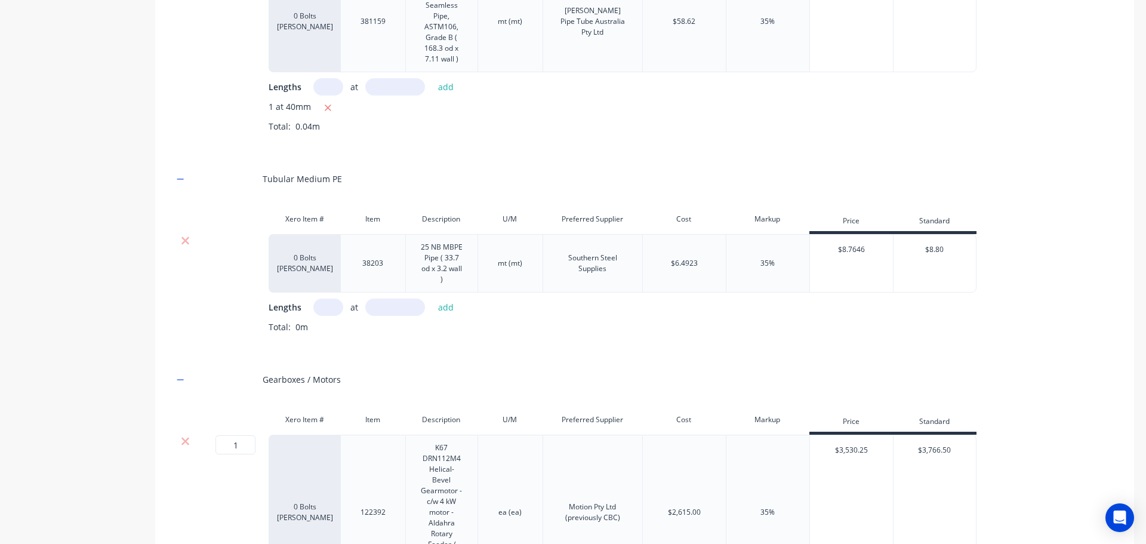
click at [326, 313] on input "text" at bounding box center [328, 306] width 30 height 17
type input "1"
type input "14"
click at [439, 315] on button "add" at bounding box center [446, 307] width 28 height 16
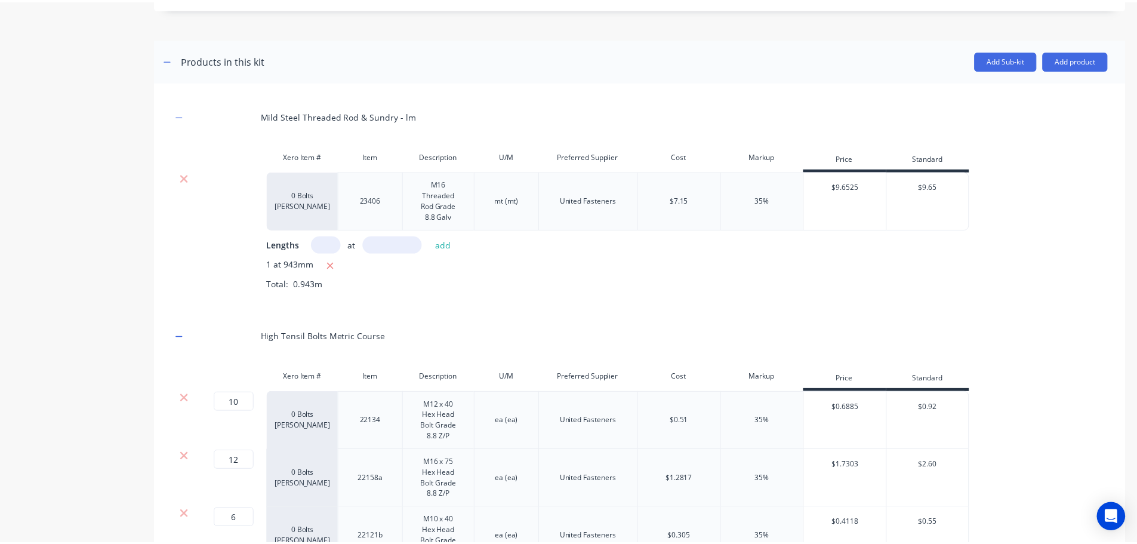
scroll to position [232, 0]
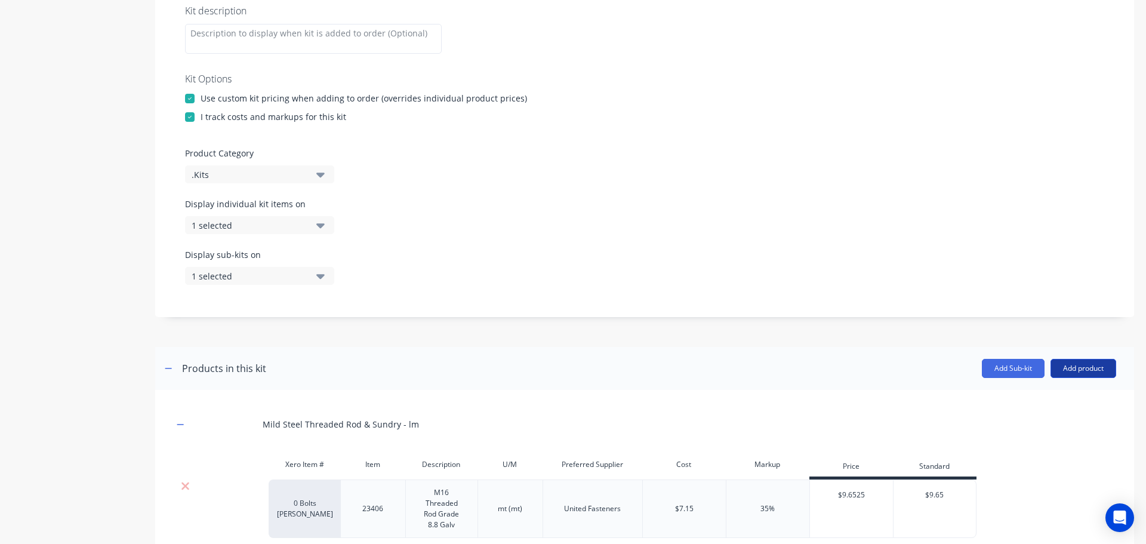
click at [1065, 369] on button "Add product" at bounding box center [1083, 368] width 66 height 19
click at [1013, 400] on div "Product catalogue" at bounding box center [1059, 398] width 92 height 17
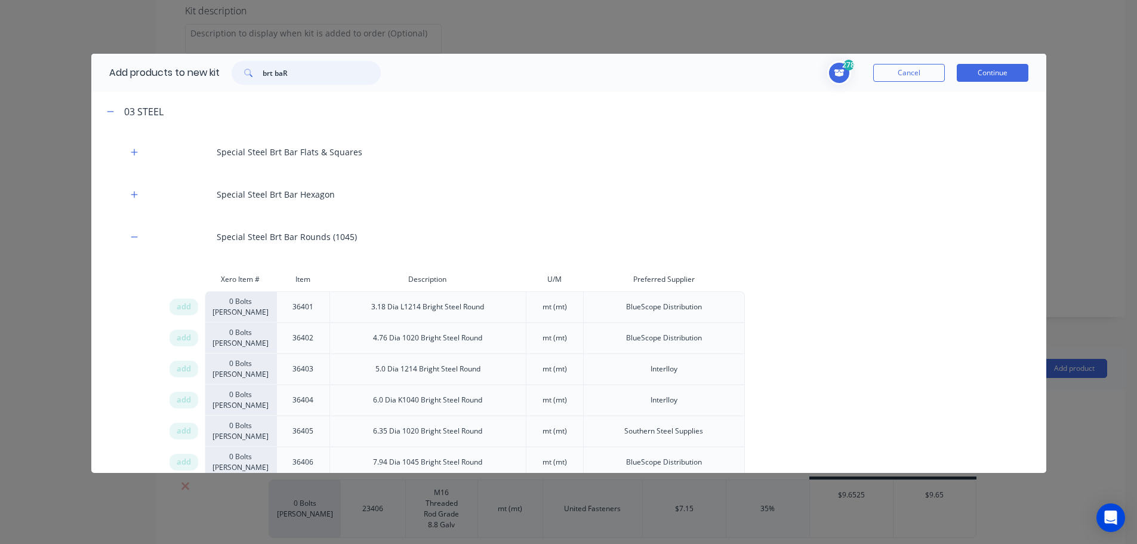
drag, startPoint x: 291, startPoint y: 70, endPoint x: 122, endPoint y: 72, distance: 168.3
click at [127, 72] on div "Add products to new kit brt baR" at bounding box center [241, 73] width 301 height 38
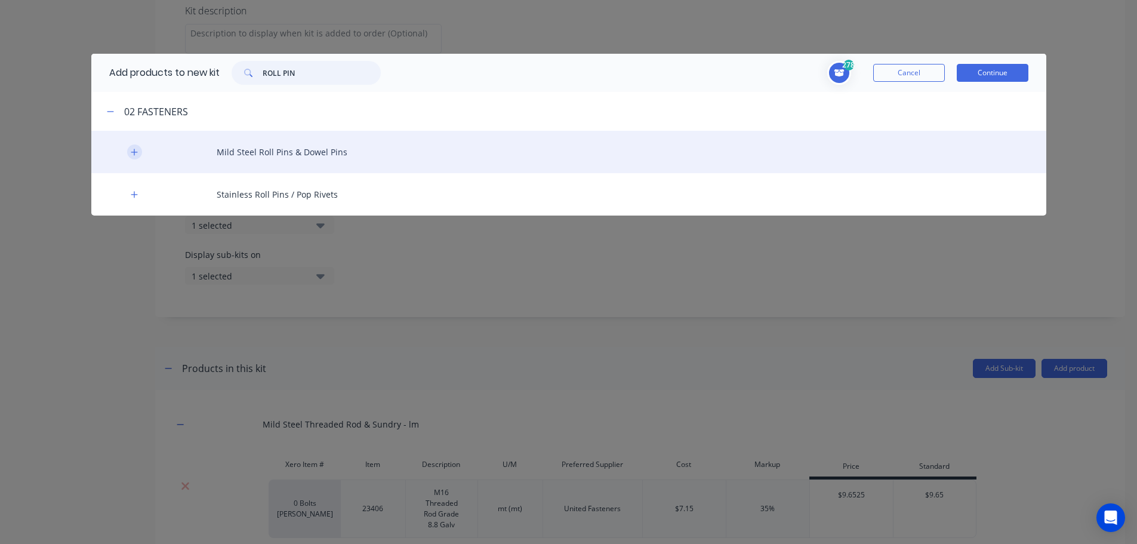
type input "ROLL PIN"
click at [132, 155] on icon "button" at bounding box center [134, 152] width 7 height 8
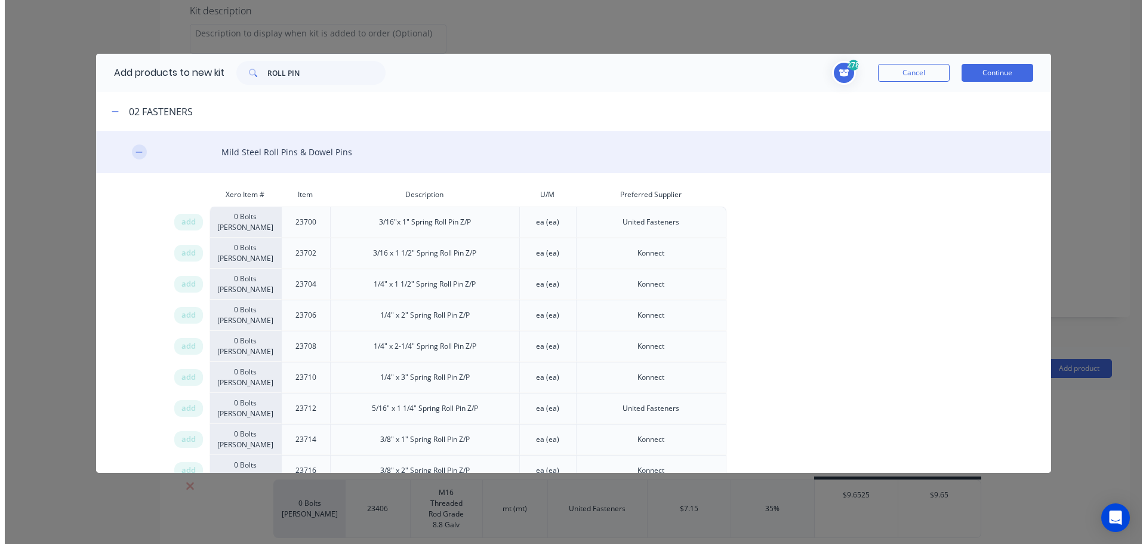
scroll to position [250, 0]
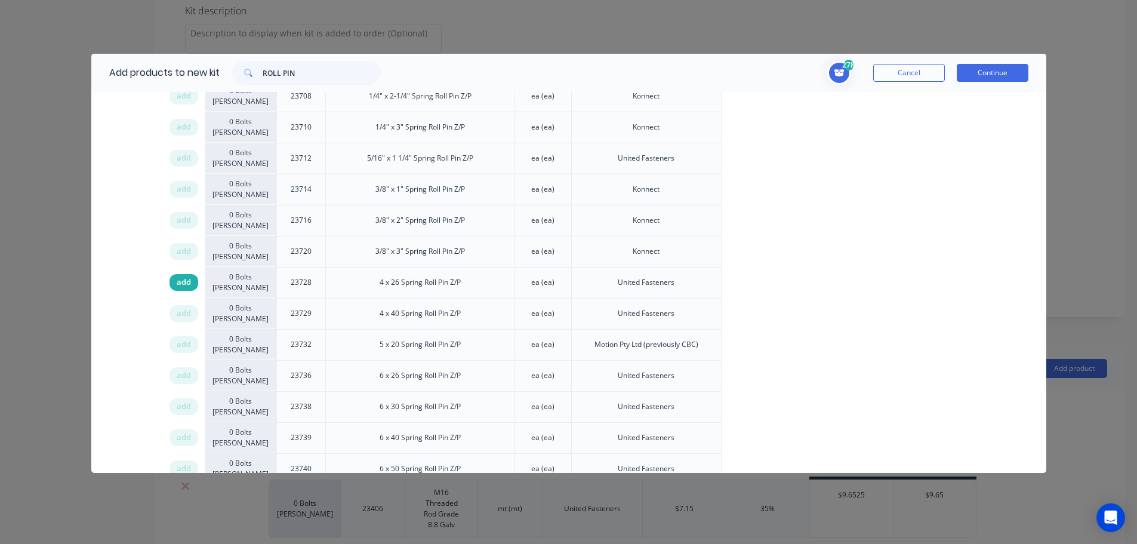
click at [183, 281] on span "add" at bounding box center [184, 282] width 14 height 12
click at [178, 282] on span "add" at bounding box center [184, 282] width 14 height 12
click at [981, 73] on button "Continue" at bounding box center [993, 73] width 72 height 18
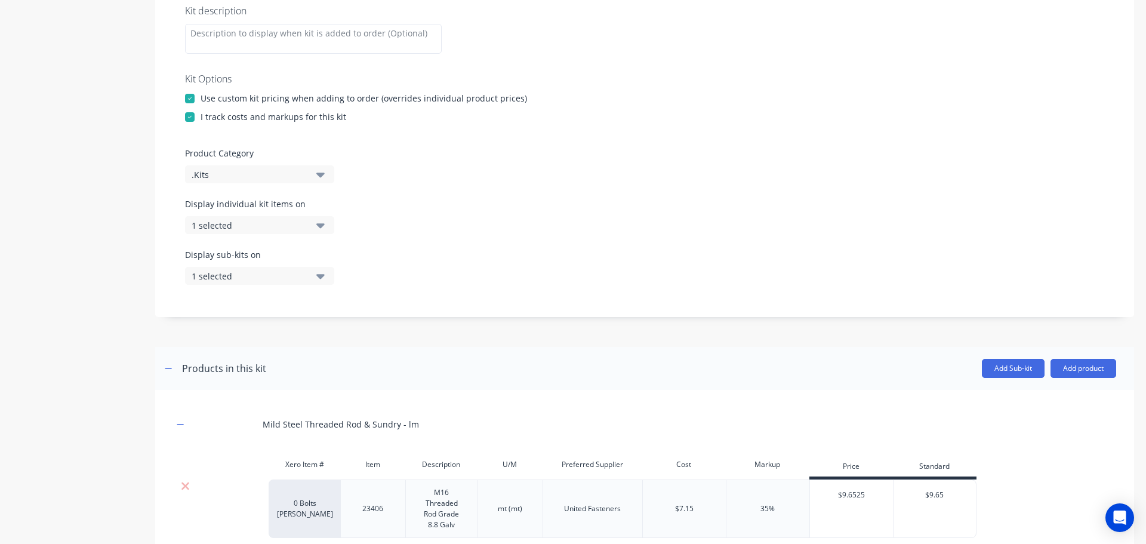
scroll to position [5879, 0]
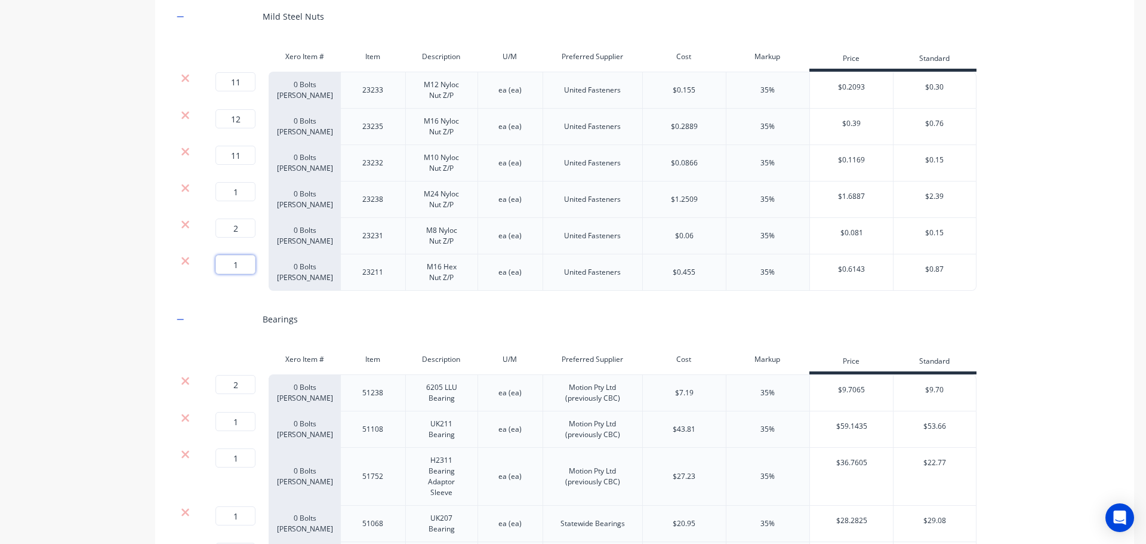
drag, startPoint x: 241, startPoint y: 264, endPoint x: 204, endPoint y: 264, distance: 37.6
click at [204, 264] on div "1 1 ?" at bounding box center [233, 272] width 72 height 36
type input "2"
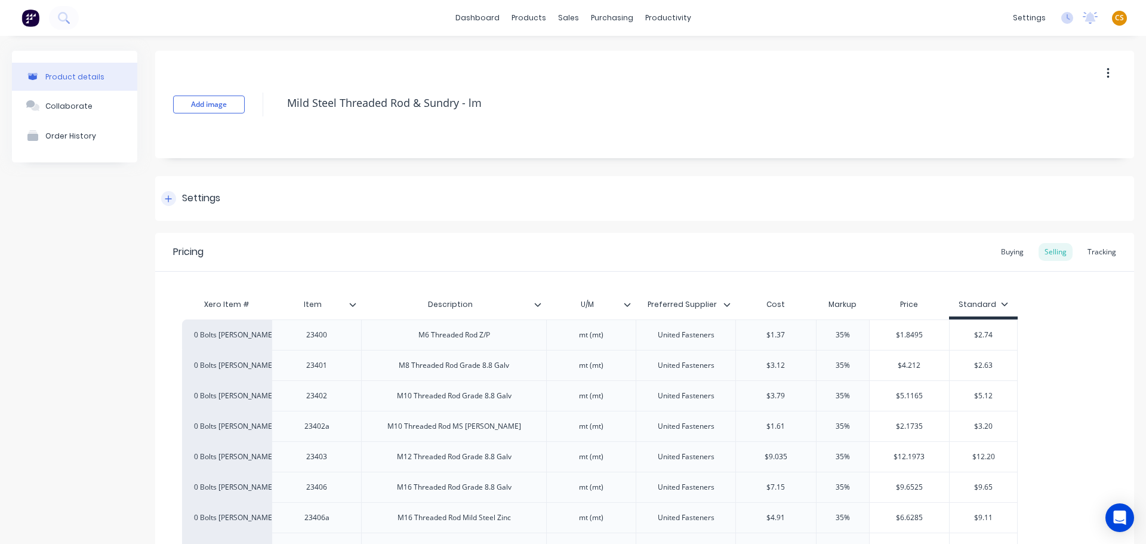
click at [171, 199] on icon at bounding box center [168, 198] width 7 height 7
type textarea "x"
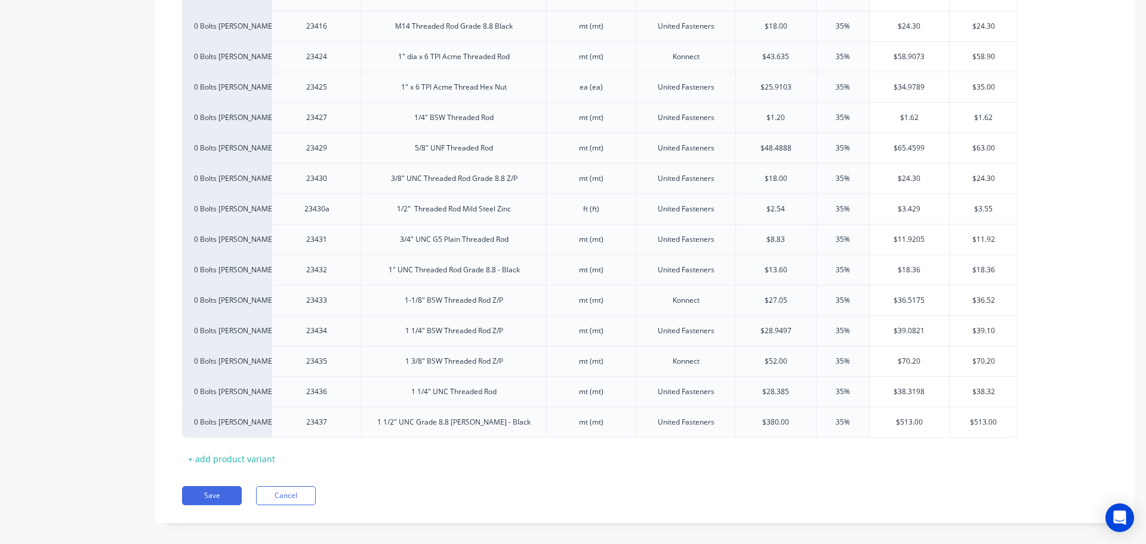
scroll to position [1314, 0]
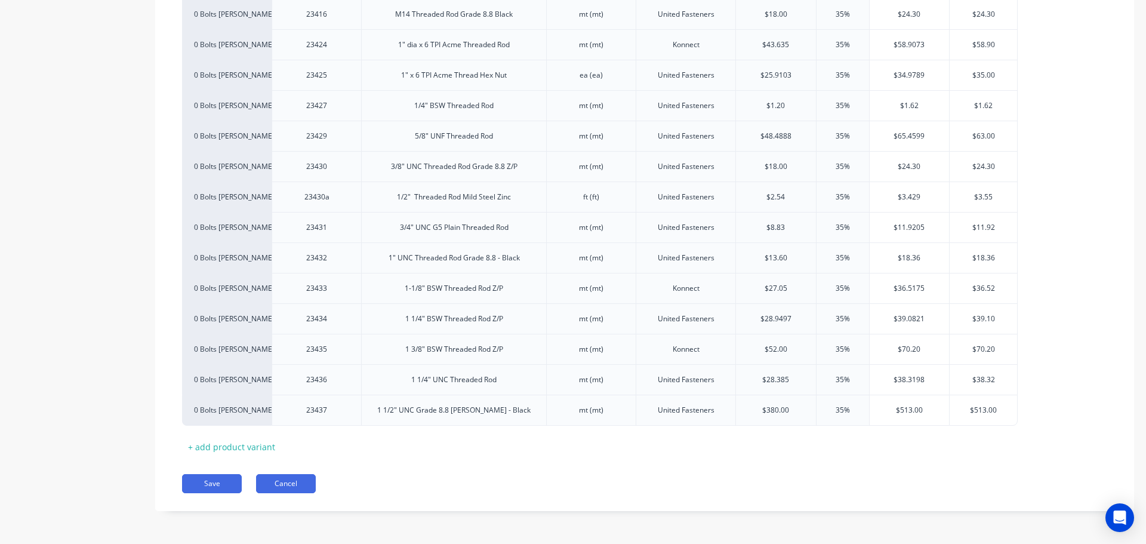
click at [289, 484] on button "Cancel" at bounding box center [286, 483] width 60 height 19
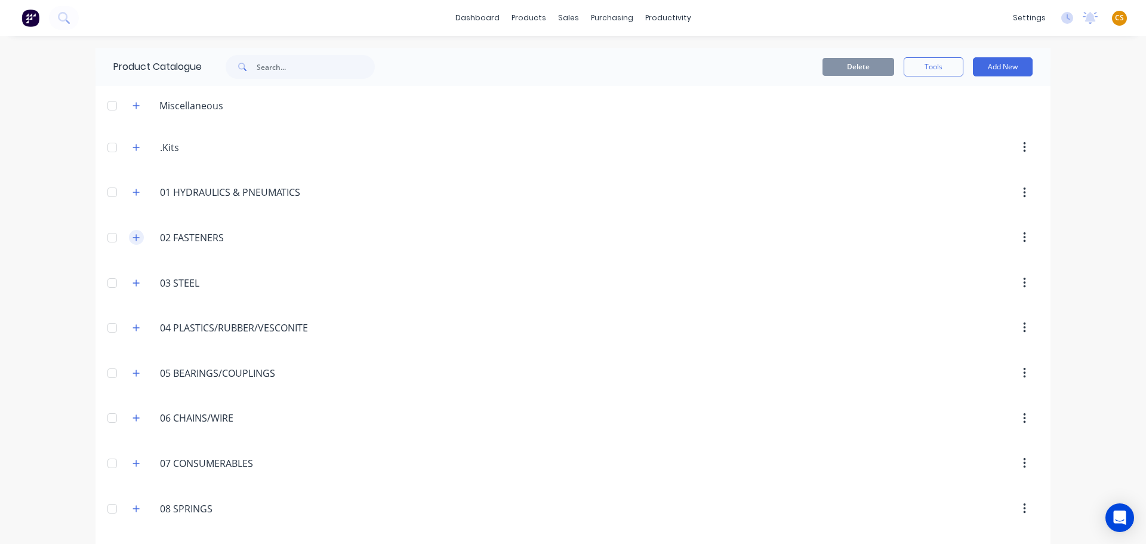
click at [132, 236] on icon "button" at bounding box center [135, 237] width 7 height 8
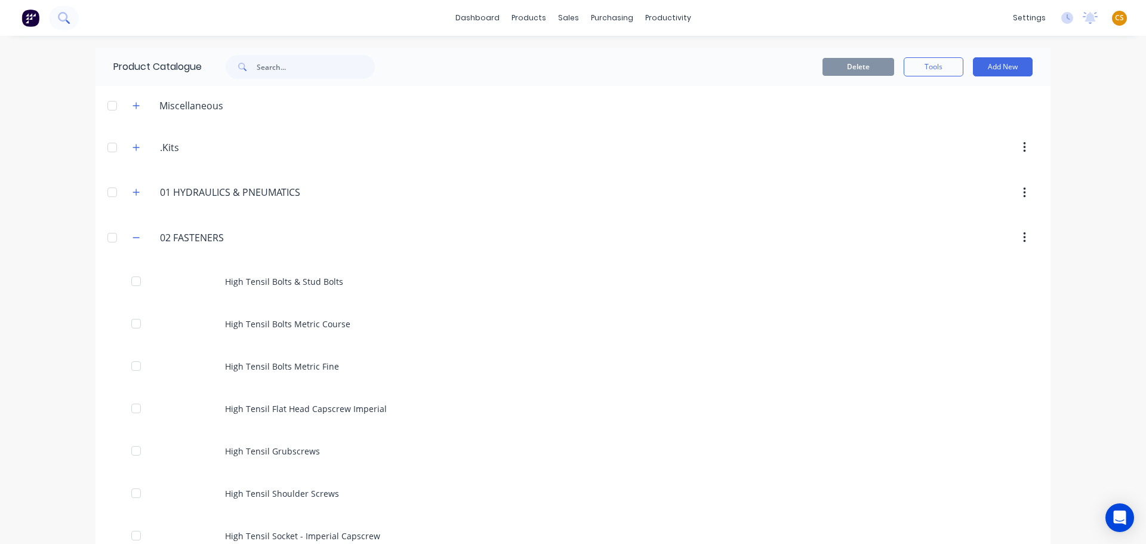
click at [58, 19] on icon at bounding box center [63, 17] width 11 height 11
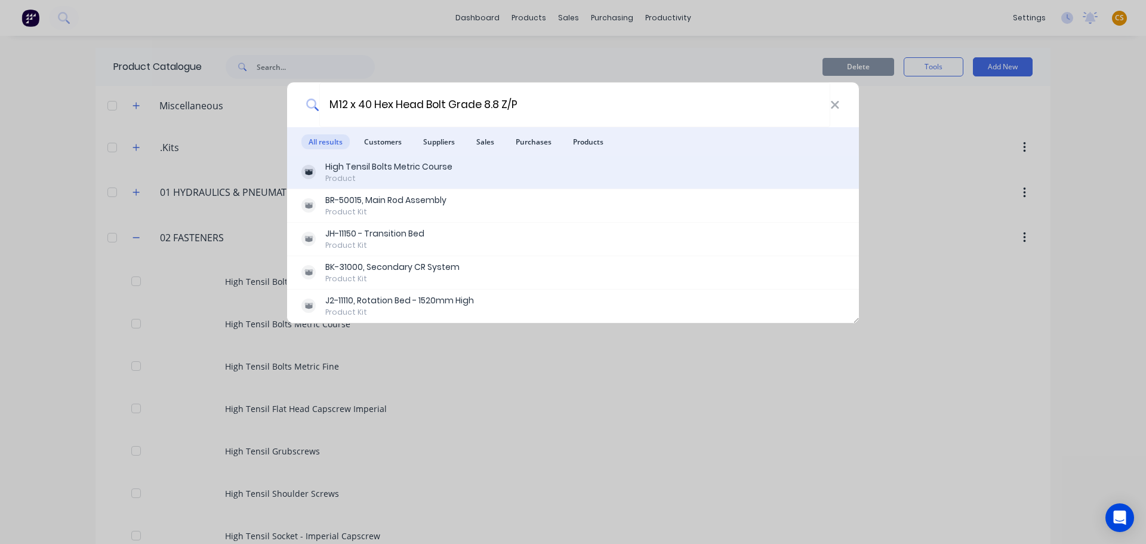
type input "M12 x 40 Hex Head Bolt Grade 8.8 Z/P"
click at [399, 178] on div "Product" at bounding box center [388, 178] width 127 height 11
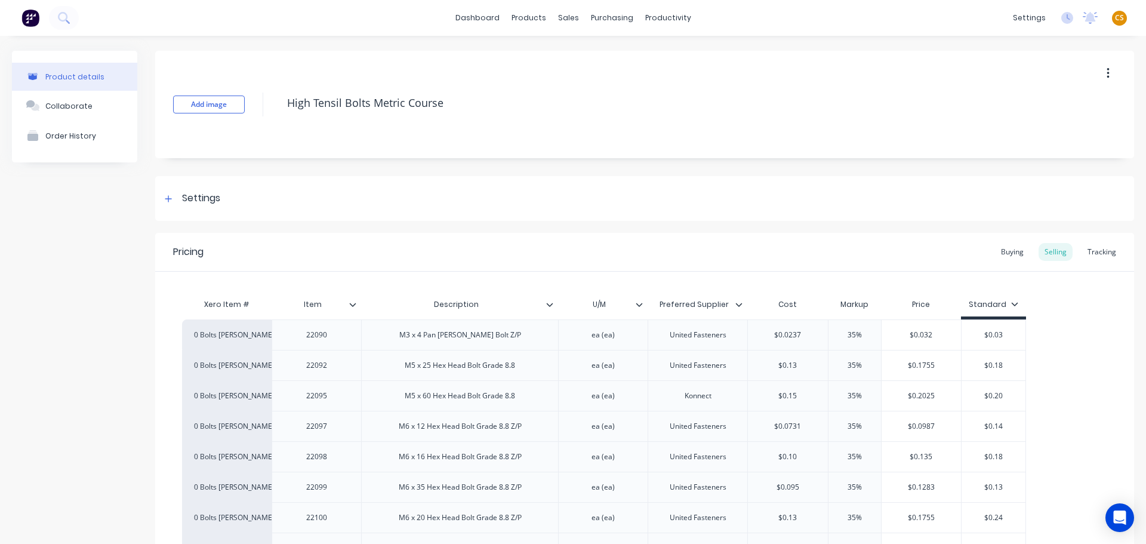
drag, startPoint x: 442, startPoint y: 98, endPoint x: 268, endPoint y: 100, distance: 174.3
click at [268, 100] on div "Add image High Tensil Bolts Metric Course" at bounding box center [644, 104] width 979 height 107
type textarea "x"
click at [57, 18] on button at bounding box center [64, 18] width 30 height 24
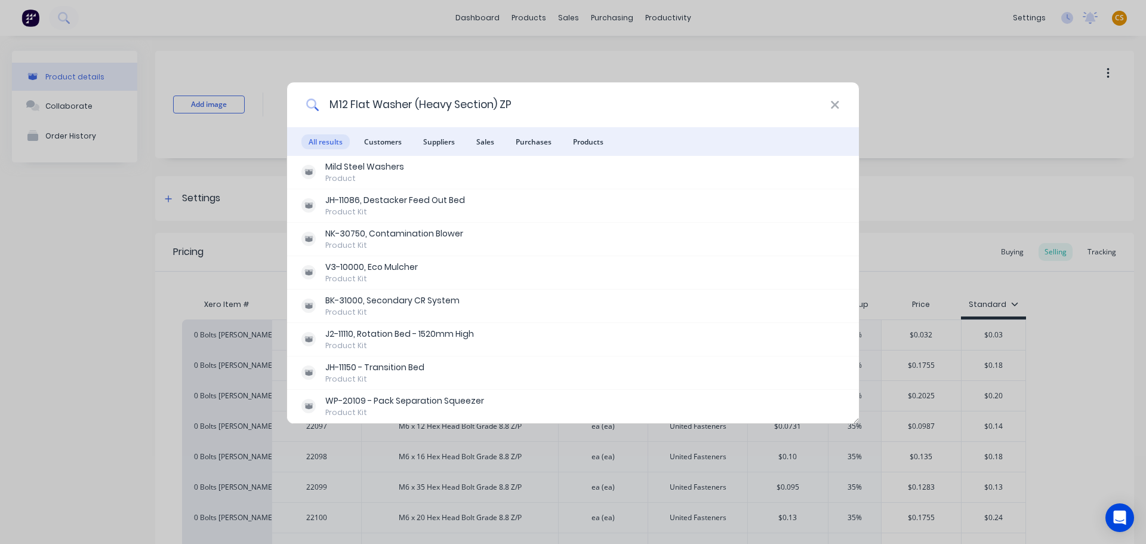
drag, startPoint x: 529, startPoint y: 103, endPoint x: 284, endPoint y: 103, distance: 245.3
click at [284, 103] on div "M12 Flat Washer (Heavy Section) ZP All results Customers Suppliers Sales Purcha…" at bounding box center [573, 272] width 1146 height 544
paste input "Nyloc Nut Z/"
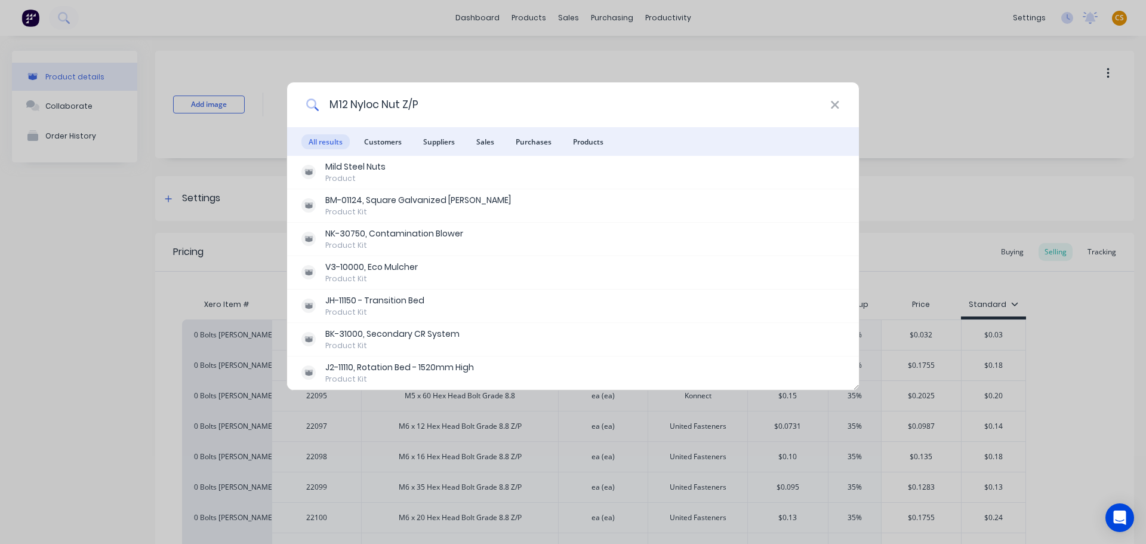
drag, startPoint x: 442, startPoint y: 103, endPoint x: 298, endPoint y: 103, distance: 144.4
click at [298, 103] on div "M12 Nyloc Nut Z/P" at bounding box center [573, 104] width 572 height 45
paste input "6 x 75 Hex Head Bolt Grade 8.8"
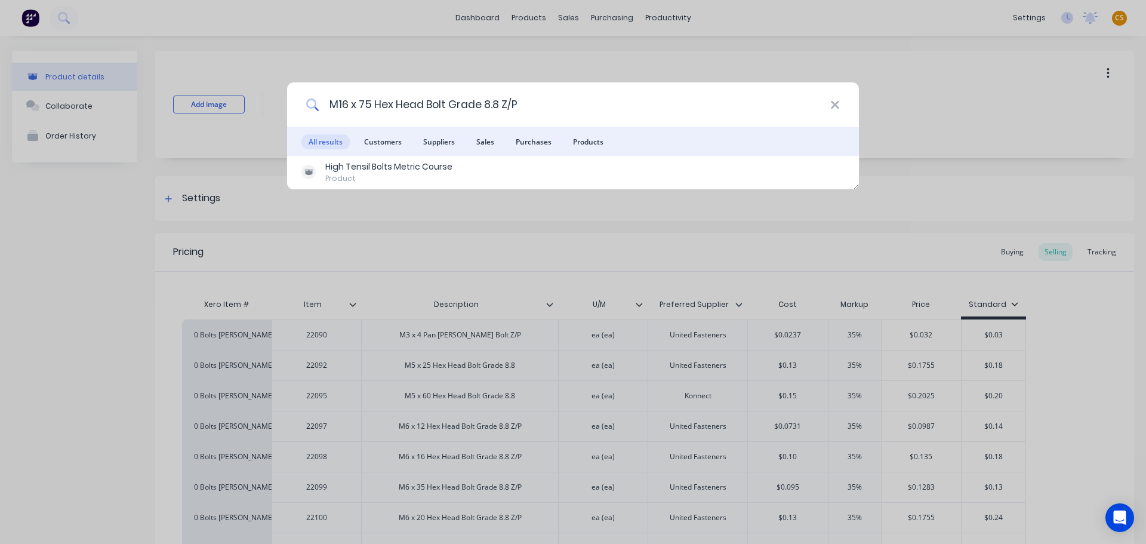
drag, startPoint x: 524, startPoint y: 104, endPoint x: 319, endPoint y: 104, distance: 204.7
click at [319, 104] on input "M16 x 75 Hex Head Bolt Grade 8.8 Z/P" at bounding box center [574, 104] width 511 height 45
paste input "Flat Washer (Heavy Section) Z"
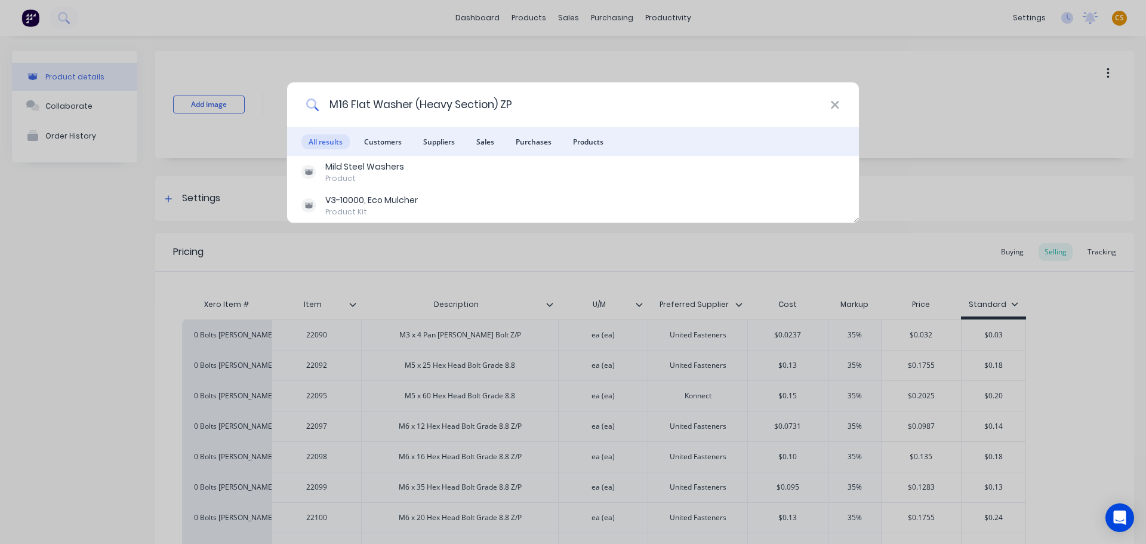
drag, startPoint x: 530, startPoint y: 101, endPoint x: 290, endPoint y: 110, distance: 240.1
click at [290, 110] on div "M16 Flat Washer (Heavy Section) ZP" at bounding box center [573, 104] width 572 height 45
paste input "Nyloc Nut Z/"
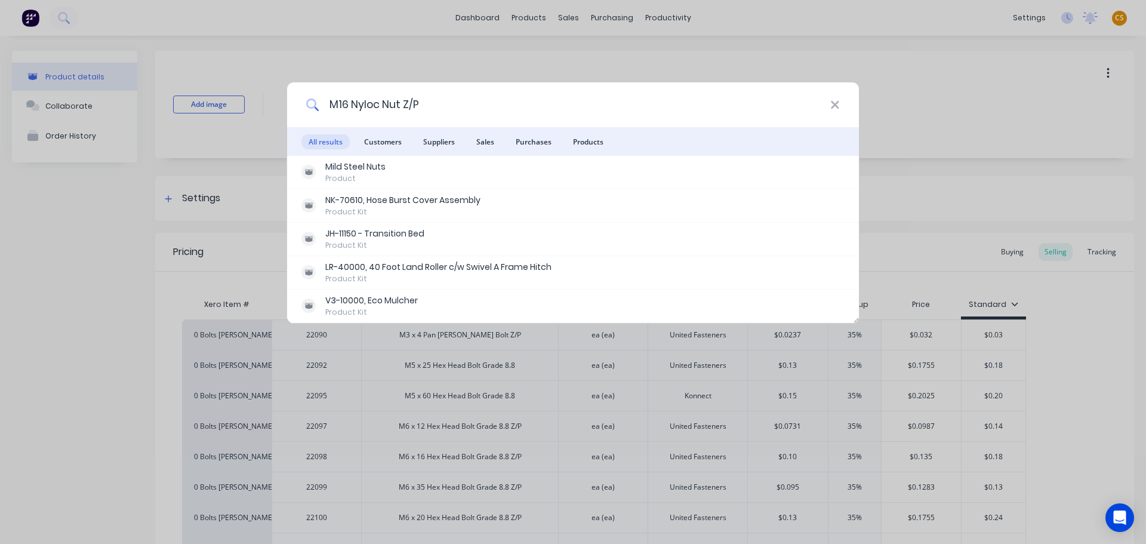
drag, startPoint x: 430, startPoint y: 101, endPoint x: 325, endPoint y: 103, distance: 105.6
click at [325, 103] on input "M16 Nyloc Nut Z/P" at bounding box center [574, 104] width 511 height 45
paste input "0 x 40 Hex Head Bolt Grade 8.8"
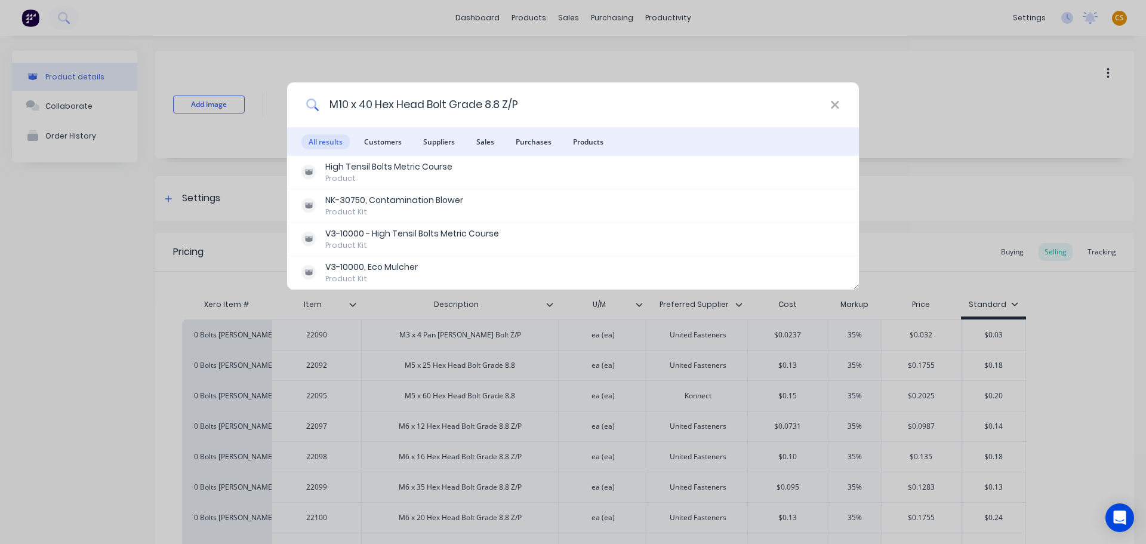
drag, startPoint x: 517, startPoint y: 101, endPoint x: 310, endPoint y: 107, distance: 206.6
click at [310, 107] on div "M10 x 40 Hex Head Bolt Grade 8.8 Z/P" at bounding box center [573, 104] width 572 height 45
paste input "Flat Washer (Heavy Section) Z"
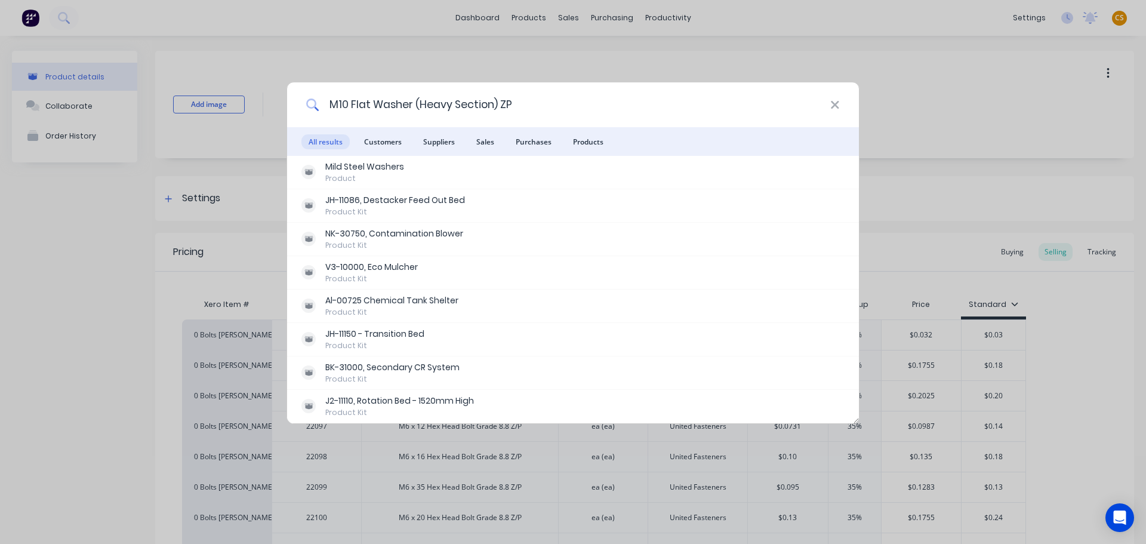
drag, startPoint x: 526, startPoint y: 106, endPoint x: 282, endPoint y: 105, distance: 244.7
click at [282, 105] on div "M10 Flat Washer (Heavy Section) ZP All results Customers Suppliers Sales Purcha…" at bounding box center [573, 272] width 1146 height 544
paste input "Nyloc Nut Z/"
drag, startPoint x: 435, startPoint y: 101, endPoint x: 294, endPoint y: 103, distance: 140.9
click at [294, 103] on div "M10 Nyloc Nut Z/P" at bounding box center [573, 104] width 572 height 45
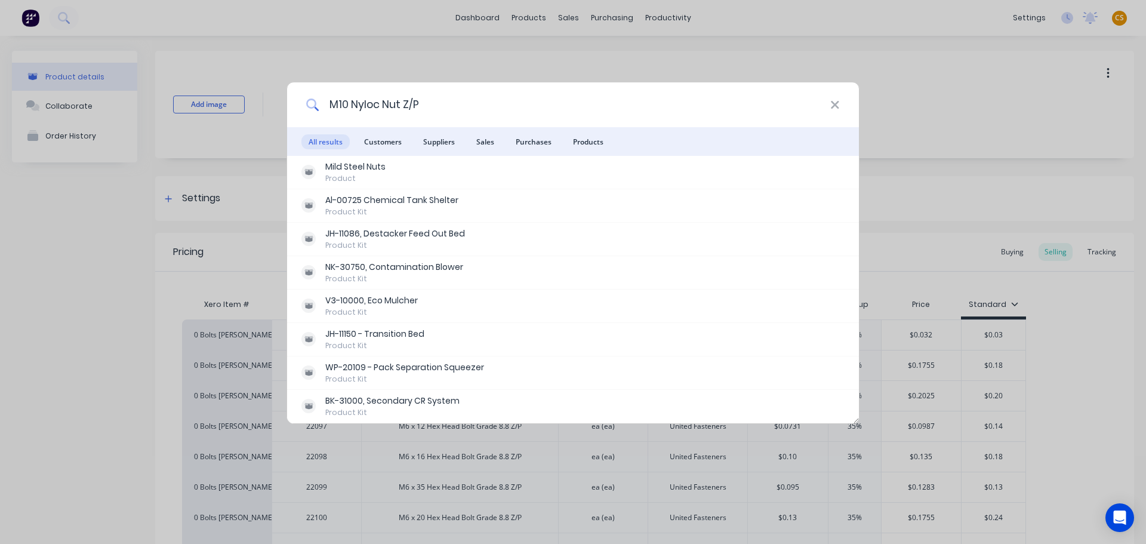
paste input "x 35 Hex Head Bolt Grade 8.8"
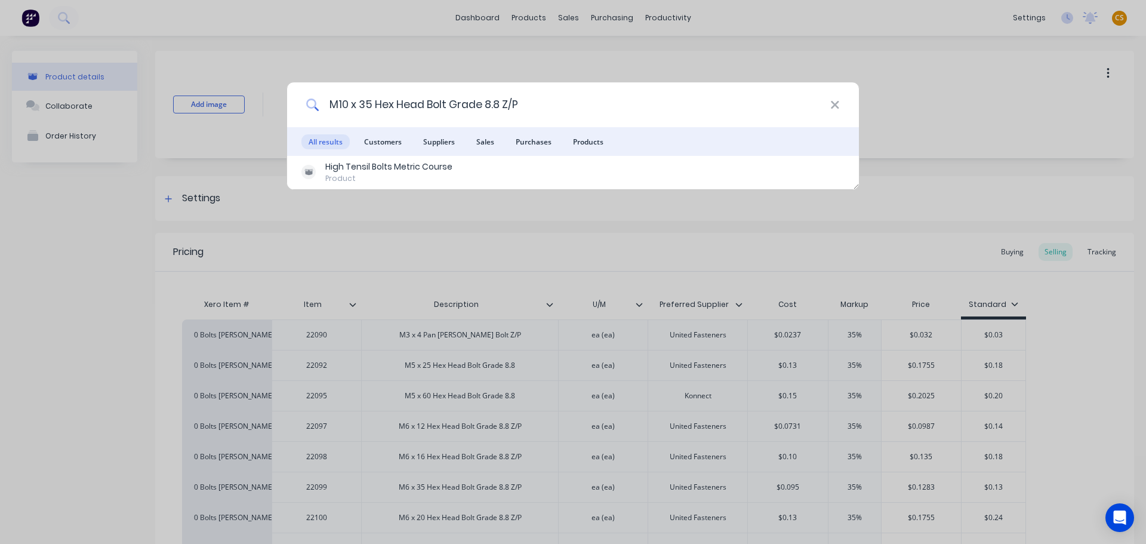
drag, startPoint x: 525, startPoint y: 99, endPoint x: 319, endPoint y: 99, distance: 205.9
click at [319, 99] on input "M10 x 35 Hex Head Bolt Grade 8.8 Z/P" at bounding box center [574, 104] width 511 height 45
paste input "6205 LLU Bearing"
drag, startPoint x: 420, startPoint y: 104, endPoint x: 211, endPoint y: 112, distance: 209.0
click at [211, 112] on div "6205 LLU Bearing All results Customers Suppliers Sales Purchases Products Beari…" at bounding box center [573, 272] width 1146 height 544
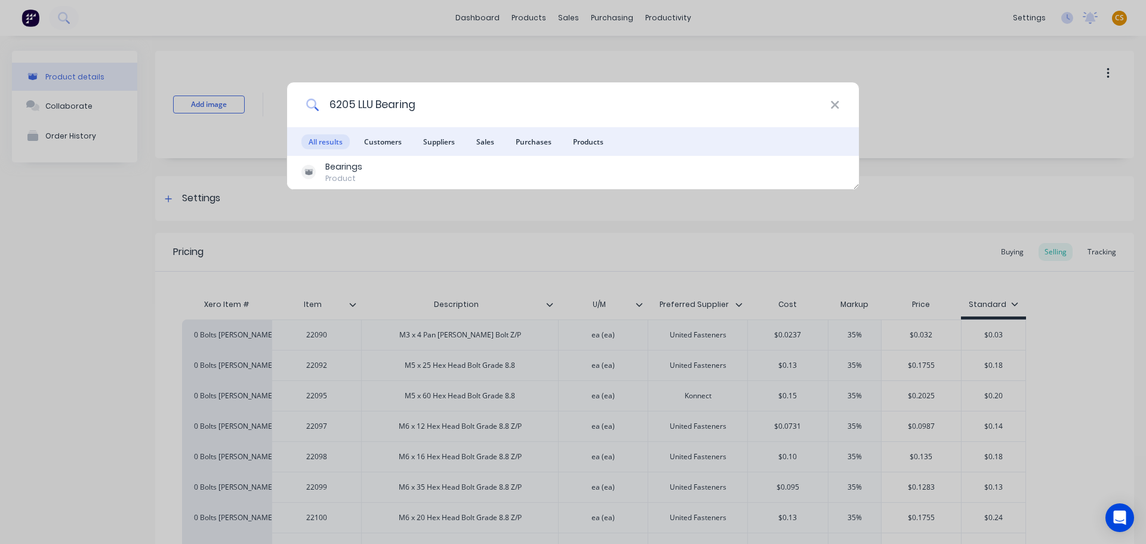
paste input "F211 Hous"
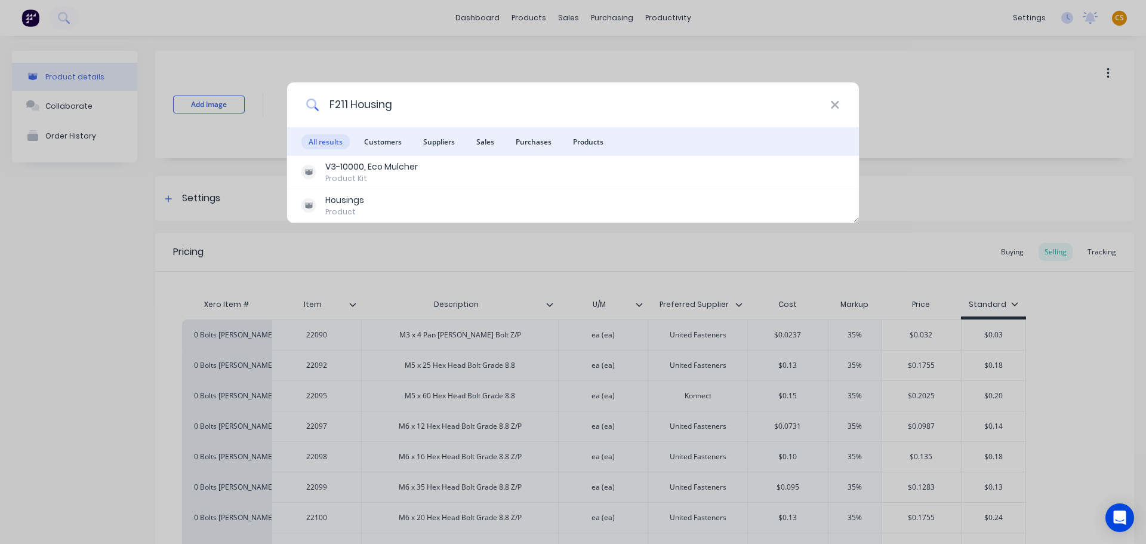
drag, startPoint x: 402, startPoint y: 105, endPoint x: 255, endPoint y: 105, distance: 146.2
click at [255, 105] on div "F211 Housing All results Customers Suppliers Sales Purchases Products V3-10000,…" at bounding box center [573, 272] width 1146 height 544
paste input "H2311 Bearing Adaptor Sleeve"
drag, startPoint x: 421, startPoint y: 103, endPoint x: 313, endPoint y: 100, distance: 108.1
click at [319, 100] on input "H2311 Bearing Adaptor Sleeve" at bounding box center [574, 104] width 511 height 45
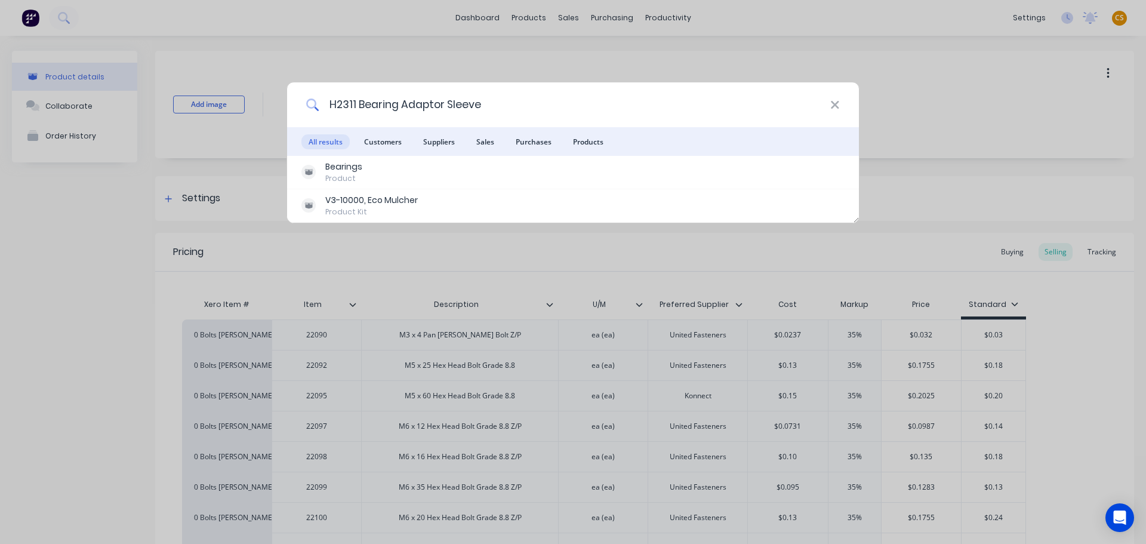
paste input "22 tooth 16B-1 Sprocket c/w 2517 TaperLock/ Bor"
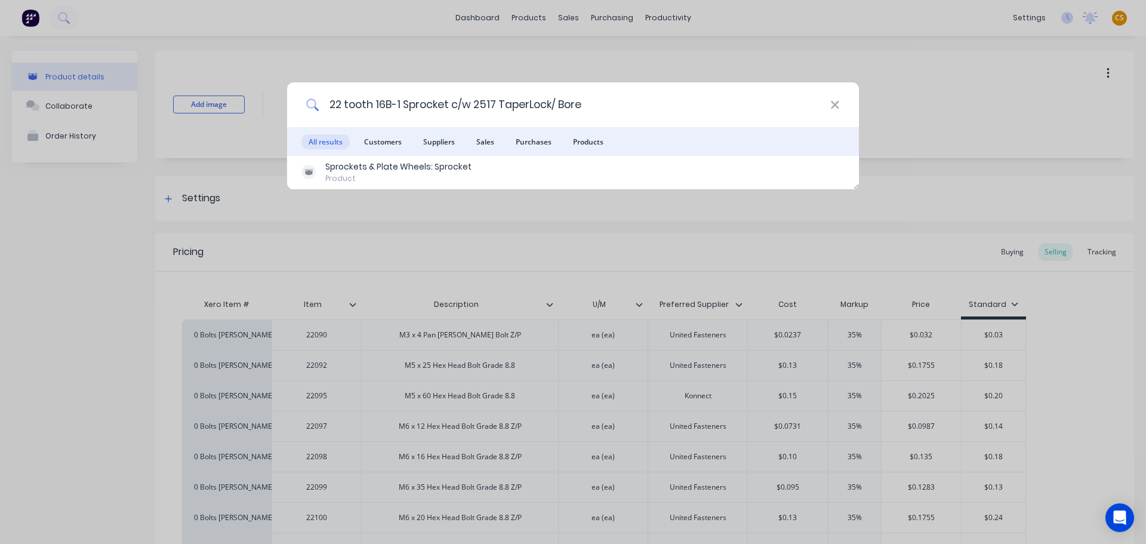
drag, startPoint x: 587, startPoint y: 103, endPoint x: 317, endPoint y: 98, distance: 270.4
click at [317, 98] on div "22 tooth 16B-1 Sprocket c/w 2517 TaperLock/ Bore" at bounding box center [573, 104] width 572 height 45
paste input "517-040 Taper Lock Bush"
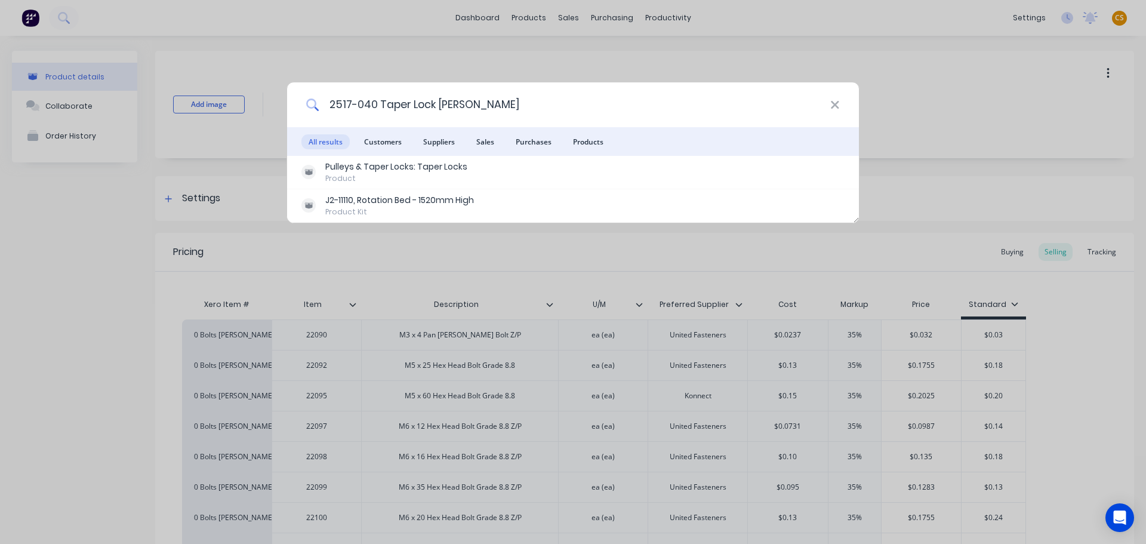
drag, startPoint x: 425, startPoint y: 103, endPoint x: 213, endPoint y: 107, distance: 211.9
click at [213, 107] on div "2517-040 Taper Lock Bush All results Customers Suppliers Sales Purchases Produc…" at bounding box center [573, 272] width 1146 height 544
paste input "16B-1 Roller Chain - 1" Pitch - Tsubaki"
drag, startPoint x: 529, startPoint y: 102, endPoint x: 308, endPoint y: 101, distance: 221.4
click at [308, 101] on div "16B-1 Roller Chain - 1" Pitch - Tsubaki" at bounding box center [573, 104] width 572 height 45
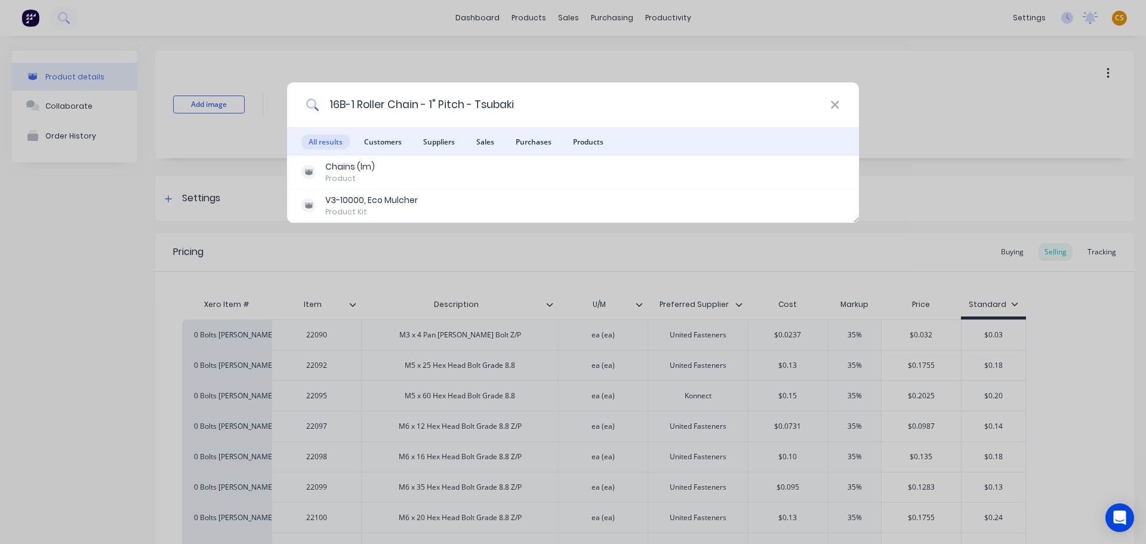
paste input "M24 Nyloc Nut Z/P"
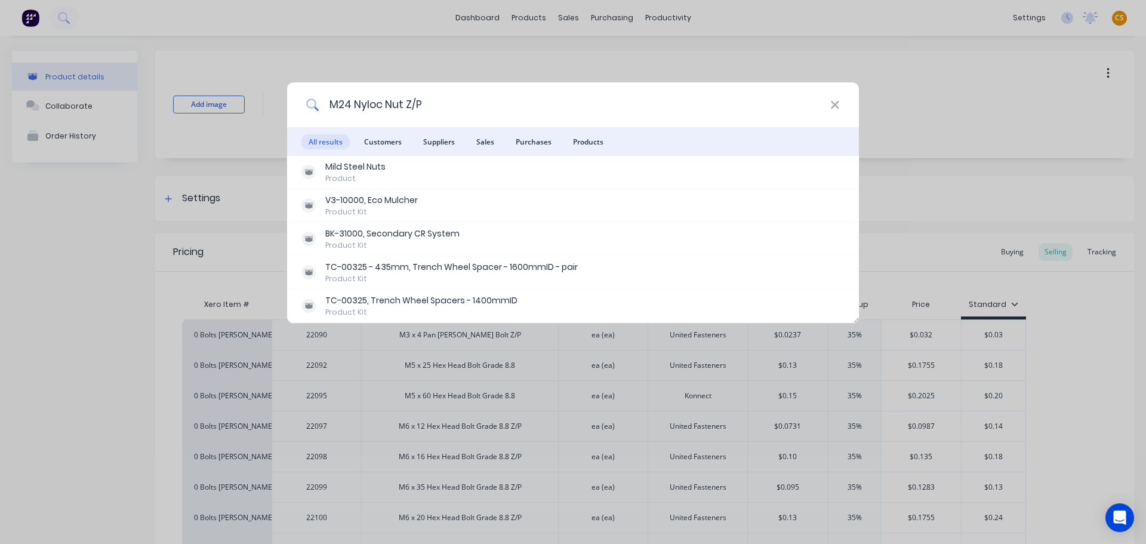
drag, startPoint x: 432, startPoint y: 99, endPoint x: 278, endPoint y: 111, distance: 155.0
click at [278, 111] on div "M24 Nyloc Nut Z/P All results Customers Suppliers Sales Purchases Products Mild…" at bounding box center [573, 272] width 1146 height 544
paste input "12 x 55 Hex Head Bolt Grade 8.8"
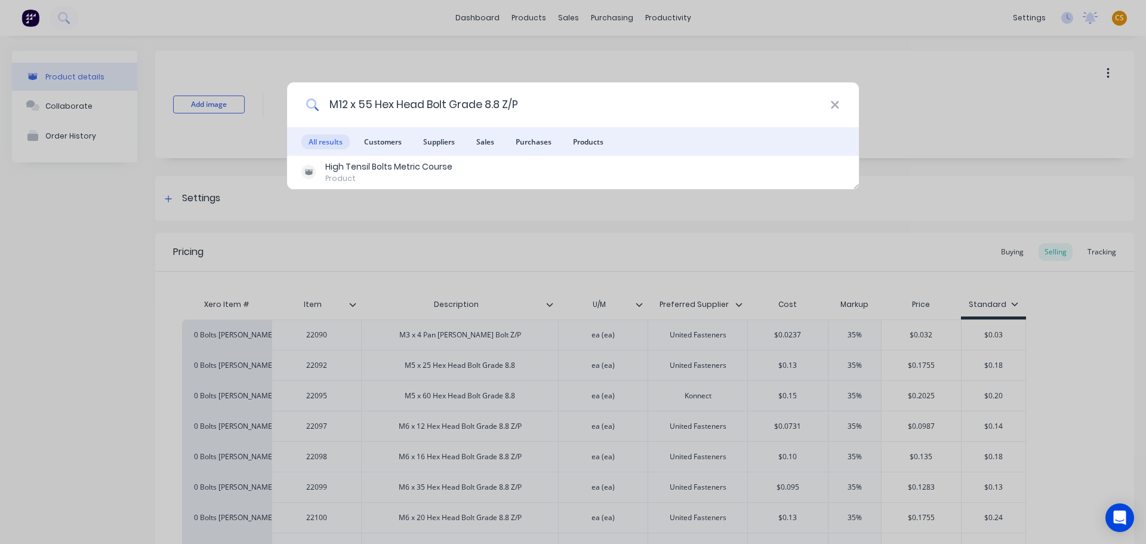
drag, startPoint x: 532, startPoint y: 106, endPoint x: 303, endPoint y: 106, distance: 229.2
click at [303, 106] on div "M12 x 55 Hex Head Bolt Grade 8.8 Z/P" at bounding box center [573, 104] width 572 height 45
paste input "0 x 30 Socket Head Capscrew"
drag, startPoint x: 503, startPoint y: 104, endPoint x: 303, endPoint y: 103, distance: 200.5
click at [303, 103] on div "M10 x 30 Socket Head Capscrew Z/P" at bounding box center [573, 104] width 572 height 45
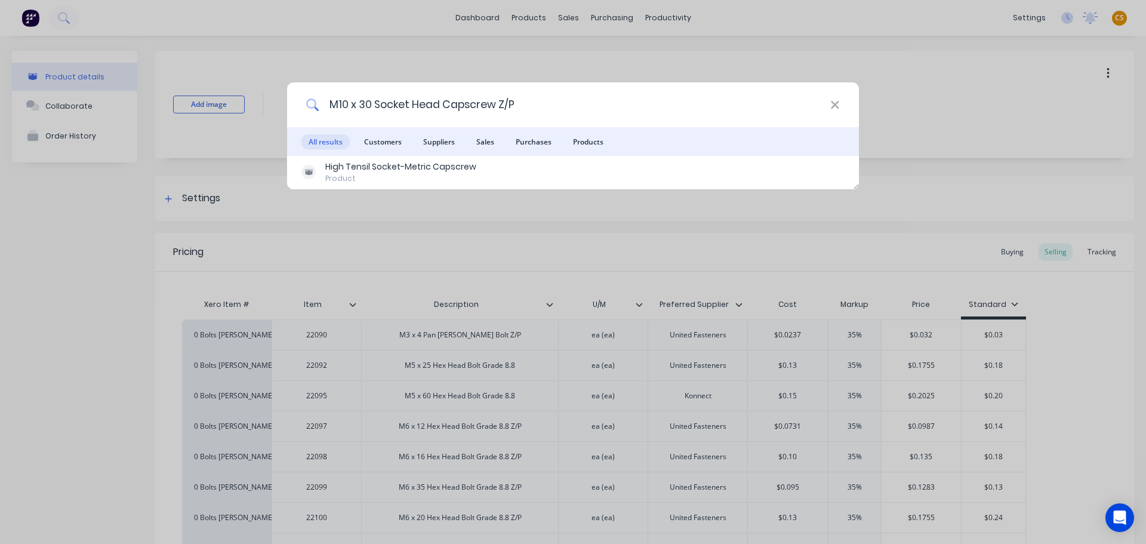
paste input "22 tooth 16B-1 Sprocket - Pilot Bore"
drag, startPoint x: 524, startPoint y: 104, endPoint x: 282, endPoint y: 103, distance: 242.3
click at [282, 103] on div "22 tooth 16B-1 Sprocket - Pilot Bore All results Customers Suppliers Sales Purc…" at bounding box center [573, 272] width 1146 height 544
paste input "UK207 Bearing"
drag, startPoint x: 424, startPoint y: 105, endPoint x: 258, endPoint y: 105, distance: 165.9
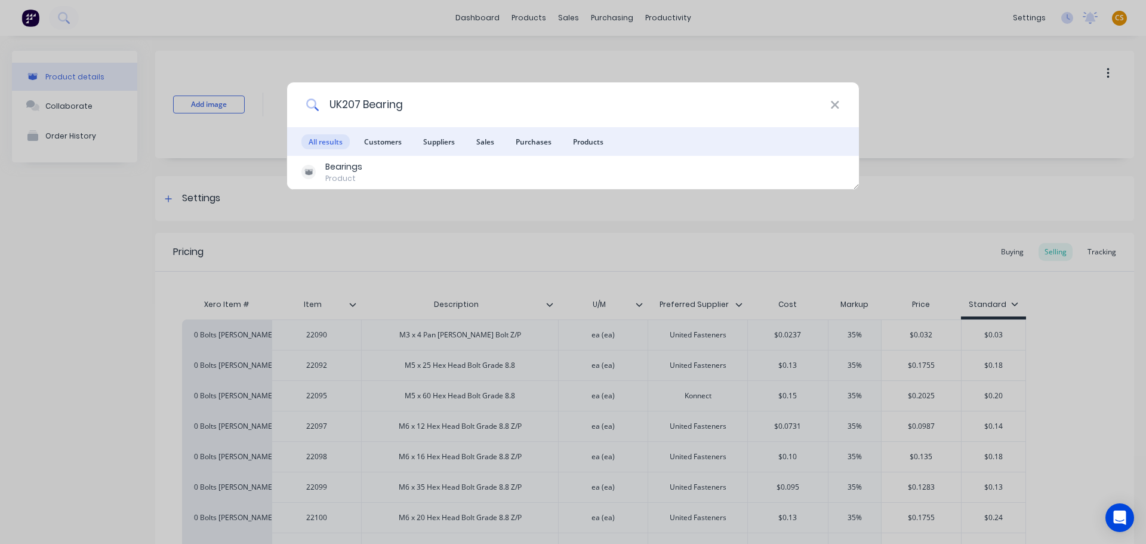
click at [258, 105] on div "UK207 Bearing All results Customers Suppliers Sales Purchases Products Bearings…" at bounding box center [573, 272] width 1146 height 544
paste input "JD H158042 - Retractable Finger"
drag, startPoint x: 500, startPoint y: 103, endPoint x: 303, endPoint y: 101, distance: 197.6
click at [304, 101] on div "JD H158042 - Retractable Finger" at bounding box center [573, 104] width 572 height 45
paste input "M12 x 35 Hex Head Bolt Grade 8.8 Z/P"
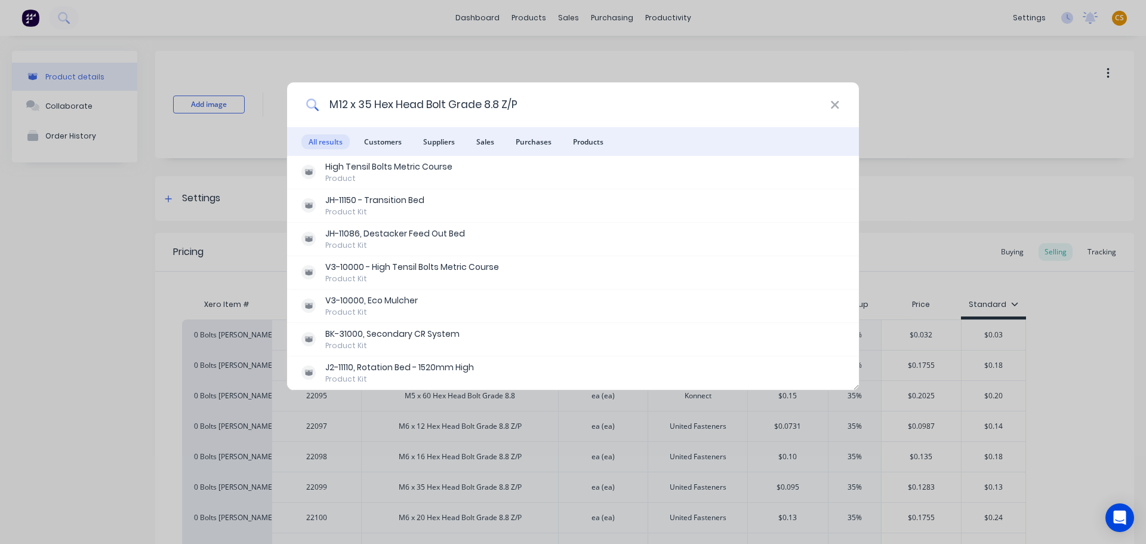
drag, startPoint x: 537, startPoint y: 98, endPoint x: 224, endPoint y: 111, distance: 313.0
click at [224, 111] on div "M12 x 35 Hex Head Bolt Grade 8.8 Z/P All results Customers Suppliers Sales Purc…" at bounding box center [573, 272] width 1146 height 544
paste input "8 x 16 Button Head Capscrew"
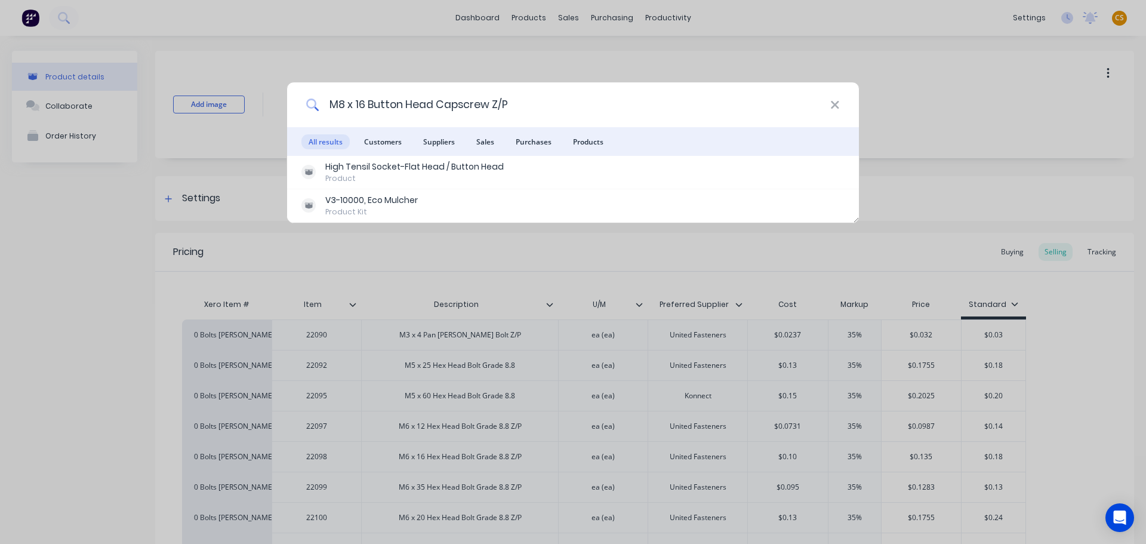
drag, startPoint x: 524, startPoint y: 106, endPoint x: 264, endPoint y: 113, distance: 259.7
click at [264, 113] on div "M8 x 16 Button Head Capscrew Z/P All results Customers Suppliers Sales Purchase…" at bounding box center [573, 272] width 1146 height 544
paste input "60 Hex Head Bolt Grade 8.8"
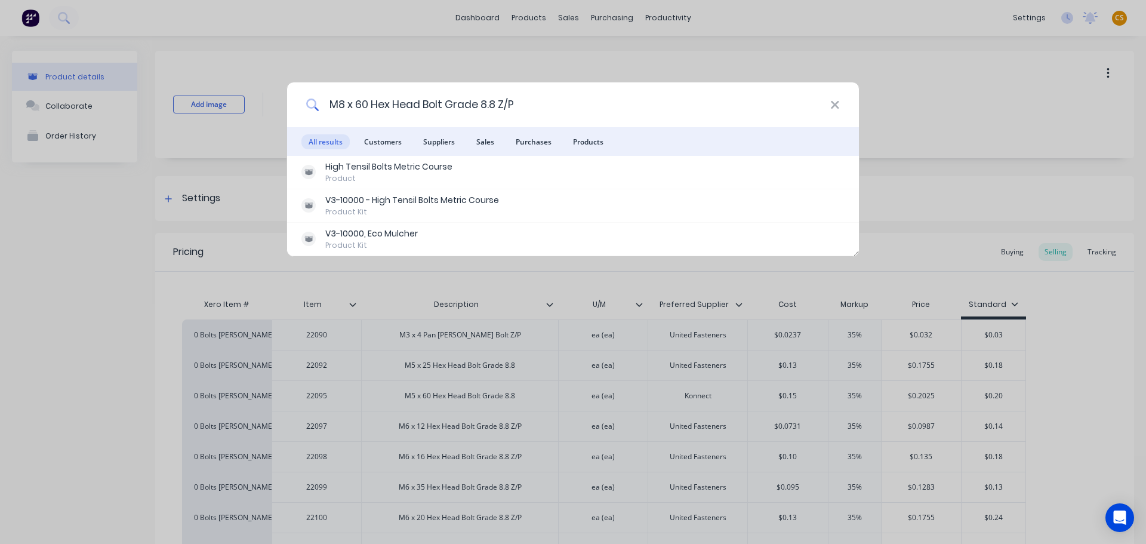
drag, startPoint x: 469, startPoint y: 106, endPoint x: 267, endPoint y: 106, distance: 201.1
click at [267, 106] on div "M8 x 60 Hex Head Bolt Grade 8.8 Z/P All results Customers Suppliers Sales Purch…" at bounding box center [573, 272] width 1146 height 544
paste input "Nyloc Nut"
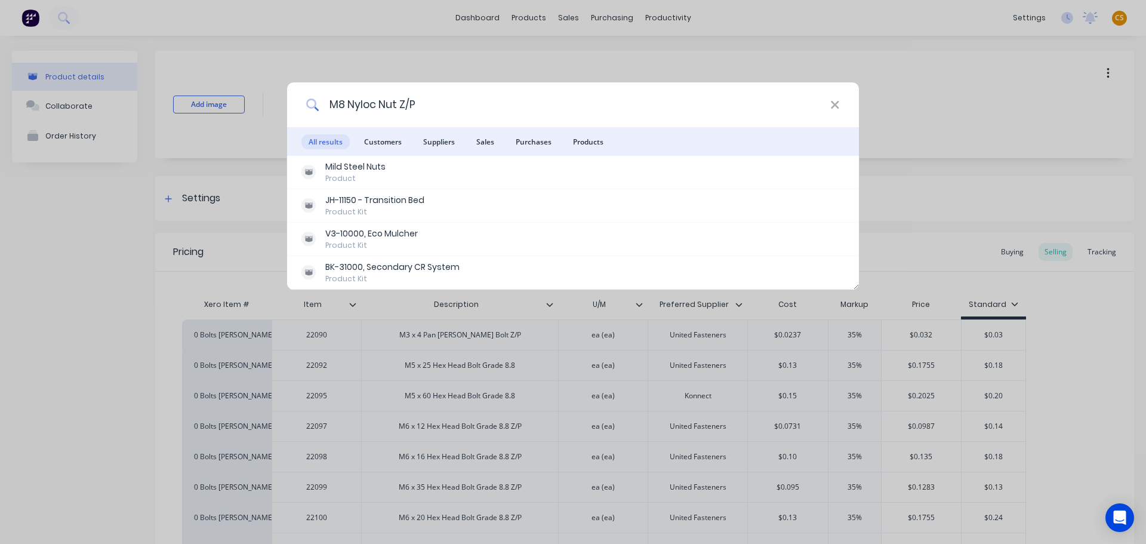
drag, startPoint x: 440, startPoint y: 103, endPoint x: 257, endPoint y: 101, distance: 183.2
click at [257, 101] on div "M8 Nyloc Nut Z/P All results Customers Suppliers Sales Purchases Products Mild …" at bounding box center [573, 272] width 1146 height 544
paste input "50 Dia 1045 Bright Steel Round"
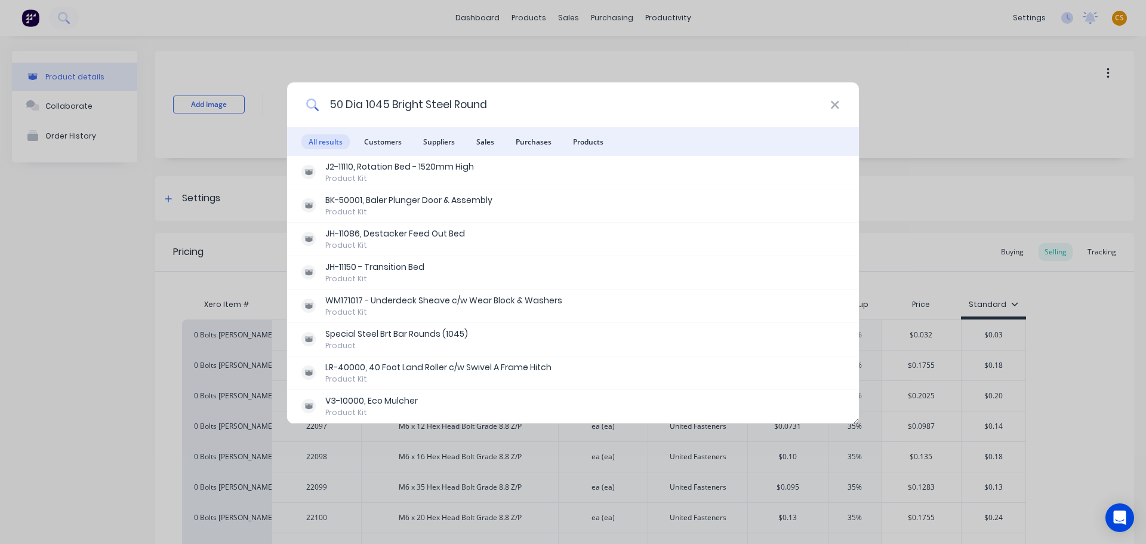
drag, startPoint x: 386, startPoint y: 105, endPoint x: 186, endPoint y: 105, distance: 199.3
click at [186, 105] on div "50 Dia 1045 Bright Steel Round All results Customers Suppliers Sales Purchases …" at bounding box center [573, 272] width 1146 height 544
paste input "6.0 Dia MS Black Round Bar"
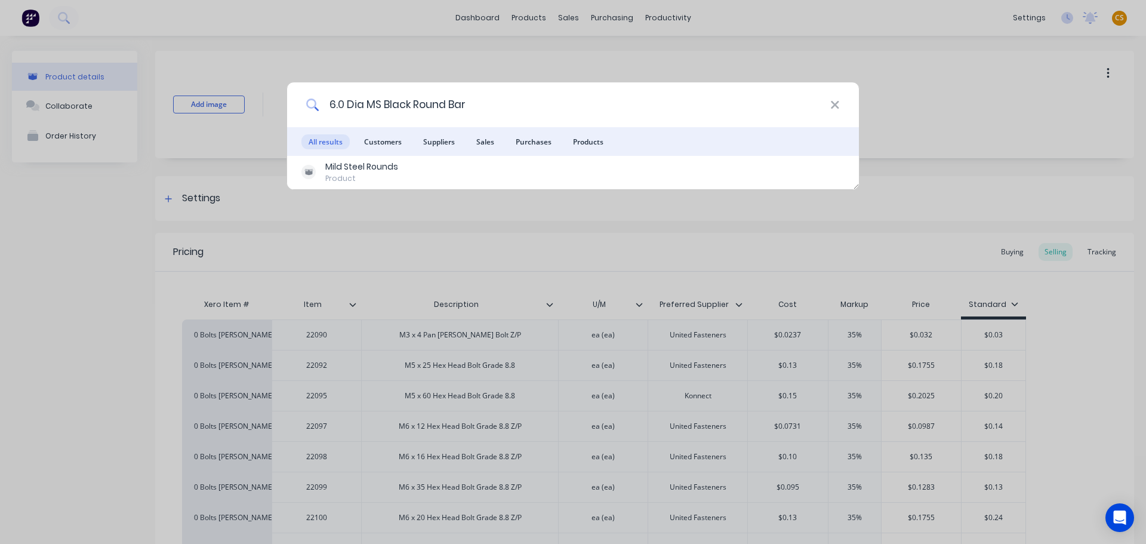
drag, startPoint x: 511, startPoint y: 106, endPoint x: 219, endPoint y: 106, distance: 292.5
click at [219, 106] on div "6.0 Dia MS Black Round Bar All results Customers Suppliers Sales Purchases Prod…" at bounding box center [573, 272] width 1146 height 544
paste input "40 Dia 1045 Bright Steel Round"
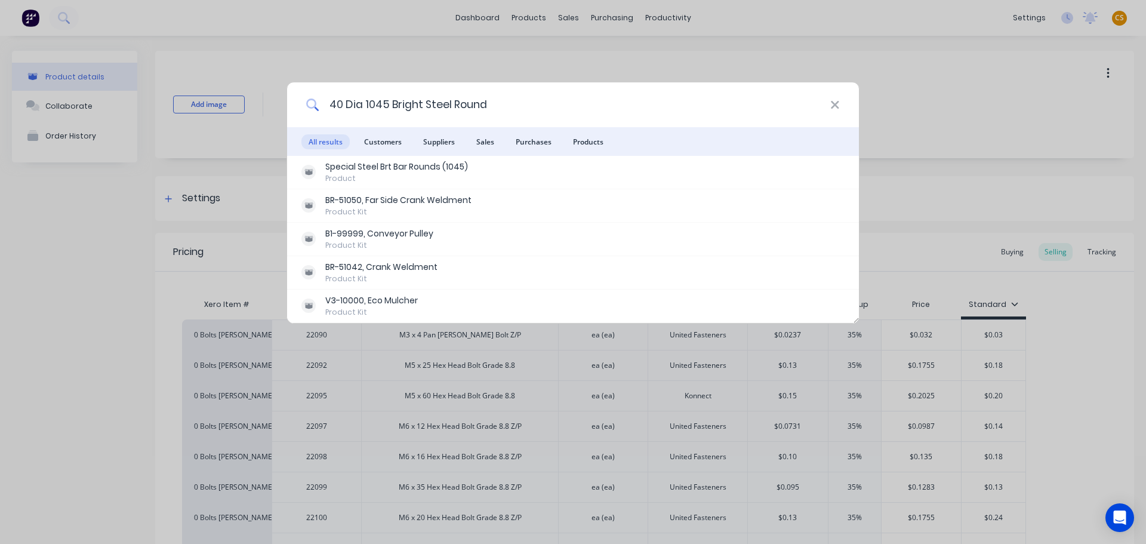
drag, startPoint x: 430, startPoint y: 105, endPoint x: 249, endPoint y: 101, distance: 180.9
click at [249, 101] on div "40 Dia 1045 Bright Steel Round All results Customers Suppliers Sales Purchases …" at bounding box center [573, 272] width 1146 height 544
paste input "150 NB Sched 40 Seamless Pipe, ASTM106, Grade B ( 168.3 od x 7.11 wall )"
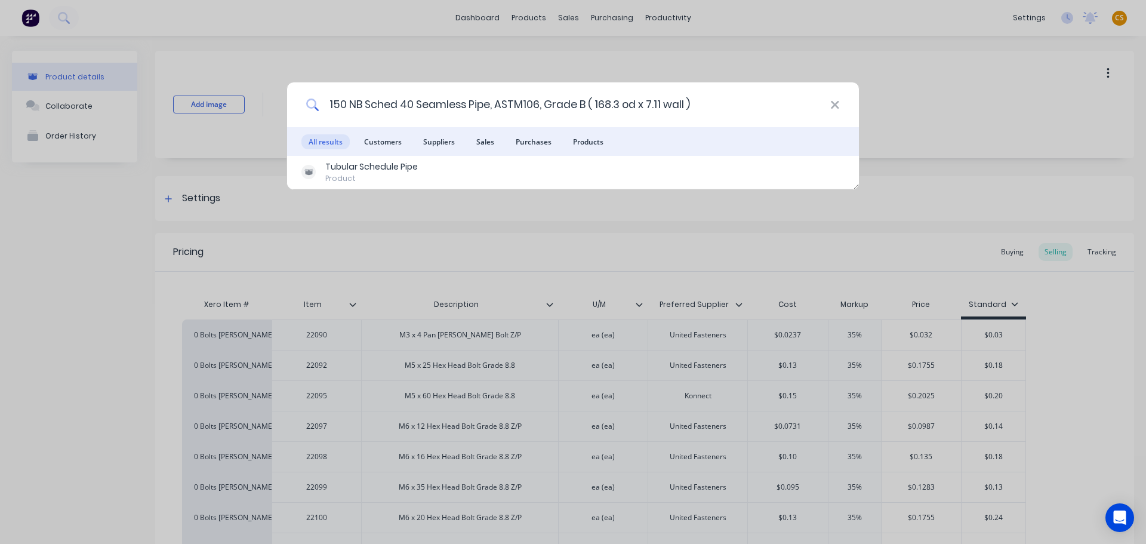
drag, startPoint x: 705, startPoint y: 104, endPoint x: 303, endPoint y: 104, distance: 401.7
click at [303, 104] on div "150 NB Sched 40 Seamless Pipe, ASTM106, Grade B ( 168.3 od x 7.11 wall )" at bounding box center [573, 104] width 572 height 45
paste input "60 Dia 1045 Bright Steel Round"
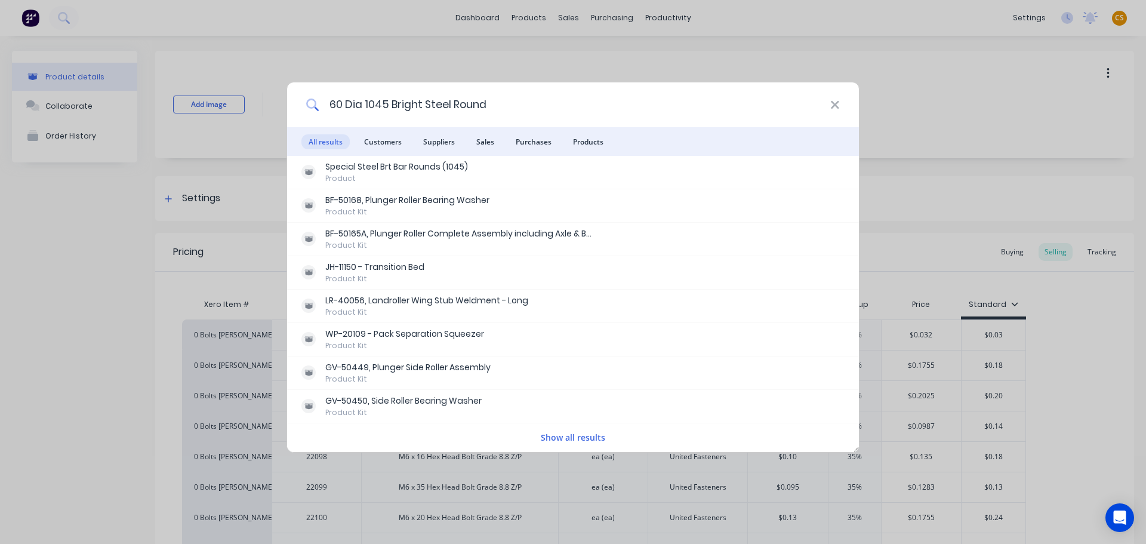
drag, startPoint x: 484, startPoint y: 103, endPoint x: 283, endPoint y: 103, distance: 200.5
click at [283, 103] on div "60 Dia 1045 Bright Steel Round All results Customers Suppliers Sales Purchases …" at bounding box center [573, 272] width 1146 height 544
paste input "25 NB MBPE Pipe ( 33.7 od x 3.2 wall )"
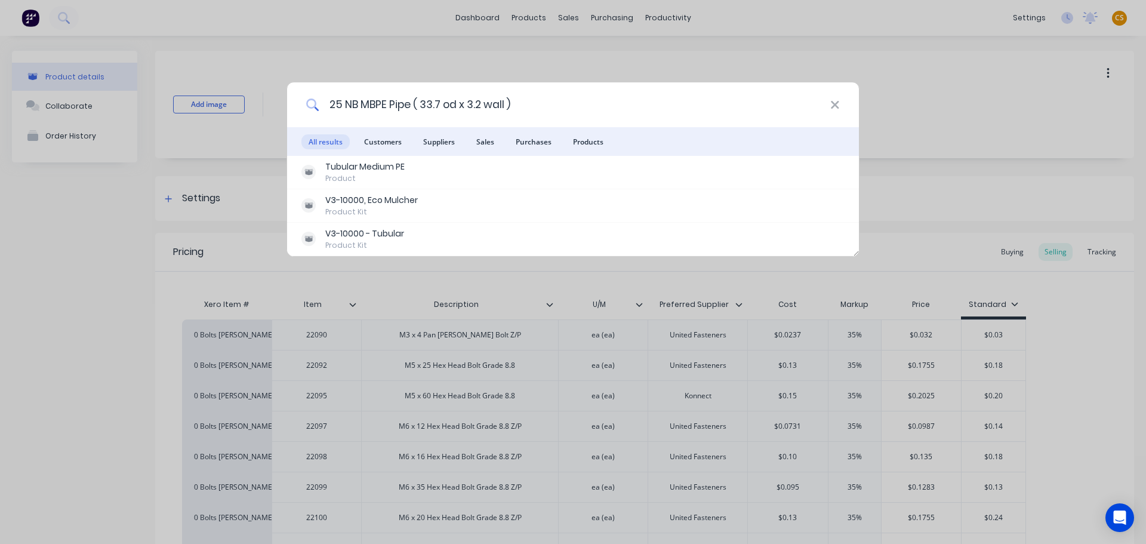
drag, startPoint x: 536, startPoint y: 99, endPoint x: 275, endPoint y: 103, distance: 261.4
click at [275, 103] on div "25 NB MBPE Pipe ( 33.7 od x 3.2 wall ) All results Customers Suppliers Sales Pu…" at bounding box center [573, 272] width 1146 height 544
paste input "4 x 26 Spring Roll Pin Z/P"
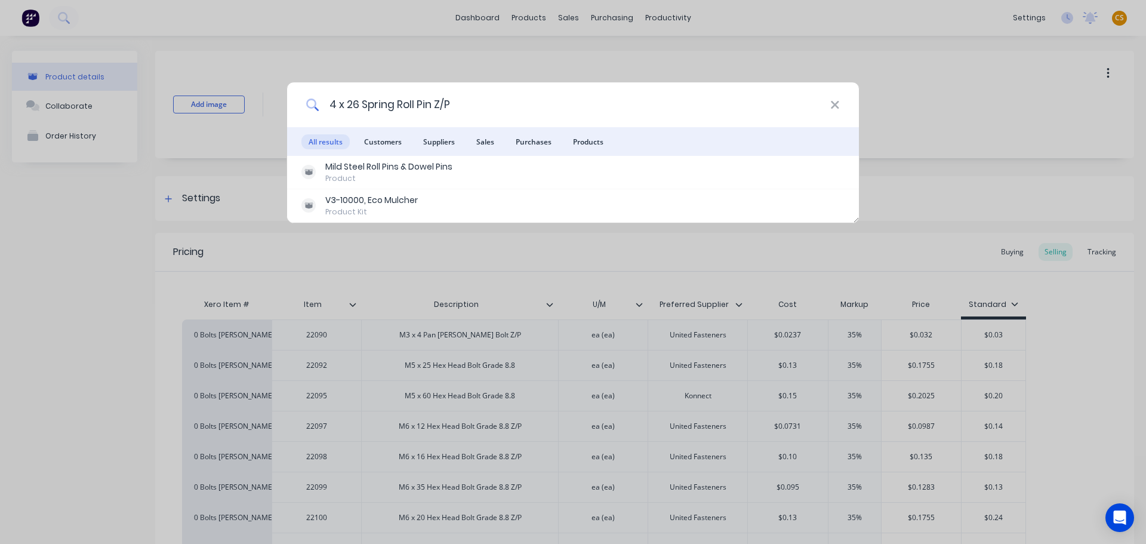
drag, startPoint x: 455, startPoint y: 103, endPoint x: 275, endPoint y: 102, distance: 180.2
click at [275, 102] on div "4 x 26 Spring Roll Pin Z/P All results Customers Suppliers Sales Purchases Prod…" at bounding box center [573, 272] width 1146 height 544
paste input "M16 Hex Nut"
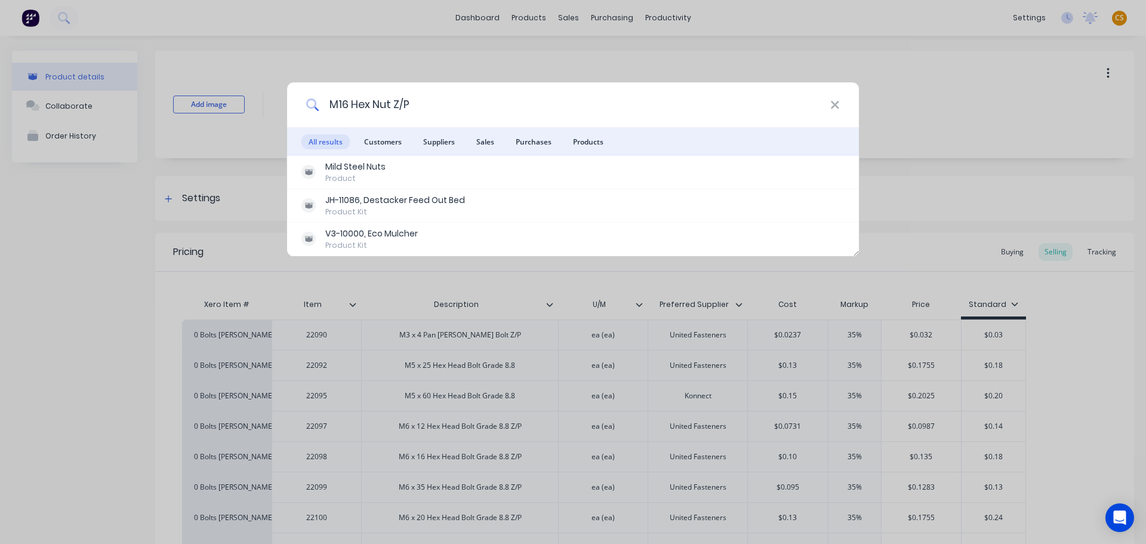
drag, startPoint x: 430, startPoint y: 99, endPoint x: 257, endPoint y: 100, distance: 173.1
click at [257, 100] on div "M16 Hex Nut Z/P All results Customers Suppliers Sales Purchases Products Mild S…" at bounding box center [573, 272] width 1146 height 544
paste input "K67 DRN112M4 Helical-Bevel Gearmotor - c/w 4 kW motor - Aldahra Rotary Feeder /…"
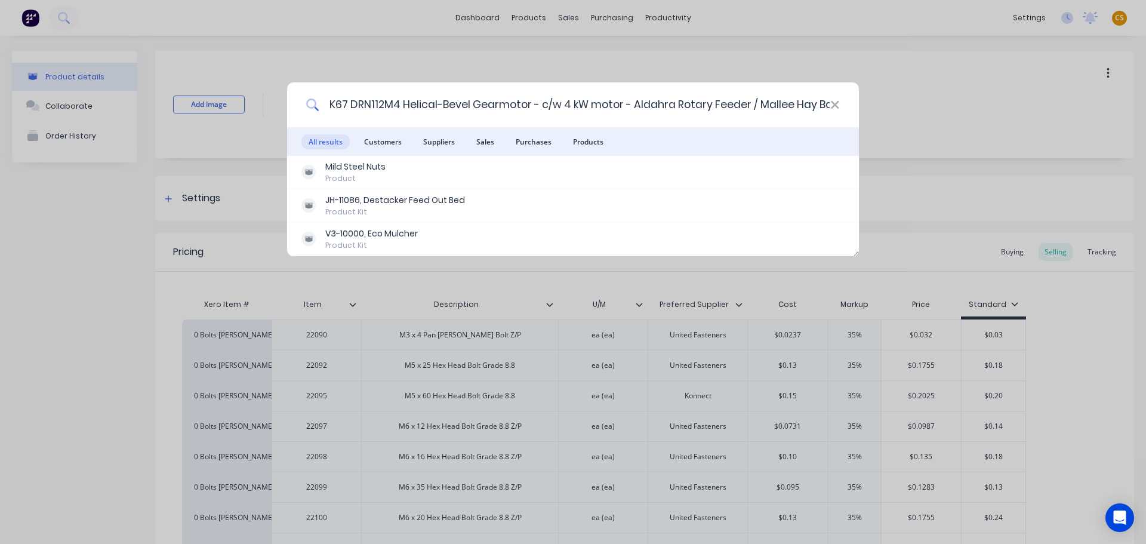
scroll to position [0, 103]
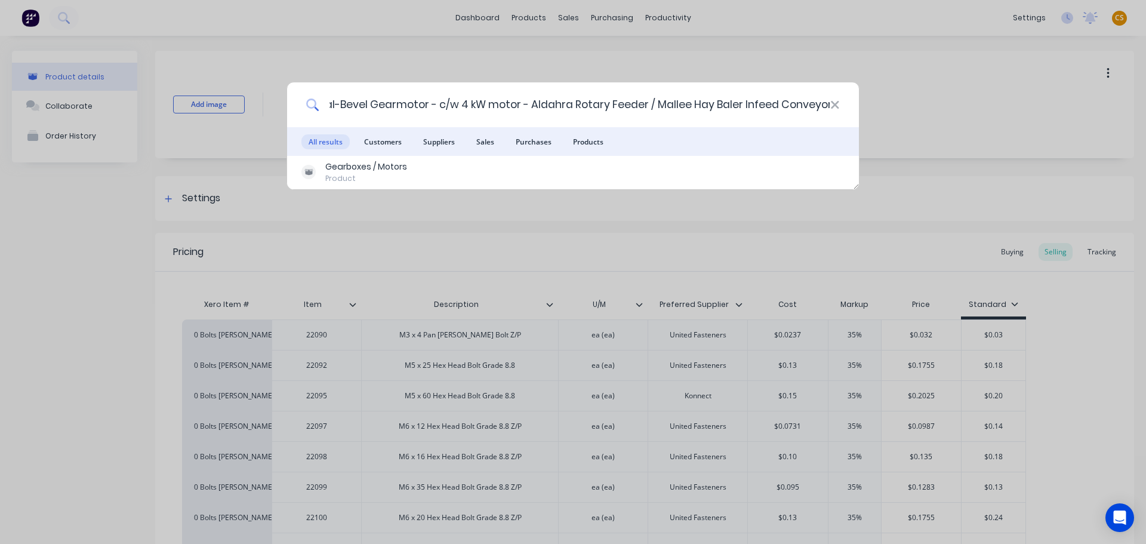
type input "K67 DRN112M4 Helical-Bevel Gearmotor - c/w 4 kW motor - Aldahra Rotary Feeder /…"
drag, startPoint x: 329, startPoint y: 102, endPoint x: 830, endPoint y: 107, distance: 500.8
click at [830, 107] on div "K67 DRN112M4 Helical-Bevel Gearmotor - c/w 4 kW motor - Aldahra Rotary Feeder /…" at bounding box center [573, 104] width 572 height 45
click at [837, 104] on icon at bounding box center [835, 104] width 10 height 13
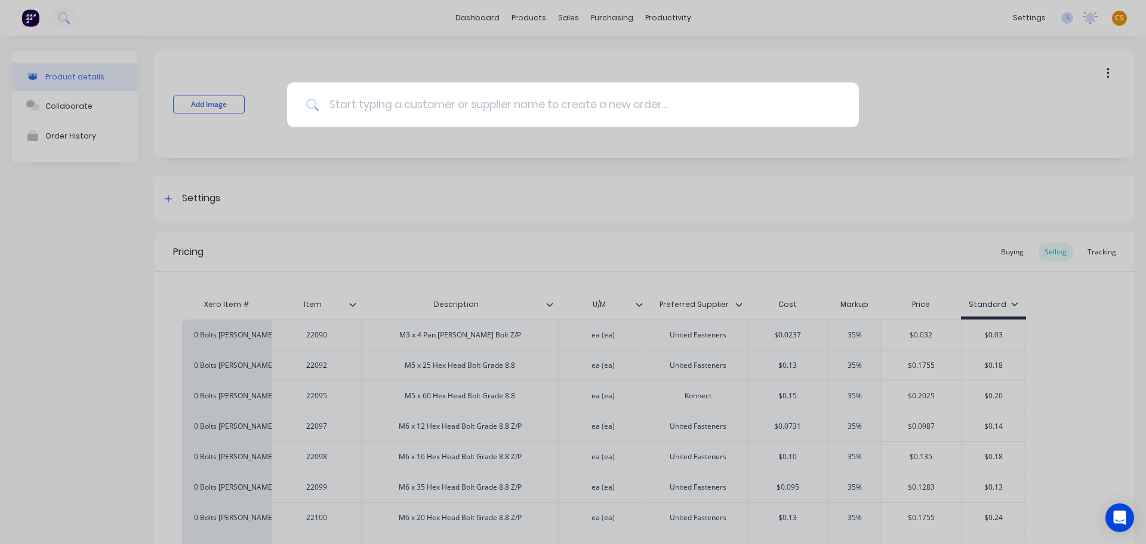
paste input "Wattyl All Purpose Enamel - Shale Grey"
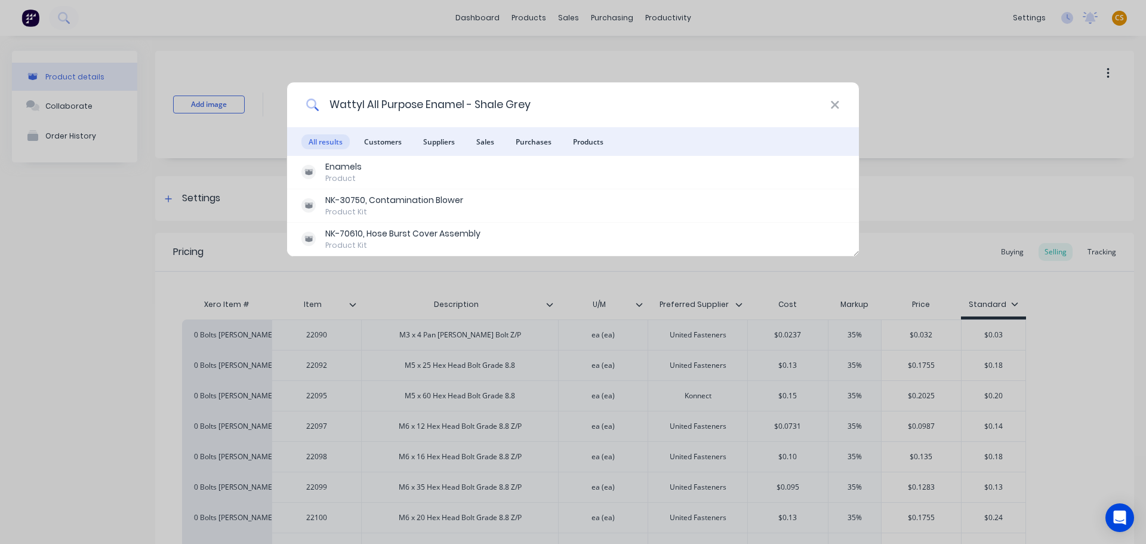
drag, startPoint x: 583, startPoint y: 107, endPoint x: 260, endPoint y: 106, distance: 322.9
click at [260, 106] on div "Wattyl All Purpose Enamel - Shale Grey All results Customers Suppliers Sales Pu…" at bounding box center [573, 272] width 1146 height 544
paste input "Single Pack Super Etch Primer -"
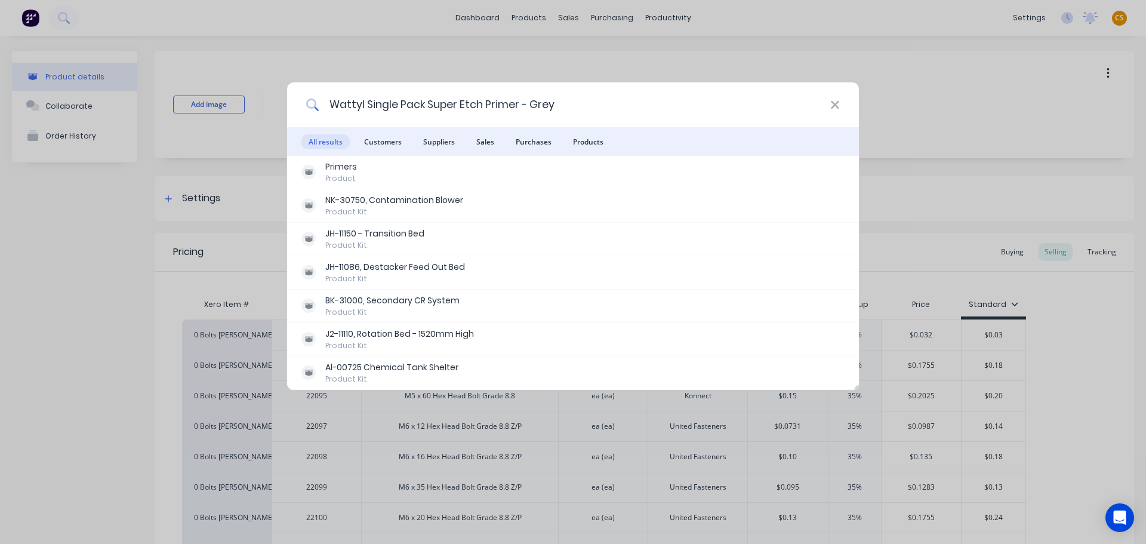
drag, startPoint x: 562, startPoint y: 100, endPoint x: 297, endPoint y: 106, distance: 265.7
click at [297, 106] on div "Wattyl Single Pack Super Etch Primer - Grey" at bounding box center [573, 104] width 572 height 45
paste input "JD H87192 - Cap"
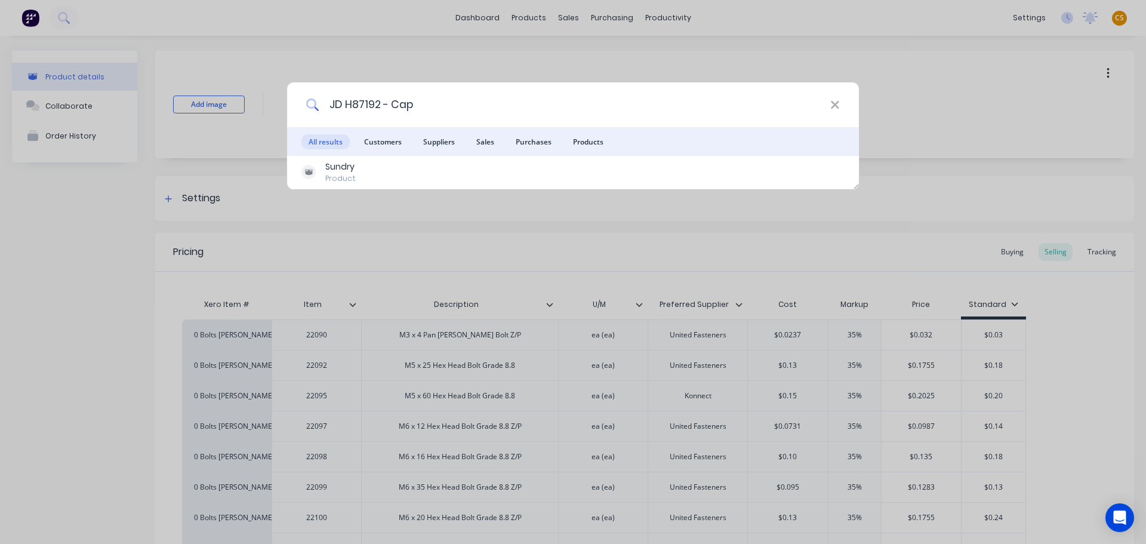
drag, startPoint x: 432, startPoint y: 107, endPoint x: 212, endPoint y: 103, distance: 219.1
click at [212, 103] on div "JD H87192 - Cap All results Customers Suppliers Sales Purchases Products Sundry…" at bounding box center [573, 272] width 1146 height 544
paste input "Profile/Lasercut Parts for Aldahra Rotary Feeder"
type input "Profile/Lasercut Parts for Aldahra Rotary Feeder"
drag, startPoint x: 836, startPoint y: 104, endPoint x: 1008, endPoint y: 36, distance: 185.4
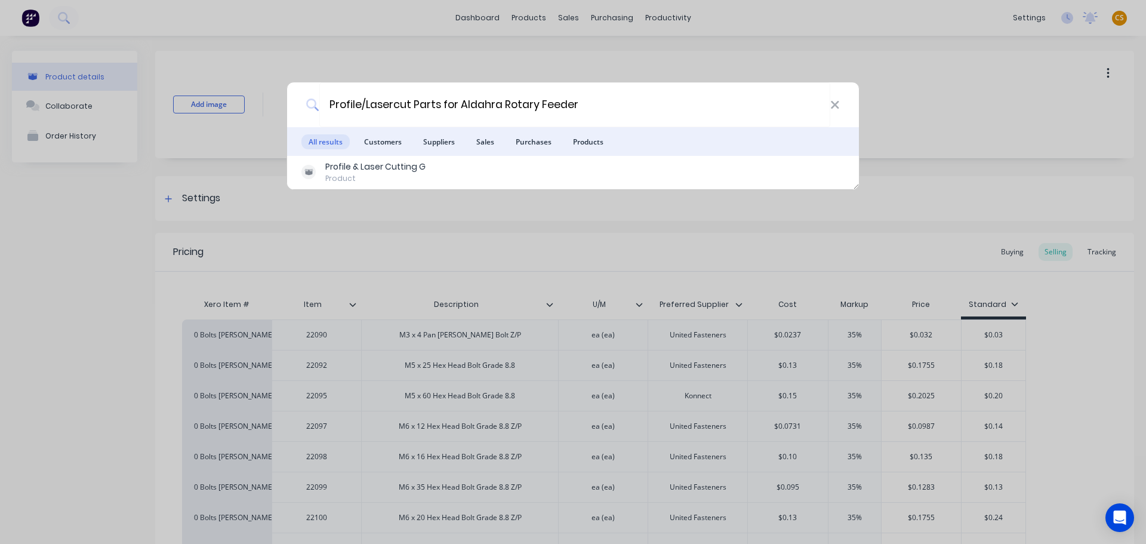
click at [836, 103] on icon at bounding box center [835, 105] width 8 height 8
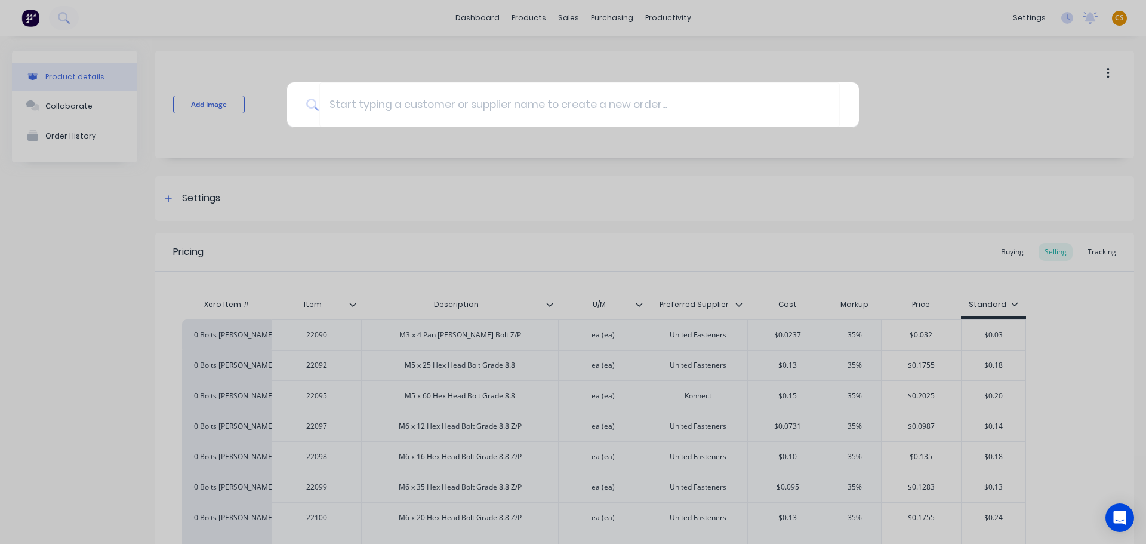
click at [1015, 17] on div at bounding box center [573, 272] width 1146 height 544
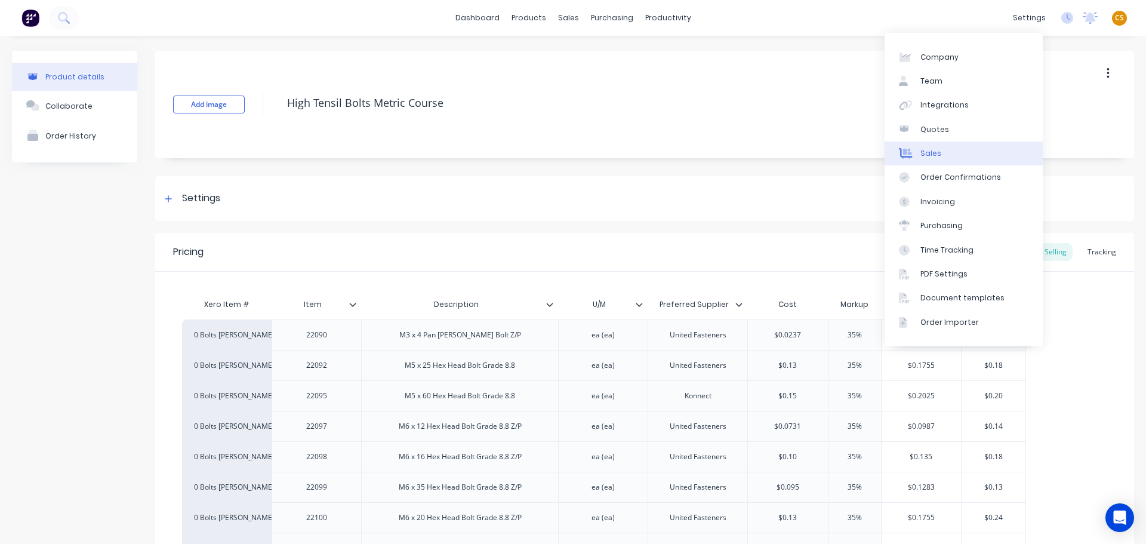
click at [935, 152] on div "Sales" at bounding box center [930, 153] width 21 height 11
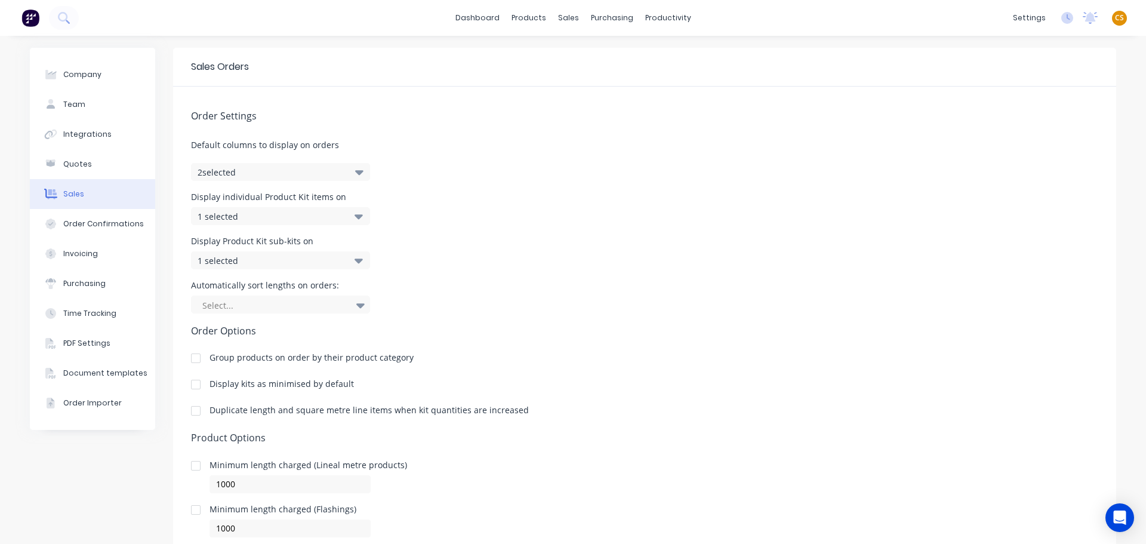
click at [324, 216] on div "1 selected" at bounding box center [268, 216] width 141 height 13
click at [241, 171] on button "2 selected" at bounding box center [280, 172] width 179 height 18
click at [587, 173] on div "Order Settings Default columns to display on orders 2 selected Display individu…" at bounding box center [644, 334] width 943 height 495
click at [61, 14] on icon at bounding box center [63, 17] width 11 height 11
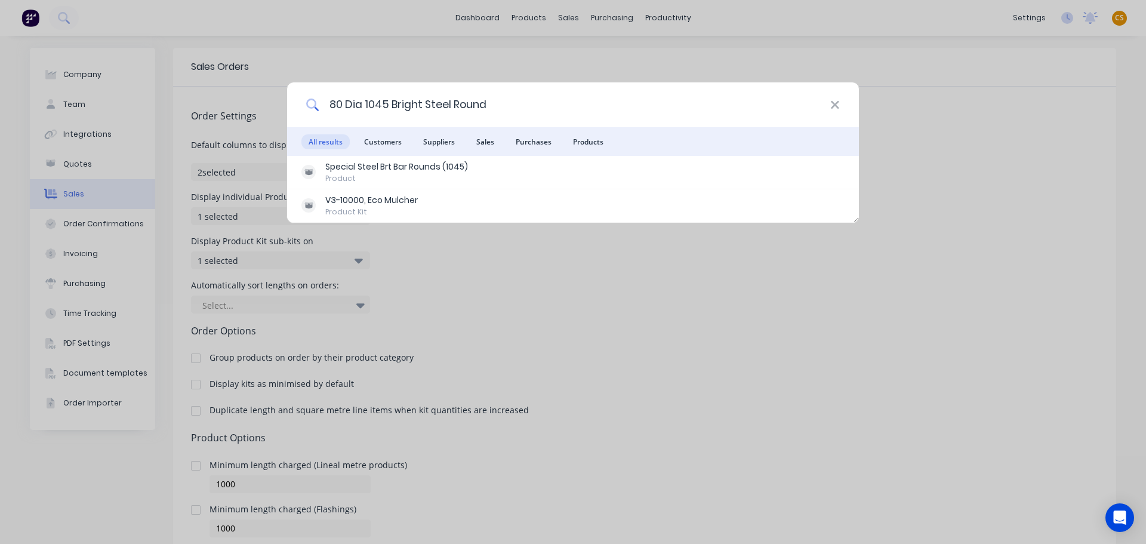
drag, startPoint x: 483, startPoint y: 101, endPoint x: 248, endPoint y: 106, distance: 234.6
click at [248, 106] on div "80 Dia 1045 Bright Steel Round All results Customers Suppliers Sales Purchases …" at bounding box center [573, 272] width 1146 height 544
paste input "4 x 26 Spring Roll Pin Z/P"
drag, startPoint x: 482, startPoint y: 104, endPoint x: 258, endPoint y: 102, distance: 223.8
click at [258, 102] on div "4 x 26 Spring Roll Pin Z/P All results Customers Suppliers Sales Purchases Prod…" at bounding box center [573, 272] width 1146 height 544
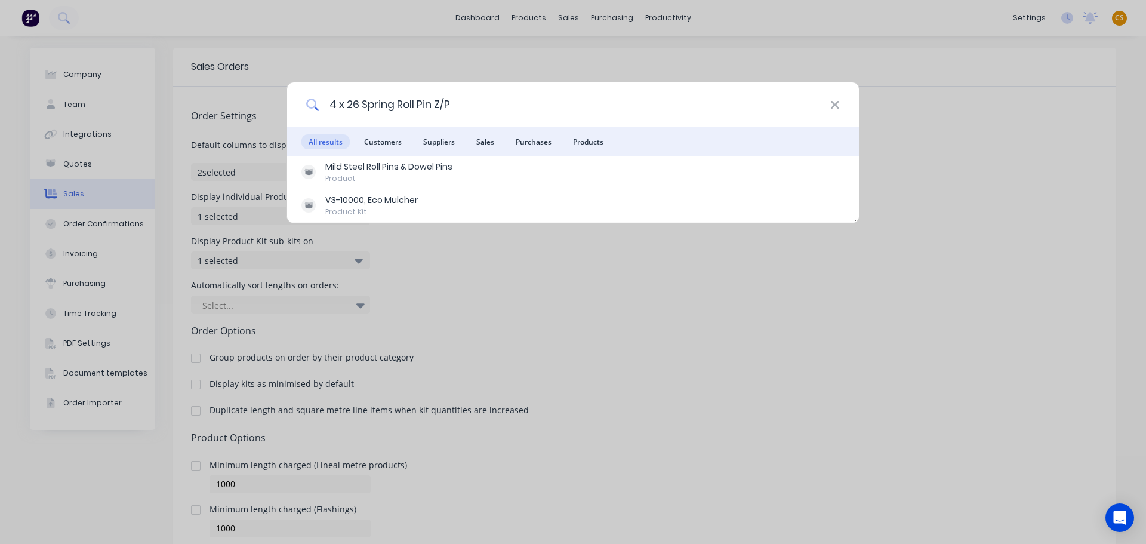
paste input "Profile/Lasercut Parts for Aldahra Baler Pickup Bowl"
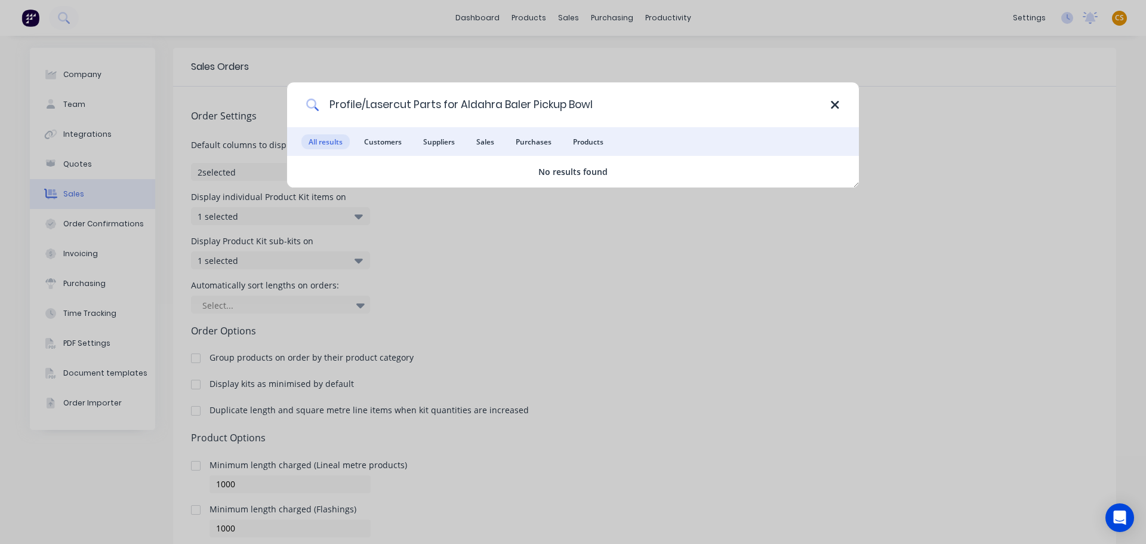
type input "Profile/Lasercut Parts for Aldahra Baler Pickup Bowl"
click at [834, 106] on icon at bounding box center [835, 105] width 8 height 8
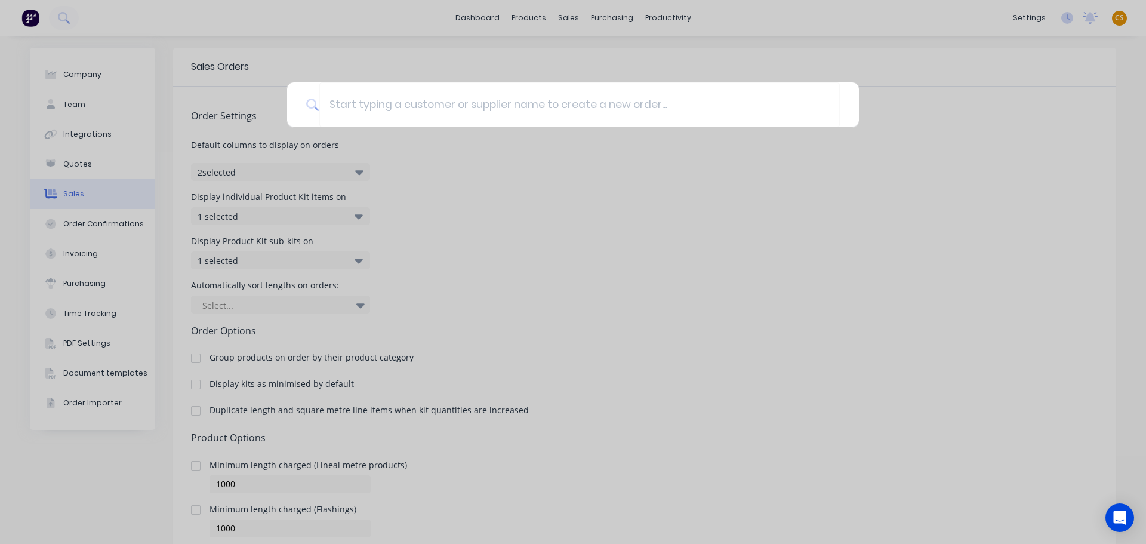
click at [521, 17] on div at bounding box center [573, 272] width 1146 height 544
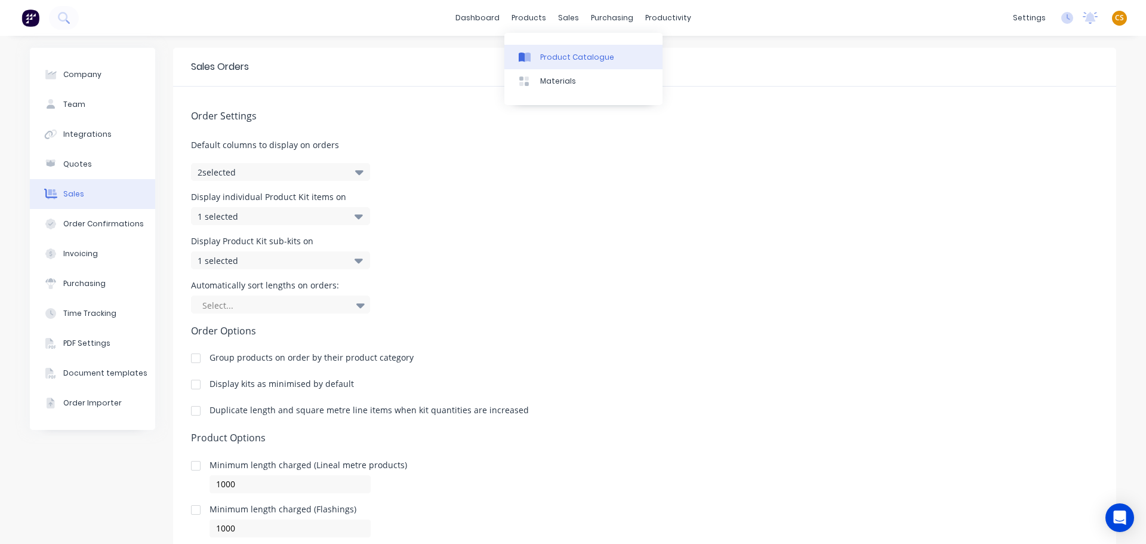
click at [550, 60] on div "Product Catalogue" at bounding box center [577, 57] width 74 height 11
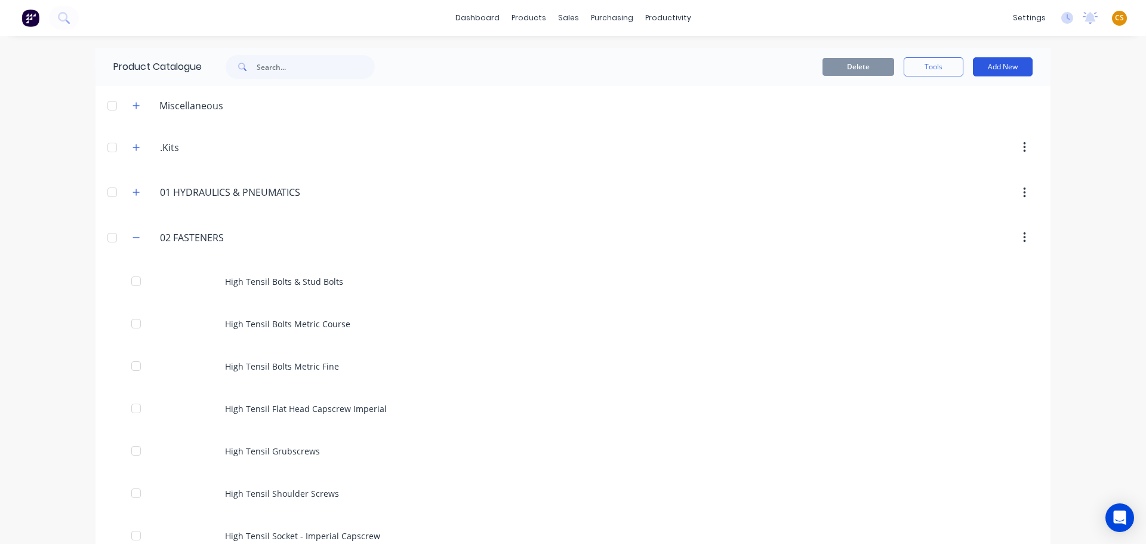
click at [987, 66] on button "Add New" at bounding box center [1003, 66] width 60 height 19
click at [940, 119] on div "Product" at bounding box center [976, 121] width 92 height 17
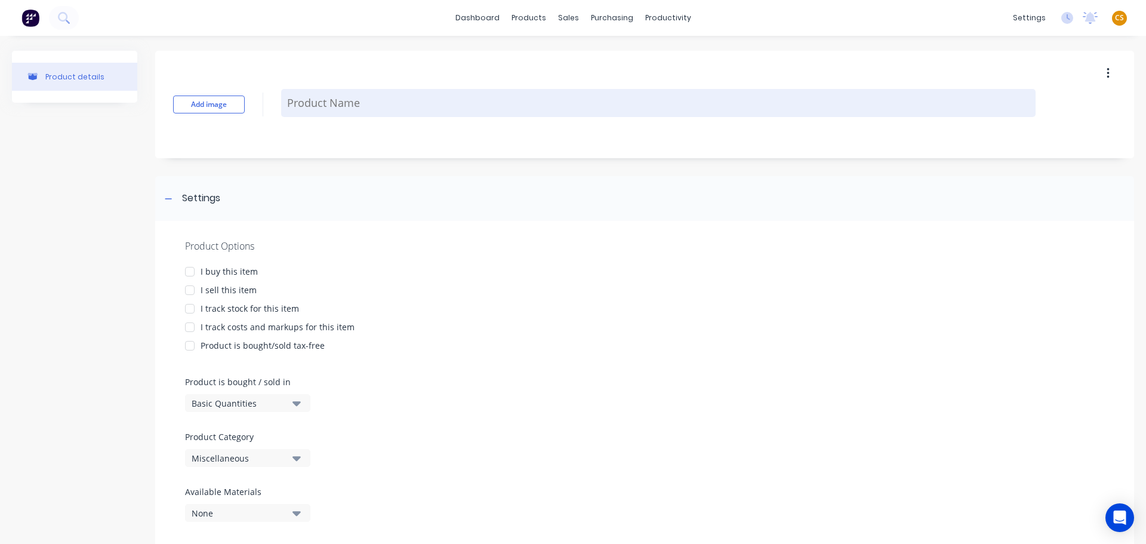
click at [316, 99] on textarea at bounding box center [658, 103] width 754 height 28
paste textarea "Profile/Lasercut Parts for Aldahra Baler Pickup Bowl"
type textarea "x"
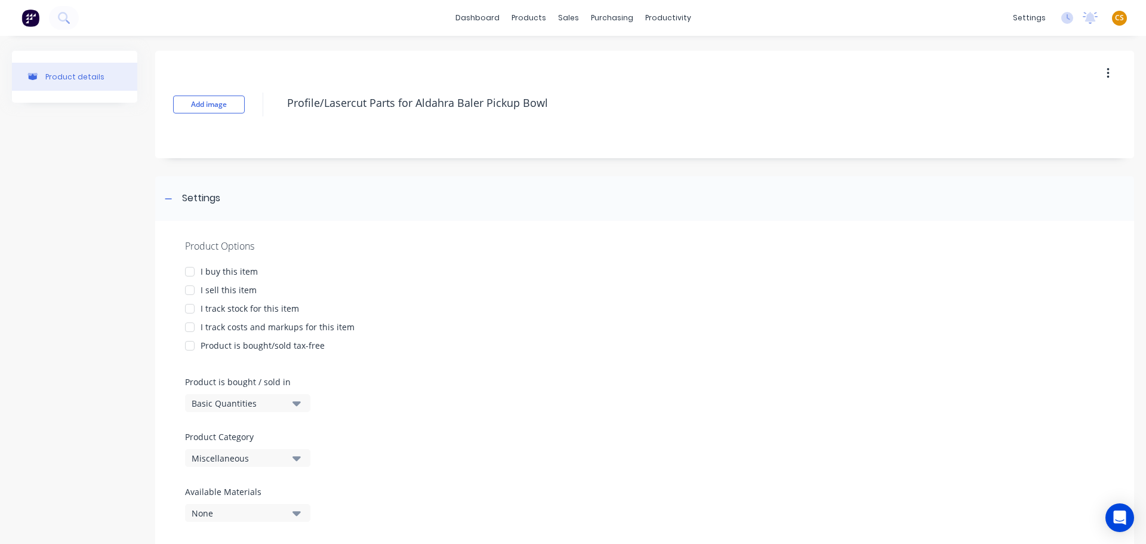
type textarea "Profile/Lasercut Parts for Aldahra Baler Pickup Bowl"
type textarea "x"
type textarea "Profile/Lasercut Parts for Aldahra Baler Pickup Bowl"
drag, startPoint x: 229, startPoint y: 267, endPoint x: 227, endPoint y: 282, distance: 14.4
click at [229, 269] on div "I buy this item" at bounding box center [229, 271] width 57 height 13
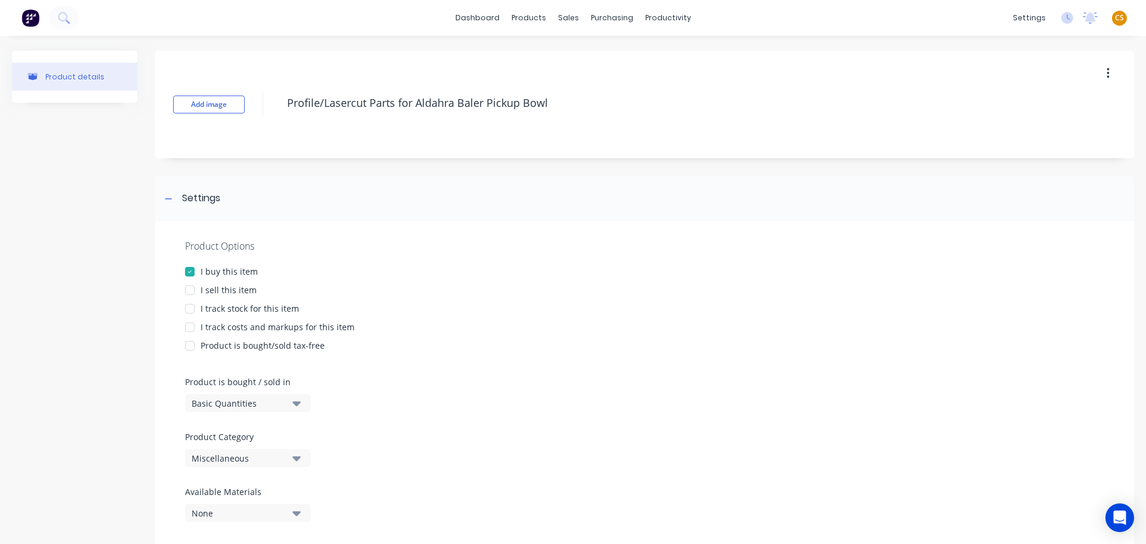
click at [227, 289] on div "I sell this item" at bounding box center [229, 289] width 56 height 13
click at [241, 326] on div "I track costs and markups for this item" at bounding box center [278, 327] width 154 height 13
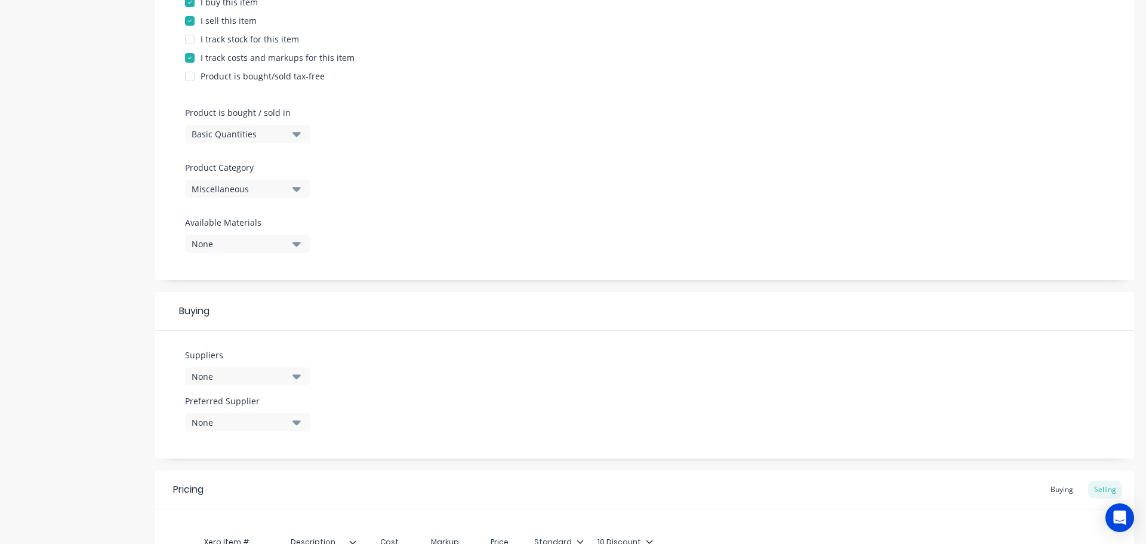
scroll to position [432, 0]
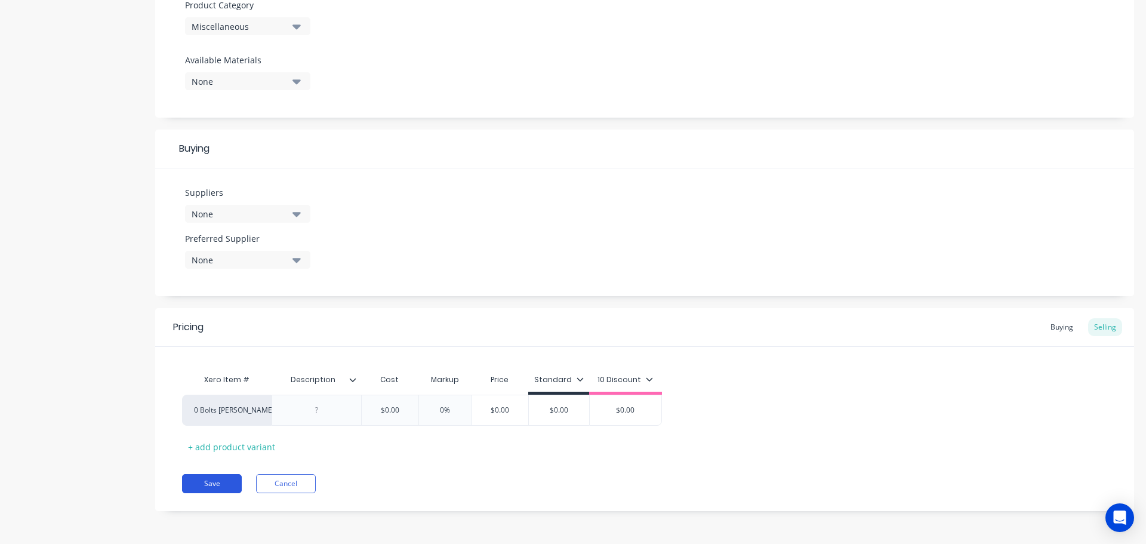
drag, startPoint x: 207, startPoint y: 482, endPoint x: 219, endPoint y: 476, distance: 13.9
click at [212, 481] on button "Save" at bounding box center [212, 483] width 60 height 19
type textarea "x"
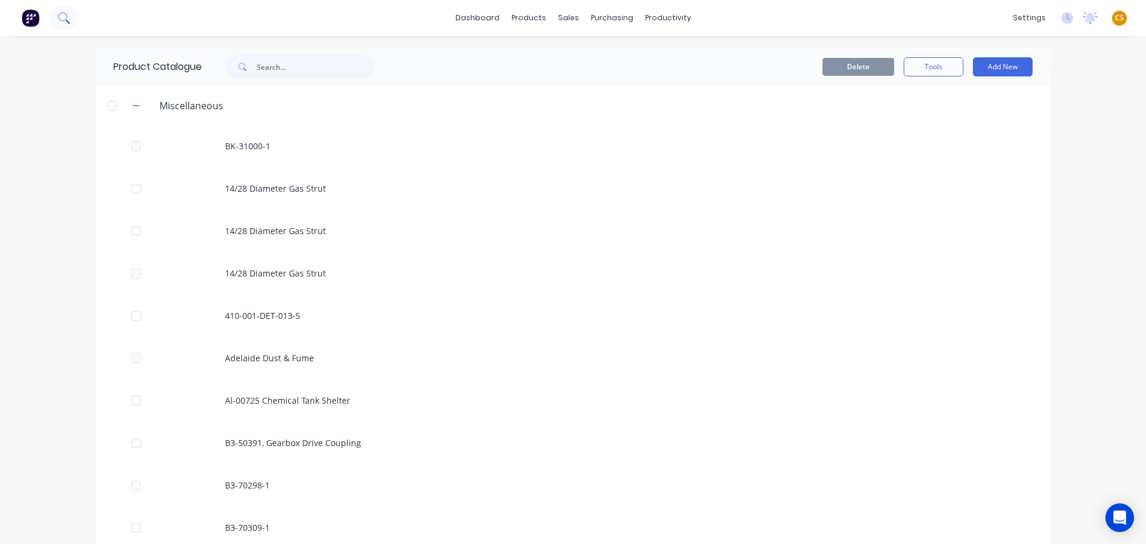
click at [54, 16] on button at bounding box center [64, 18] width 30 height 24
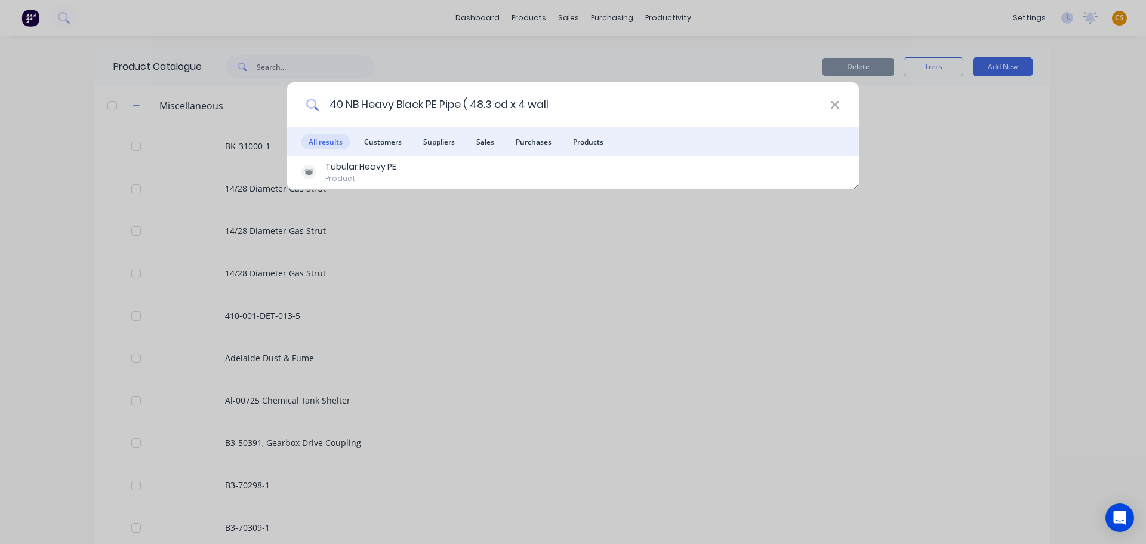
drag, startPoint x: 443, startPoint y: 103, endPoint x: 269, endPoint y: 106, distance: 174.3
click at [269, 106] on div "40 NB Heavy Black PE Pipe ( 48.3 od x 4 wall All results Customers Suppliers Sa…" at bounding box center [573, 272] width 1146 height 544
paste input "100 x 100 x 9 Painted SHS"
type input "100 x 100 x 9 Painted SHS"
click at [834, 105] on icon at bounding box center [835, 105] width 8 height 8
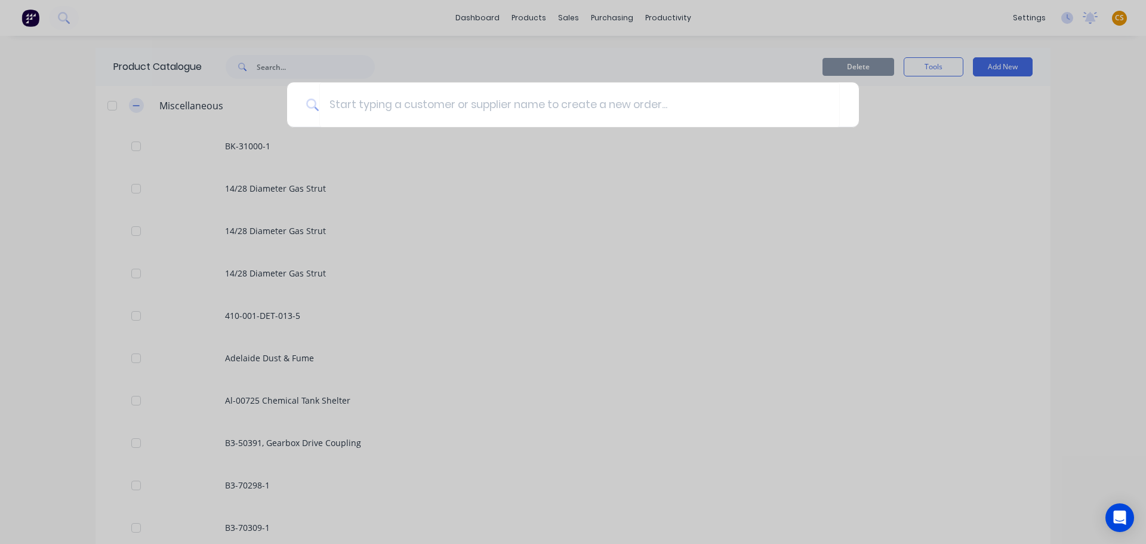
click at [130, 103] on div at bounding box center [573, 272] width 1146 height 544
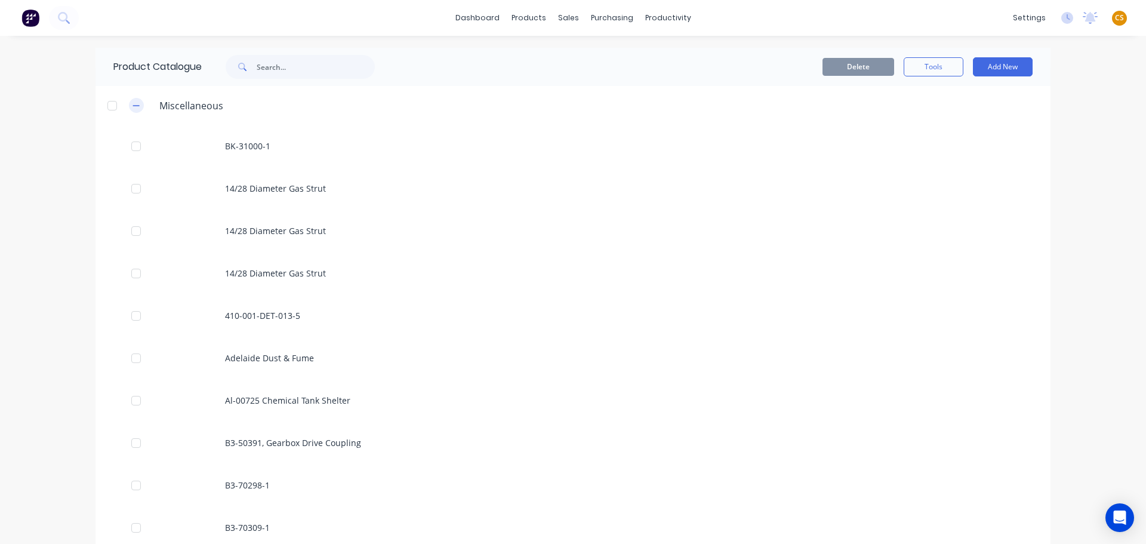
click at [132, 104] on icon "button" at bounding box center [135, 105] width 7 height 8
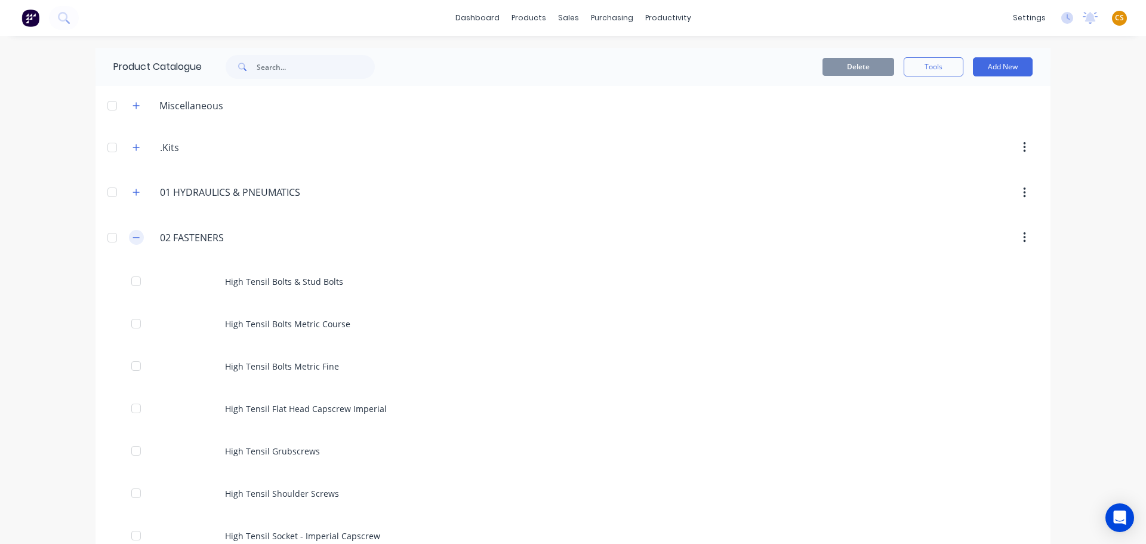
click at [132, 243] on button "button" at bounding box center [136, 237] width 15 height 15
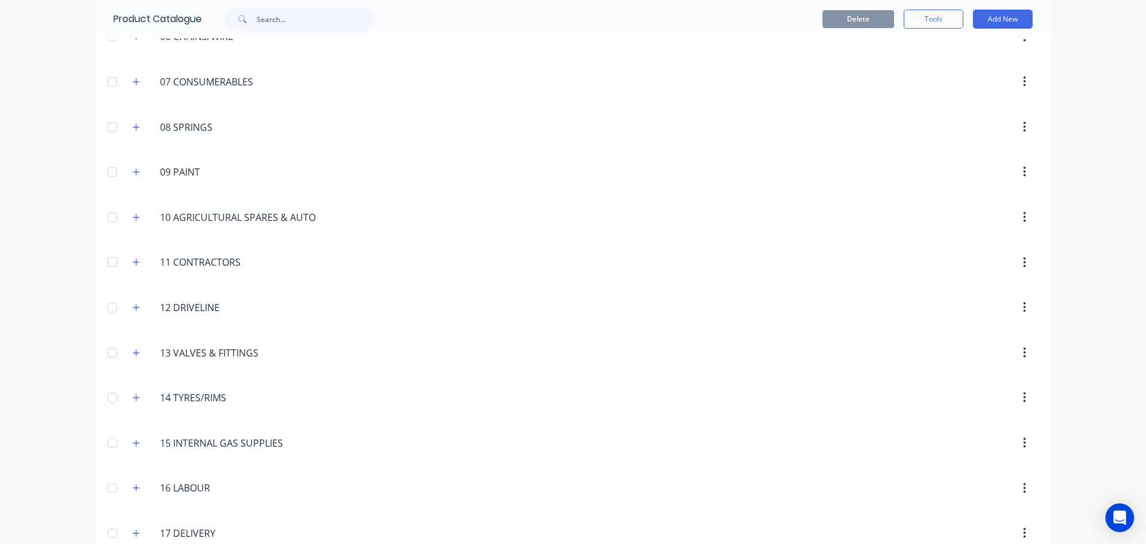
scroll to position [585, 0]
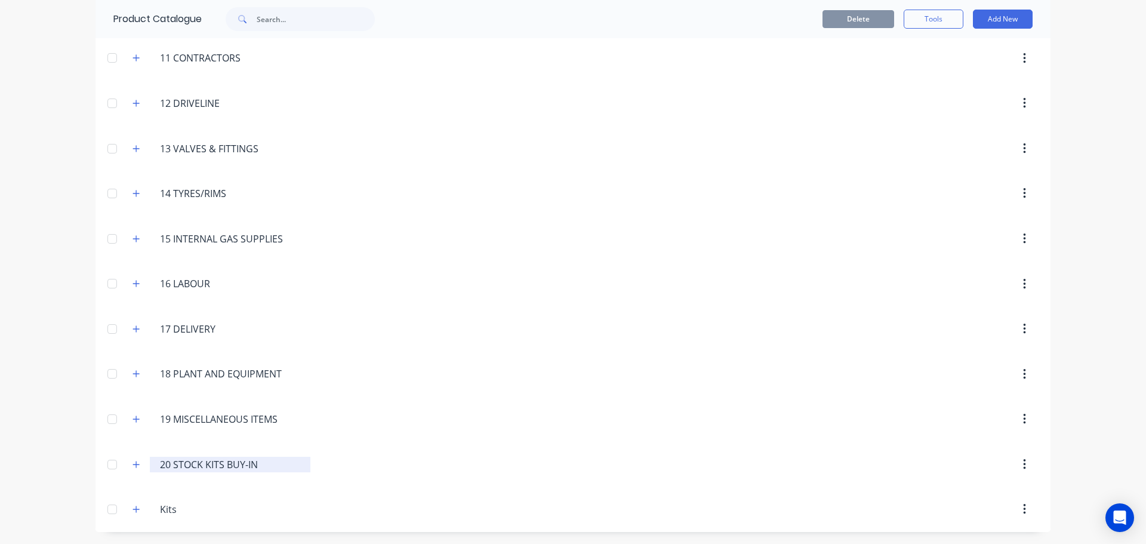
drag, startPoint x: 135, startPoint y: 509, endPoint x: 245, endPoint y: 456, distance: 121.7
click at [134, 509] on icon "button" at bounding box center [135, 509] width 7 height 8
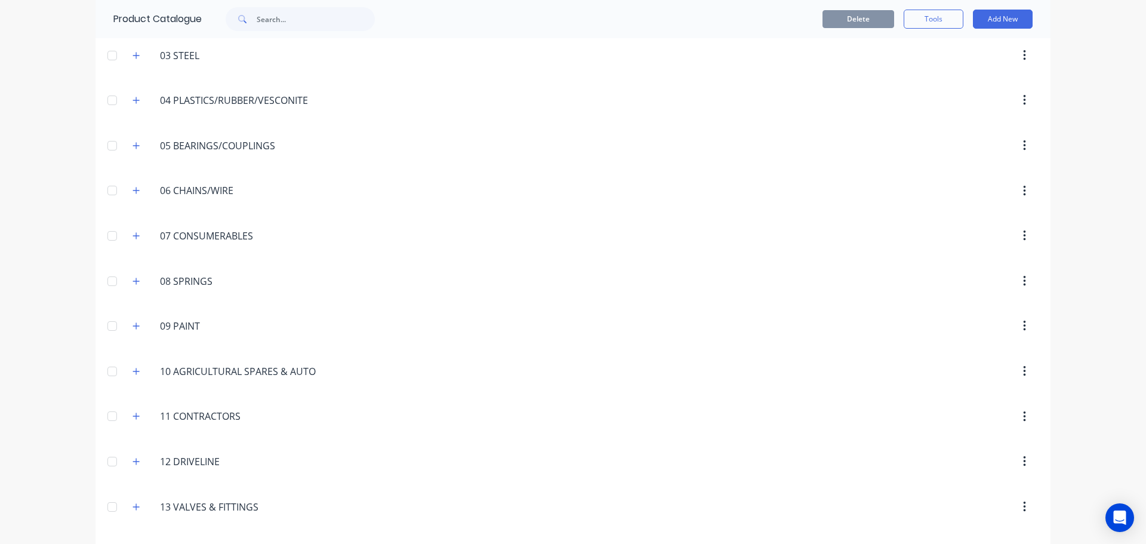
scroll to position [0, 0]
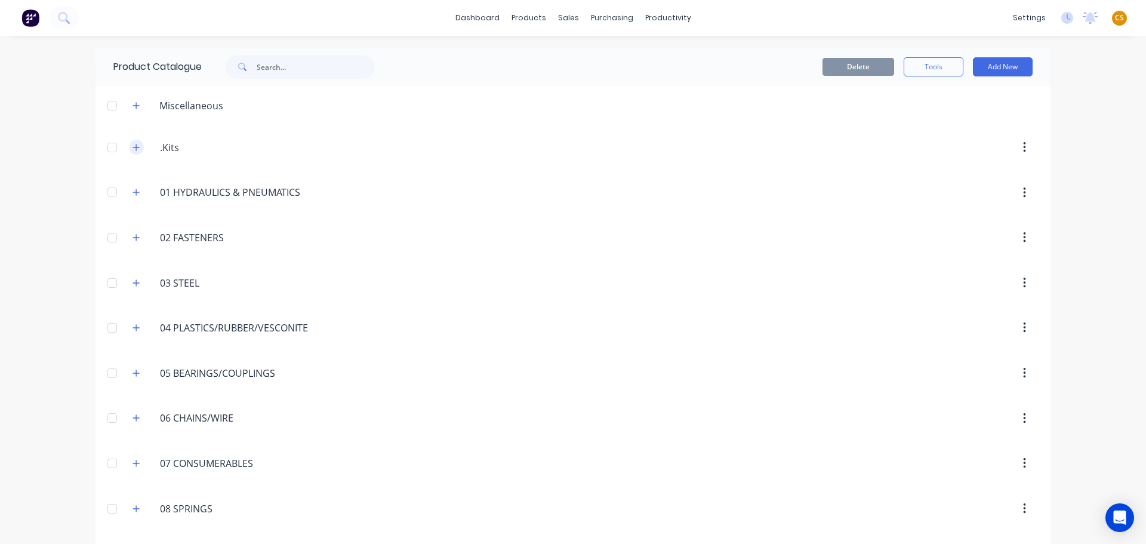
click at [132, 144] on icon "button" at bounding box center [135, 147] width 7 height 8
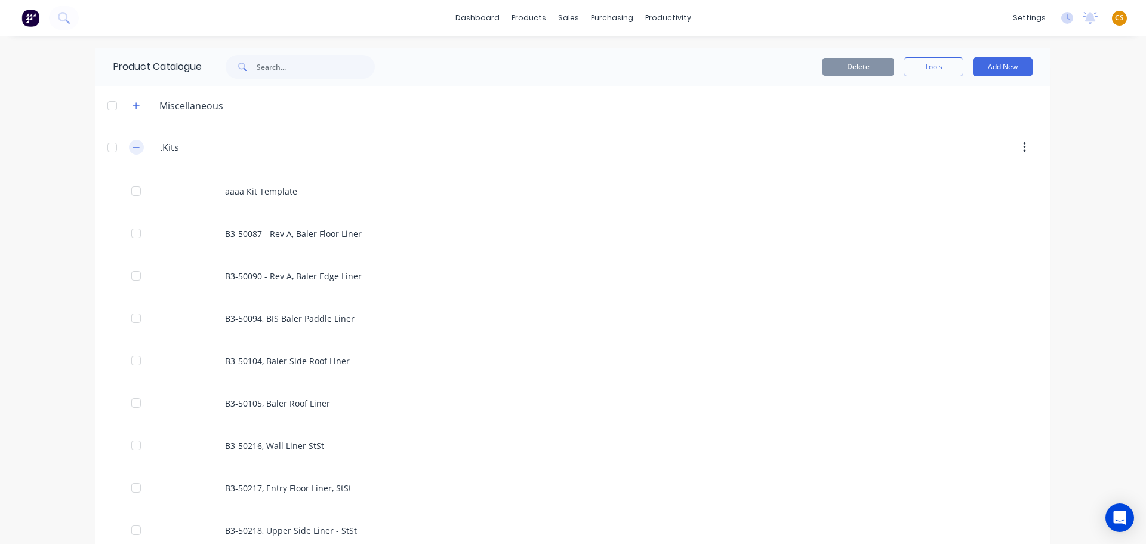
click at [132, 144] on icon "button" at bounding box center [135, 147] width 7 height 8
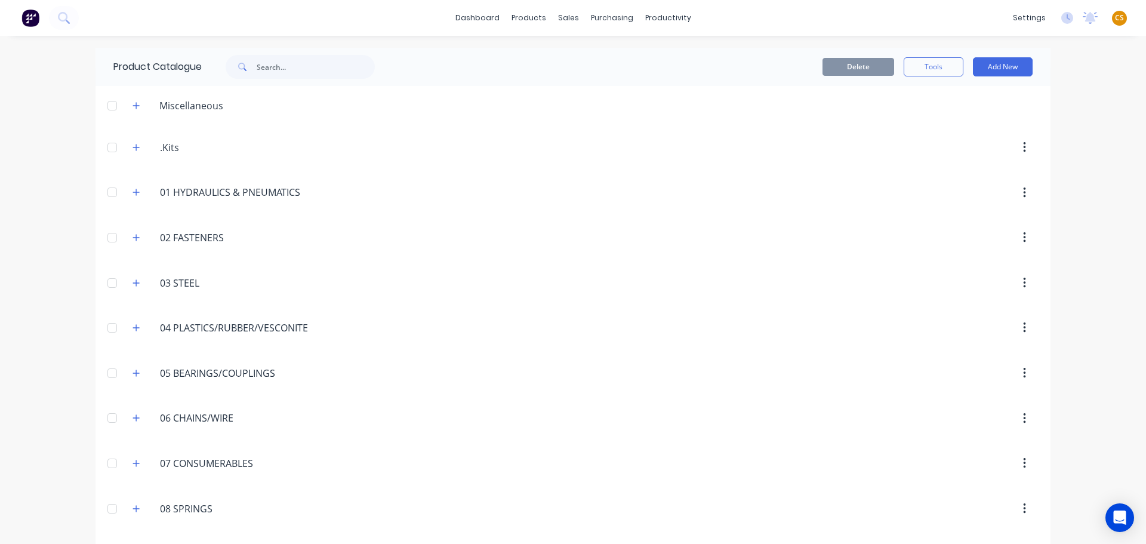
scroll to position [179, 0]
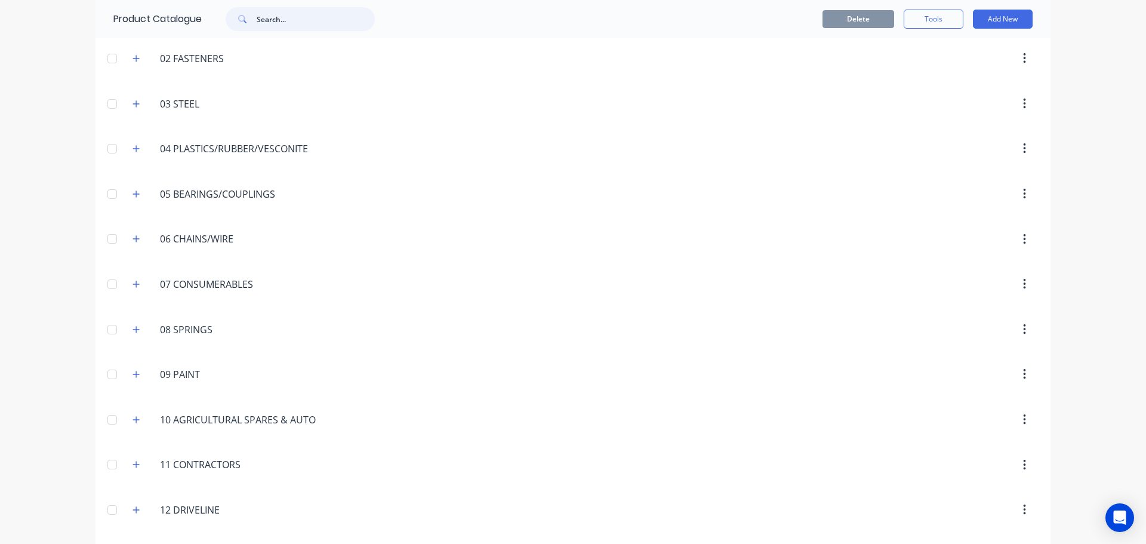
click at [269, 21] on input "text" at bounding box center [316, 19] width 118 height 24
type input "SHS"
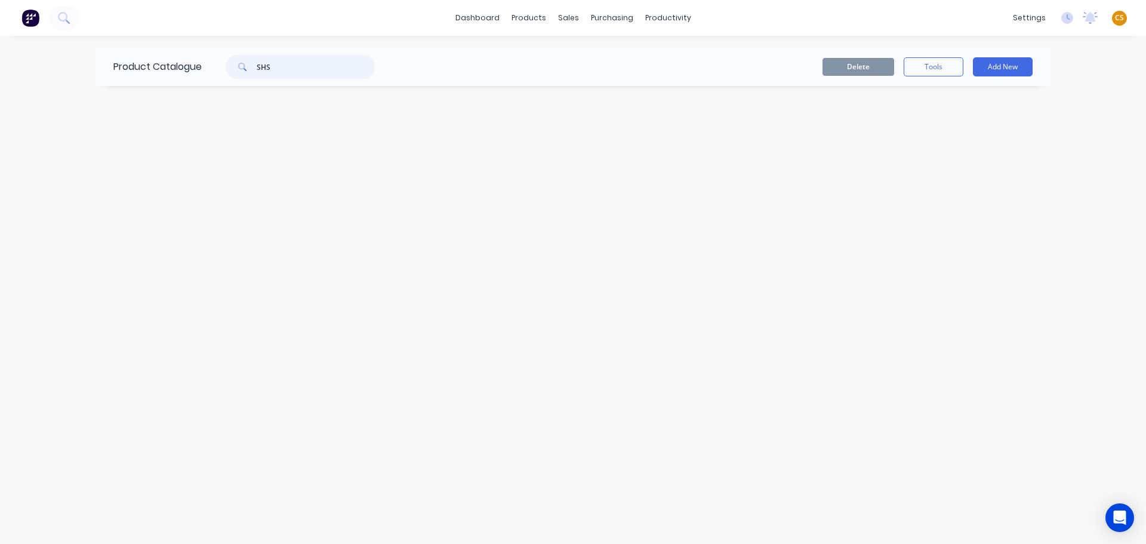
scroll to position [0, 0]
click at [61, 16] on icon at bounding box center [63, 17] width 11 height 11
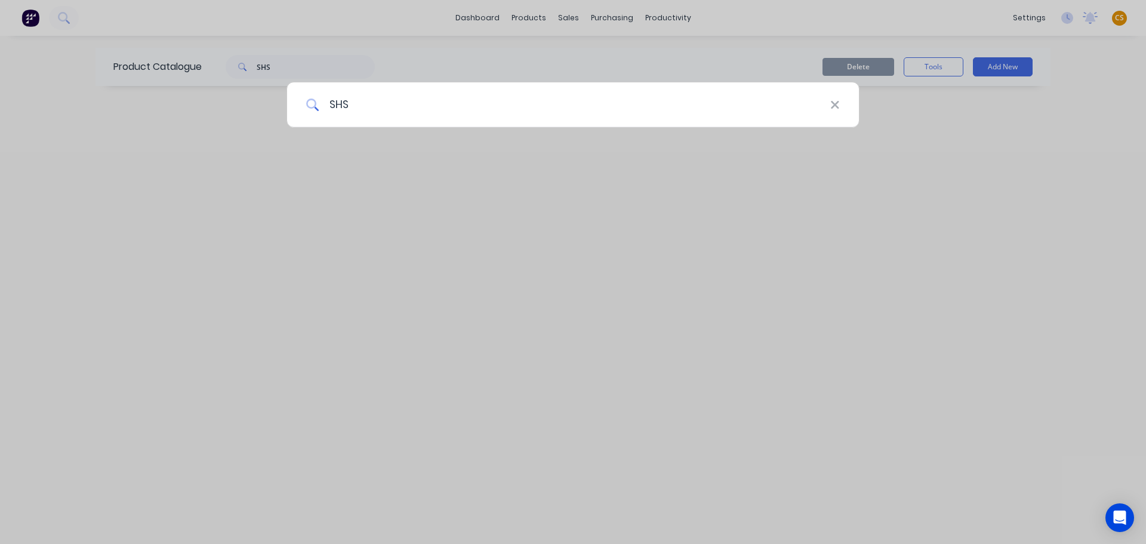
type input "SHS"
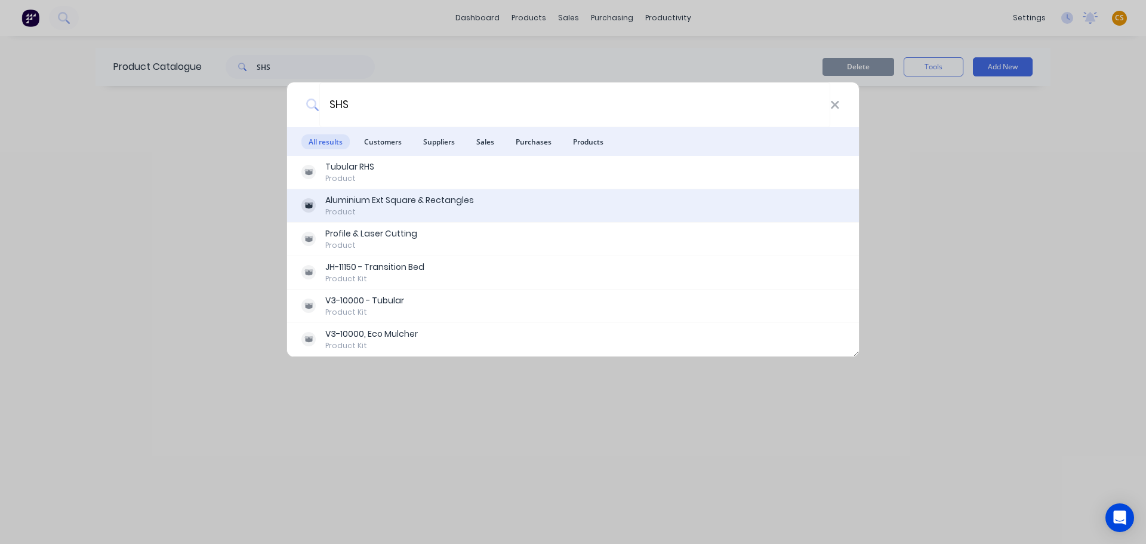
click at [381, 205] on div "Aluminium Ext Square & Rectangles" at bounding box center [399, 200] width 149 height 13
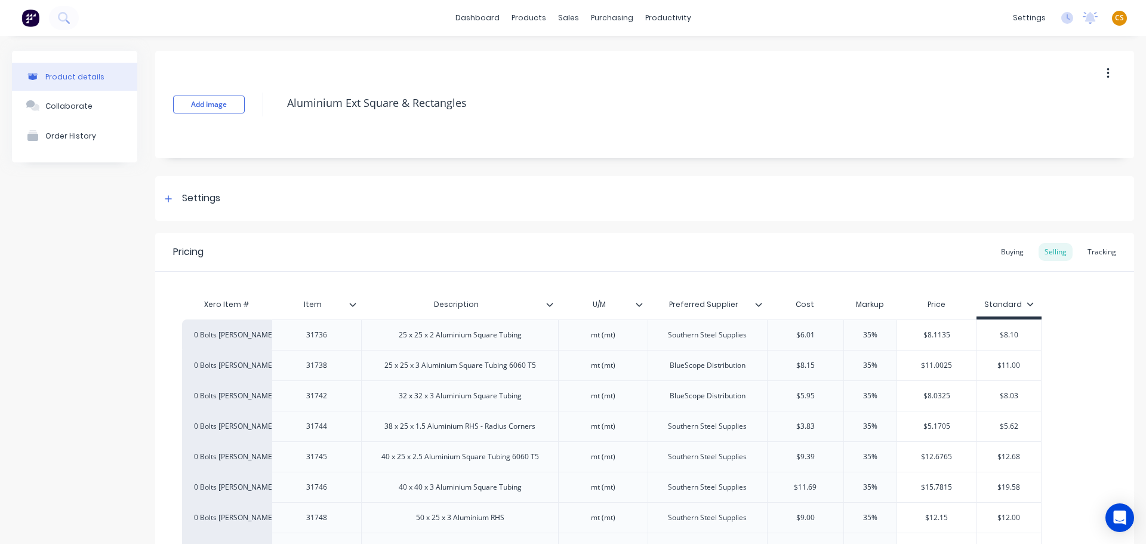
type textarea "x"
click at [66, 17] on icon at bounding box center [63, 17] width 10 height 10
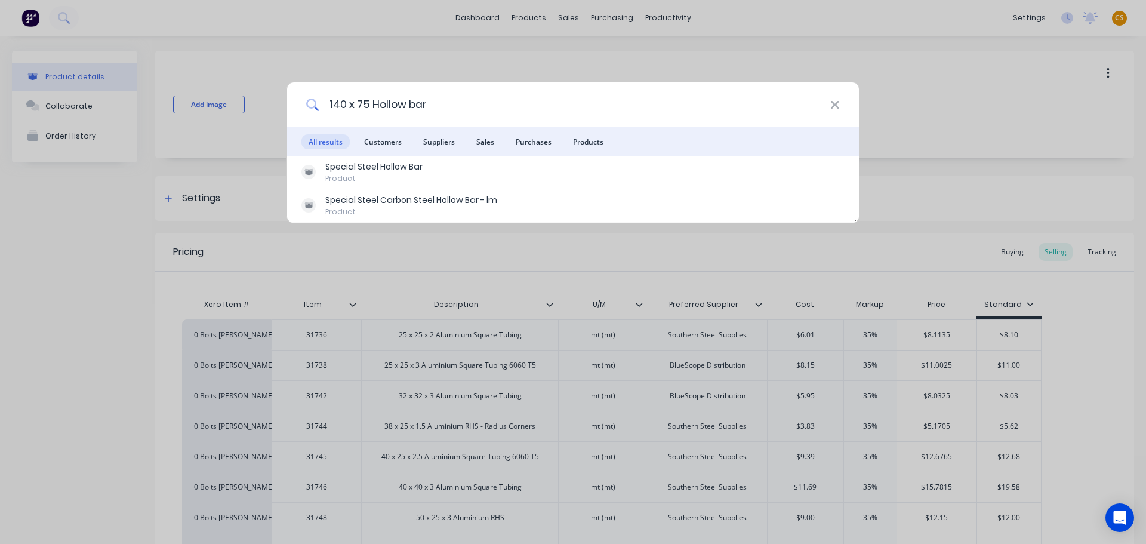
drag, startPoint x: 424, startPoint y: 109, endPoint x: 307, endPoint y: 104, distance: 117.7
click at [307, 104] on div "140 x 75 Hollow bar" at bounding box center [573, 104] width 572 height 45
paste input "25 x 125 x 12 ASEA"
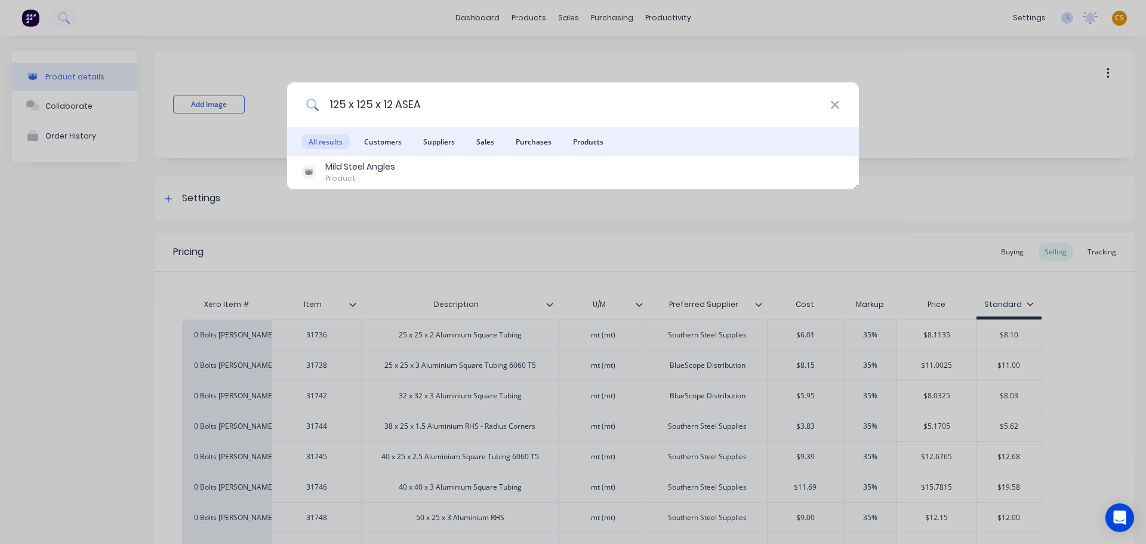
drag, startPoint x: 416, startPoint y: 104, endPoint x: 283, endPoint y: 100, distance: 133.1
click at [285, 100] on div "125 x 125 x 12 ASEA All results Customers Suppliers Sales Purchases Products Mi…" at bounding box center [573, 272] width 1146 height 544
paste input "Wattyl All Purpose Enamel - Shale Grey"
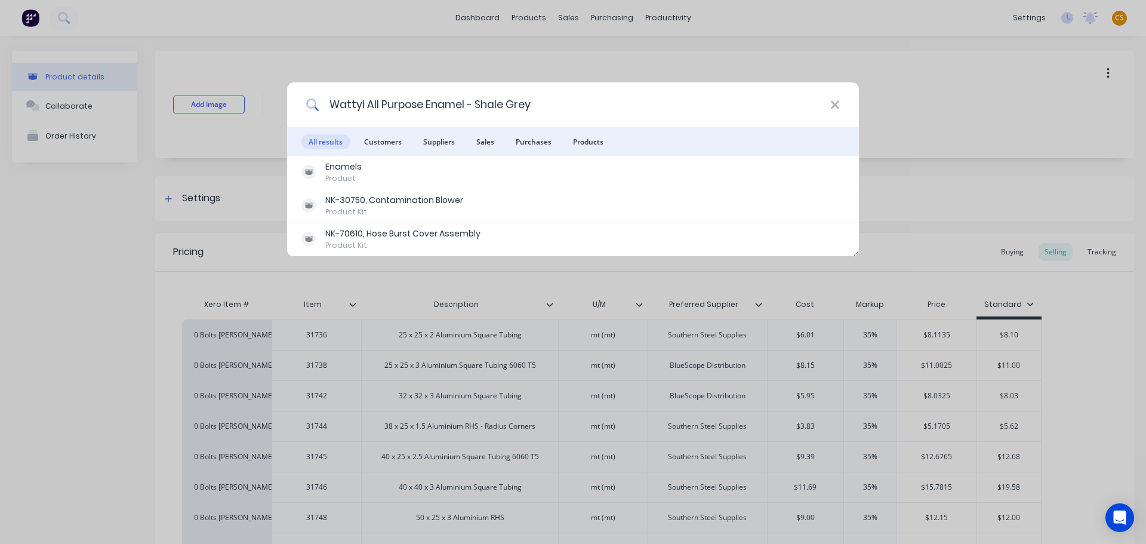
drag, startPoint x: 542, startPoint y: 98, endPoint x: 276, endPoint y: 100, distance: 266.2
click at [278, 100] on div "Wattyl All Purpose Enamel - Shale Grey All results Customers Suppliers Sales Pu…" at bounding box center [573, 272] width 1146 height 544
drag, startPoint x: 531, startPoint y: 102, endPoint x: 278, endPoint y: 103, distance: 253.1
click at [282, 103] on div "Wattyl All Purpose Enamel - Shale Grey All results Customers Suppliers Sales Pu…" at bounding box center [573, 272] width 1146 height 544
paste input "GV-50152-1, 3 mm MSP"
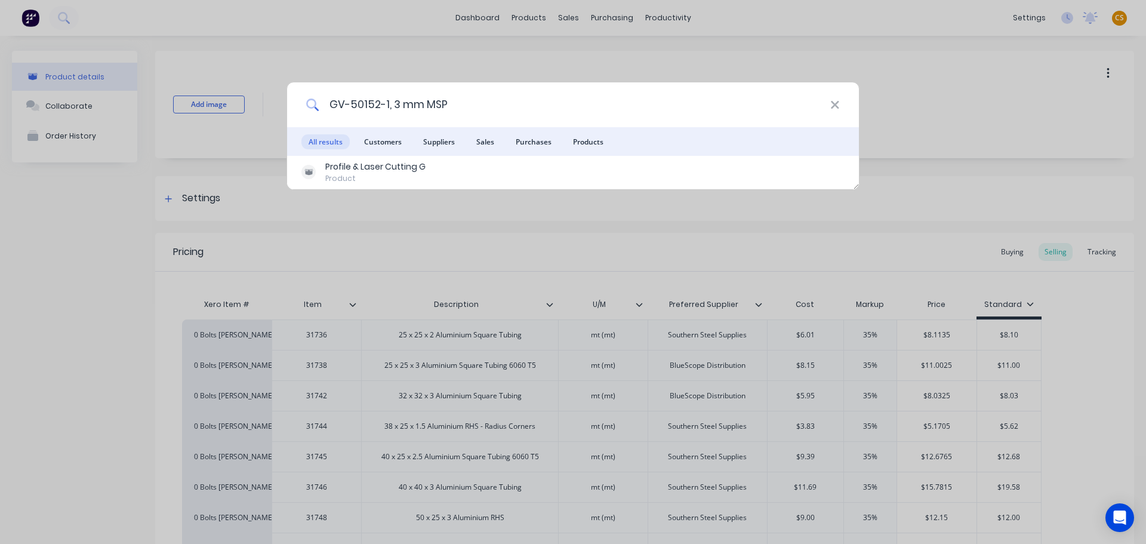
drag, startPoint x: 446, startPoint y: 104, endPoint x: 187, endPoint y: 103, distance: 259.0
click at [188, 103] on div "GV-50152-1, 3 mm MSP All results Customers Suppliers Sales Purchases Products P…" at bounding box center [573, 272] width 1146 height 544
paste input "6-1, 200 mm Grade350 MSP"
drag, startPoint x: 569, startPoint y: 104, endPoint x: 241, endPoint y: 97, distance: 328.4
click at [241, 97] on div "GV-50156-1, 200 mm Grade350 MSP All results Customers Suppliers Sales Purchases…" at bounding box center [573, 272] width 1146 height 544
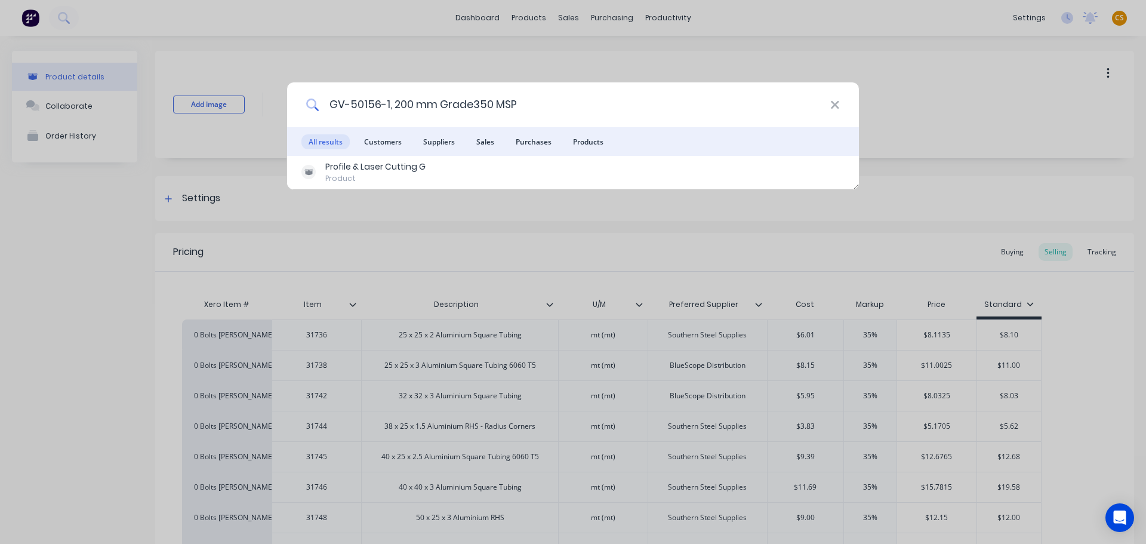
paste input "Profile/Lasercut Parts for Aldahra Baler Chassis"
type input "Profile/Lasercut Parts for Aldahra Baler Chassis"
click at [830, 108] on icon at bounding box center [835, 104] width 10 height 13
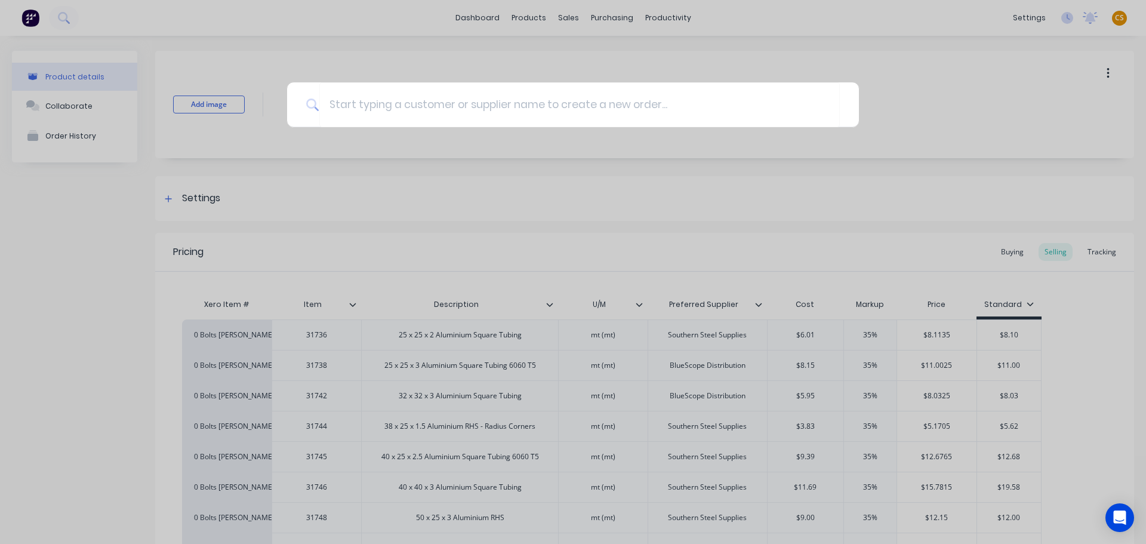
click at [528, 19] on div at bounding box center [573, 272] width 1146 height 544
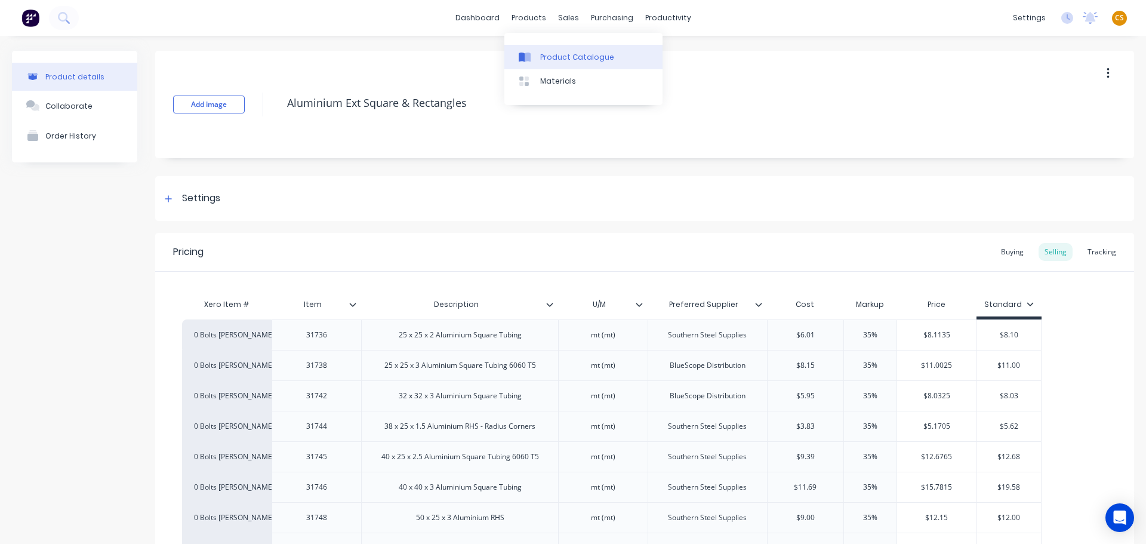
click at [579, 54] on div "Product Catalogue" at bounding box center [577, 57] width 74 height 11
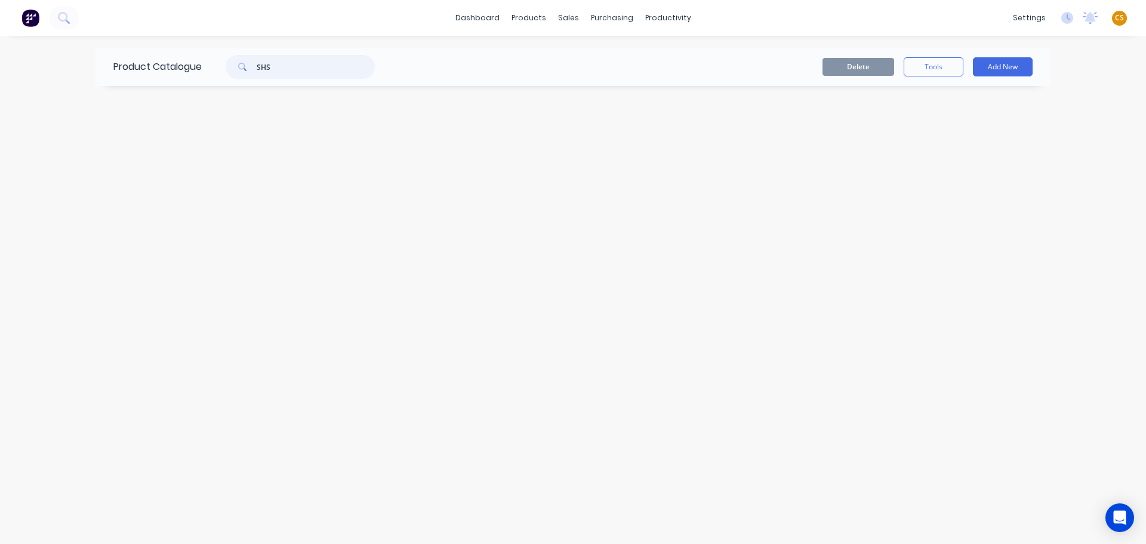
drag, startPoint x: 276, startPoint y: 70, endPoint x: 204, endPoint y: 70, distance: 72.2
click at [205, 70] on div "SHS" at bounding box center [297, 67] width 191 height 24
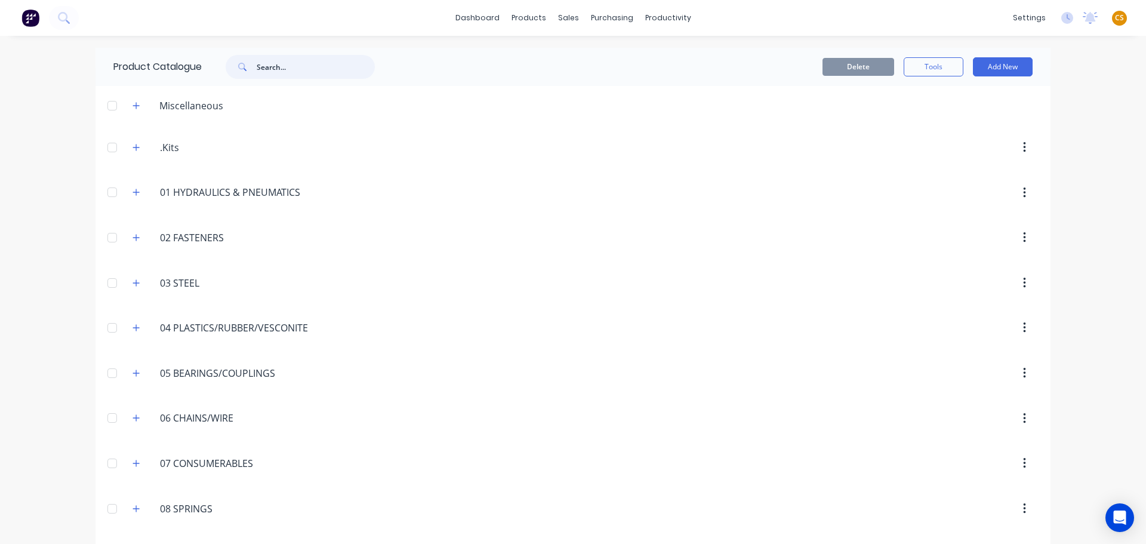
paste input "Profile/Lasercut Parts for Aldahra Baler Chassis"
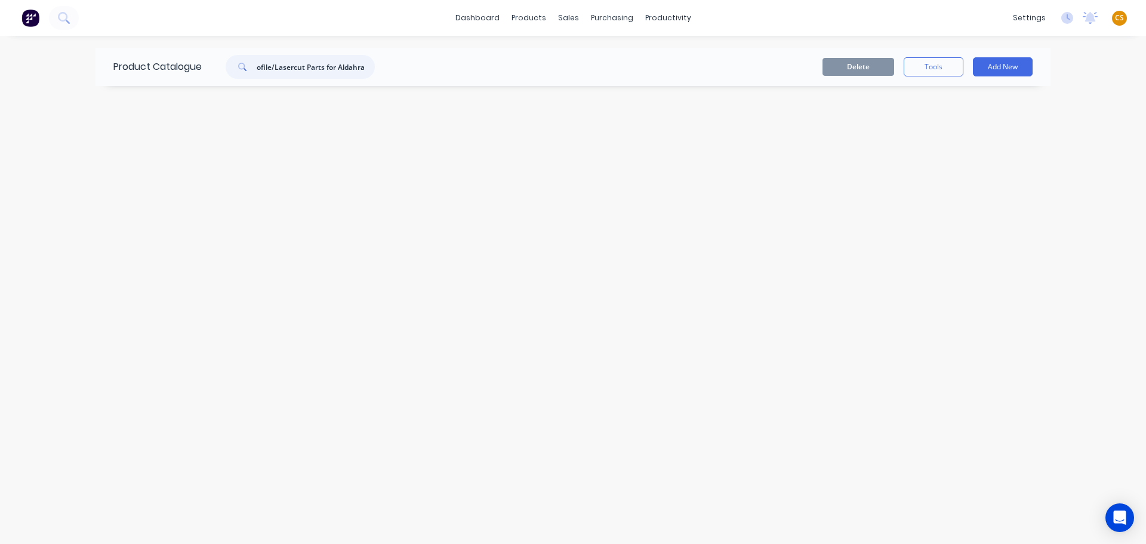
scroll to position [0, 9]
type input "Profile/Lasercut Parts for Aldahra"
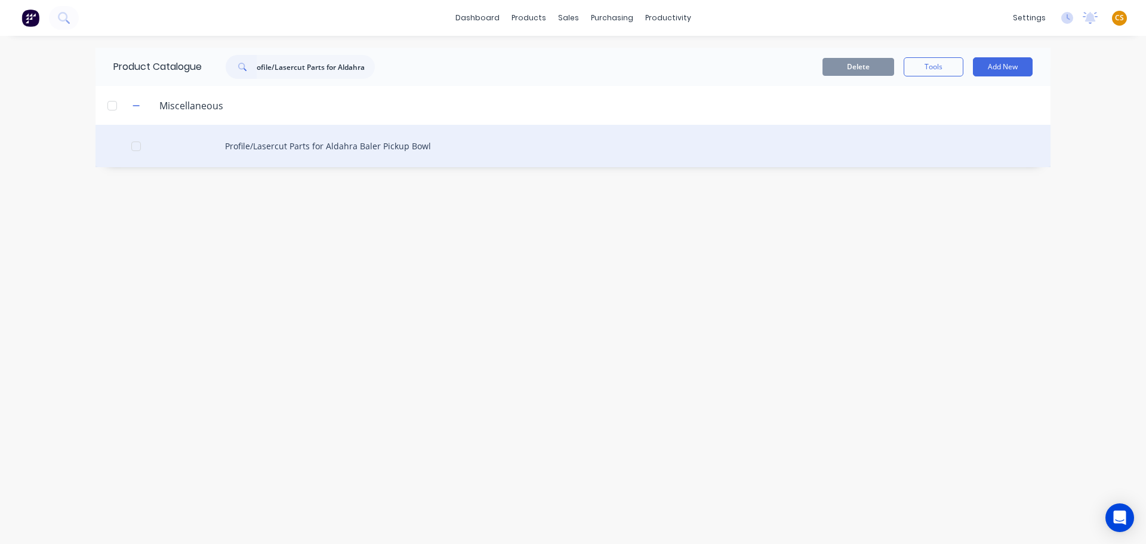
click at [332, 156] on div "Profile/Lasercut Parts for Aldahra Baler Pickup Bowl" at bounding box center [572, 146] width 955 height 42
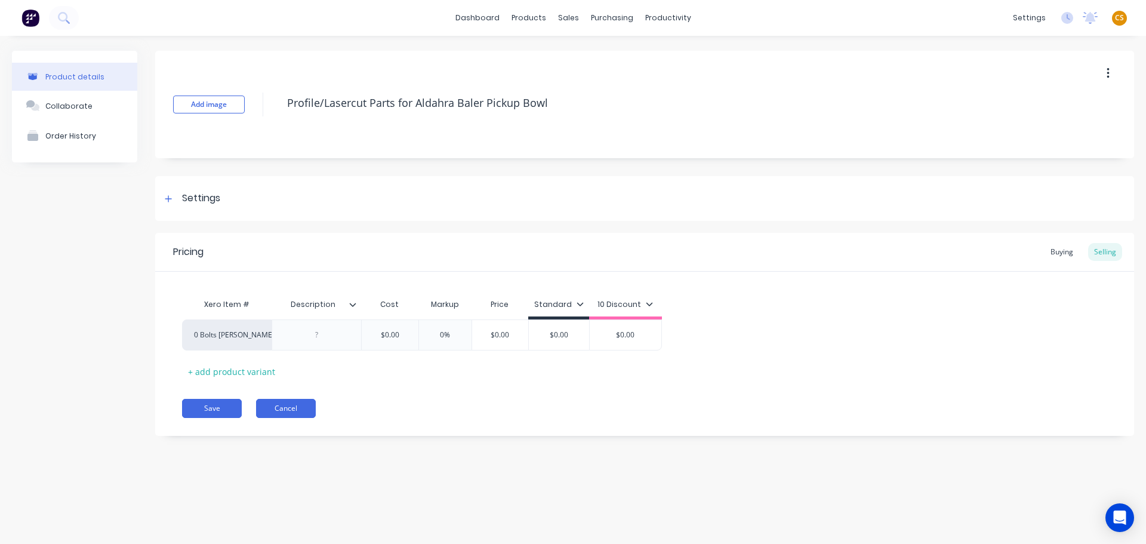
click at [276, 411] on button "Cancel" at bounding box center [286, 408] width 60 height 19
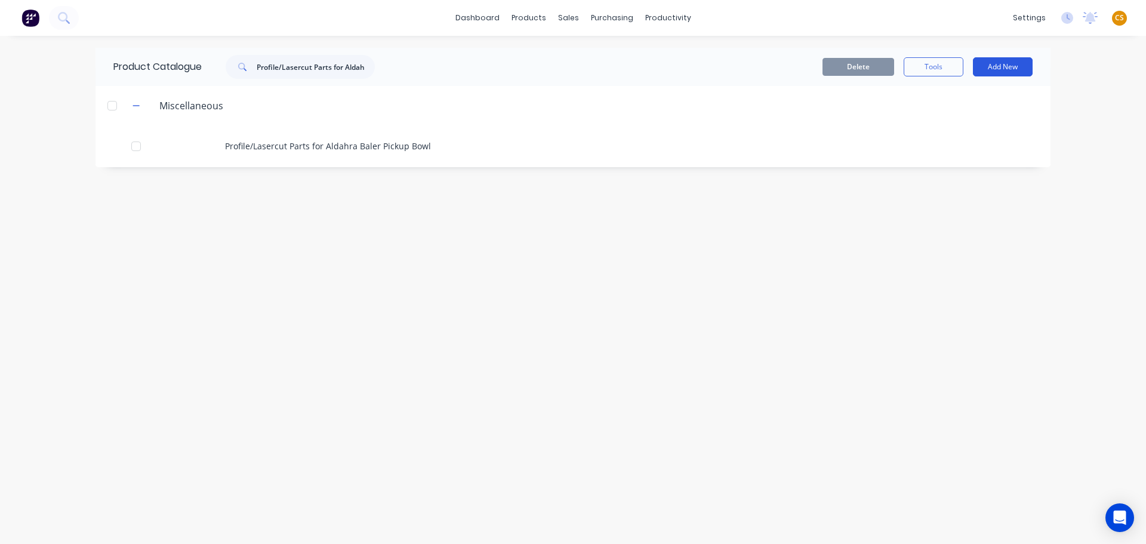
click at [994, 66] on button "Add New" at bounding box center [1003, 66] width 60 height 19
click at [963, 125] on div "Product" at bounding box center [976, 121] width 92 height 17
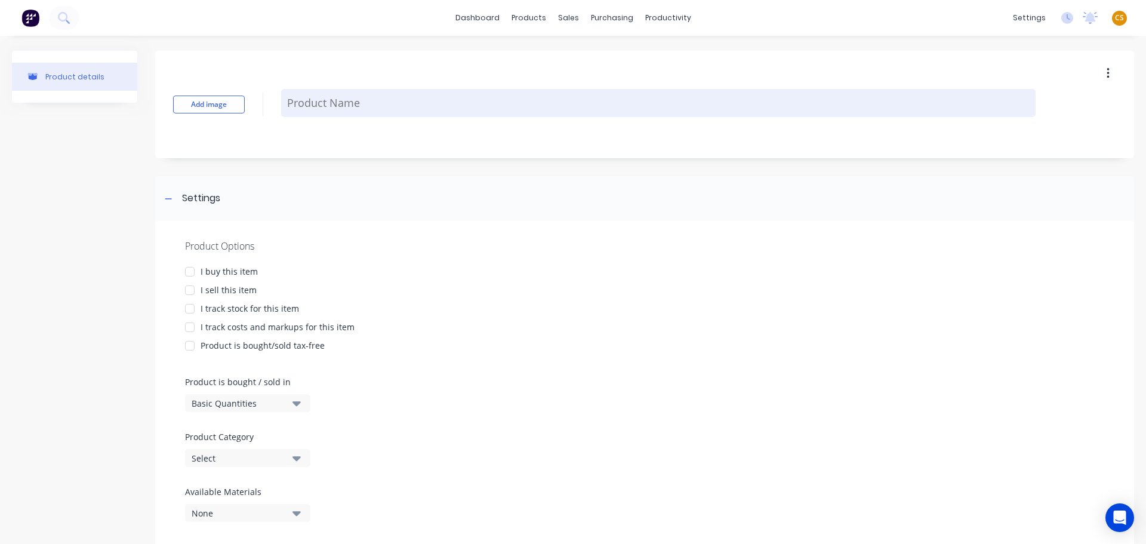
click at [303, 104] on textarea at bounding box center [658, 103] width 754 height 28
paste textarea "Profile/Lasercut Parts for Aldahra Baler Chassis"
type textarea "x"
type textarea "Profile/Lasercut Parts for Aldahra Baler Chassis"
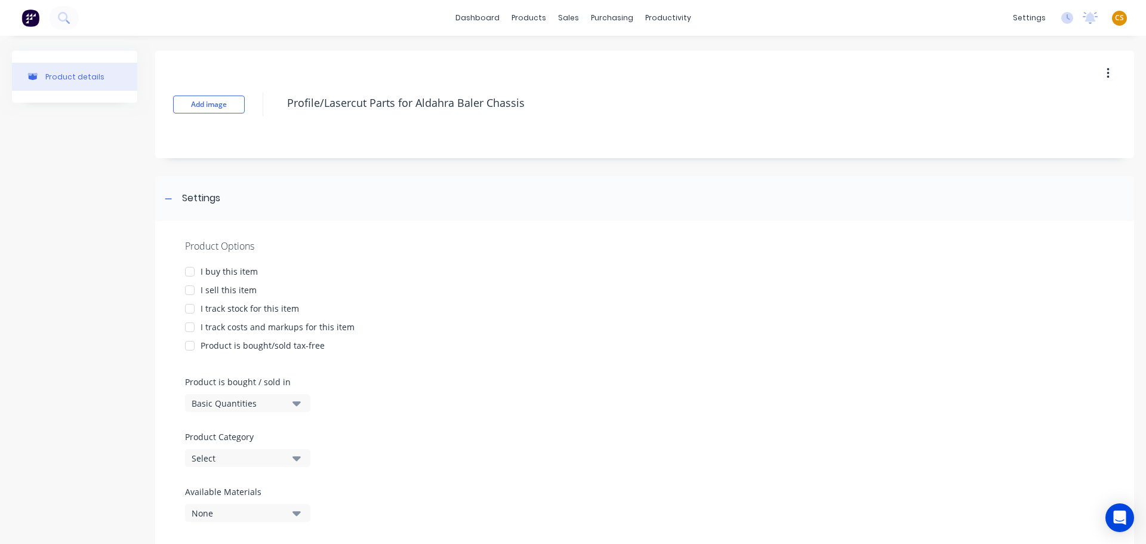
type textarea "x"
type textarea "Profile/Lasercut Parts for Aldahra Baler Chassis"
click at [195, 269] on div at bounding box center [190, 272] width 24 height 24
click at [187, 291] on div at bounding box center [190, 290] width 24 height 24
drag, startPoint x: 190, startPoint y: 312, endPoint x: 191, endPoint y: 319, distance: 7.8
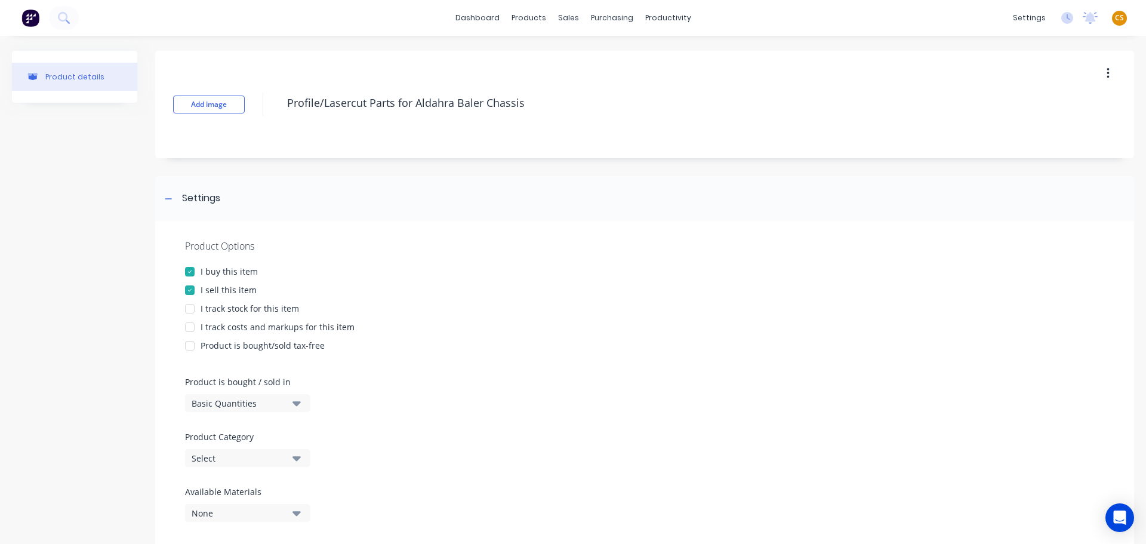
click at [190, 311] on div at bounding box center [190, 309] width 24 height 24
drag, startPoint x: 191, startPoint y: 327, endPoint x: 482, endPoint y: 372, distance: 294.1
click at [191, 328] on div at bounding box center [190, 327] width 24 height 24
type textarea "x"
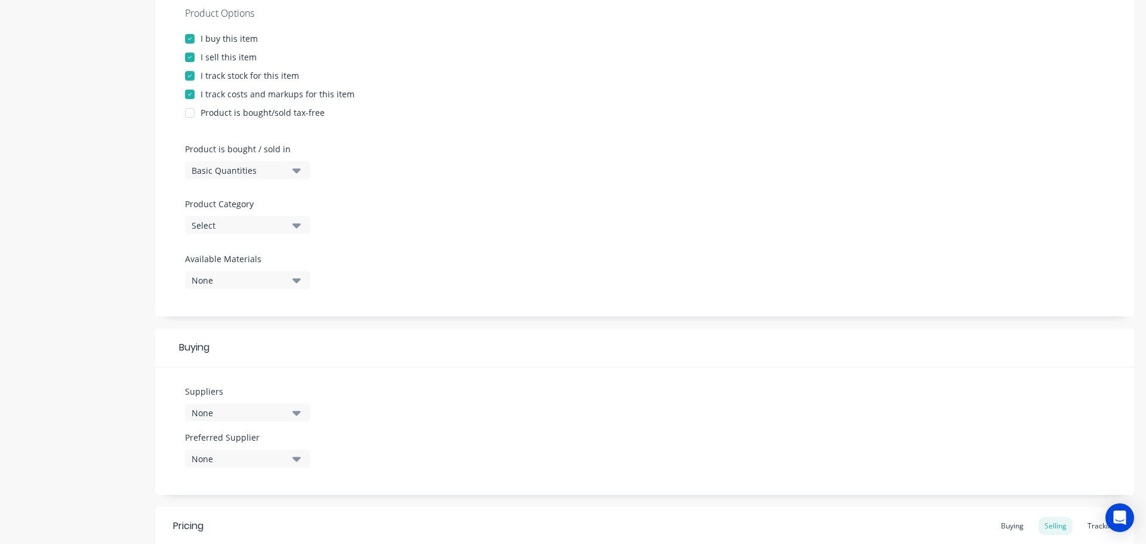
scroll to position [432, 0]
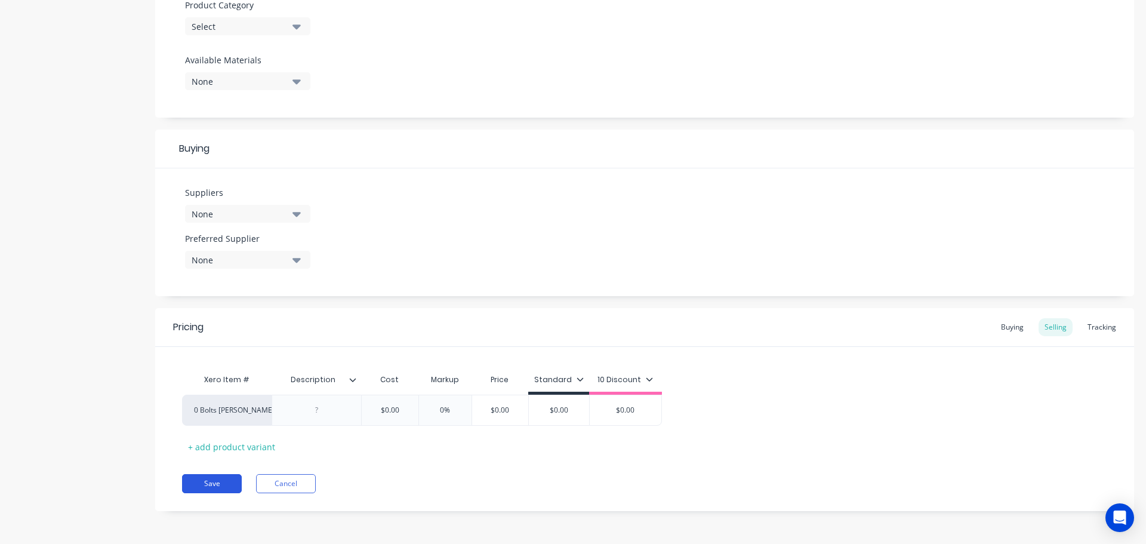
type textarea "Profile/Lasercut Parts for Aldahra Baler Chassis"
type textarea "x"
type textarea "Profile/Lasercut Parts for Aldahra Baler Chassis"
click at [217, 483] on button "Save" at bounding box center [212, 483] width 60 height 19
type textarea "x"
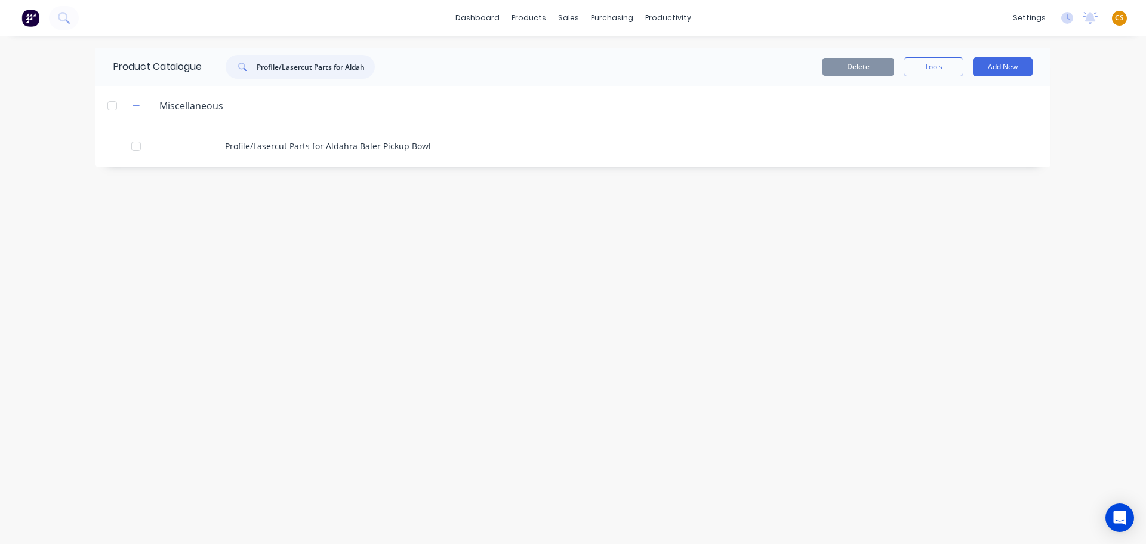
drag, startPoint x: 371, startPoint y: 66, endPoint x: 187, endPoint y: 63, distance: 183.9
click at [187, 63] on div "Product Catalogue Profile/Lasercut Parts for Aldahra" at bounding box center [249, 67] width 309 height 38
paste input "M20 x 150 Hex Head Bolt Grade 8.8 Z/P"
type input "M20 x 150 Hex Head Bolt Grade 8.8 Z/P a"
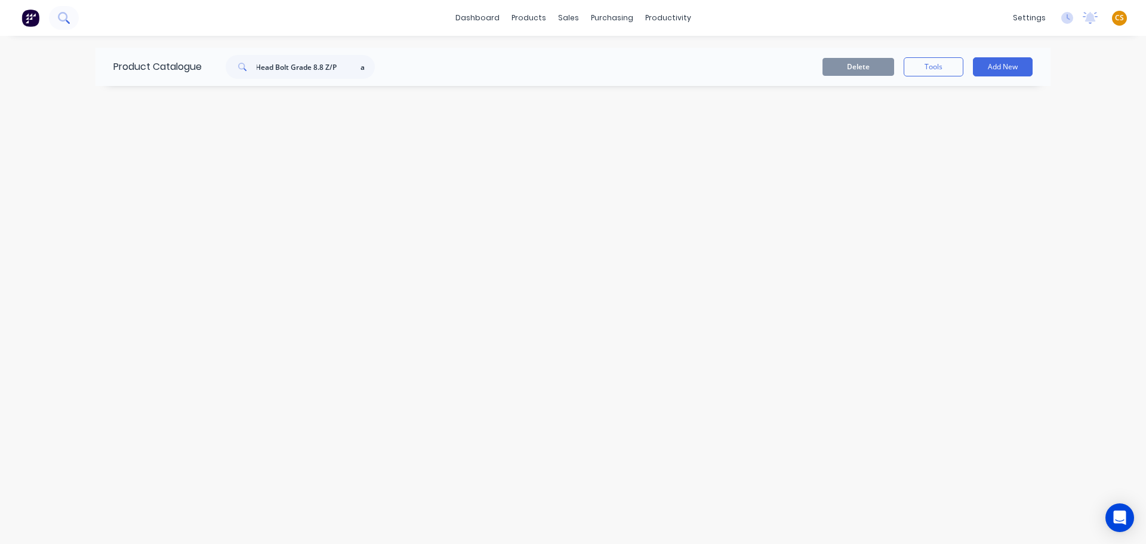
click at [60, 17] on icon at bounding box center [63, 17] width 11 height 11
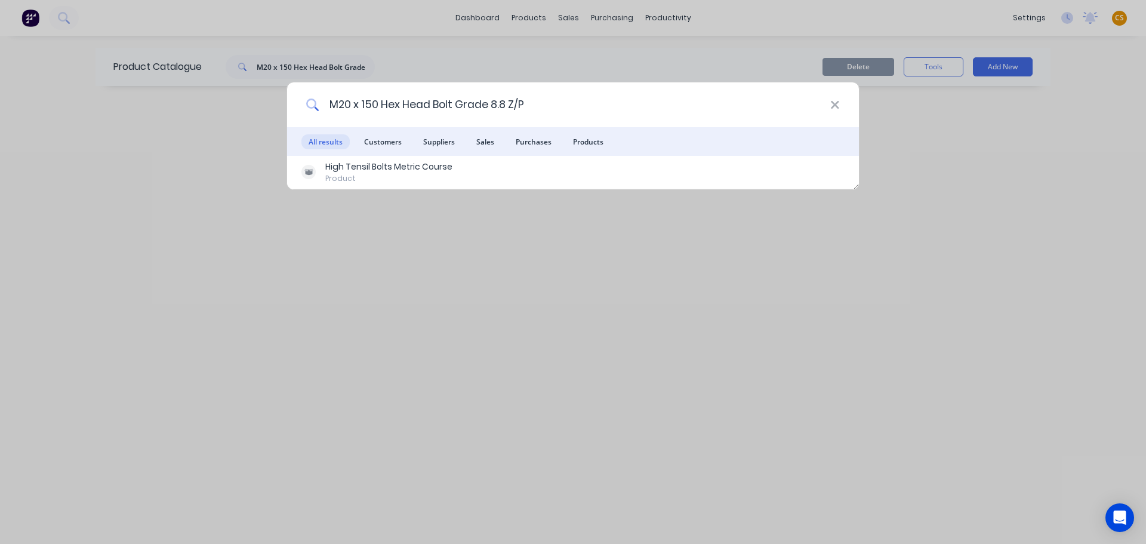
drag, startPoint x: 534, startPoint y: 101, endPoint x: 182, endPoint y: 110, distance: 351.6
click at [185, 110] on div "M20 x 150 Hex Head Bolt Grade 8.8 Z/P All results Customers Suppliers Sales Pur…" at bounding box center [573, 272] width 1146 height 544
paste input "65 x 20 FMS"
drag, startPoint x: 412, startPoint y: 102, endPoint x: 285, endPoint y: 102, distance: 127.1
click at [285, 102] on div "65 x 20 FMS All results Customers Suppliers Sales Purchases Products Mild Steel…" at bounding box center [573, 272] width 1146 height 544
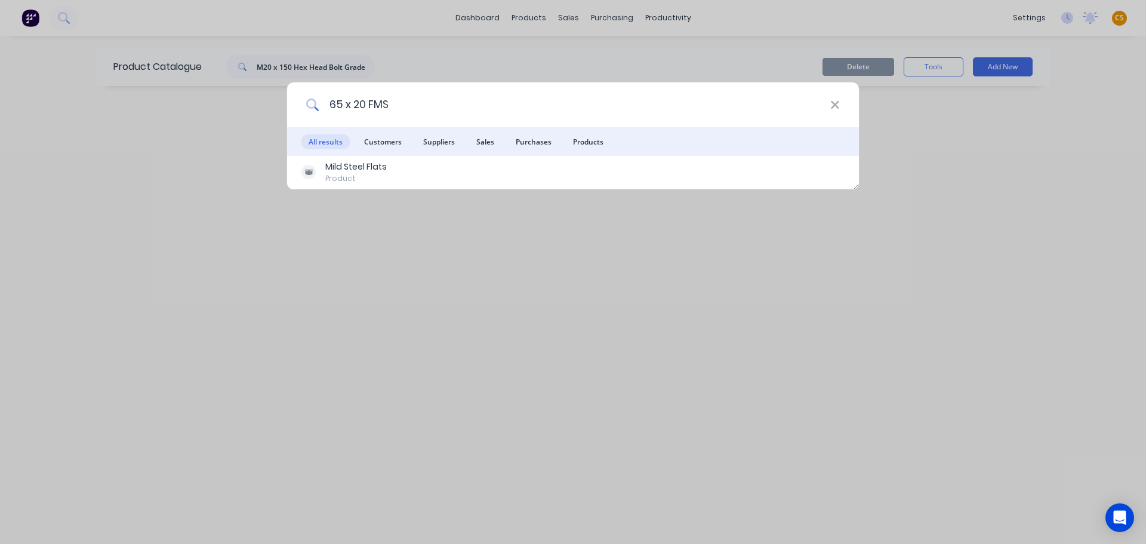
paste input "200 x 100 x 9 Painted RH"
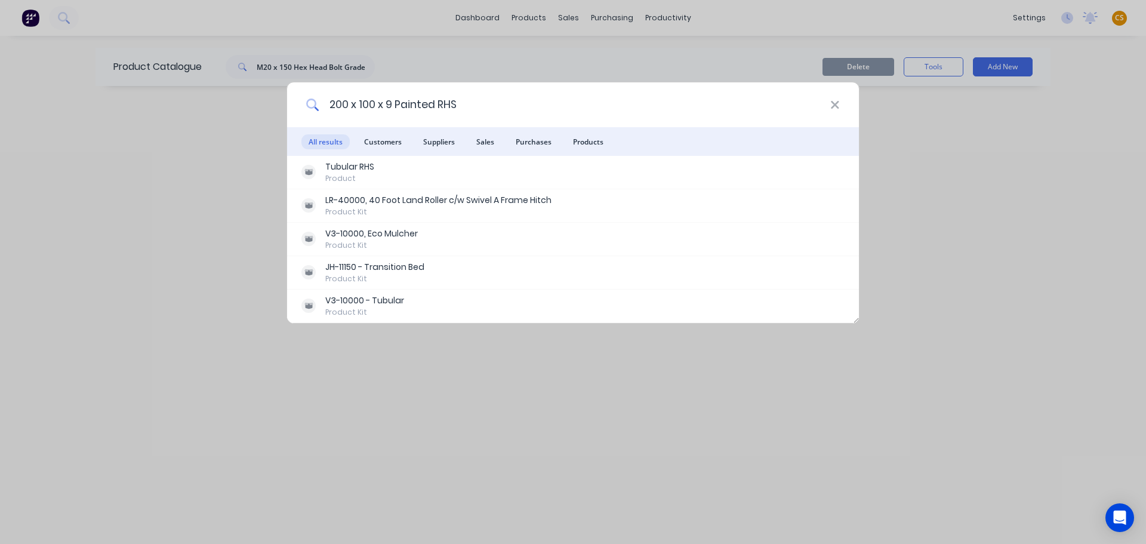
drag, startPoint x: 509, startPoint y: 92, endPoint x: 236, endPoint y: 124, distance: 274.6
click at [236, 124] on div "200 x 100 x 9 Painted RHS All results Customers Suppliers Sales Purchases Produ…" at bounding box center [573, 272] width 1146 height 544
drag, startPoint x: 472, startPoint y: 102, endPoint x: 244, endPoint y: 102, distance: 228.0
click at [245, 102] on div "200 x 100 x 9 Painted RHS All results Customers Suppliers Sales Purchases Produ…" at bounding box center [573, 272] width 1146 height 544
paste input "50 x 50 x 6 ASEA"
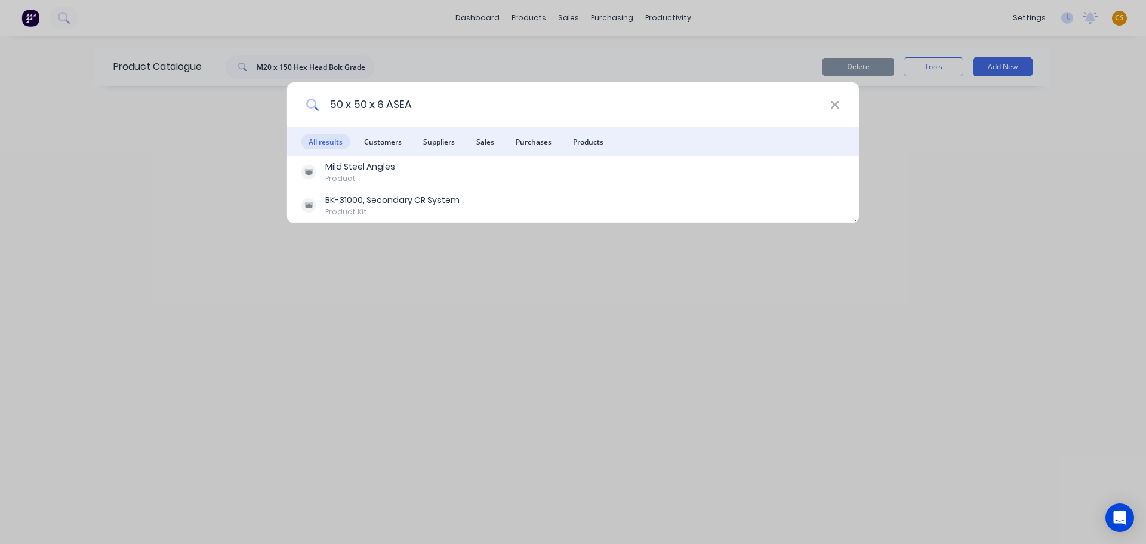
type input "50 x 50 x 6 ASEA"
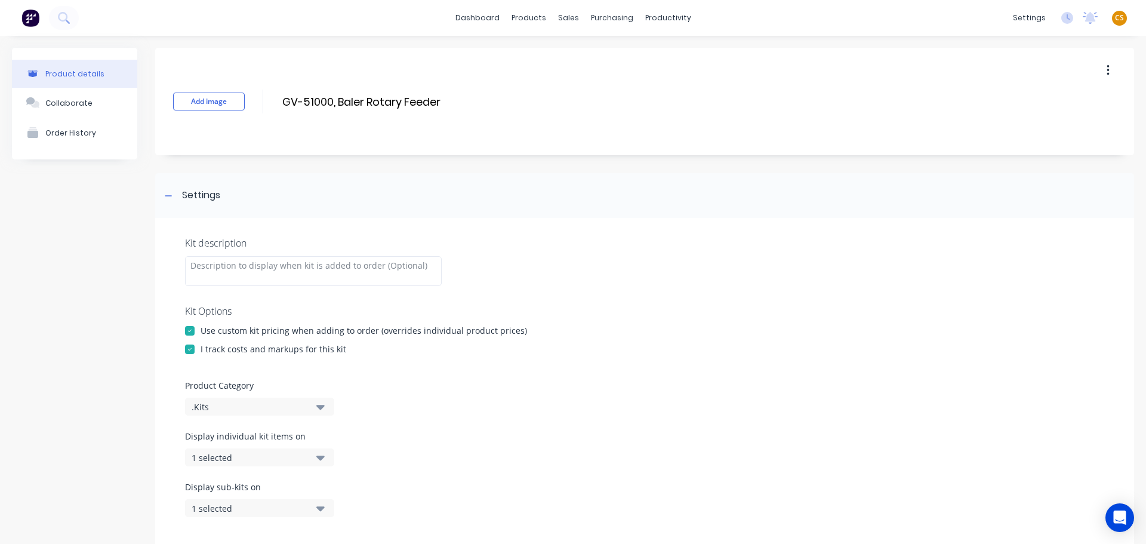
scroll to position [5463, 0]
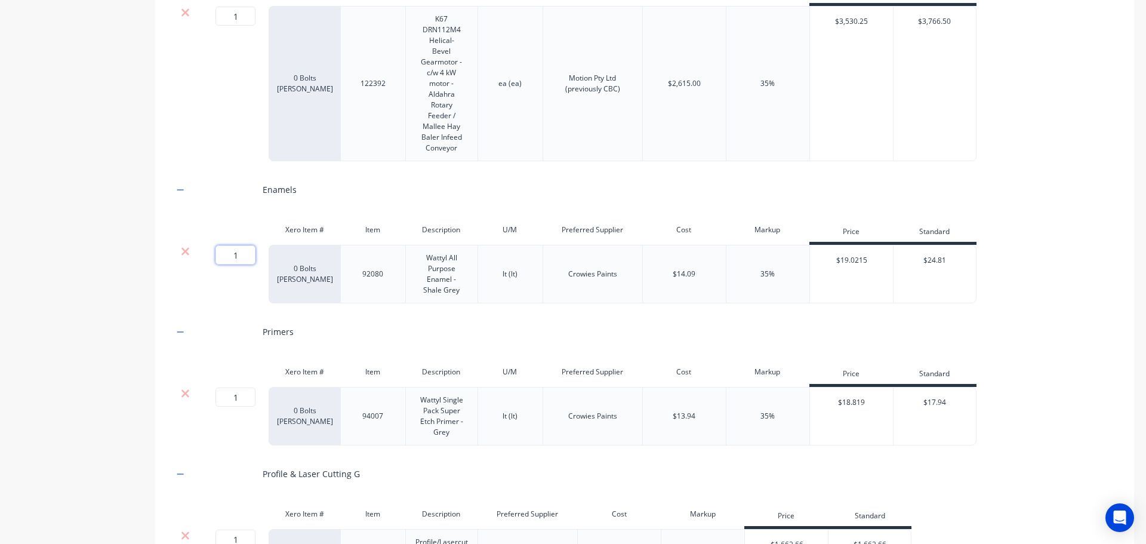
drag, startPoint x: 211, startPoint y: 251, endPoint x: 191, endPoint y: 250, distance: 19.7
click at [191, 250] on div "1 1 ? 0 Bolts Metric Galvanised 92080 Wattyl All Purpose Enamel - Shale Grey lt…" at bounding box center [574, 274] width 803 height 58
type input "5"
drag, startPoint x: 248, startPoint y: 393, endPoint x: 159, endPoint y: 393, distance: 88.9
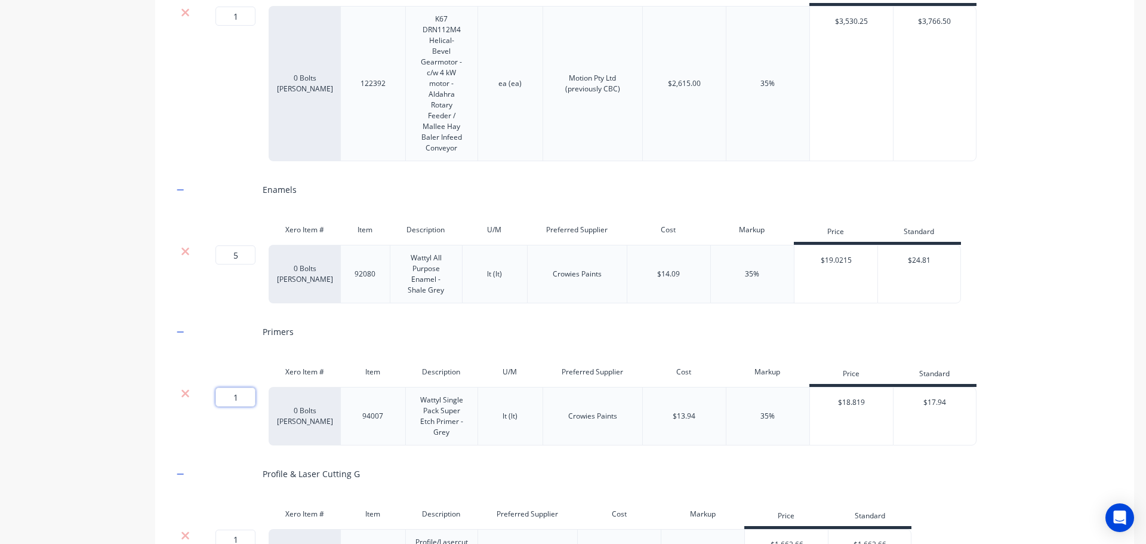
type input "5"
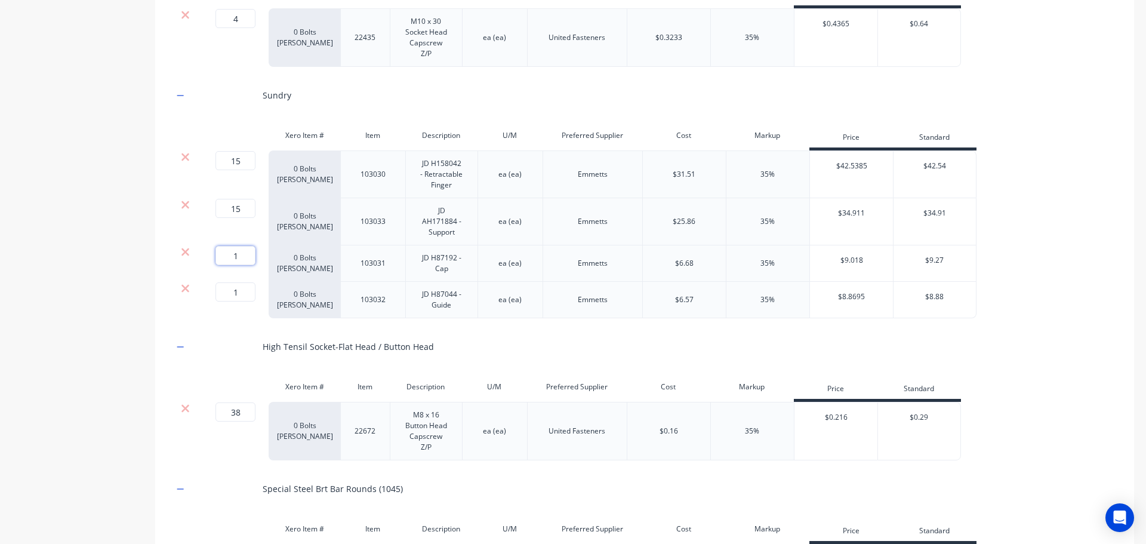
drag, startPoint x: 247, startPoint y: 264, endPoint x: 177, endPoint y: 263, distance: 69.8
click at [177, 263] on div "1 1 ? 0 Bolts Metric Galvanised 103031 JD H87192 - Cap ea (ea) Emmetts $6.68 35…" at bounding box center [574, 263] width 803 height 36
type input "15"
drag, startPoint x: 242, startPoint y: 298, endPoint x: 149, endPoint y: 297, distance: 93.1
click at [220, 292] on input "1" at bounding box center [235, 291] width 40 height 19
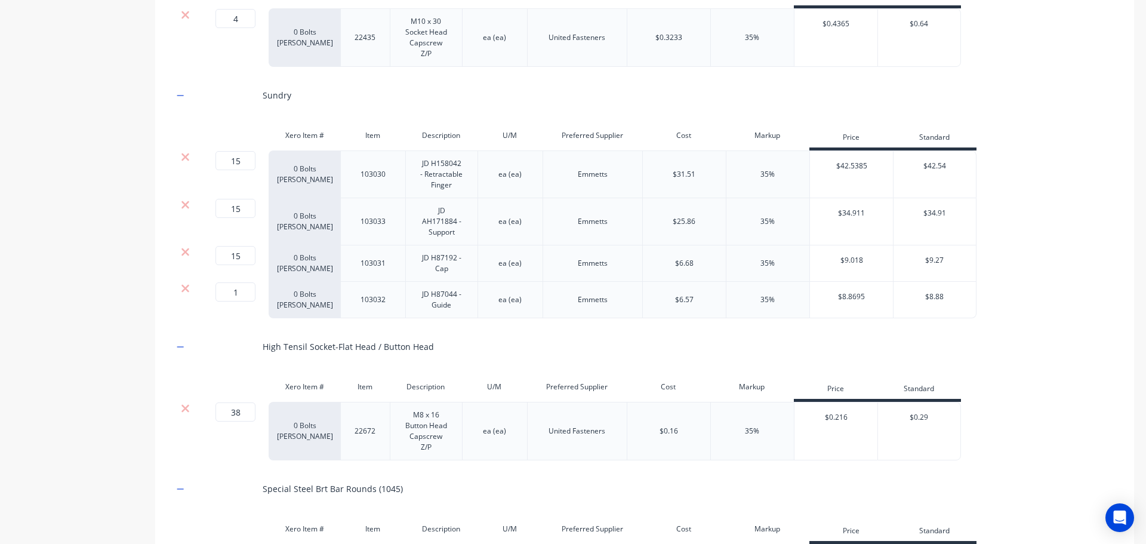
type input "15"
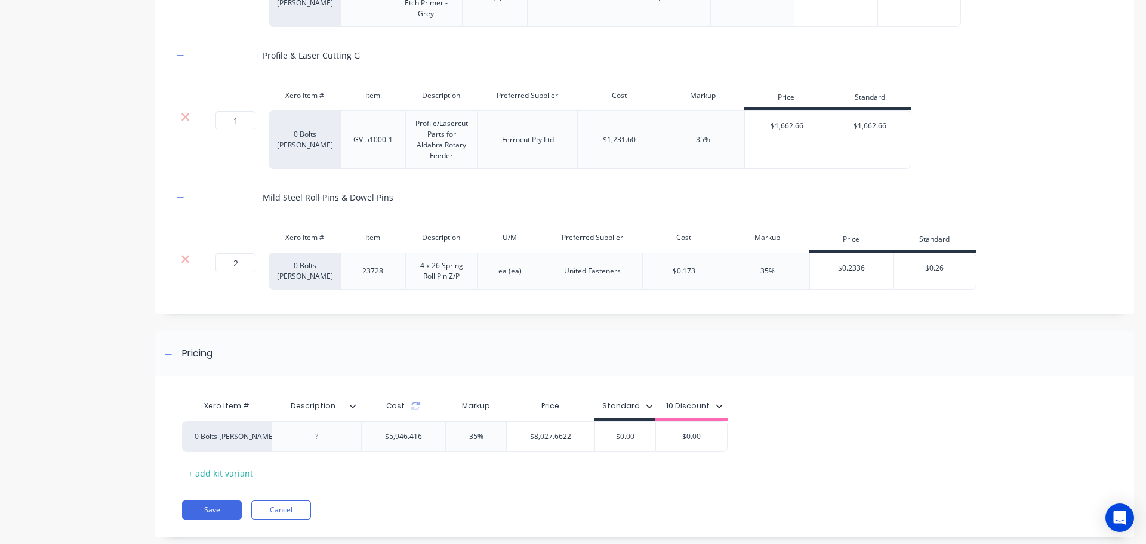
scroll to position [5903, 0]
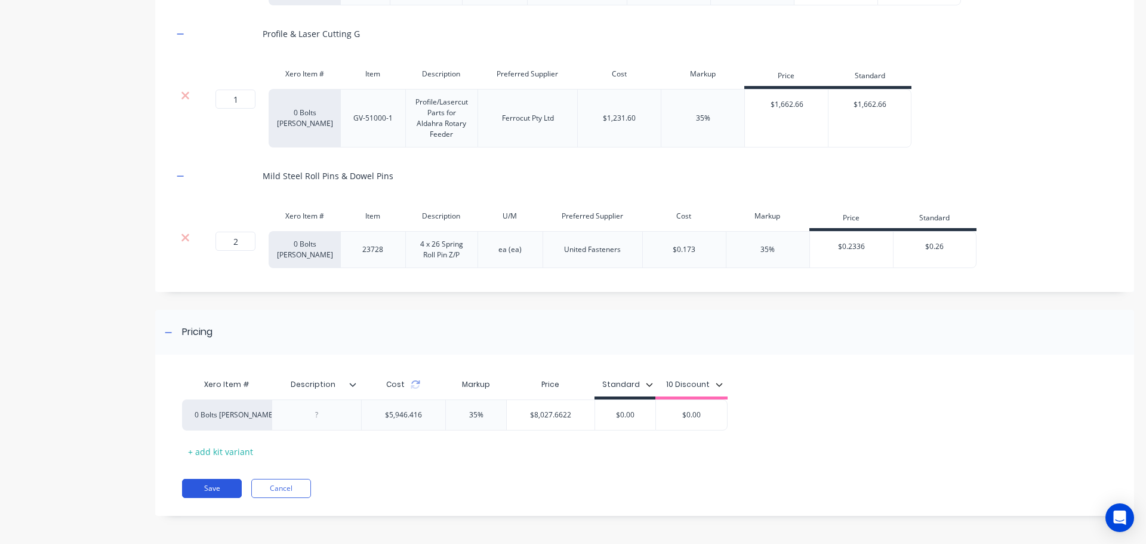
click at [212, 488] on button "Save" at bounding box center [212, 488] width 60 height 19
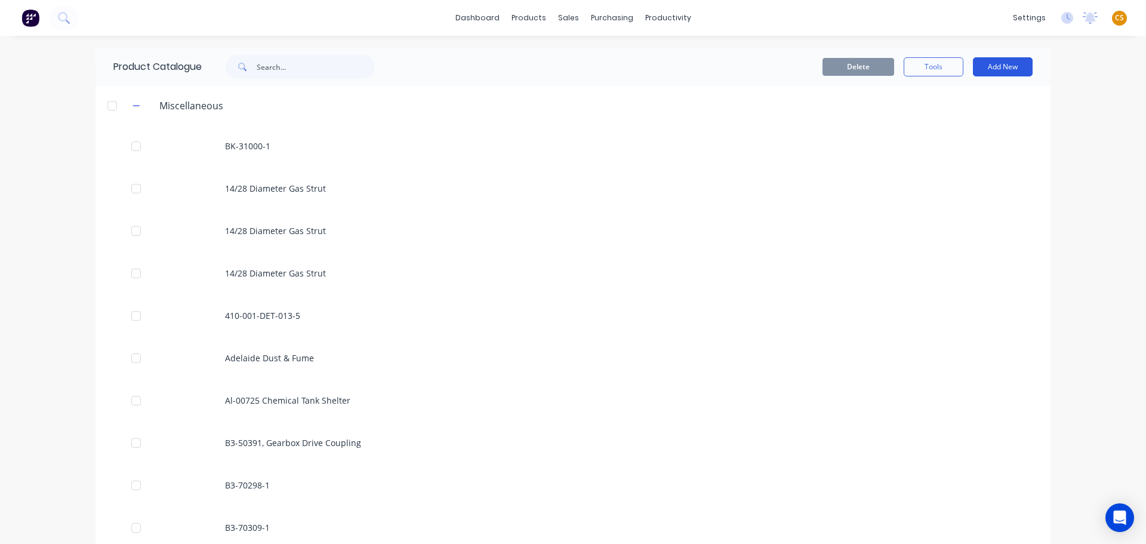
click at [982, 73] on button "Add New" at bounding box center [1003, 66] width 60 height 19
click at [961, 144] on div "Product Kit" at bounding box center [976, 145] width 92 height 17
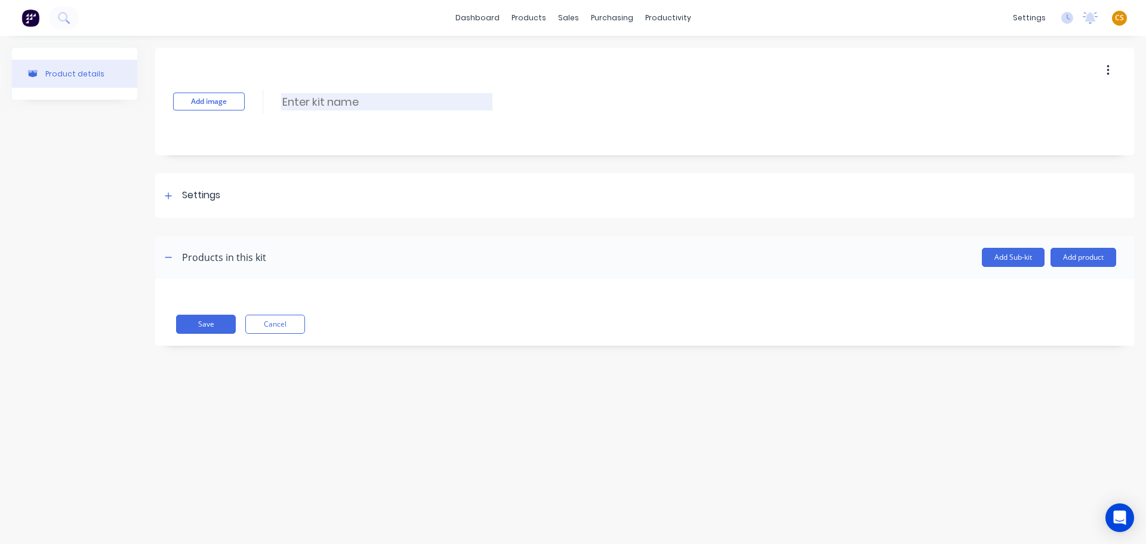
click at [320, 99] on input at bounding box center [386, 101] width 211 height 17
paste input "GV-50290, Baler Pick-Up Bowl"
type input "GV-50290, Baler Pick-Up Bowl"
drag, startPoint x: 168, startPoint y: 196, endPoint x: 192, endPoint y: 206, distance: 25.9
click at [169, 196] on icon at bounding box center [168, 195] width 7 height 7
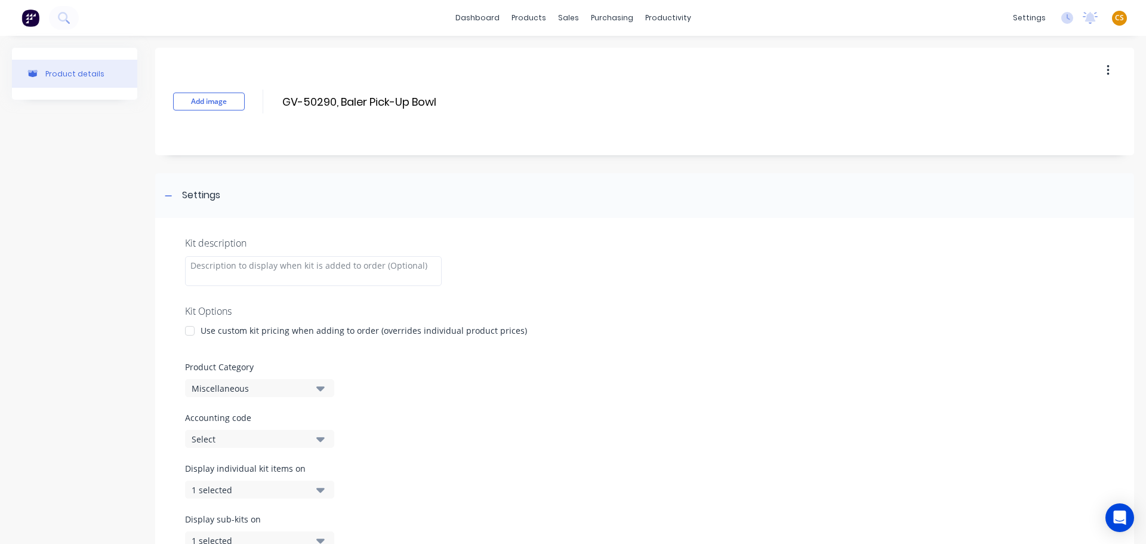
drag, startPoint x: 189, startPoint y: 329, endPoint x: 188, endPoint y: 336, distance: 7.3
click at [189, 330] on div at bounding box center [190, 331] width 24 height 24
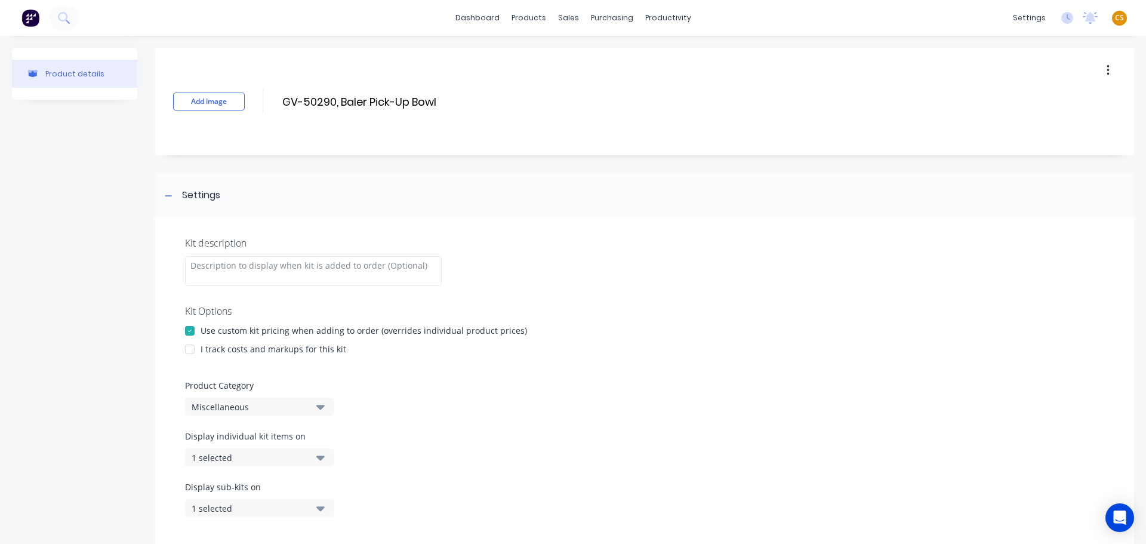
click at [189, 347] on div at bounding box center [190, 349] width 24 height 24
click at [235, 408] on div "Miscellaneous" at bounding box center [250, 406] width 116 height 13
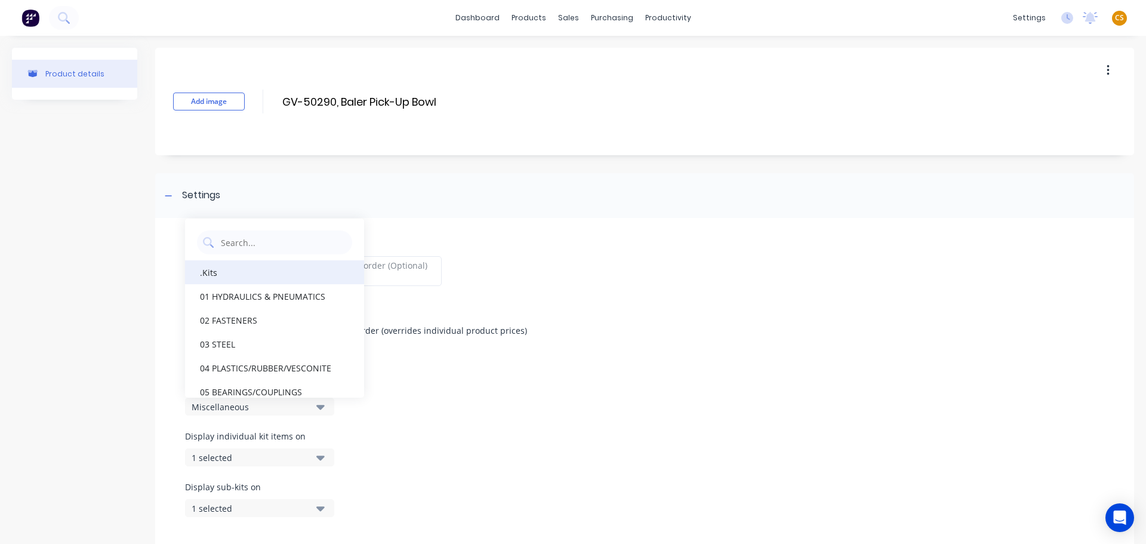
click at [238, 273] on div ".Kits" at bounding box center [274, 272] width 179 height 24
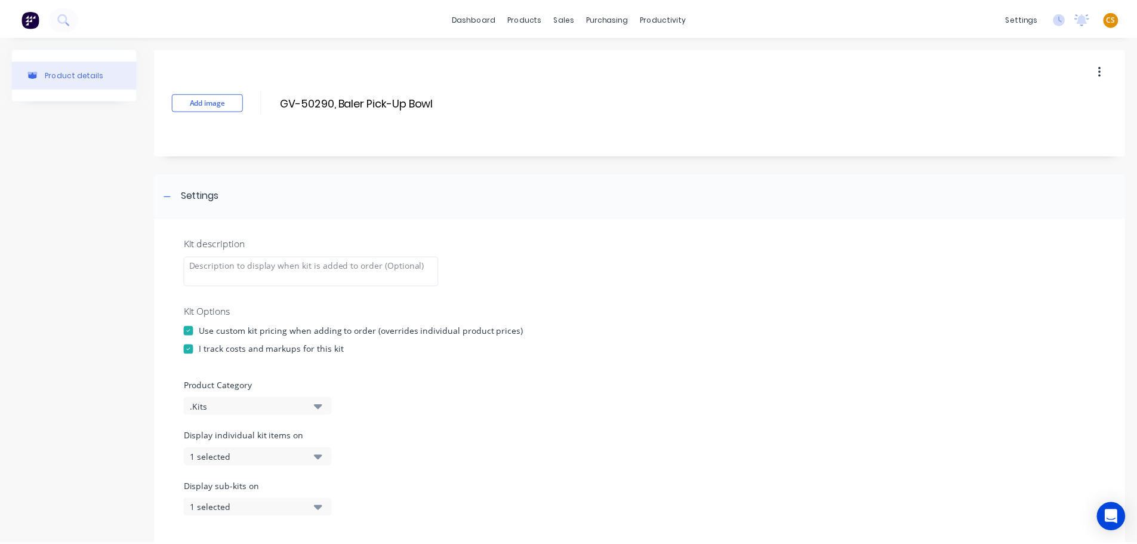
scroll to position [362, 0]
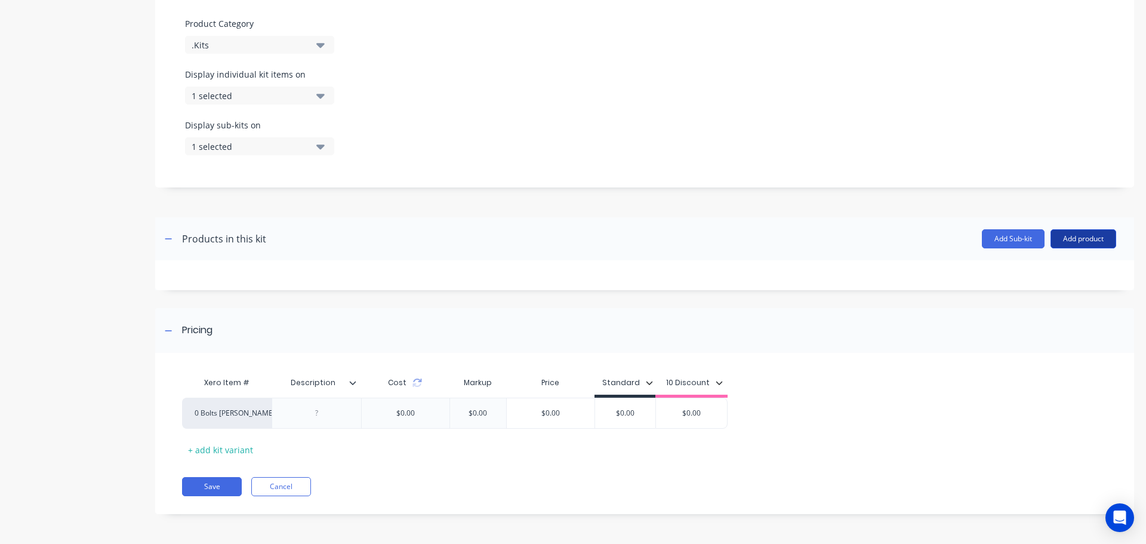
click at [1060, 242] on button "Add product" at bounding box center [1083, 238] width 66 height 19
click at [1046, 273] on div "Product catalogue" at bounding box center [1059, 269] width 92 height 17
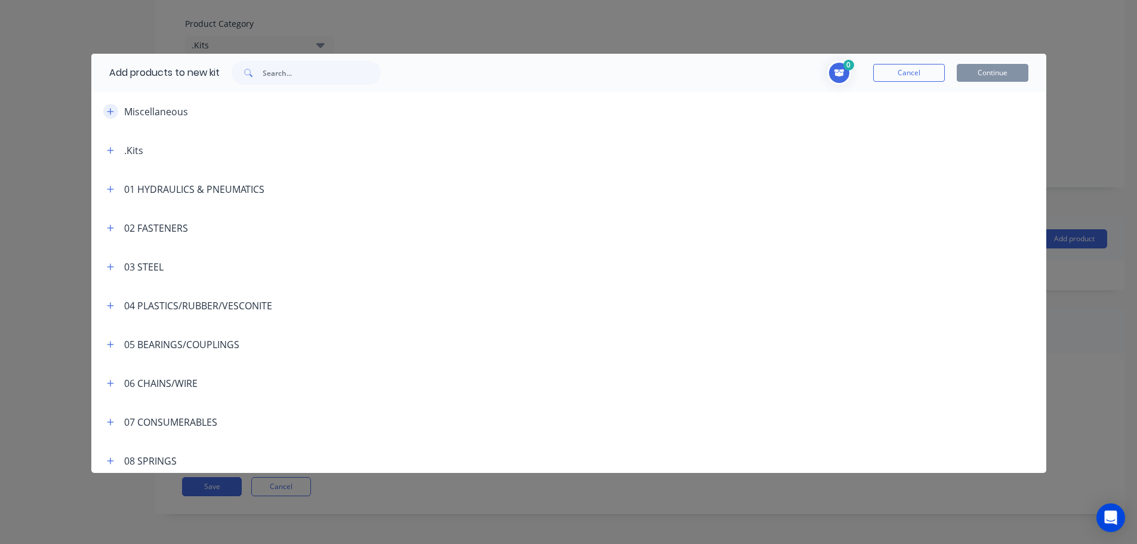
click at [109, 114] on icon "button" at bounding box center [110, 111] width 7 height 8
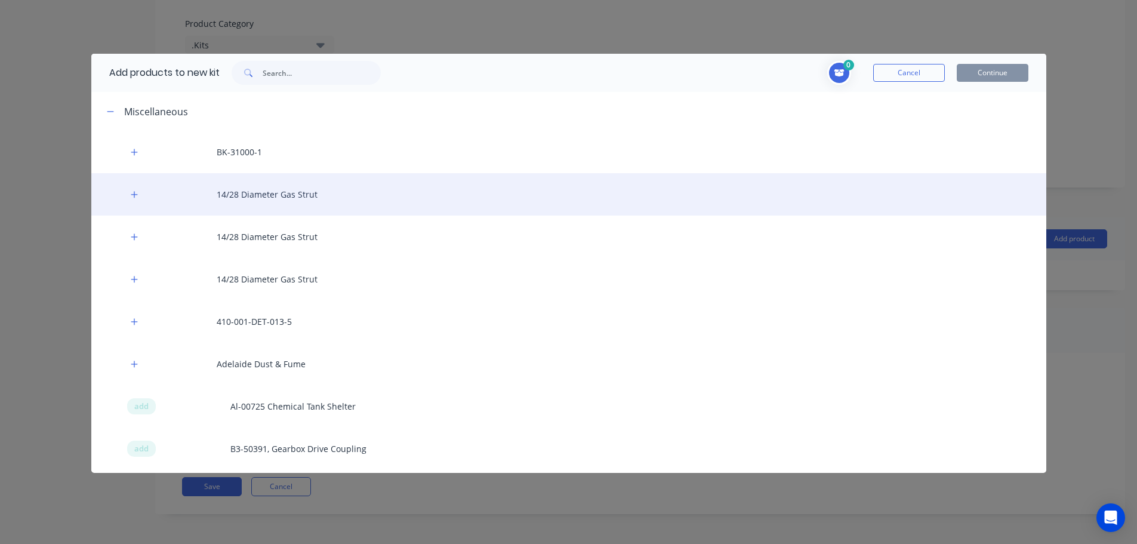
scroll to position [5845, 0]
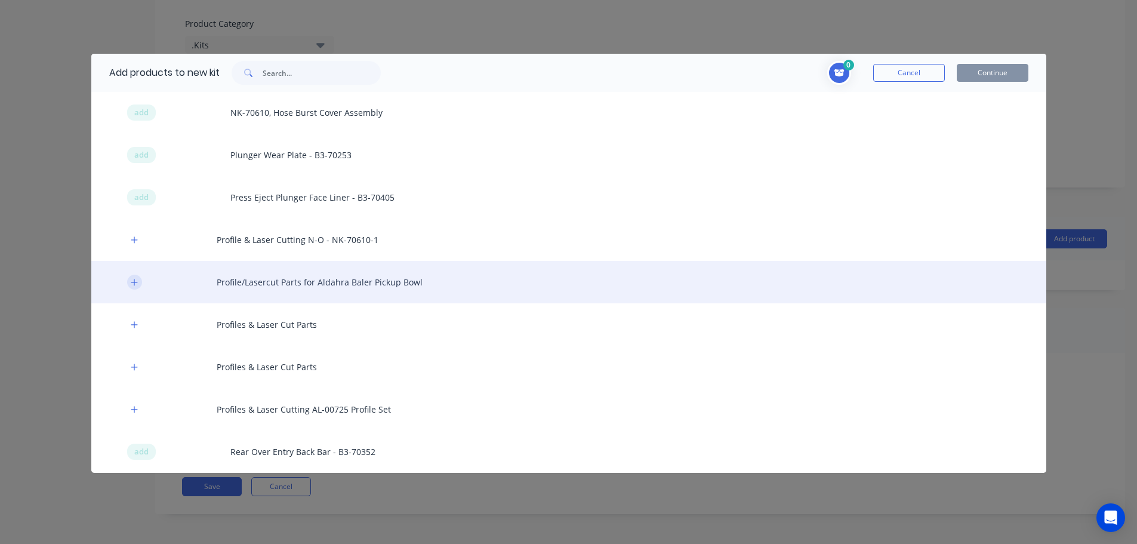
click at [135, 285] on icon "button" at bounding box center [134, 282] width 7 height 8
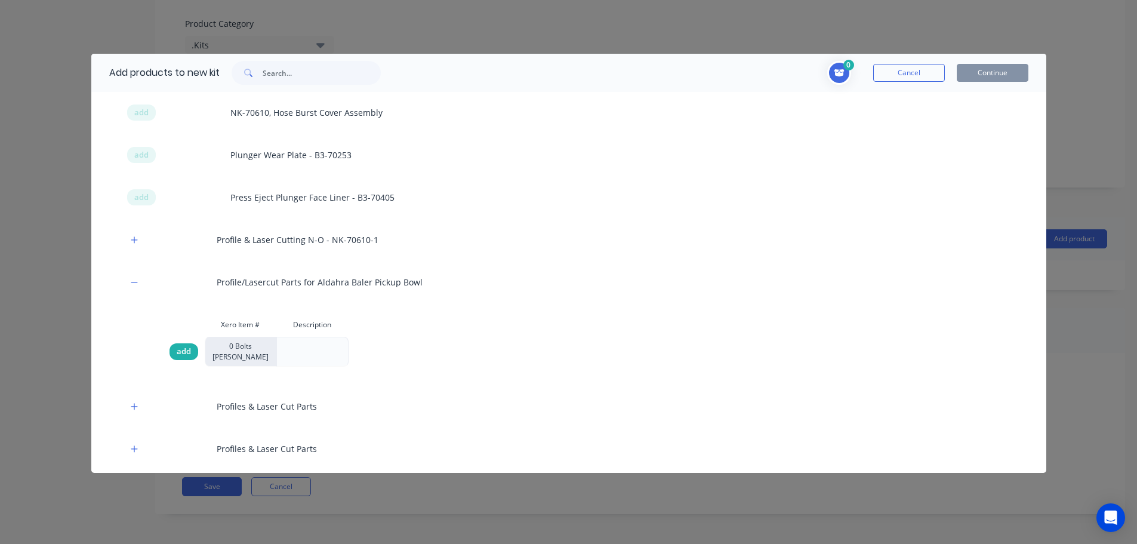
click at [182, 353] on span "add" at bounding box center [184, 352] width 14 height 12
click at [297, 72] on input "text" at bounding box center [322, 73] width 118 height 24
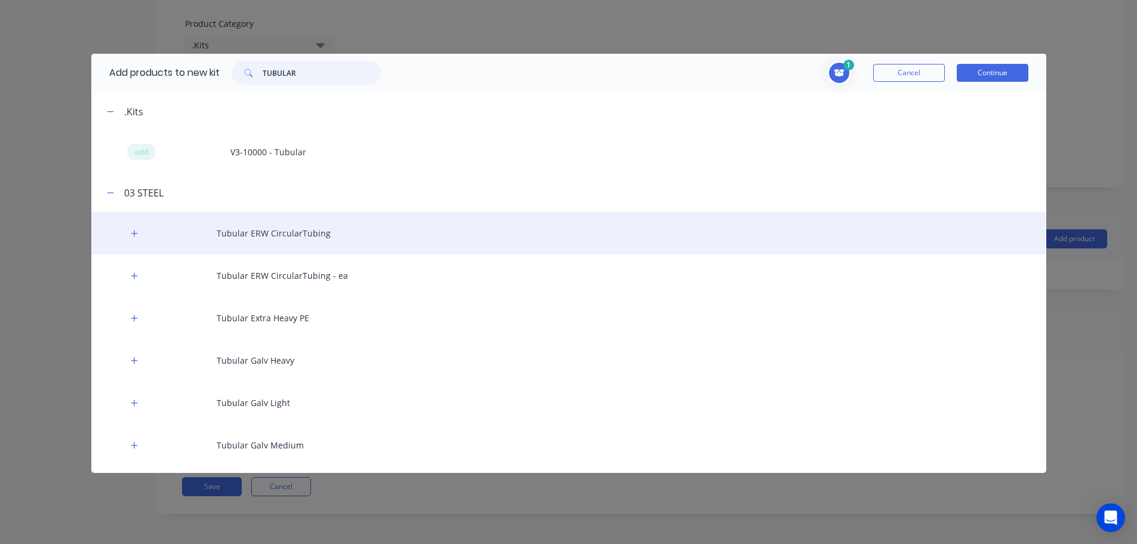
type input "TUBULAR"
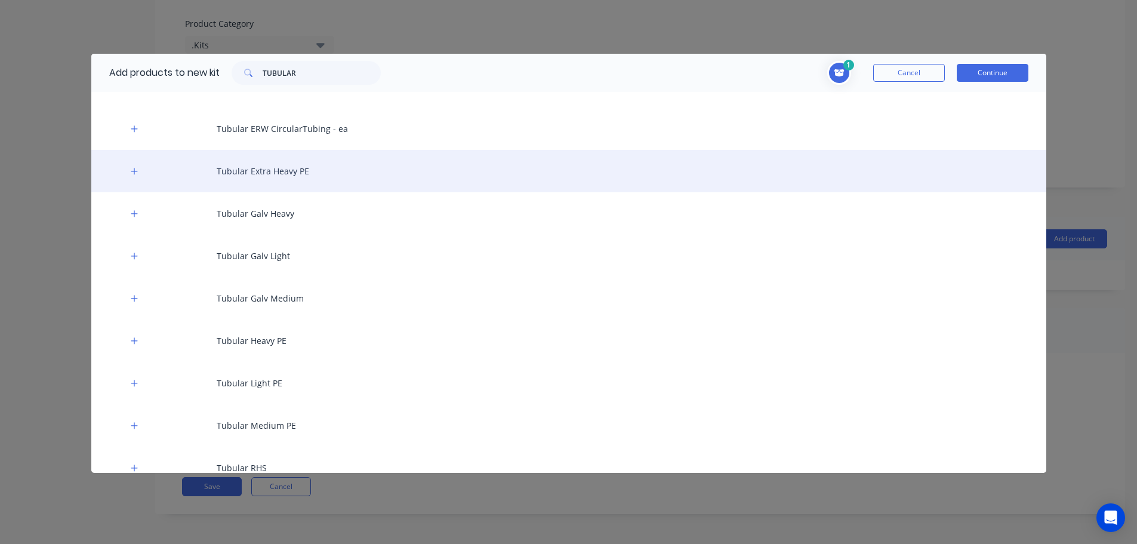
scroll to position [179, 0]
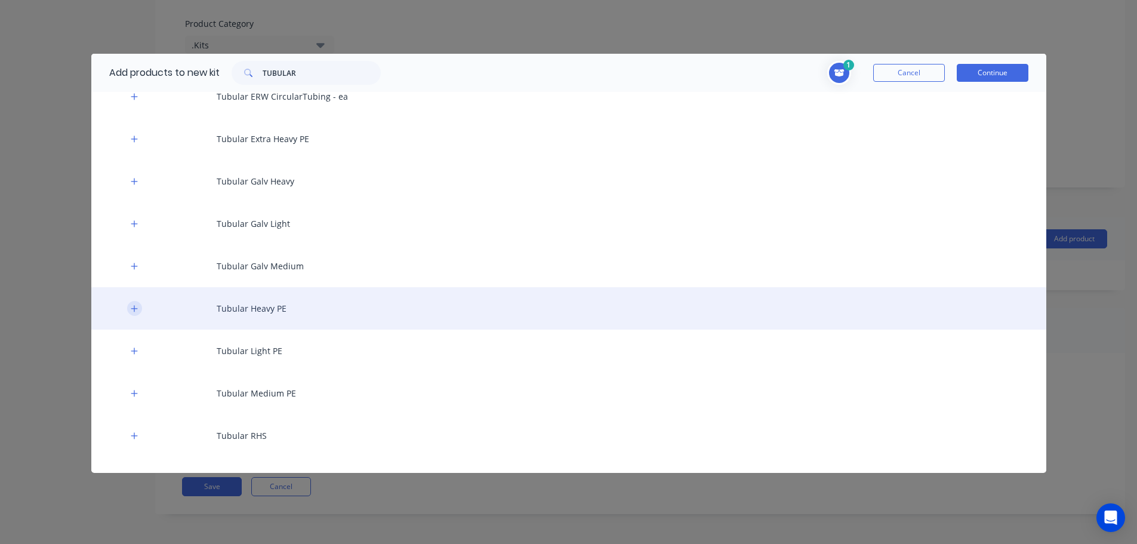
click at [134, 308] on icon "button" at bounding box center [134, 308] width 7 height 7
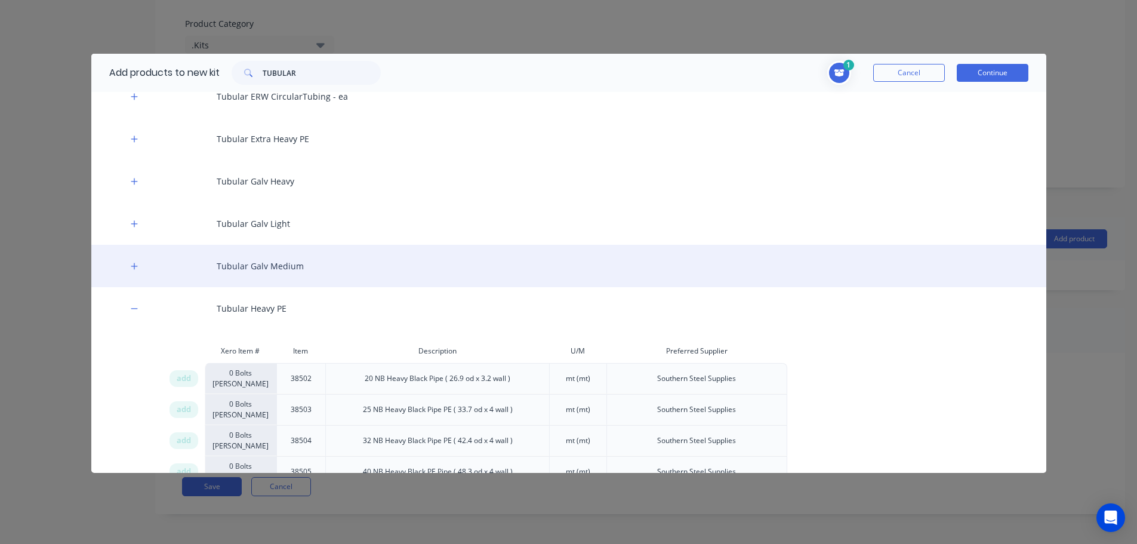
scroll to position [183, 0]
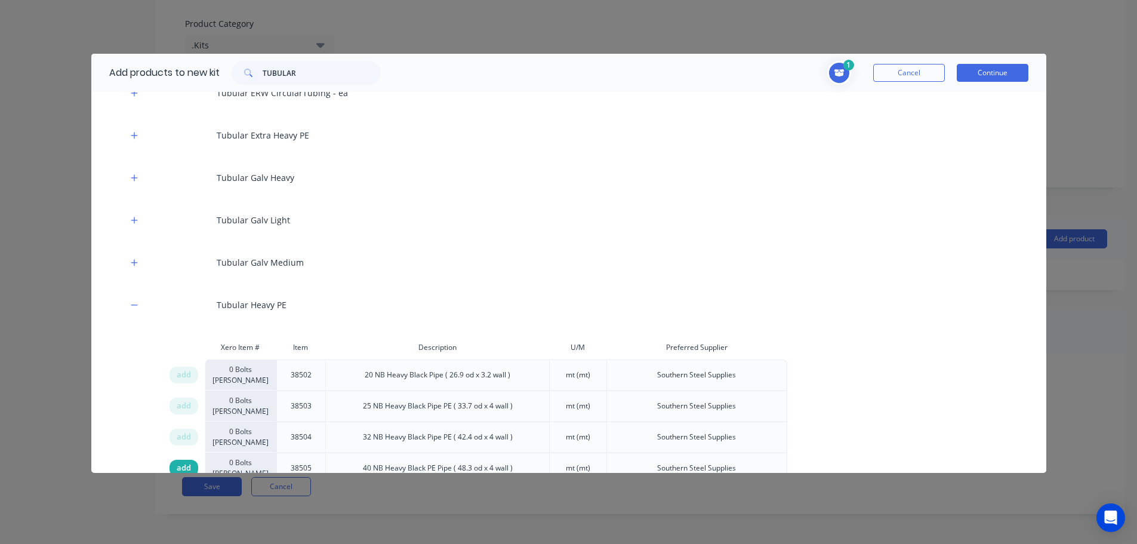
drag, startPoint x: 189, startPoint y: 466, endPoint x: 197, endPoint y: 465, distance: 7.9
click at [189, 466] on span "add" at bounding box center [184, 468] width 14 height 12
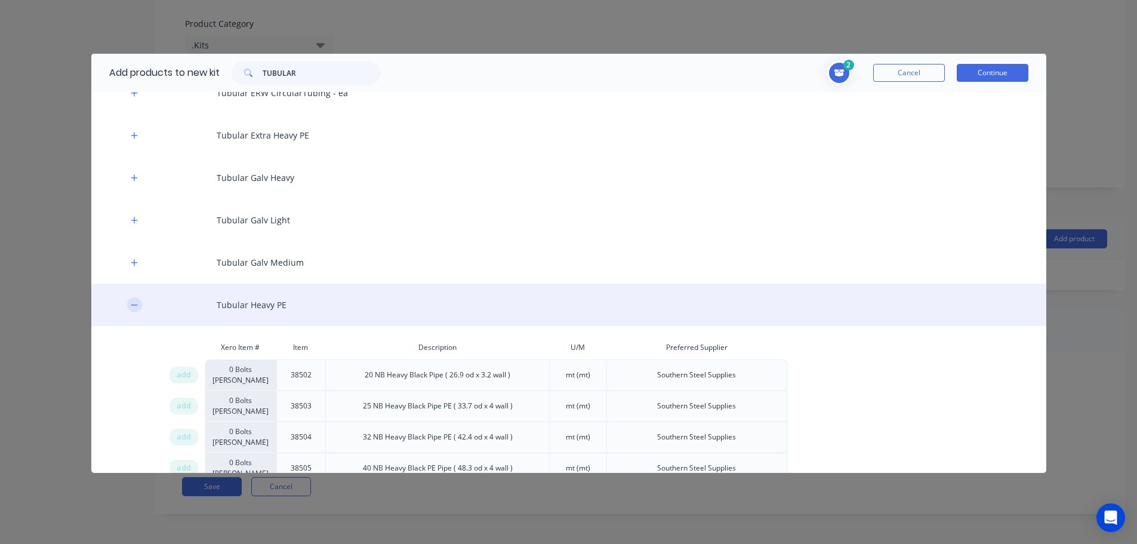
click at [135, 306] on icon "button" at bounding box center [134, 305] width 7 height 8
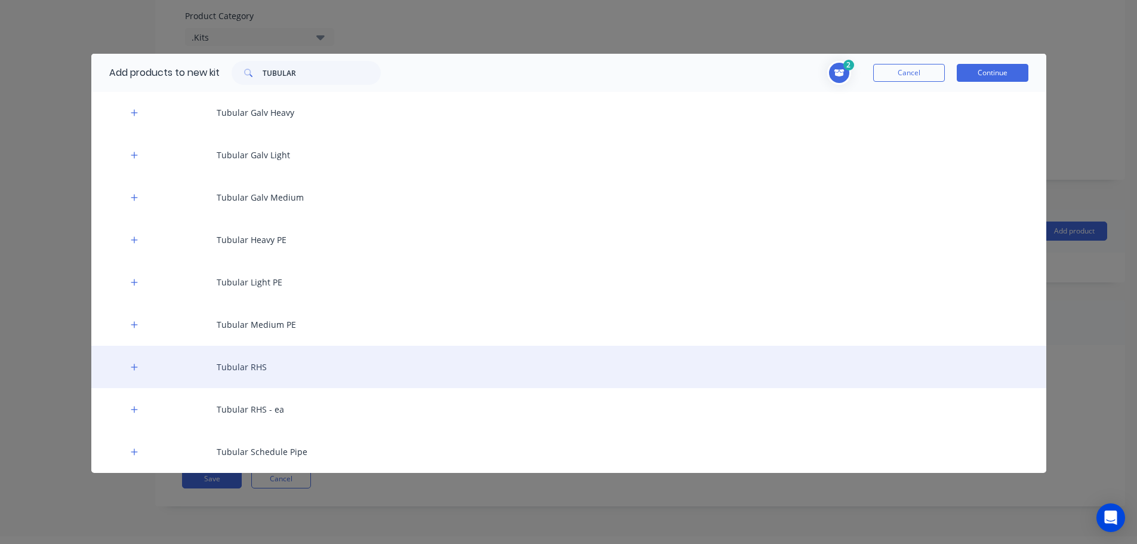
scroll to position [60, 0]
click at [137, 366] on icon "button" at bounding box center [134, 366] width 7 height 7
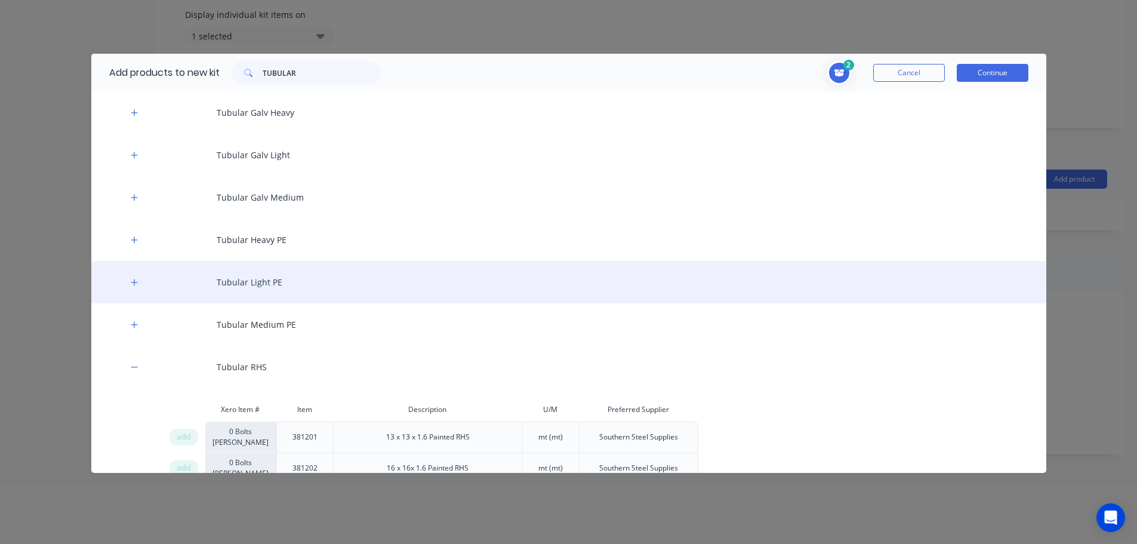
scroll to position [2637, 0]
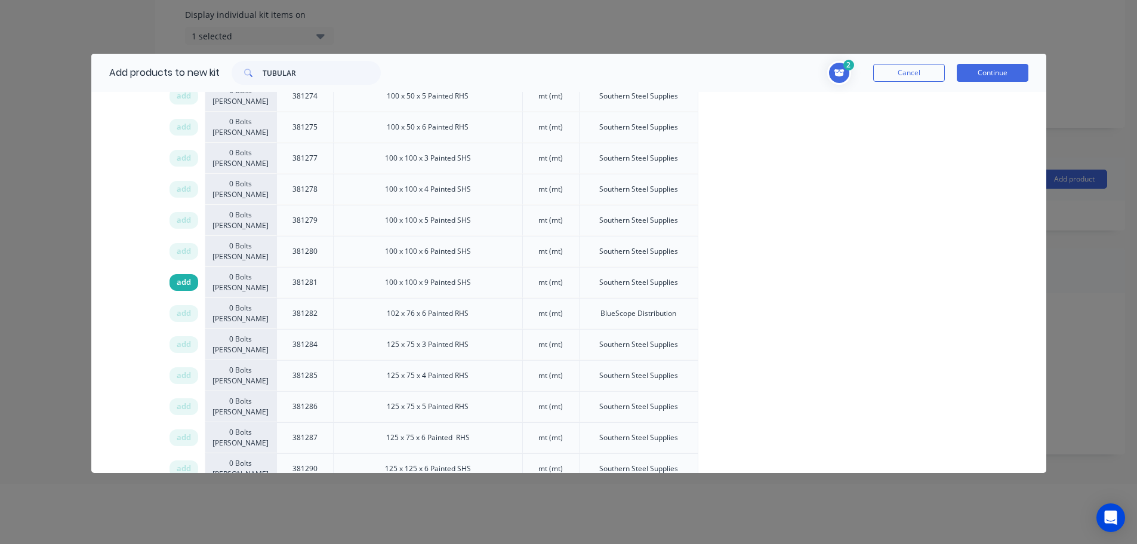
click at [185, 280] on span "add" at bounding box center [184, 282] width 14 height 12
drag, startPoint x: 180, startPoint y: 254, endPoint x: 1123, endPoint y: 251, distance: 943.0
click at [183, 254] on span "add" at bounding box center [184, 251] width 14 height 12
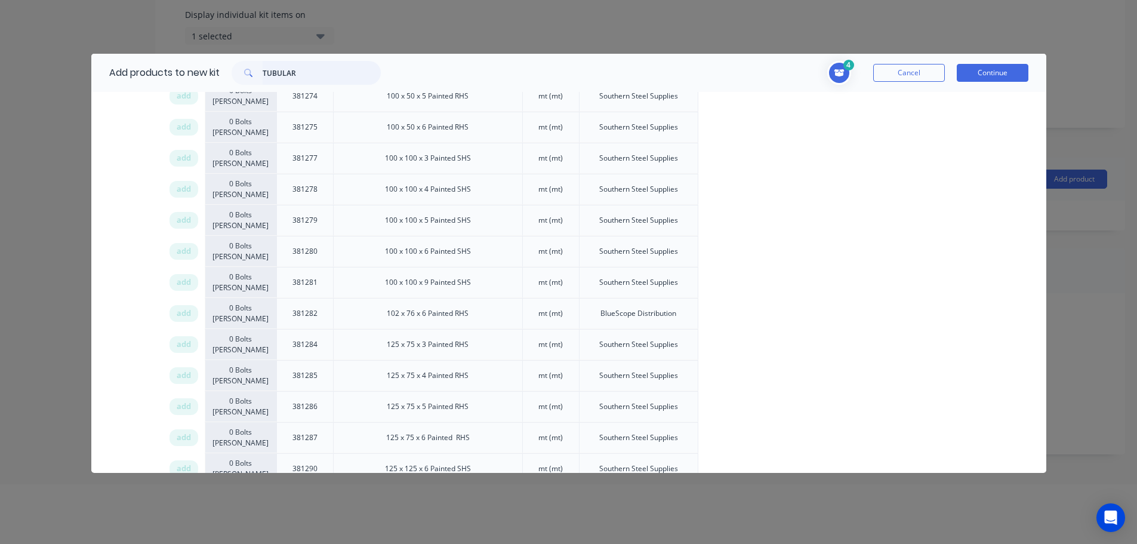
click at [285, 70] on input "TUBULAR" at bounding box center [322, 73] width 118 height 24
type input "HOLLOW BAR"
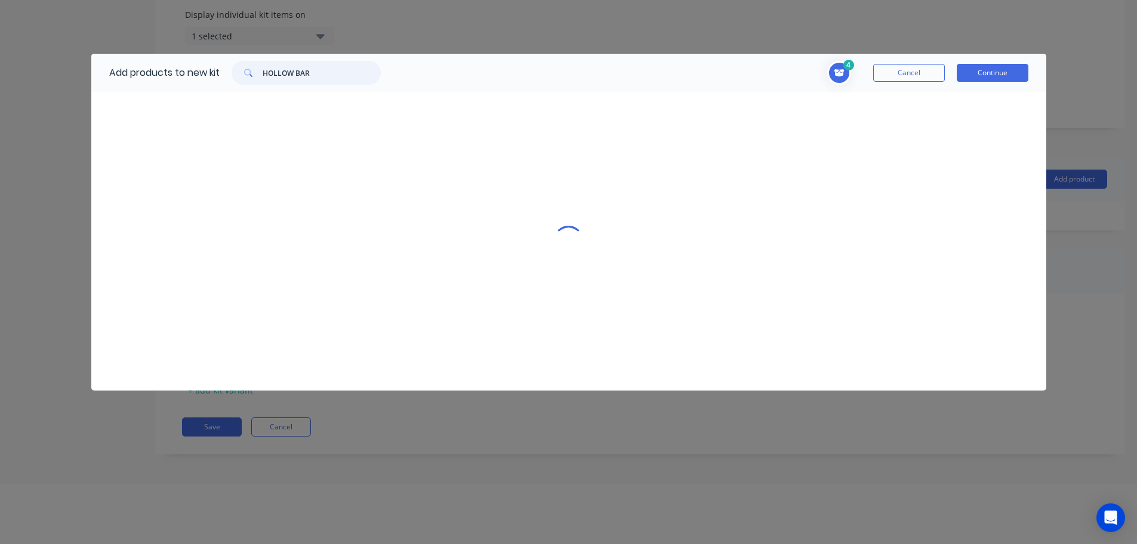
scroll to position [0, 0]
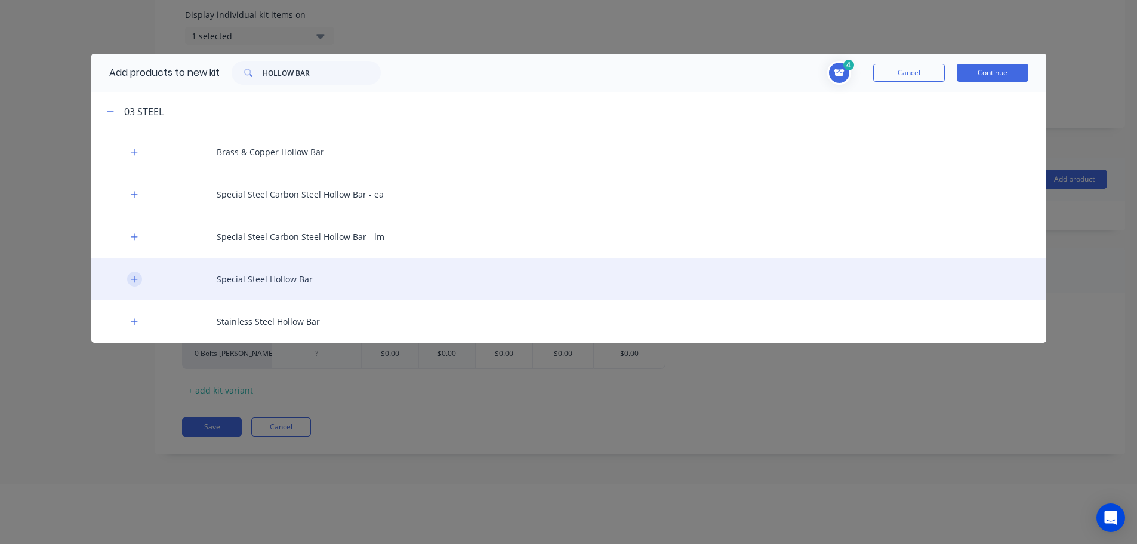
click at [135, 284] on button "button" at bounding box center [134, 279] width 15 height 15
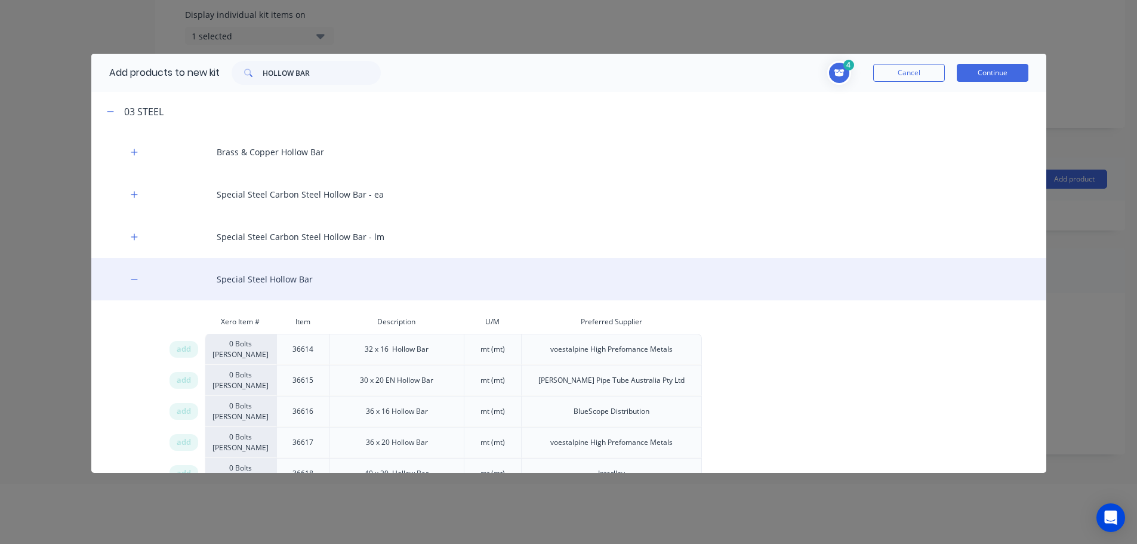
scroll to position [1898, 0]
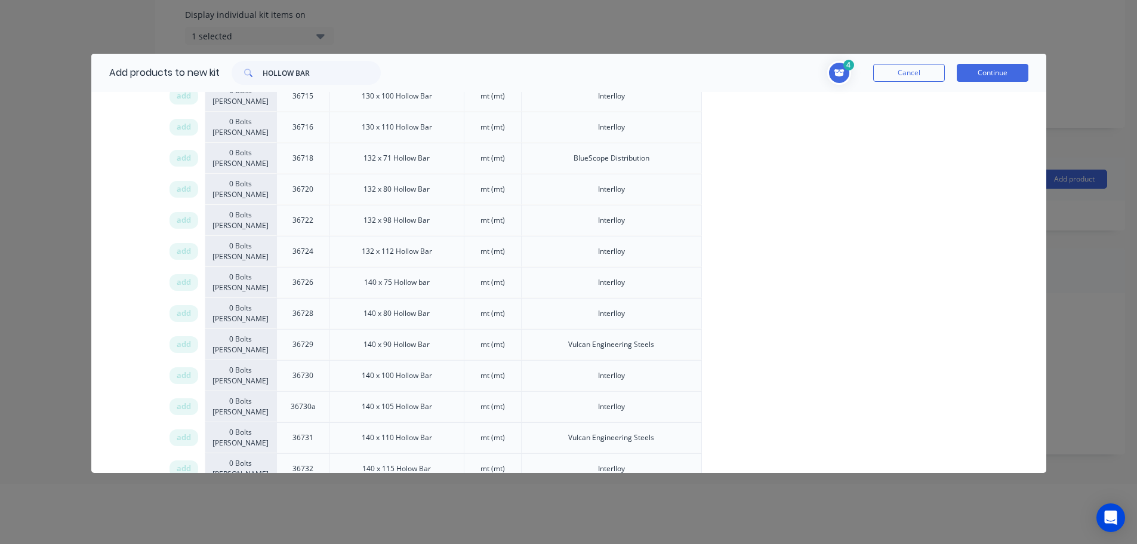
drag, startPoint x: 189, startPoint y: 282, endPoint x: 1121, endPoint y: 301, distance: 931.9
click at [191, 282] on div "add" at bounding box center [184, 282] width 29 height 17
drag, startPoint x: 326, startPoint y: 69, endPoint x: 211, endPoint y: 72, distance: 115.2
click at [211, 72] on div "Add products to new kit HOLLOW BAR" at bounding box center [241, 73] width 301 height 38
type input "MILD STEEL ANG"
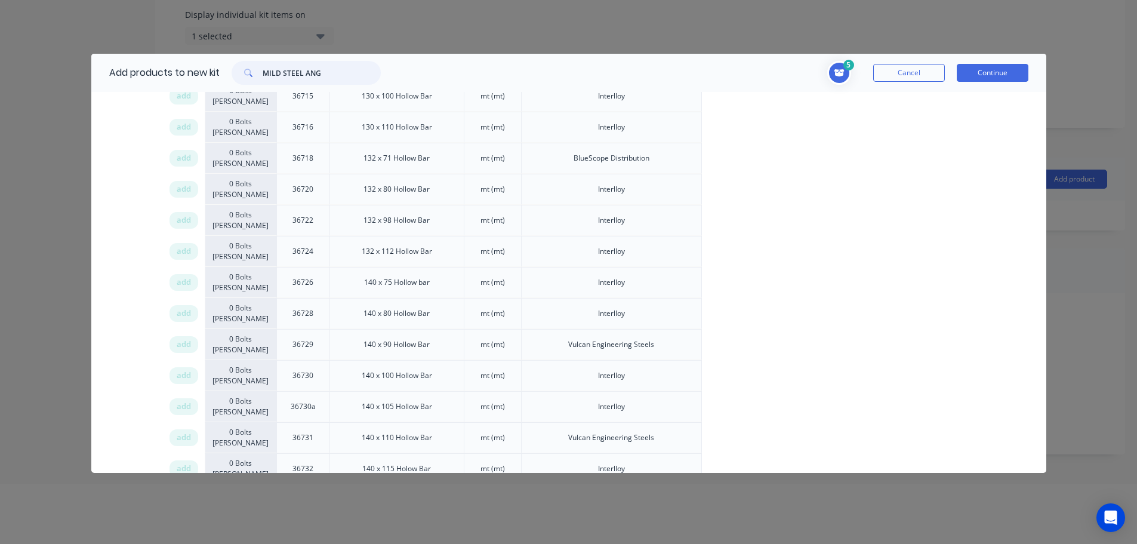
scroll to position [0, 0]
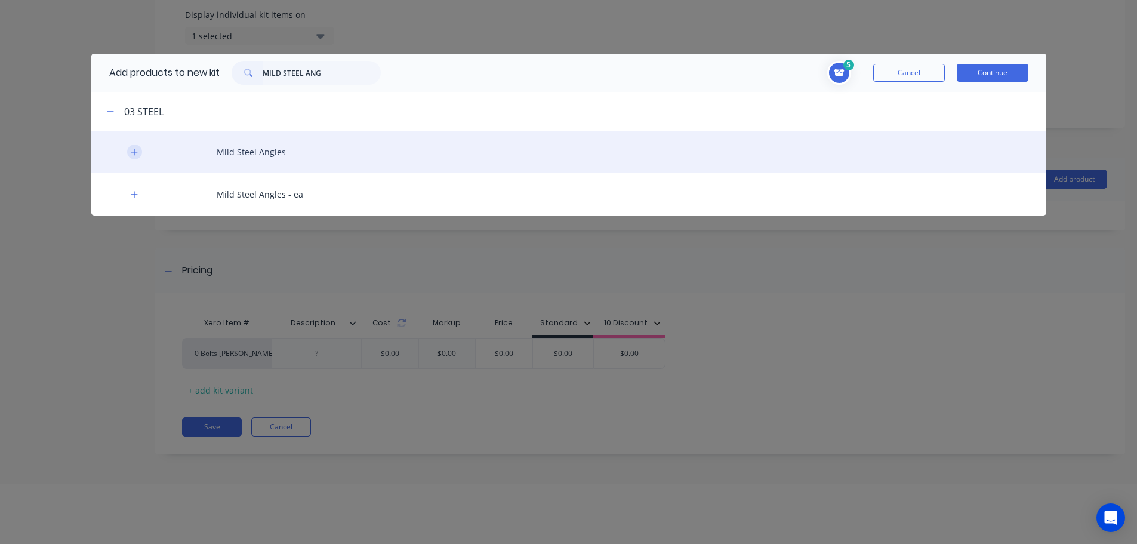
click at [134, 151] on icon "button" at bounding box center [134, 152] width 7 height 8
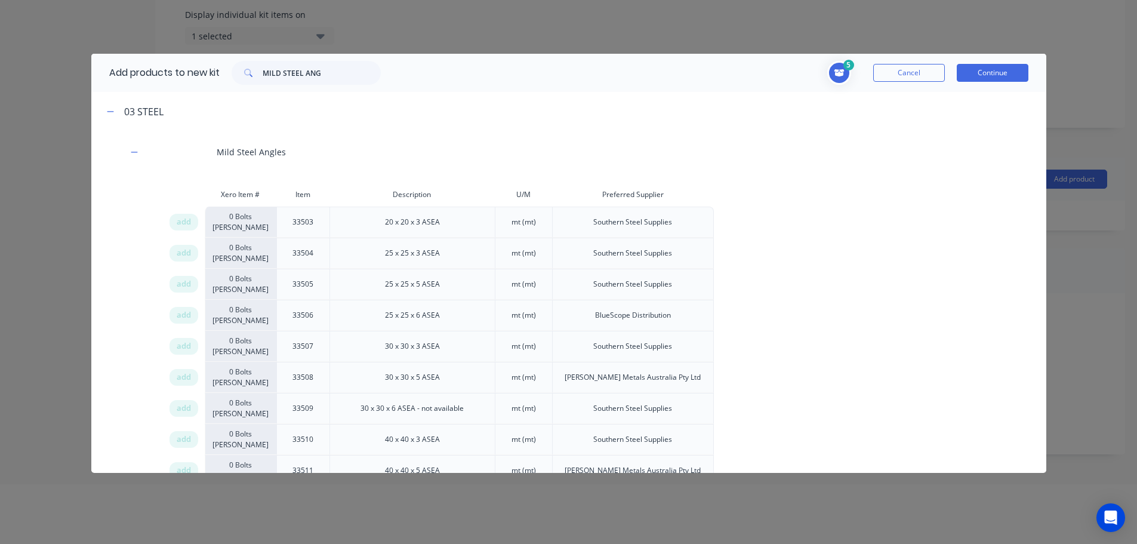
scroll to position [1398, 0]
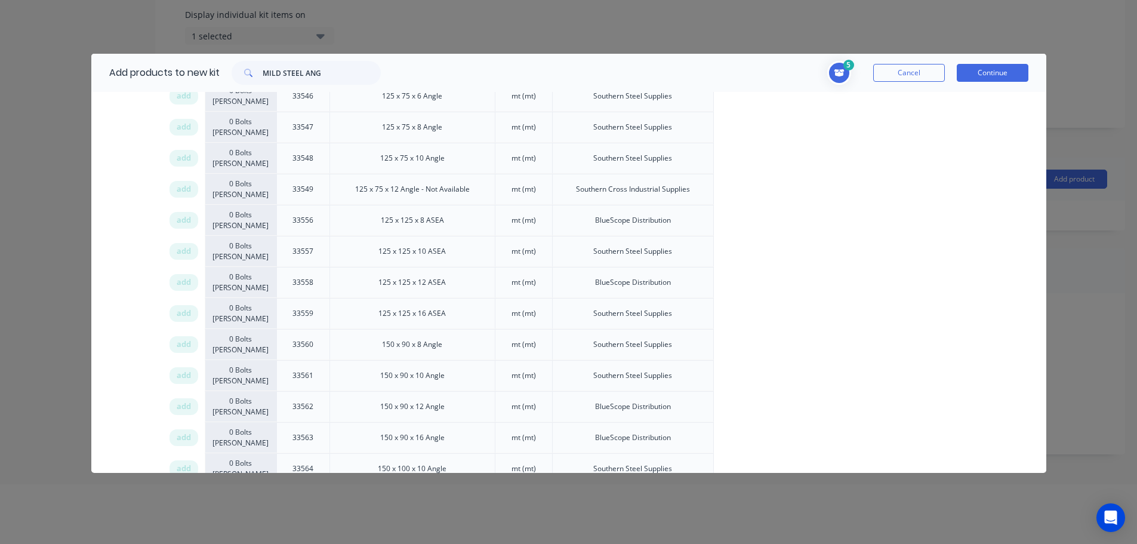
drag, startPoint x: 183, startPoint y: 282, endPoint x: 761, endPoint y: 277, distance: 578.4
click at [184, 282] on span "add" at bounding box center [184, 282] width 14 height 12
drag, startPoint x: 262, startPoint y: 68, endPoint x: 235, endPoint y: 69, distance: 26.9
click at [249, 67] on div "MILD STEEL ANG" at bounding box center [306, 73] width 149 height 24
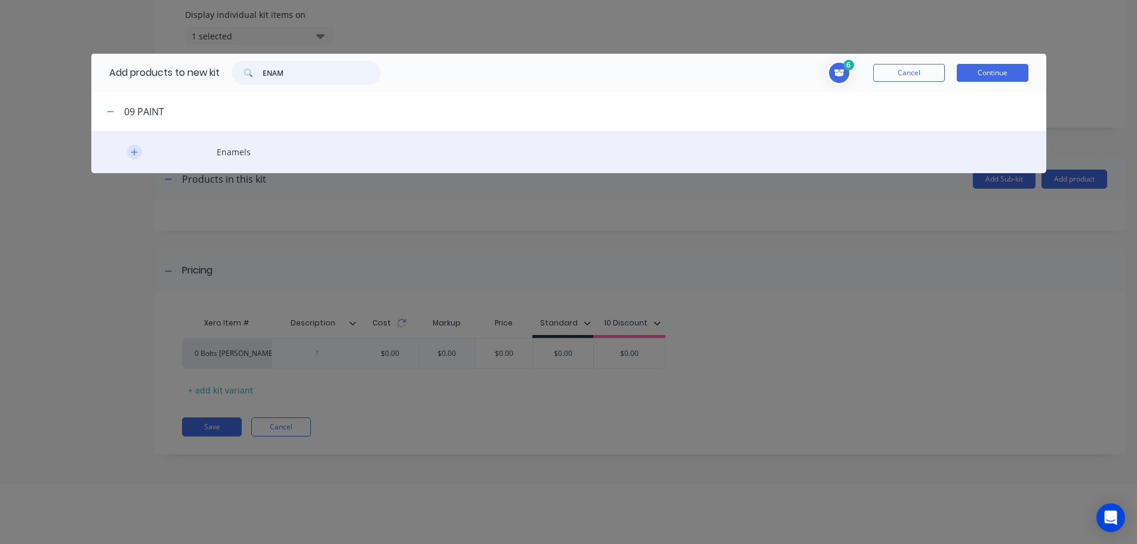
type input "ENAM"
click at [130, 152] on button "button" at bounding box center [134, 151] width 15 height 15
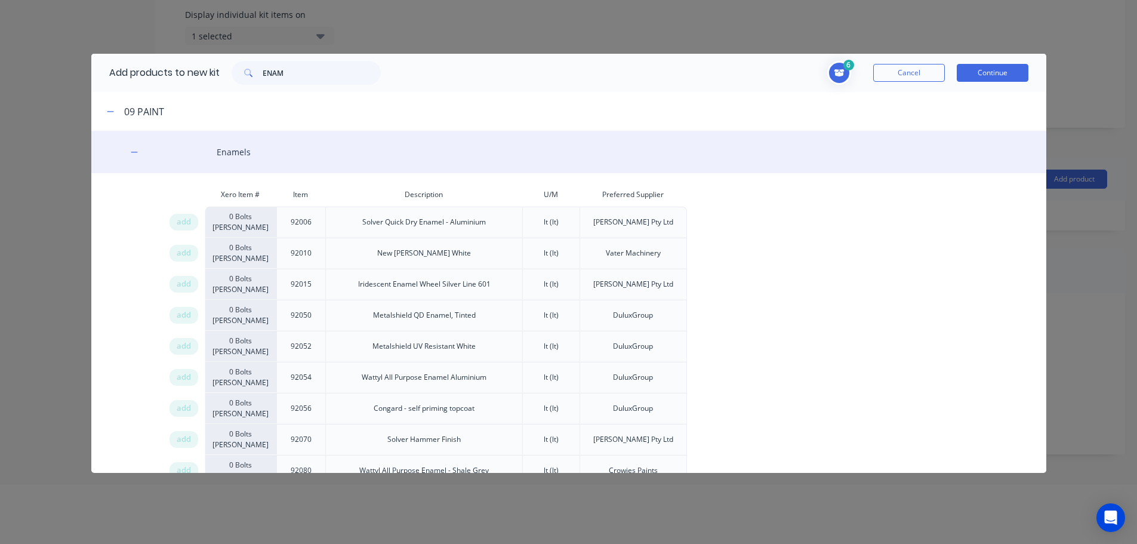
scroll to position [2, 0]
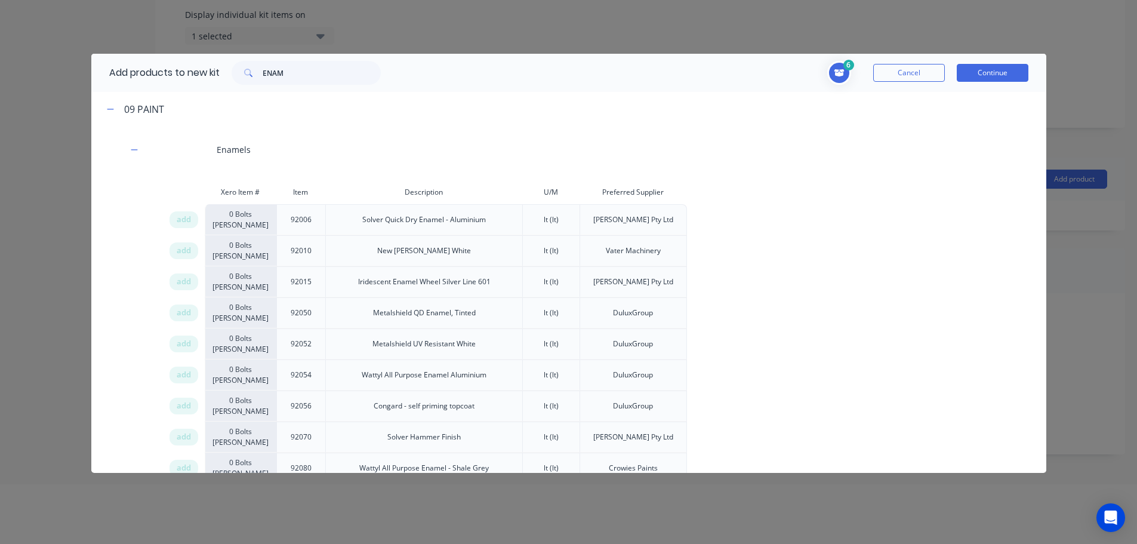
drag, startPoint x: 181, startPoint y: 467, endPoint x: 488, endPoint y: 408, distance: 312.3
click at [183, 467] on span "add" at bounding box center [184, 468] width 14 height 12
drag, startPoint x: 304, startPoint y: 73, endPoint x: 151, endPoint y: 70, distance: 153.4
click at [173, 72] on div "Add products to new kit ENAM" at bounding box center [241, 73] width 301 height 38
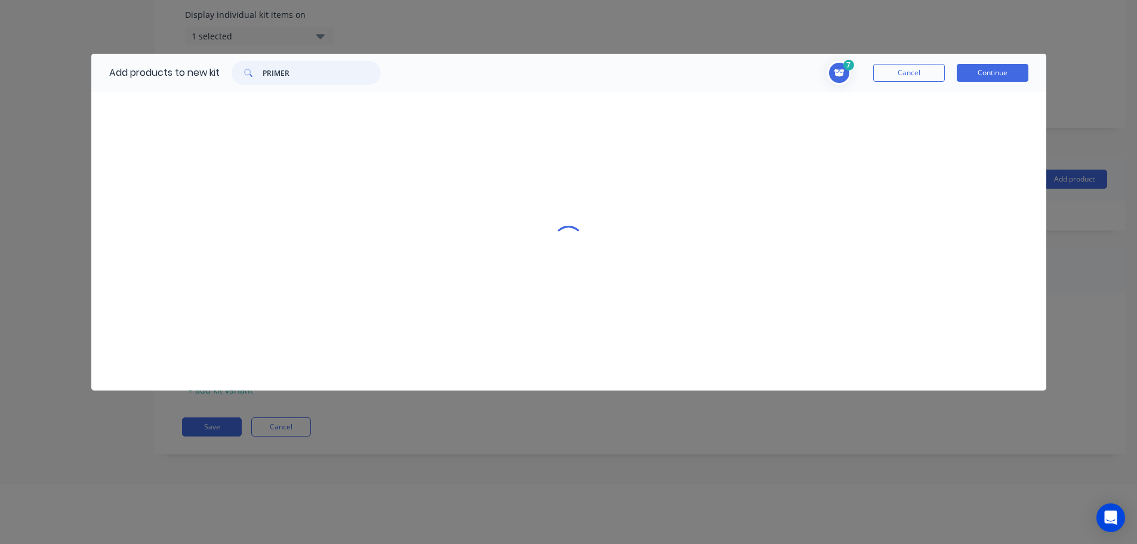
scroll to position [0, 0]
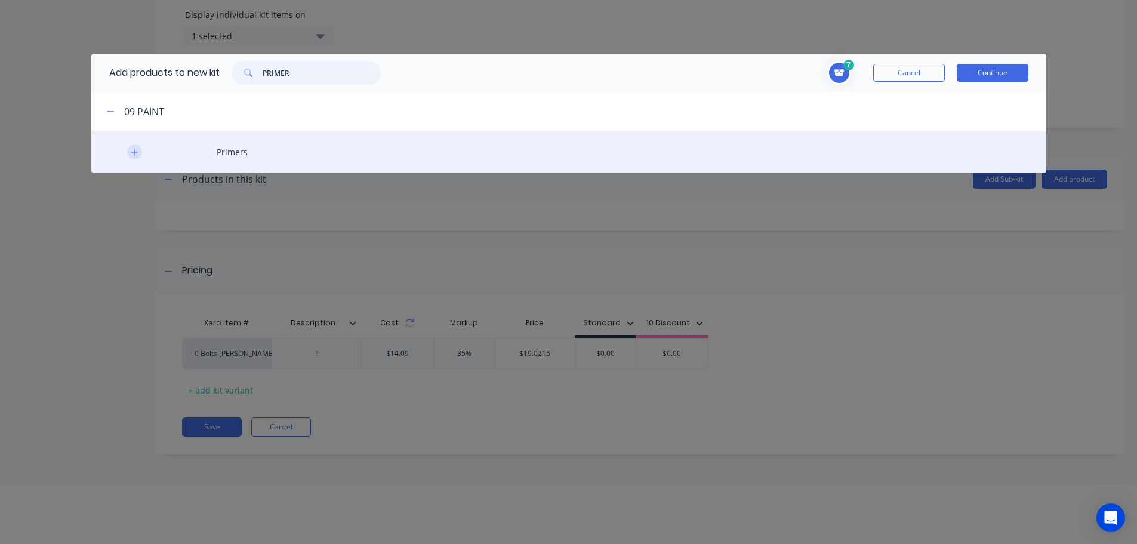
type input "PRIMER"
click at [137, 156] on button "button" at bounding box center [134, 151] width 15 height 15
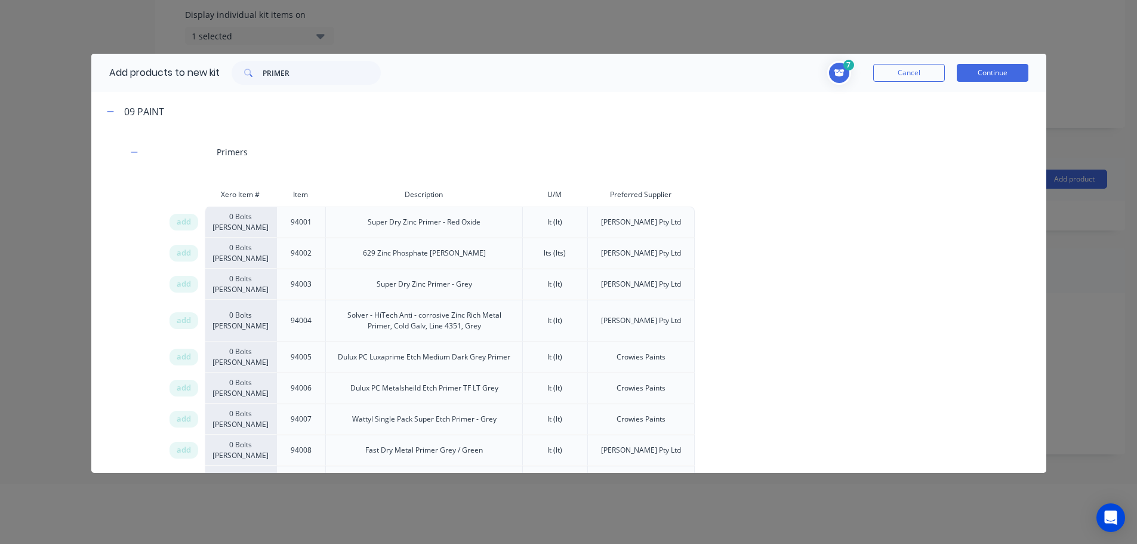
drag, startPoint x: 178, startPoint y: 419, endPoint x: 389, endPoint y: 350, distance: 221.8
click at [182, 419] on span "add" at bounding box center [184, 419] width 14 height 12
click at [983, 71] on button "Continue" at bounding box center [993, 73] width 72 height 18
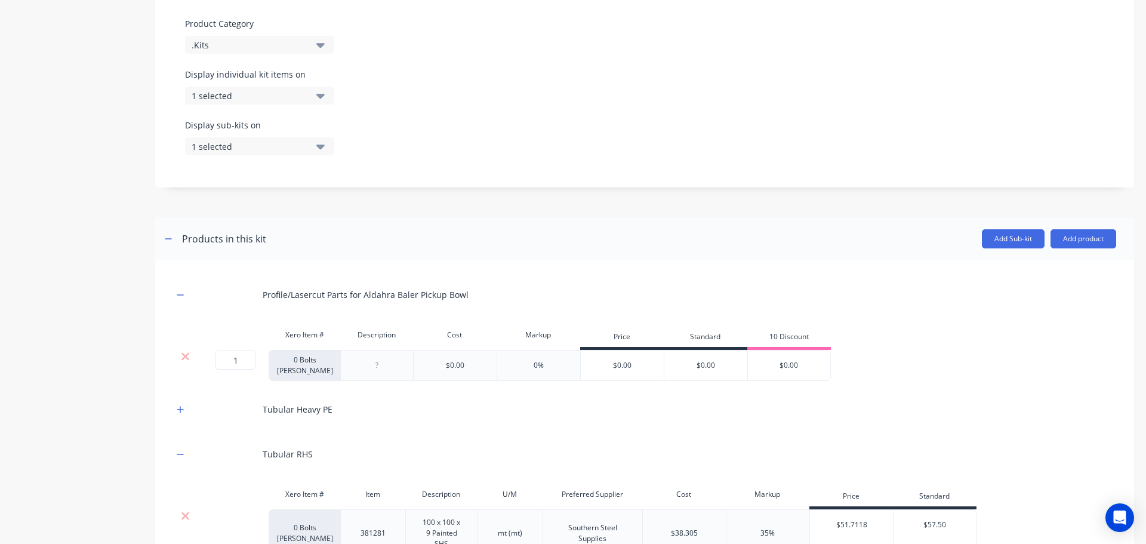
drag, startPoint x: 183, startPoint y: 410, endPoint x: 992, endPoint y: 267, distance: 821.9
click at [184, 410] on icon "button" at bounding box center [180, 409] width 7 height 8
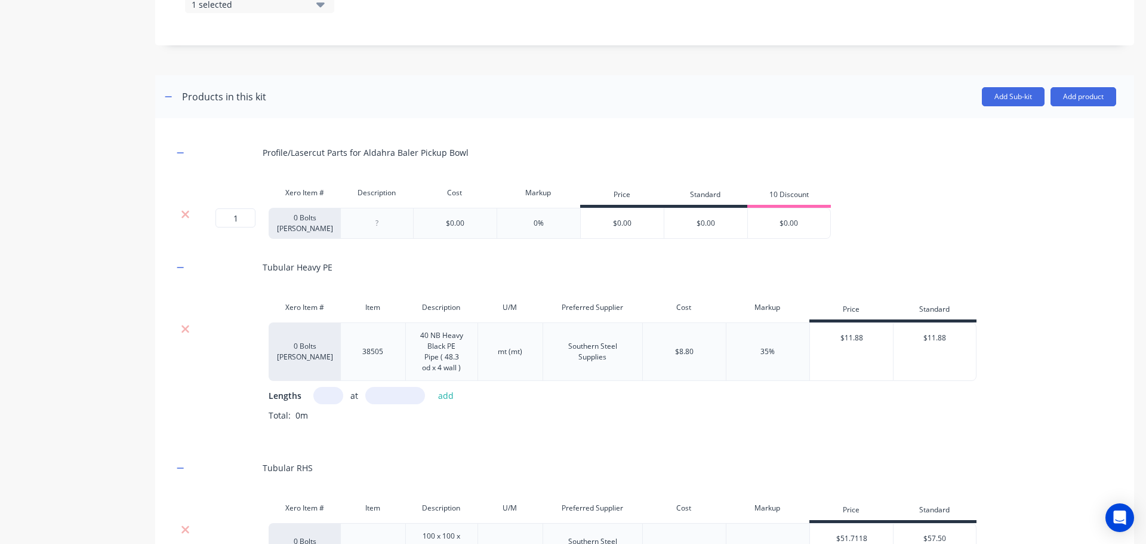
scroll to position [541, 0]
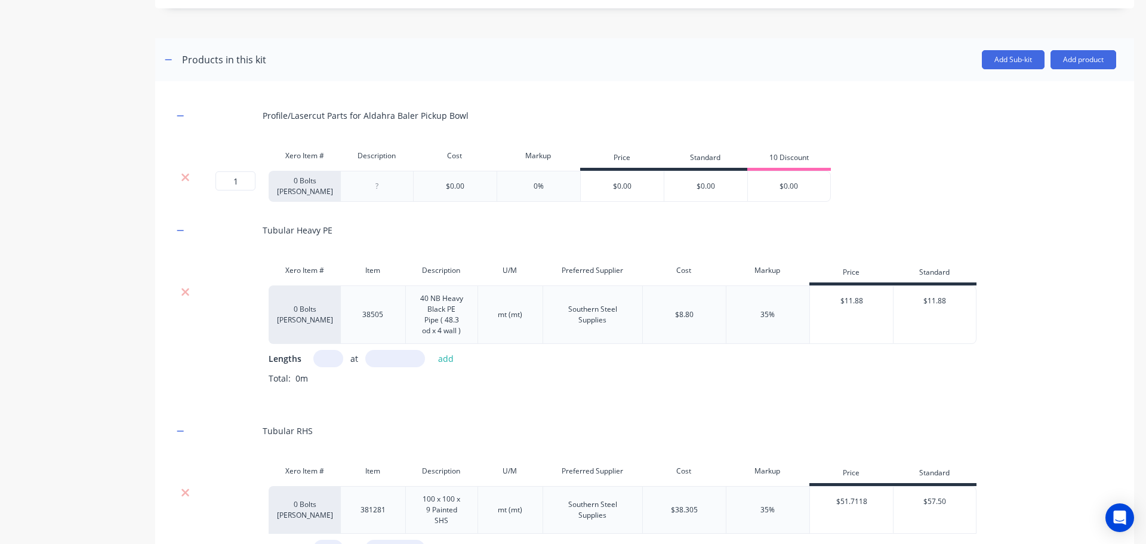
click at [321, 356] on input "text" at bounding box center [328, 358] width 30 height 17
type input "1"
type input "1576"
click at [432, 350] on button "add" at bounding box center [446, 358] width 28 height 16
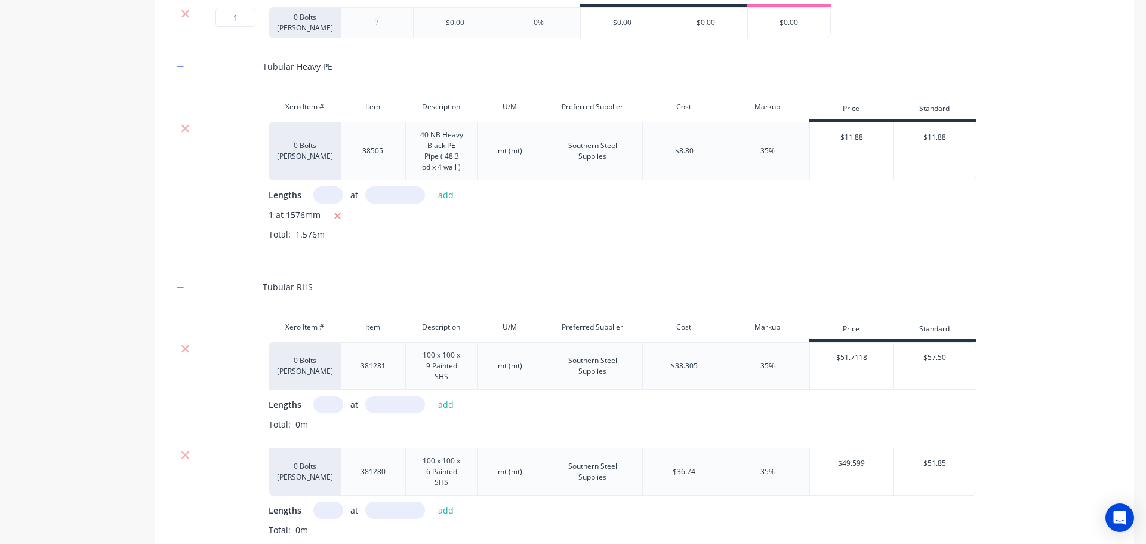
scroll to position [721, 0]
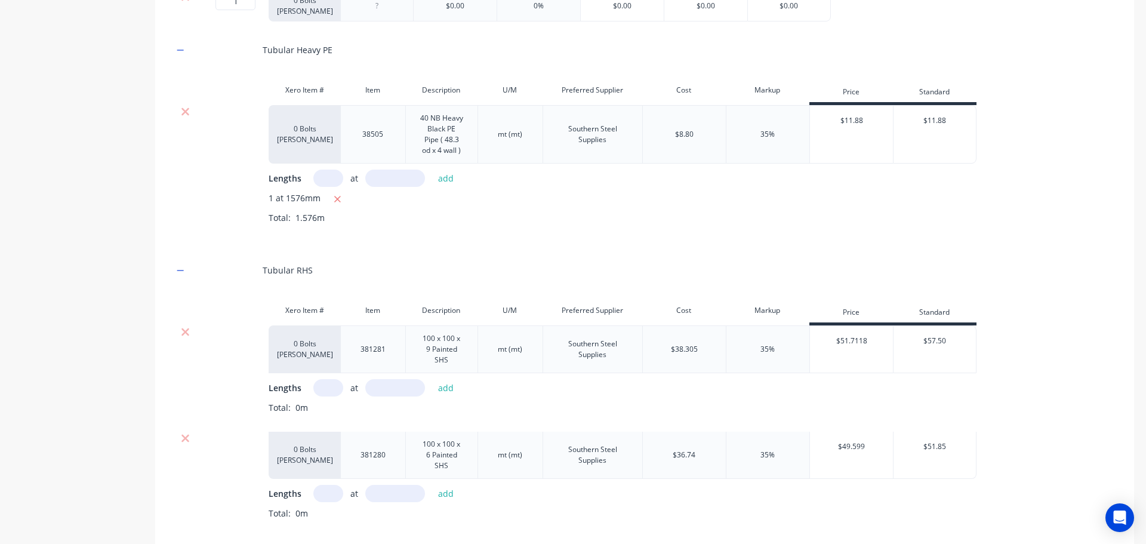
click at [326, 387] on input "text" at bounding box center [328, 387] width 30 height 17
type input "1"
type input "526"
click at [445, 389] on button "add" at bounding box center [446, 388] width 28 height 16
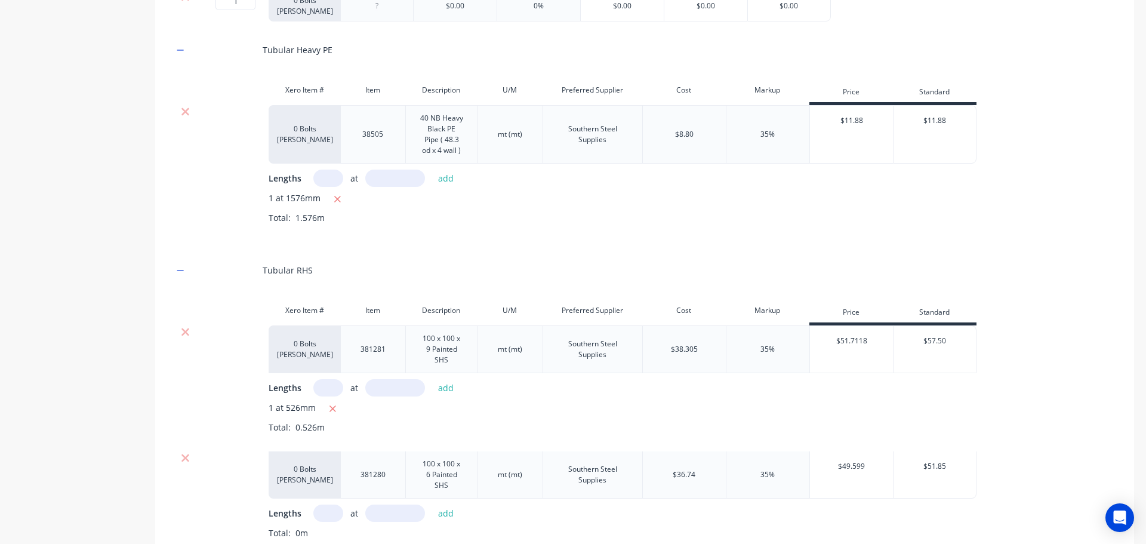
click at [75, 356] on div "Product details" at bounding box center [74, 396] width 125 height 2138
click at [327, 511] on input "text" at bounding box center [328, 512] width 30 height 17
type input "1"
type input "59620"
click at [432, 505] on button "add" at bounding box center [446, 513] width 28 height 16
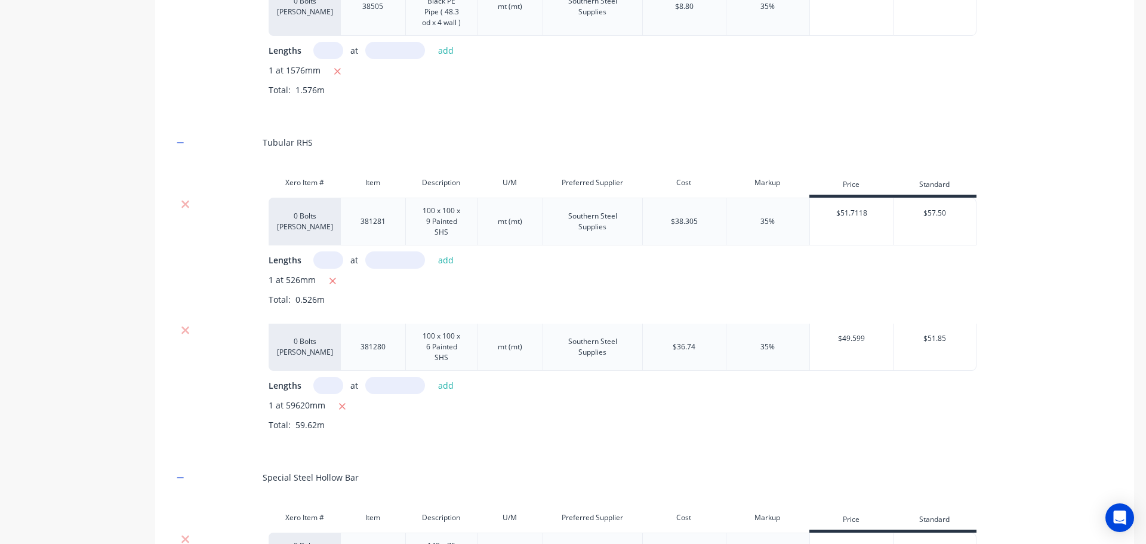
scroll to position [1079, 0]
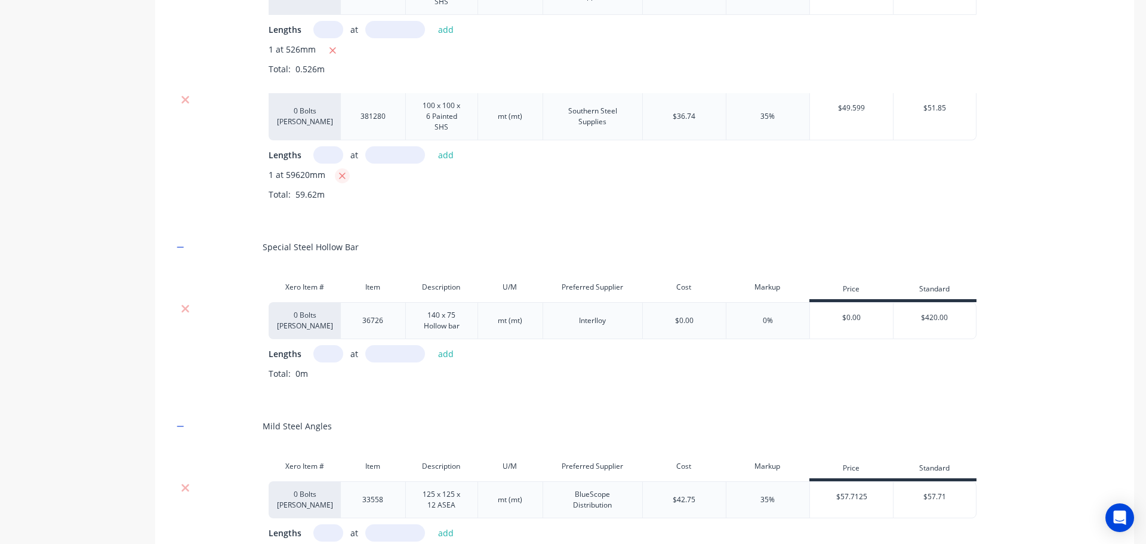
click at [341, 176] on icon "button" at bounding box center [342, 175] width 7 height 7
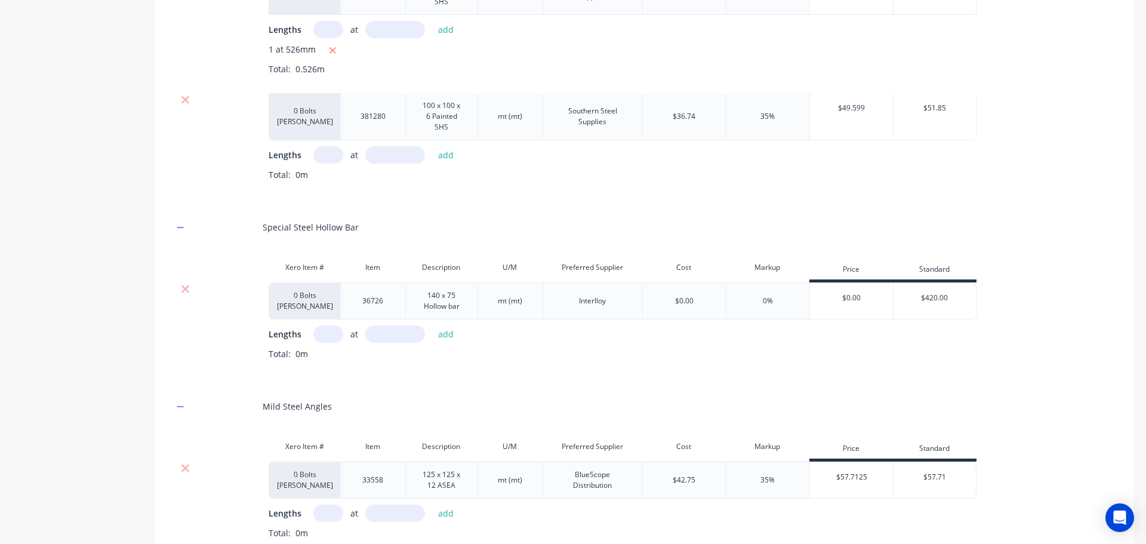
click at [331, 155] on input "text" at bounding box center [328, 154] width 30 height 17
type input "1"
type input "5962"
click at [445, 159] on button "add" at bounding box center [446, 155] width 28 height 16
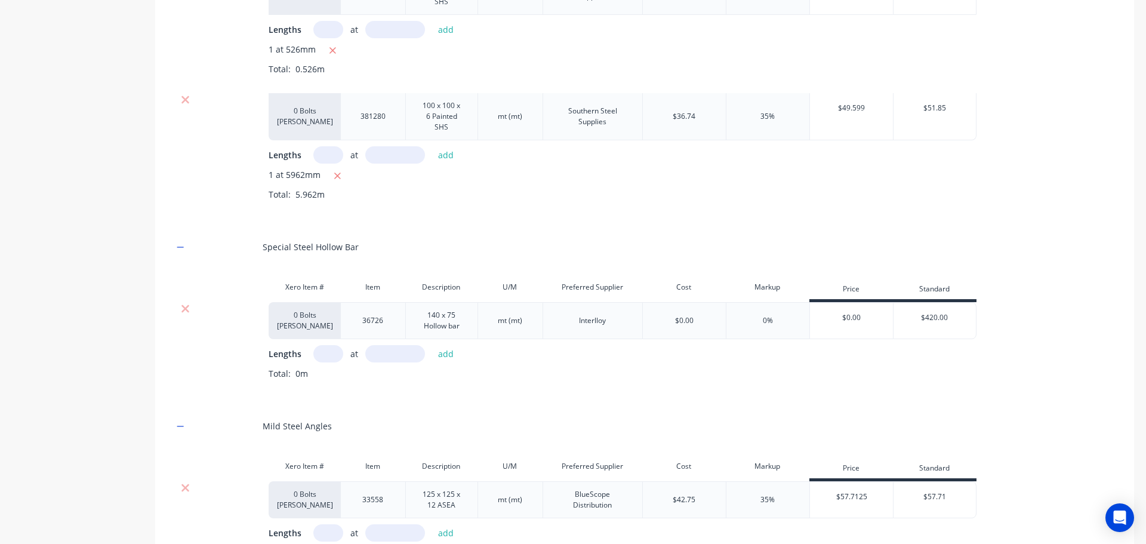
click at [325, 356] on input "text" at bounding box center [328, 353] width 30 height 17
drag, startPoint x: 334, startPoint y: 353, endPoint x: 236, endPoint y: 349, distance: 98.5
click at [238, 352] on div "0 Bolts [PERSON_NAME] [PHONE_NUMBER] Hollow bar mt (mt) Interlloy $0.00 0% $0.0…" at bounding box center [644, 349] width 943 height 95
type input "4"
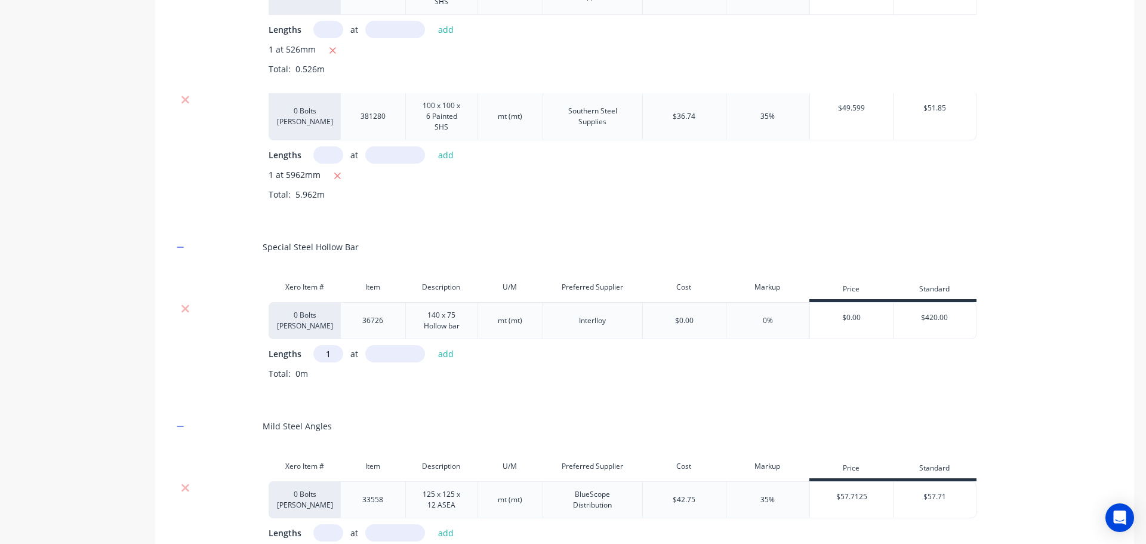
type input "1"
type input "420"
click at [448, 357] on button "add" at bounding box center [446, 354] width 28 height 16
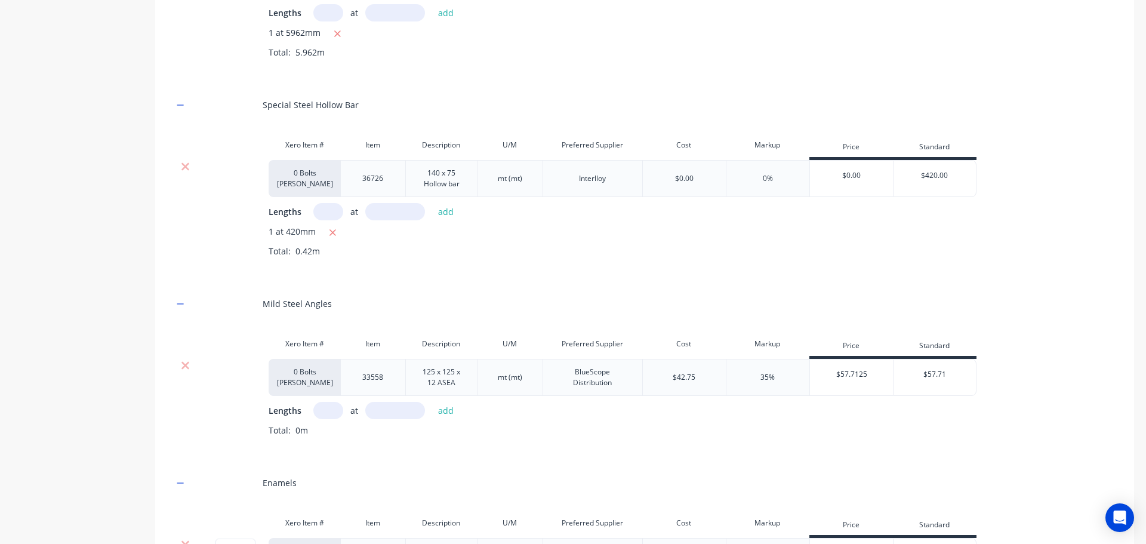
scroll to position [1258, 0]
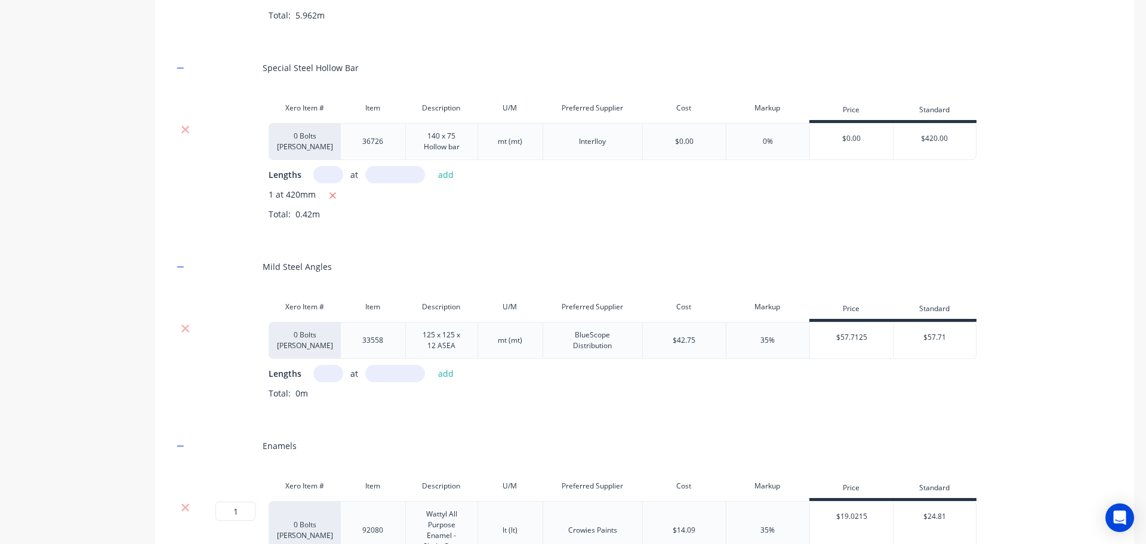
click at [331, 371] on input "text" at bounding box center [328, 373] width 30 height 17
type input "1"
type input "4"
click at [445, 377] on button "add" at bounding box center [446, 373] width 28 height 16
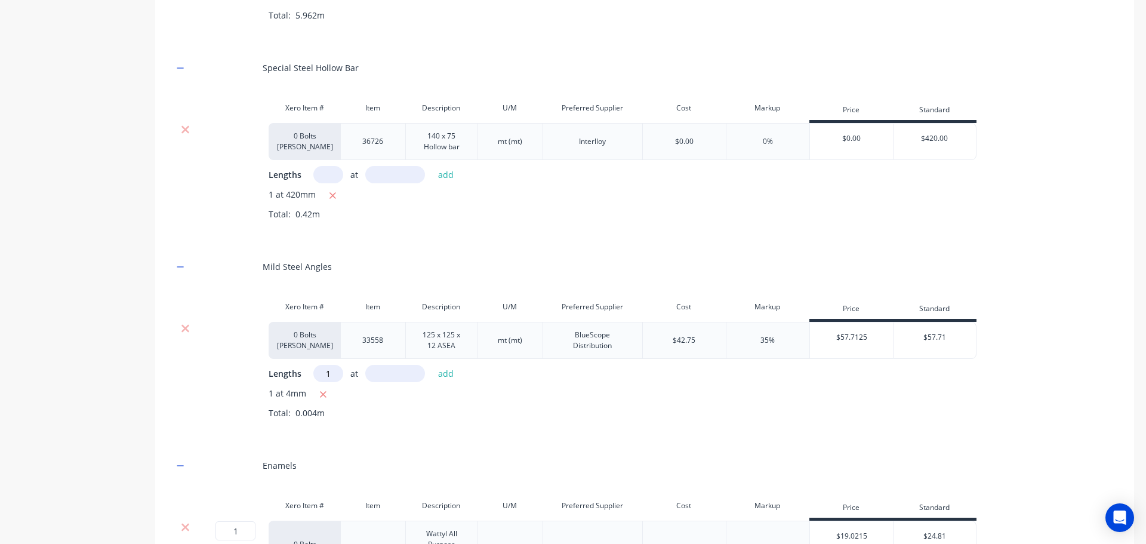
type input "1"
type input "5"
type input "400"
click at [446, 374] on button "add" at bounding box center [446, 373] width 28 height 16
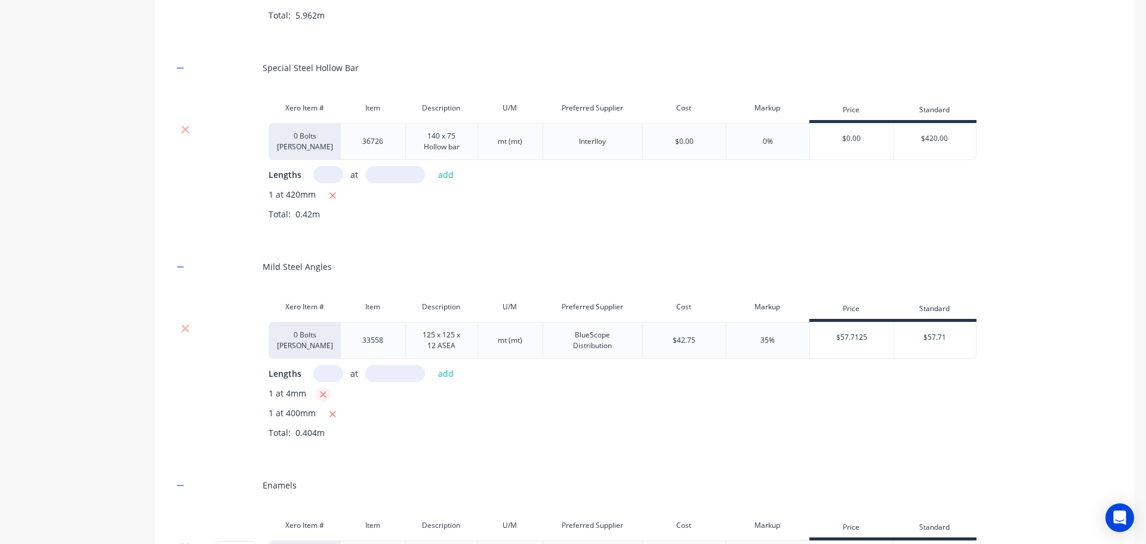
click at [323, 395] on icon "button" at bounding box center [323, 394] width 7 height 7
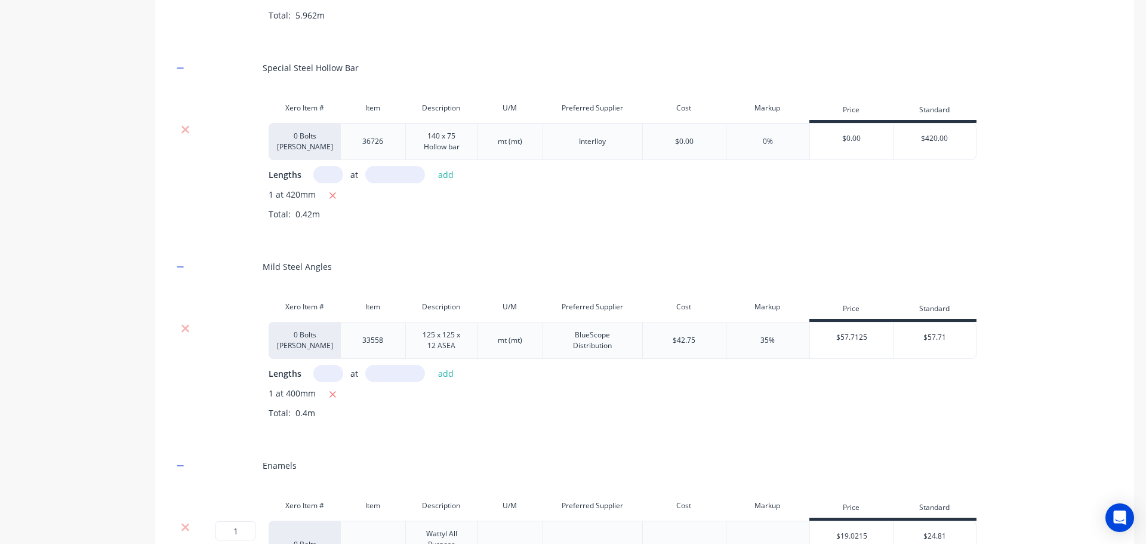
scroll to position [1616, 0]
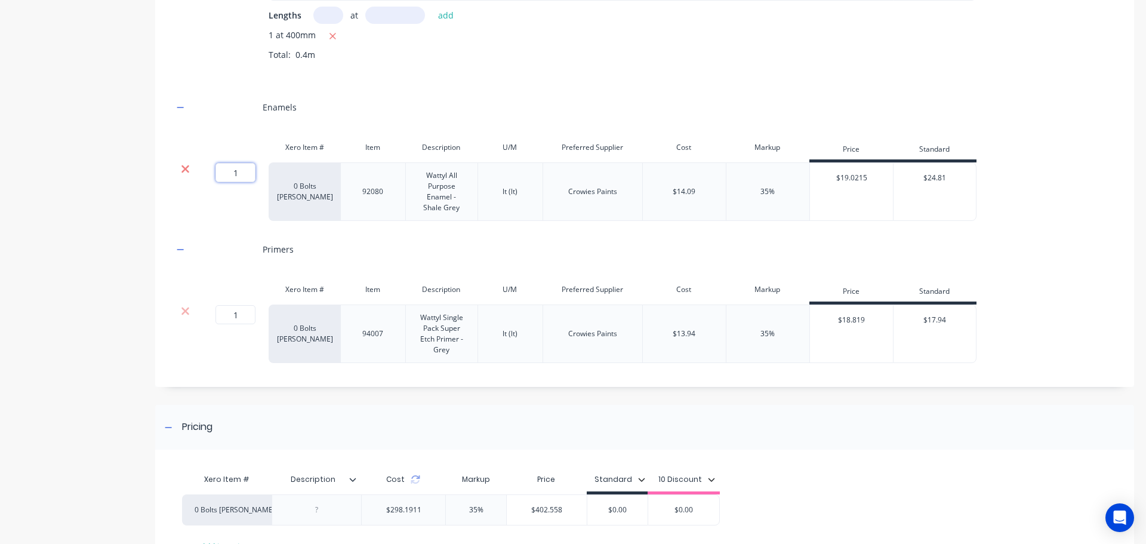
drag, startPoint x: 237, startPoint y: 167, endPoint x: 189, endPoint y: 167, distance: 48.3
click at [189, 167] on div "1 1 ? 0 Bolts Metric Galvanised 92080 Wattyl All Purpose Enamel - Shale Grey lt…" at bounding box center [574, 191] width 803 height 58
type input "4"
drag, startPoint x: 239, startPoint y: 310, endPoint x: 218, endPoint y: 315, distance: 22.1
type input "4"
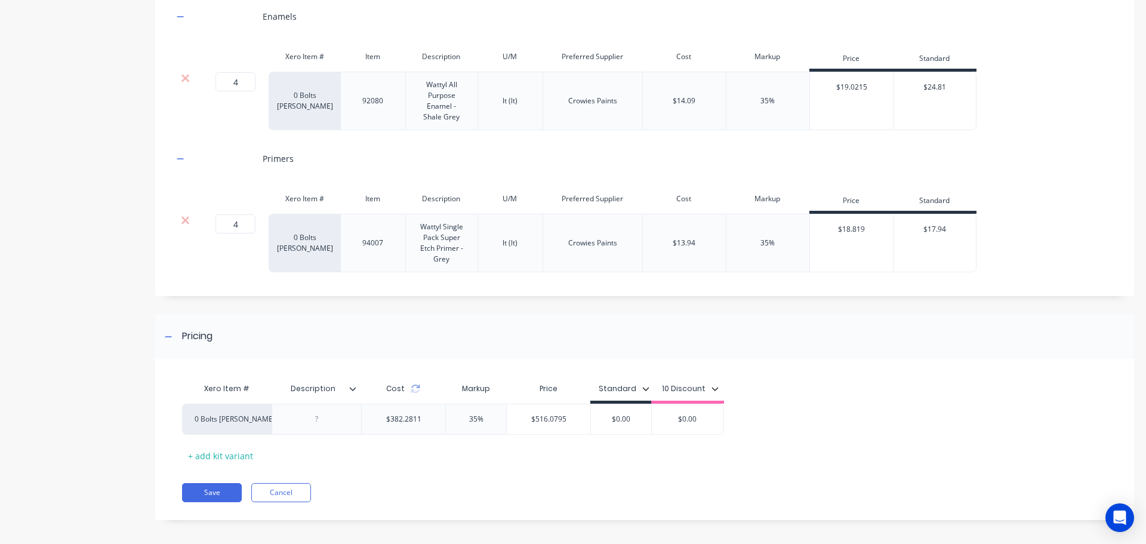
scroll to position [1713, 0]
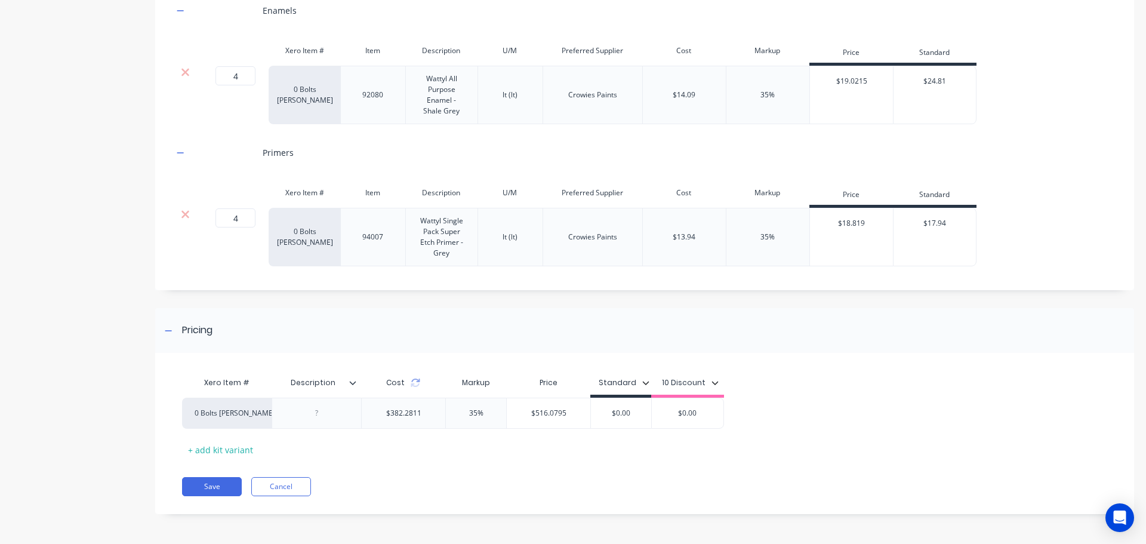
click at [235, 490] on button "Save" at bounding box center [212, 486] width 60 height 19
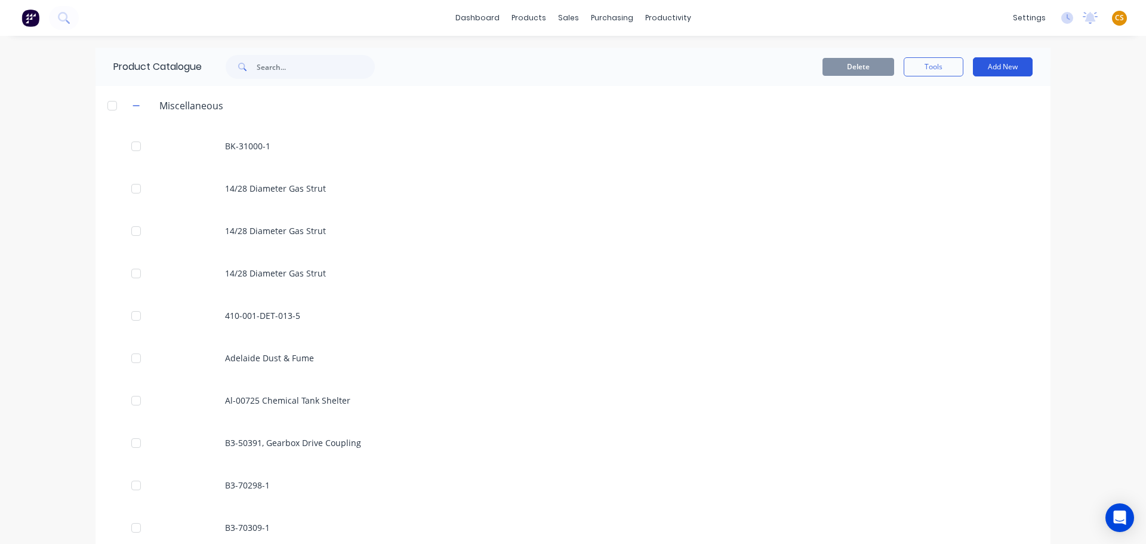
click at [993, 61] on button "Add New" at bounding box center [1003, 66] width 60 height 19
click at [940, 142] on div "Product Kit" at bounding box center [976, 145] width 92 height 17
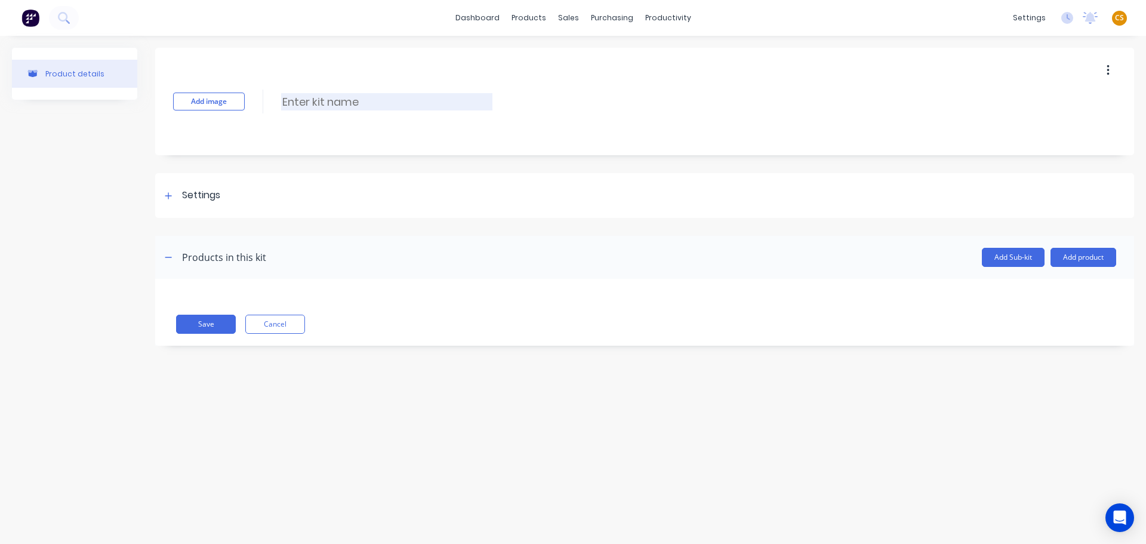
click at [316, 97] on input at bounding box center [386, 101] width 211 height 17
paste input "GV-50151, Baler Flywheel & Housing"
type input "GV-50151, Baler Flywheel & Housing"
click at [165, 194] on icon at bounding box center [168, 196] width 7 height 8
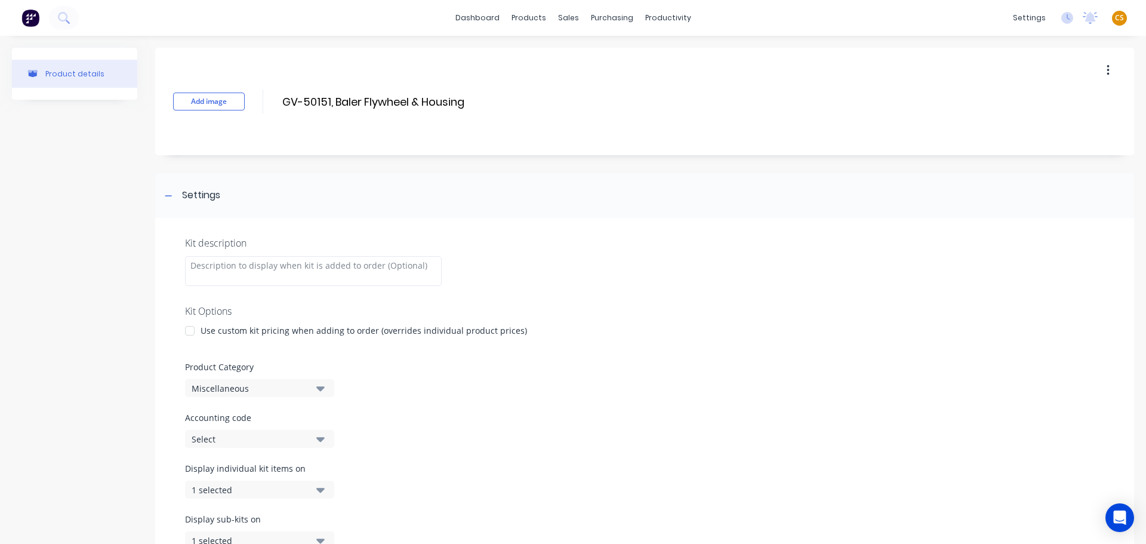
click at [190, 335] on div at bounding box center [190, 331] width 24 height 24
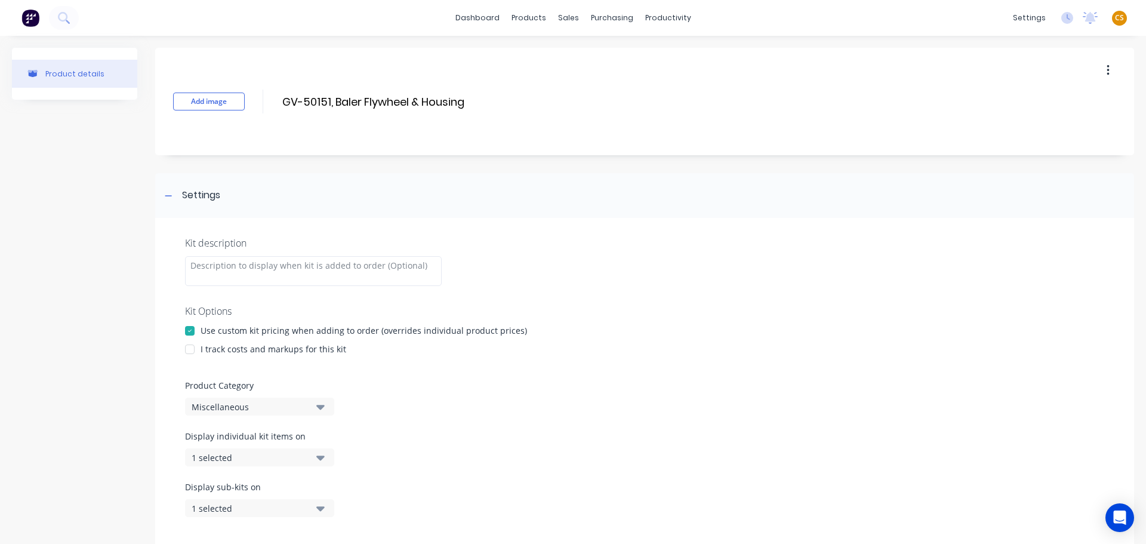
drag, startPoint x: 188, startPoint y: 351, endPoint x: 350, endPoint y: 360, distance: 162.6
click at [189, 351] on div at bounding box center [190, 349] width 24 height 24
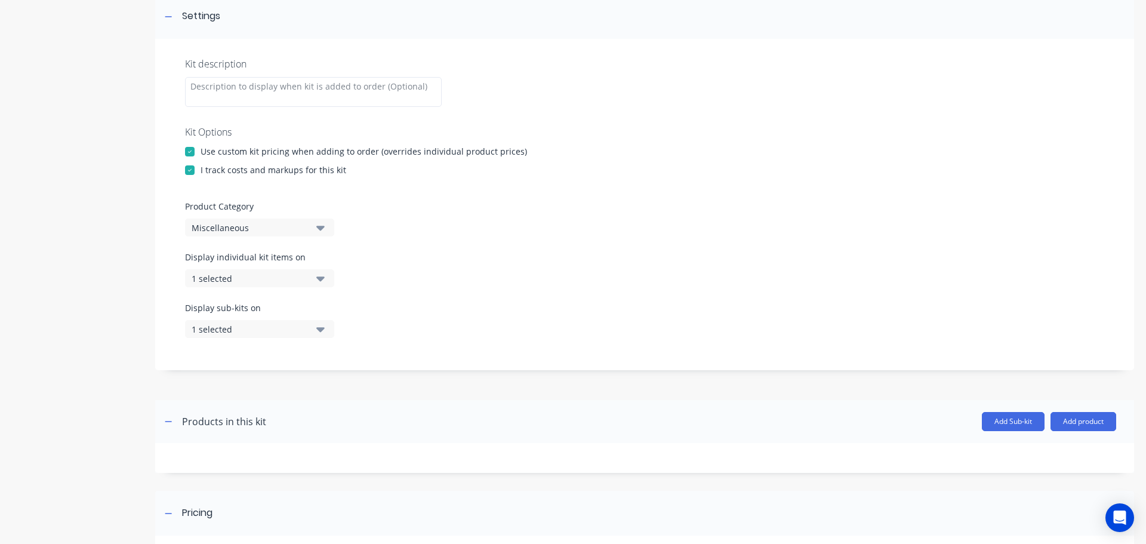
click at [257, 227] on div "Miscellaneous" at bounding box center [250, 227] width 116 height 13
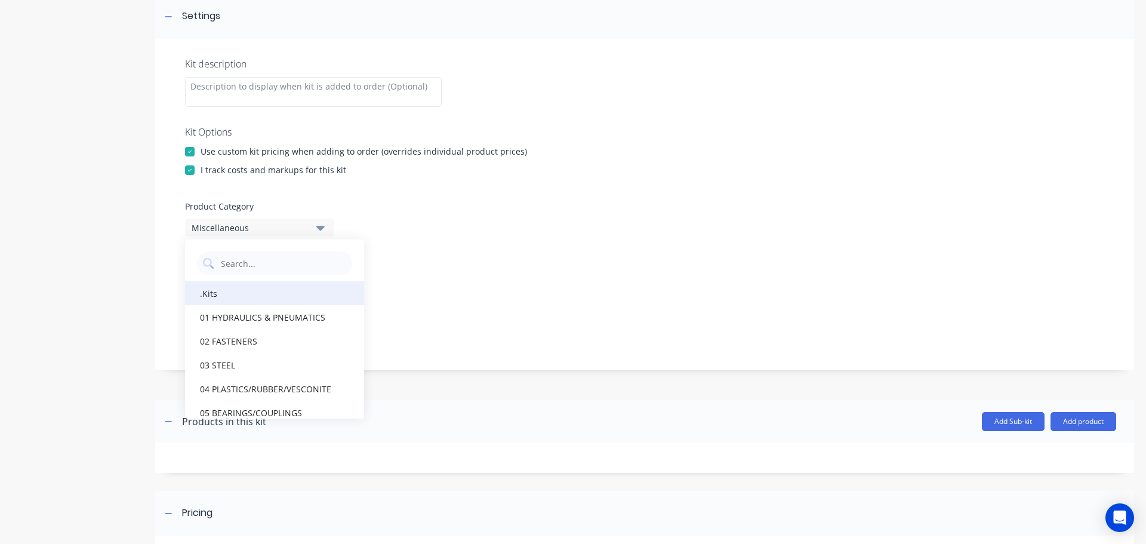
click at [236, 294] on div ".Kits" at bounding box center [274, 293] width 179 height 24
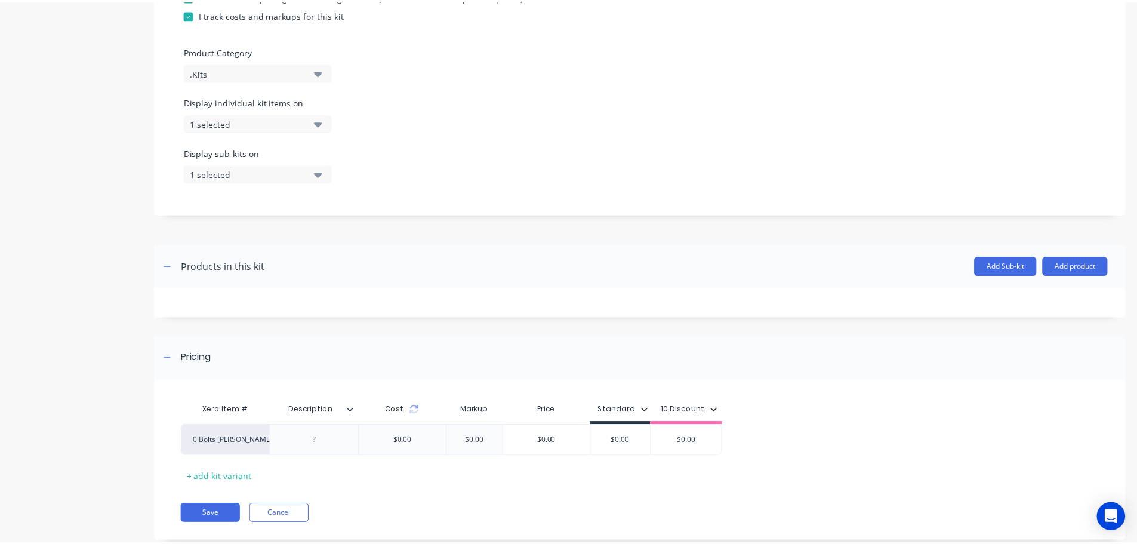
scroll to position [362, 0]
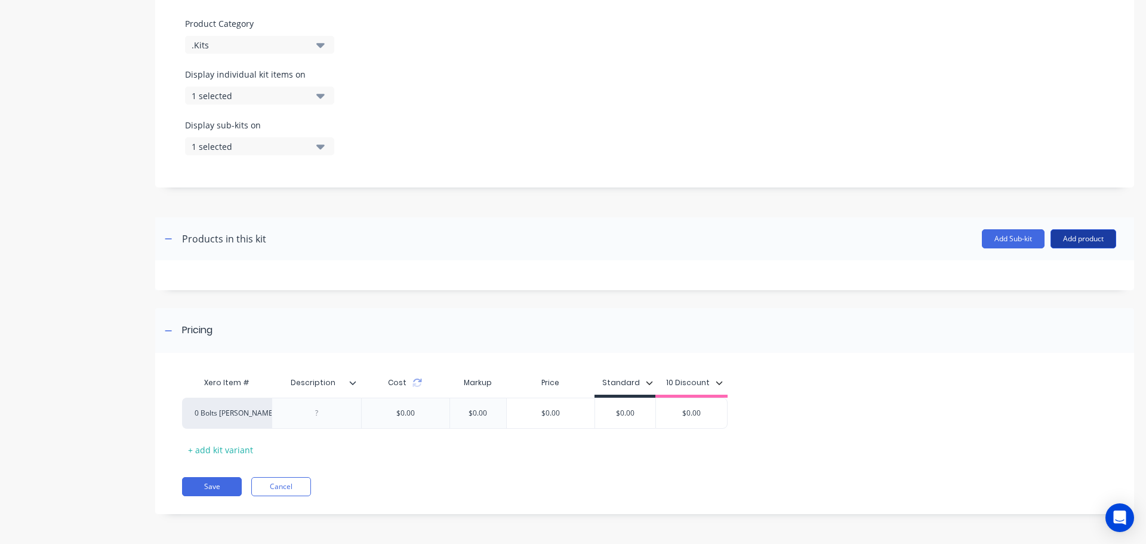
click at [1073, 239] on button "Add product" at bounding box center [1083, 238] width 66 height 19
click at [1044, 269] on div "Product catalogue" at bounding box center [1059, 269] width 92 height 17
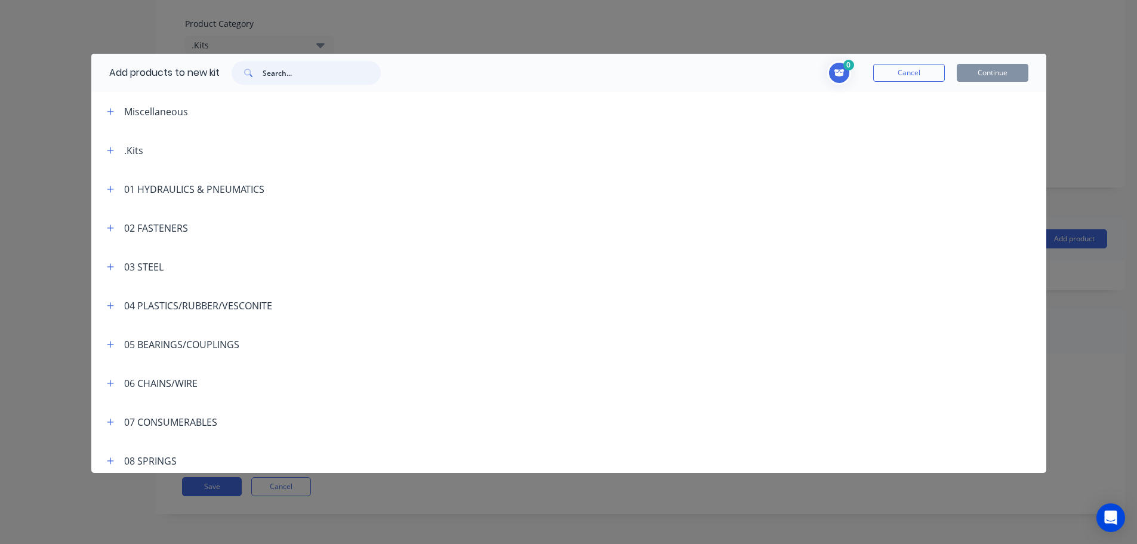
click at [294, 75] on input "text" at bounding box center [322, 73] width 118 height 24
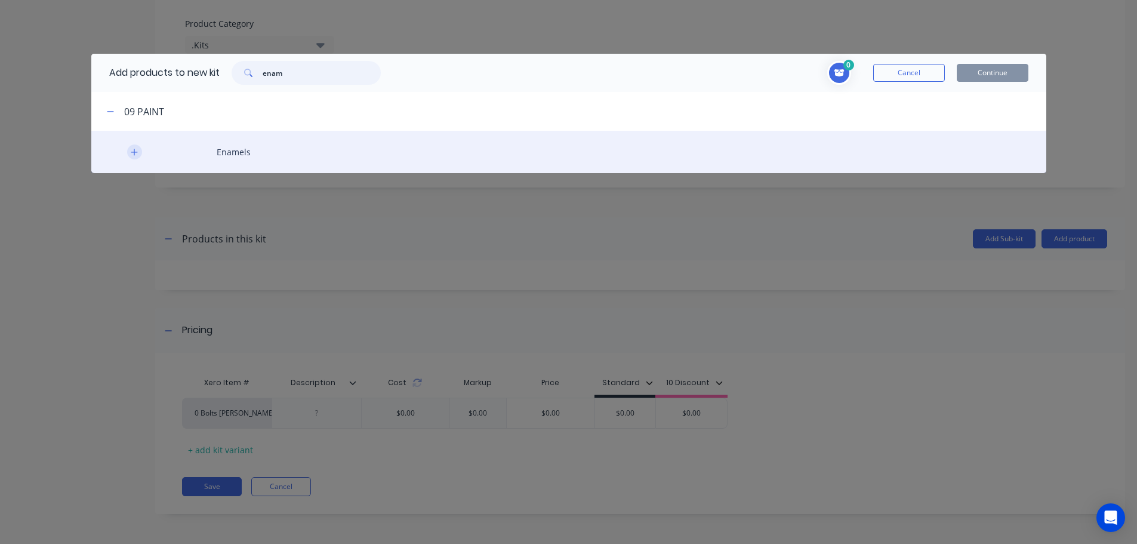
type input "enam"
click at [134, 151] on icon "button" at bounding box center [134, 152] width 7 height 8
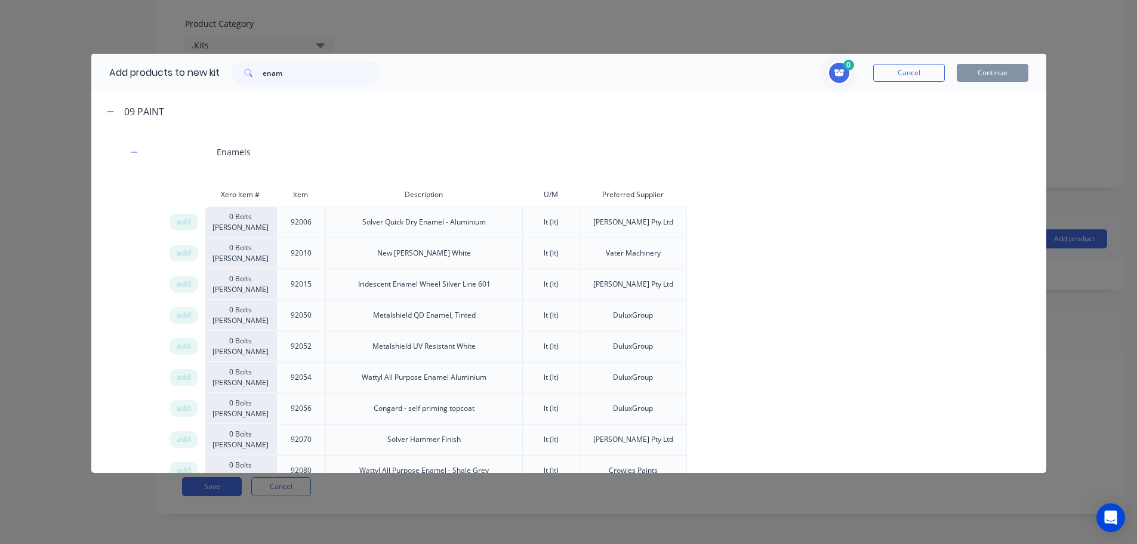
scroll to position [2, 0]
drag, startPoint x: 189, startPoint y: 465, endPoint x: 775, endPoint y: 424, distance: 588.1
click at [190, 465] on span "add" at bounding box center [184, 468] width 14 height 12
drag, startPoint x: 301, startPoint y: 70, endPoint x: 85, endPoint y: 69, distance: 216.1
click at [95, 70] on div "Add products to new kit enam" at bounding box center [241, 73] width 301 height 38
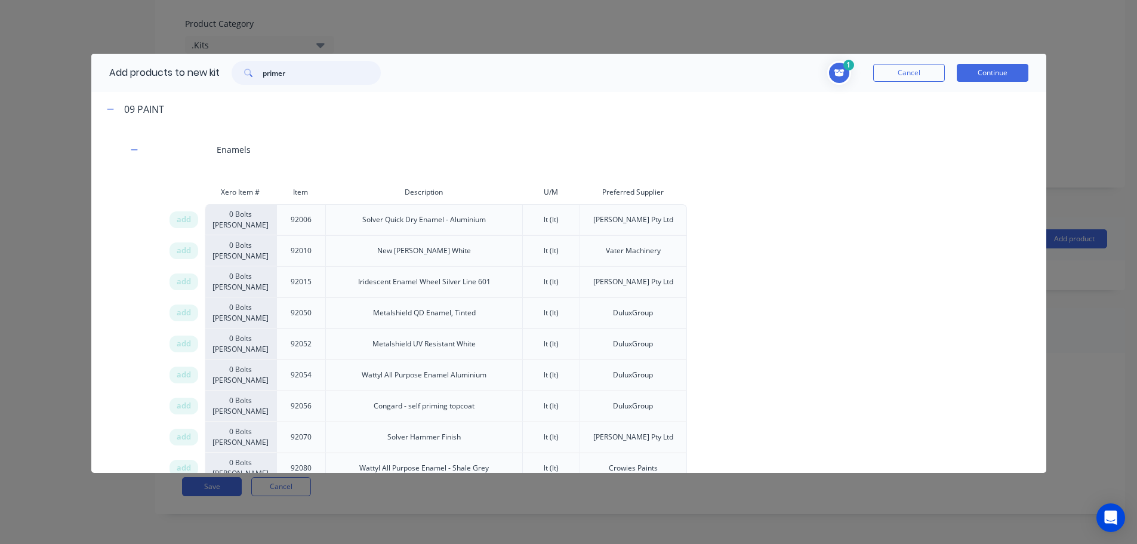
type input "primer"
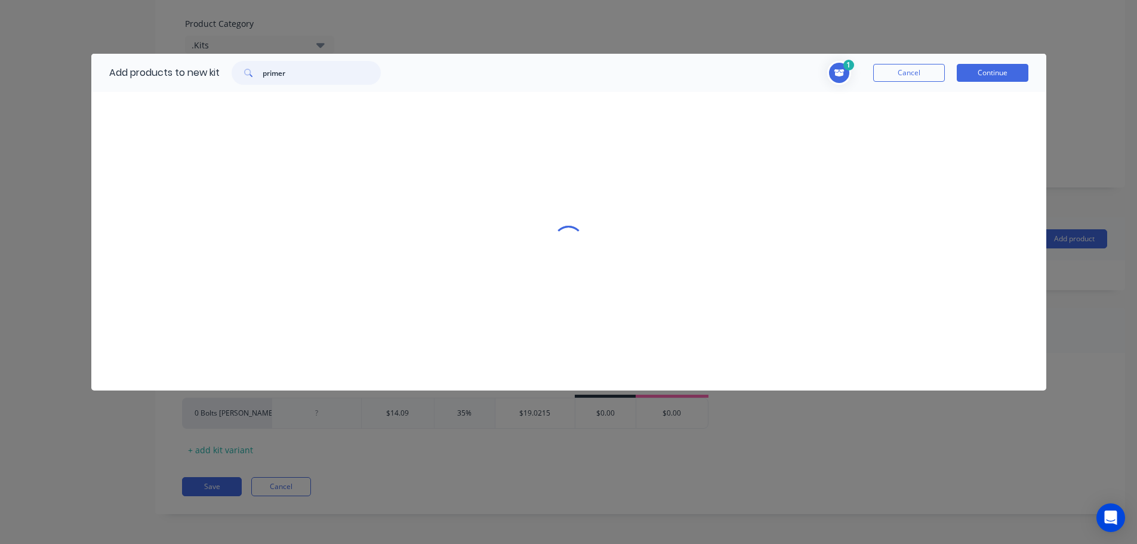
scroll to position [0, 0]
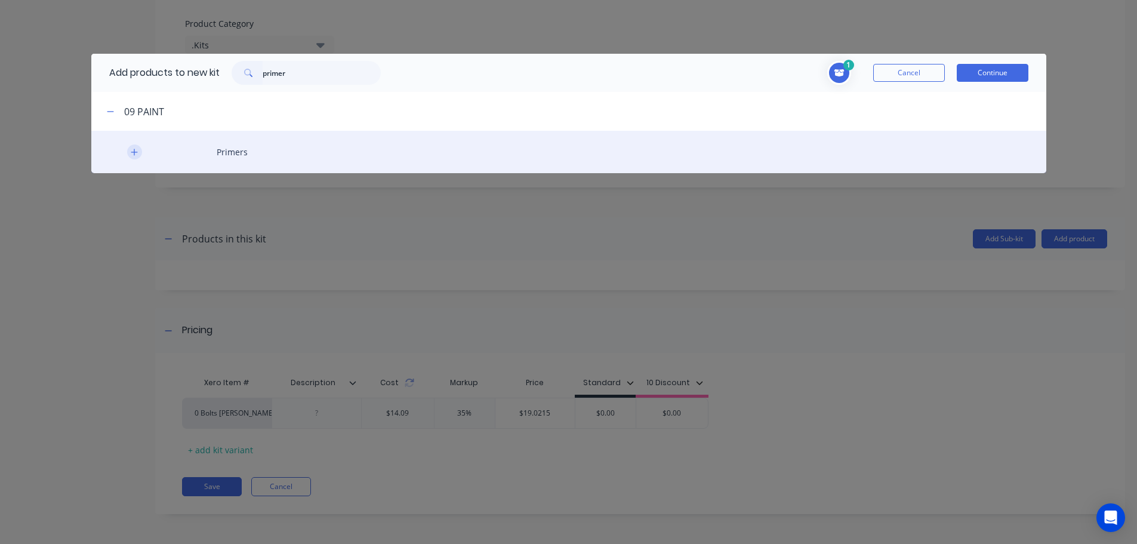
click at [137, 156] on icon "button" at bounding box center [134, 152] width 7 height 8
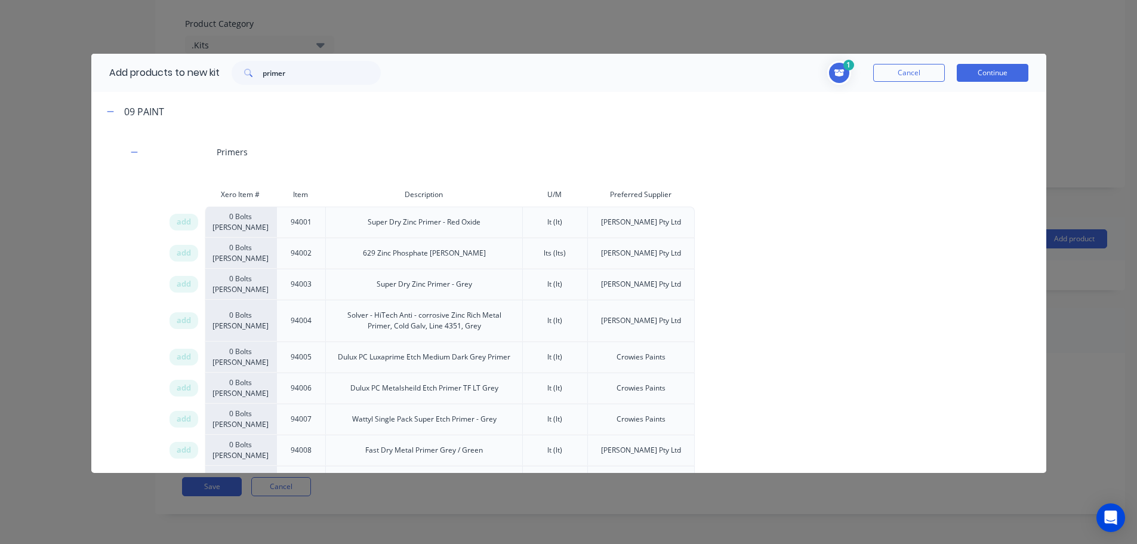
drag, startPoint x: 179, startPoint y: 417, endPoint x: 263, endPoint y: 417, distance: 83.6
click at [183, 417] on span "add" at bounding box center [184, 419] width 14 height 12
drag, startPoint x: 306, startPoint y: 74, endPoint x: 211, endPoint y: 69, distance: 95.6
click at [211, 69] on div "Add products to new kit primer" at bounding box center [241, 73] width 301 height 38
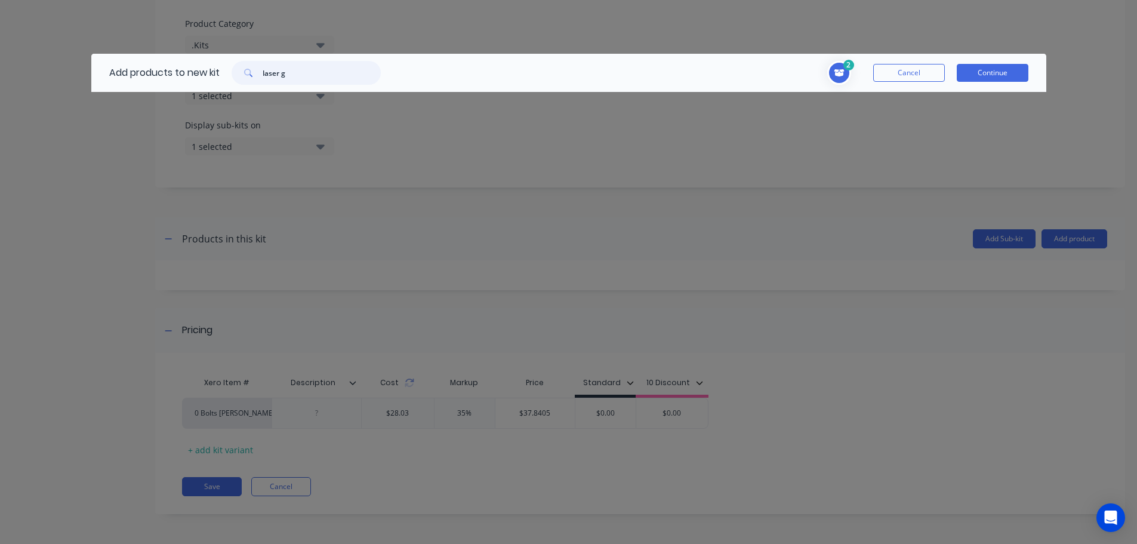
click at [281, 72] on input "laser g" at bounding box center [322, 73] width 118 height 24
type input "laser cutting g"
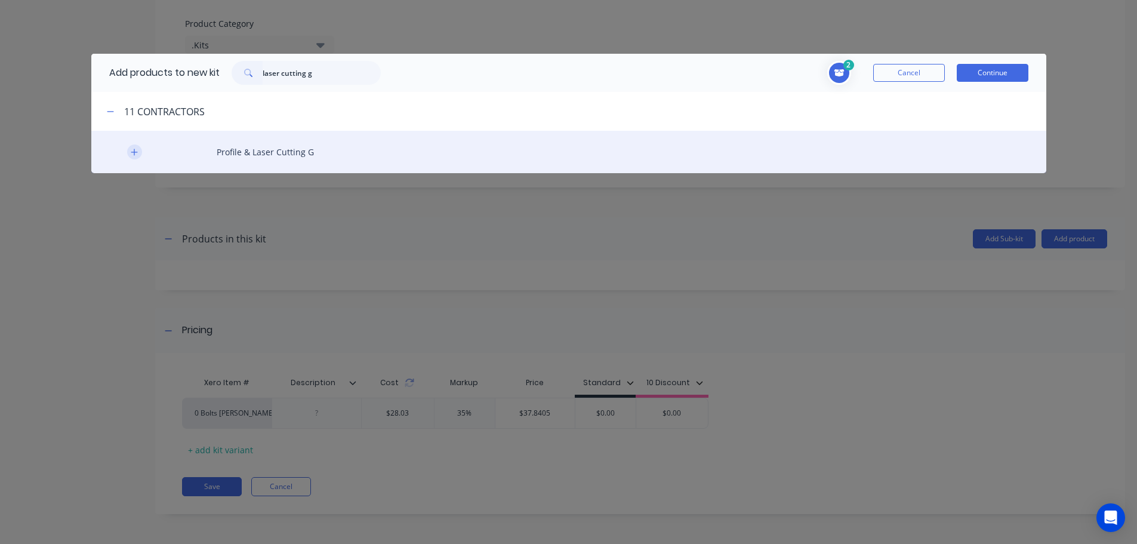
click at [135, 155] on icon "button" at bounding box center [134, 152] width 7 height 8
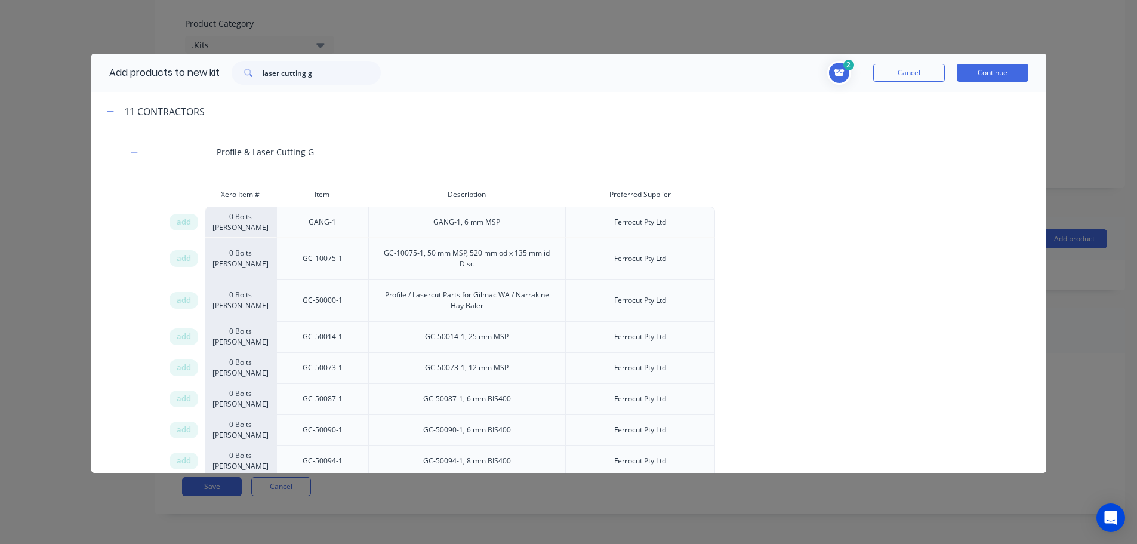
scroll to position [5959, 0]
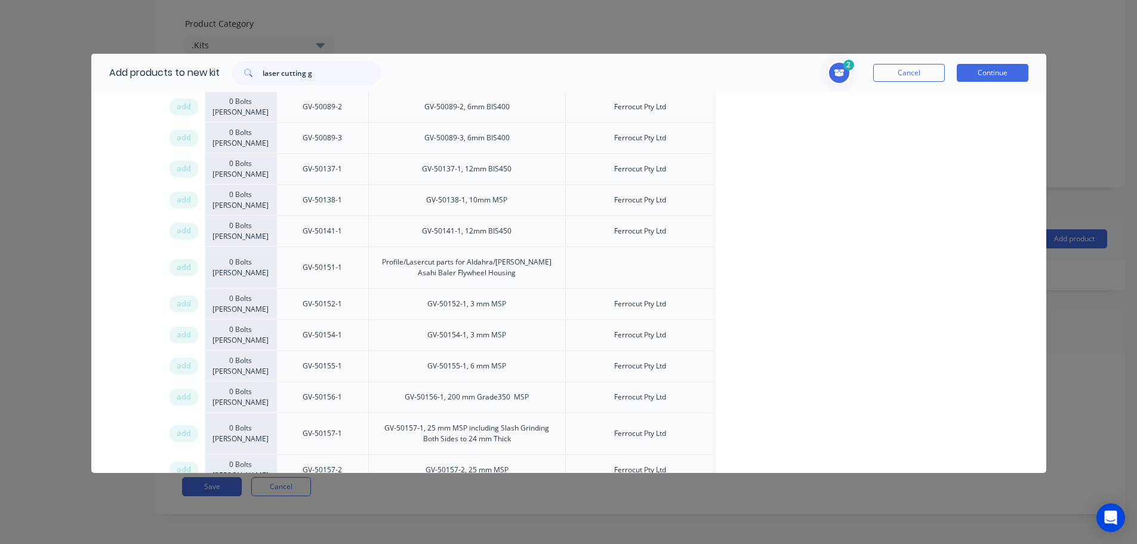
drag, startPoint x: 185, startPoint y: 282, endPoint x: 1127, endPoint y: 278, distance: 942.4
click at [186, 298] on span "add" at bounding box center [184, 304] width 14 height 12
drag, startPoint x: 180, startPoint y: 313, endPoint x: 1123, endPoint y: 279, distance: 943.6
click at [181, 329] on span "add" at bounding box center [184, 335] width 14 height 12
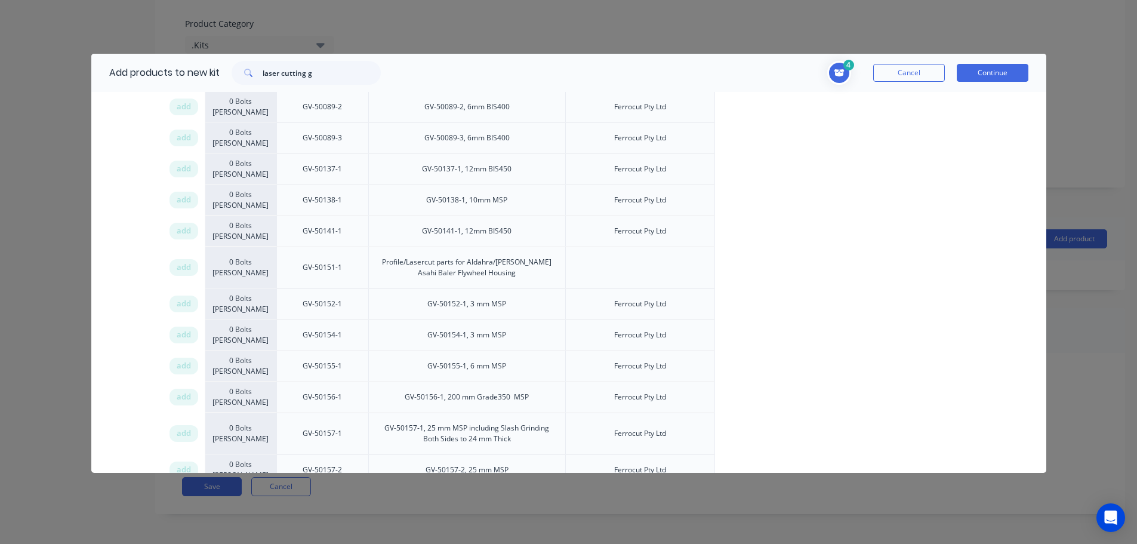
drag, startPoint x: 178, startPoint y: 348, endPoint x: 1123, endPoint y: 314, distance: 946.0
click at [187, 360] on span "add" at bounding box center [184, 366] width 14 height 12
drag, startPoint x: 181, startPoint y: 412, endPoint x: 1115, endPoint y: 402, distance: 933.5
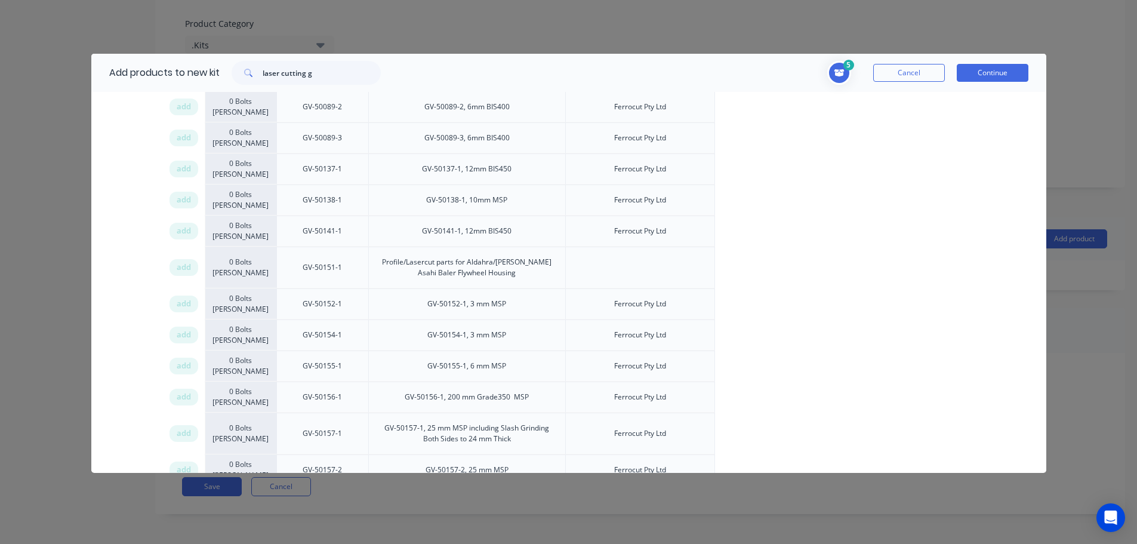
click at [186, 427] on span "add" at bounding box center [184, 433] width 14 height 12
click at [183, 464] on span "add" at bounding box center [184, 470] width 14 height 12
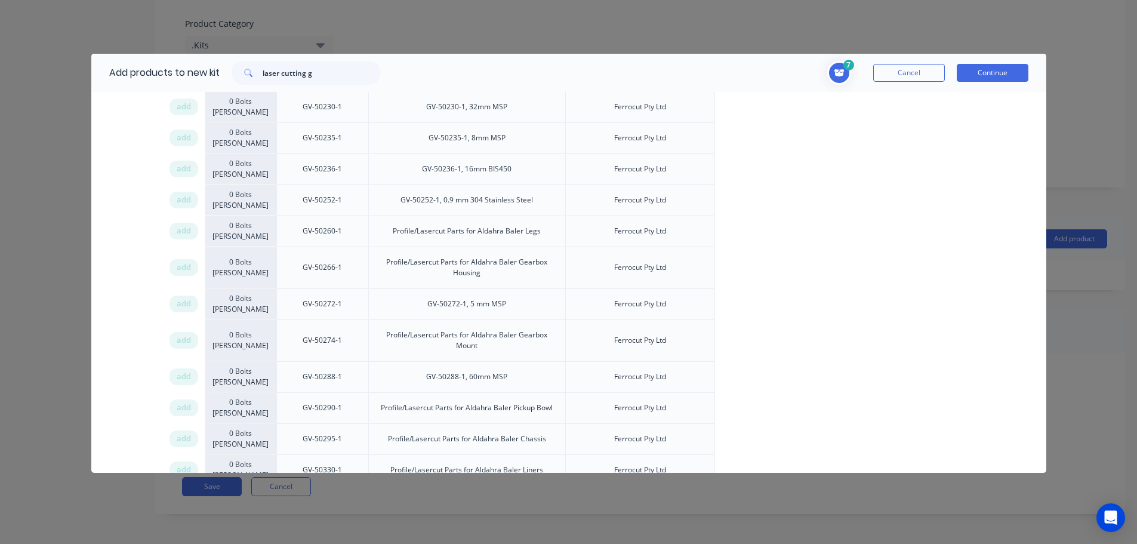
drag, startPoint x: 180, startPoint y: 283, endPoint x: 1100, endPoint y: 294, distance: 919.8
click at [183, 298] on span "add" at bounding box center [184, 304] width 14 height 12
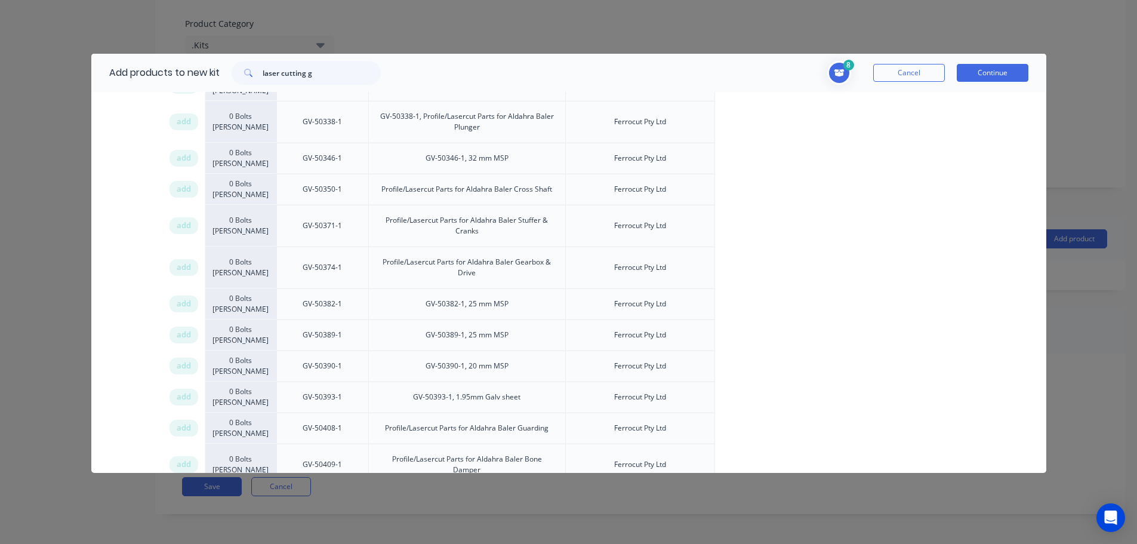
click at [185, 298] on span "add" at bounding box center [184, 304] width 14 height 12
click at [182, 329] on span "add" at bounding box center [184, 335] width 14 height 12
drag, startPoint x: 179, startPoint y: 347, endPoint x: 1132, endPoint y: 347, distance: 953.1
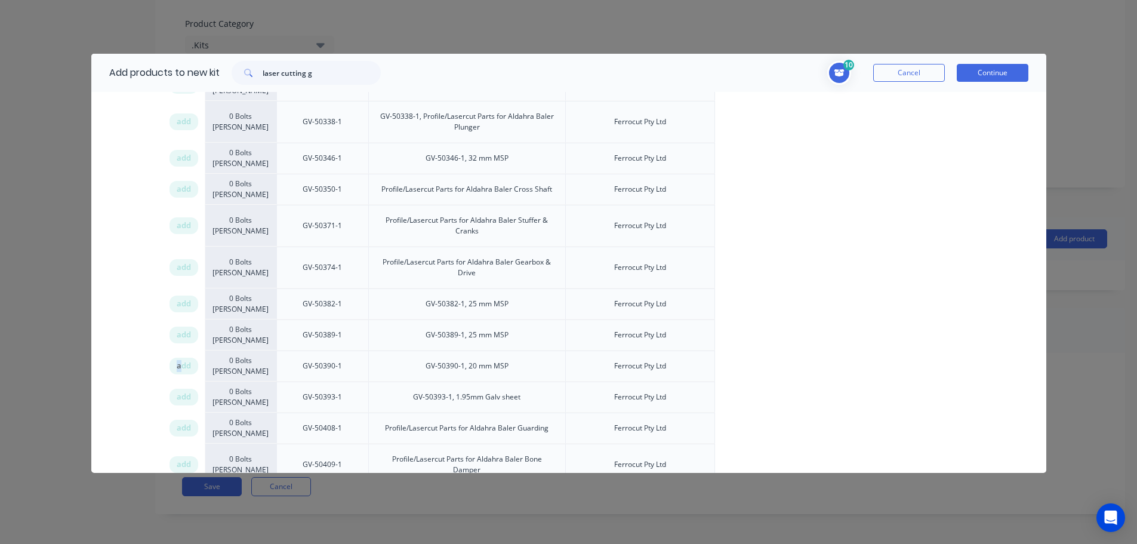
click at [181, 360] on span "add" at bounding box center [184, 366] width 14 height 12
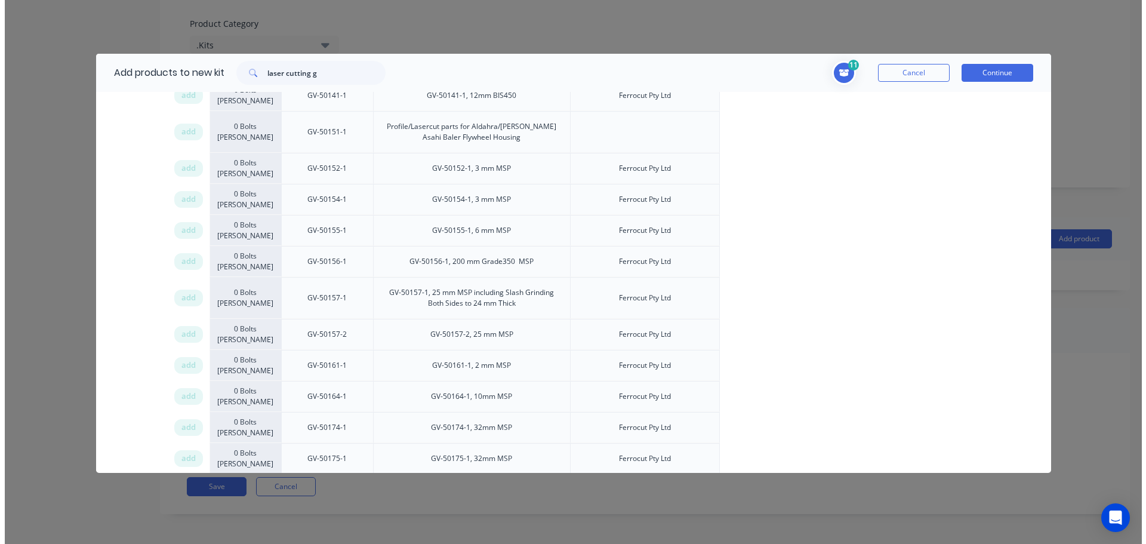
scroll to position [6005, 0]
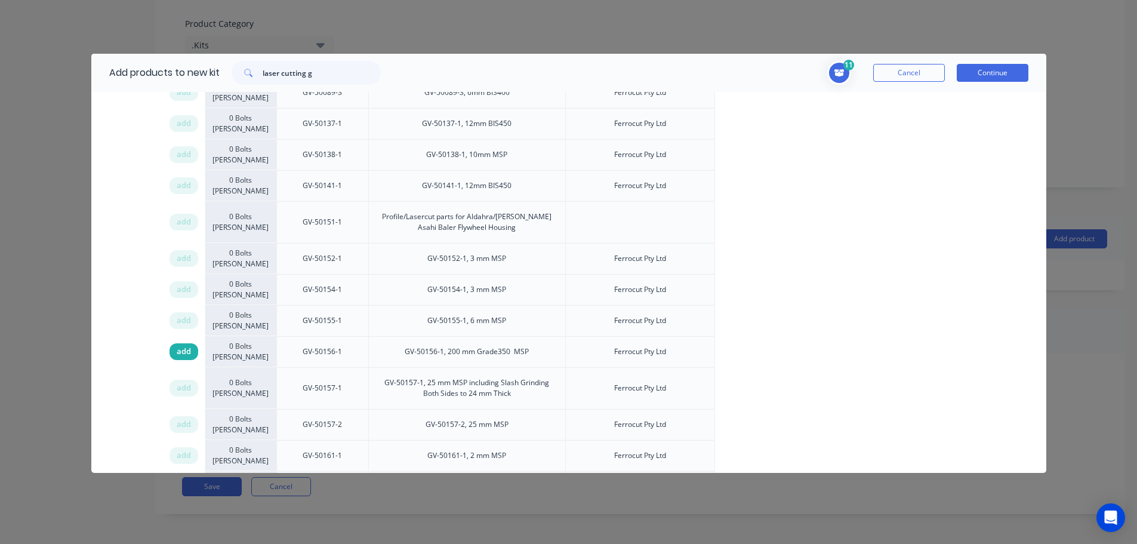
click at [184, 346] on span "add" at bounding box center [184, 352] width 14 height 12
drag, startPoint x: 989, startPoint y: 75, endPoint x: 1124, endPoint y: 101, distance: 137.3
click at [989, 76] on button "Continue" at bounding box center [993, 73] width 72 height 18
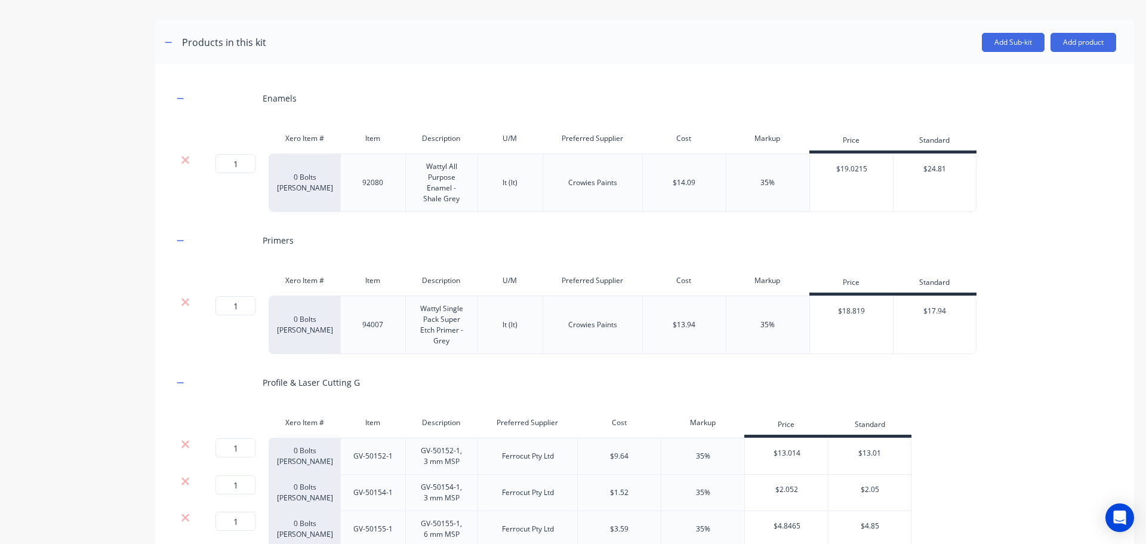
scroll to position [541, 0]
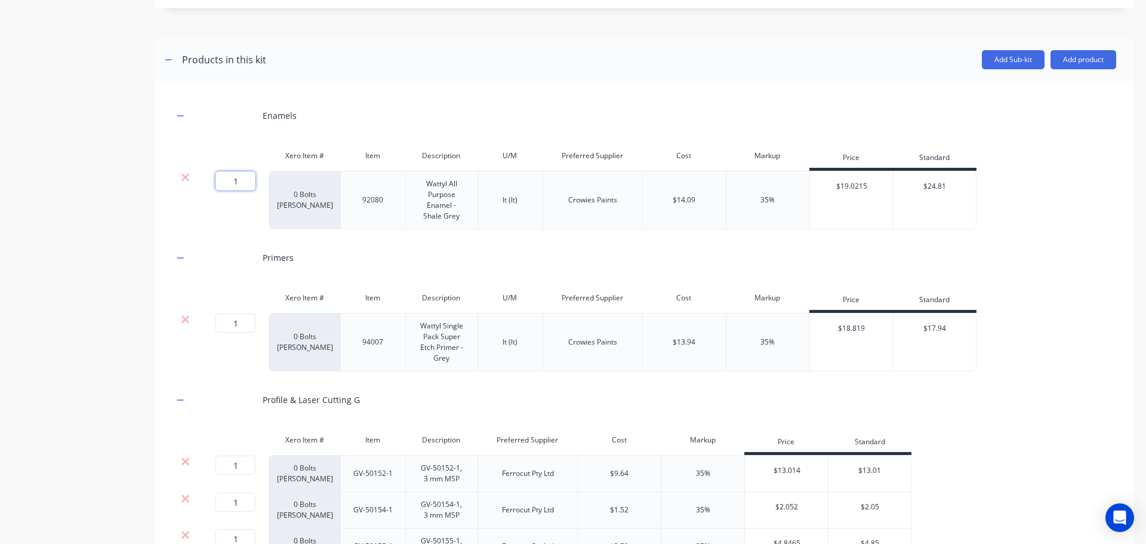
drag, startPoint x: 238, startPoint y: 177, endPoint x: 201, endPoint y: 180, distance: 37.7
click at [201, 180] on div "1 1 ?" at bounding box center [233, 200] width 72 height 58
type input "2"
drag, startPoint x: 241, startPoint y: 322, endPoint x: 194, endPoint y: 320, distance: 46.6
click at [194, 320] on div "1 1 ? 0 Bolts Metric Galvanised 94007 Wattyl Single Pack Super Etch Primer - Gr…" at bounding box center [574, 342] width 803 height 58
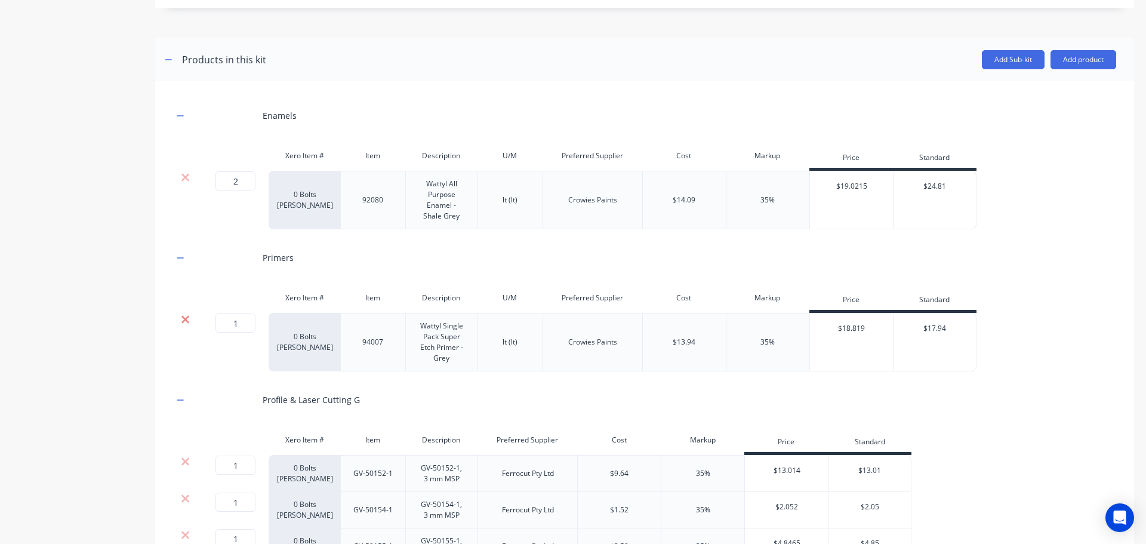
type input "2"
click at [59, 405] on div "Product details" at bounding box center [74, 339] width 125 height 1664
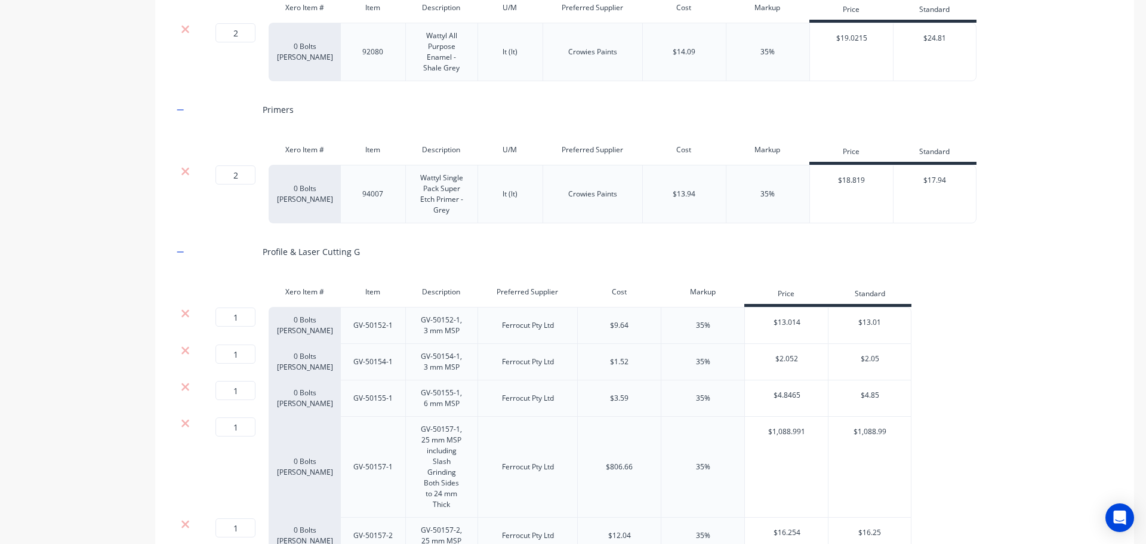
scroll to position [720, 0]
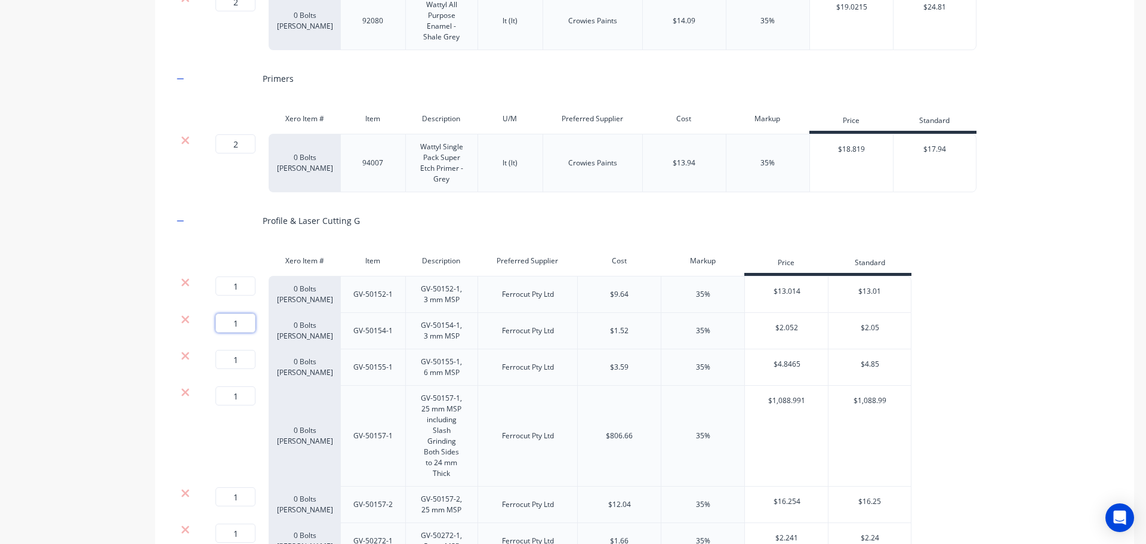
drag, startPoint x: 238, startPoint y: 323, endPoint x: 202, endPoint y: 323, distance: 35.2
click at [202, 323] on div "1 1 ?" at bounding box center [233, 331] width 72 height 36
type input "2"
click at [44, 326] on div "Product details" at bounding box center [74, 160] width 125 height 1664
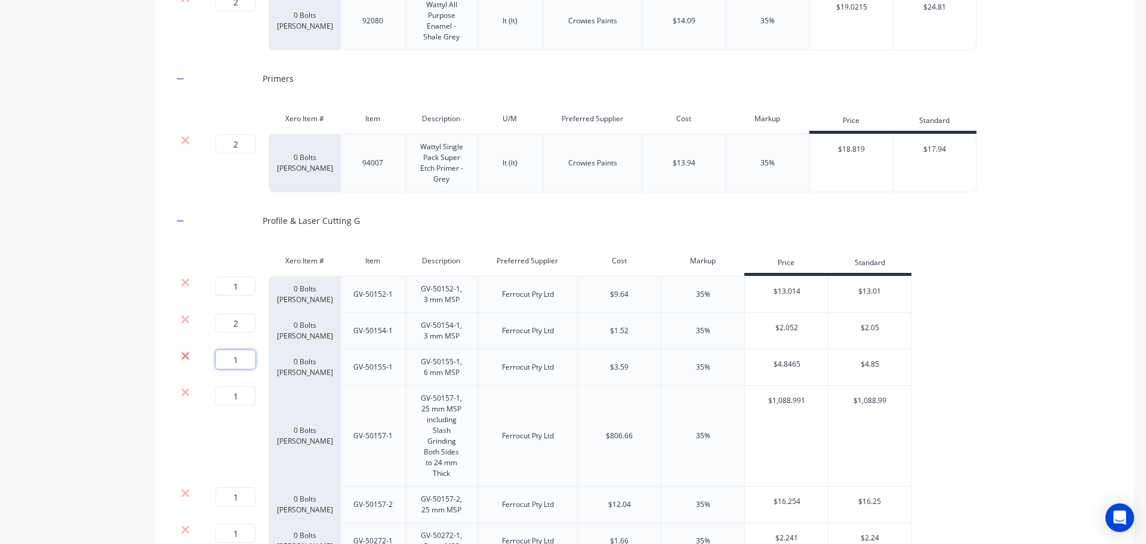
drag, startPoint x: 244, startPoint y: 361, endPoint x: 171, endPoint y: 359, distance: 72.8
click at [181, 360] on div "1 1 ? 0 Bolts Metric Galvanised GV-50155-1 GV-50155-1, 6 mm MSP Ferrocut Pty Lt…" at bounding box center [542, 367] width 738 height 36
type input "4"
click at [104, 391] on div "Product details" at bounding box center [74, 160] width 125 height 1664
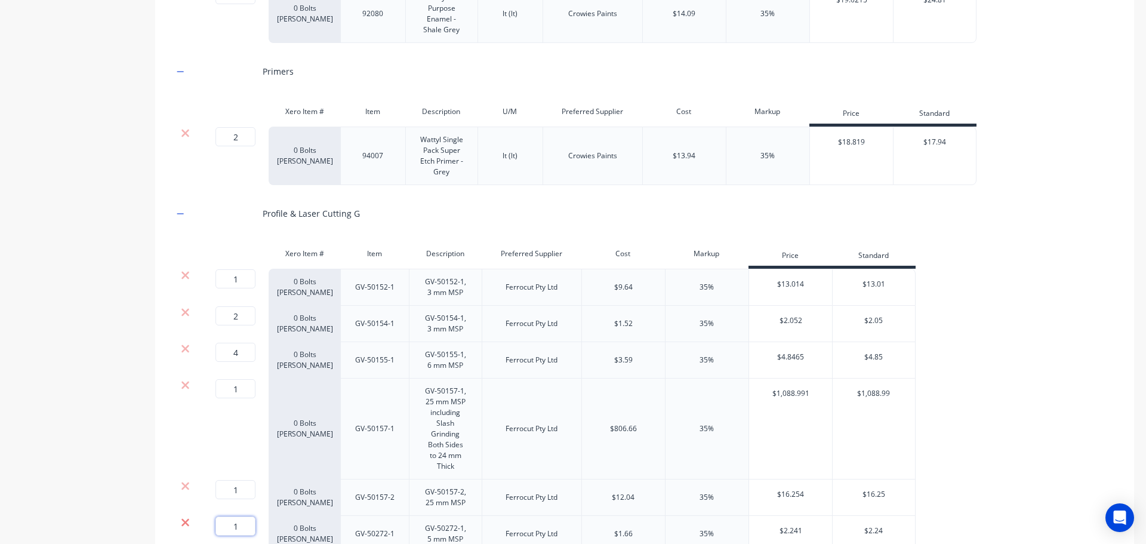
drag, startPoint x: 246, startPoint y: 524, endPoint x: 184, endPoint y: 520, distance: 62.8
click at [184, 520] on div "1 1 ? 0 Bolts Metric Galvanised GV-50272-1 GV-50272-1, 5 mm MSP Ferrocut Pty Lt…" at bounding box center [544, 534] width 742 height 36
type input "4"
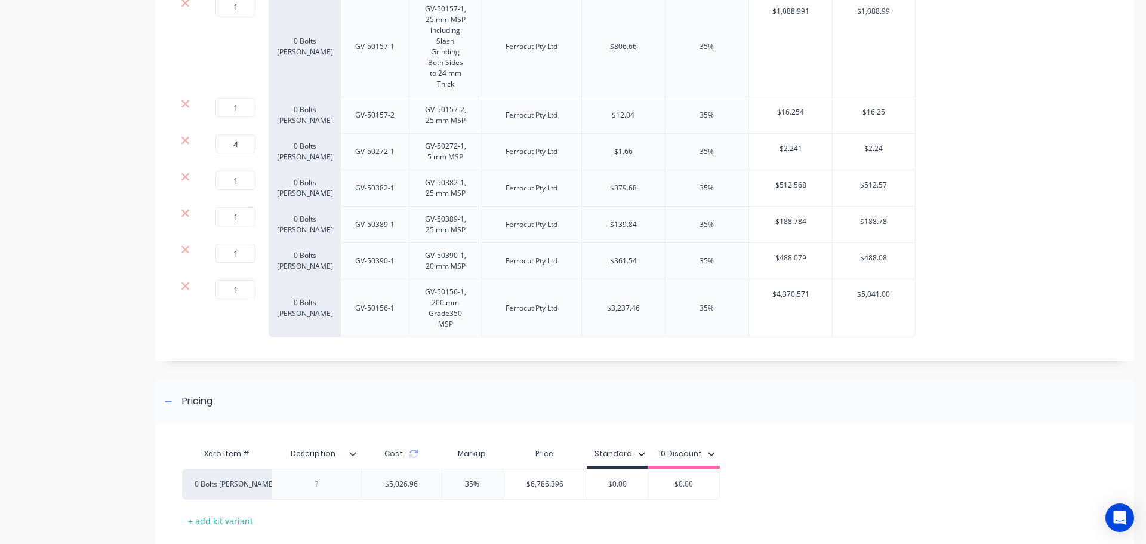
scroll to position [1180, 0]
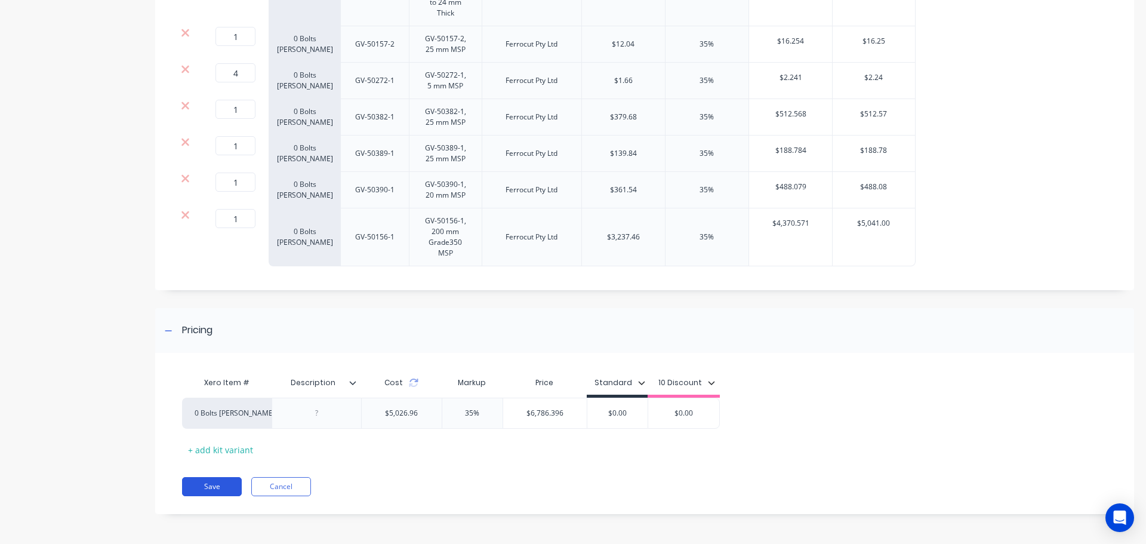
click at [202, 486] on button "Save" at bounding box center [212, 486] width 60 height 19
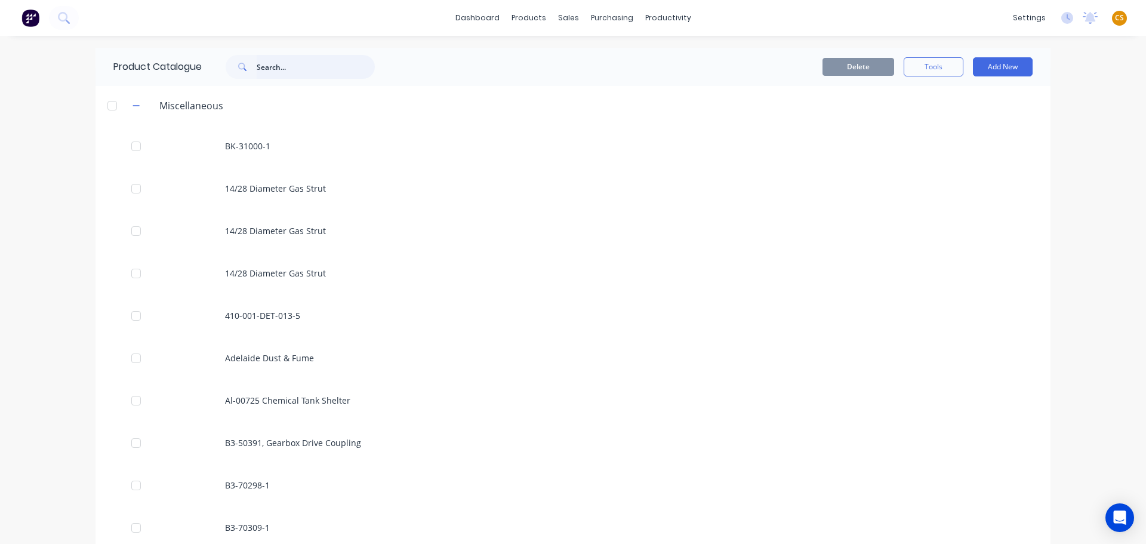
click at [267, 68] on input "text" at bounding box center [316, 67] width 118 height 24
paste input "GV-50290, Baler Pick-Up Bowl"
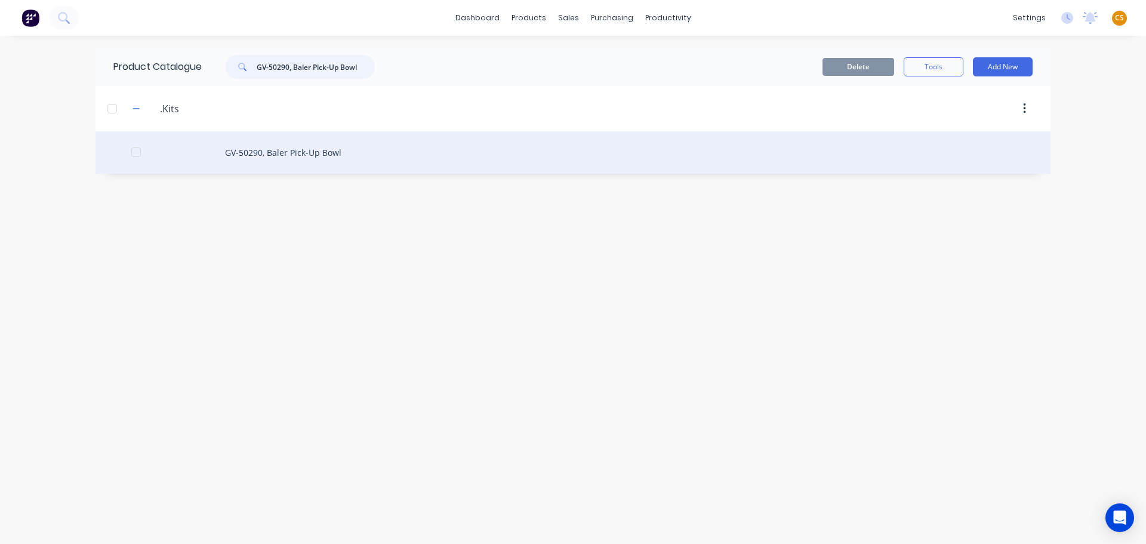
click at [132, 152] on div at bounding box center [136, 152] width 24 height 24
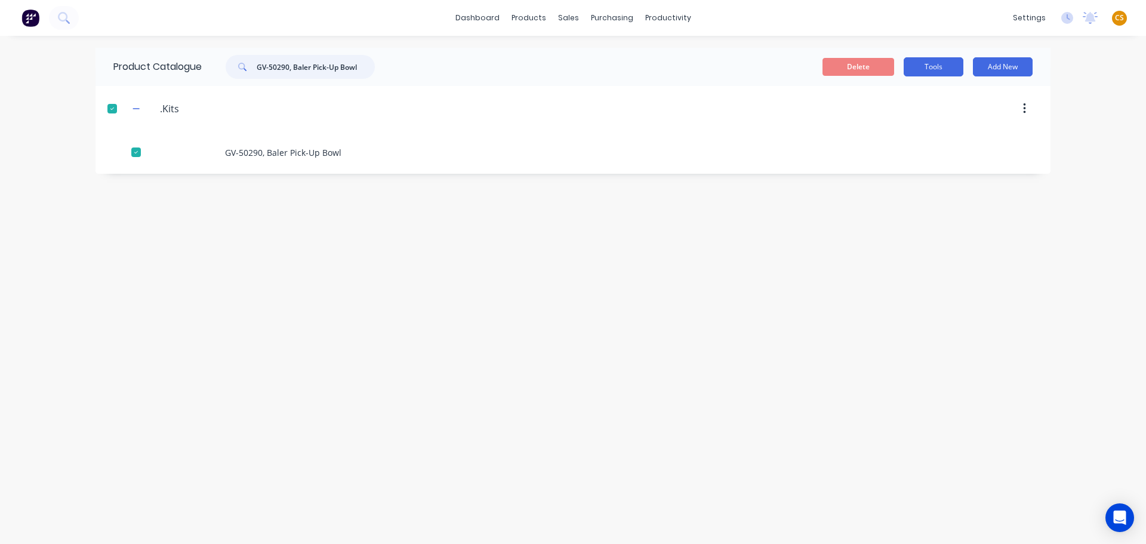
type input "GV-50290, Baler Pick-Up Bowl"
click at [928, 67] on button "Tools" at bounding box center [934, 66] width 60 height 19
click at [901, 100] on span "Duplicate product" at bounding box center [906, 97] width 90 height 13
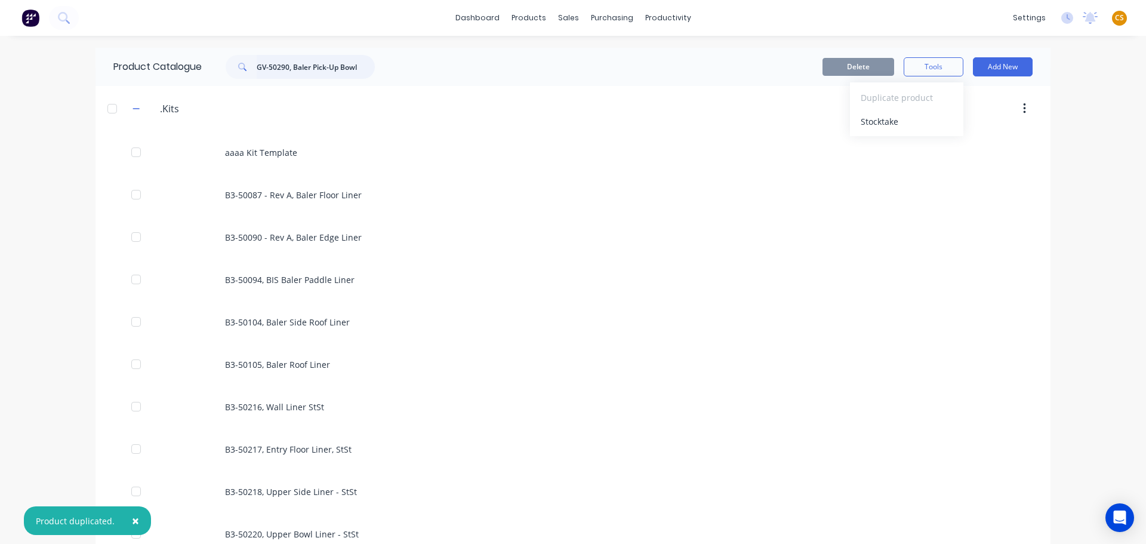
click at [357, 69] on input "GV-50290, Baler Pick-Up Bowl" at bounding box center [316, 67] width 118 height 24
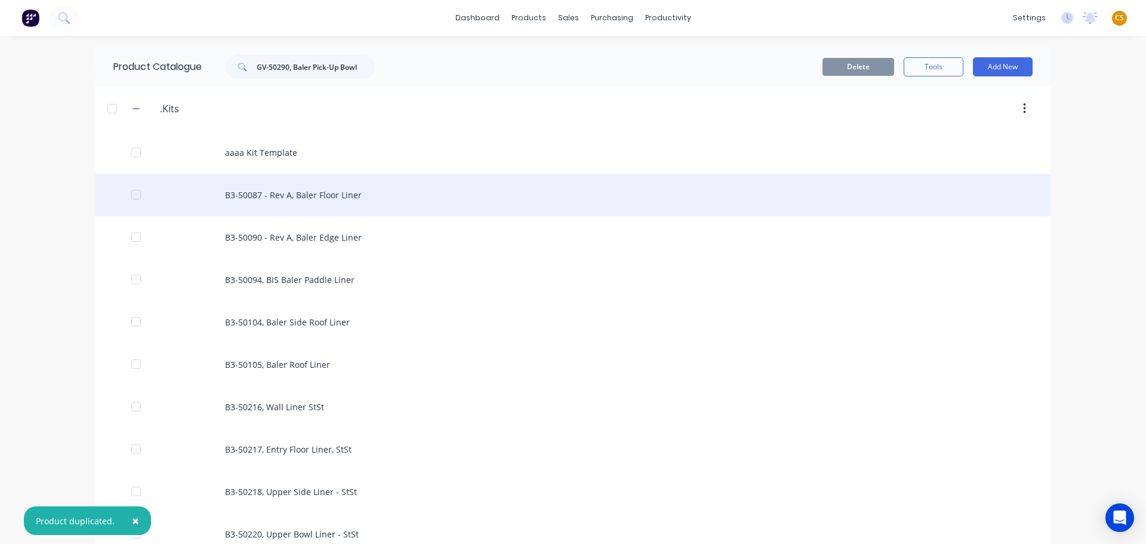
scroll to position [855, 0]
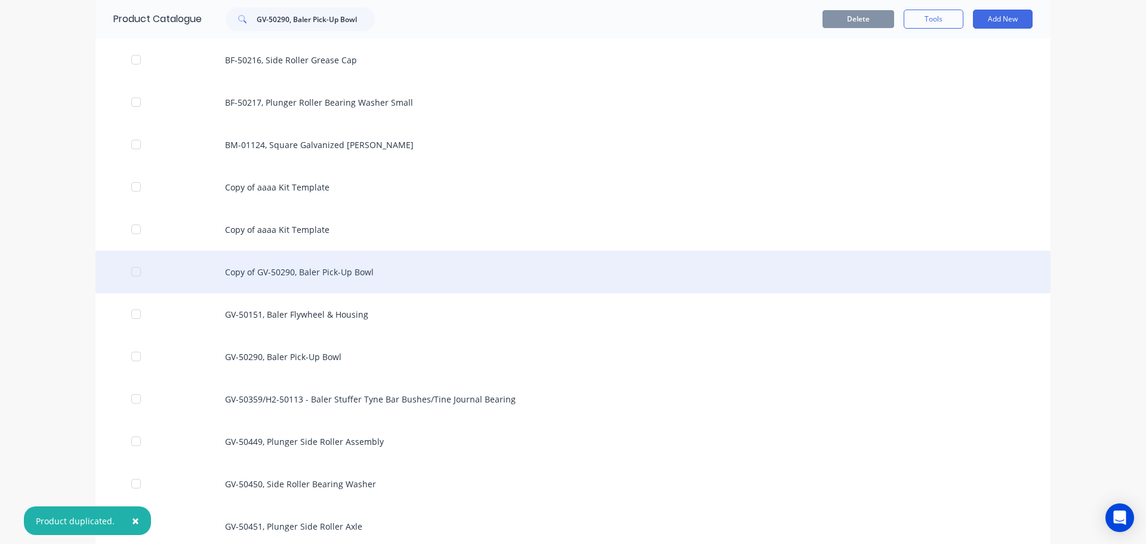
click at [311, 273] on div "Copy of GV-50290, Baler Pick-Up Bowl" at bounding box center [572, 272] width 955 height 42
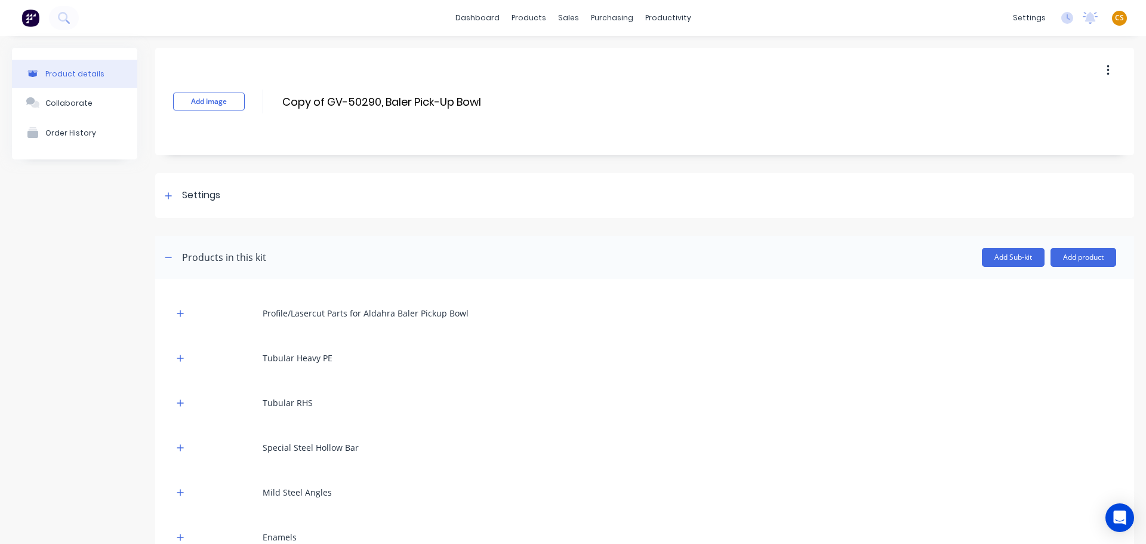
drag, startPoint x: 487, startPoint y: 102, endPoint x: 255, endPoint y: 96, distance: 231.6
click at [255, 96] on div "Add image Copy of GV-50290, Baler Pick-Up Bowl Copy of GV-50290, Baler Pick-Up …" at bounding box center [644, 101] width 979 height 107
paste input "GV-50295, Baler Chassis"
type input "GV-50295, Baler Chassis"
click at [0, 338] on div "Product details Collaborate Order History Add image GV-50295, Baler Chassis GV-…" at bounding box center [573, 456] width 1146 height 840
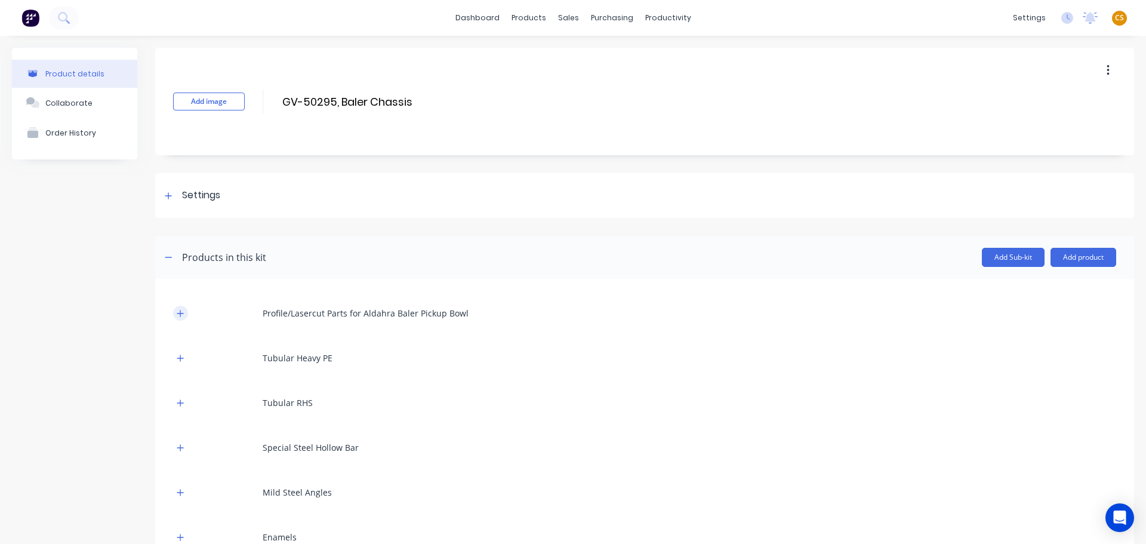
click at [178, 312] on icon "button" at bounding box center [180, 313] width 7 height 8
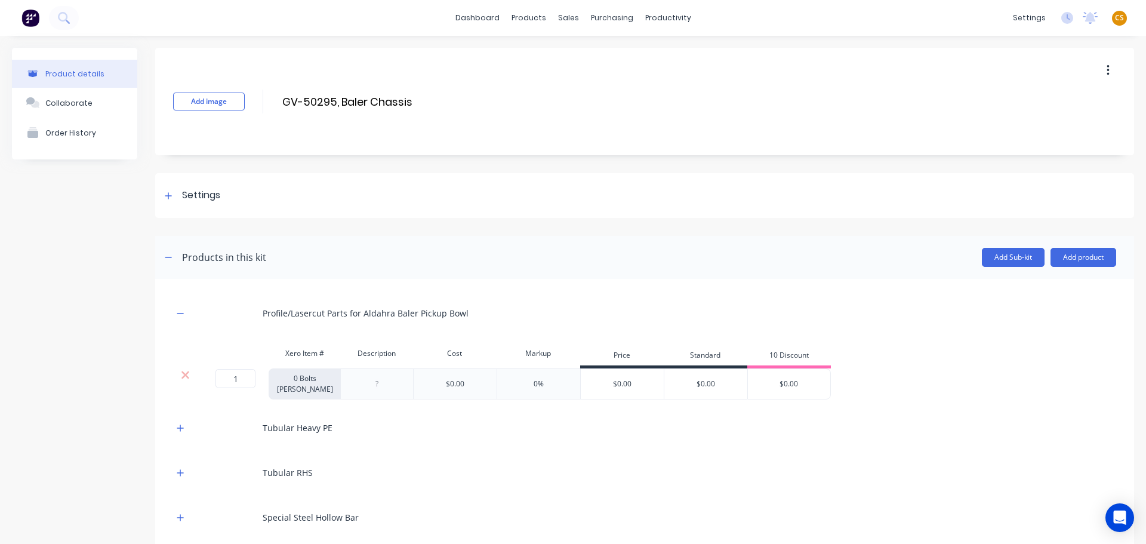
scroll to position [179, 0]
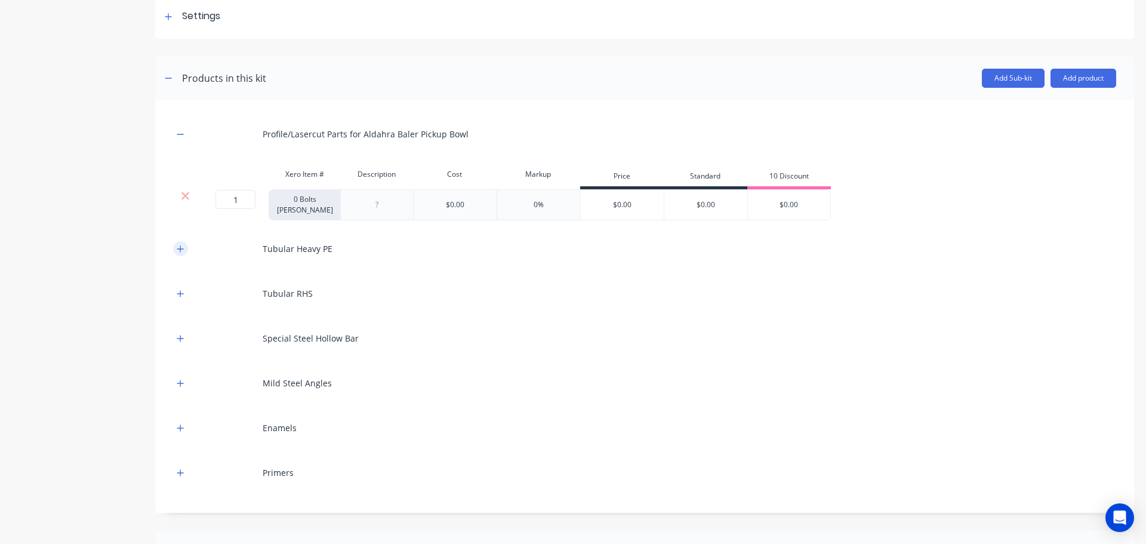
click at [180, 246] on icon "button" at bounding box center [180, 249] width 7 height 8
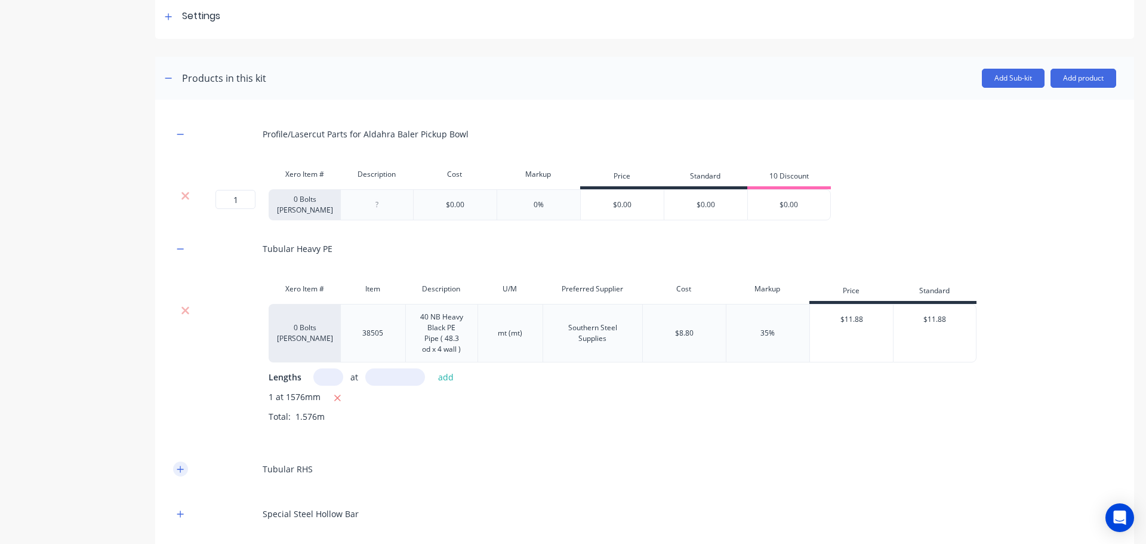
click at [176, 473] on button "button" at bounding box center [180, 468] width 15 height 15
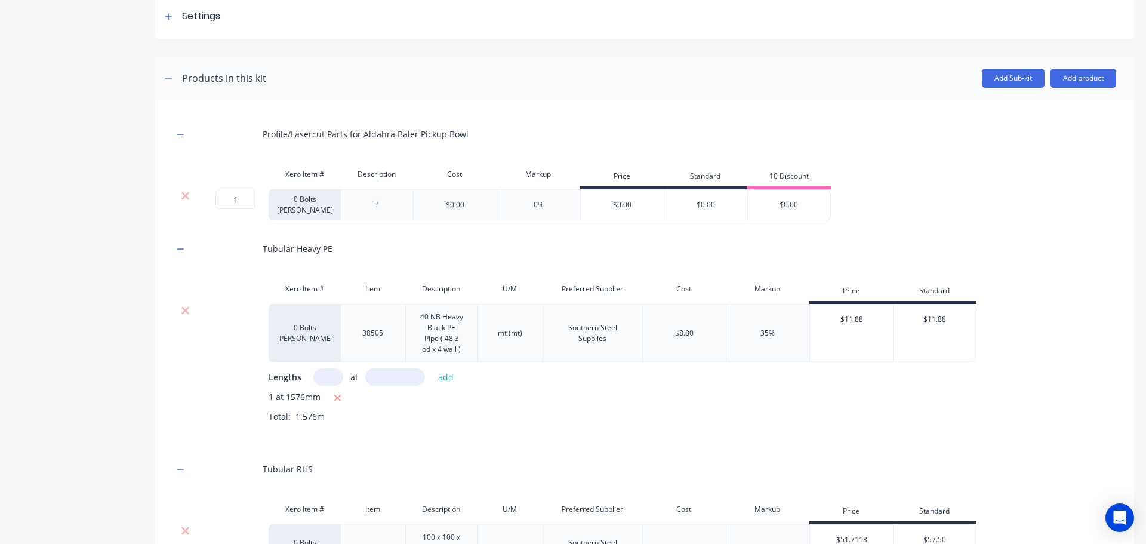
scroll to position [716, 0]
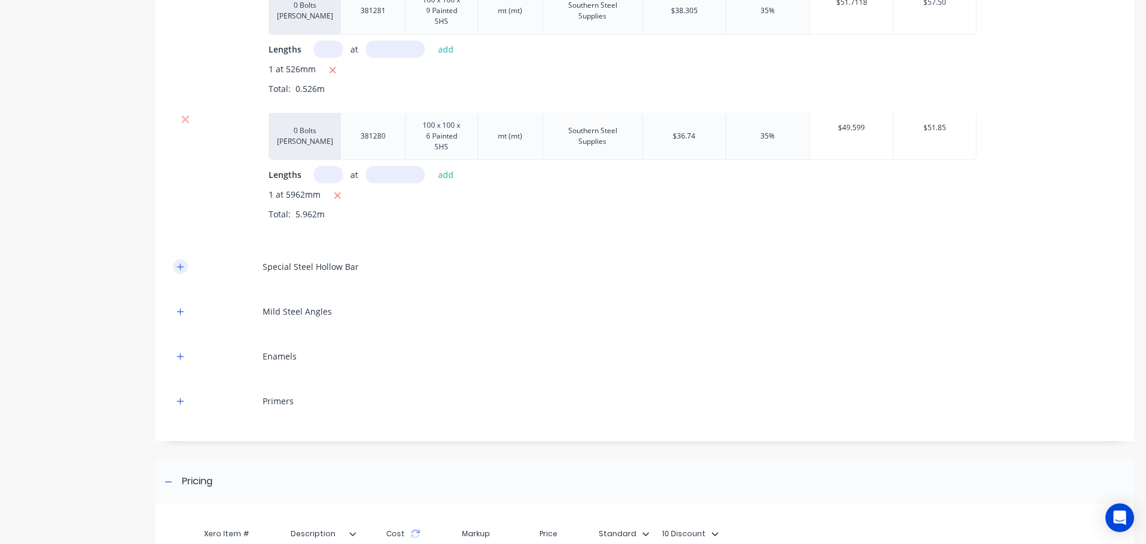
click at [177, 266] on icon "button" at bounding box center [180, 267] width 7 height 8
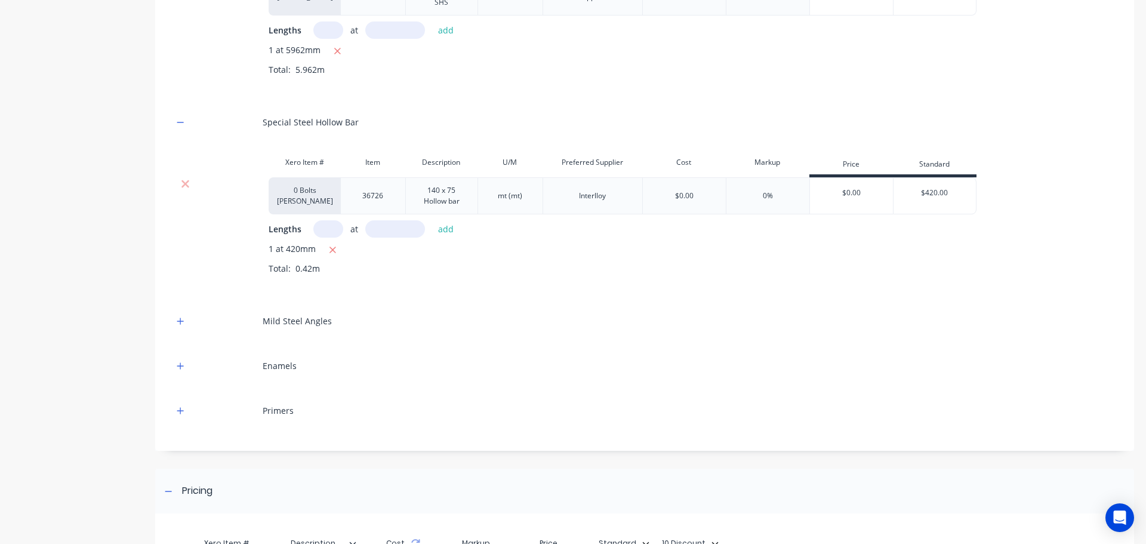
scroll to position [1021, 0]
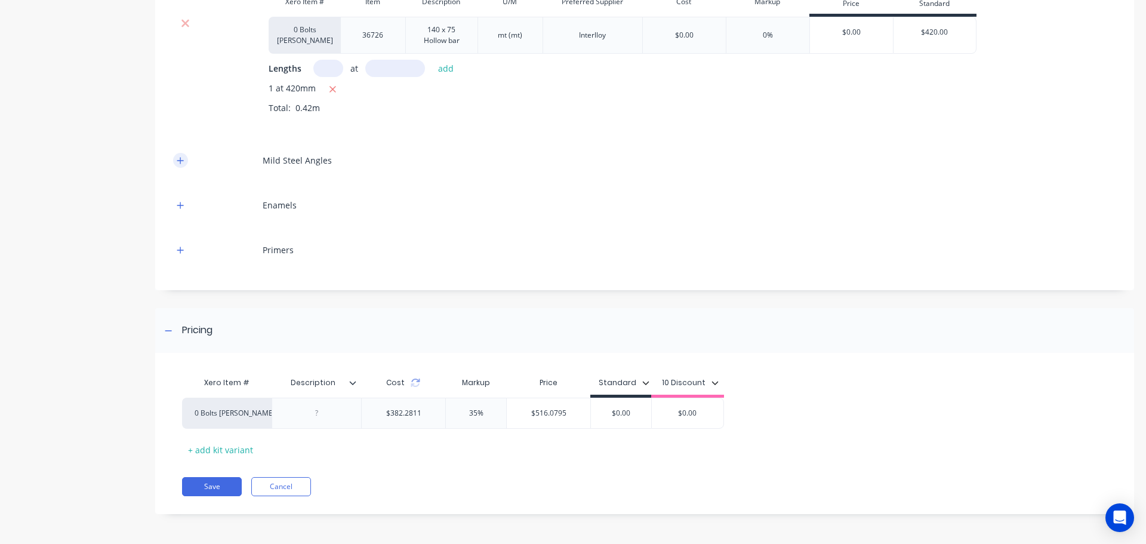
click at [177, 165] on button "button" at bounding box center [180, 160] width 15 height 15
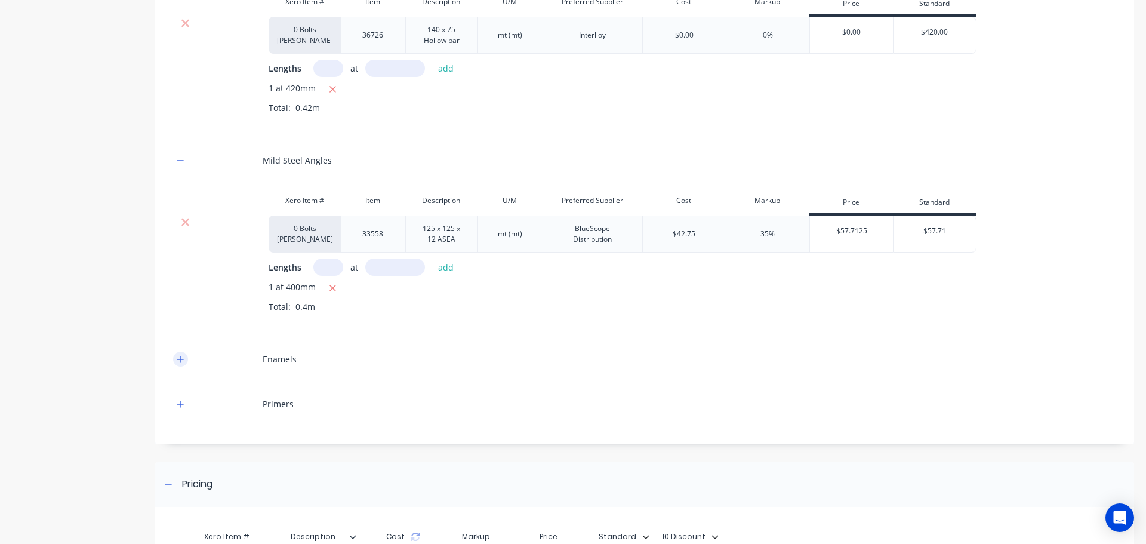
click at [178, 363] on icon "button" at bounding box center [180, 359] width 7 height 8
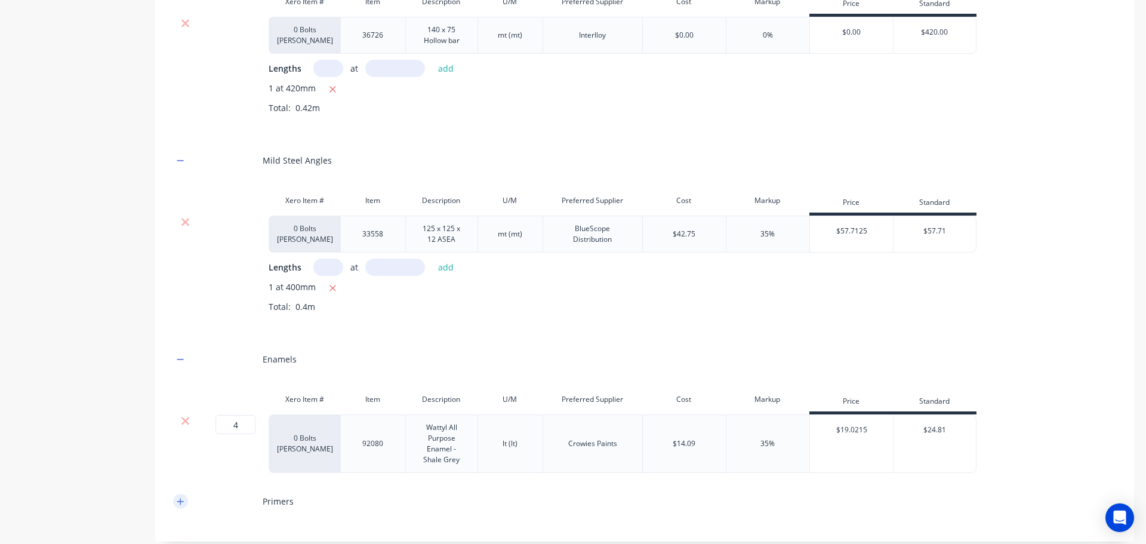
click at [180, 503] on icon "button" at bounding box center [180, 501] width 7 height 8
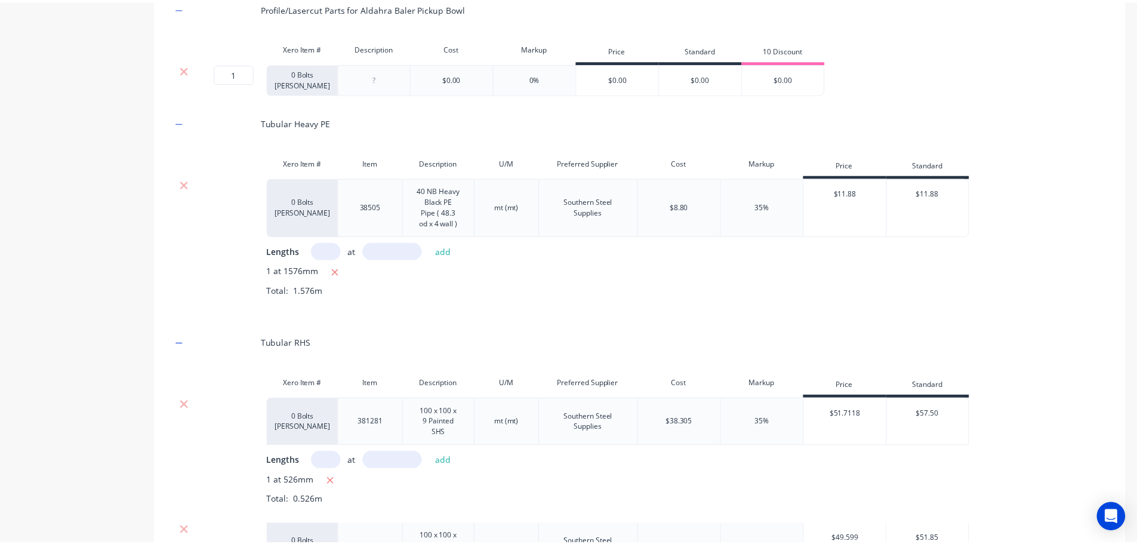
scroll to position [0, 0]
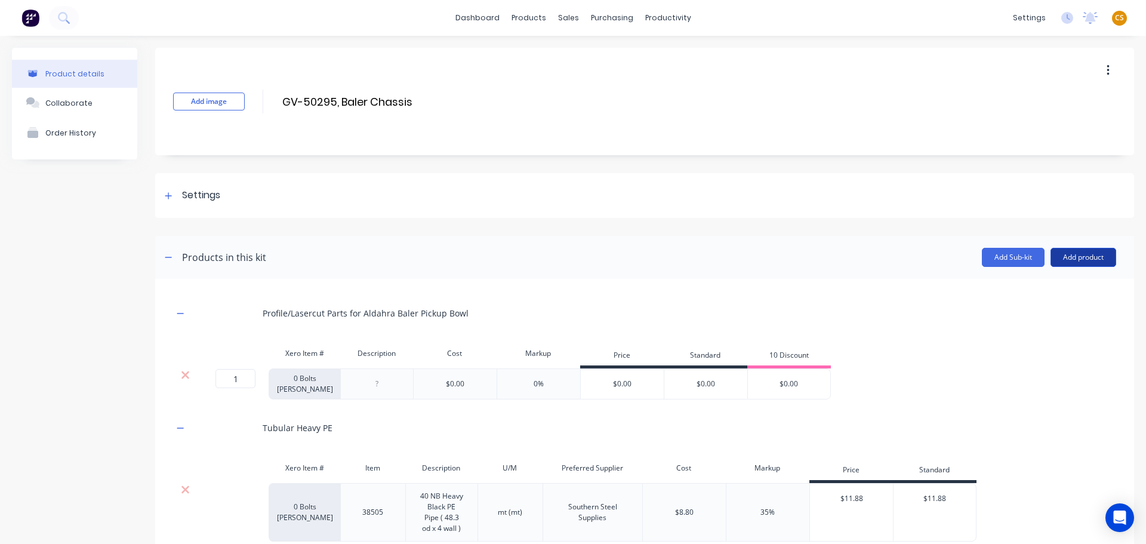
click at [1066, 258] on button "Add product" at bounding box center [1083, 257] width 66 height 19
click at [1016, 285] on div "Product catalogue" at bounding box center [1059, 287] width 92 height 17
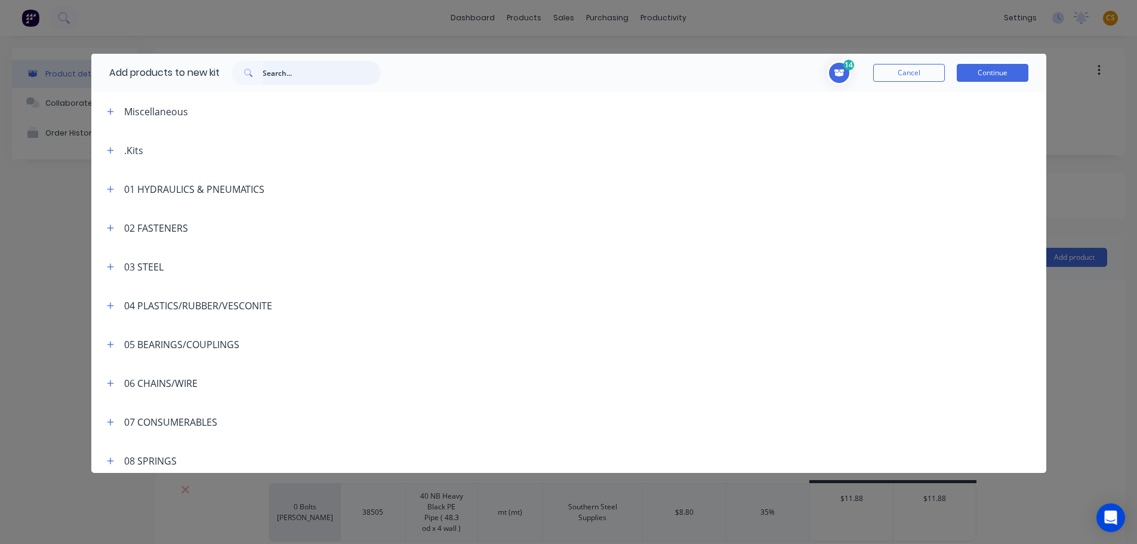
click at [290, 74] on input "text" at bounding box center [322, 73] width 118 height 24
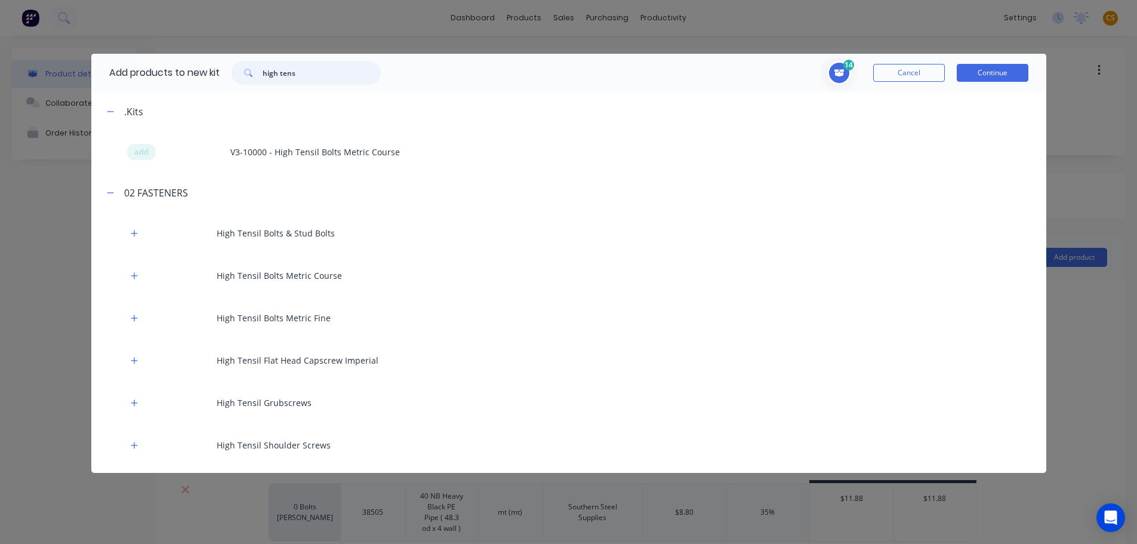
type input "high tens"
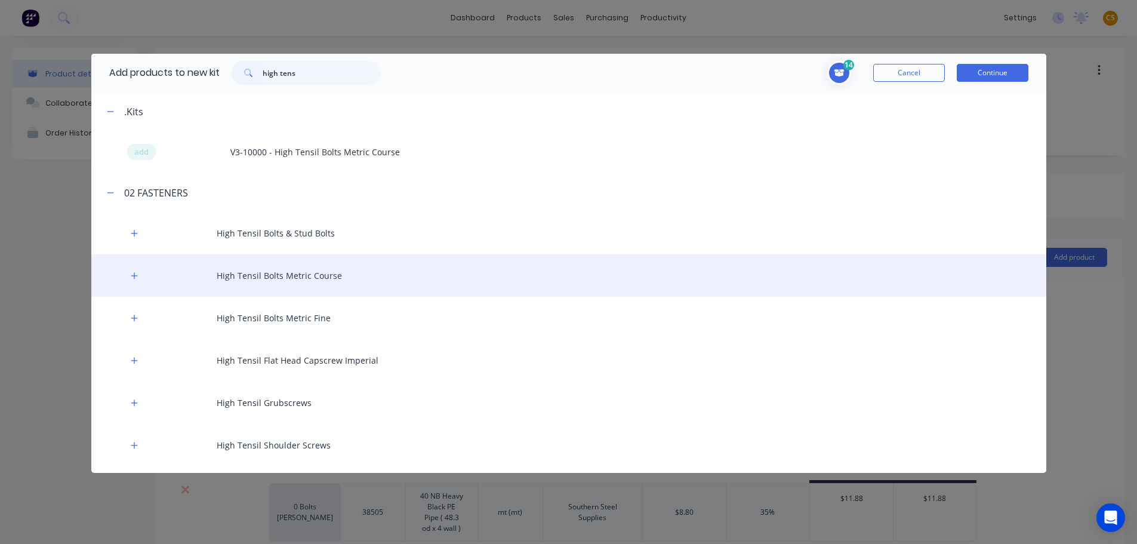
drag, startPoint x: 137, startPoint y: 276, endPoint x: 143, endPoint y: 281, distance: 7.3
click at [137, 277] on icon "button" at bounding box center [134, 276] width 7 height 8
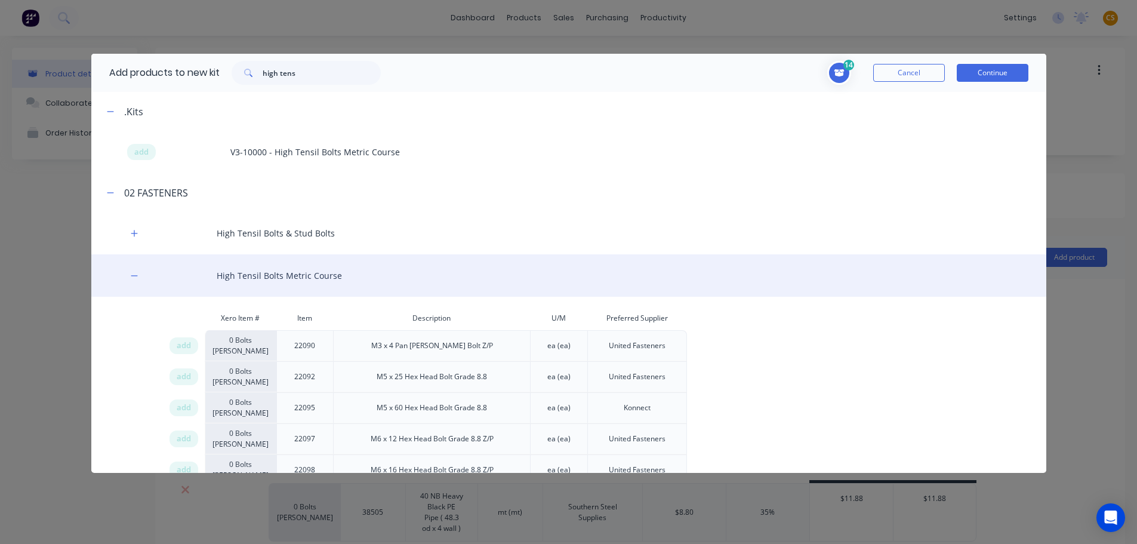
scroll to position [5257, 0]
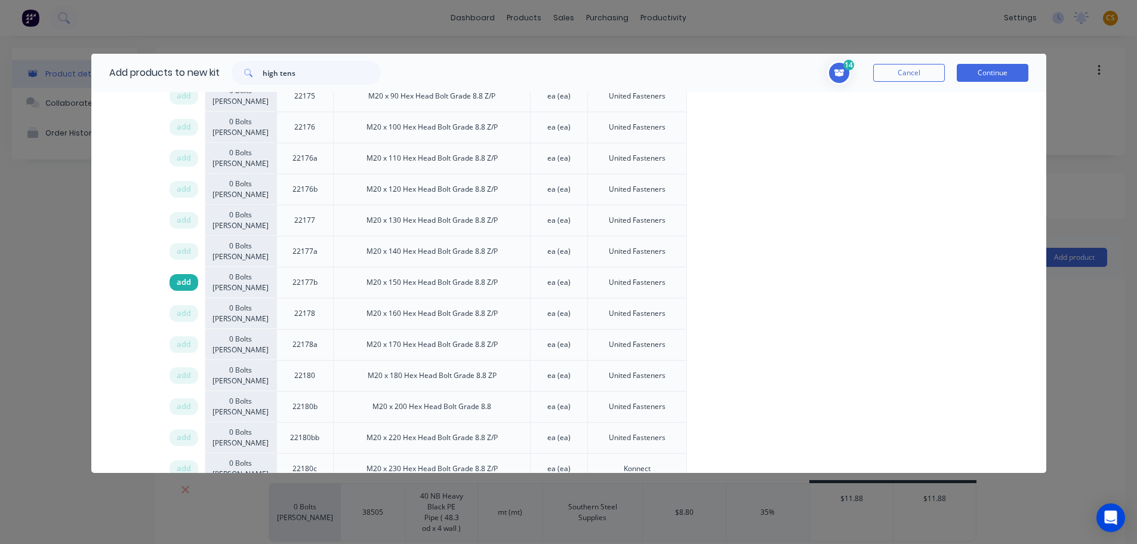
click at [180, 282] on span "add" at bounding box center [184, 282] width 14 height 12
click at [834, 72] on icon "Toggle cart dropdown" at bounding box center [839, 73] width 11 height 8
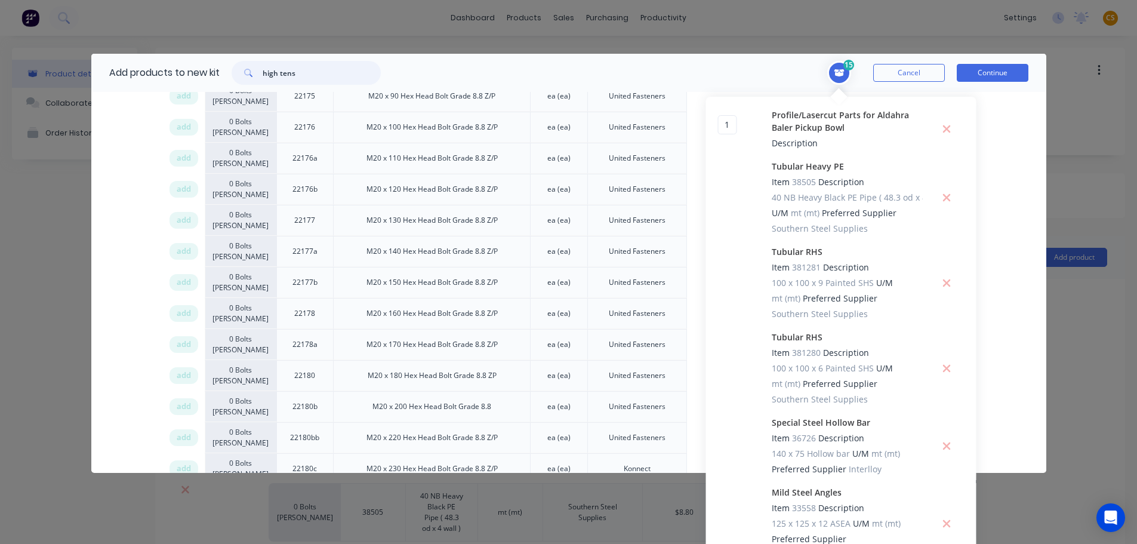
drag, startPoint x: 298, startPoint y: 71, endPoint x: 186, endPoint y: 70, distance: 112.2
click at [186, 70] on div "Add products to new kit high tens" at bounding box center [241, 73] width 301 height 38
type input "steel flat"
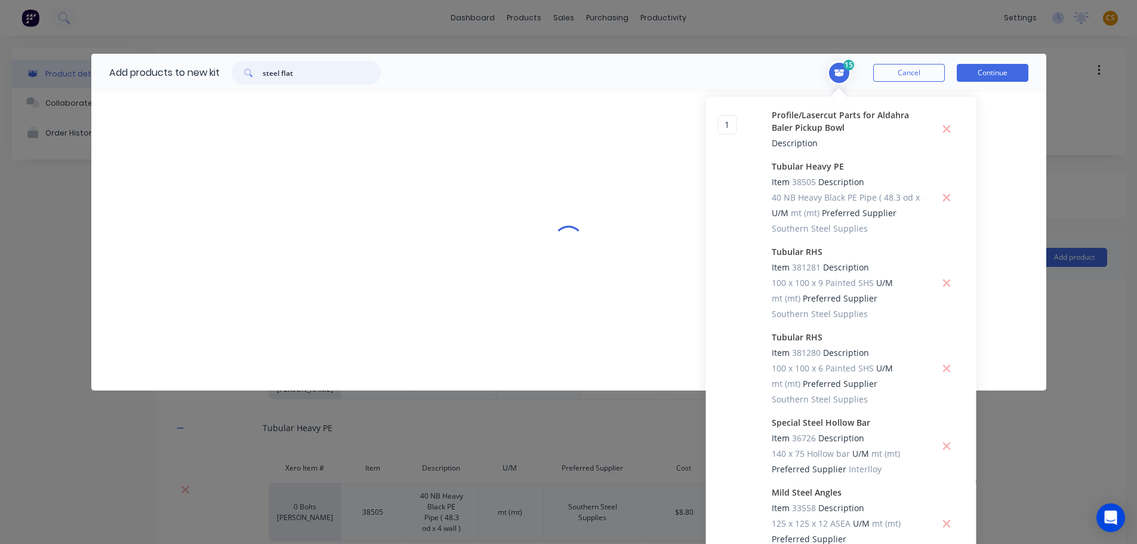
scroll to position [0, 0]
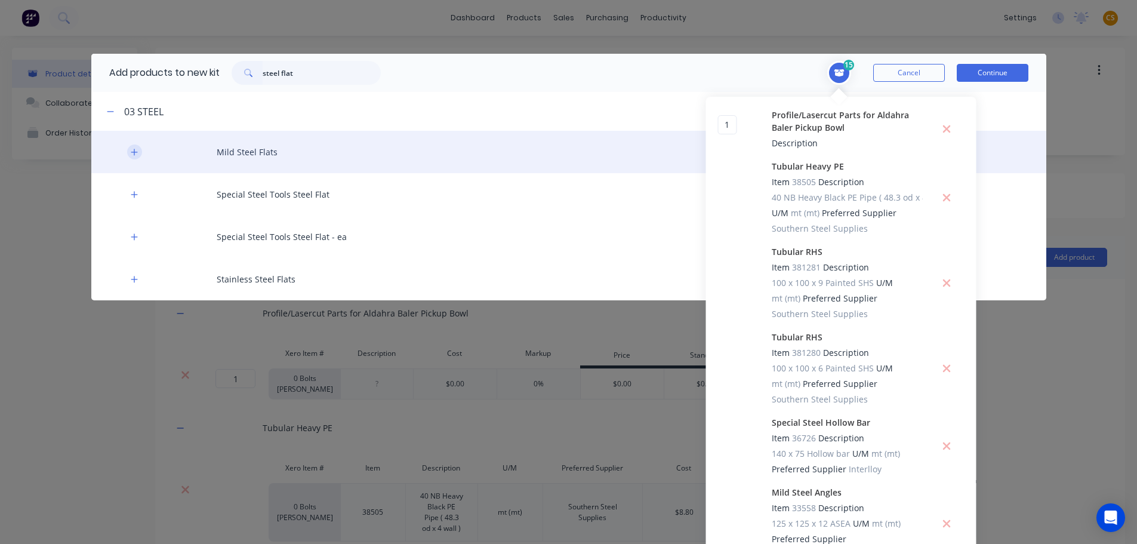
click at [131, 150] on icon "button" at bounding box center [134, 152] width 7 height 8
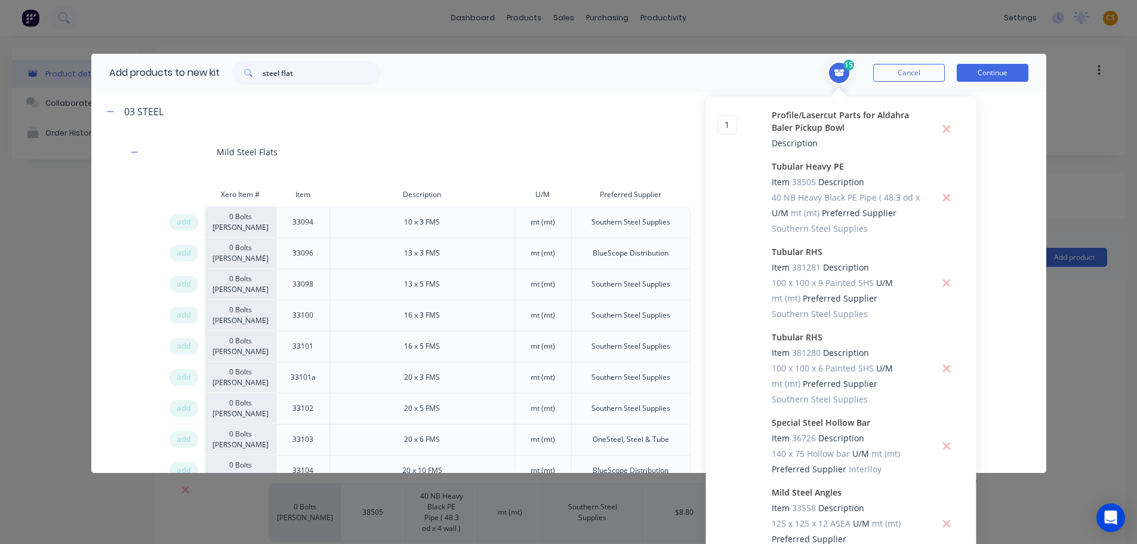
scroll to position [1367, 0]
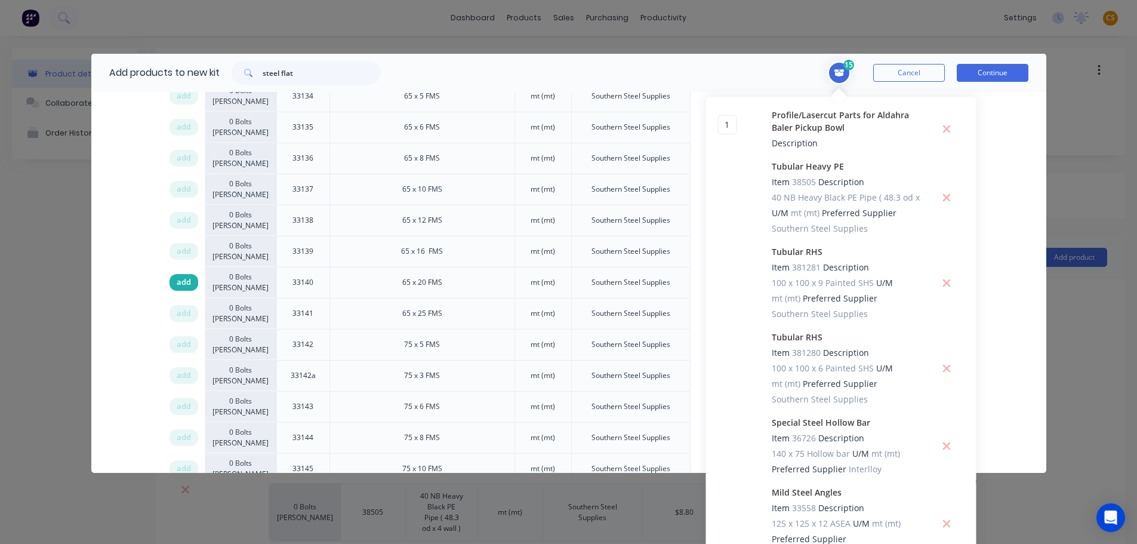
click at [179, 285] on span "add" at bounding box center [184, 282] width 14 height 12
drag, startPoint x: 331, startPoint y: 69, endPoint x: 166, endPoint y: 70, distance: 165.3
click at [171, 70] on div "Add products to new kit steel flat" at bounding box center [241, 73] width 301 height 38
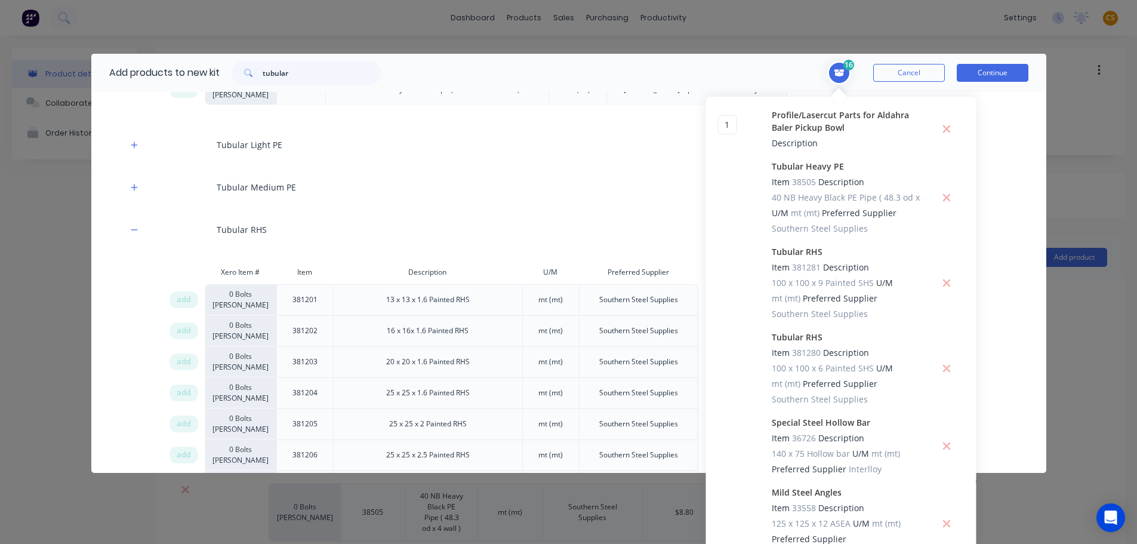
scroll to position [3744, 0]
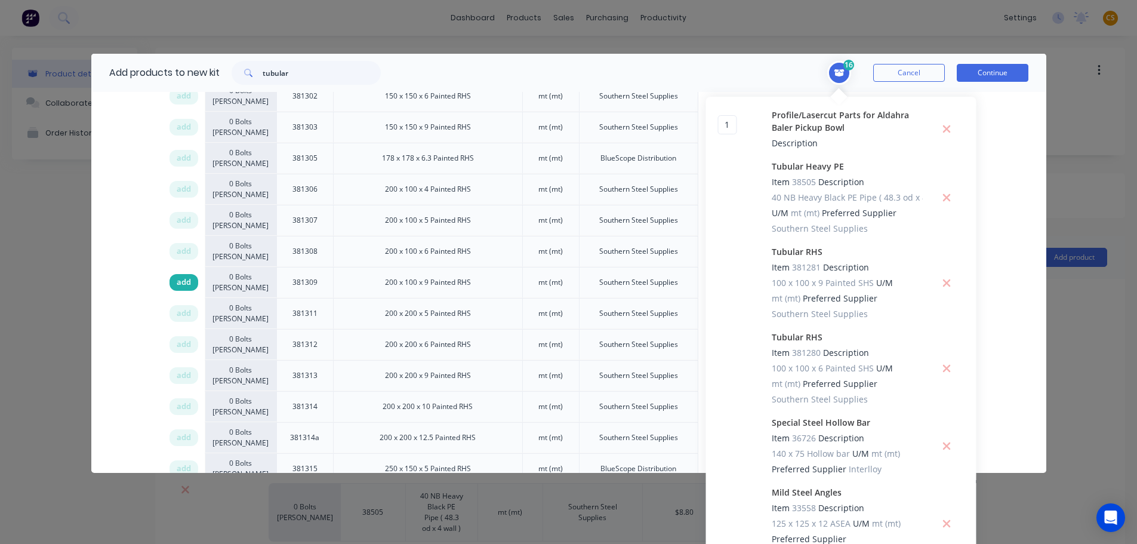
click at [179, 285] on span "add" at bounding box center [184, 282] width 14 height 12
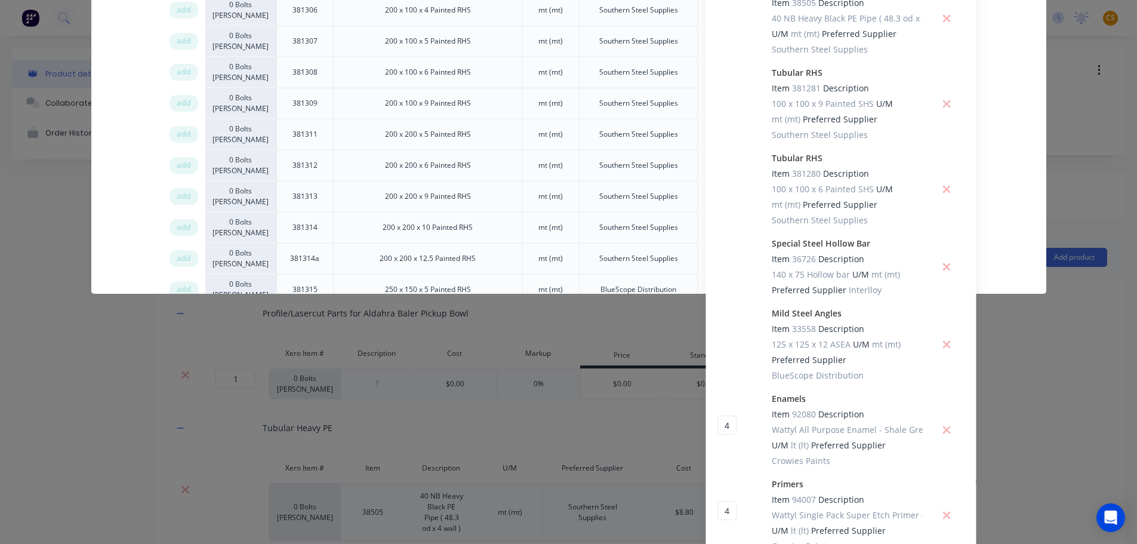
scroll to position [0, 0]
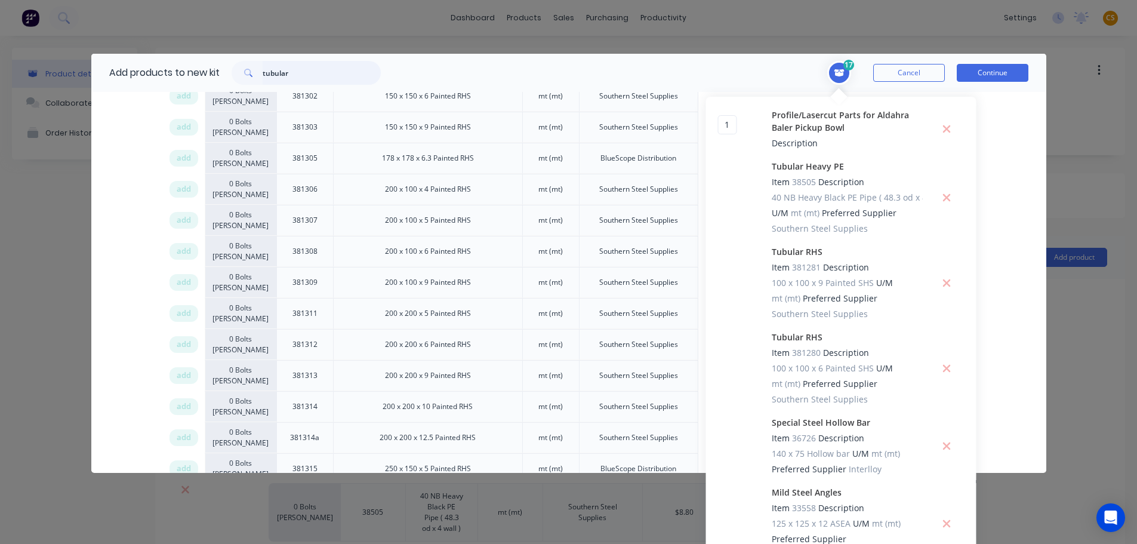
click at [275, 72] on input "tubular" at bounding box center [322, 73] width 118 height 24
type input "steel angl"
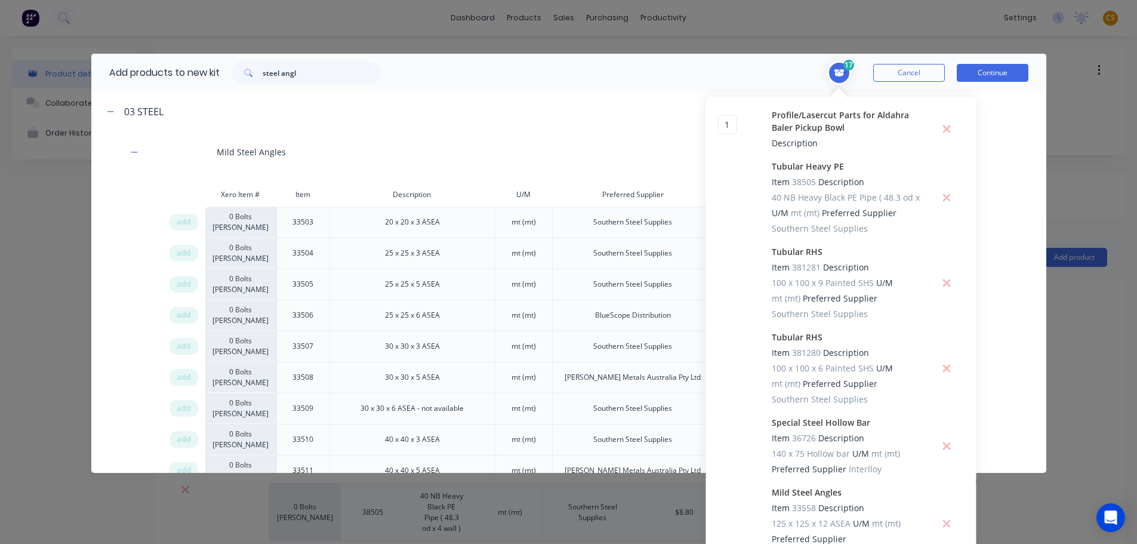
scroll to position [343, 0]
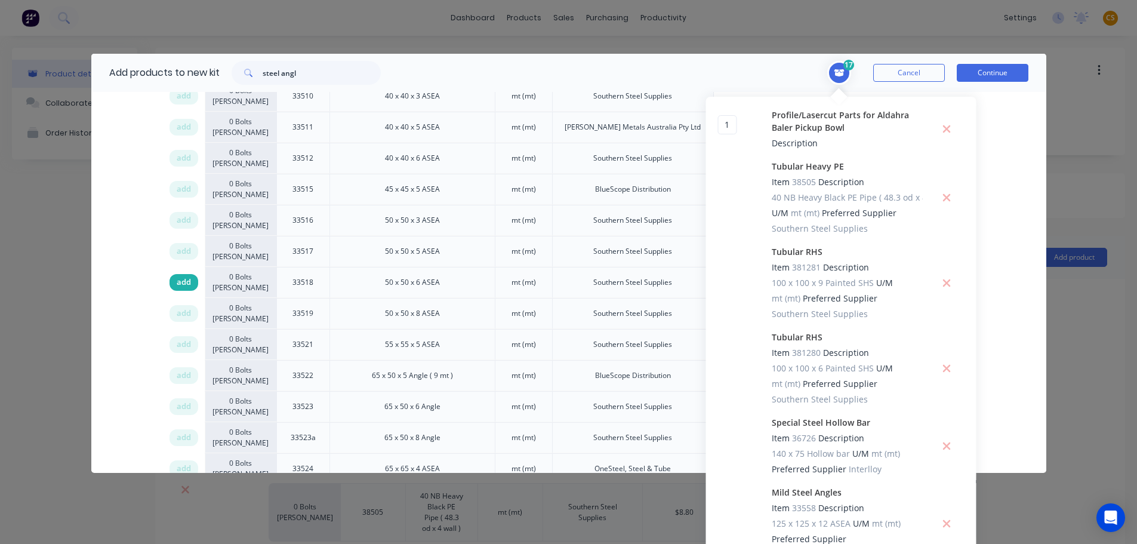
click at [177, 286] on span "add" at bounding box center [184, 282] width 14 height 12
click at [980, 75] on button "Continue" at bounding box center [993, 73] width 72 height 18
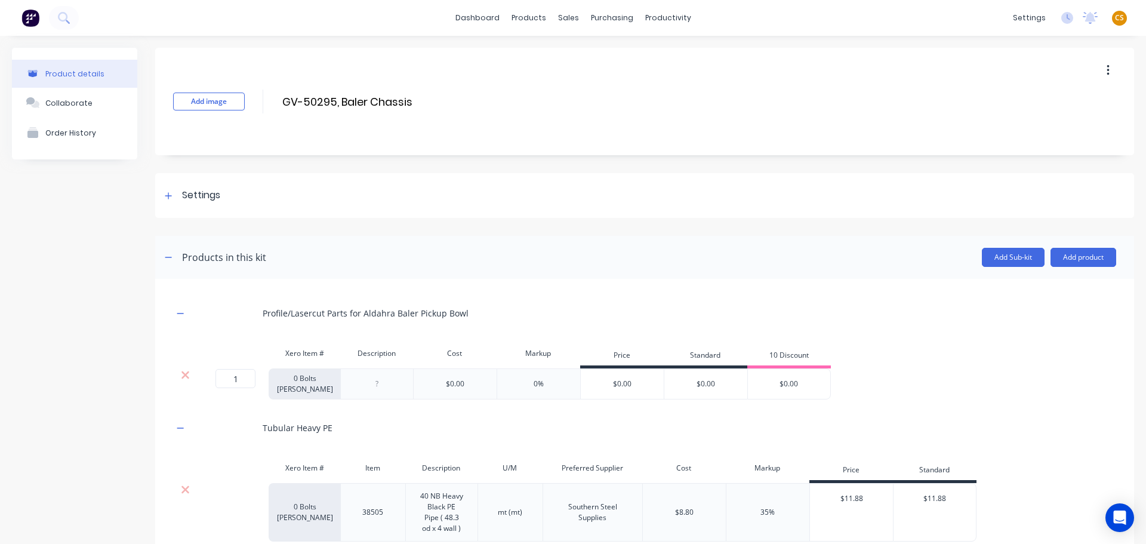
click at [185, 378] on icon at bounding box center [185, 375] width 9 height 12
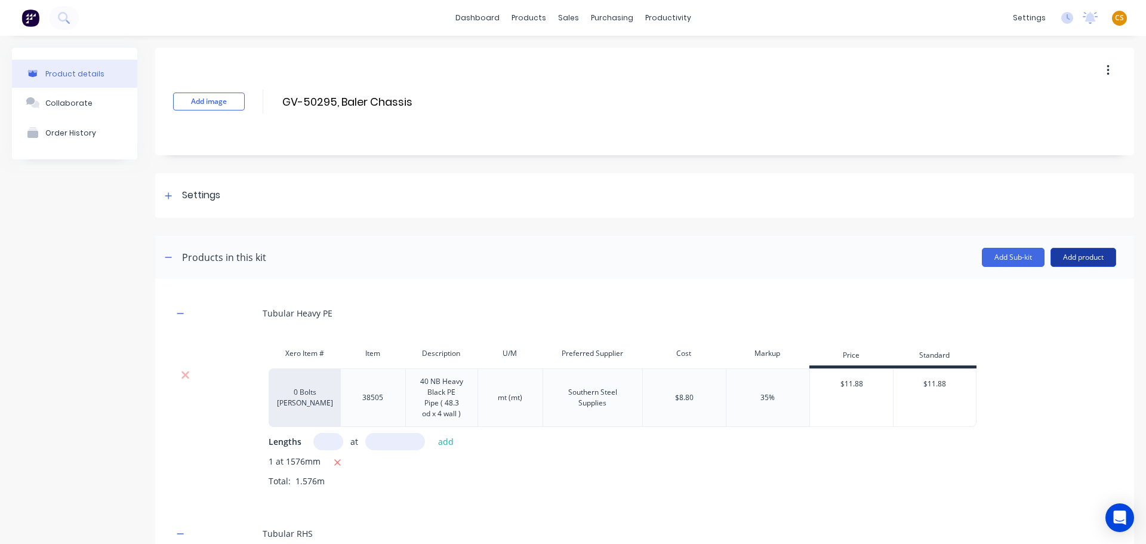
click at [1071, 256] on button "Add product" at bounding box center [1083, 257] width 66 height 19
click at [1022, 292] on div "Product catalogue" at bounding box center [1059, 287] width 92 height 17
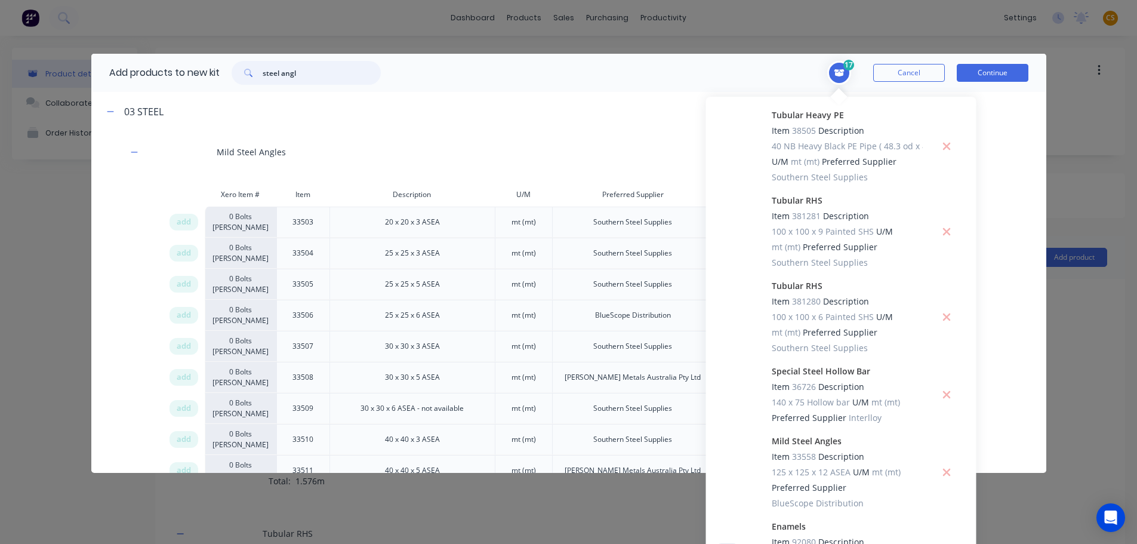
drag, startPoint x: 313, startPoint y: 72, endPoint x: 181, endPoint y: 60, distance: 132.4
click at [181, 60] on div "Add products to new kit steel angl" at bounding box center [241, 73] width 301 height 38
paste input "Profile/Lasercut Parts for Aldahra Baler Chassis"
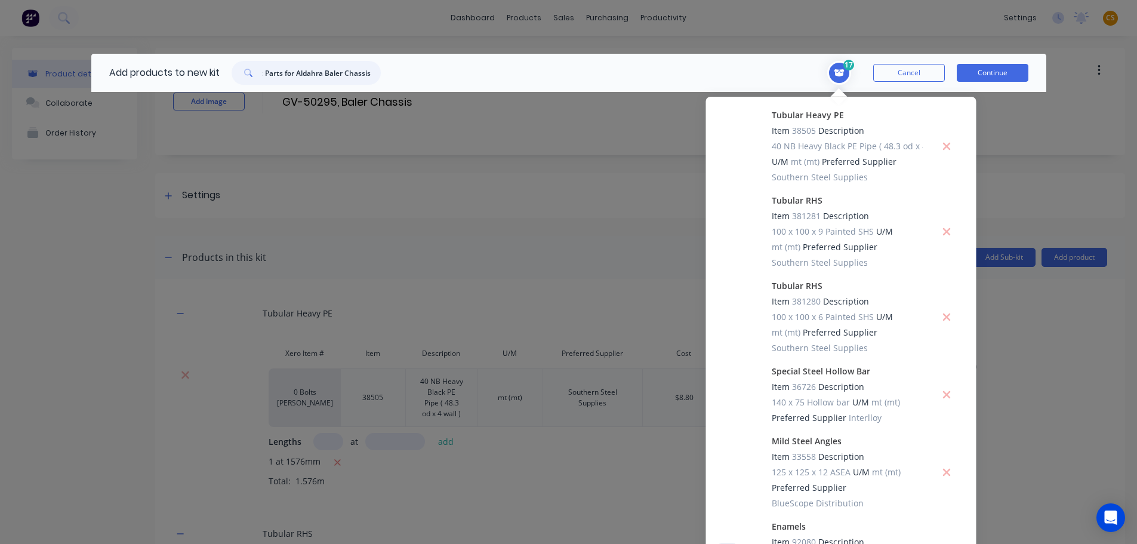
scroll to position [0, 55]
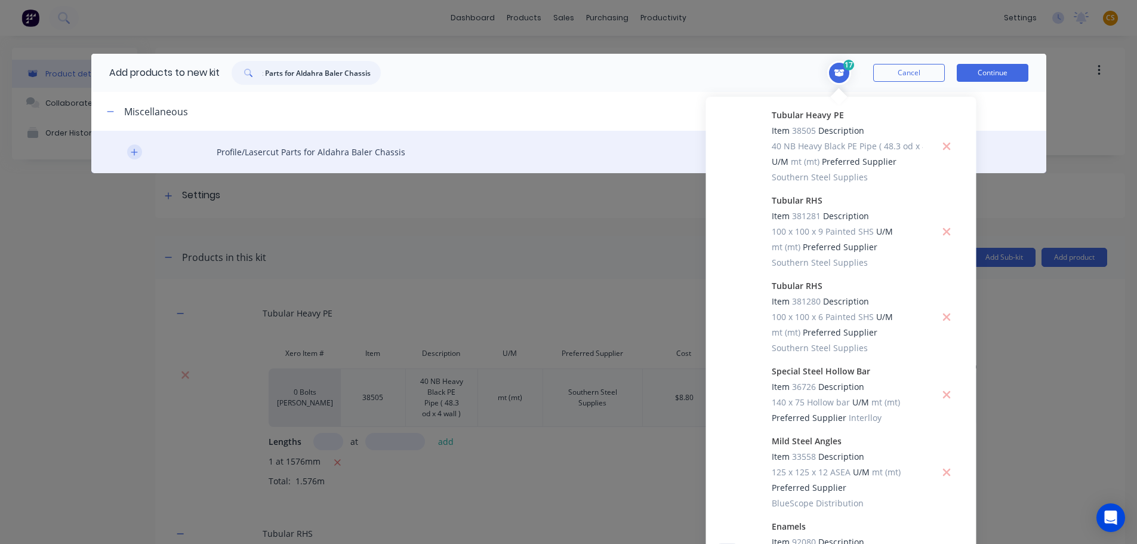
type input "Profile/Lasercut Parts for Aldahra Baler Chassis"
click at [133, 152] on icon "button" at bounding box center [134, 152] width 7 height 8
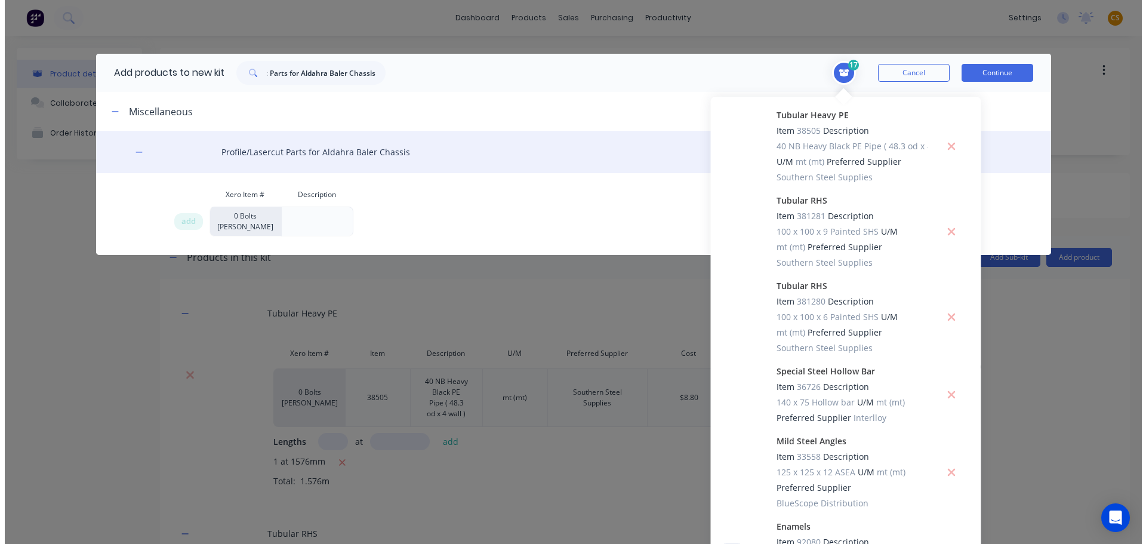
scroll to position [0, 0]
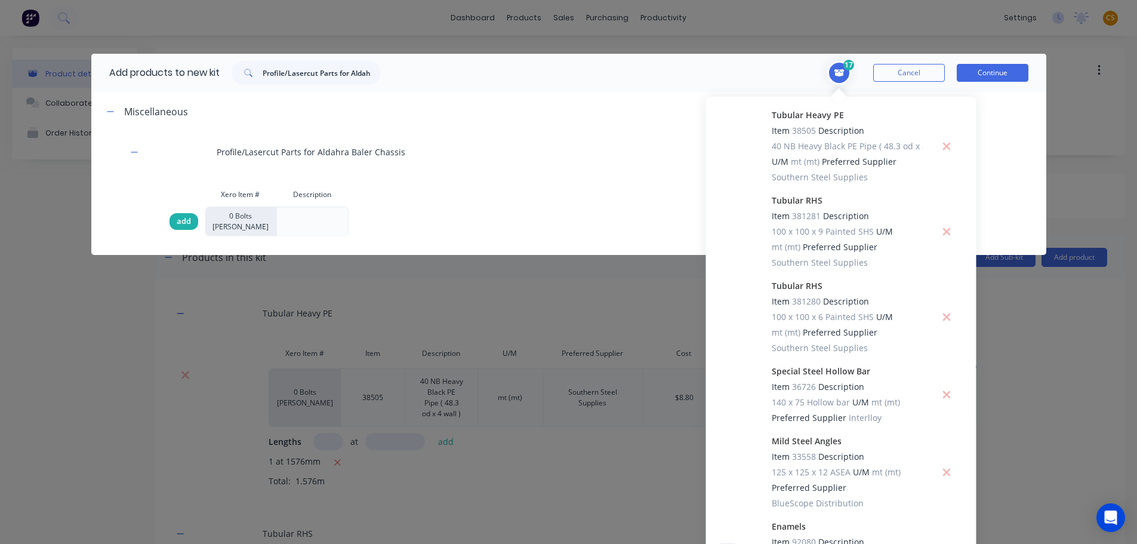
click at [184, 222] on span "add" at bounding box center [184, 221] width 14 height 12
click at [976, 75] on button "Continue" at bounding box center [993, 73] width 72 height 18
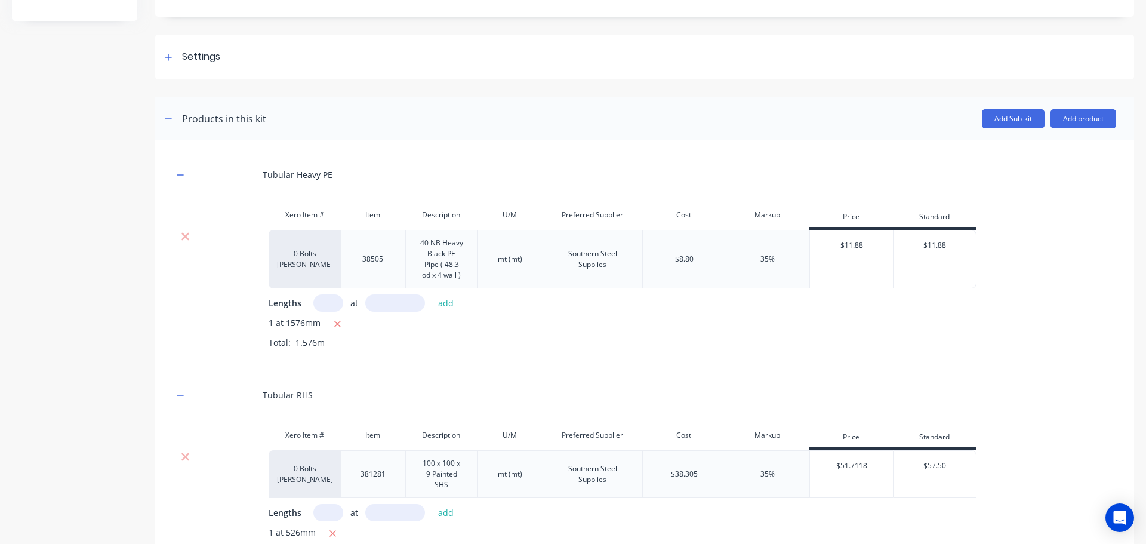
scroll to position [179, 0]
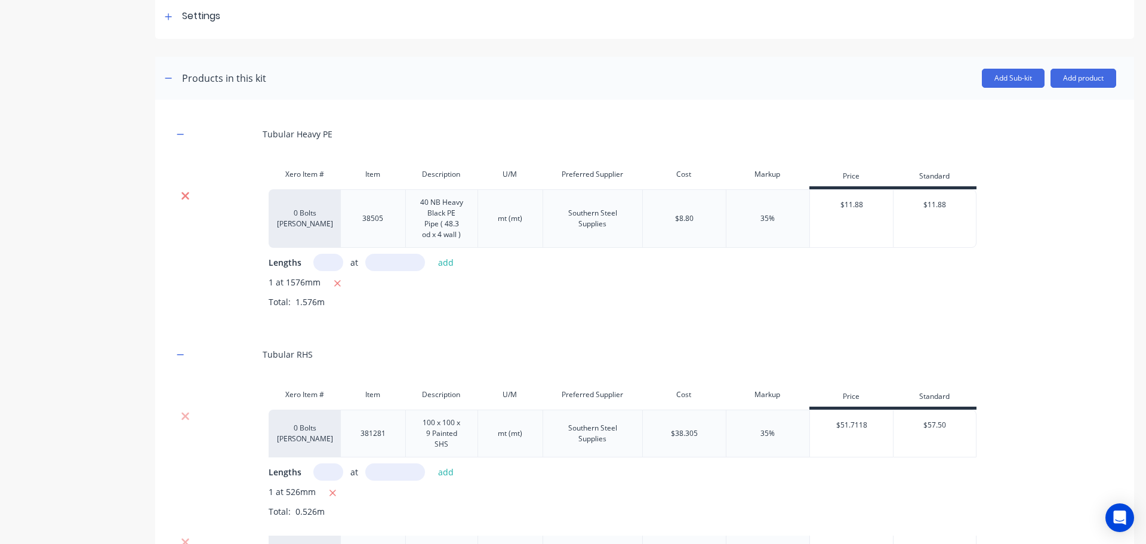
click at [186, 196] on icon at bounding box center [185, 196] width 8 height 8
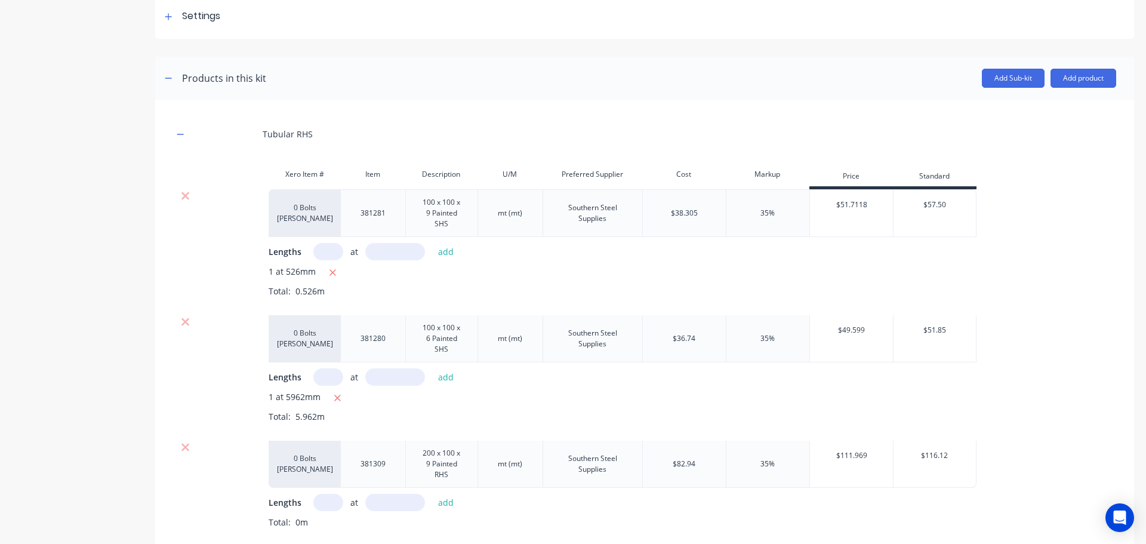
click at [186, 196] on icon at bounding box center [185, 196] width 8 height 8
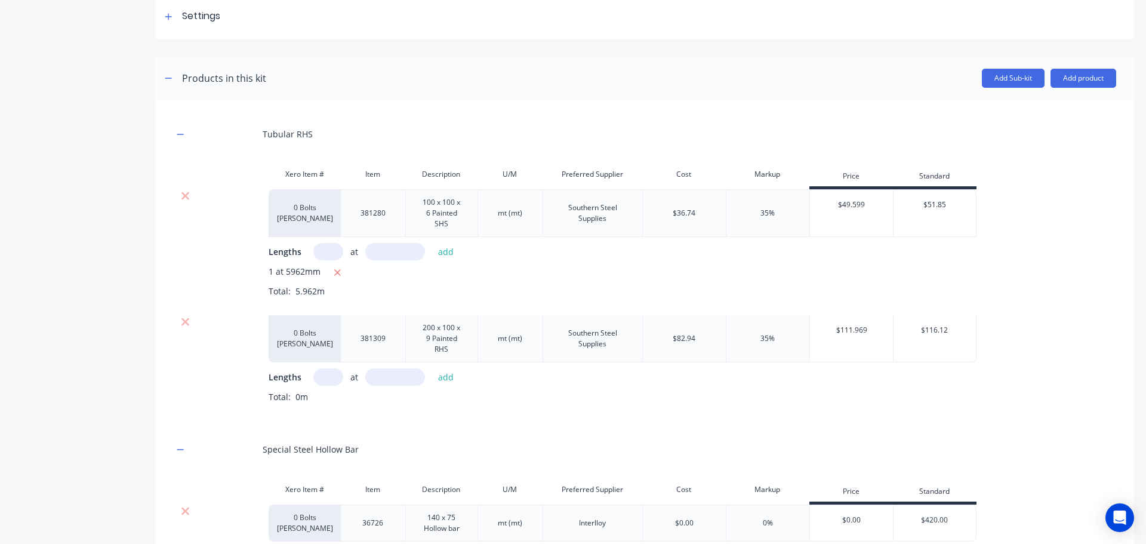
click at [186, 196] on icon at bounding box center [185, 196] width 8 height 8
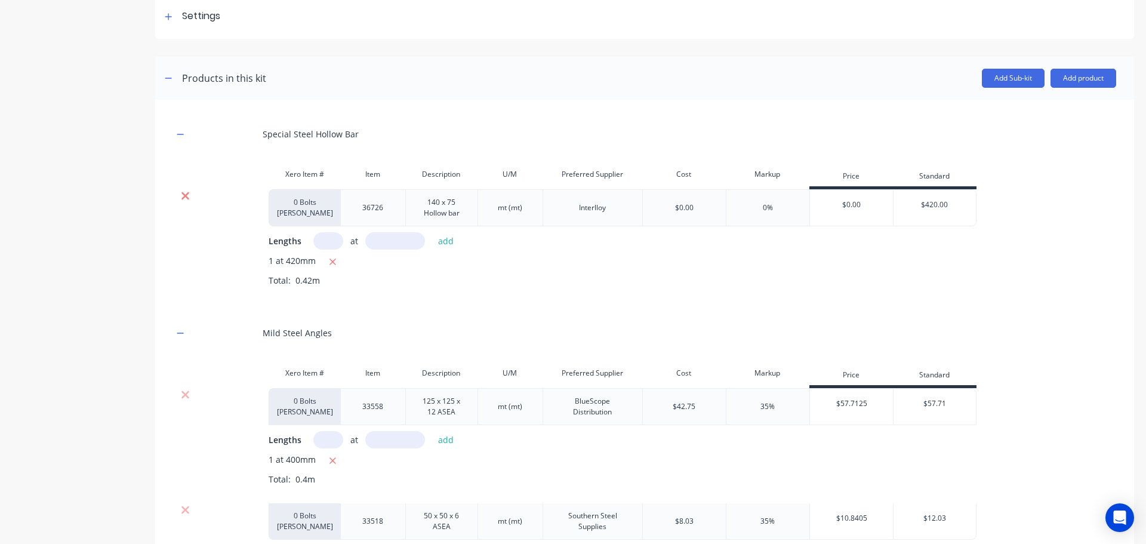
click at [184, 198] on icon at bounding box center [185, 196] width 9 height 12
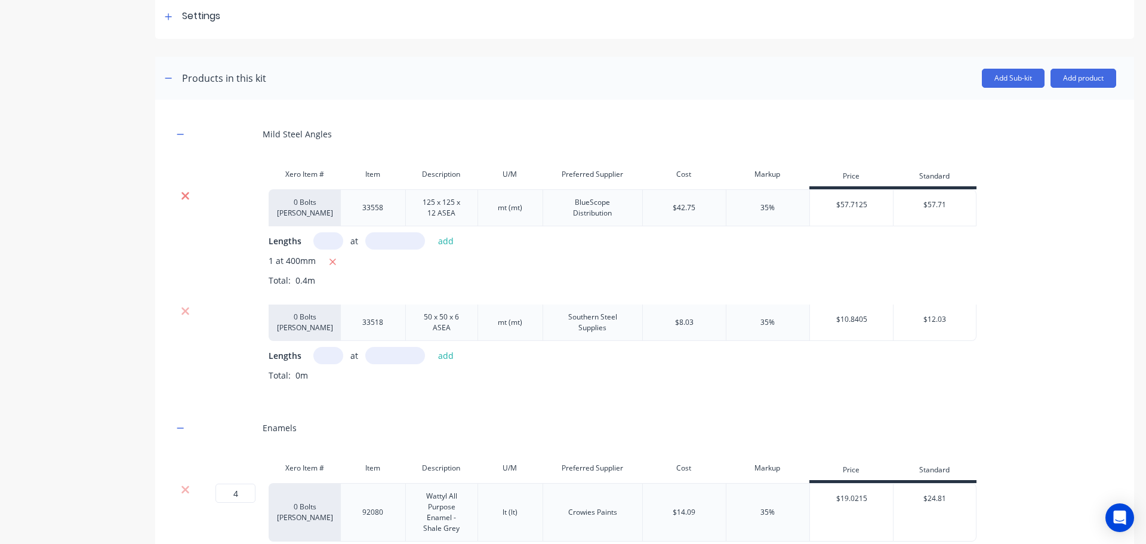
click at [184, 198] on icon at bounding box center [185, 196] width 9 height 12
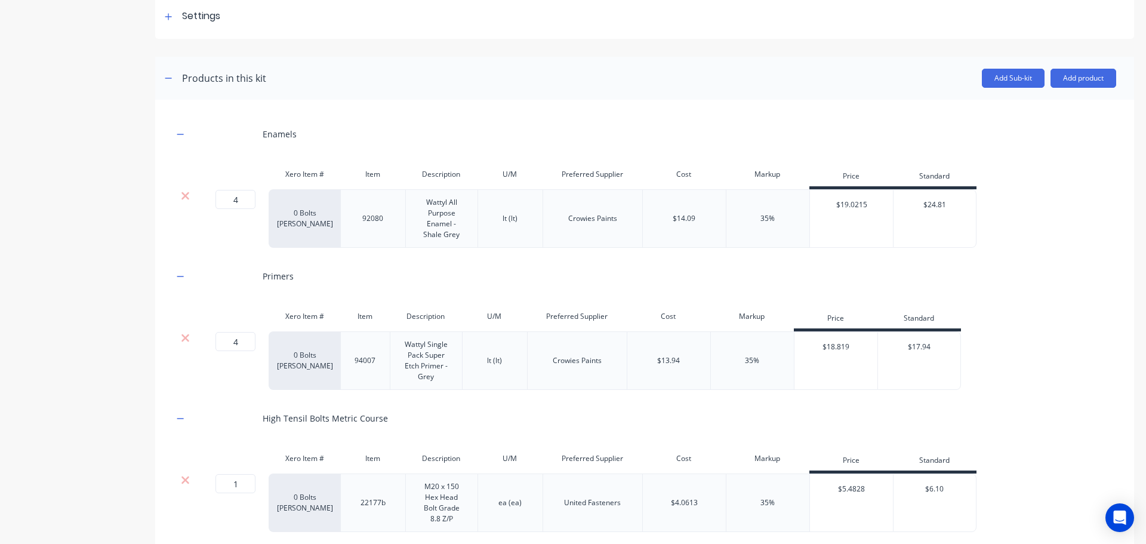
drag, startPoint x: 238, startPoint y: 199, endPoint x: 172, endPoint y: 199, distance: 66.3
type input "8"
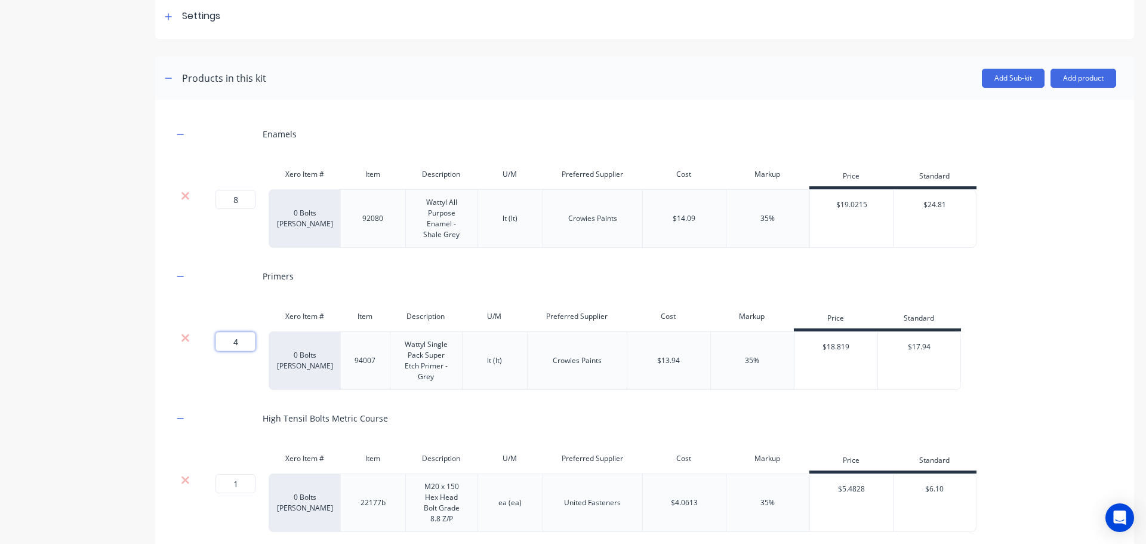
drag, startPoint x: 245, startPoint y: 344, endPoint x: 100, endPoint y: 338, distance: 145.8
type input "8"
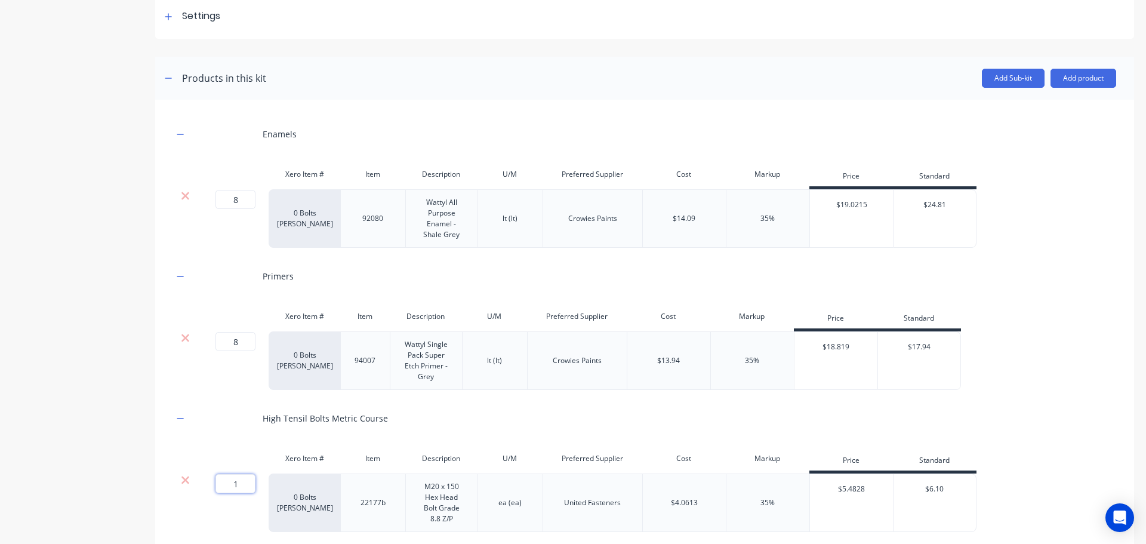
drag, startPoint x: 244, startPoint y: 482, endPoint x: 186, endPoint y: 473, distance: 58.0
click at [190, 479] on div "1 1 ? 0 Bolts Metric Galvanised 22177b M20 x 150 Hex Head Bolt Grade 8.8 Z/P ea…" at bounding box center [574, 502] width 803 height 58
type input "16"
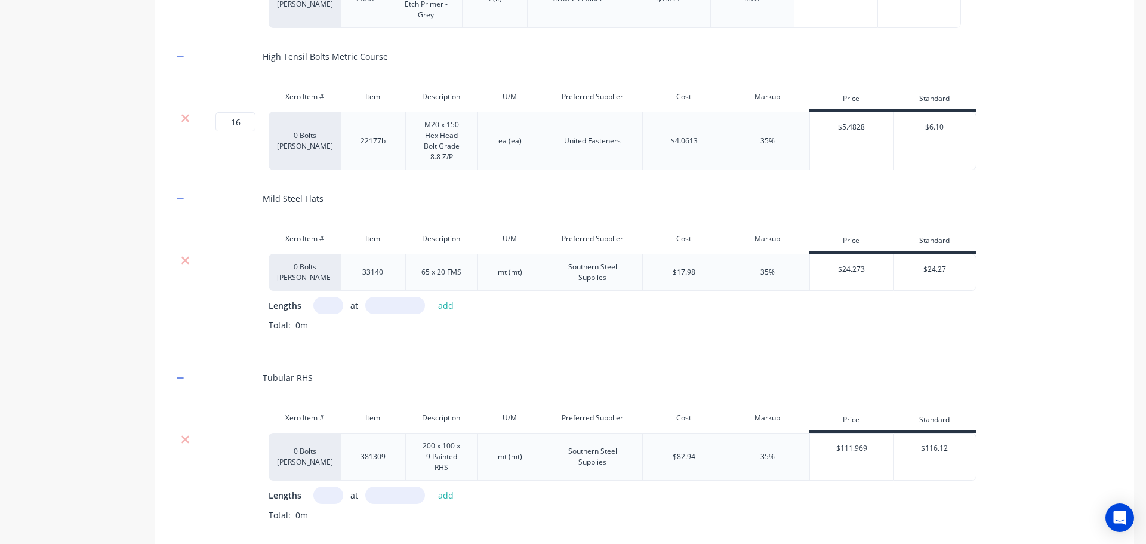
click at [331, 300] on input "text" at bounding box center [328, 305] width 30 height 17
type input "1"
type input "1383"
click at [441, 305] on button "add" at bounding box center [446, 305] width 28 height 16
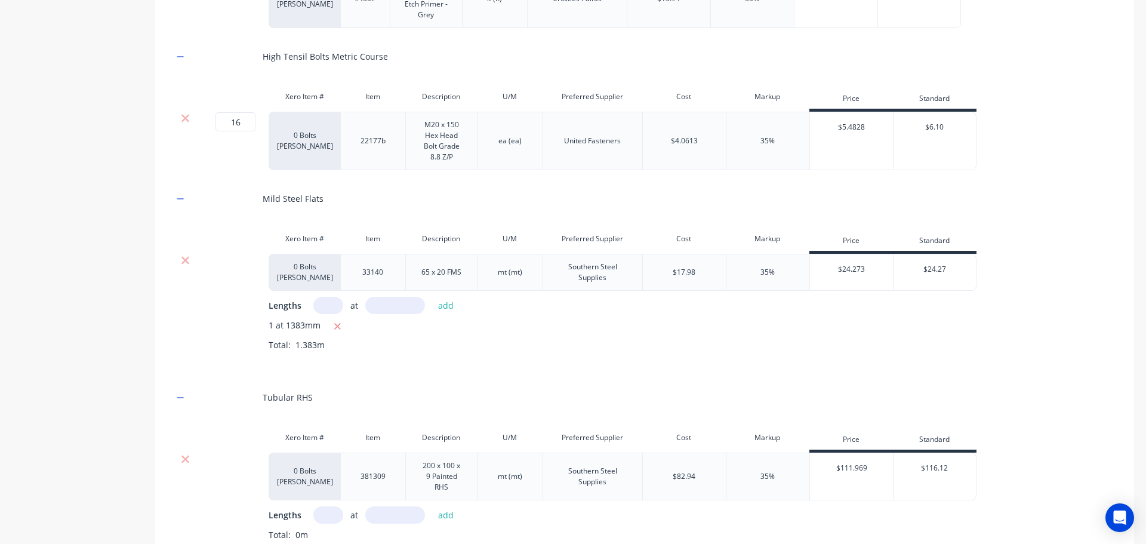
click at [56, 392] on div "Product details Collaborate Order History" at bounding box center [74, 312] width 125 height 1611
click at [326, 513] on input "text" at bounding box center [328, 514] width 30 height 17
type input "1"
type input "3972"
drag, startPoint x: 448, startPoint y: 516, endPoint x: 555, endPoint y: 205, distance: 329.0
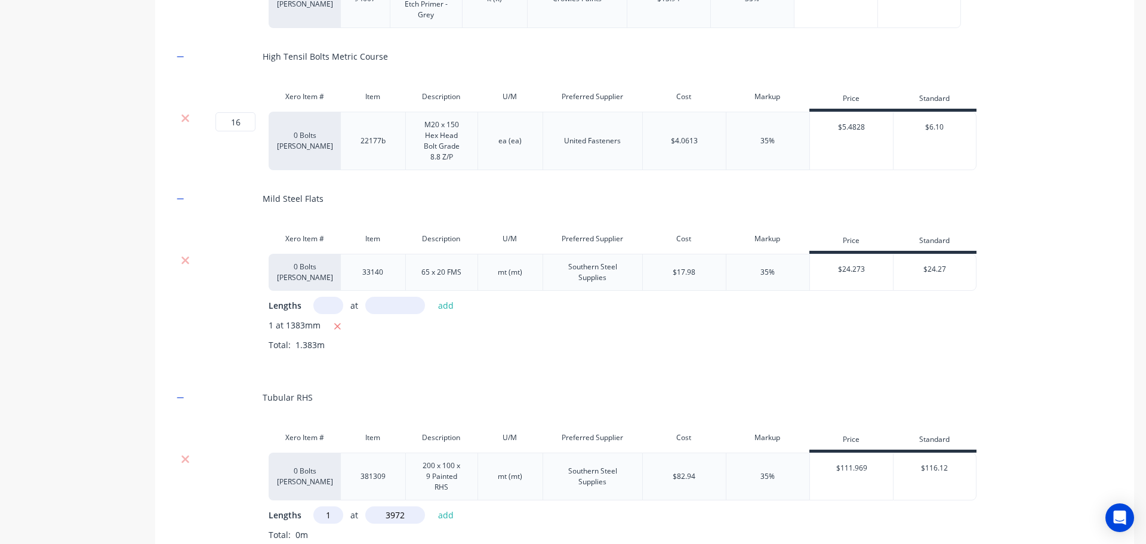
click at [448, 515] on button "add" at bounding box center [446, 515] width 28 height 16
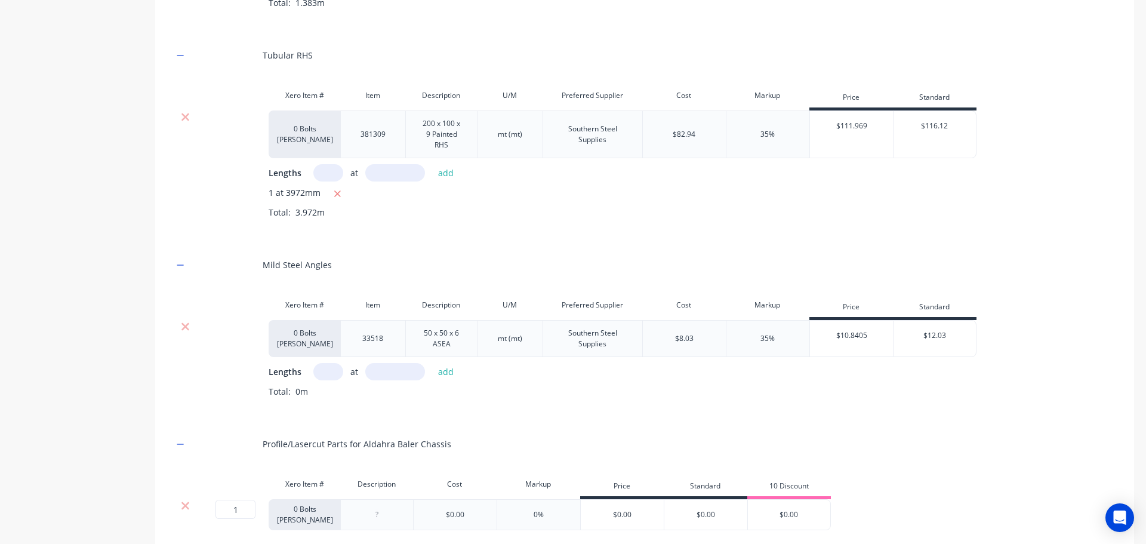
scroll to position [899, 0]
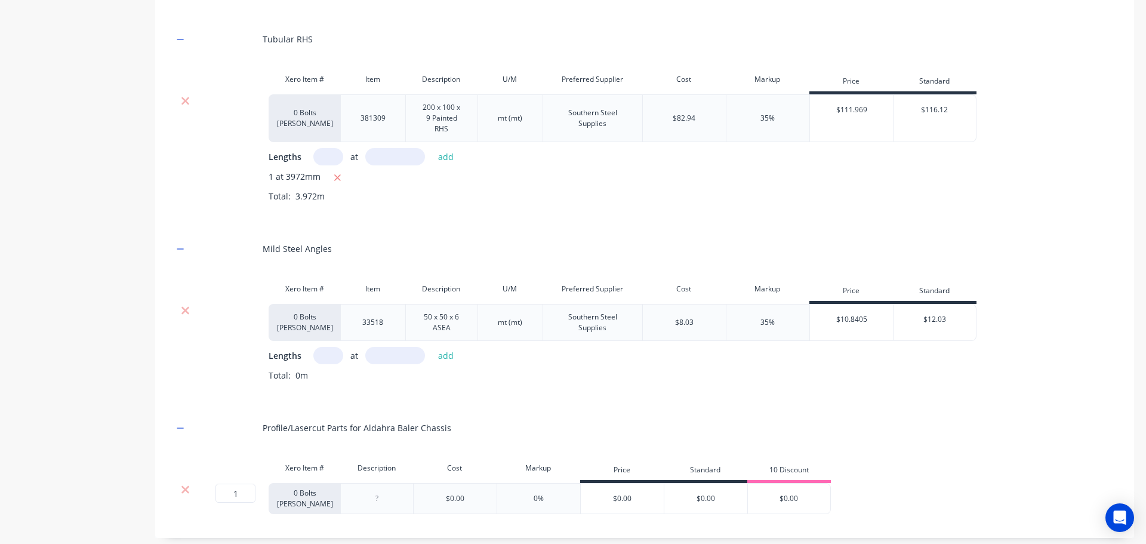
click at [318, 357] on input "text" at bounding box center [328, 355] width 30 height 17
type input "1"
type input "3536"
click at [451, 356] on button "add" at bounding box center [446, 355] width 28 height 16
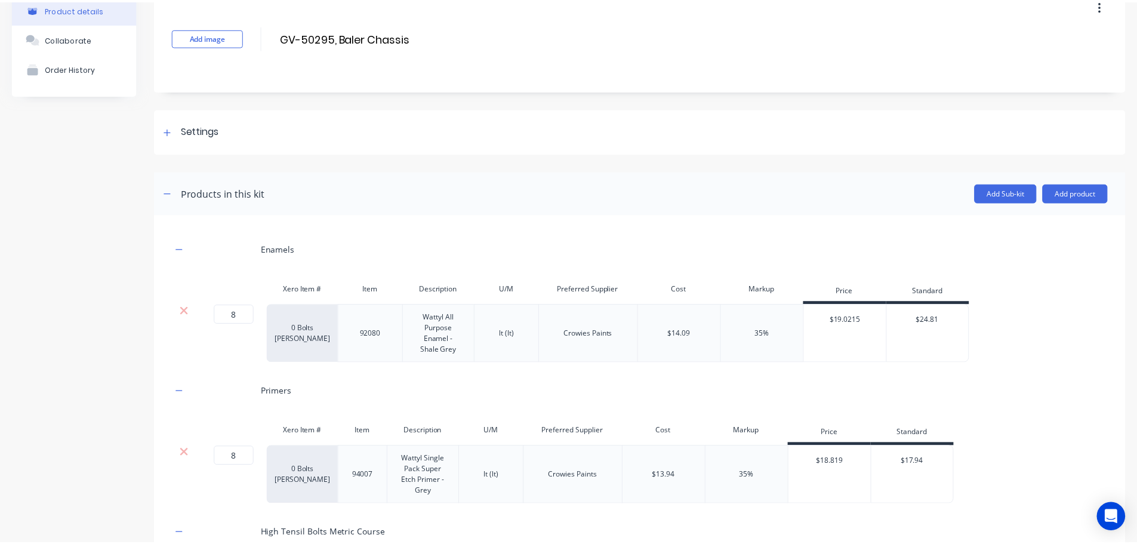
scroll to position [59, 0]
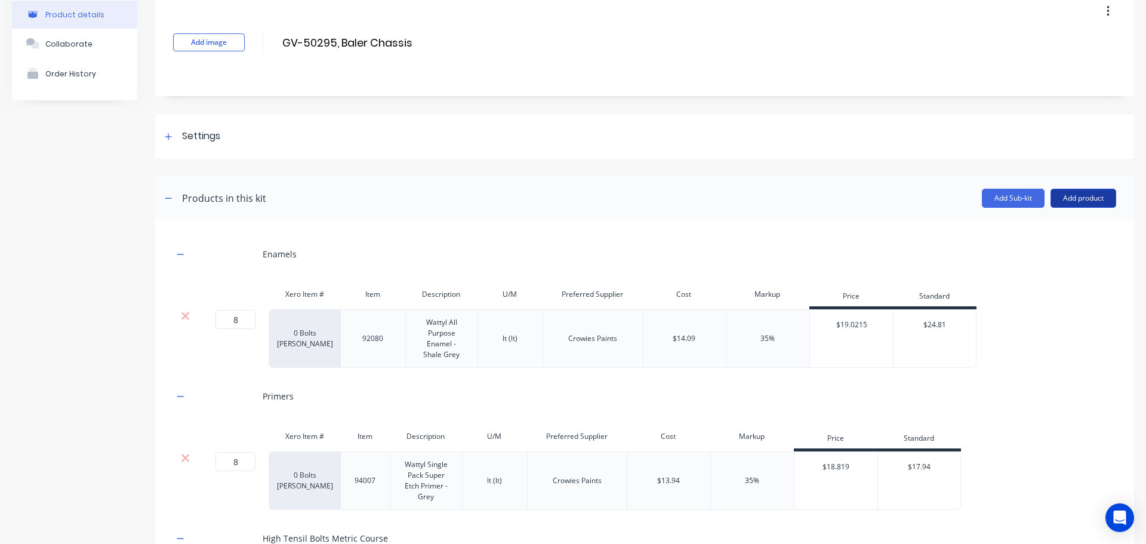
click at [1080, 196] on button "Add product" at bounding box center [1083, 198] width 66 height 19
click at [1050, 232] on div "Product catalogue" at bounding box center [1059, 228] width 92 height 17
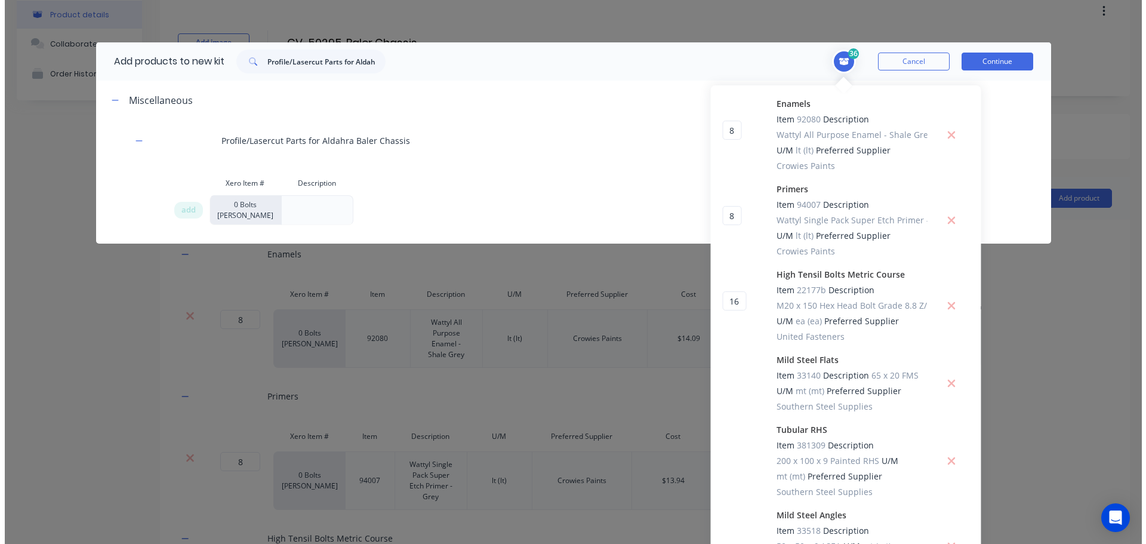
scroll to position [0, 0]
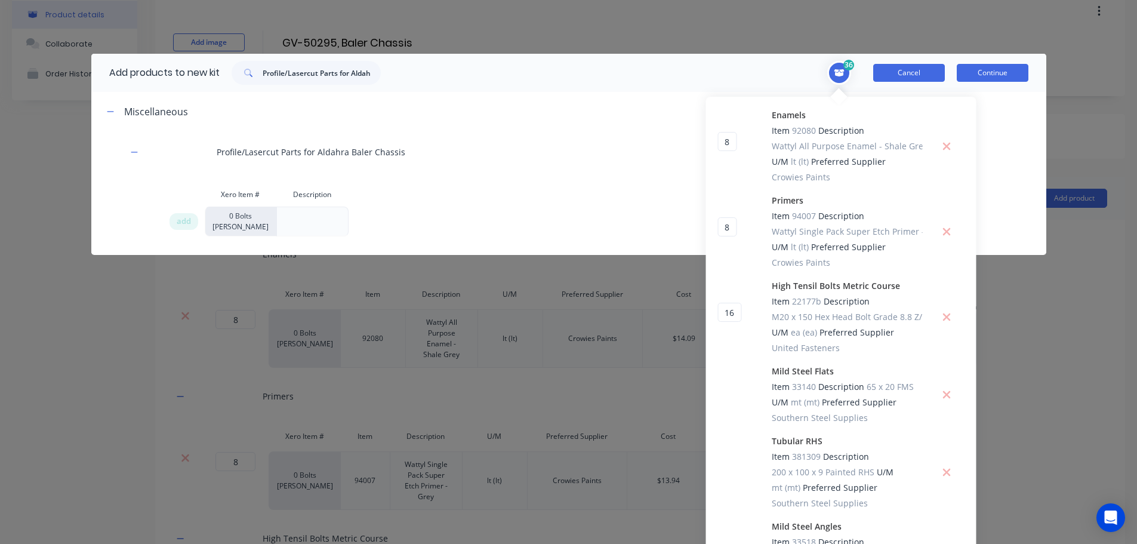
click at [917, 75] on button "Cancel" at bounding box center [909, 73] width 72 height 18
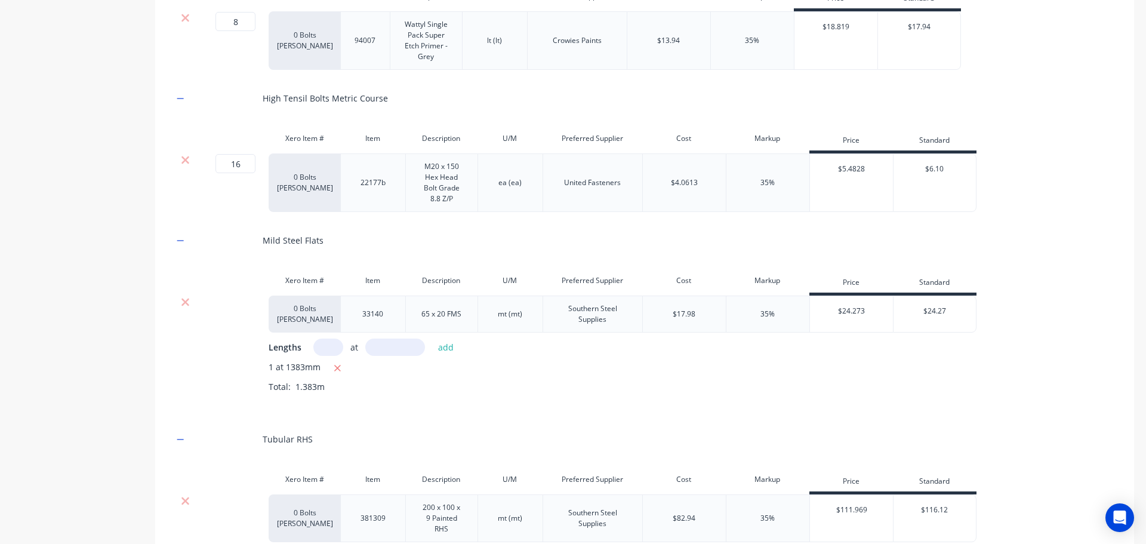
scroll to position [1133, 0]
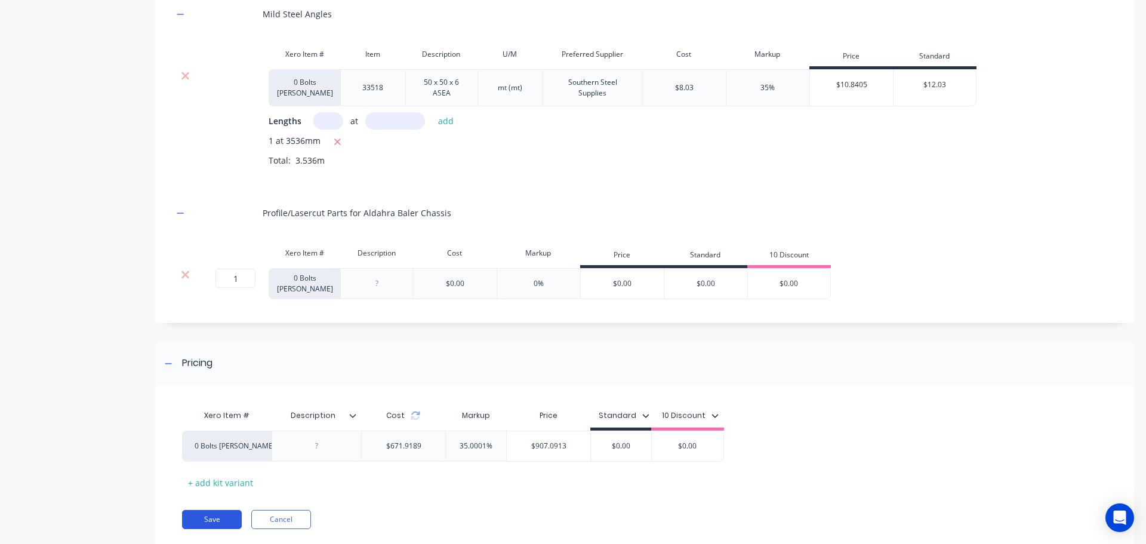
click at [218, 518] on button "Save" at bounding box center [212, 519] width 60 height 19
